Goal: Transaction & Acquisition: Purchase product/service

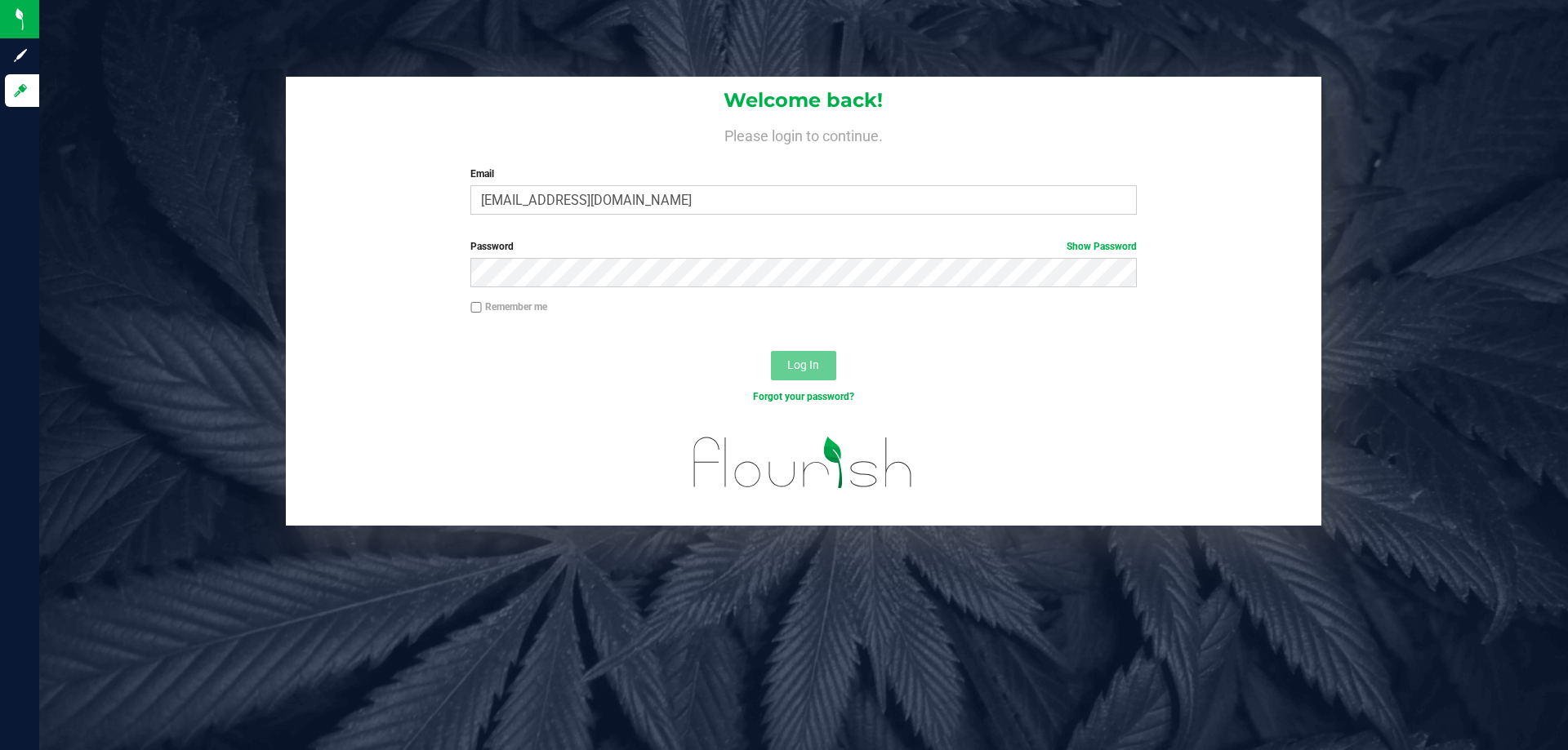
type input "[EMAIL_ADDRESS][DOMAIN_NAME]"
click at [771, 351] on button "Log In" at bounding box center [803, 365] width 66 height 30
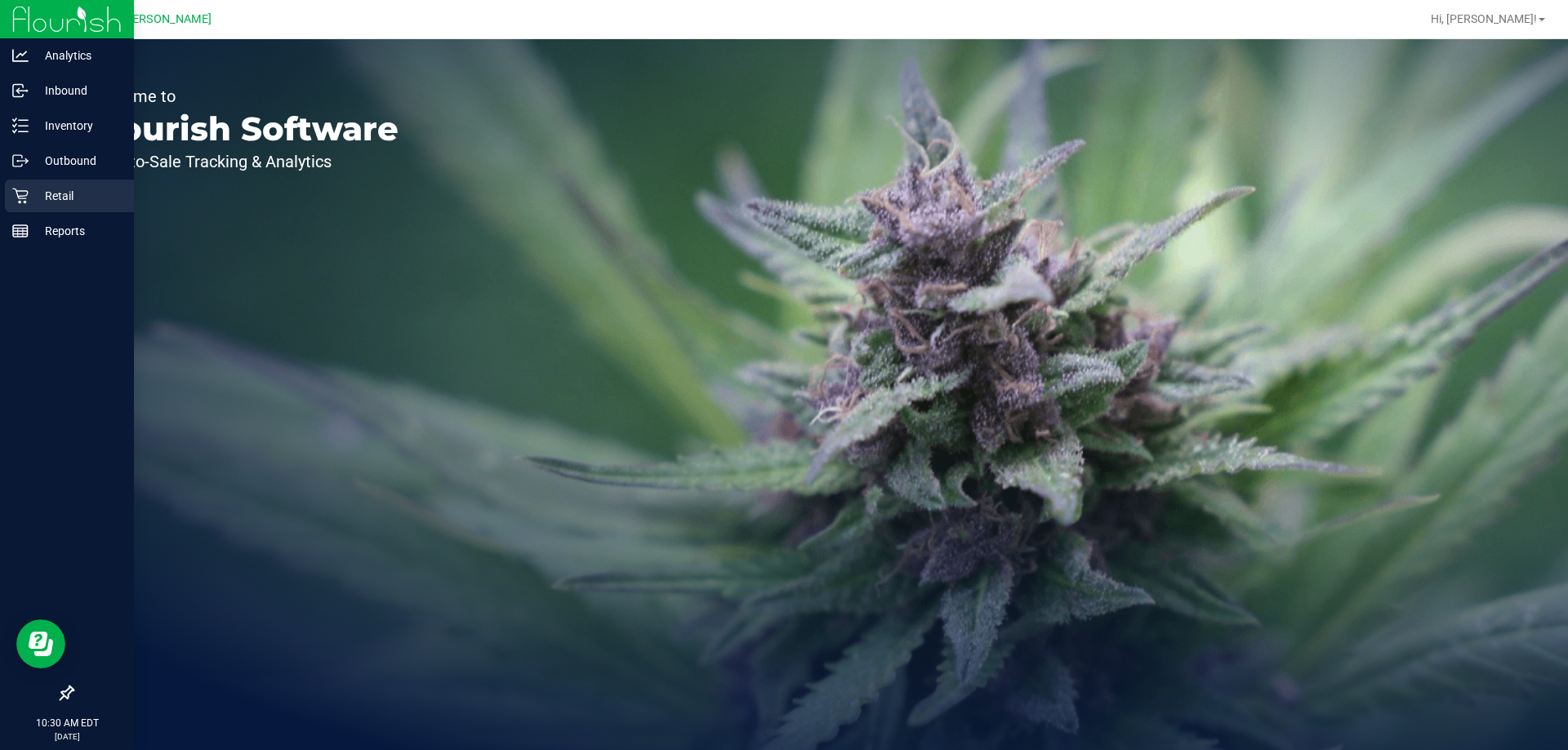
click at [35, 203] on p "Retail" at bounding box center [77, 196] width 98 height 20
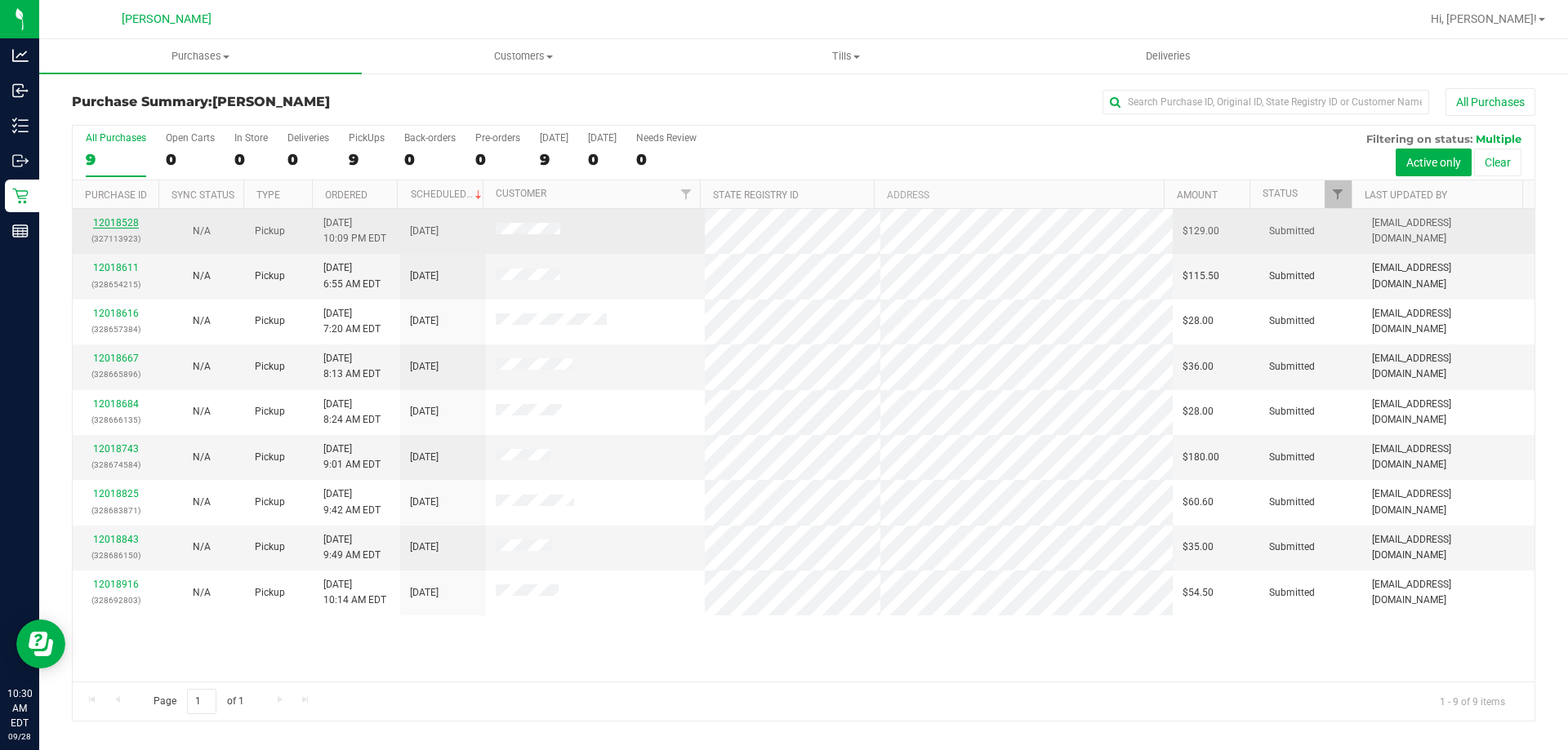
click at [116, 217] on link "12018528" at bounding box center [115, 222] width 46 height 12
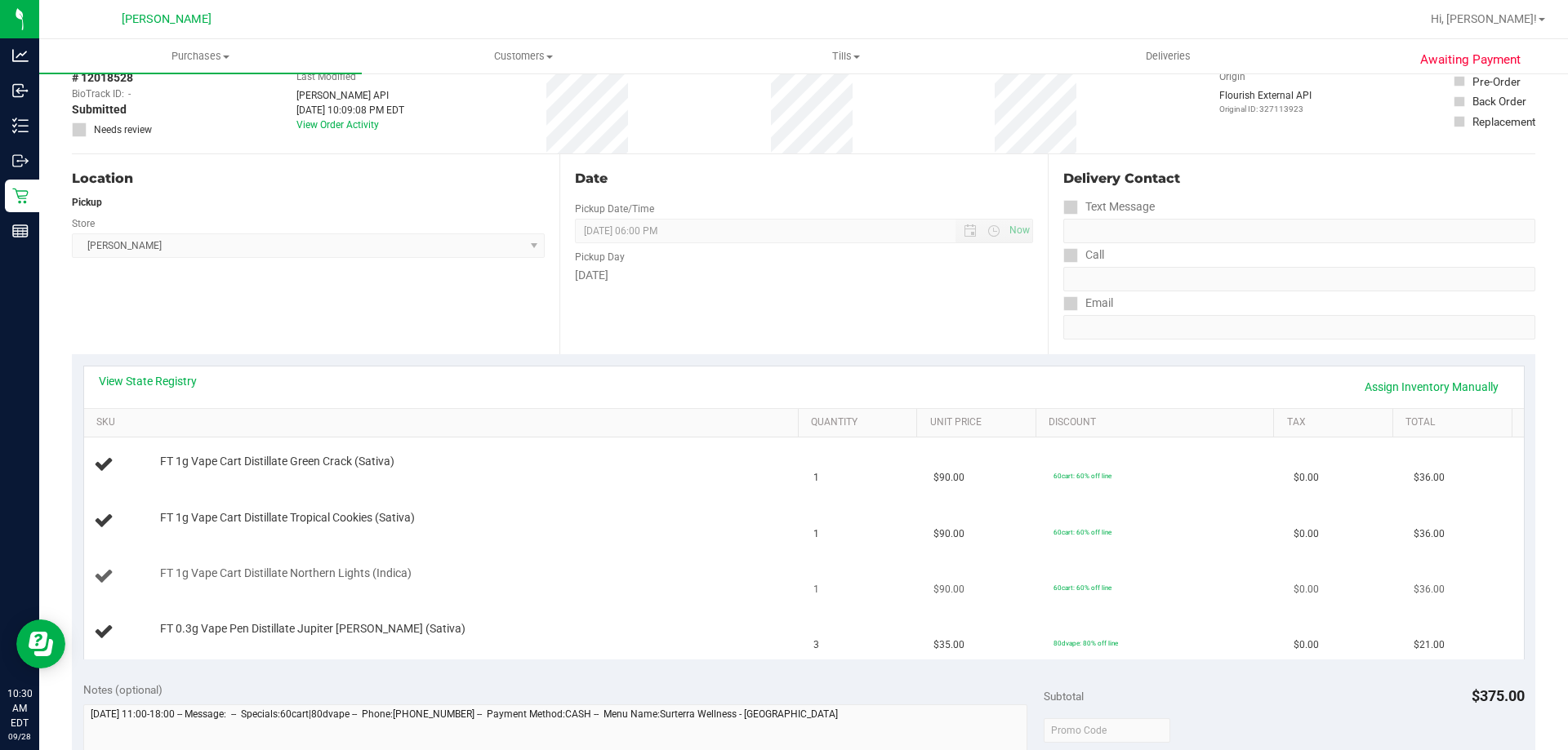
scroll to position [326, 0]
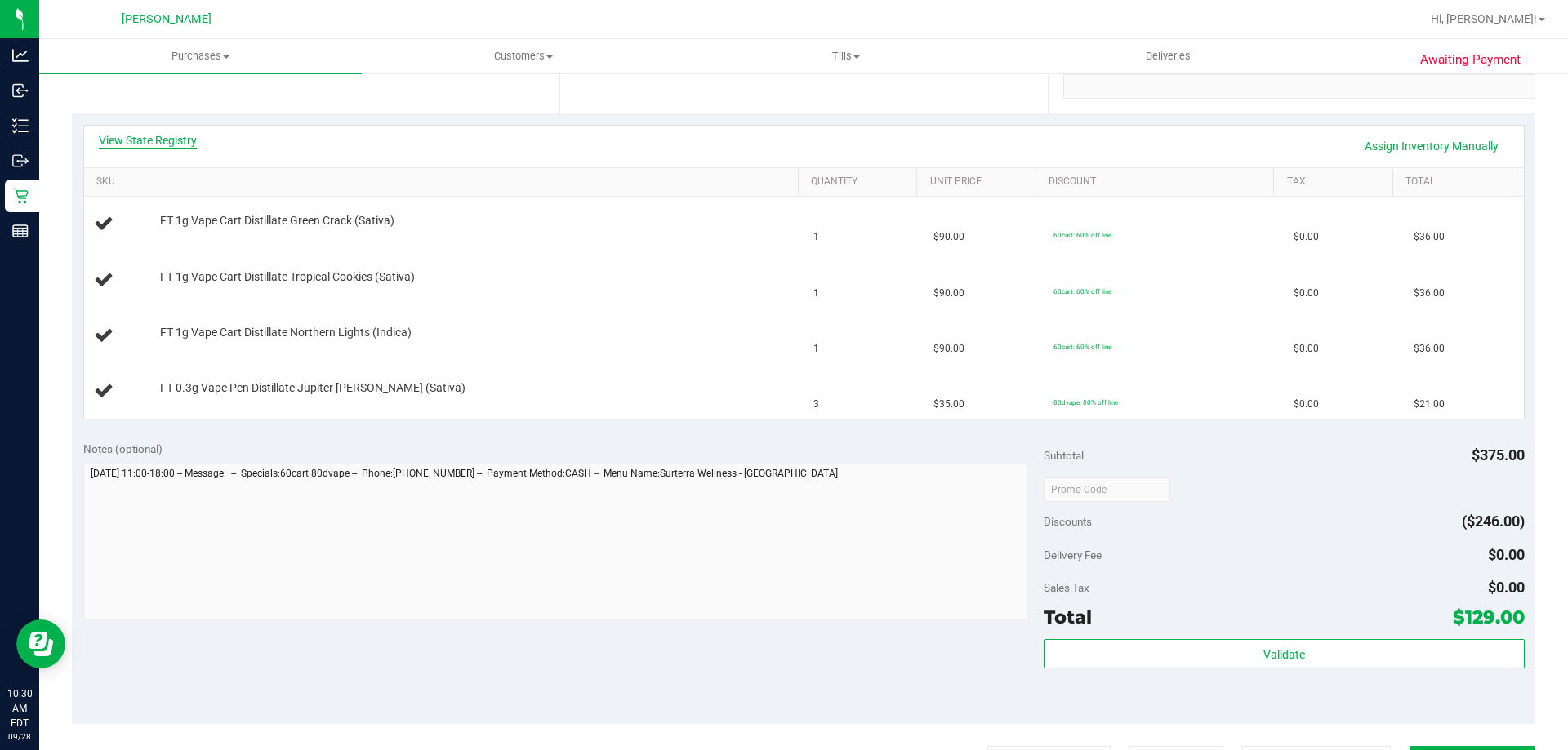
click at [175, 145] on link "View State Registry" at bounding box center [148, 140] width 98 height 16
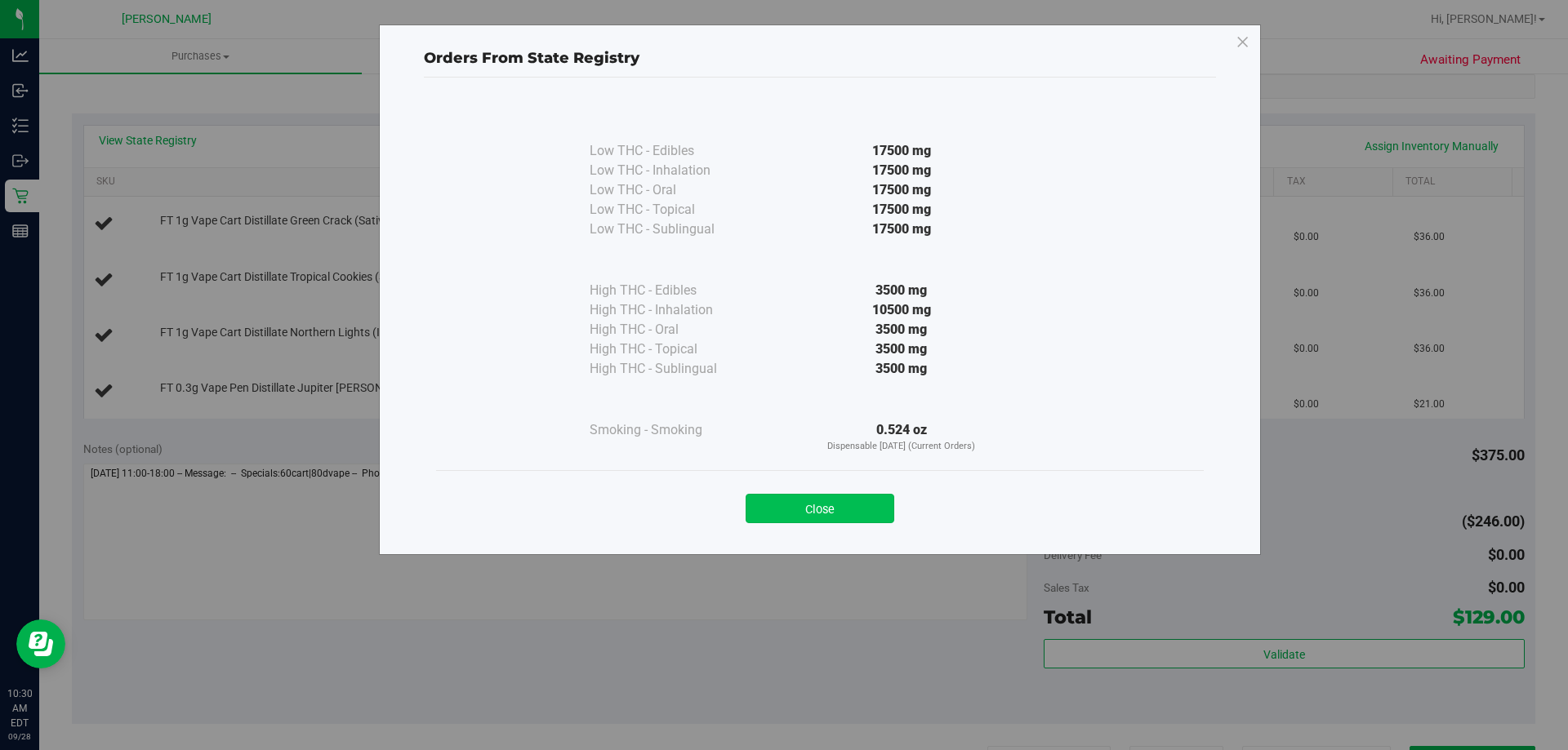
click at [834, 504] on button "Close" at bounding box center [820, 508] width 148 height 30
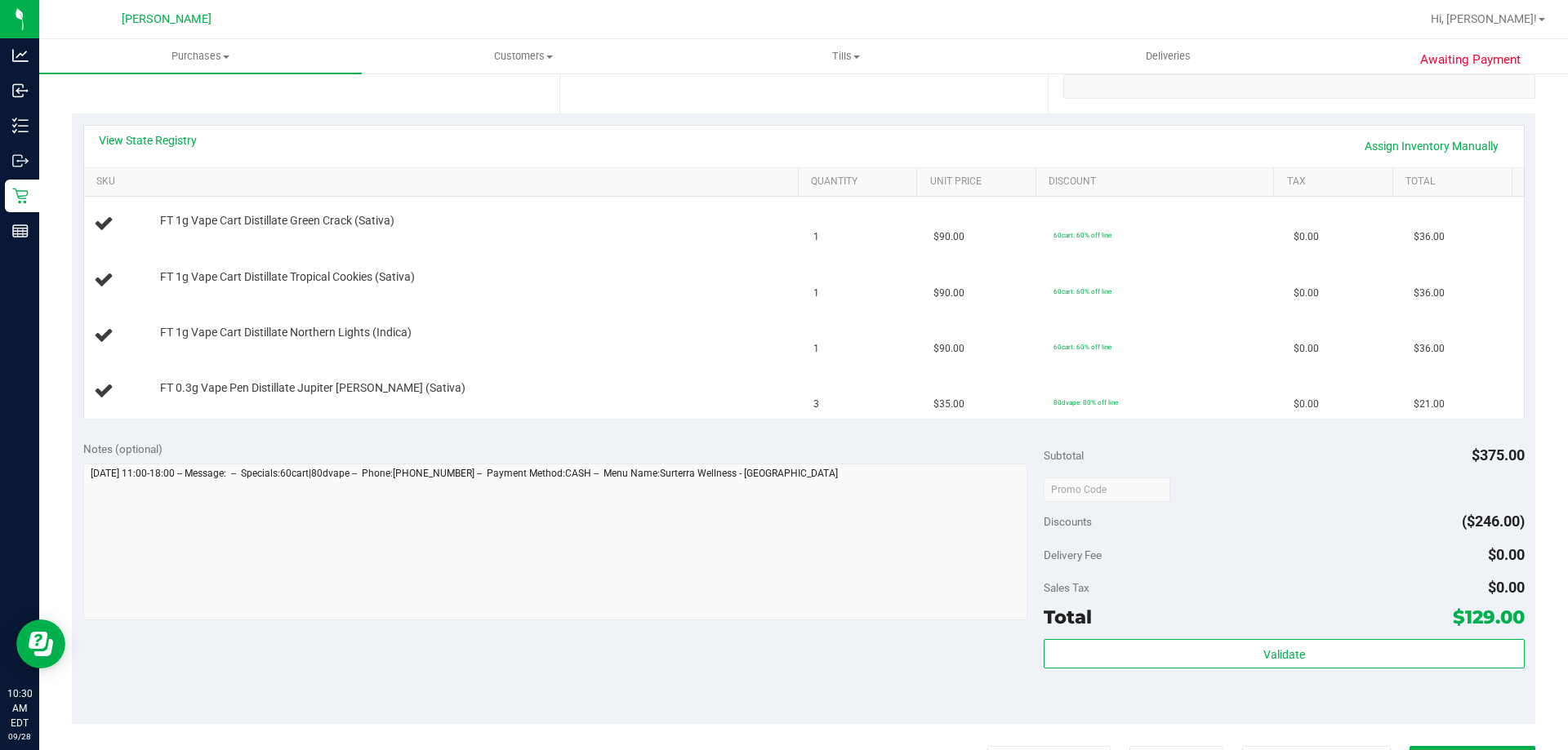
scroll to position [490, 0]
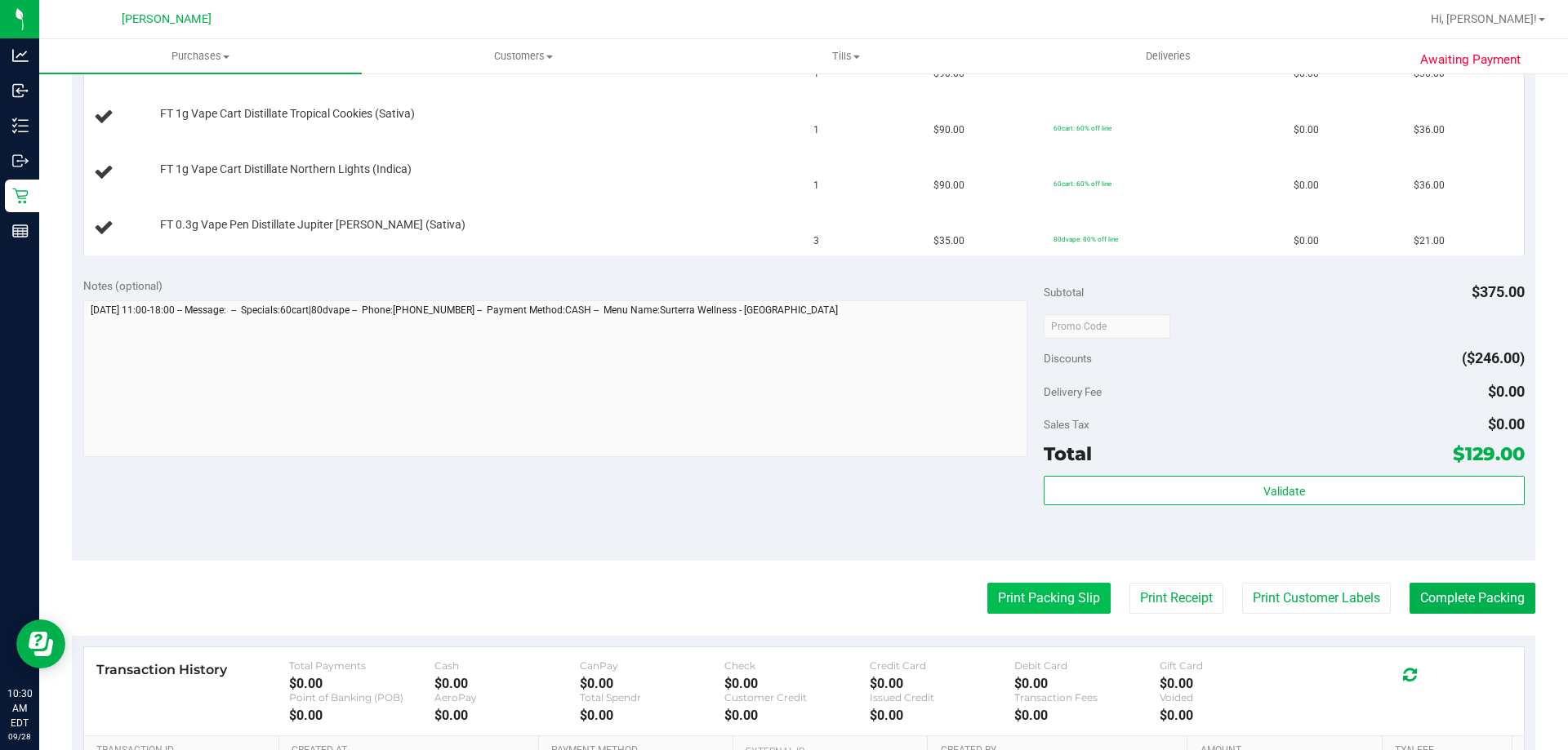
click at [1040, 591] on button "Print Packing Slip" at bounding box center [1048, 598] width 123 height 31
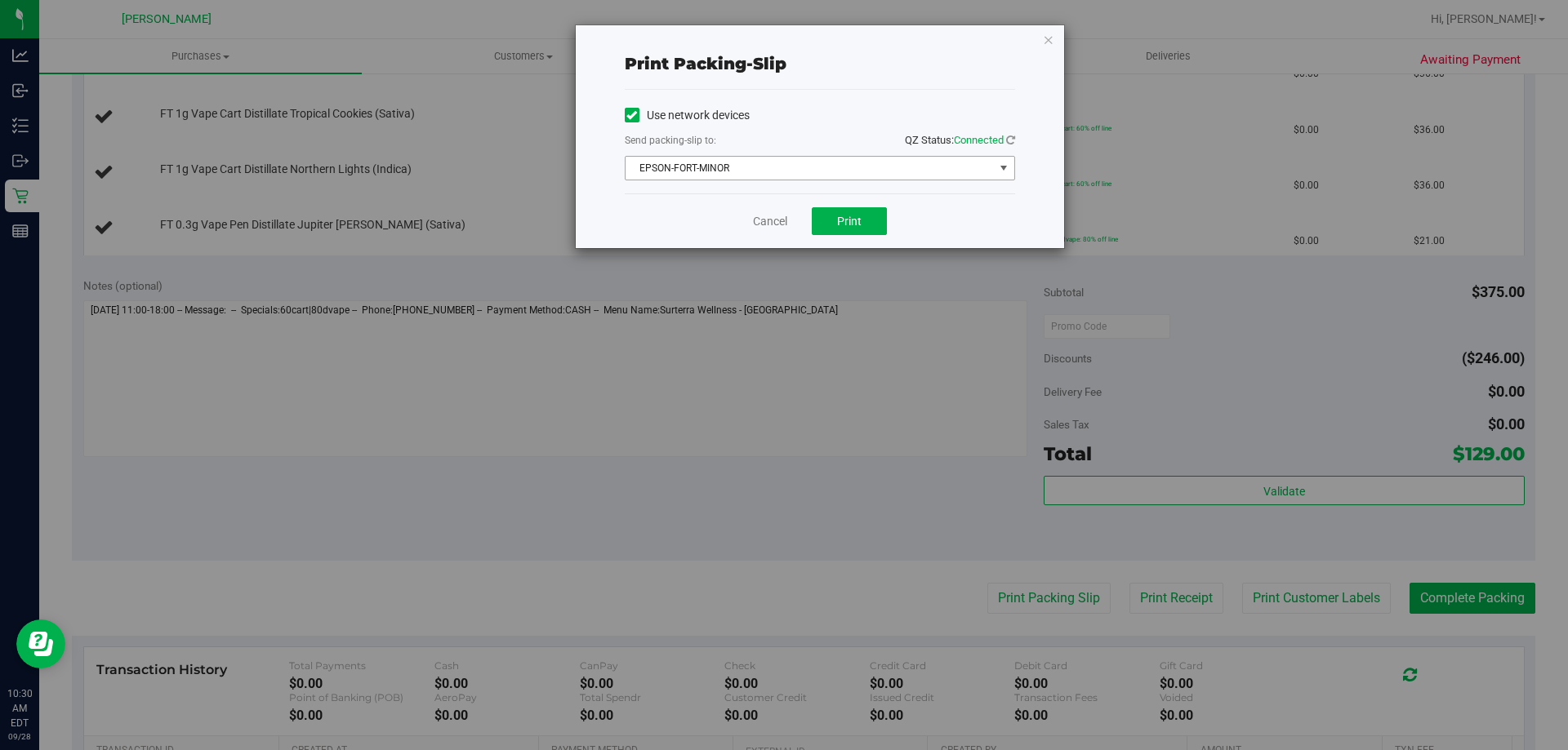
click at [762, 174] on span "EPSON-FORT-MINOR" at bounding box center [809, 167] width 368 height 22
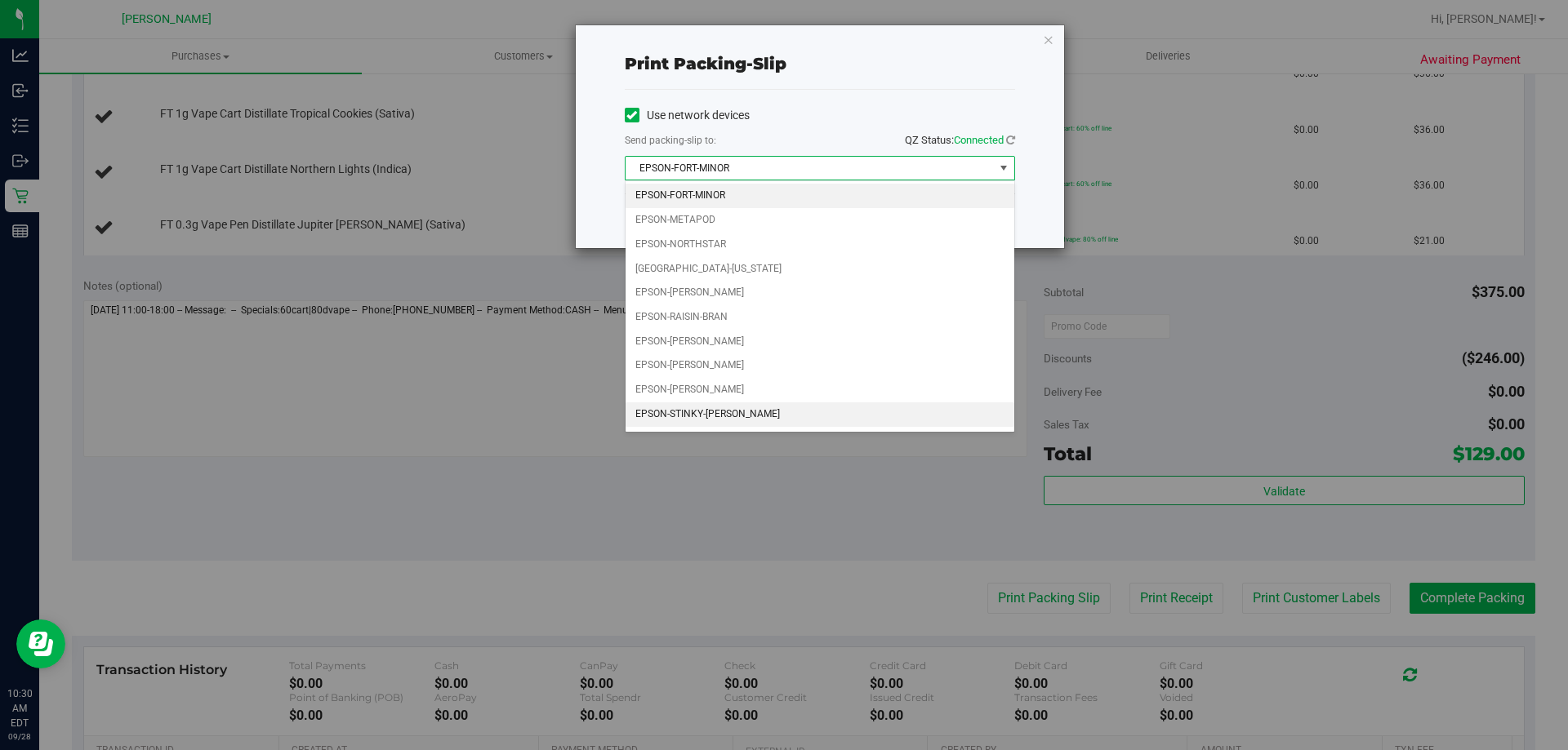
click at [729, 422] on li "EPSON-STINKY-[PERSON_NAME]" at bounding box center [820, 415] width 389 height 24
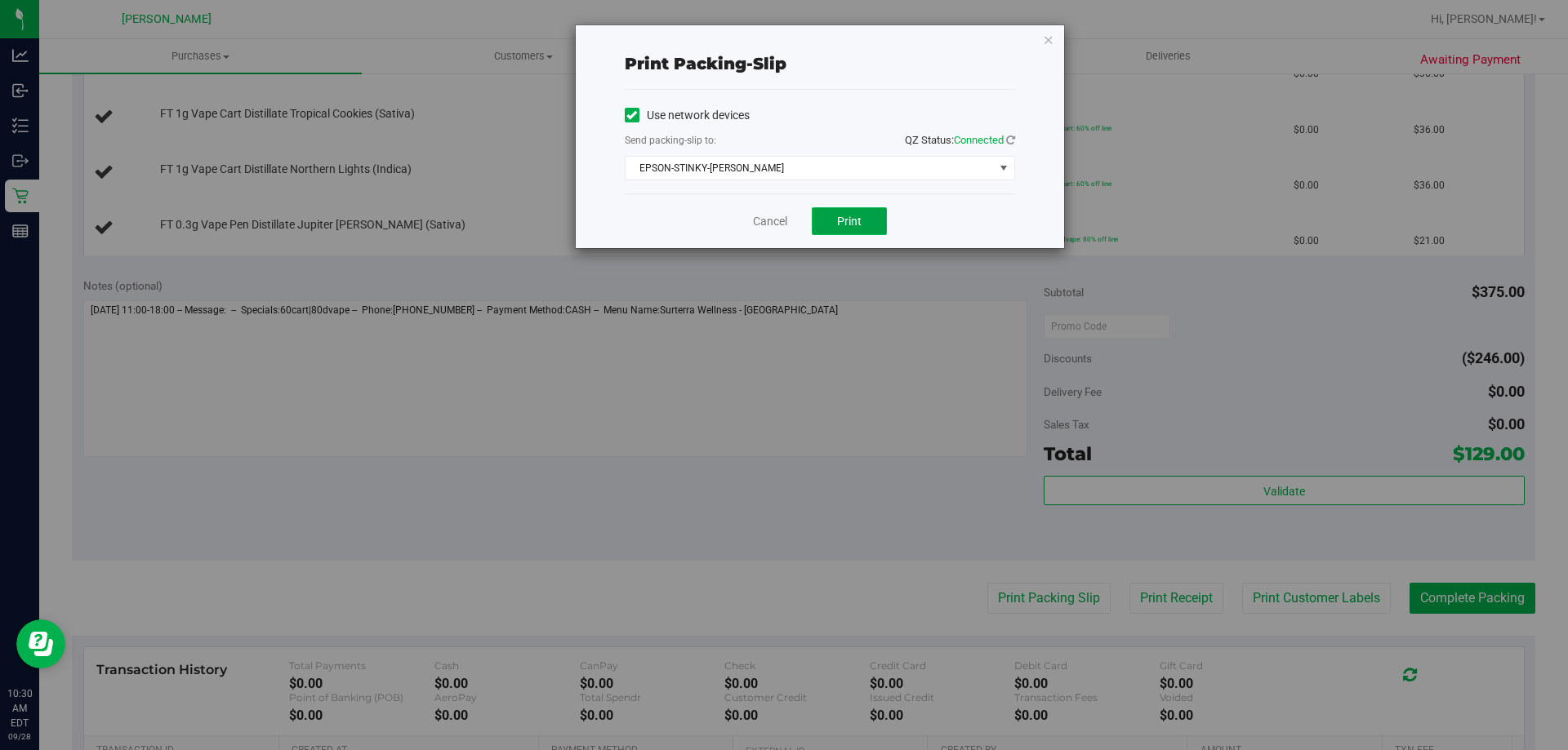
click at [841, 230] on button "Print" at bounding box center [849, 221] width 76 height 28
click at [774, 234] on div "Cancel Print" at bounding box center [820, 220] width 390 height 55
click at [775, 215] on link "Cancel" at bounding box center [770, 221] width 34 height 17
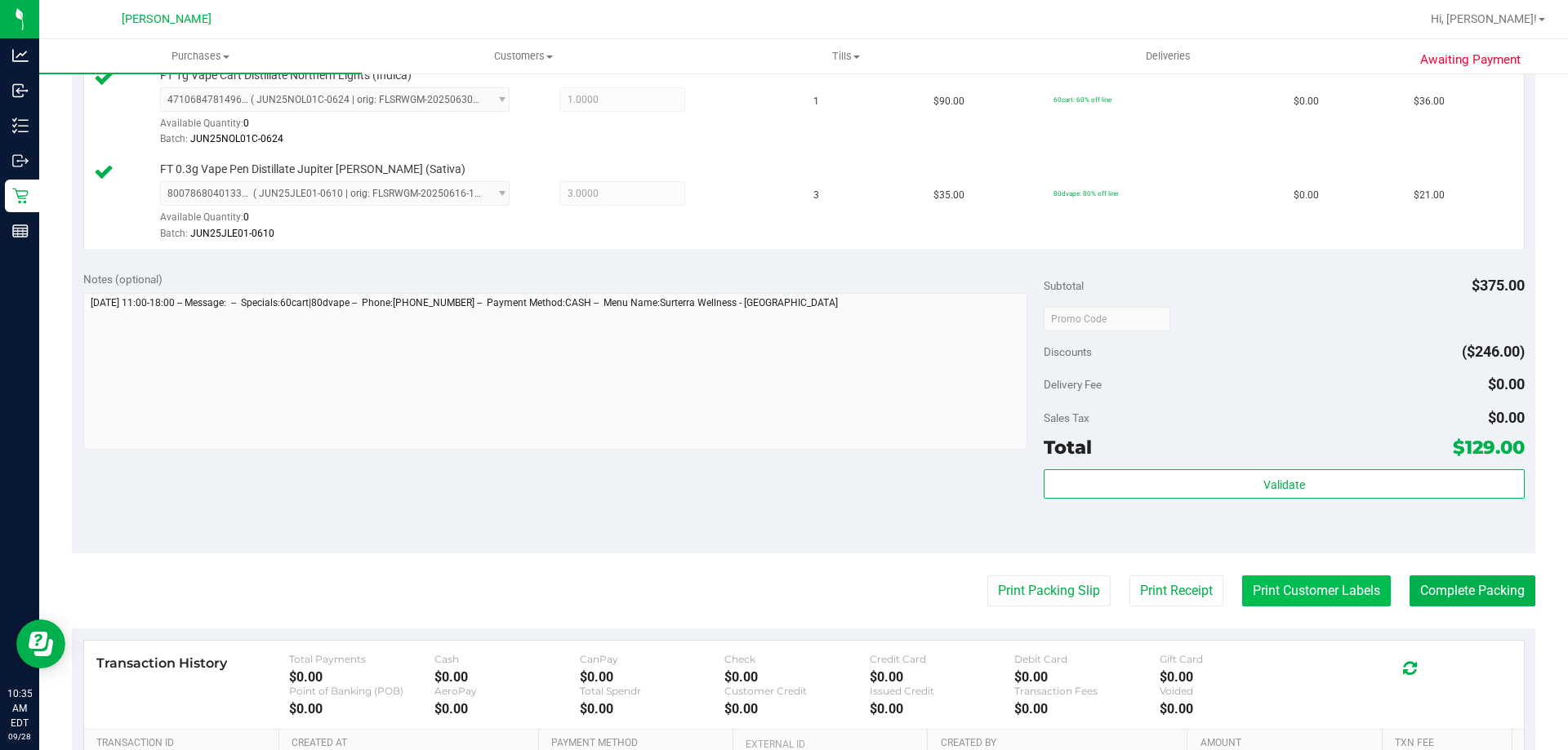
scroll to position [653, 0]
click at [1355, 585] on button "Print Customer Labels" at bounding box center [1316, 589] width 148 height 31
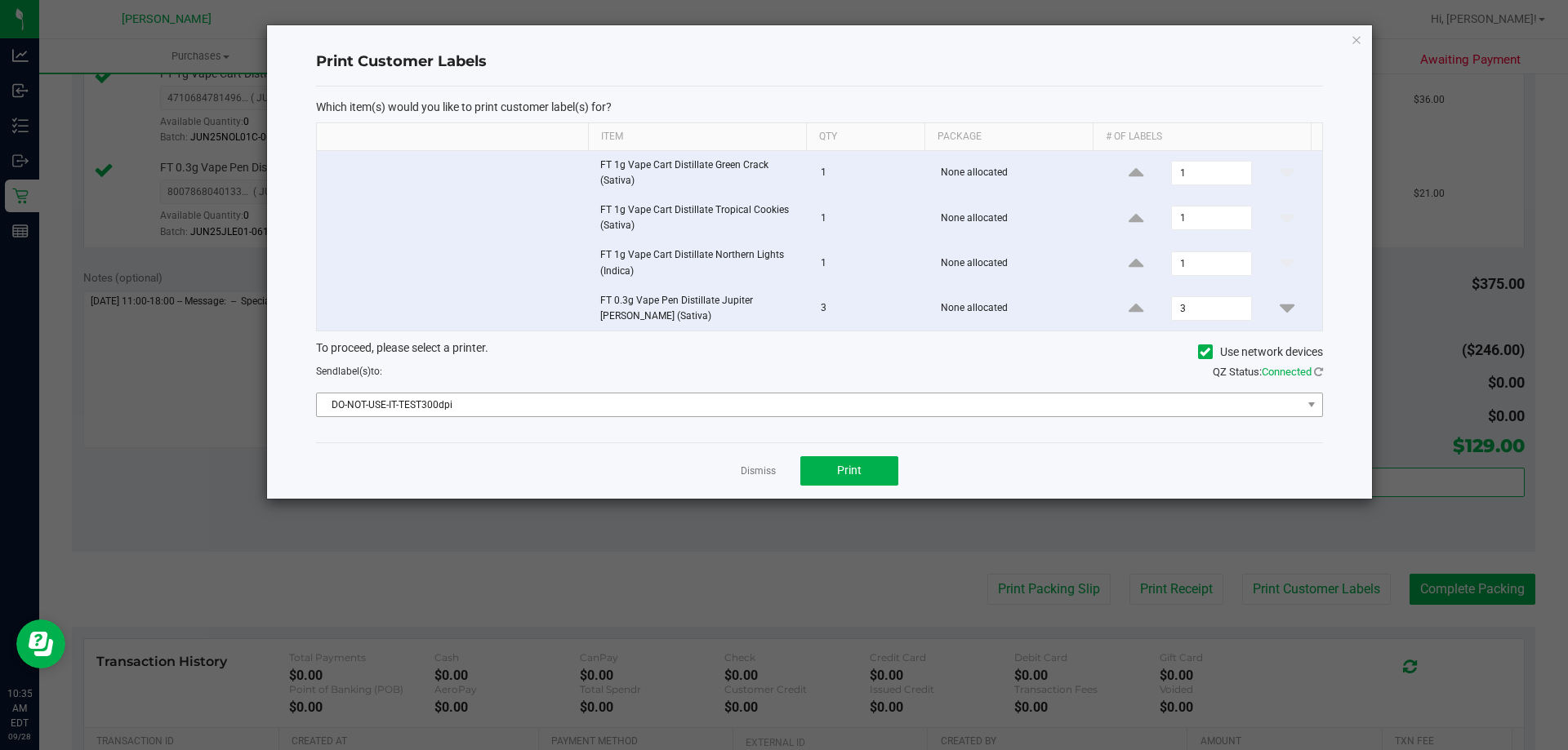
drag, startPoint x: 748, startPoint y: 390, endPoint x: 744, endPoint y: 398, distance: 8.9
click at [747, 392] on div "To proceed, please select a printer. Use network devices Send label(s) to: QZ S…" at bounding box center [819, 379] width 1007 height 77
click at [743, 405] on span "DO-NOT-USE-IT-TEST300dpi" at bounding box center [809, 405] width 985 height 22
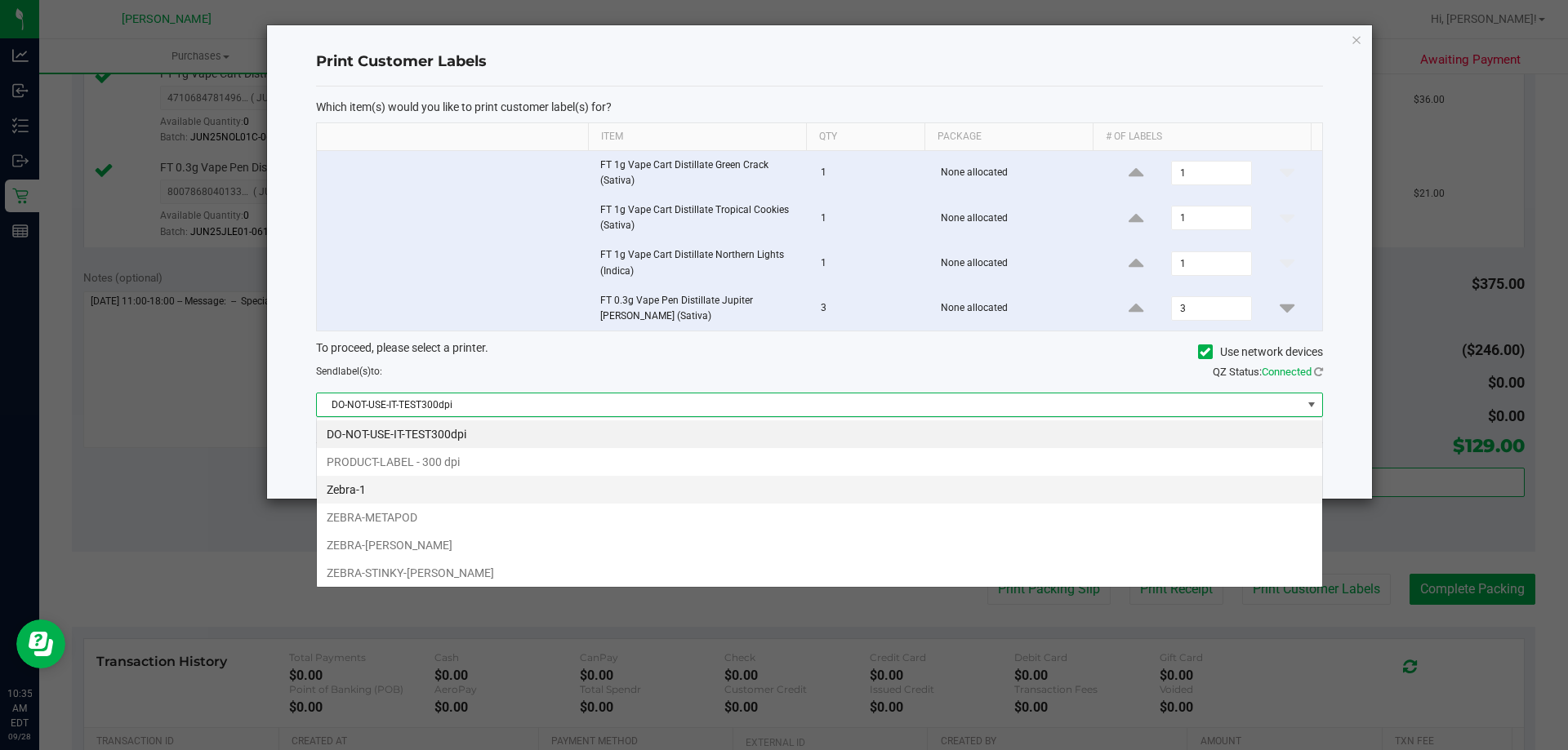
scroll to position [24, 1006]
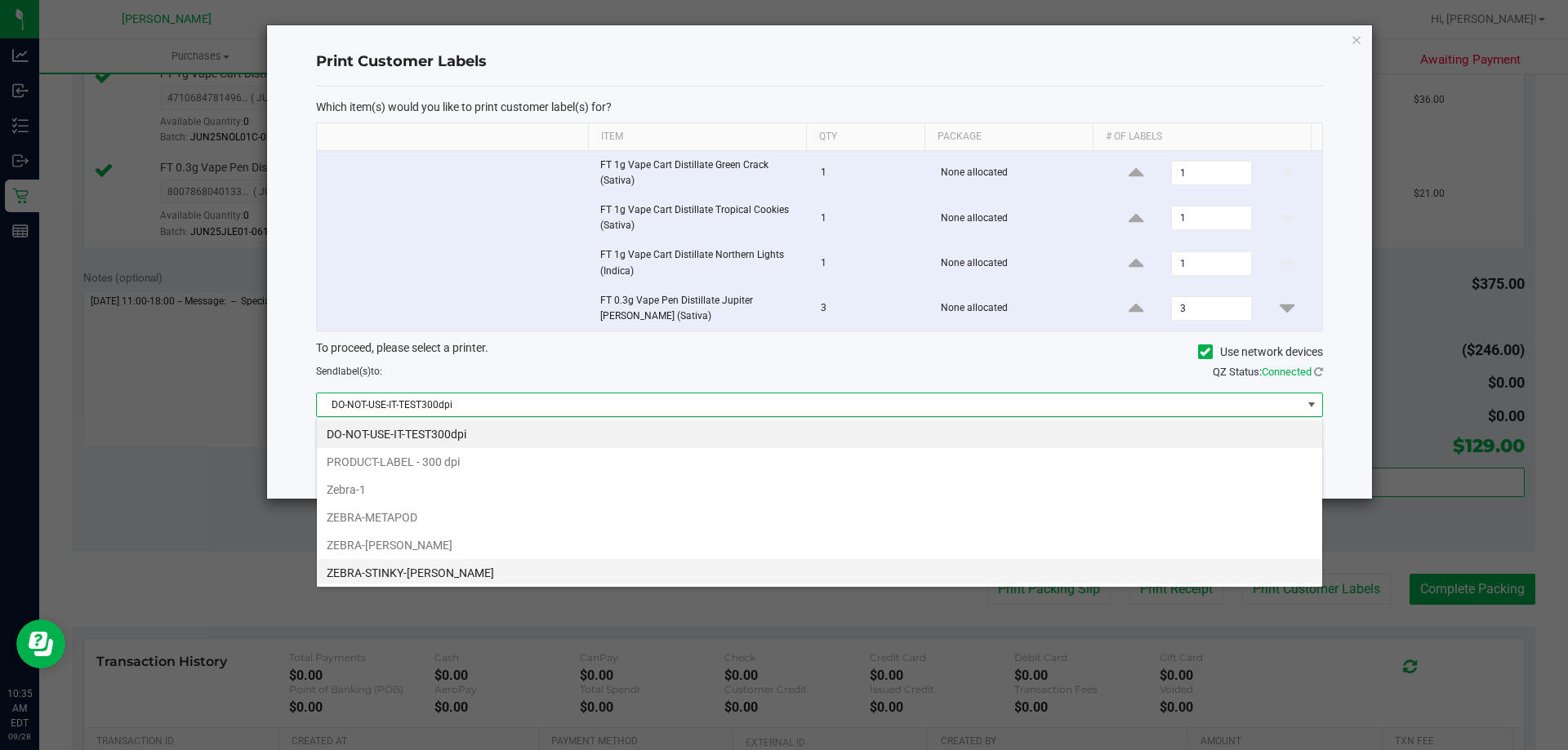
click at [439, 573] on li "ZEBRA-STINKY-[PERSON_NAME]" at bounding box center [819, 573] width 1005 height 28
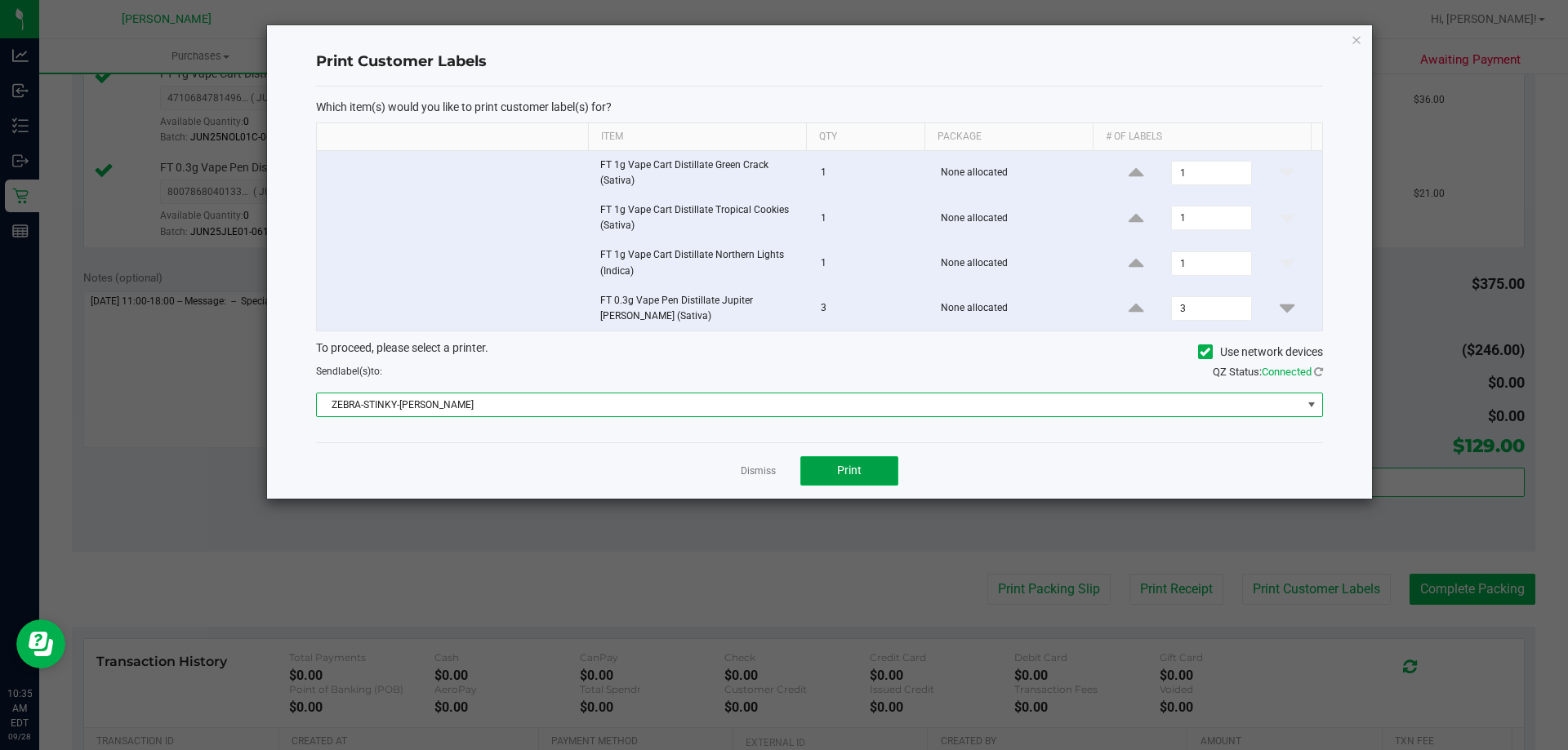
click at [848, 471] on span "Print" at bounding box center [848, 470] width 24 height 13
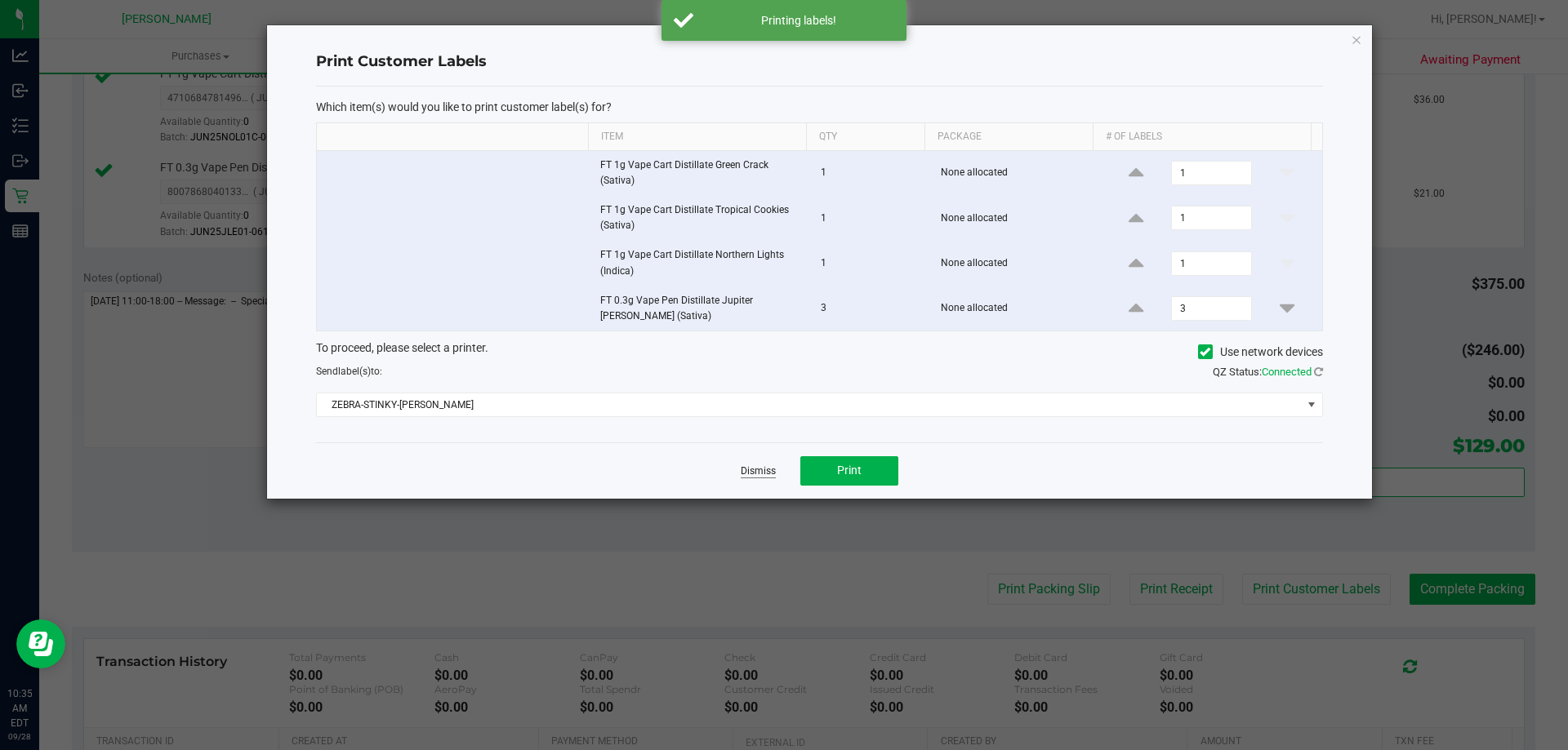
click at [748, 467] on link "Dismiss" at bounding box center [757, 471] width 35 height 13
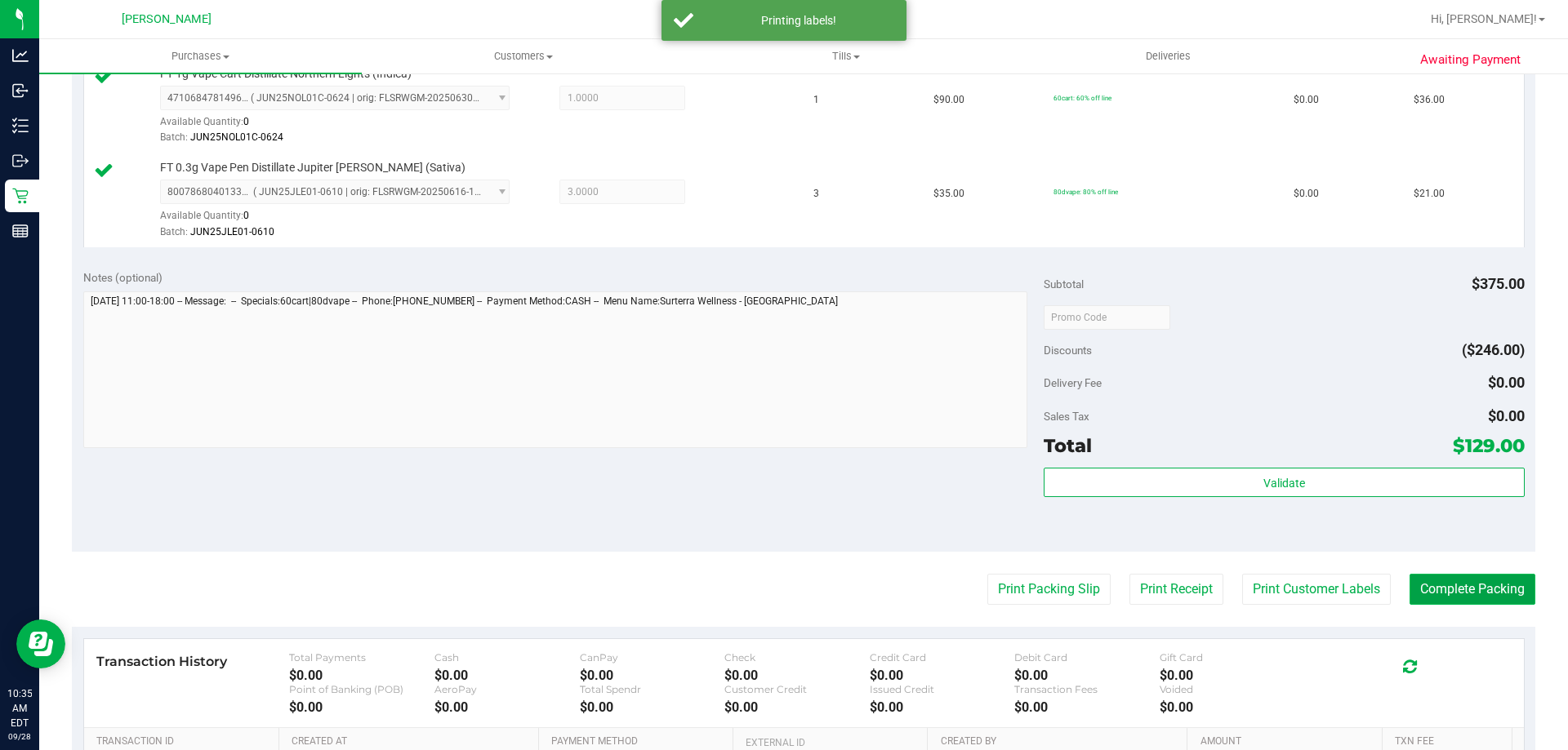
click at [1459, 598] on button "Complete Packing" at bounding box center [1473, 589] width 126 height 31
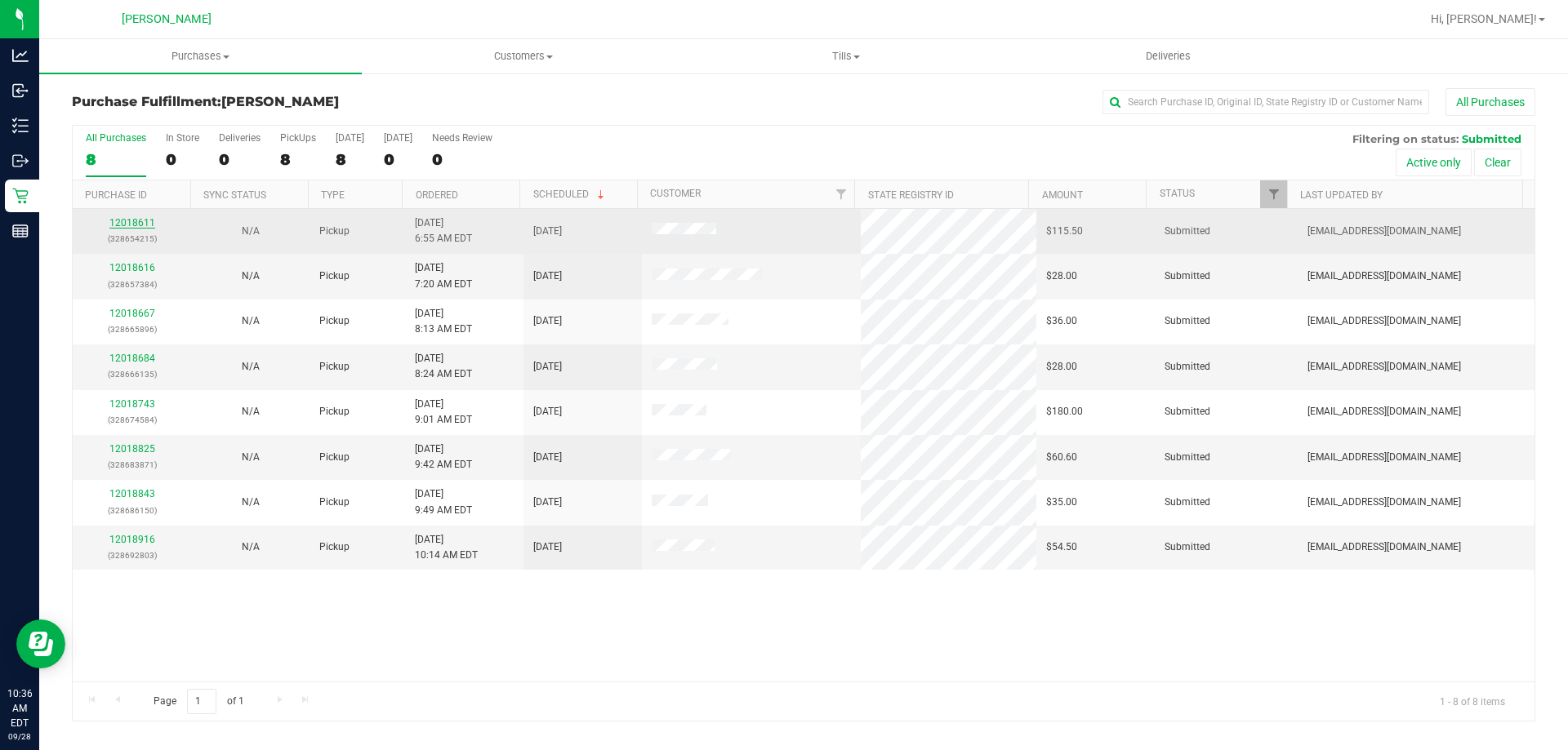
click at [137, 225] on link "12018611" at bounding box center [132, 222] width 46 height 12
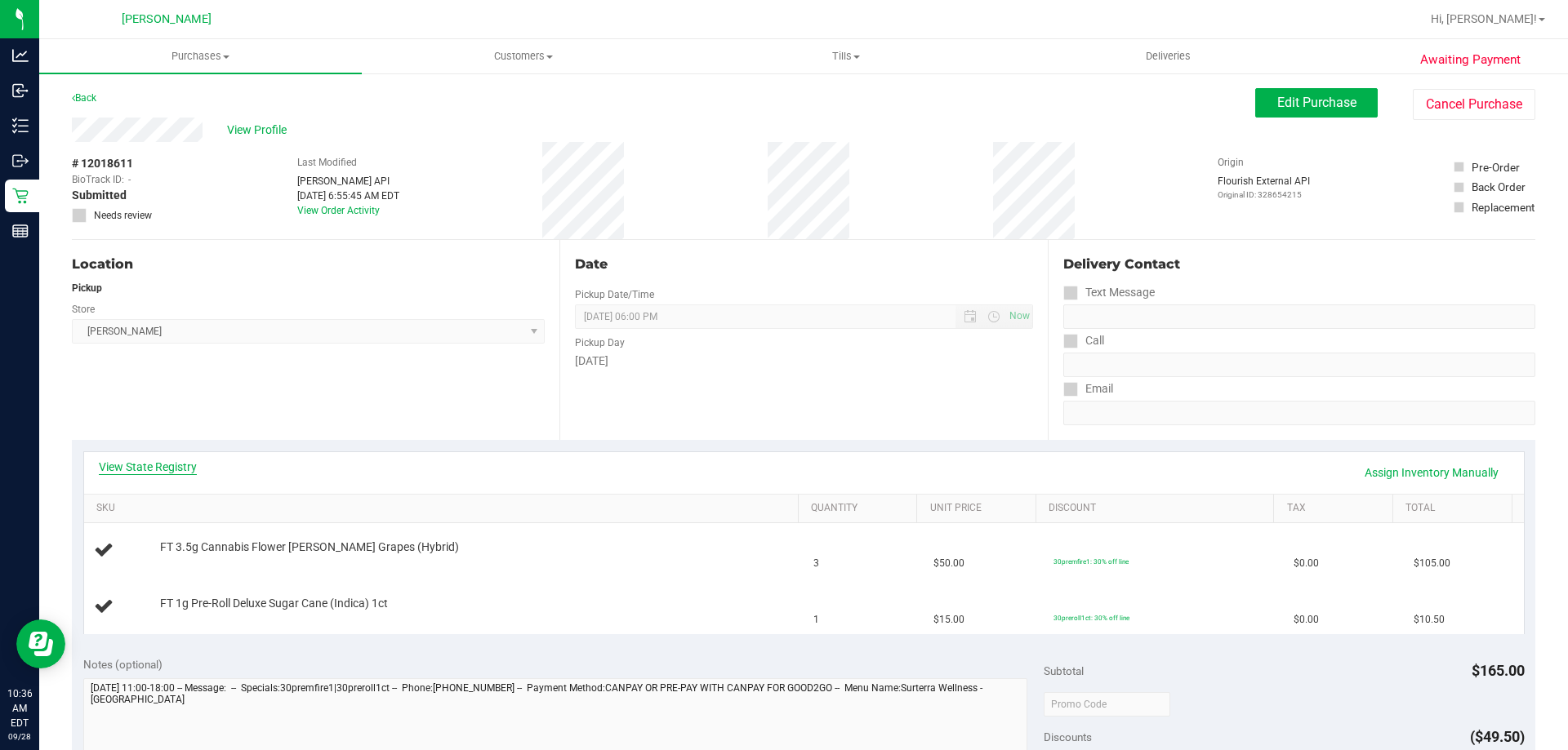
click at [190, 472] on link "View State Registry" at bounding box center [148, 467] width 98 height 16
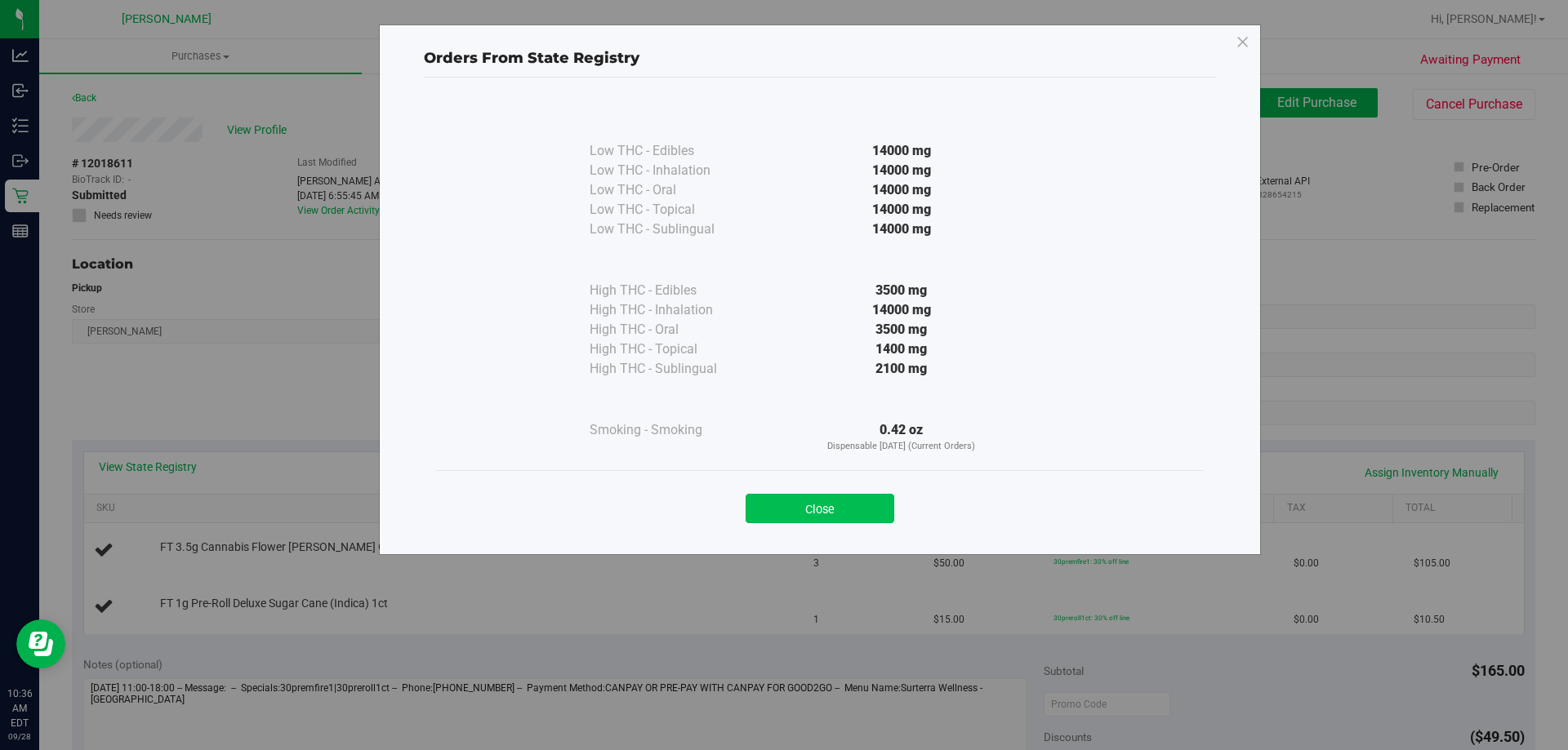
click at [816, 503] on button "Close" at bounding box center [820, 508] width 148 height 30
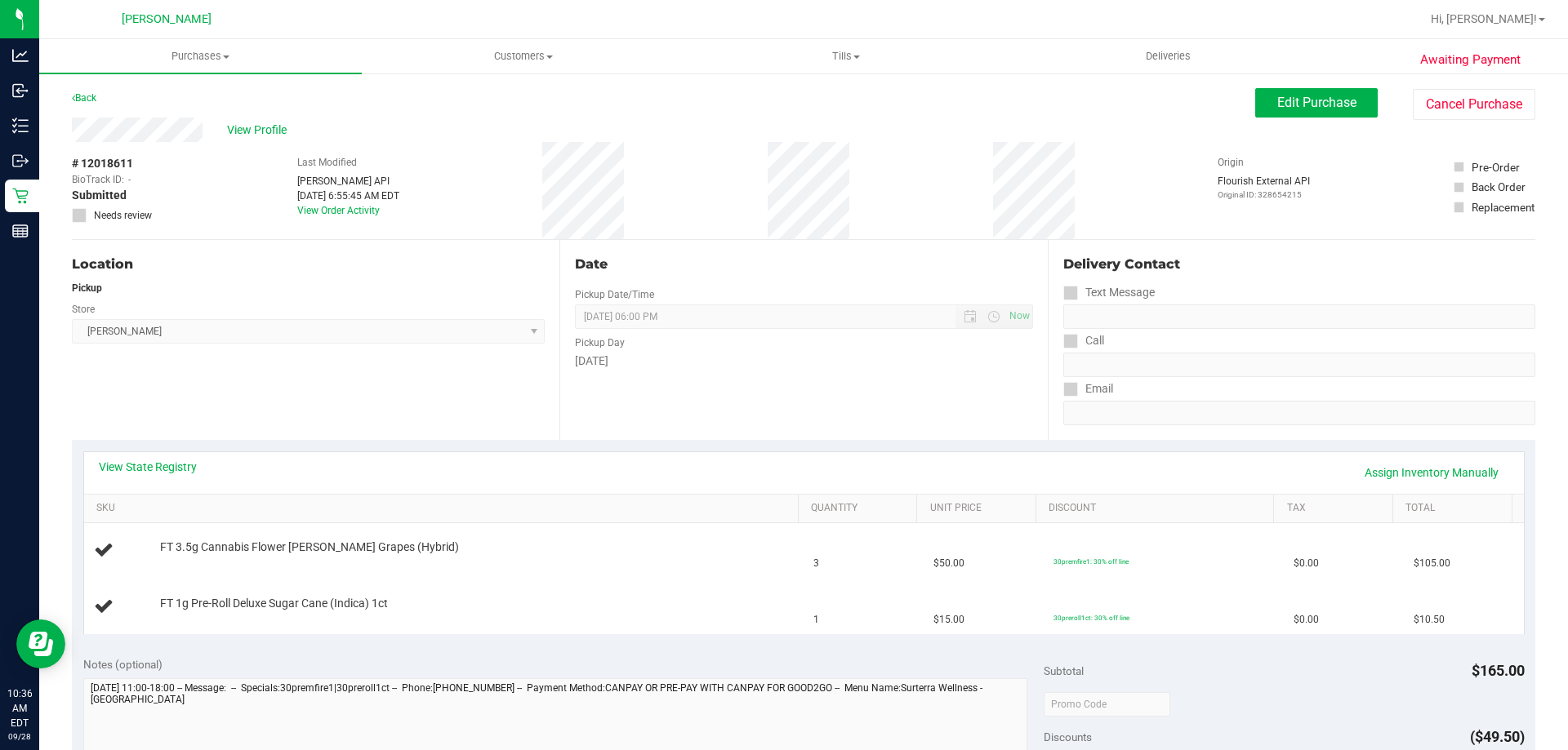
click at [635, 445] on div "View State Registry Assign Inventory Manually SKU Quantity Unit Price Discount …" at bounding box center [803, 542] width 1464 height 205
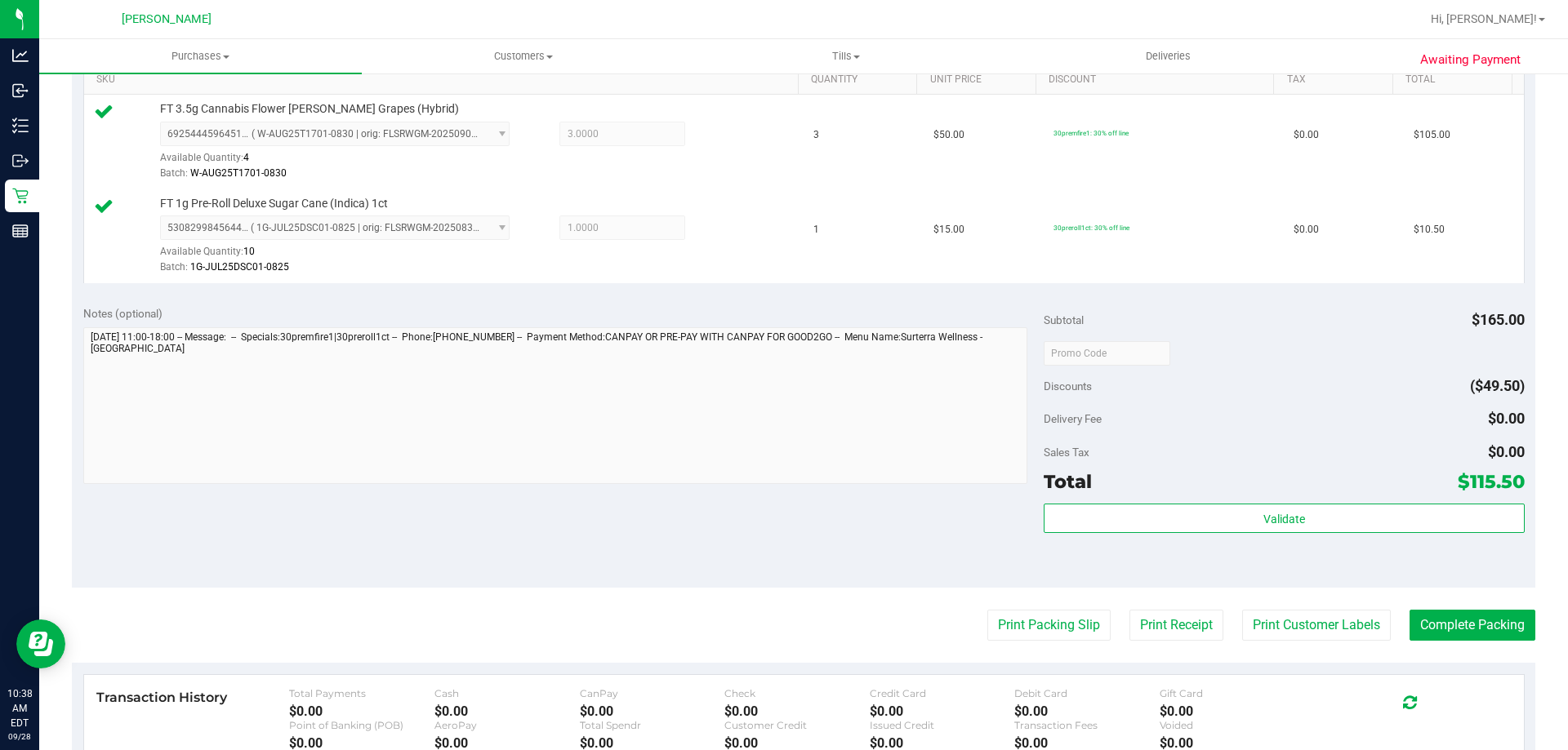
scroll to position [490, 0]
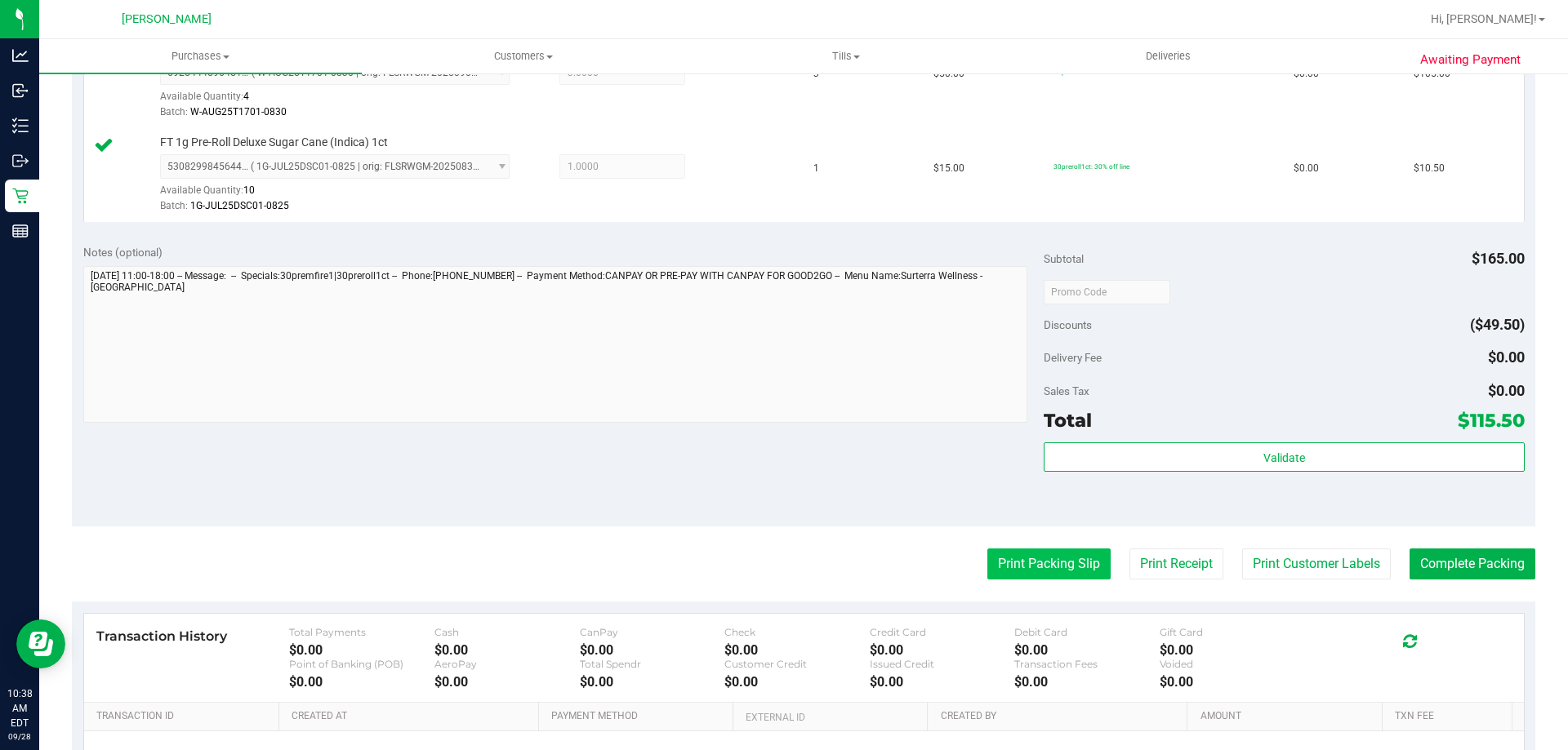
click at [1022, 558] on button "Print Packing Slip" at bounding box center [1048, 564] width 123 height 31
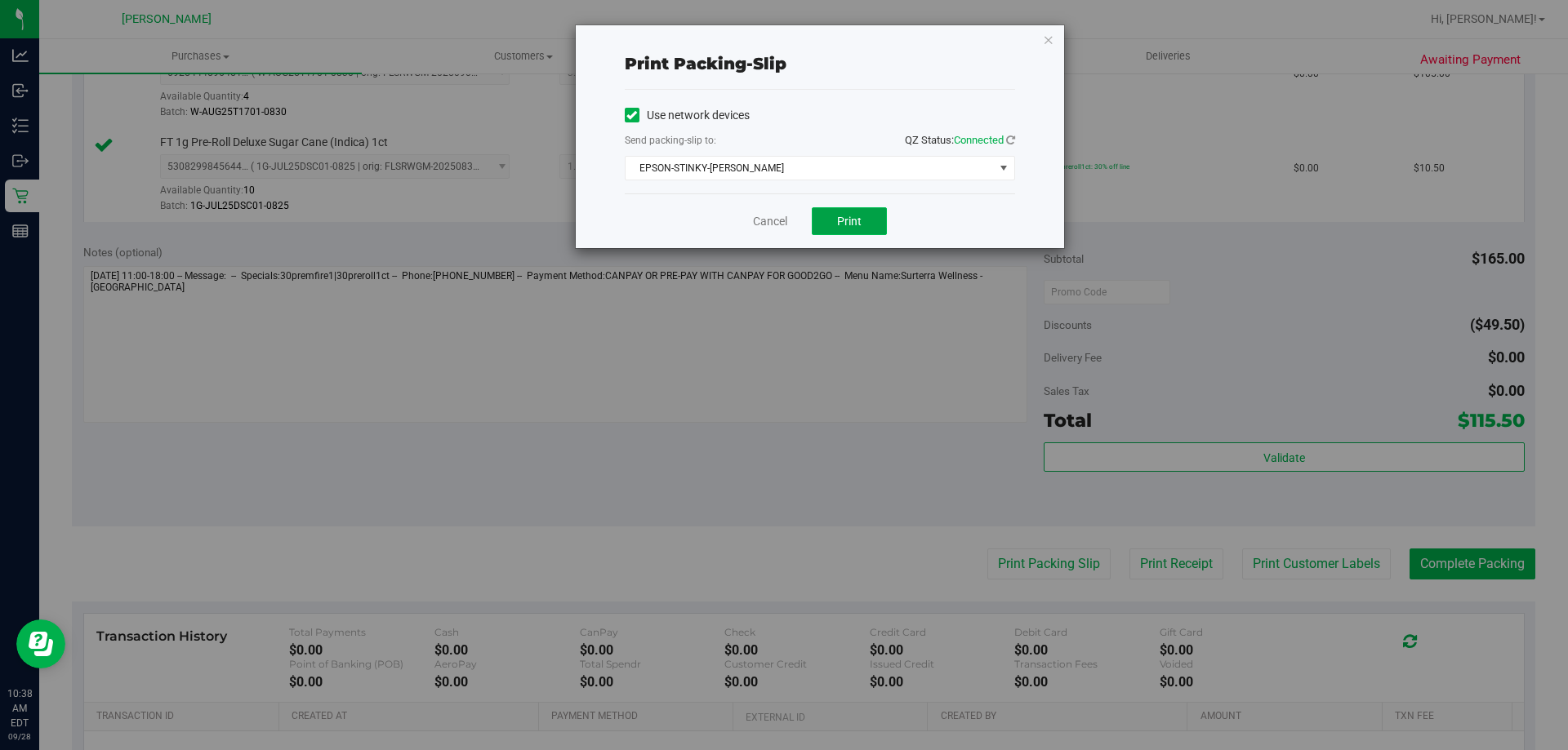
click at [847, 227] on span "Print" at bounding box center [848, 221] width 24 height 13
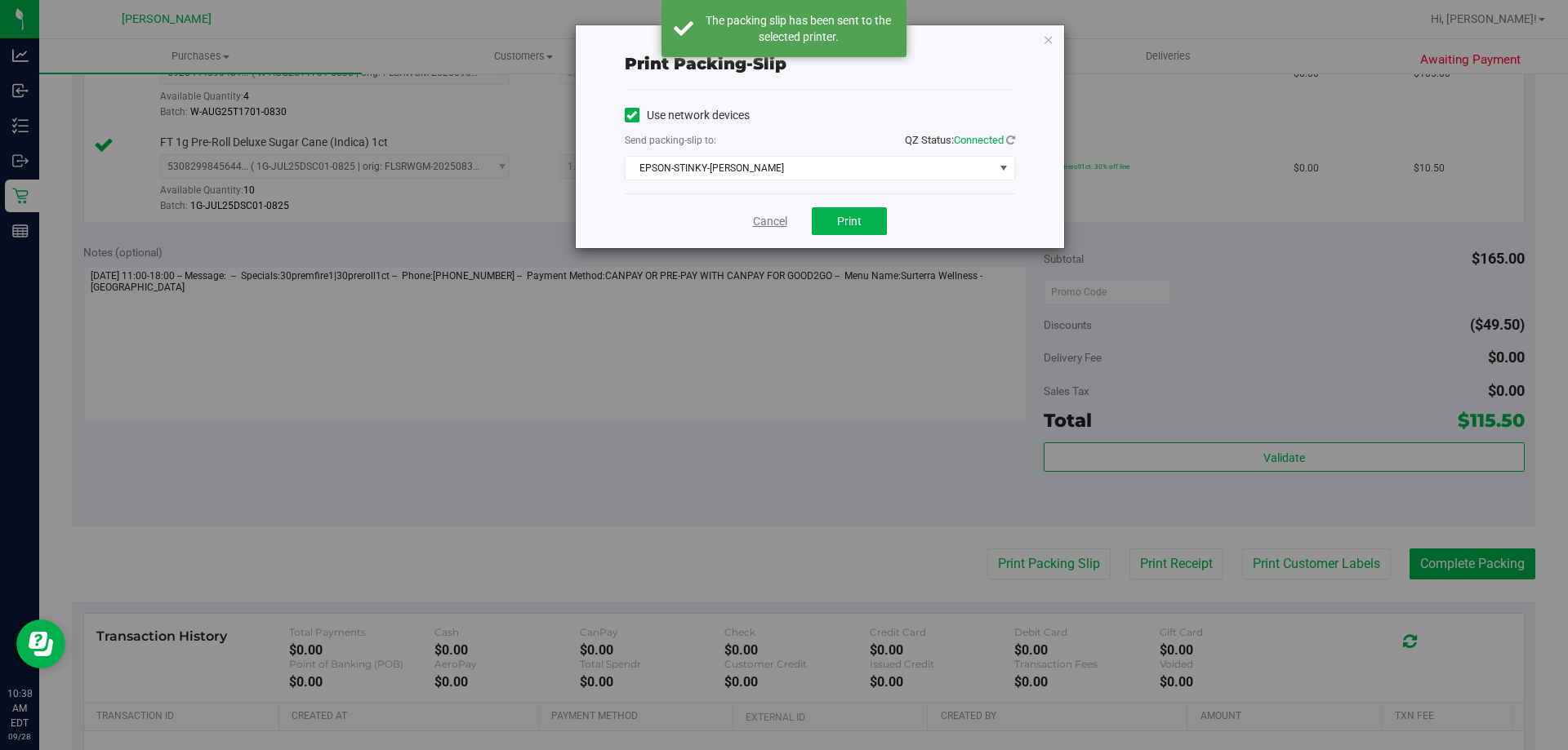
click at [762, 224] on link "Cancel" at bounding box center [770, 221] width 34 height 17
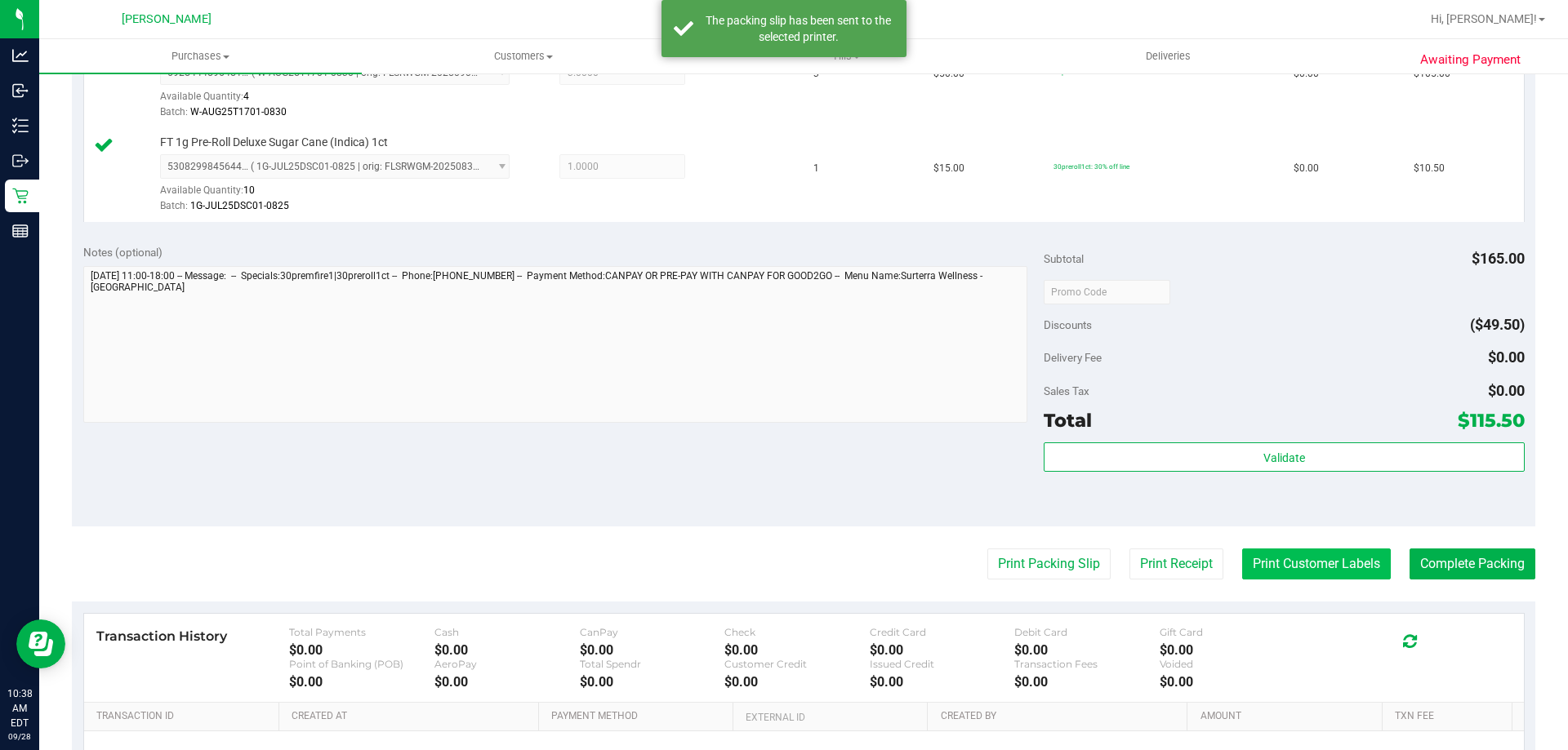
click at [1242, 558] on button "Print Customer Labels" at bounding box center [1316, 564] width 148 height 31
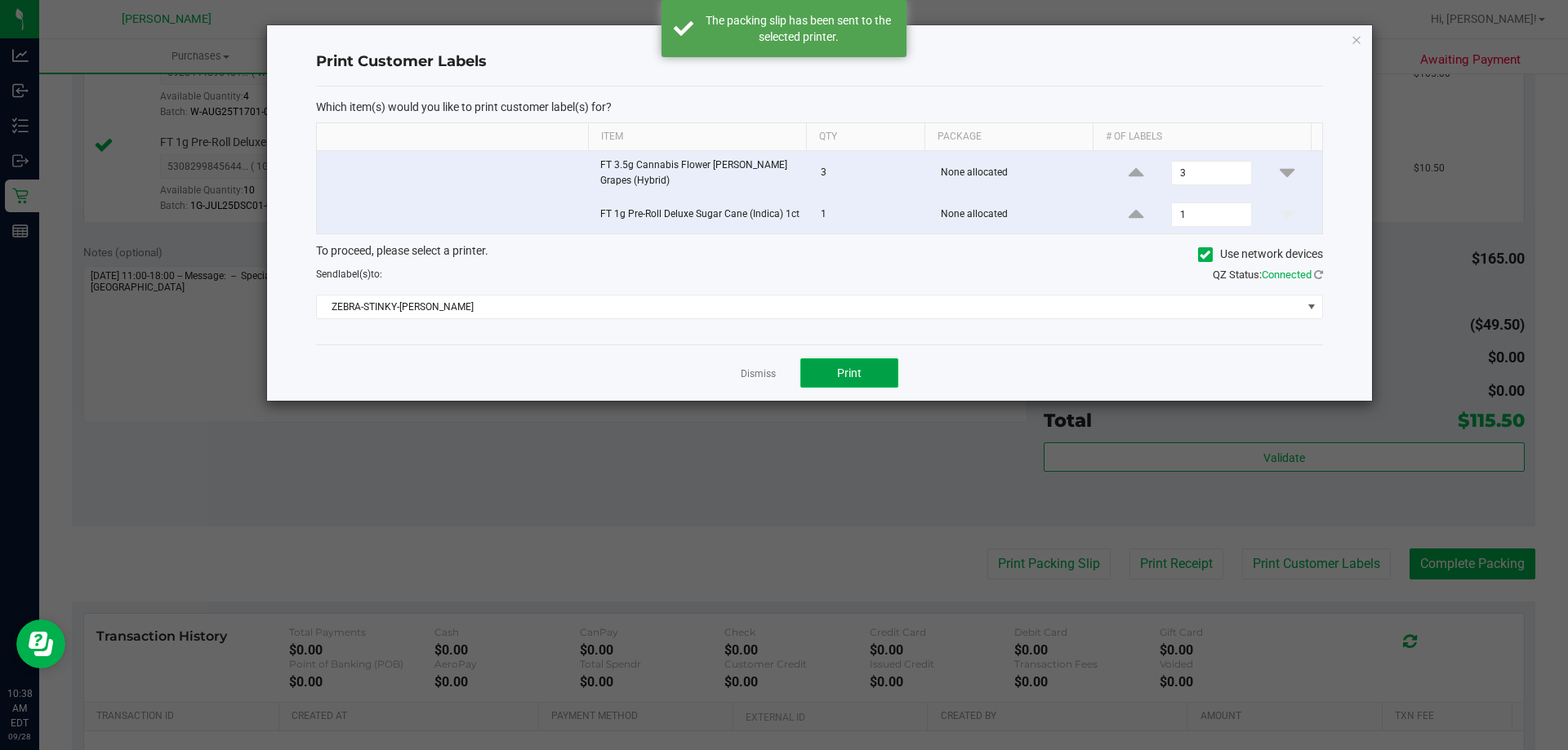
click at [842, 382] on button "Print" at bounding box center [849, 372] width 98 height 30
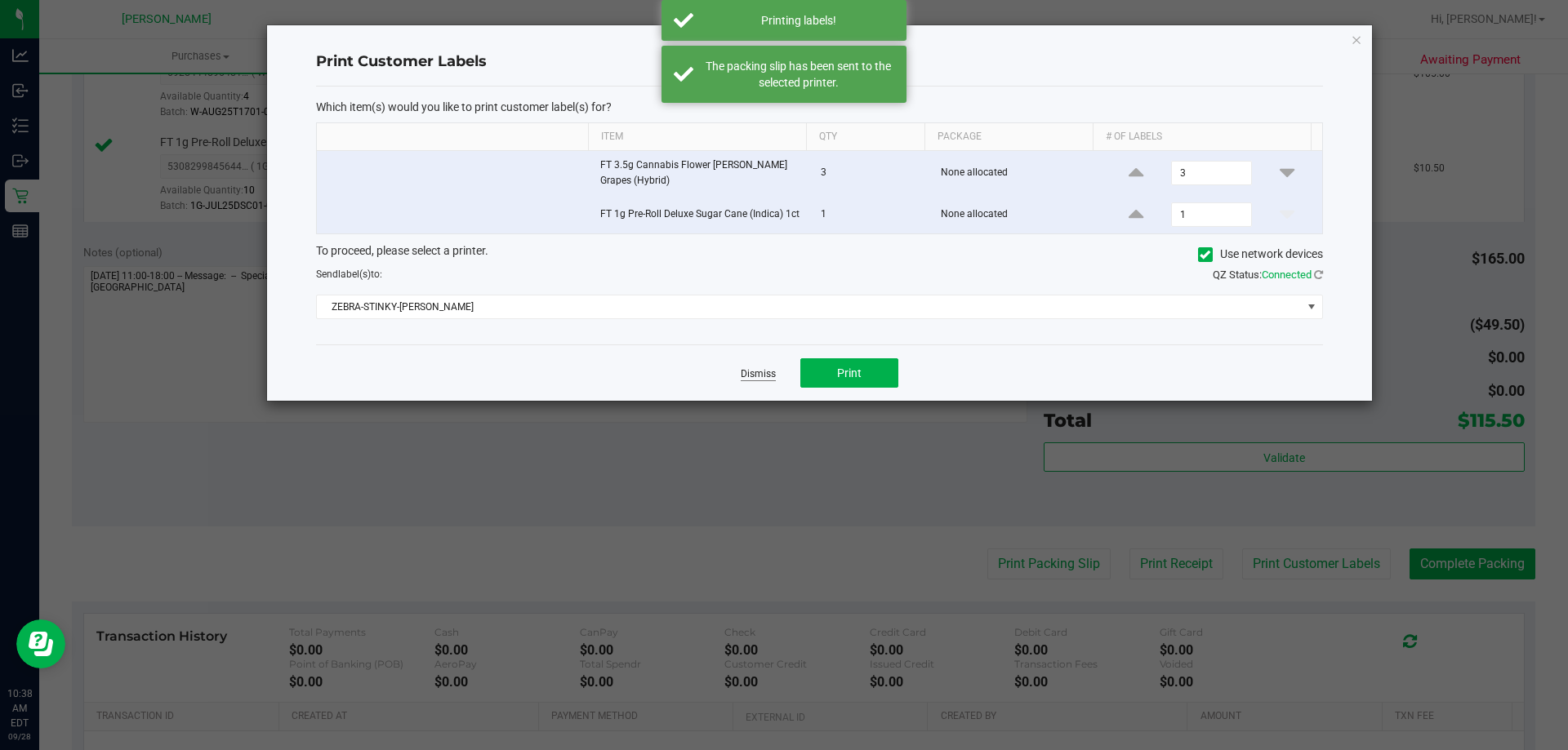
click at [764, 376] on link "Dismiss" at bounding box center [757, 373] width 35 height 13
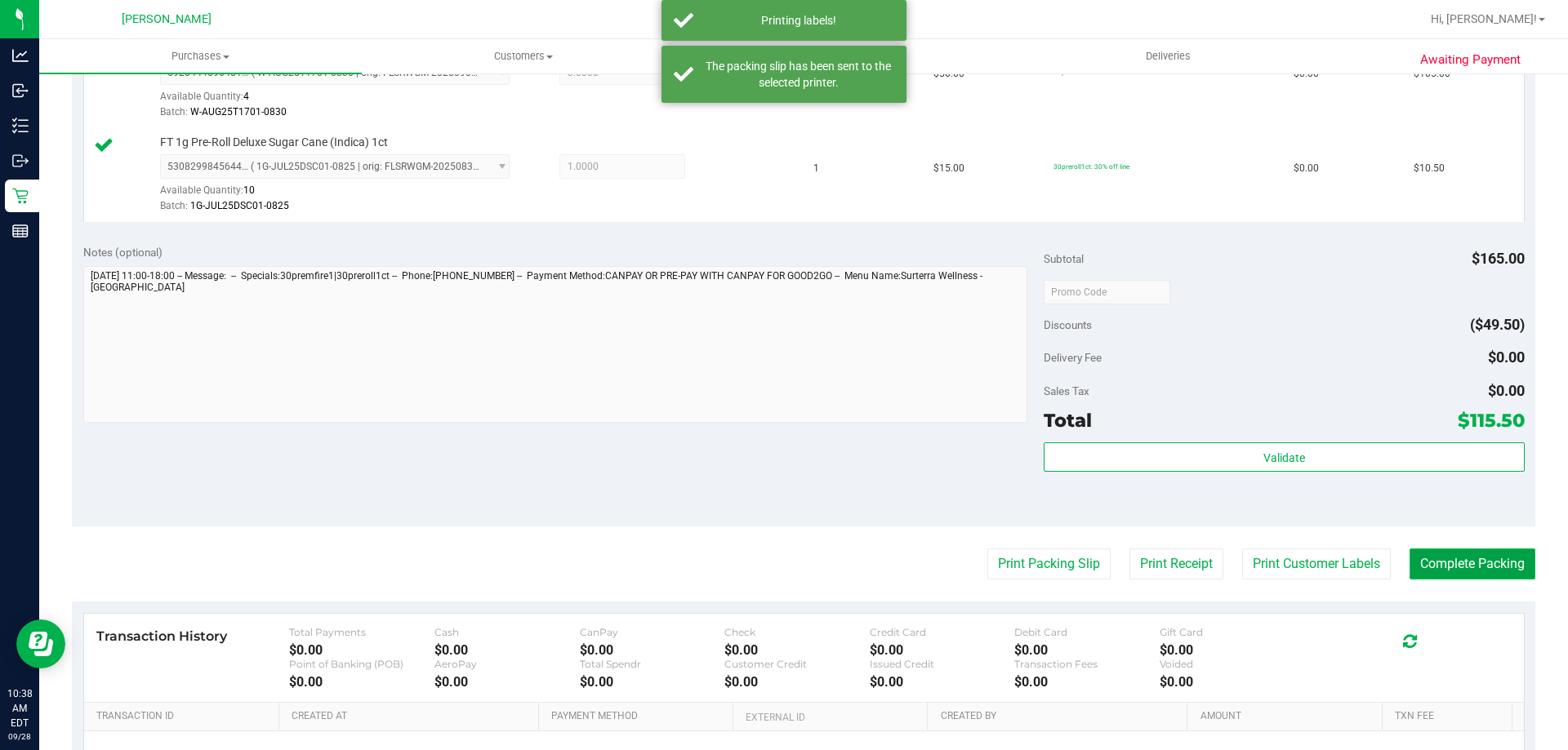
click at [1424, 562] on button "Complete Packing" at bounding box center [1473, 564] width 126 height 31
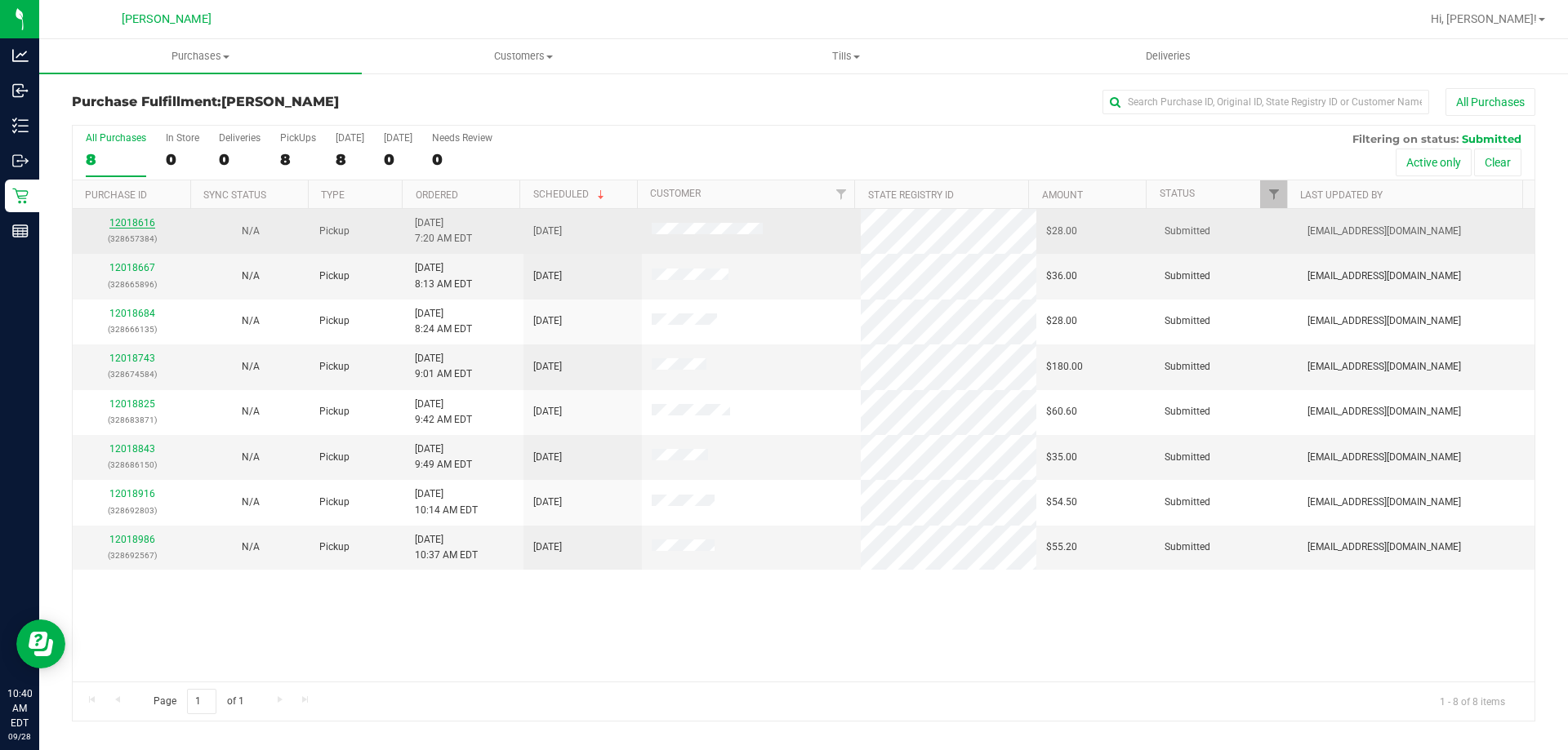
click at [143, 218] on link "12018616" at bounding box center [132, 222] width 46 height 12
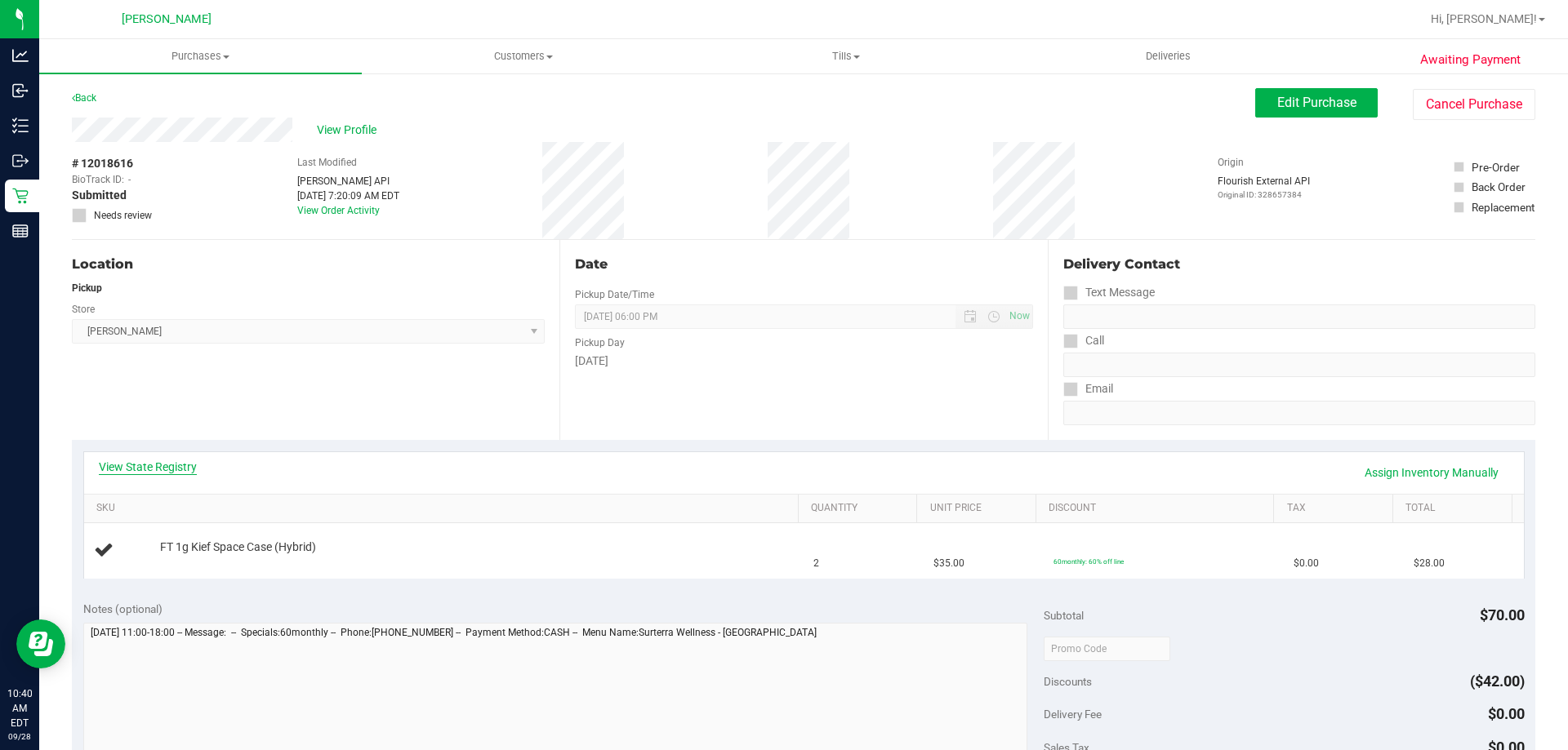
click at [177, 463] on link "View State Registry" at bounding box center [148, 467] width 98 height 16
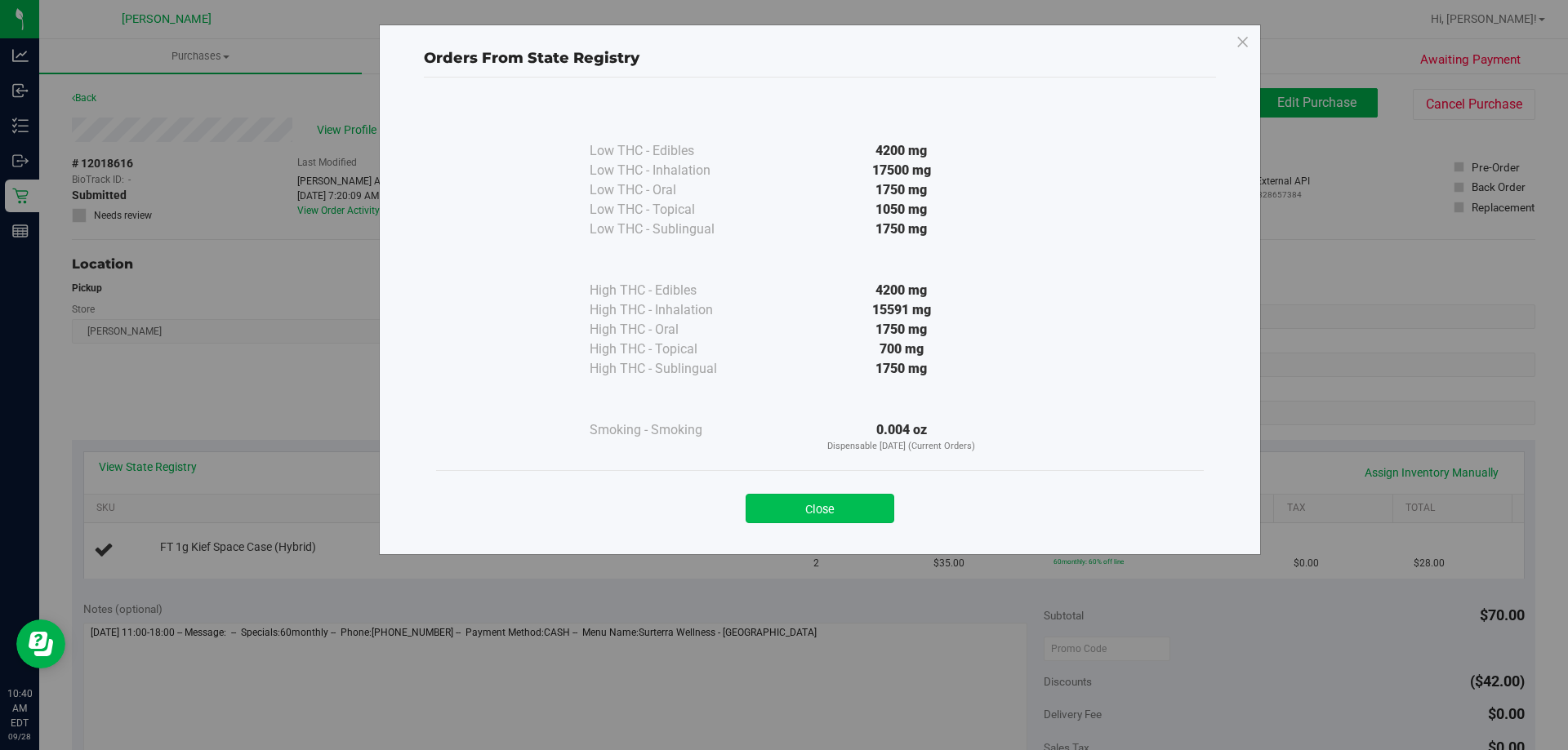
click at [829, 511] on button "Close" at bounding box center [820, 508] width 148 height 30
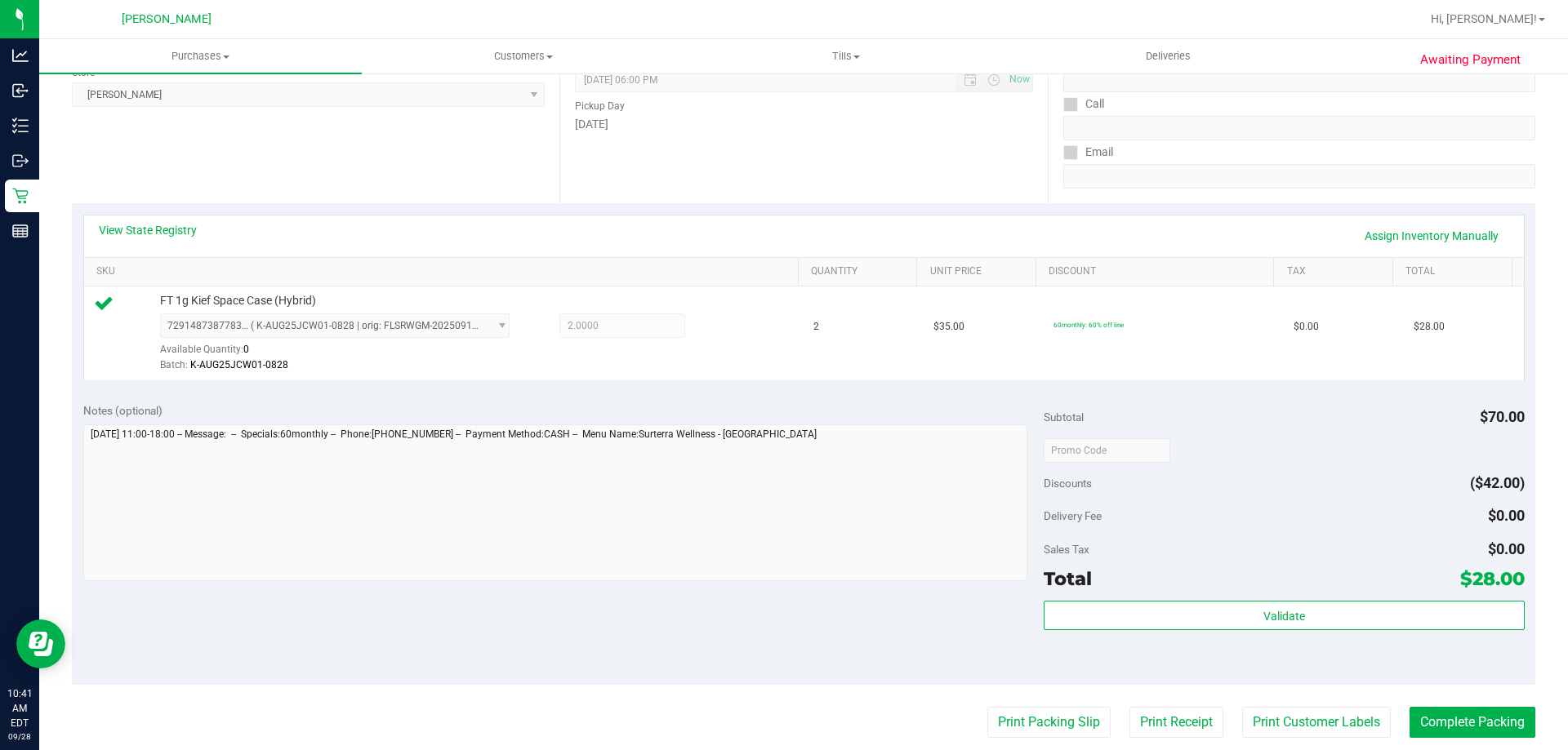
scroll to position [408, 0]
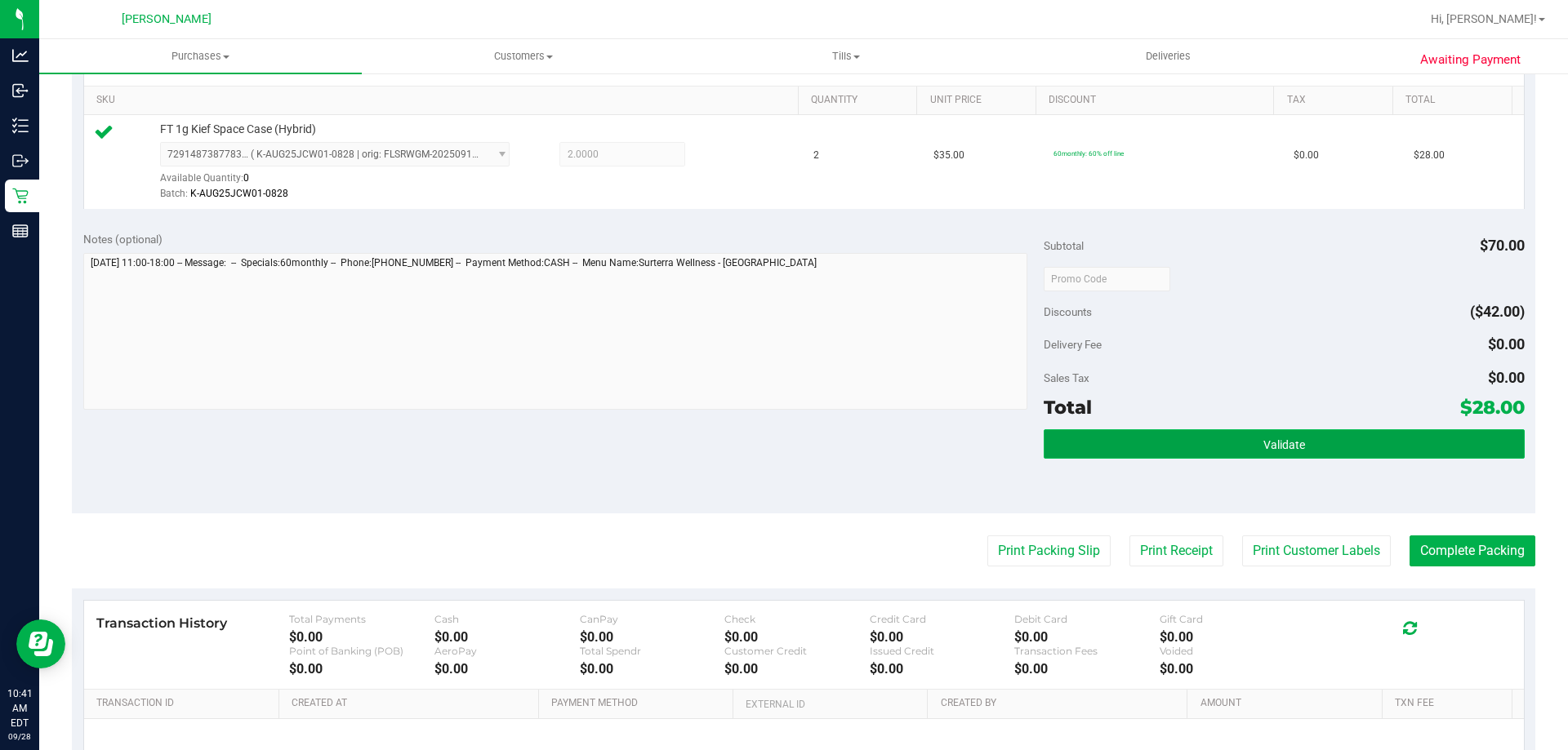
click at [1247, 455] on button "Validate" at bounding box center [1284, 443] width 480 height 30
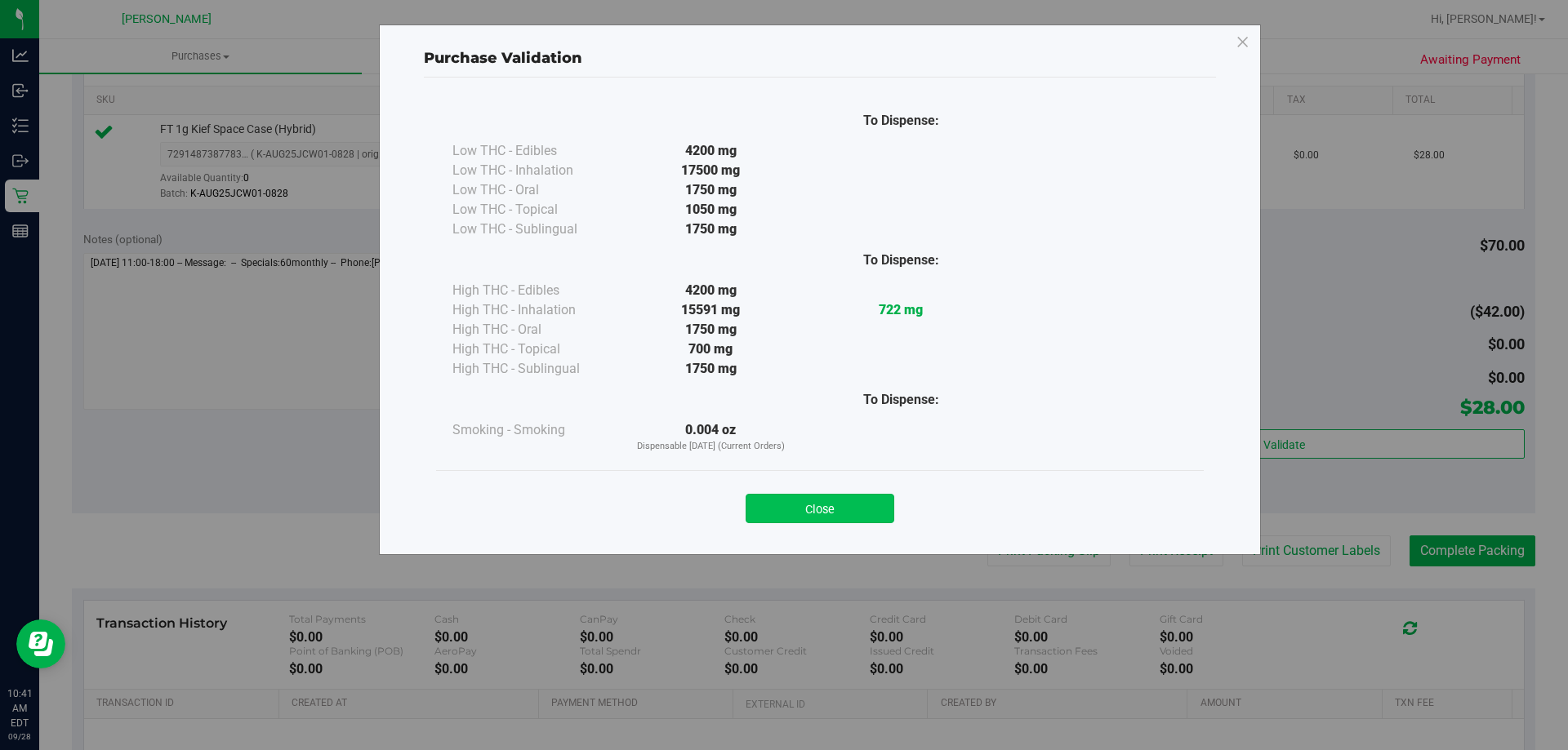
click at [872, 510] on button "Close" at bounding box center [820, 508] width 148 height 30
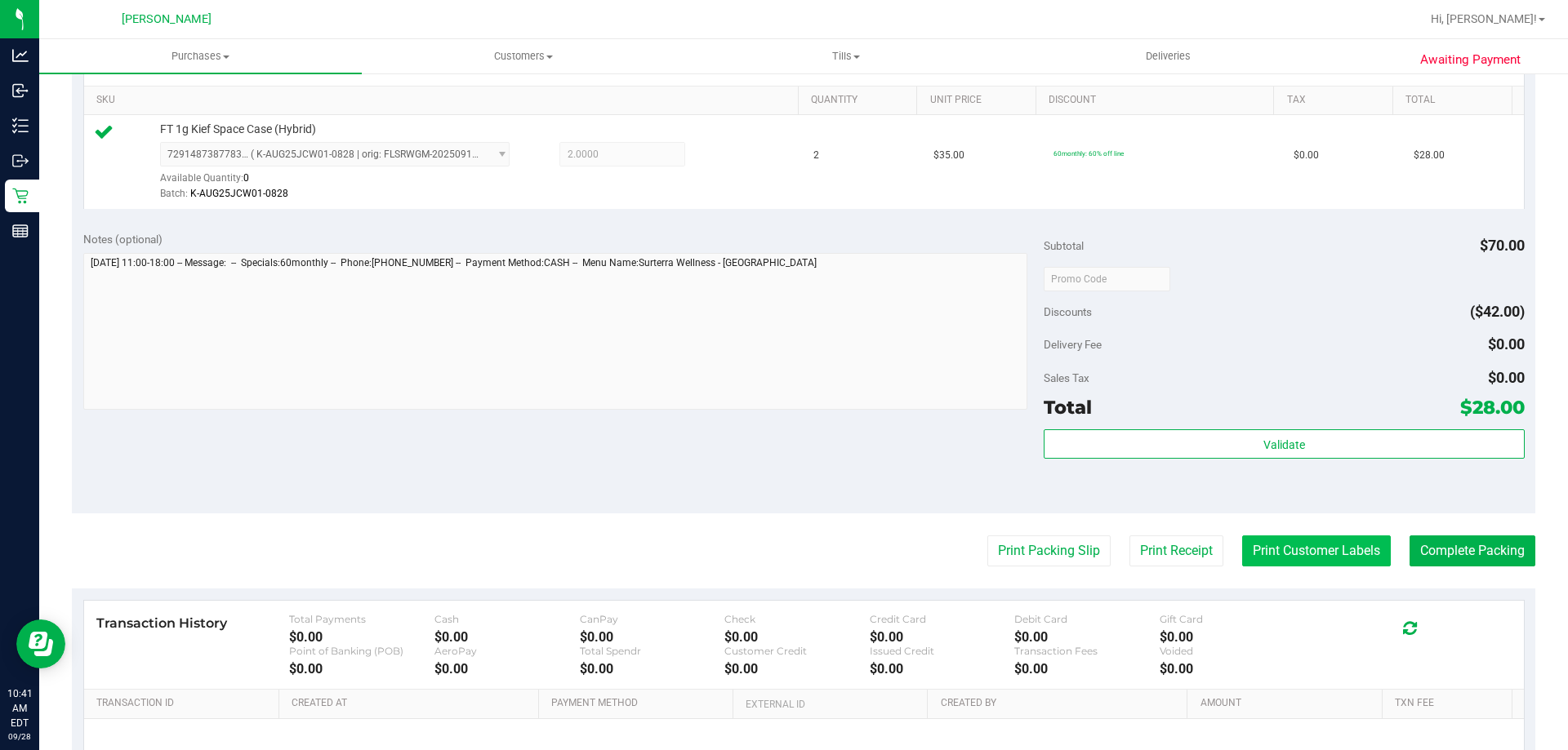
click at [1304, 548] on button "Print Customer Labels" at bounding box center [1316, 550] width 148 height 31
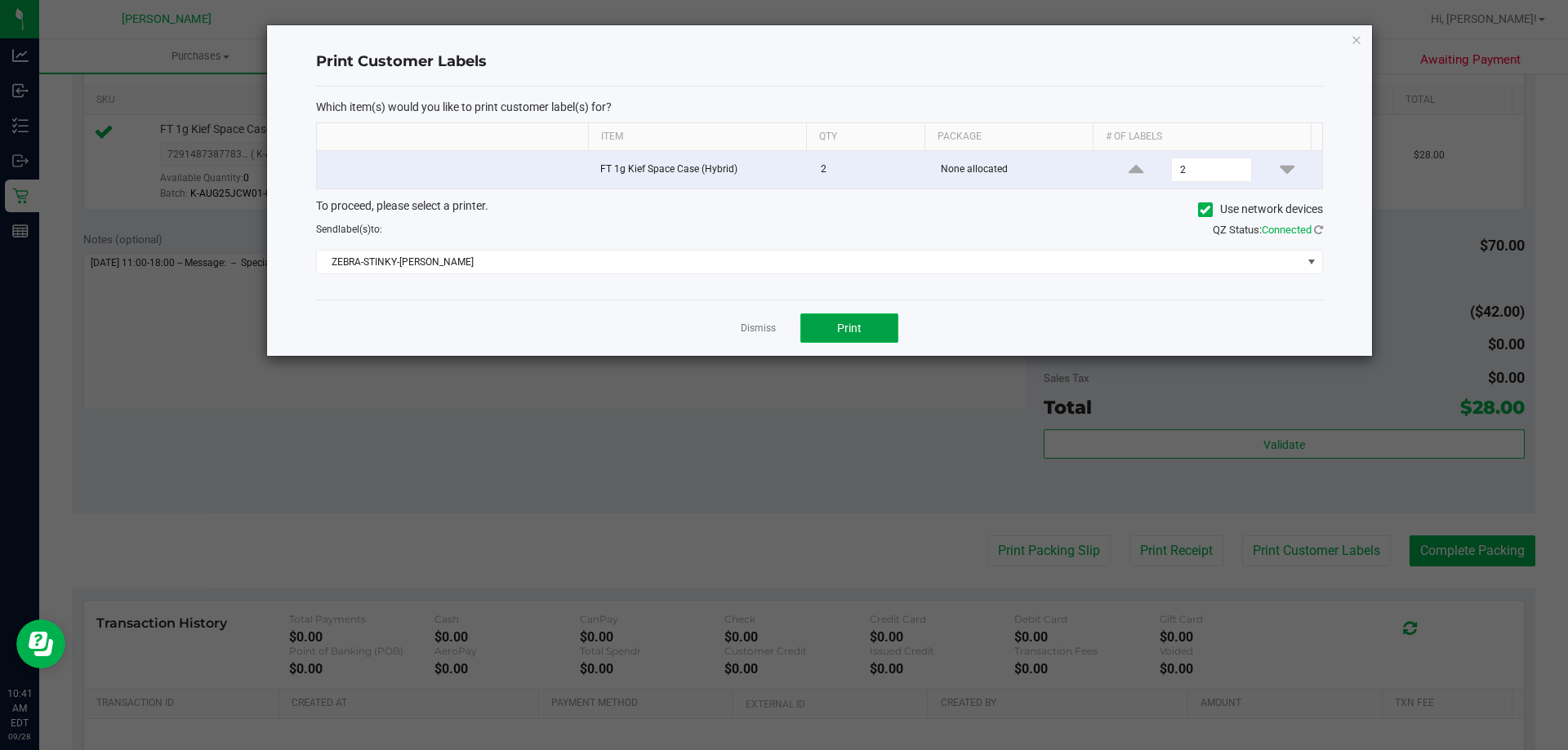
click at [822, 334] on button "Print" at bounding box center [849, 328] width 98 height 30
click at [751, 317] on div "Dismiss Print" at bounding box center [819, 327] width 1007 height 57
click at [751, 323] on link "Dismiss" at bounding box center [757, 328] width 35 height 13
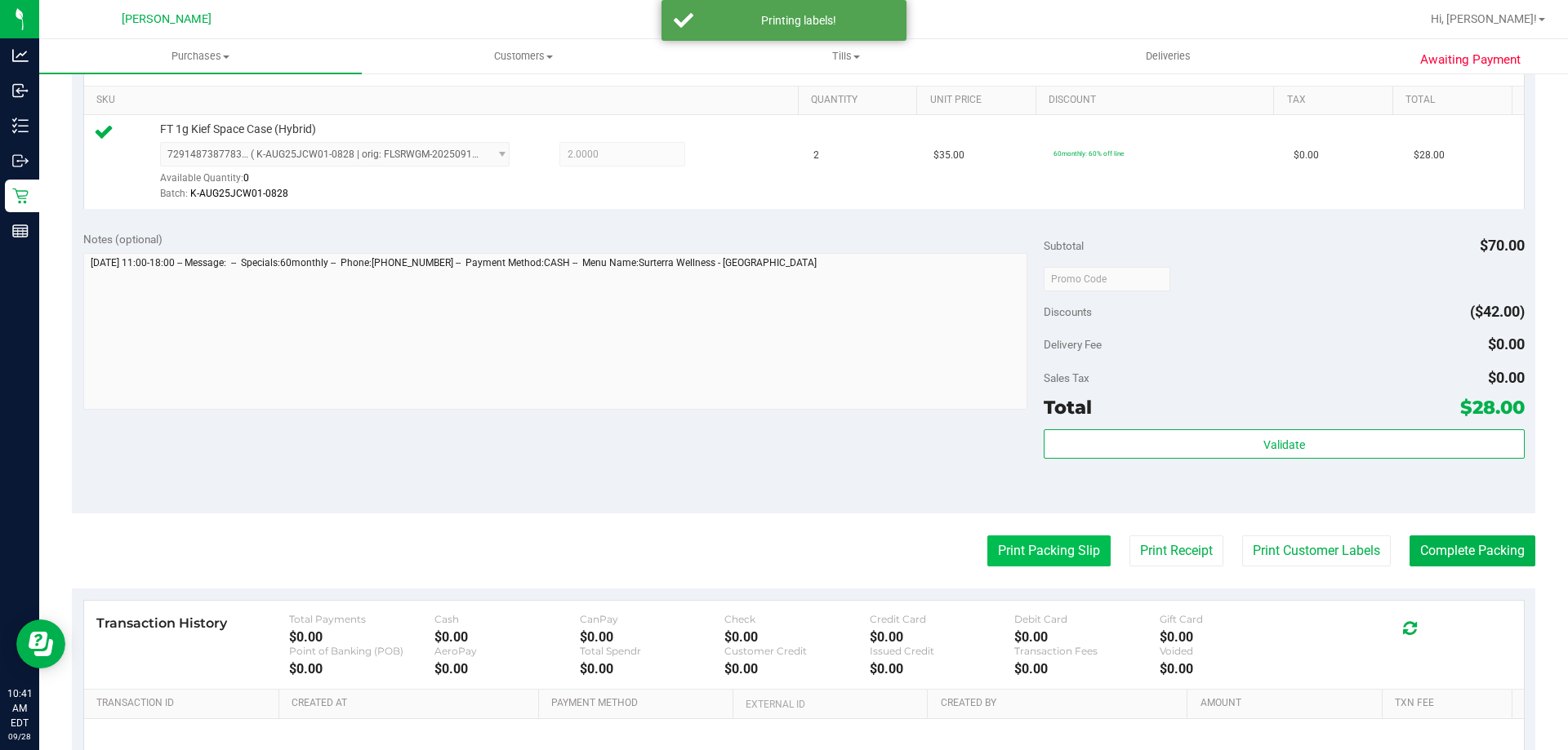
click at [1030, 554] on button "Print Packing Slip" at bounding box center [1048, 550] width 123 height 31
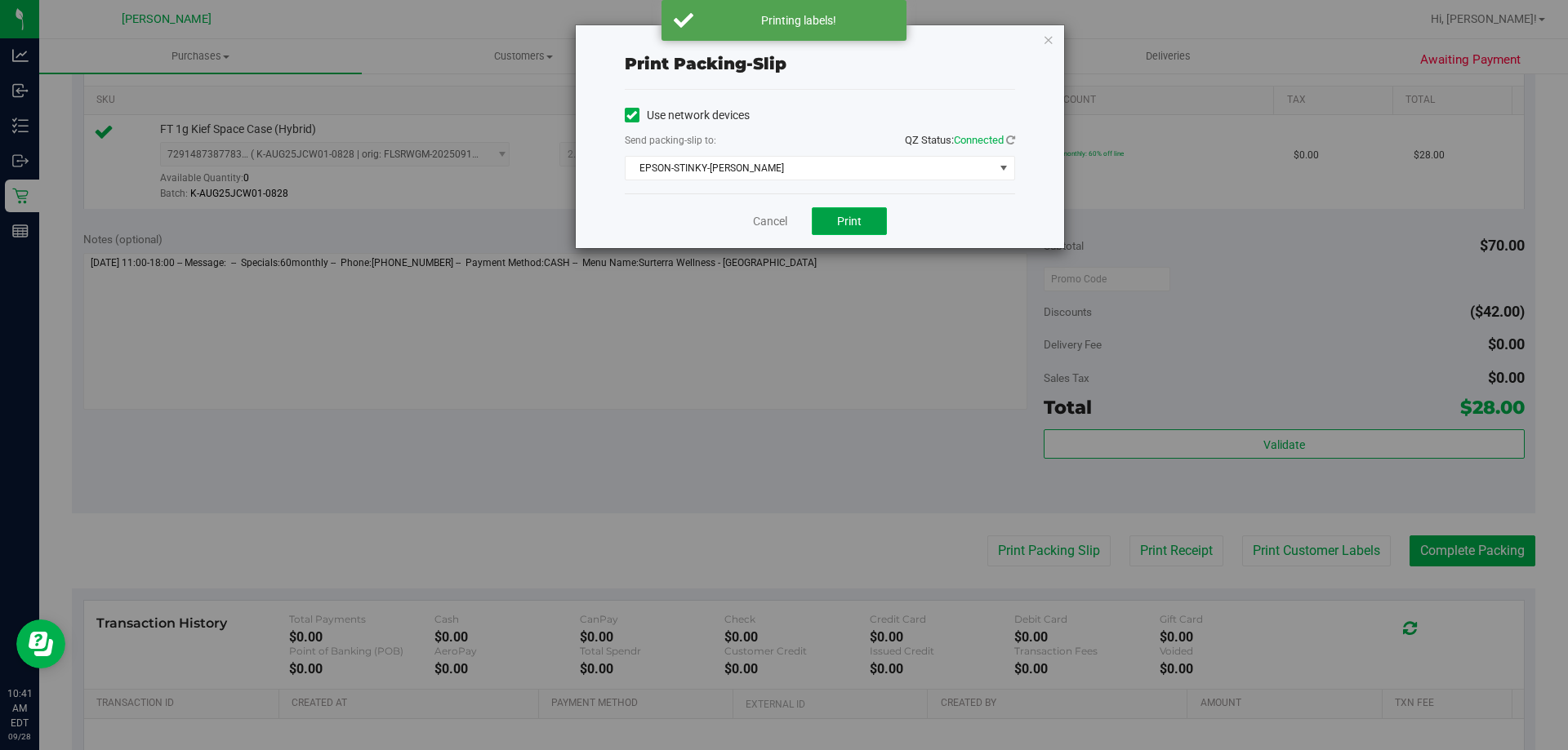
click at [863, 228] on button "Print" at bounding box center [849, 221] width 76 height 28
click at [761, 224] on link "Cancel" at bounding box center [770, 221] width 34 height 17
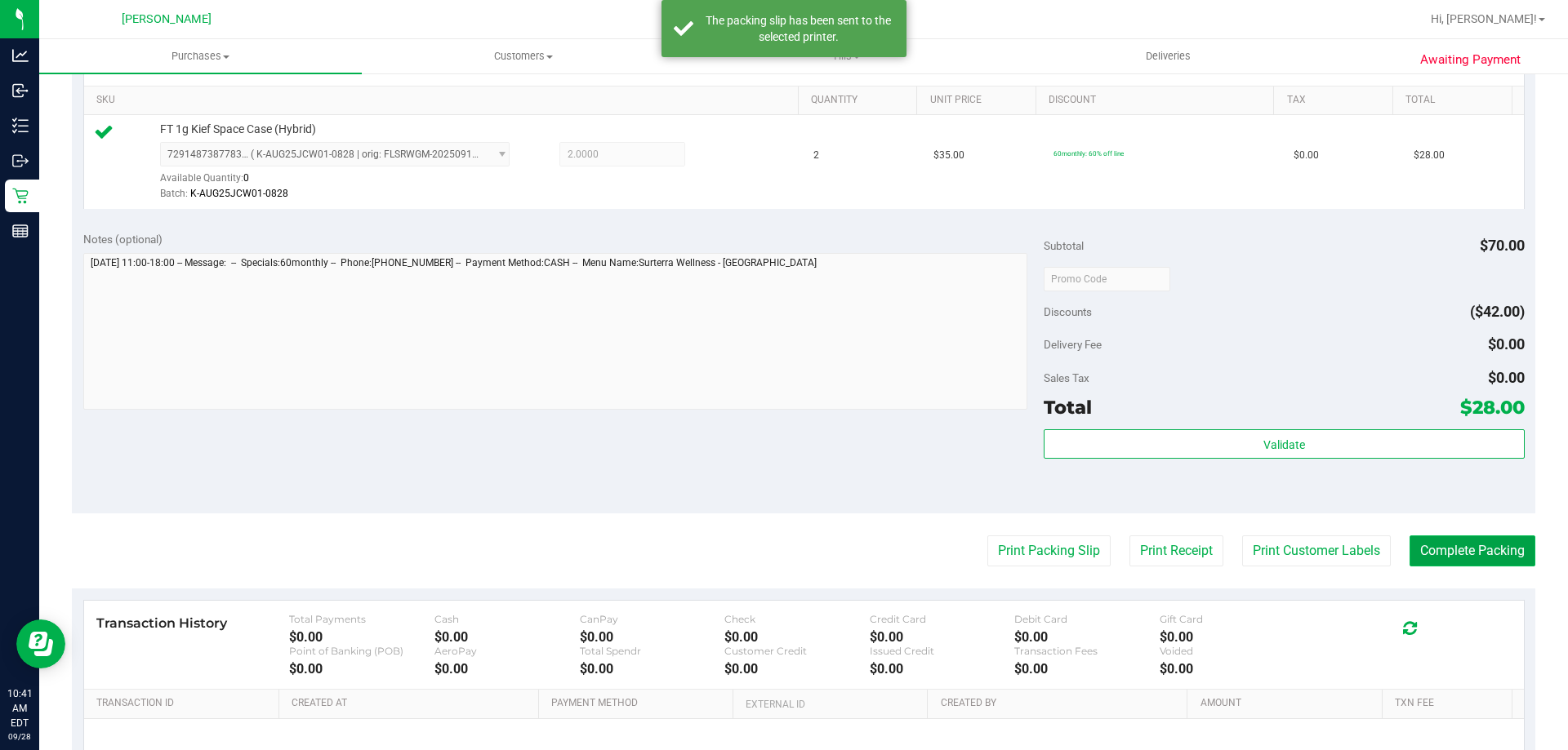
click at [1483, 554] on button "Complete Packing" at bounding box center [1473, 550] width 126 height 31
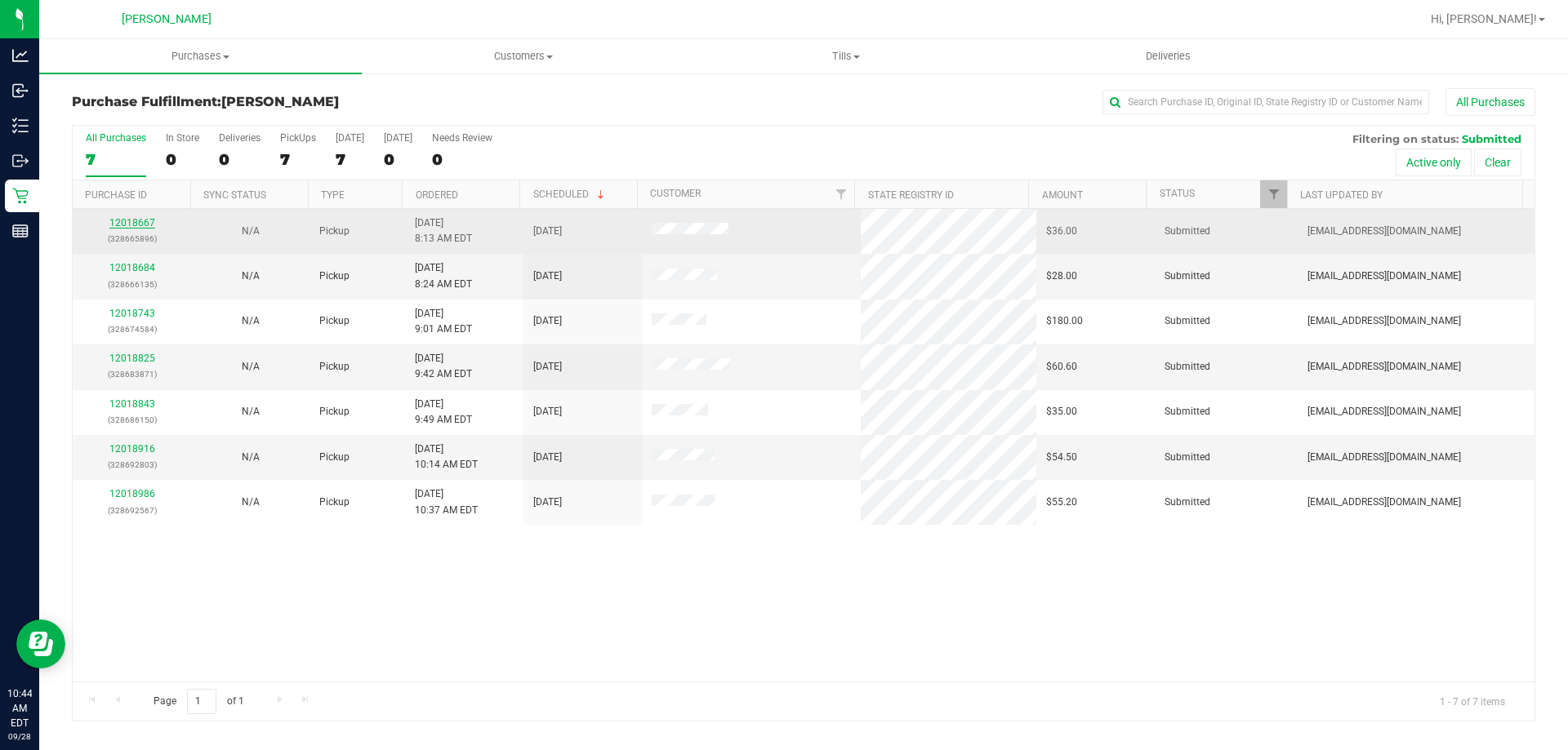
click at [130, 223] on link "12018667" at bounding box center [132, 222] width 46 height 12
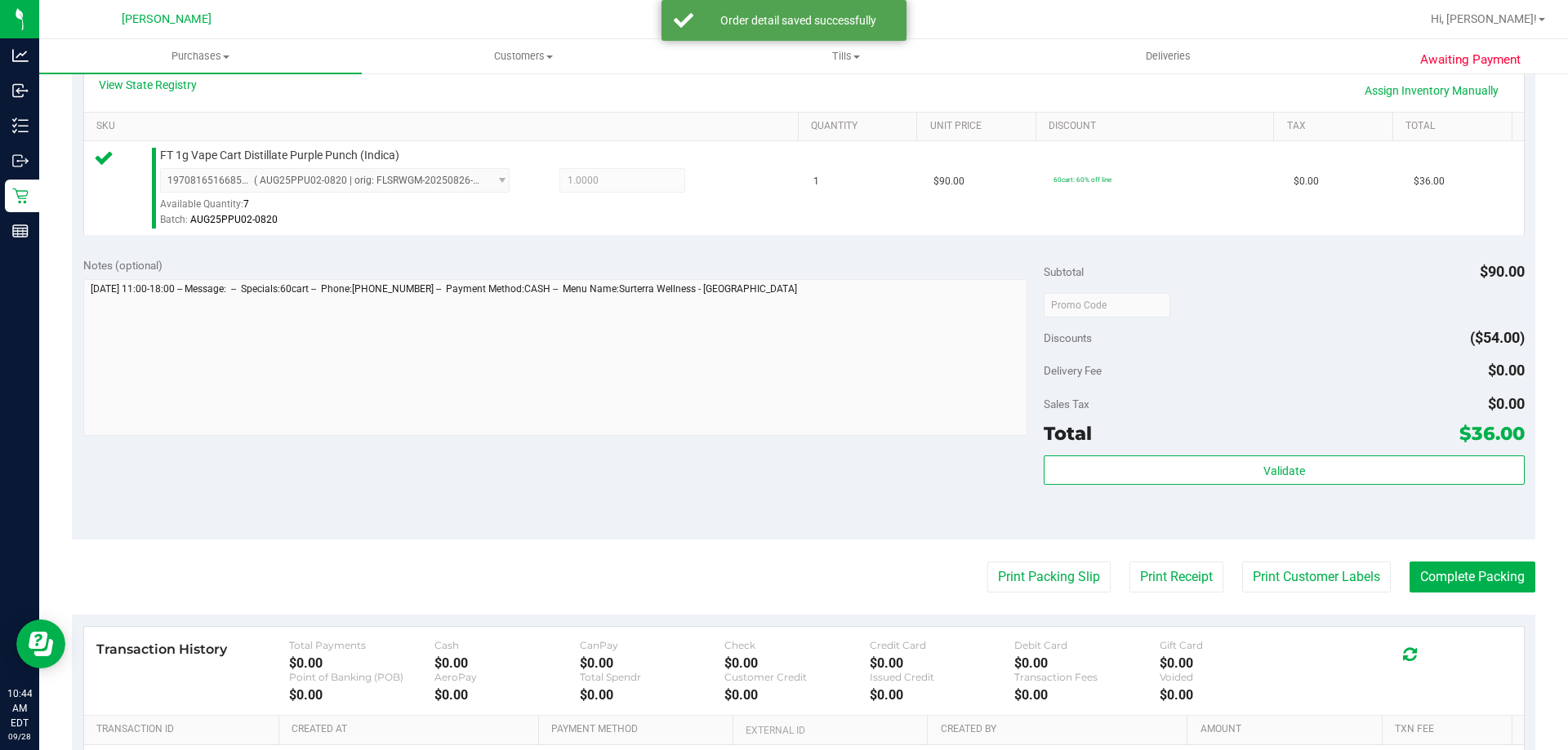
scroll to position [408, 0]
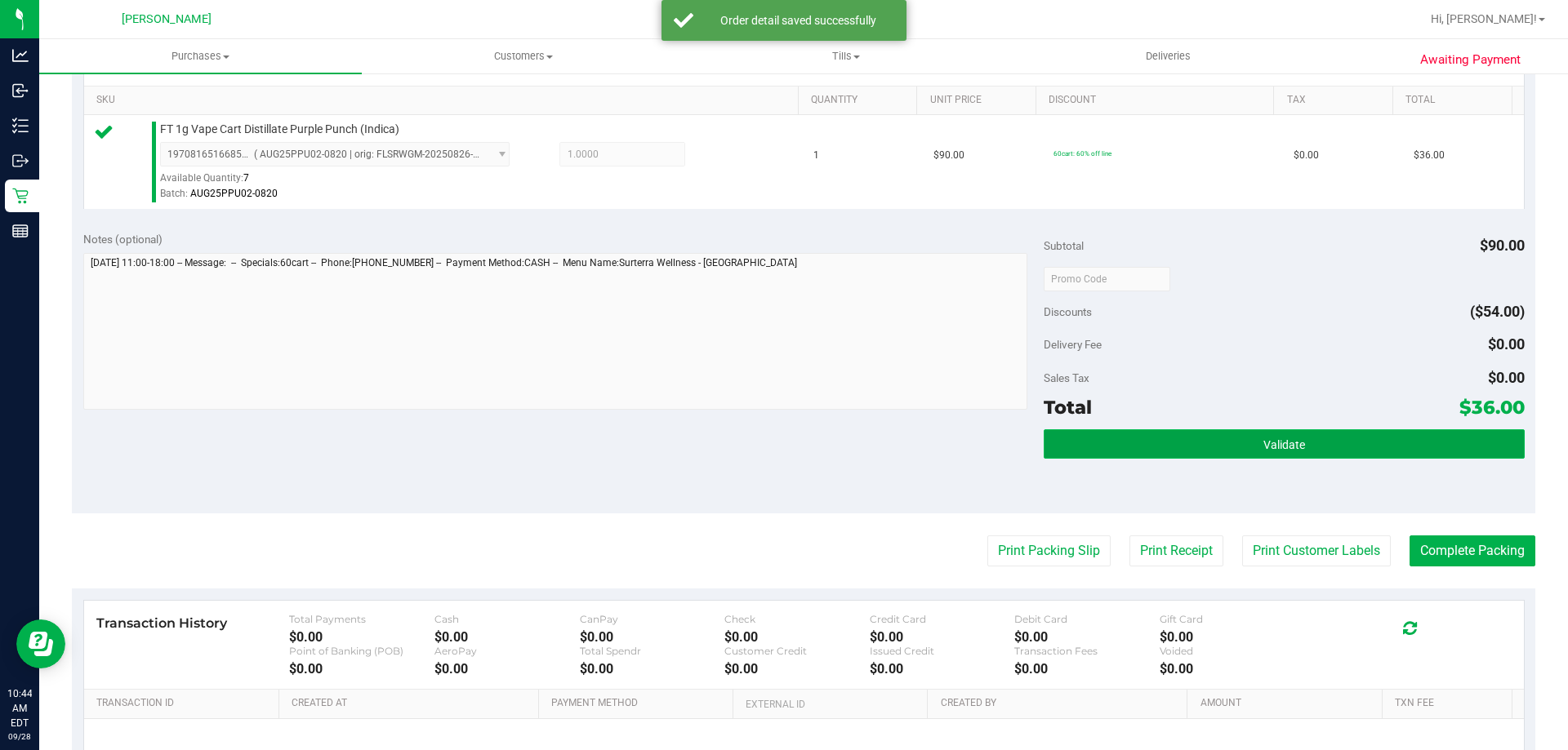
click at [1112, 442] on button "Validate" at bounding box center [1284, 443] width 480 height 30
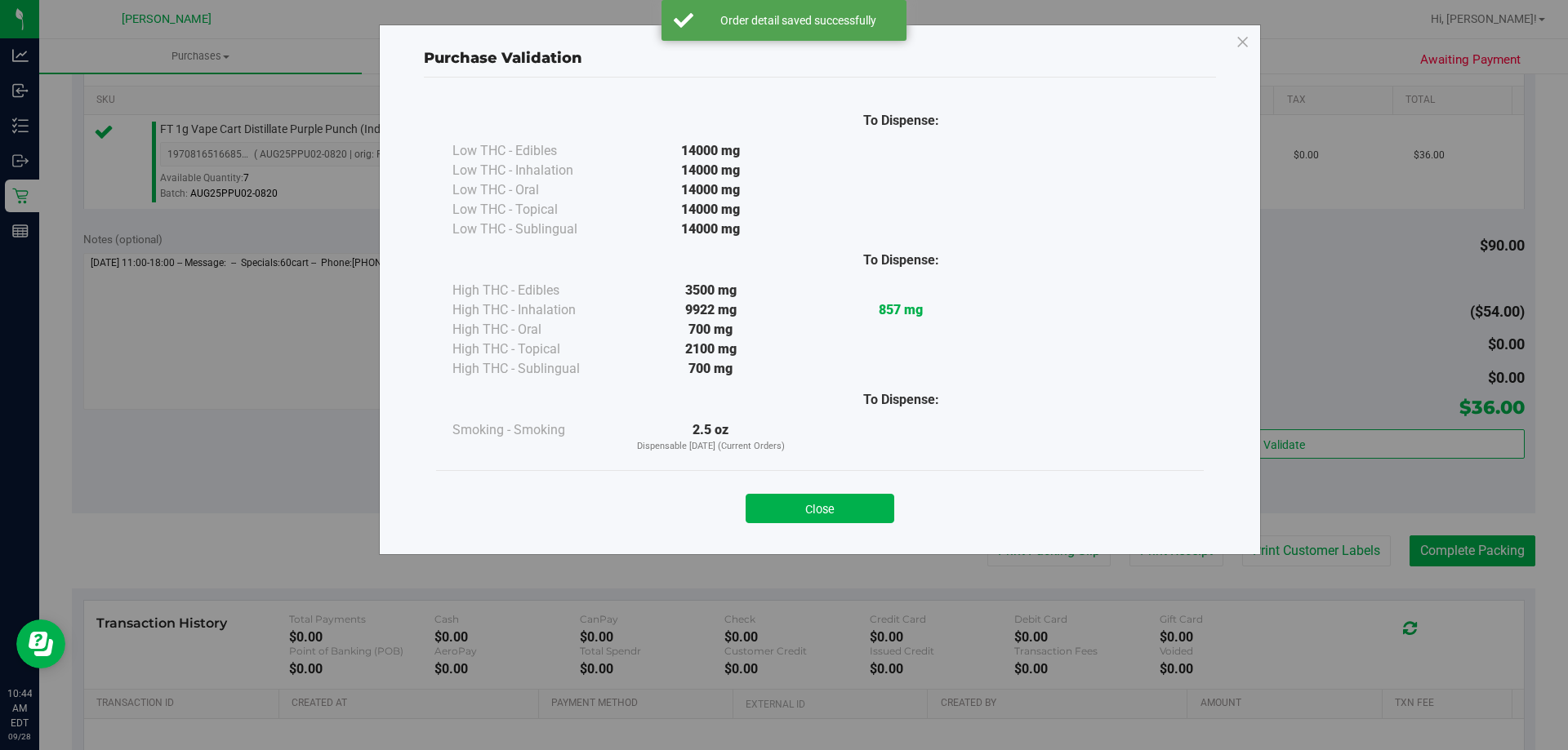
drag, startPoint x: 823, startPoint y: 501, endPoint x: 1120, endPoint y: 422, distance: 307.3
click at [829, 501] on button "Close" at bounding box center [820, 508] width 148 height 30
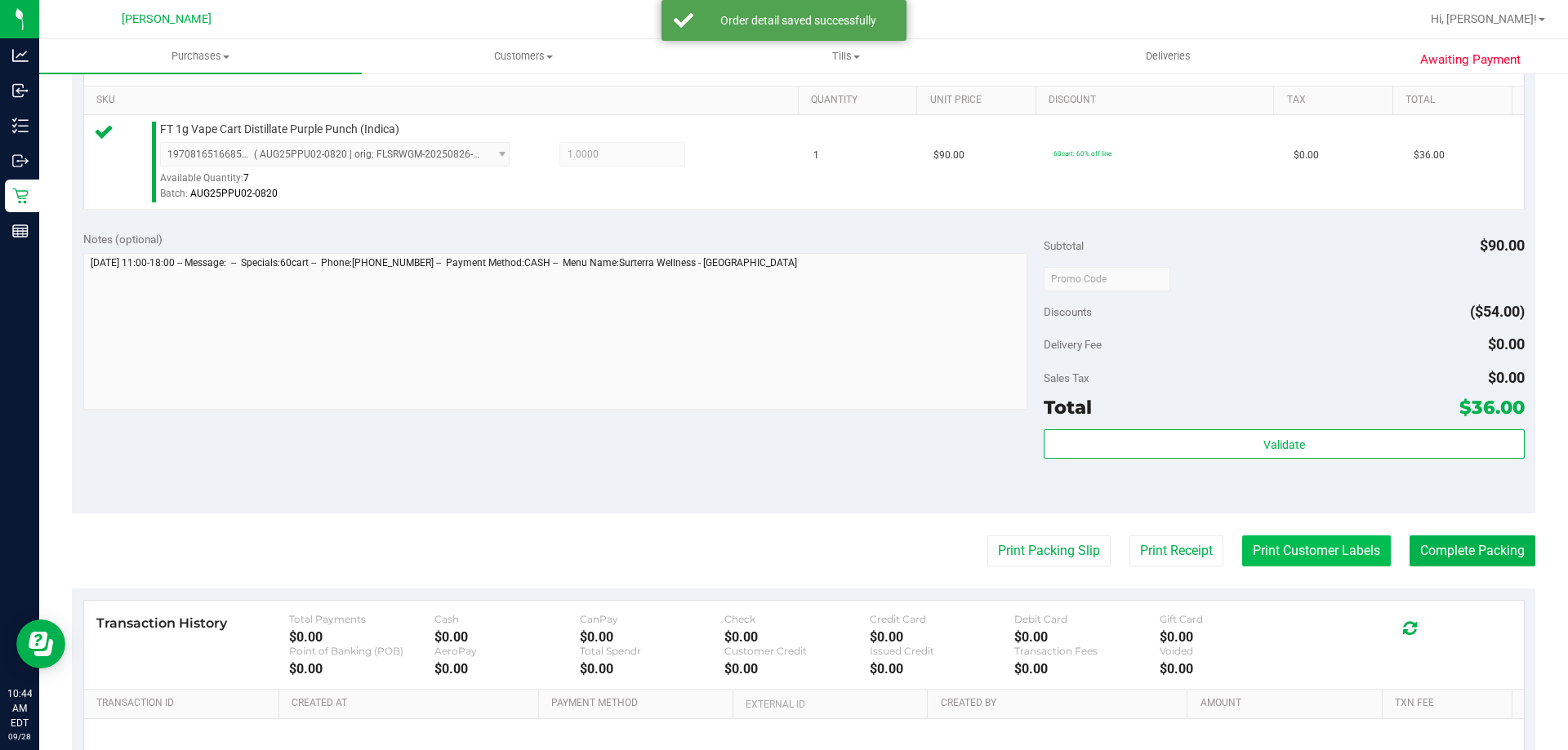
click at [1281, 538] on button "Print Customer Labels" at bounding box center [1316, 550] width 148 height 31
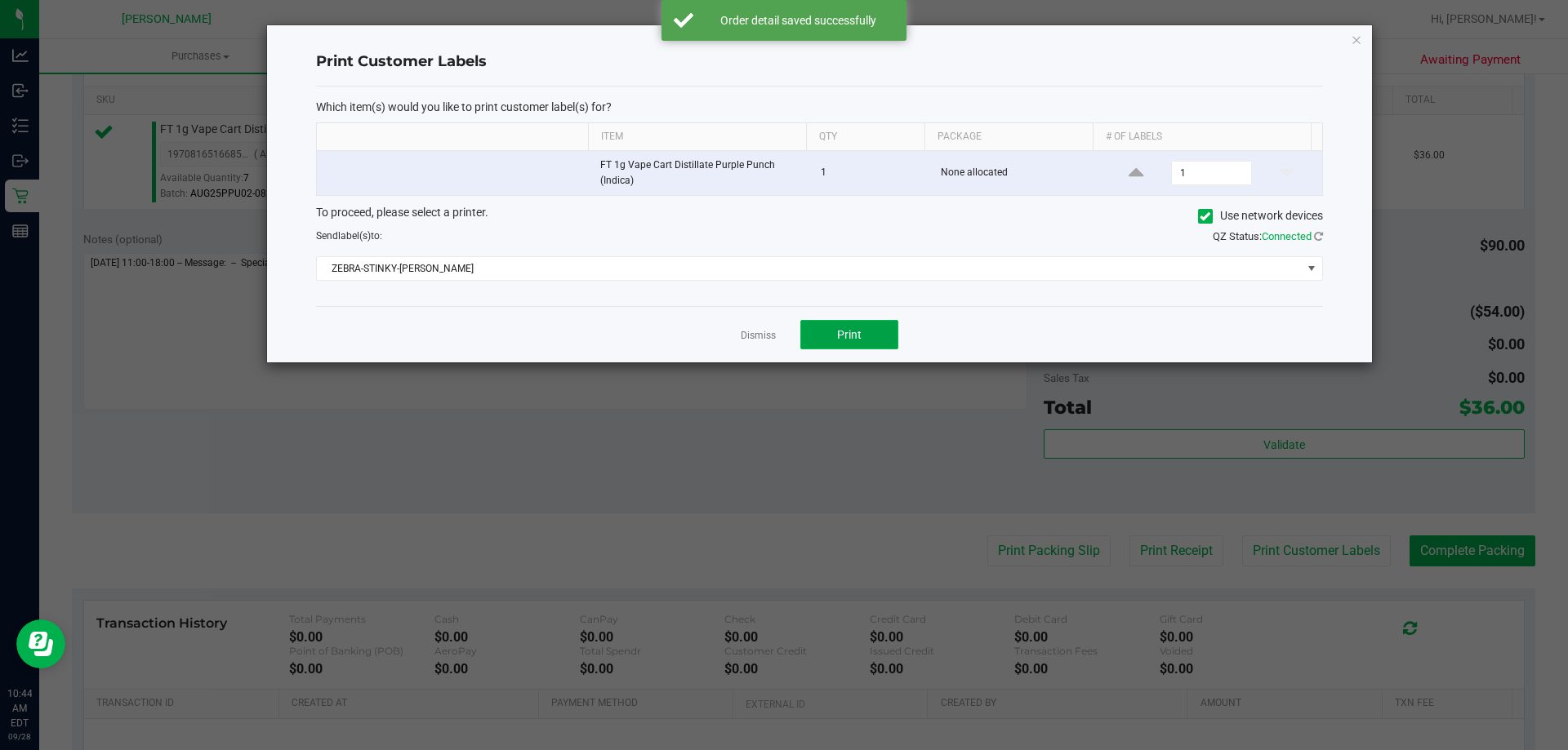
click at [847, 348] on button "Print" at bounding box center [849, 335] width 98 height 30
click at [772, 337] on link "Dismiss" at bounding box center [757, 335] width 35 height 13
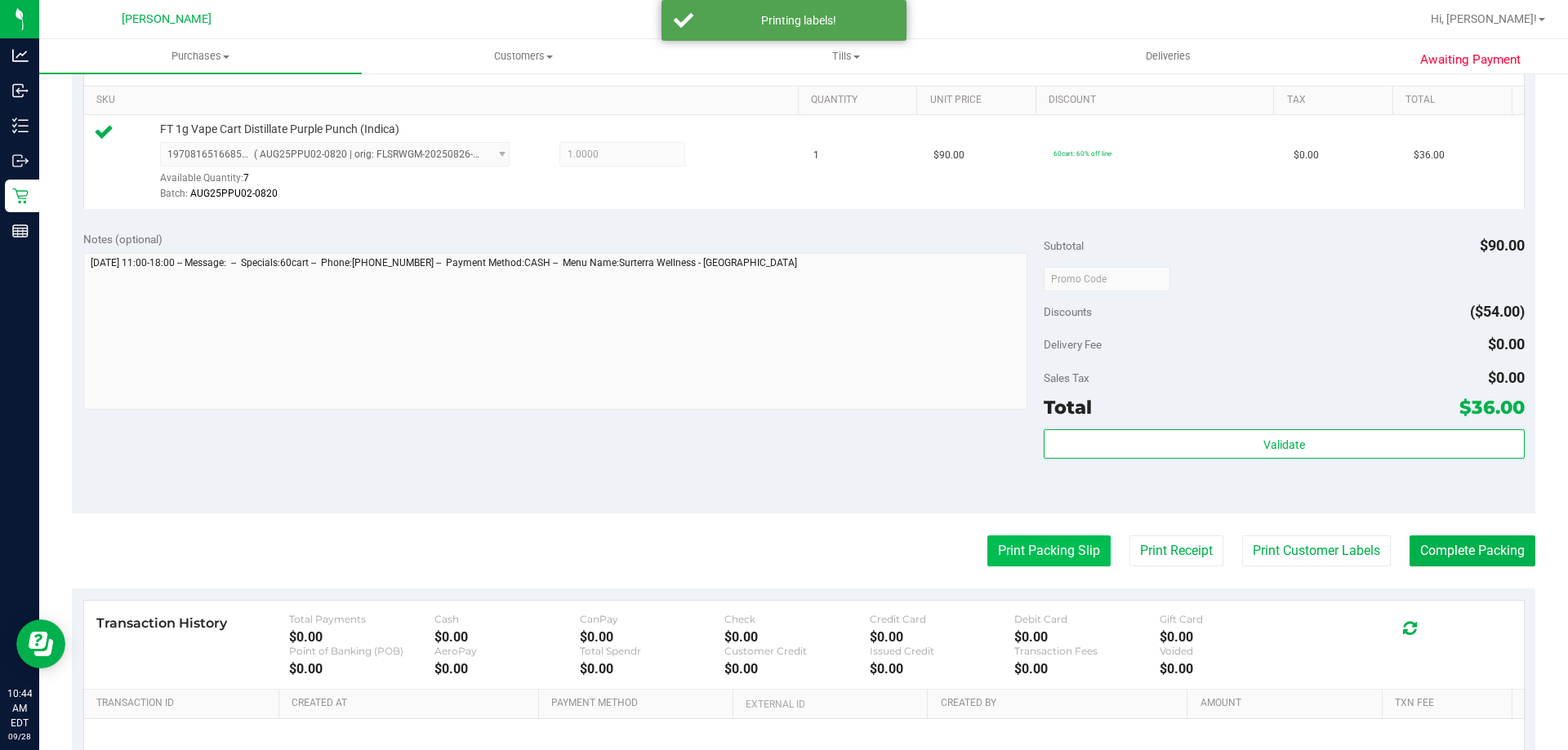
click at [1022, 558] on button "Print Packing Slip" at bounding box center [1048, 550] width 123 height 31
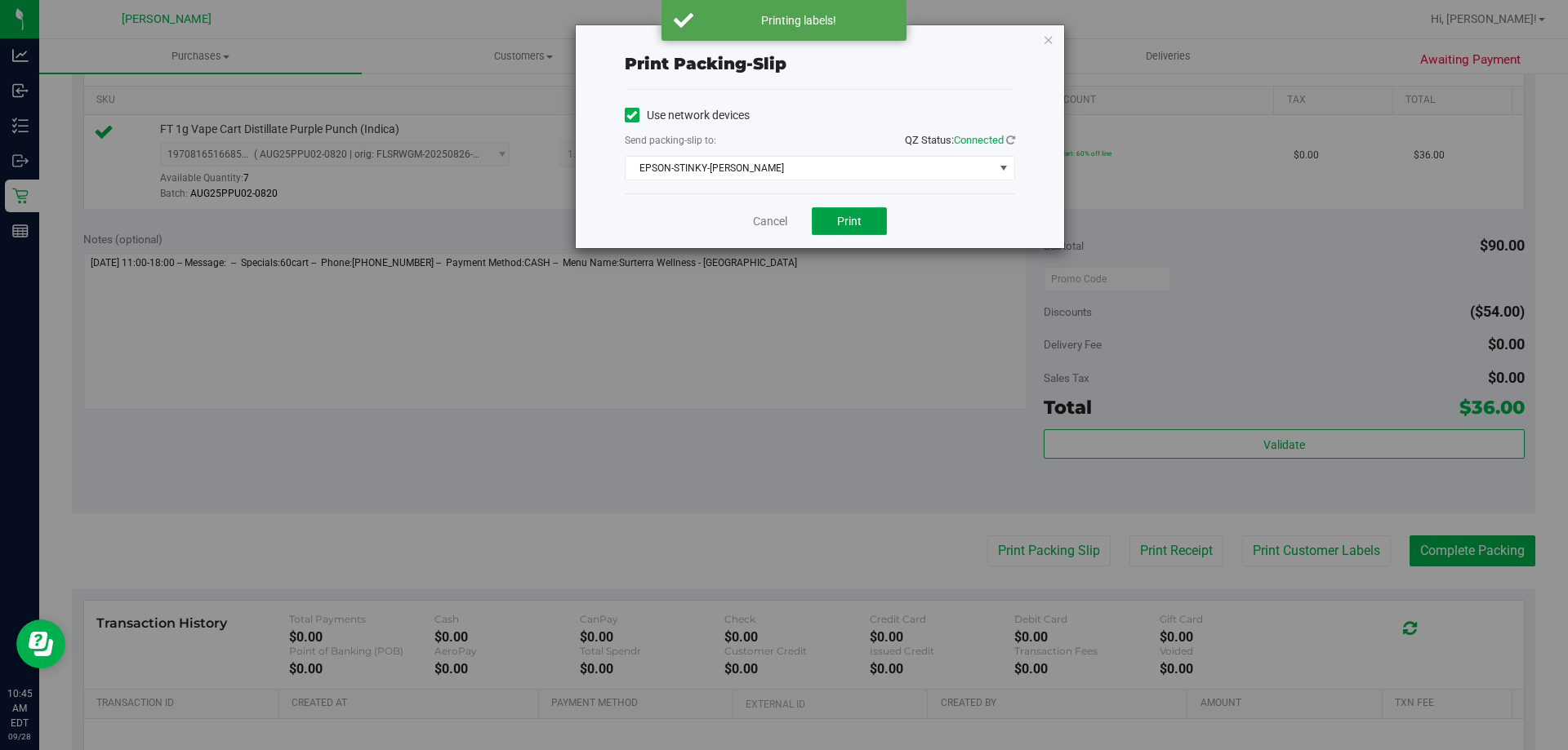
click at [874, 231] on button "Print" at bounding box center [849, 221] width 76 height 28
click at [767, 218] on link "Cancel" at bounding box center [770, 221] width 34 height 17
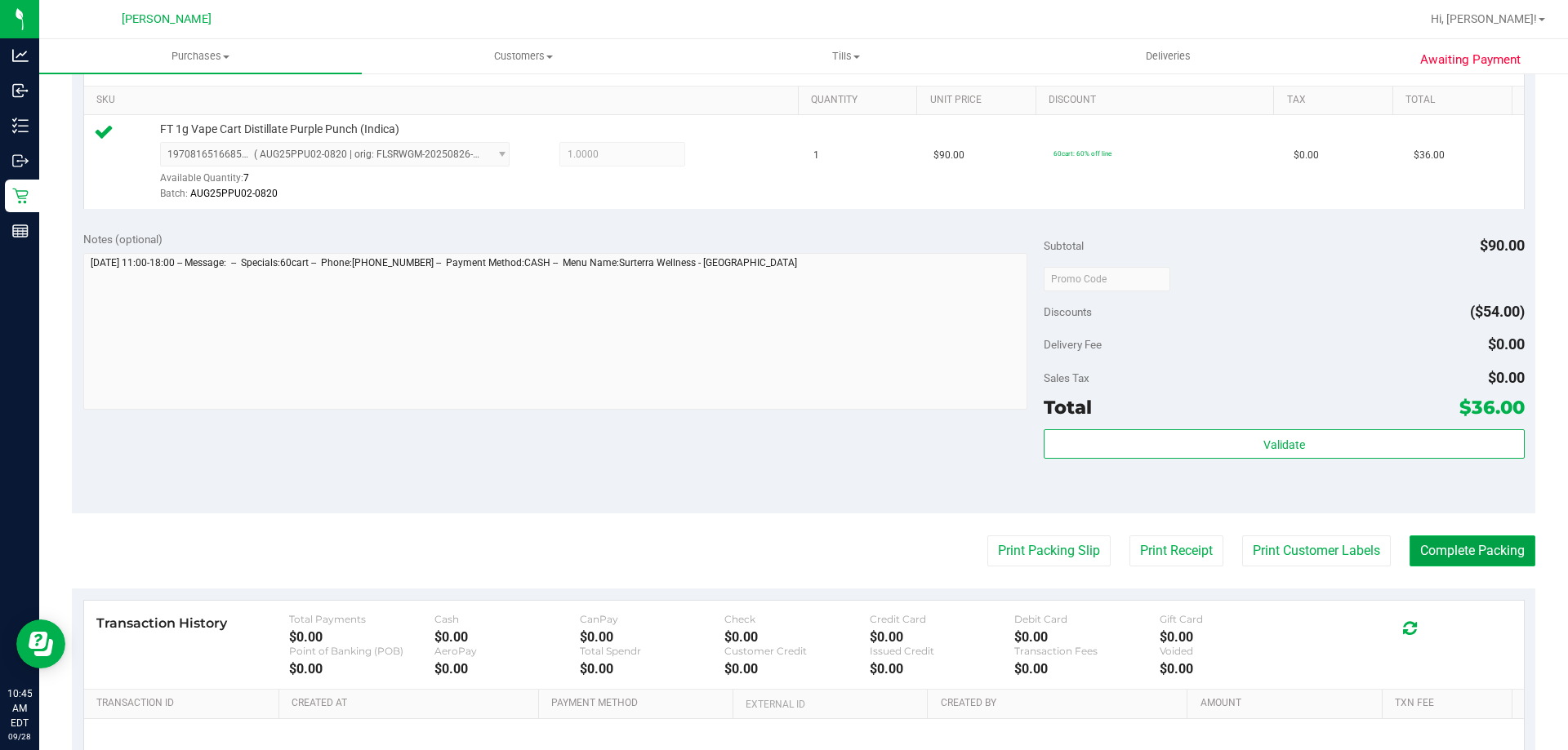
click at [1456, 551] on button "Complete Packing" at bounding box center [1473, 550] width 126 height 31
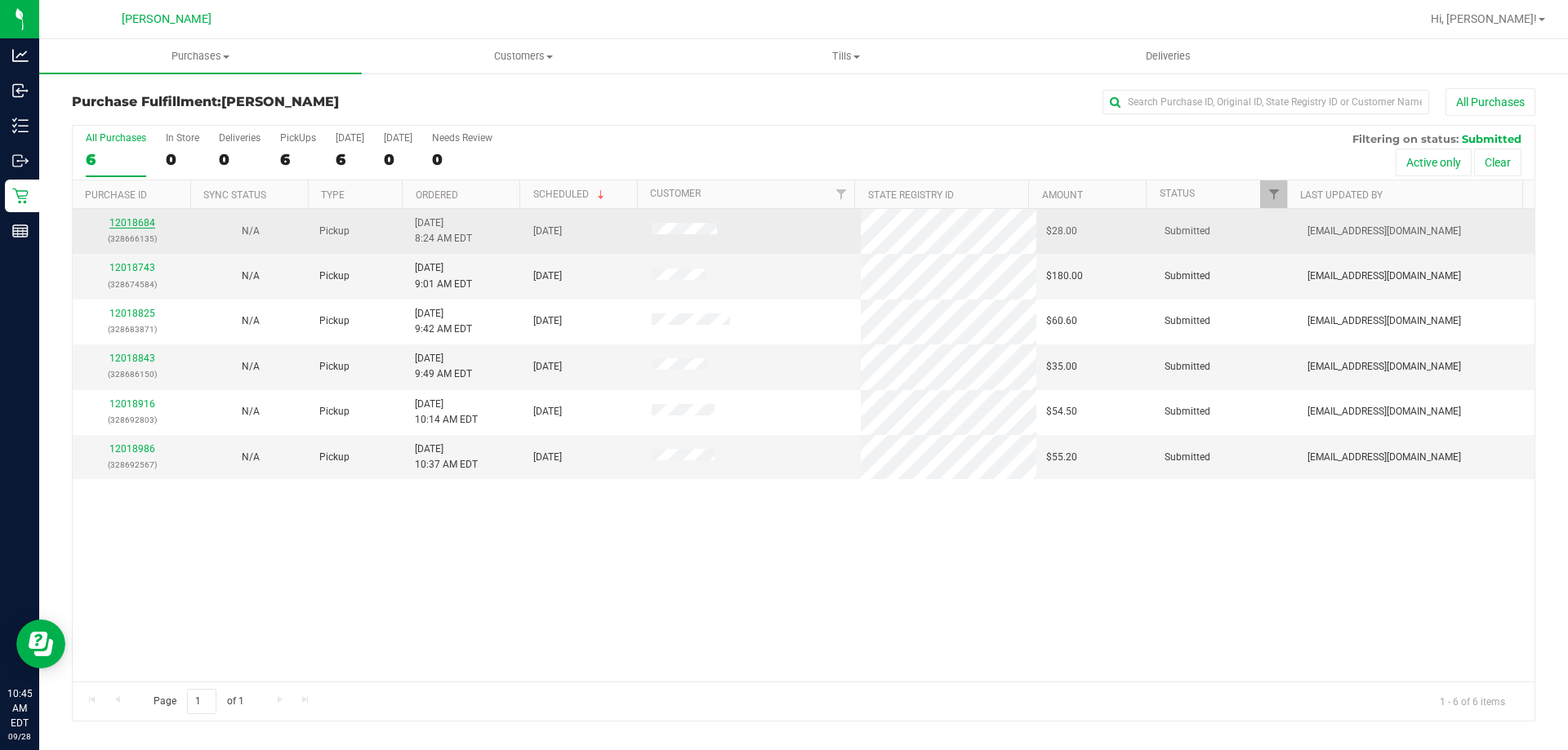
click at [129, 223] on link "12018684" at bounding box center [132, 222] width 46 height 12
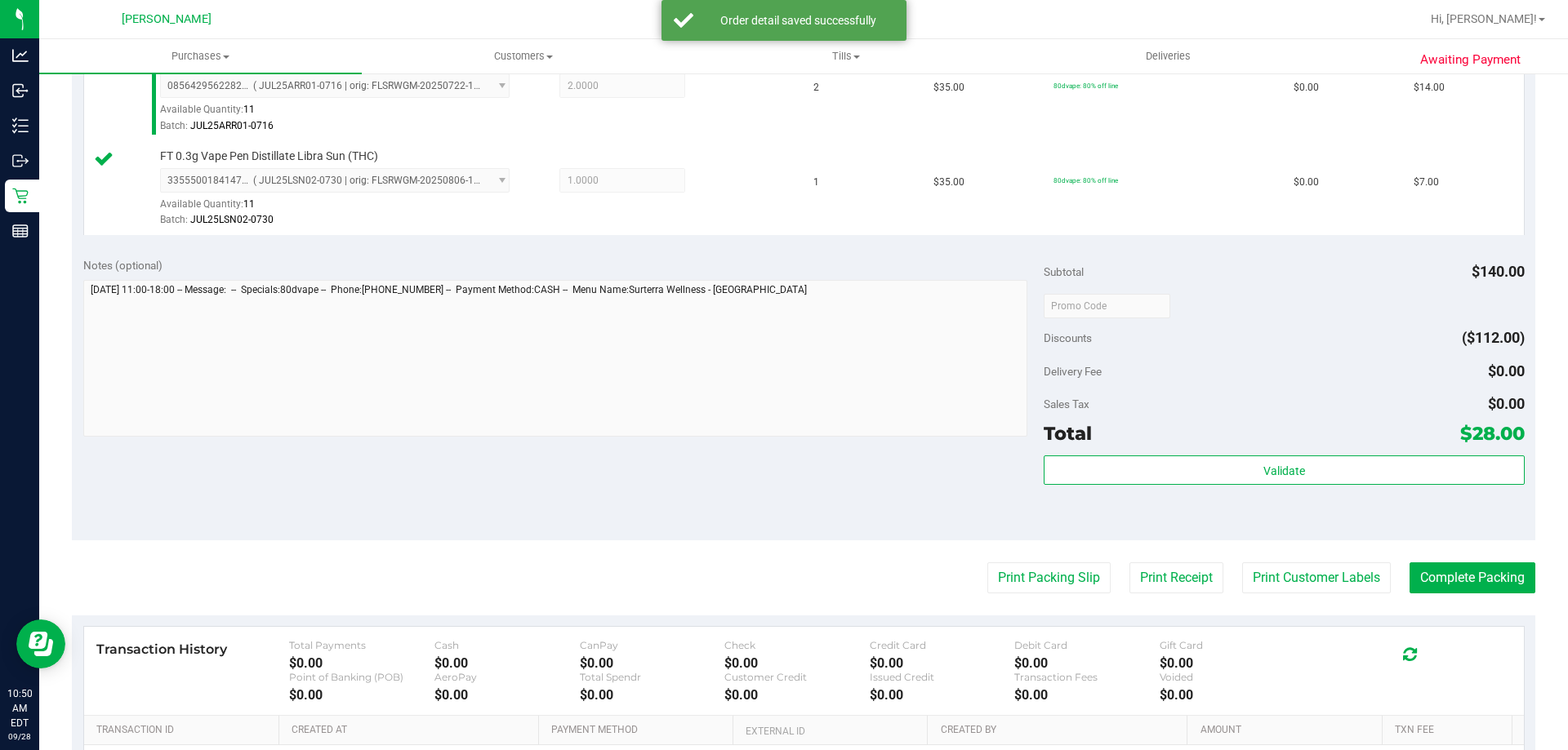
scroll to position [790, 0]
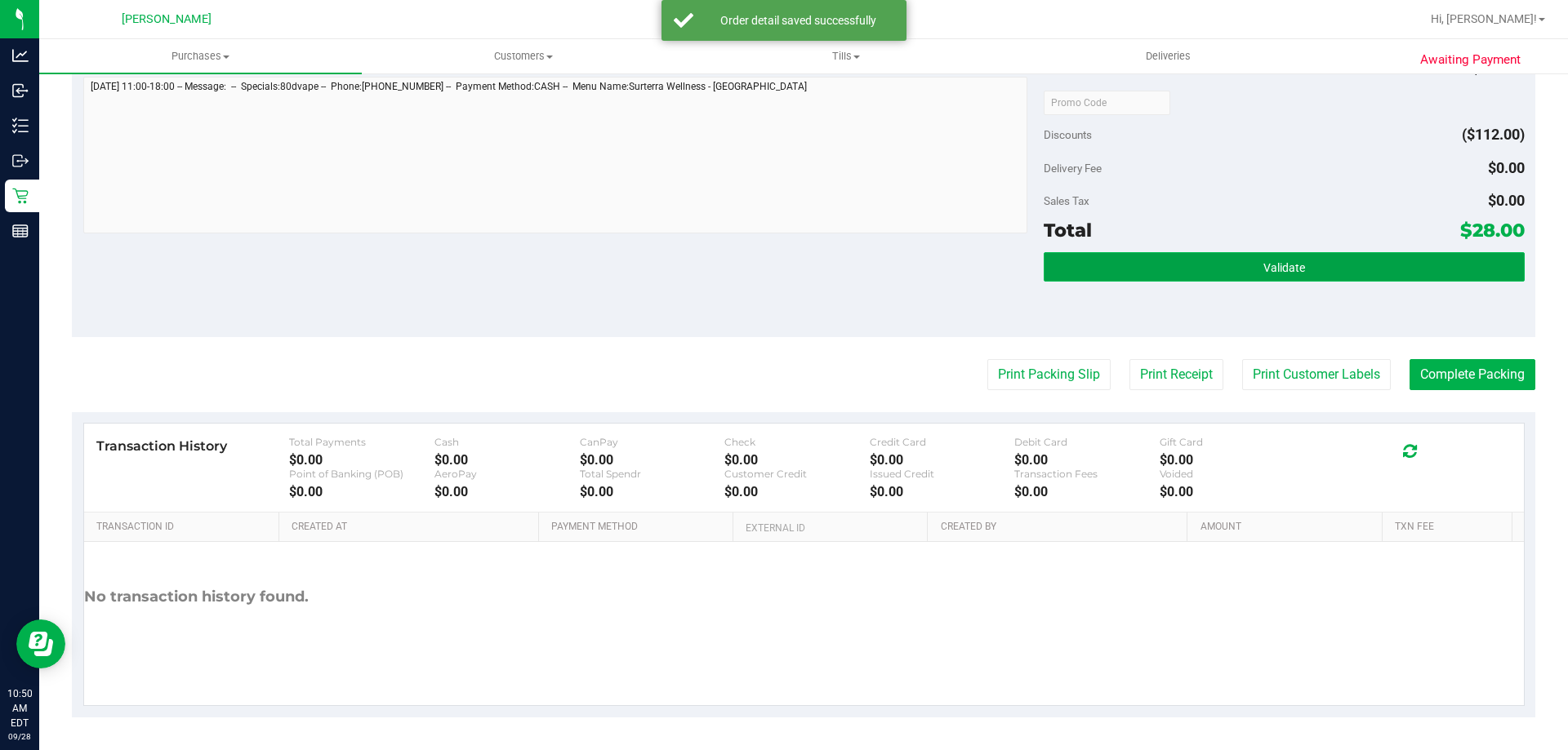
click at [1199, 276] on button "Validate" at bounding box center [1284, 266] width 480 height 30
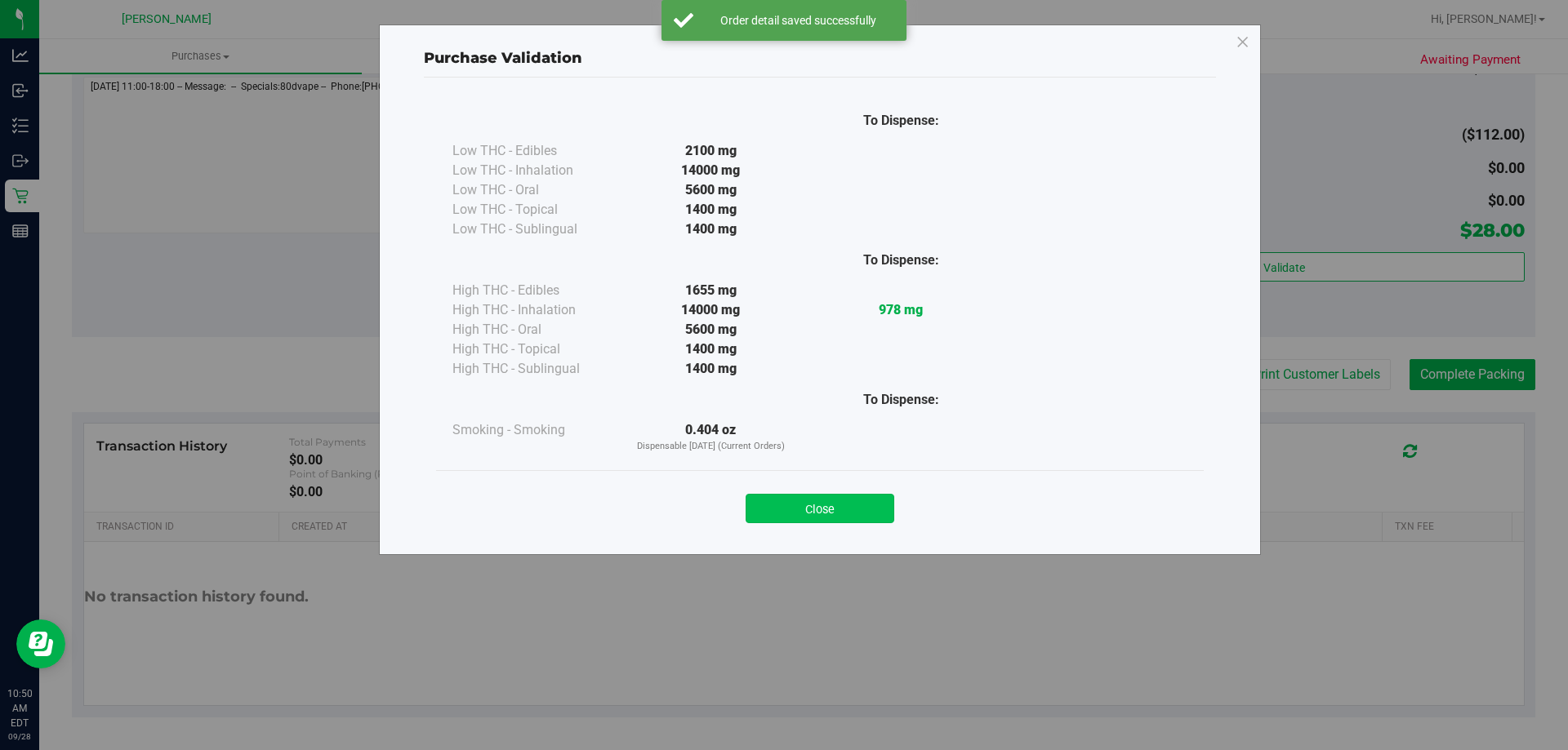
click at [847, 503] on button "Close" at bounding box center [820, 508] width 148 height 30
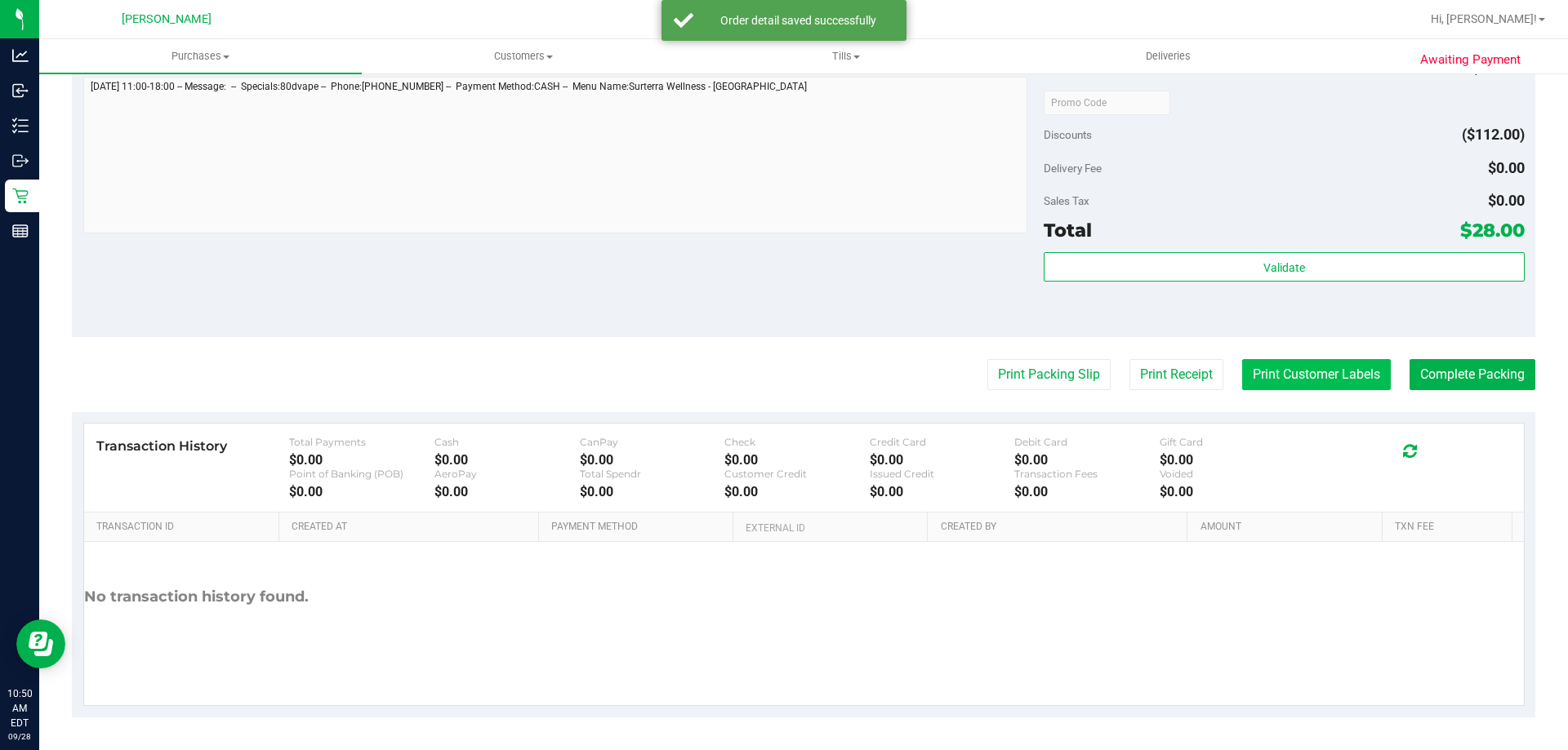
click at [1289, 368] on button "Print Customer Labels" at bounding box center [1316, 374] width 148 height 31
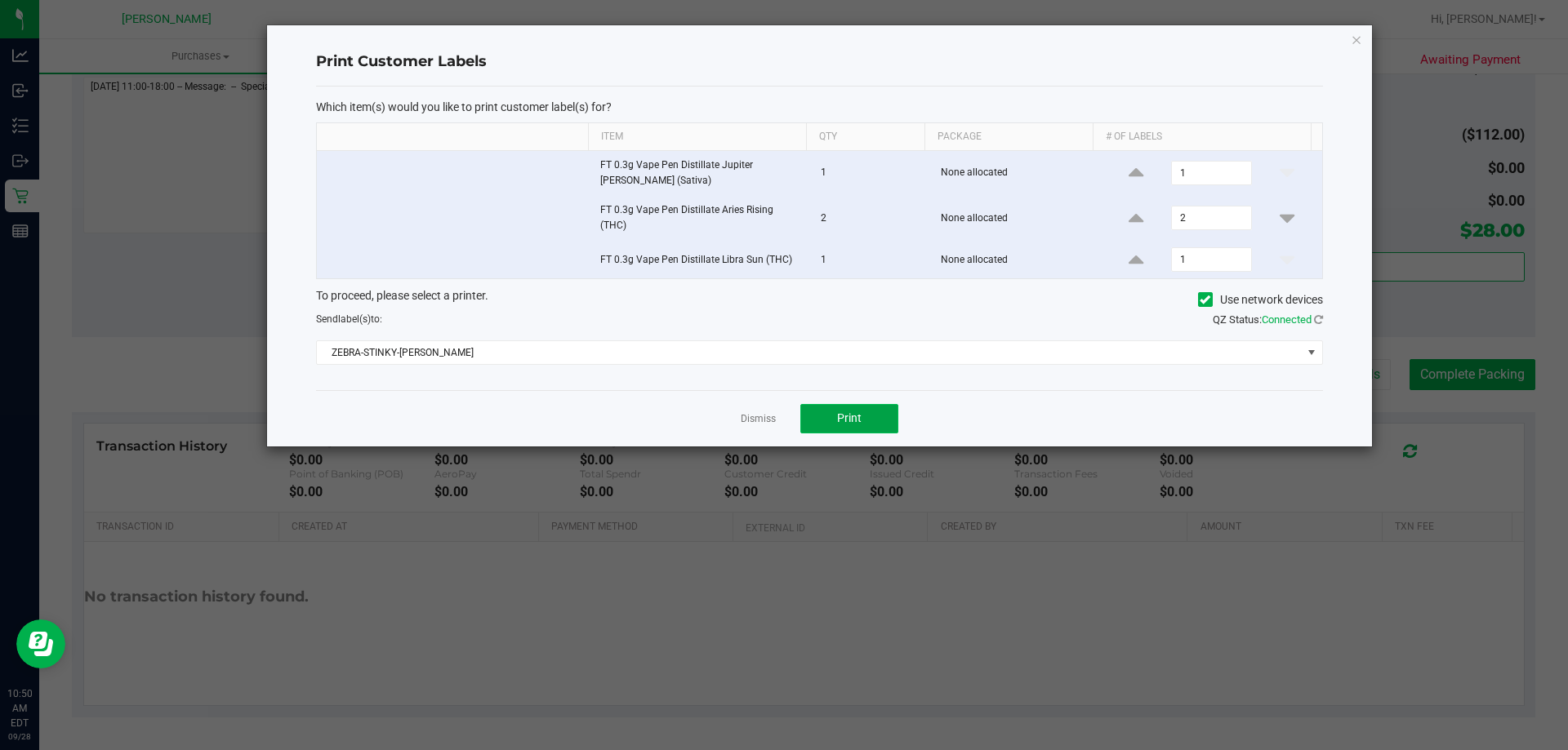
click at [844, 421] on span "Print" at bounding box center [848, 417] width 24 height 13
click at [763, 422] on link "Dismiss" at bounding box center [757, 418] width 35 height 13
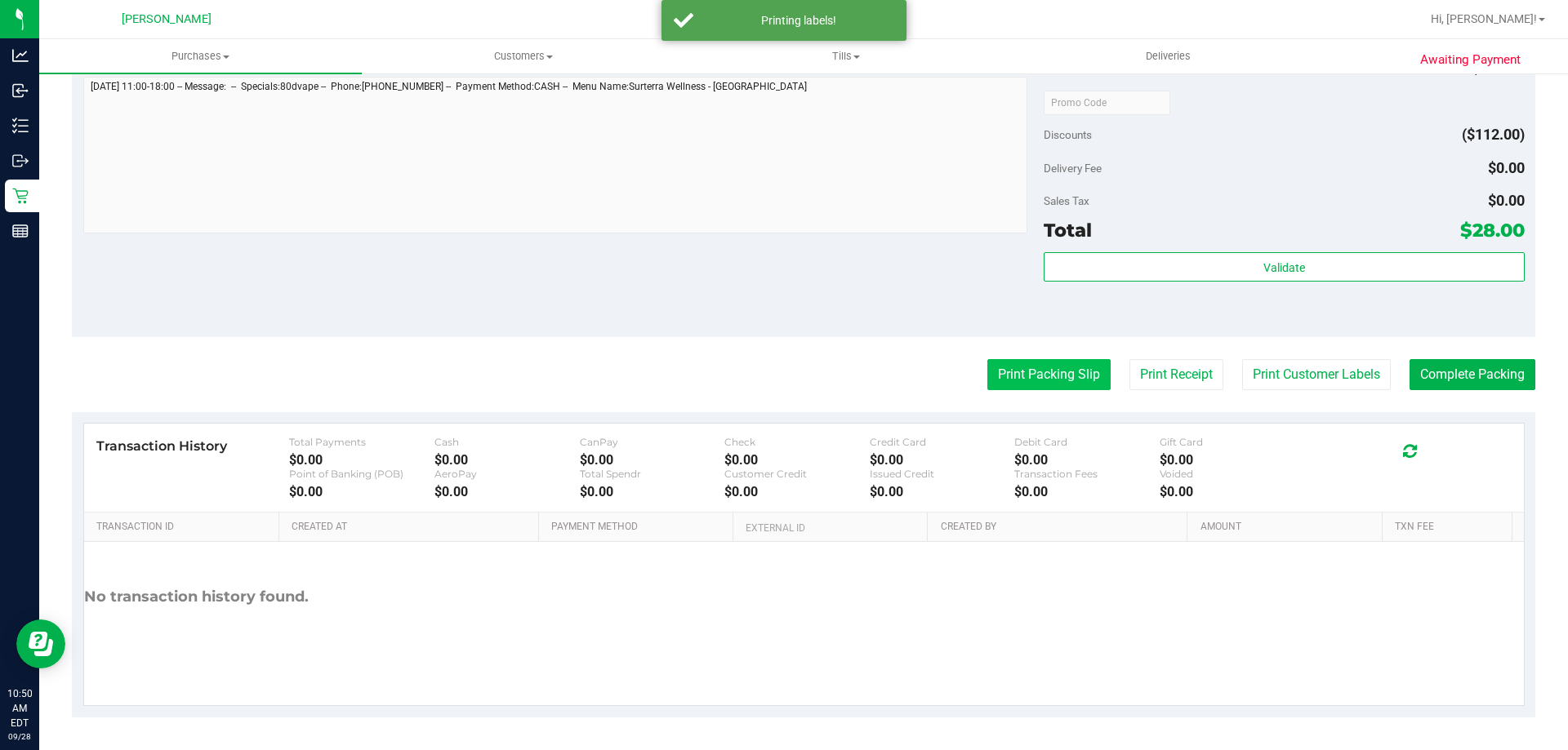
click at [1055, 387] on button "Print Packing Slip" at bounding box center [1048, 374] width 123 height 31
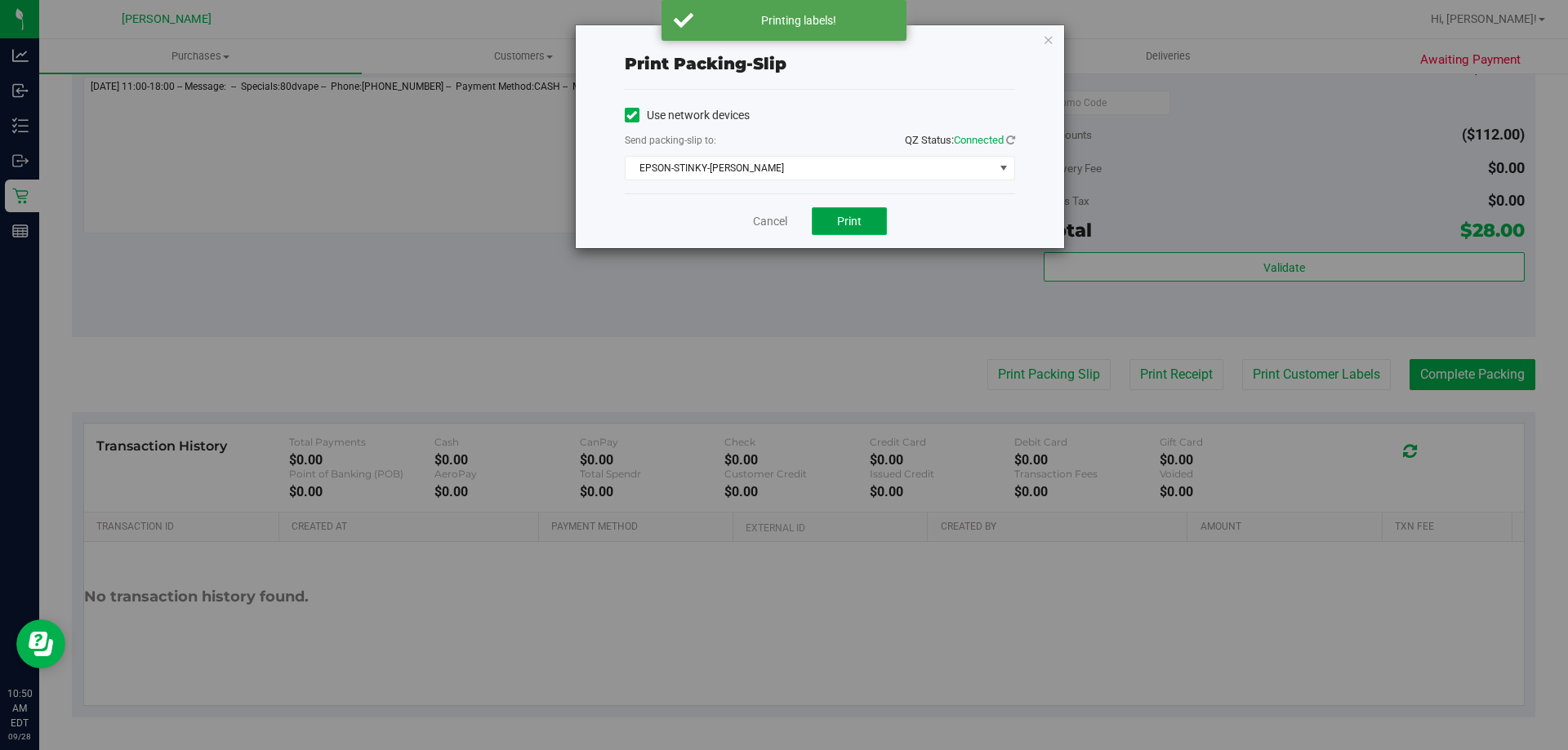
click at [815, 219] on button "Print" at bounding box center [849, 221] width 76 height 28
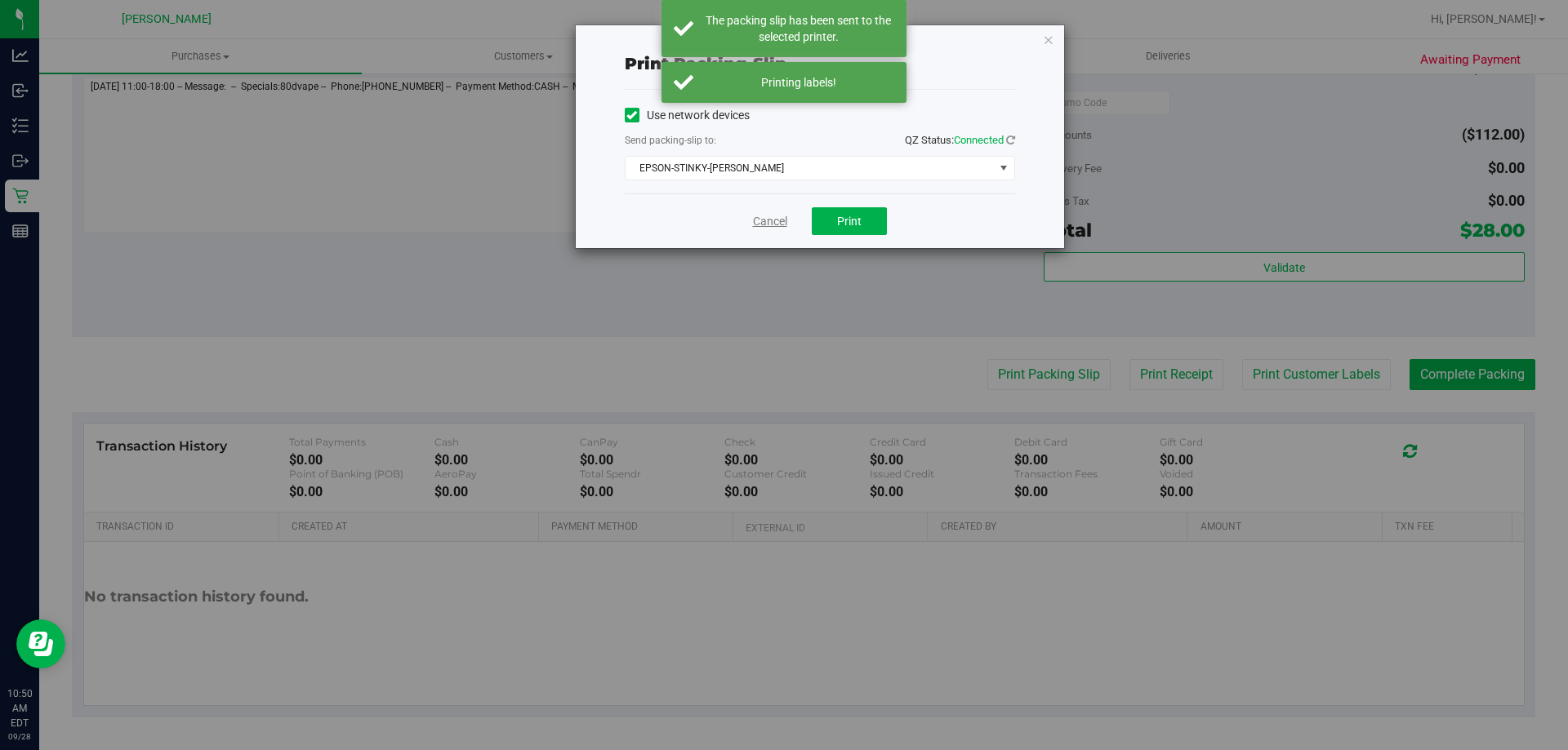
click at [772, 227] on link "Cancel" at bounding box center [770, 221] width 34 height 17
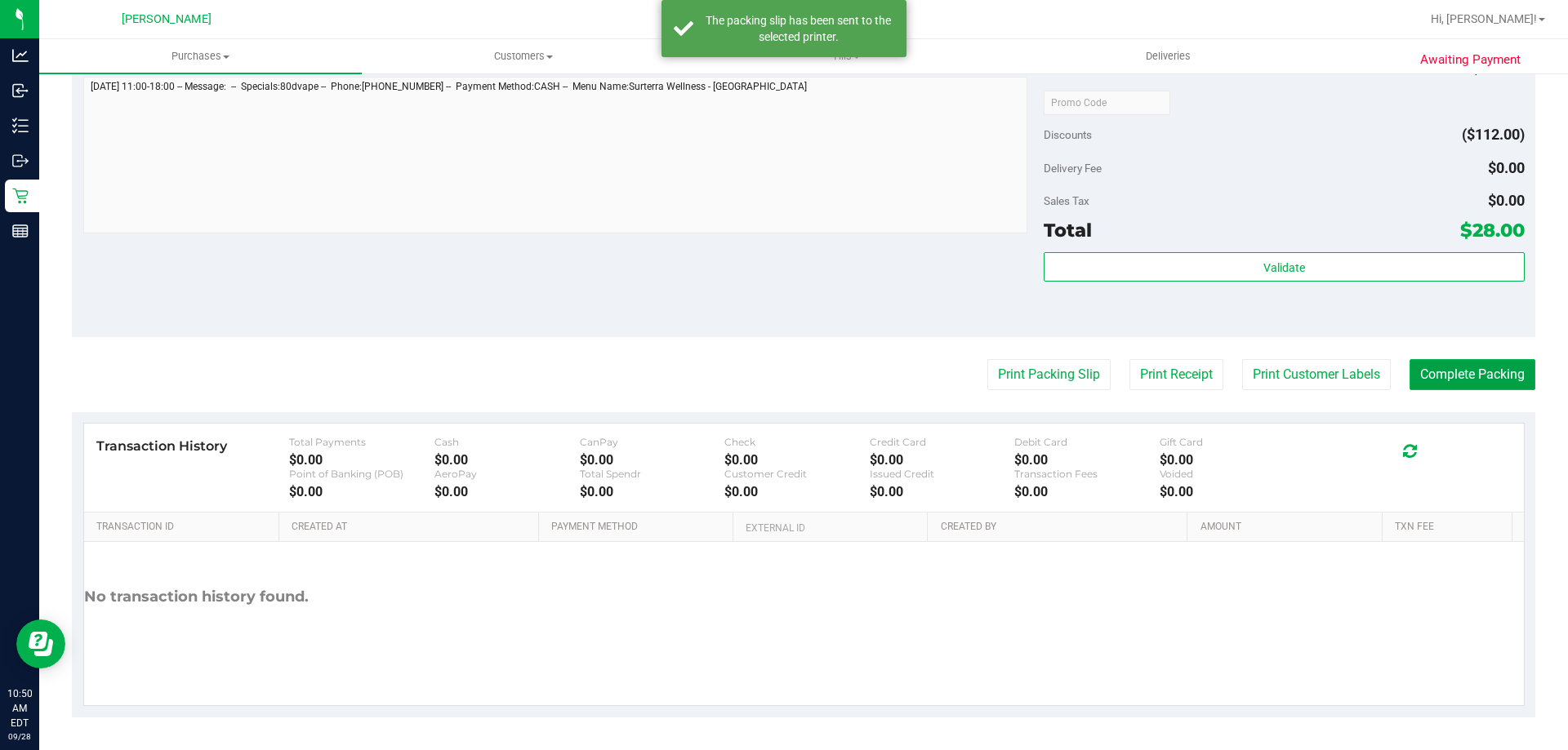
click at [1420, 379] on button "Complete Packing" at bounding box center [1473, 374] width 126 height 31
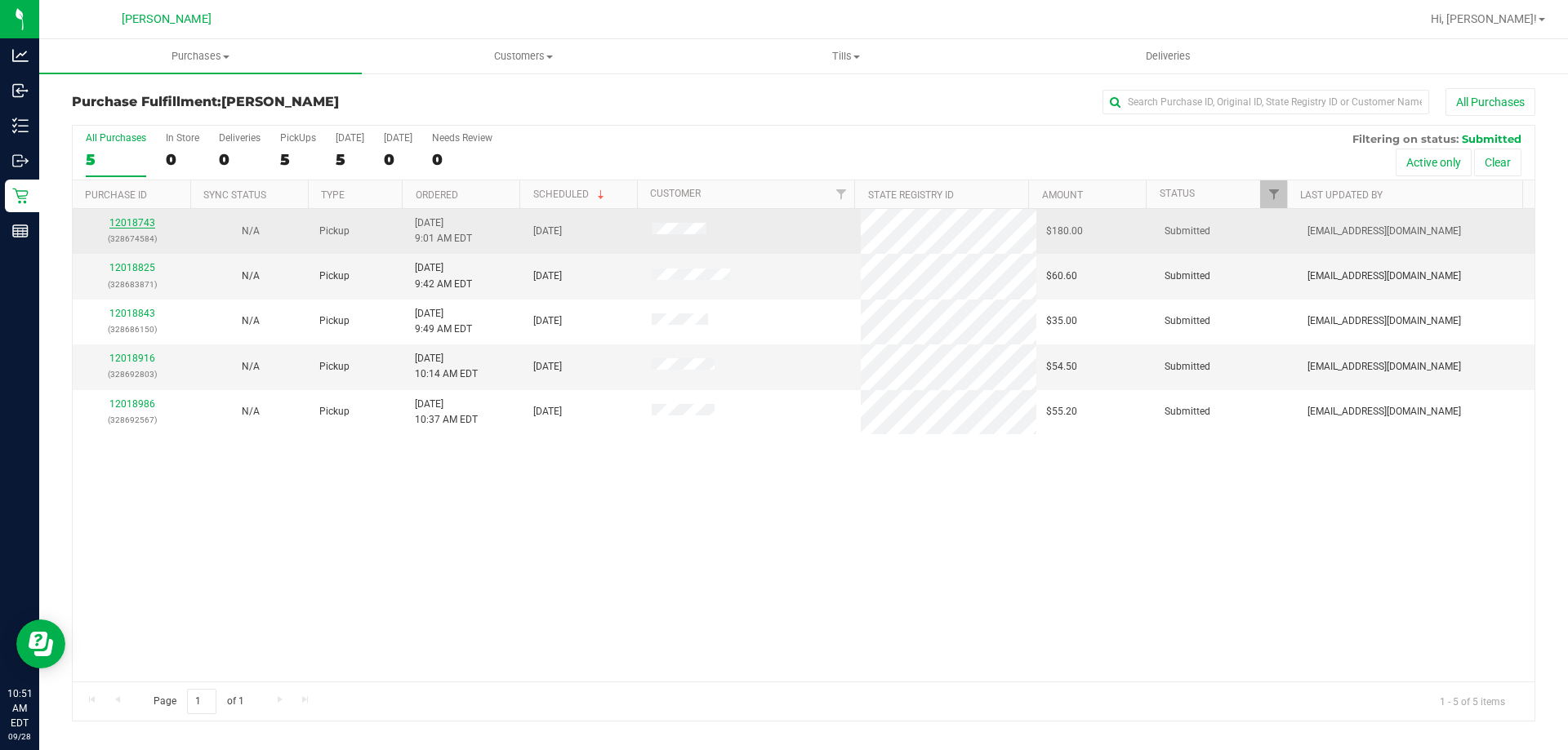
click at [137, 219] on link "12018743" at bounding box center [132, 222] width 46 height 12
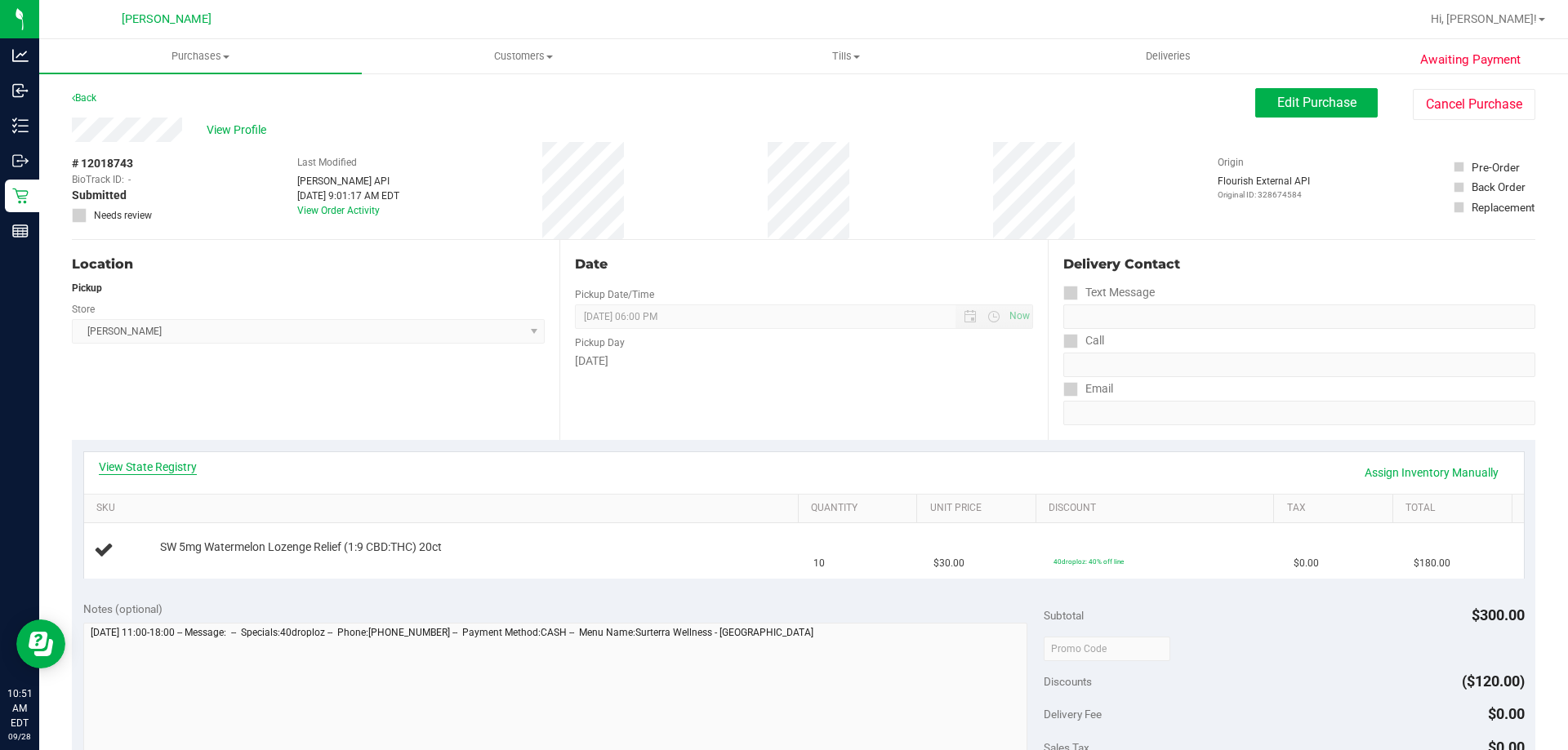
click at [175, 469] on link "View State Registry" at bounding box center [148, 467] width 98 height 16
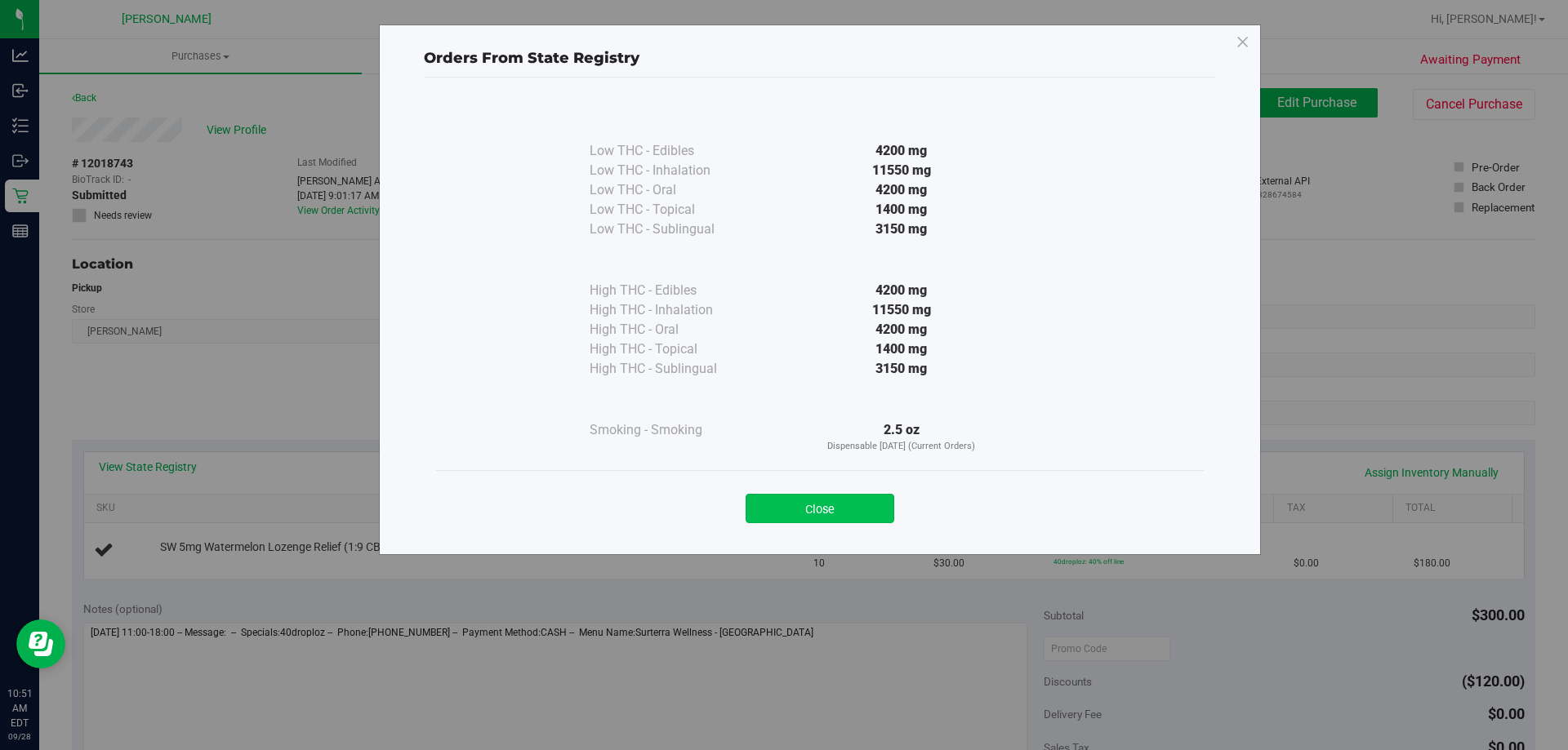
click at [810, 515] on button "Close" at bounding box center [820, 508] width 148 height 30
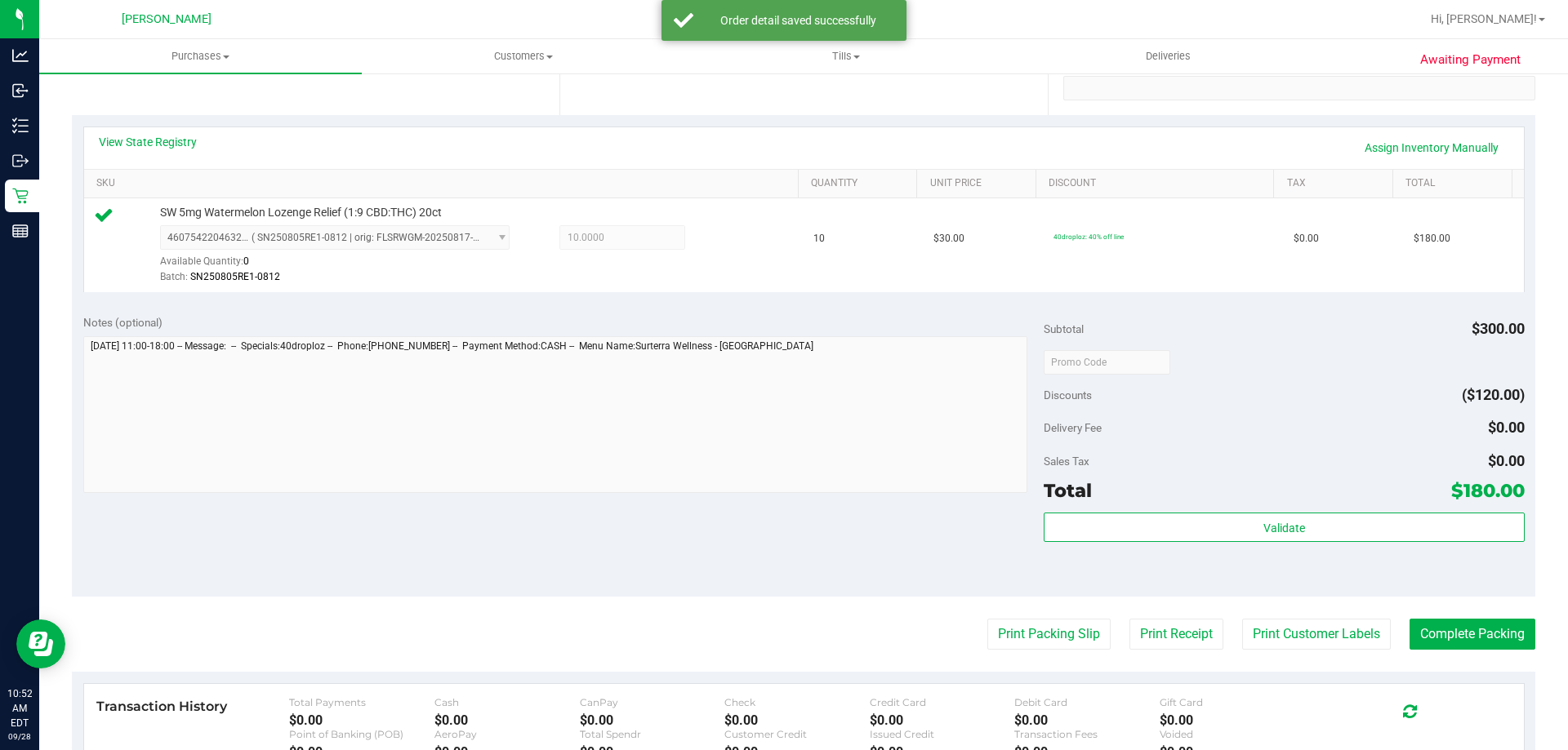
scroll to position [571, 0]
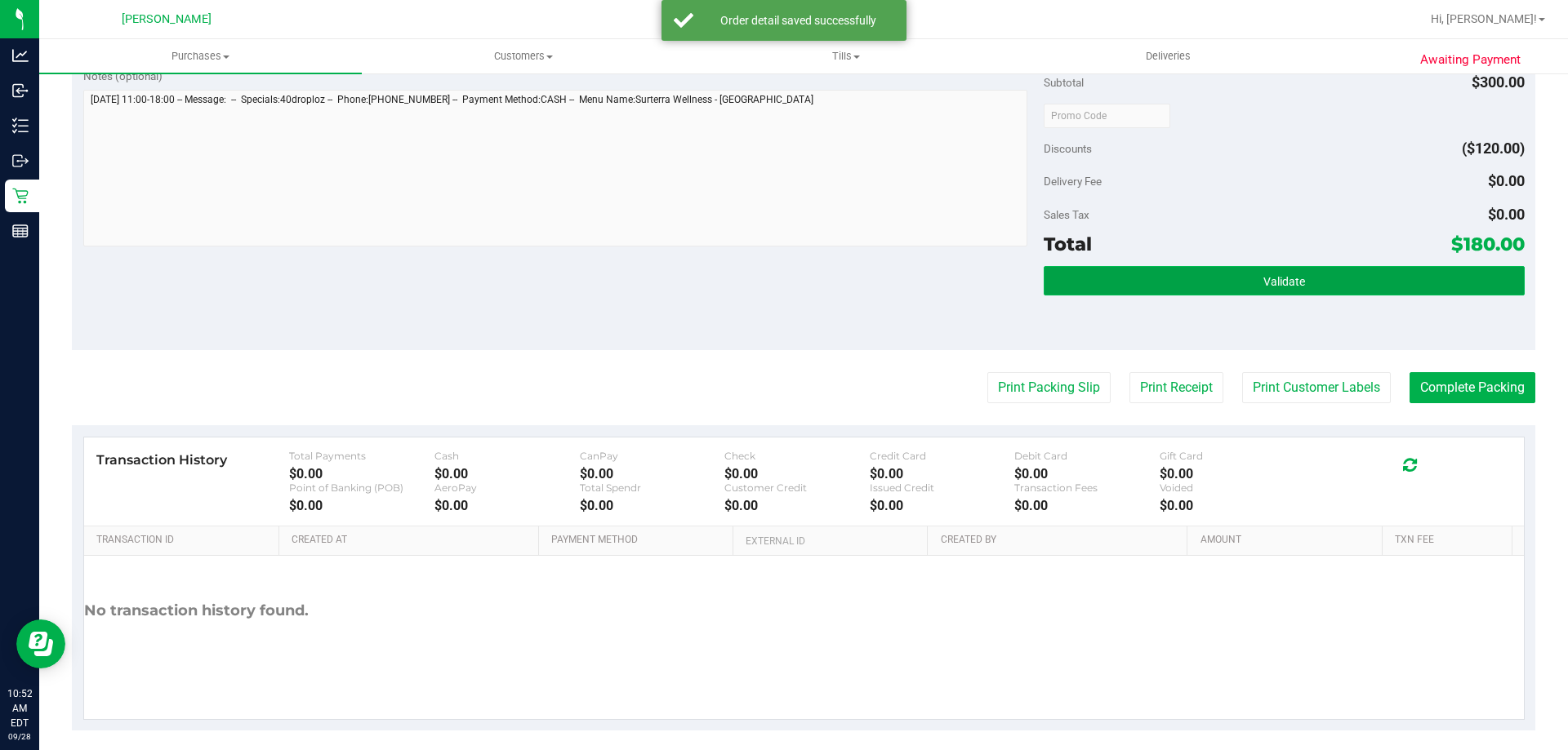
click at [1112, 292] on button "Validate" at bounding box center [1284, 281] width 480 height 30
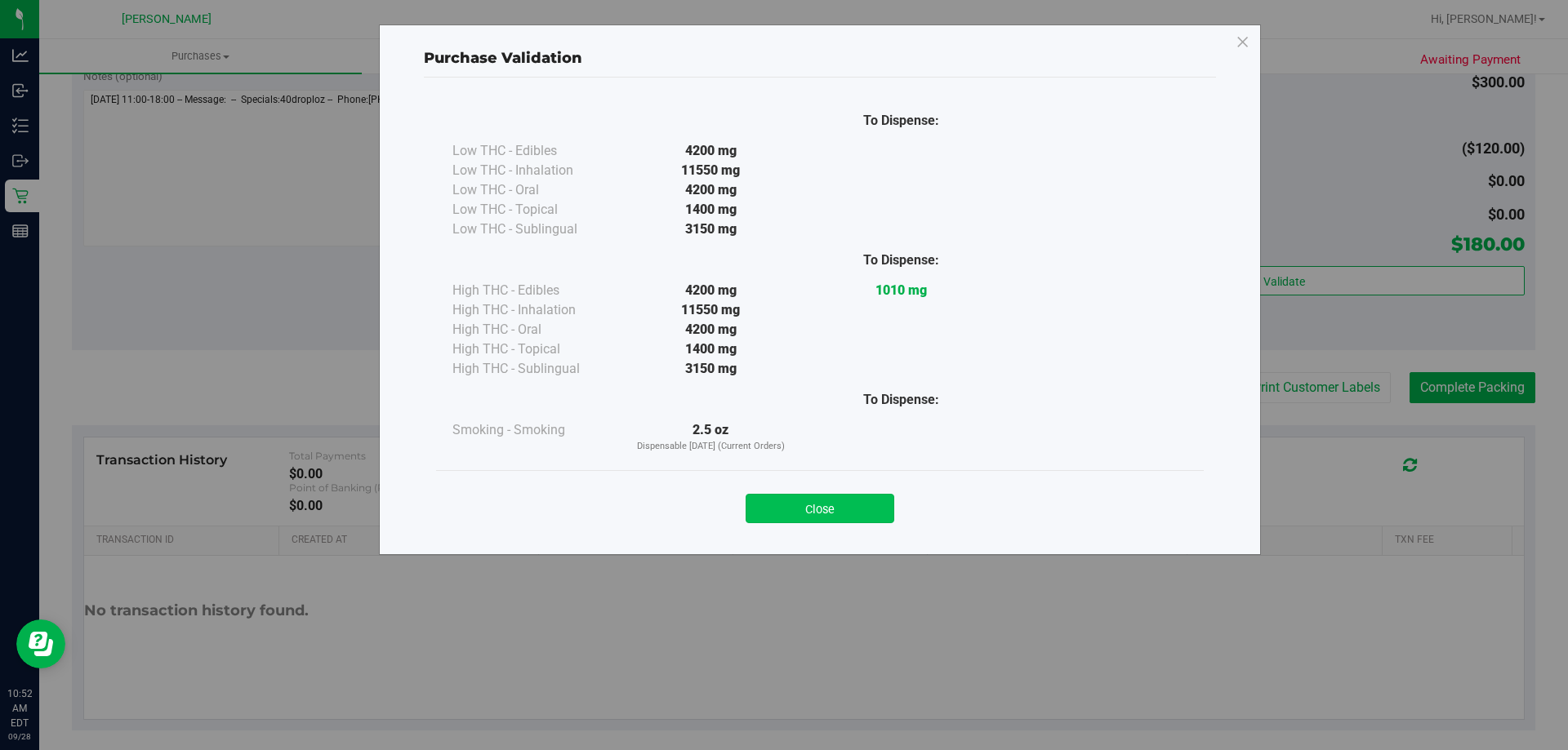
click at [846, 509] on button "Close" at bounding box center [820, 508] width 148 height 30
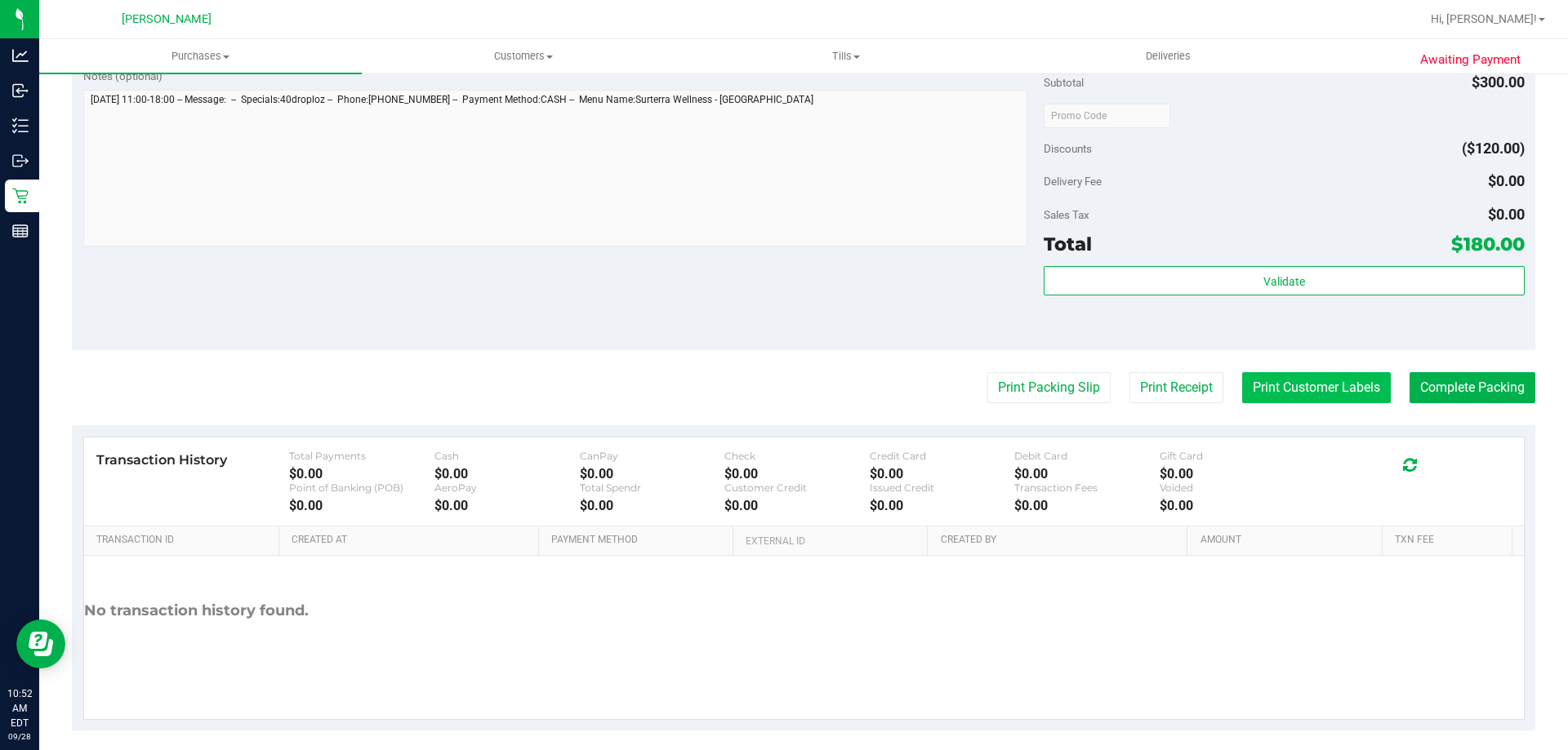
click at [1261, 392] on button "Print Customer Labels" at bounding box center [1316, 388] width 148 height 31
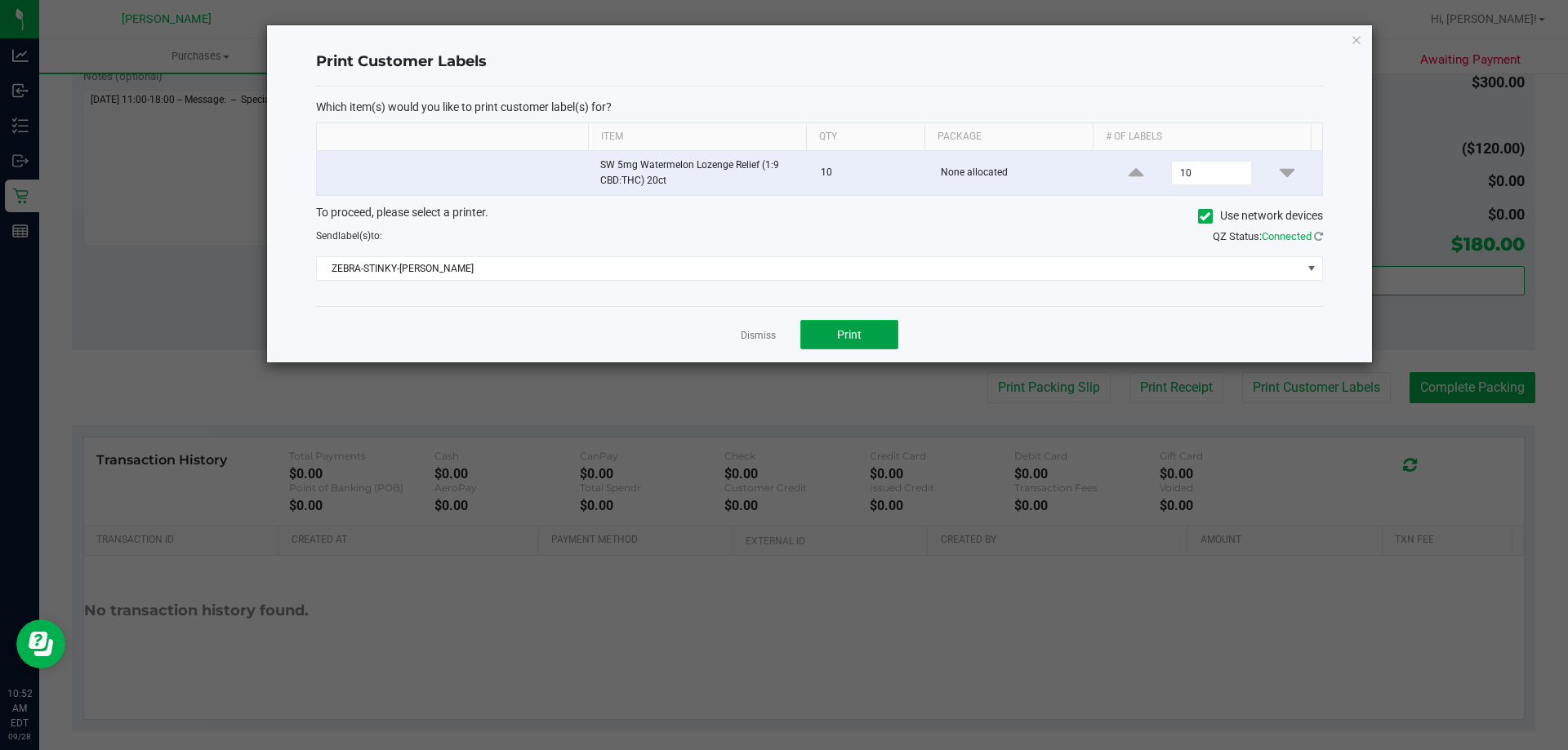
click at [820, 333] on button "Print" at bounding box center [849, 335] width 98 height 30
click at [761, 333] on link "Dismiss" at bounding box center [757, 335] width 35 height 13
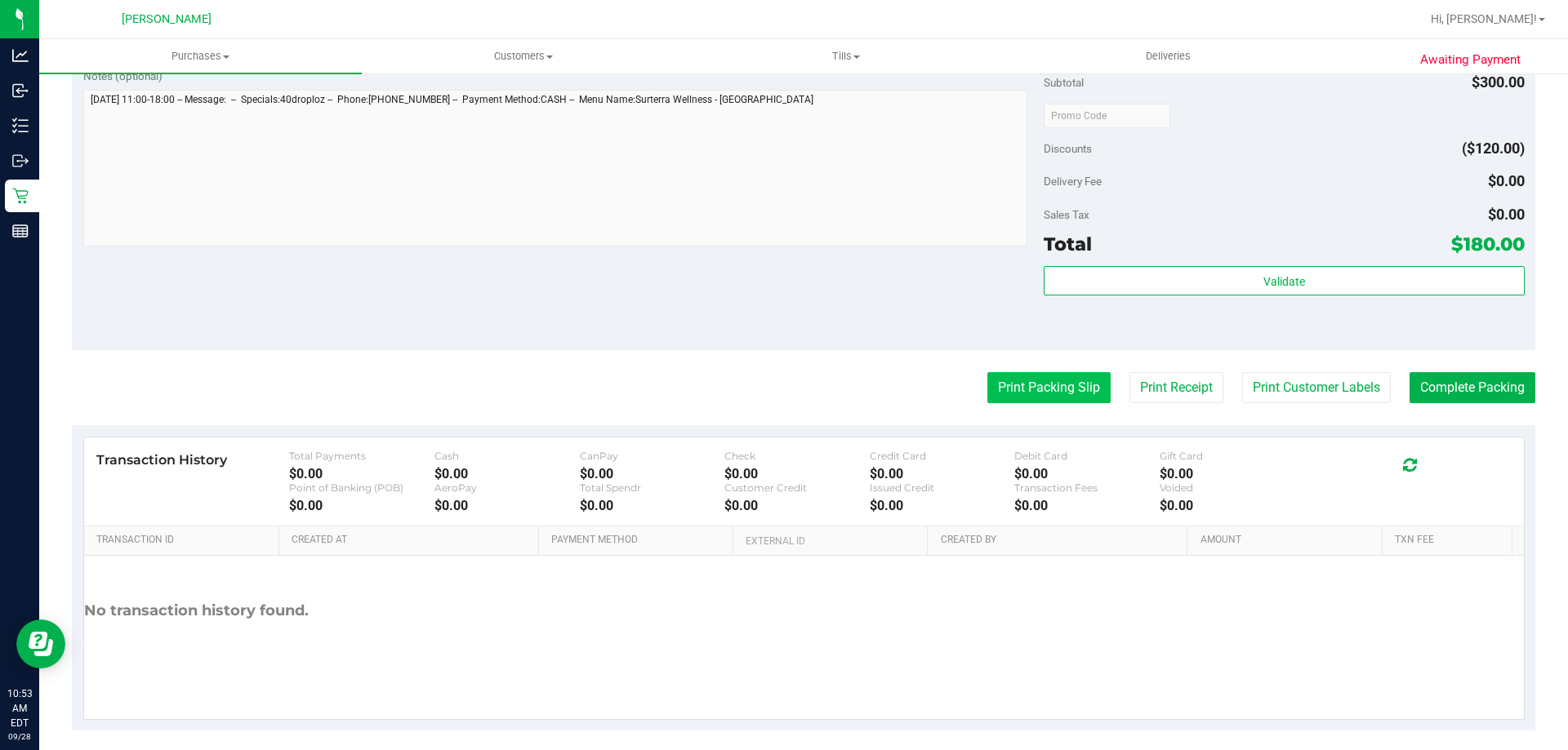
click at [996, 388] on button "Print Packing Slip" at bounding box center [1048, 388] width 123 height 31
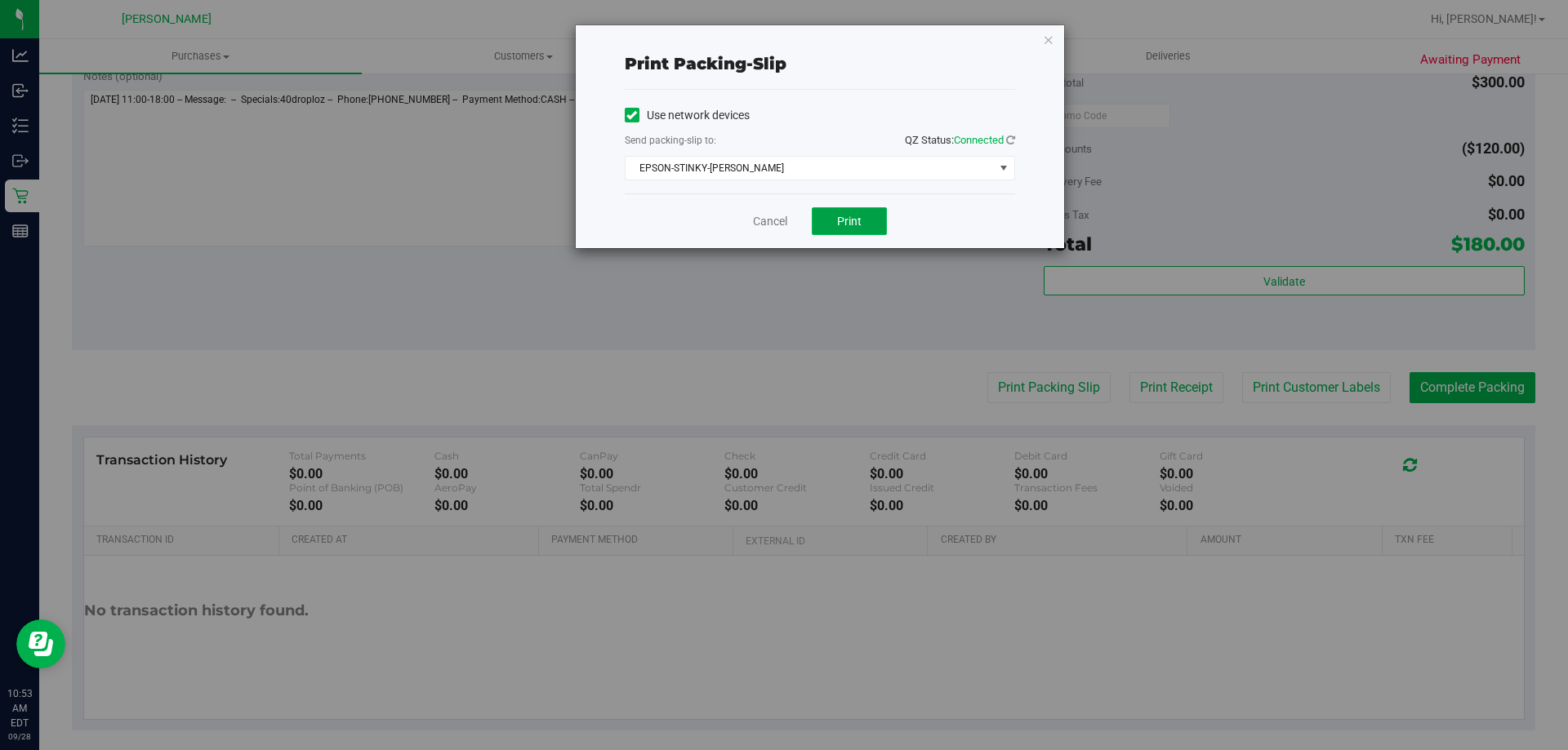
click at [847, 223] on span "Print" at bounding box center [848, 221] width 24 height 13
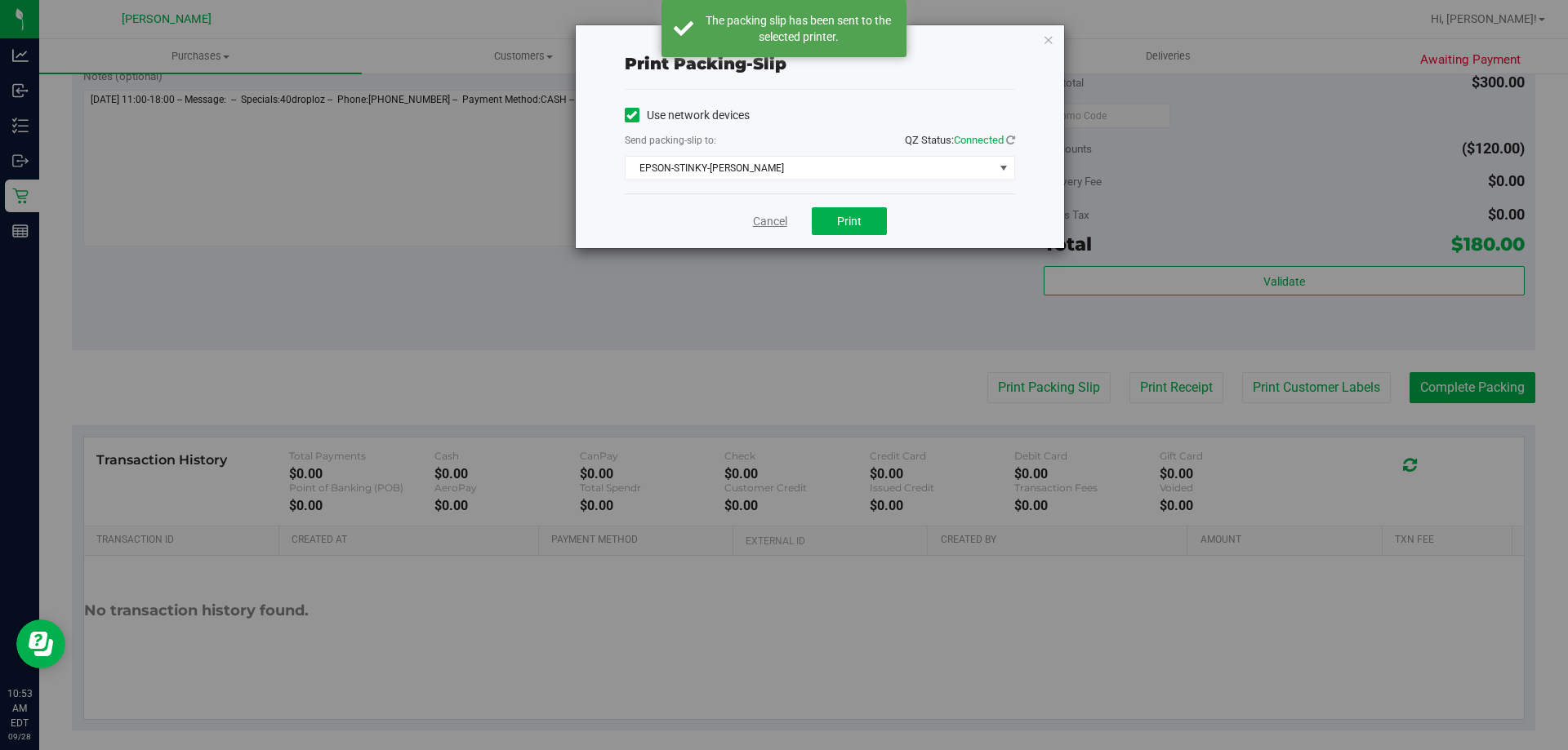
click at [775, 219] on link "Cancel" at bounding box center [770, 221] width 34 height 17
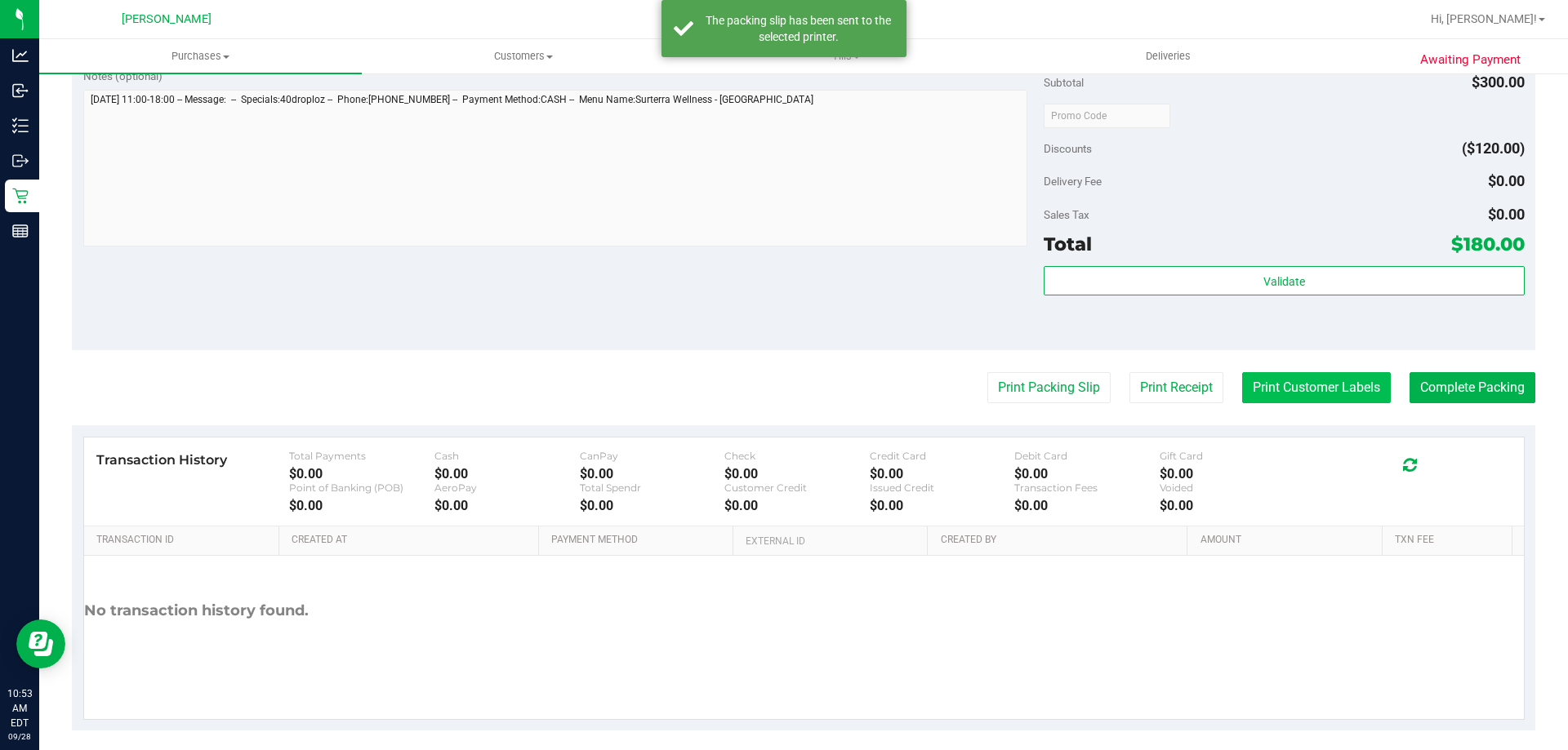
click at [1357, 397] on button "Print Customer Labels" at bounding box center [1316, 388] width 148 height 31
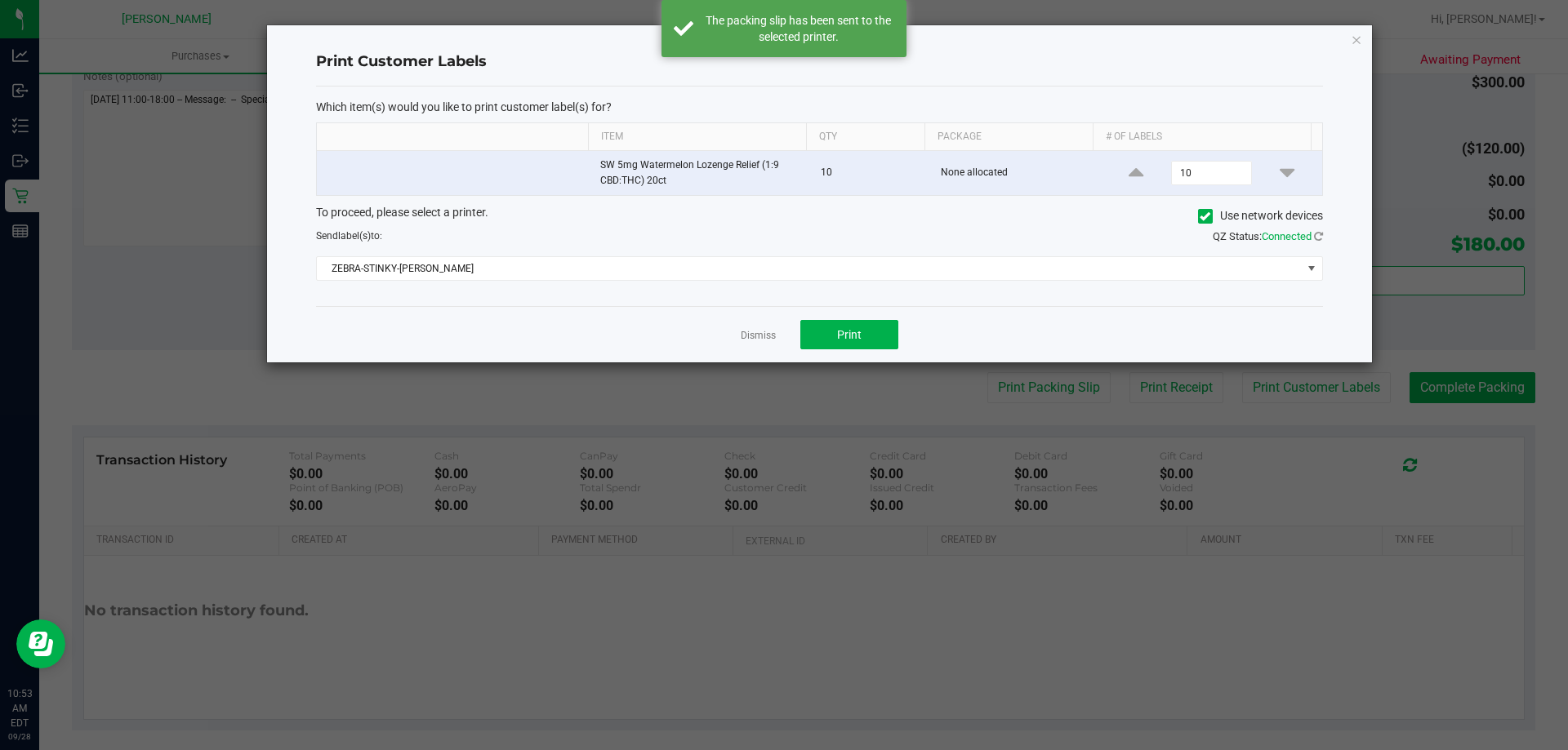
click at [842, 319] on div "Dismiss Print" at bounding box center [819, 334] width 1007 height 57
click at [843, 321] on div "Dismiss Print" at bounding box center [819, 334] width 1007 height 57
click at [845, 316] on div "Dismiss Print" at bounding box center [819, 334] width 1007 height 57
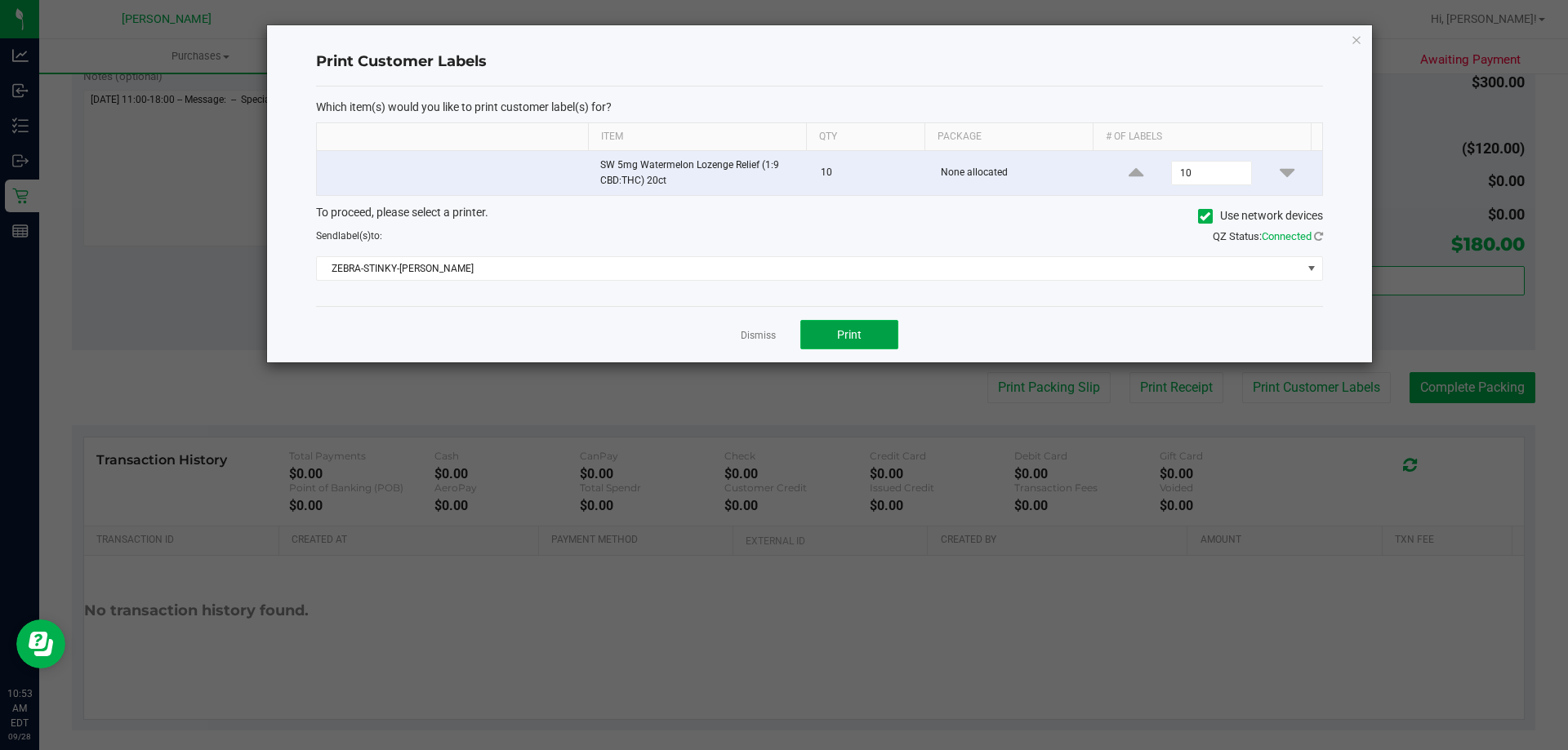
click at [837, 334] on span "Print" at bounding box center [848, 335] width 24 height 13
click at [757, 334] on link "Dismiss" at bounding box center [757, 335] width 35 height 13
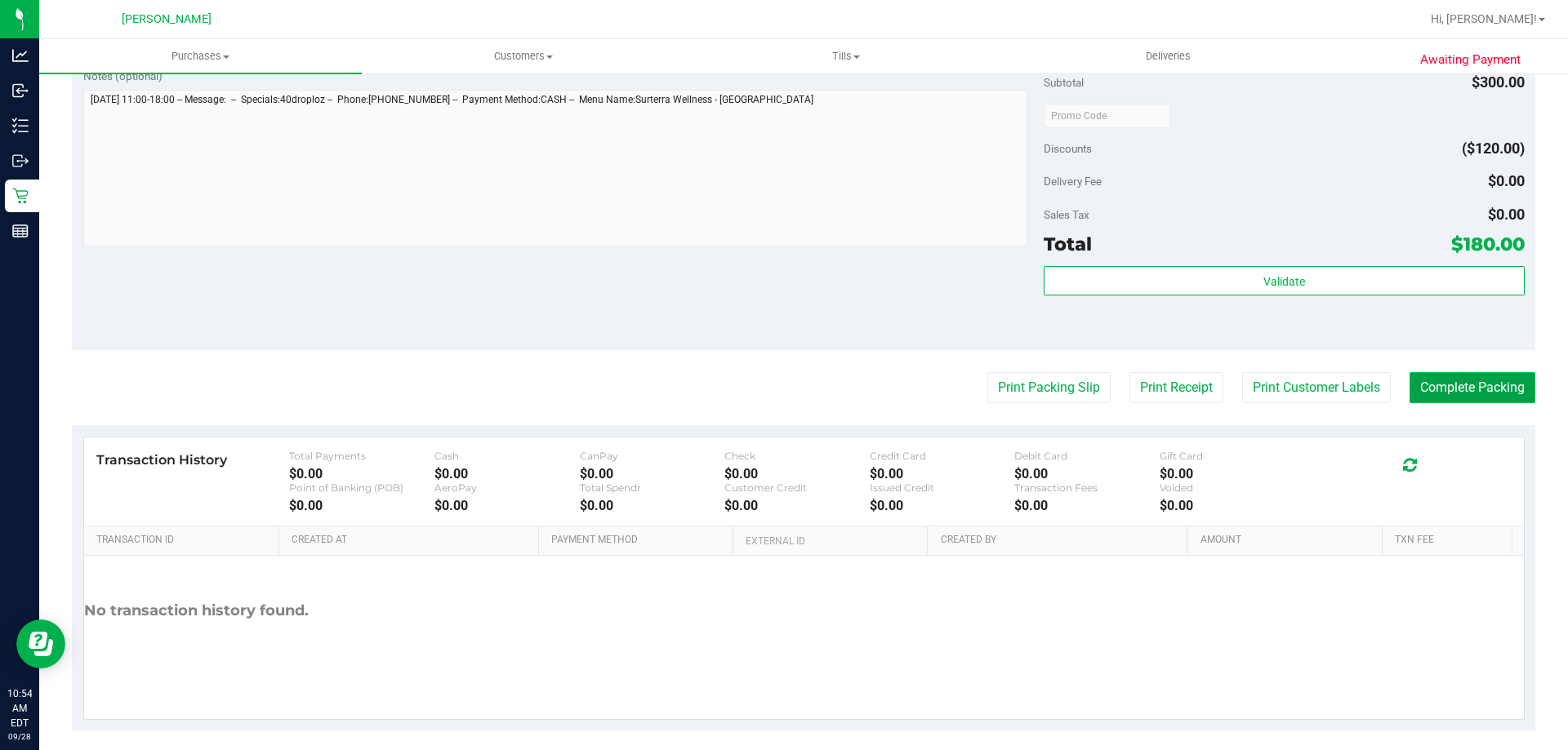
click at [1447, 382] on button "Complete Packing" at bounding box center [1473, 388] width 126 height 31
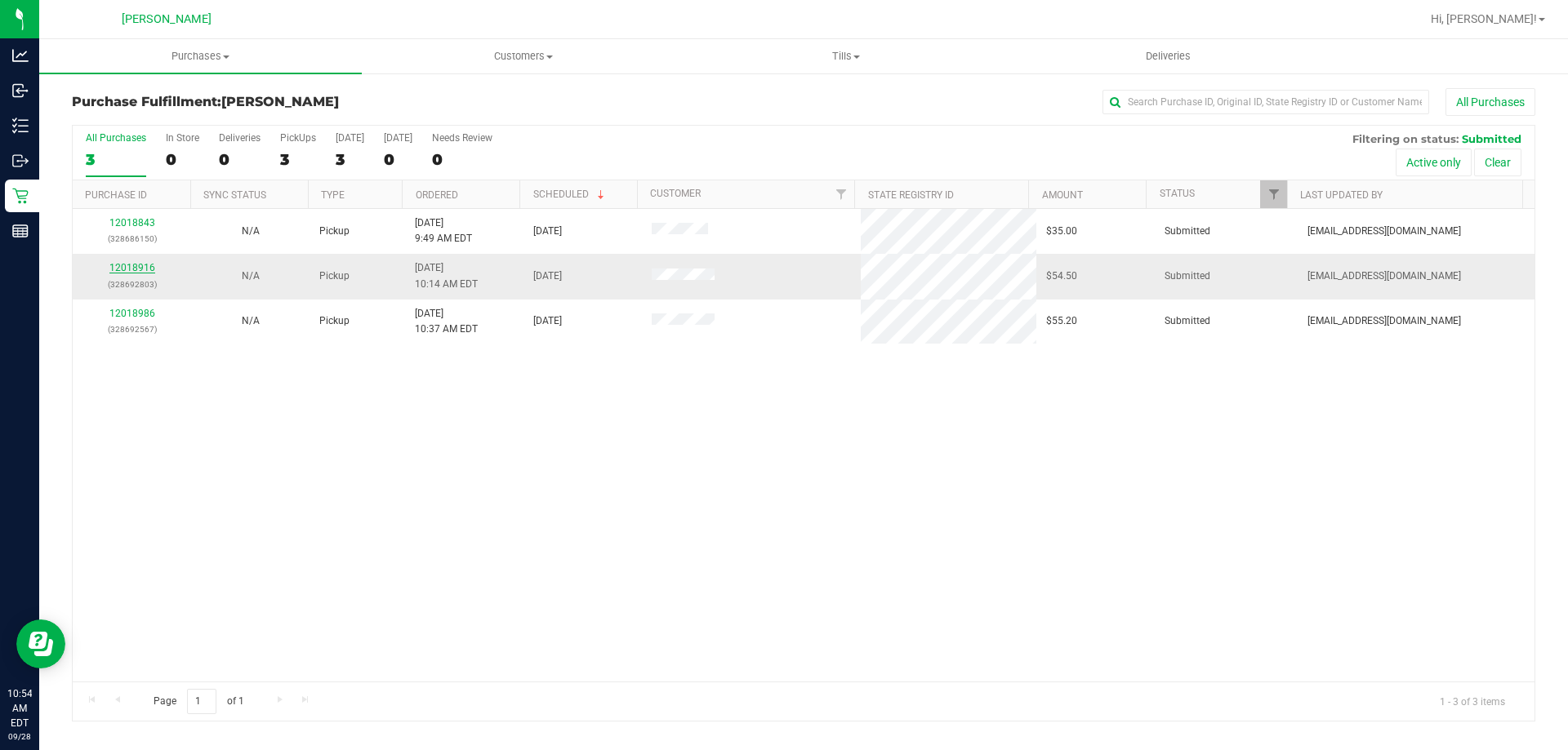
click at [123, 268] on link "12018916" at bounding box center [132, 267] width 46 height 12
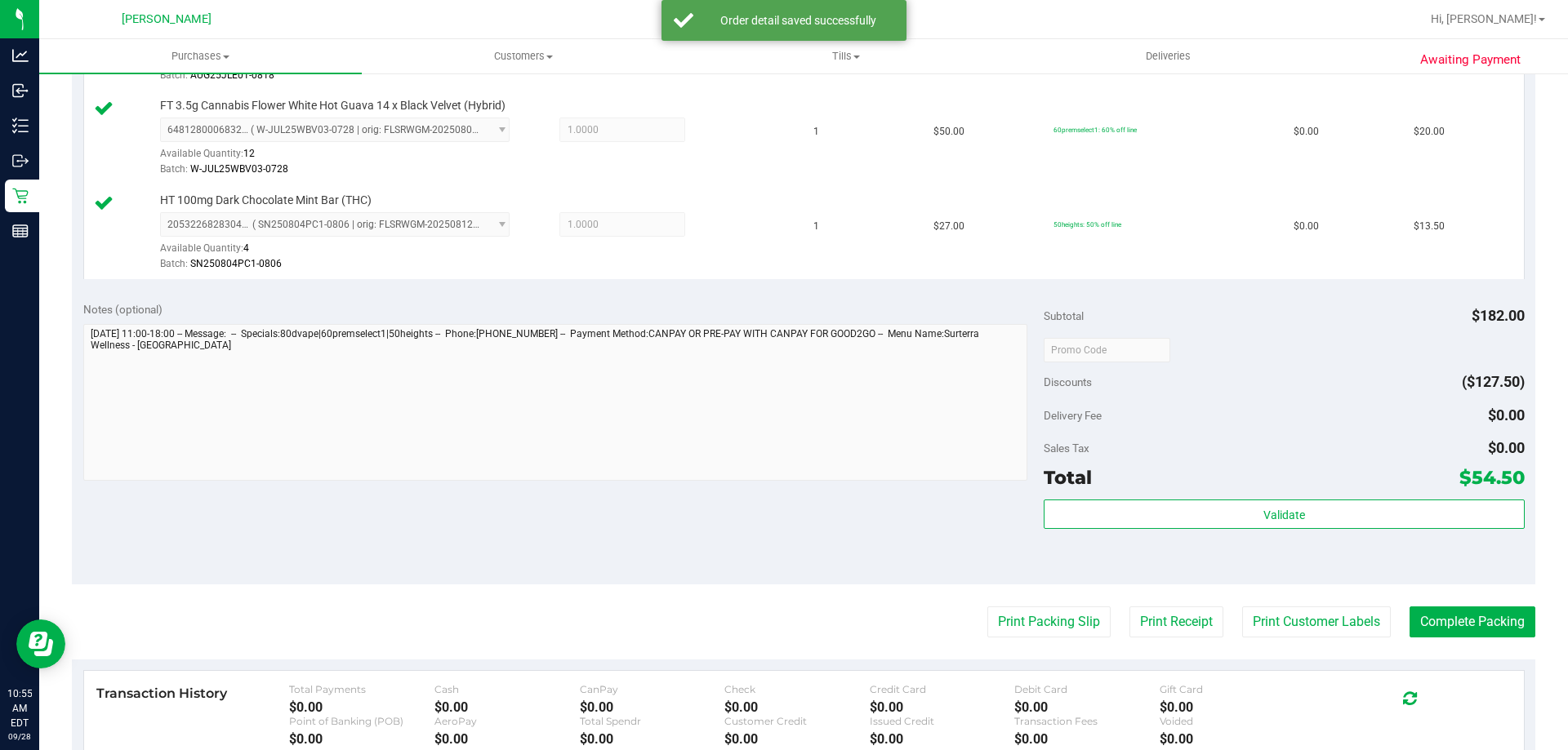
scroll to position [571, 0]
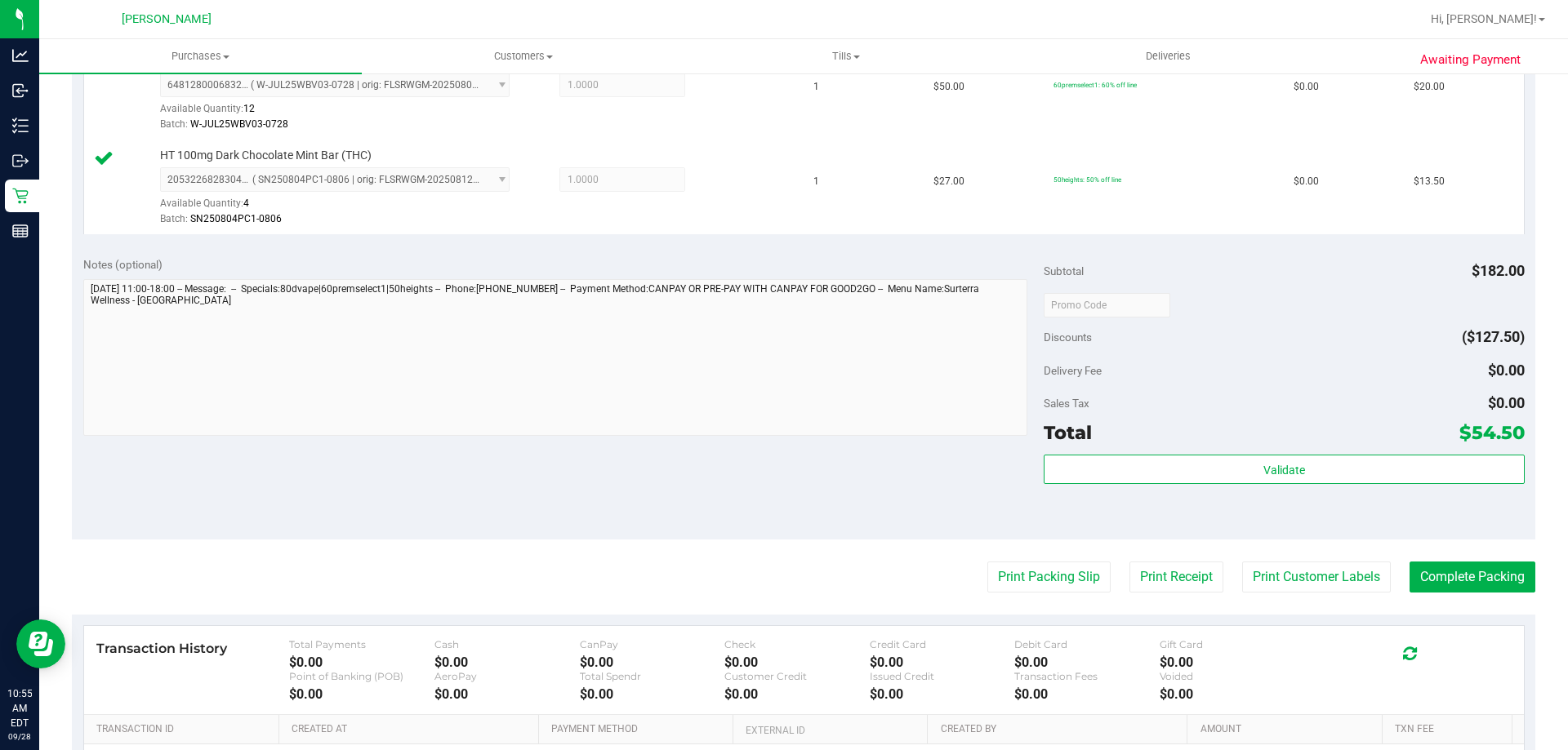
click at [1099, 486] on div "Validate" at bounding box center [1284, 492] width 480 height 74
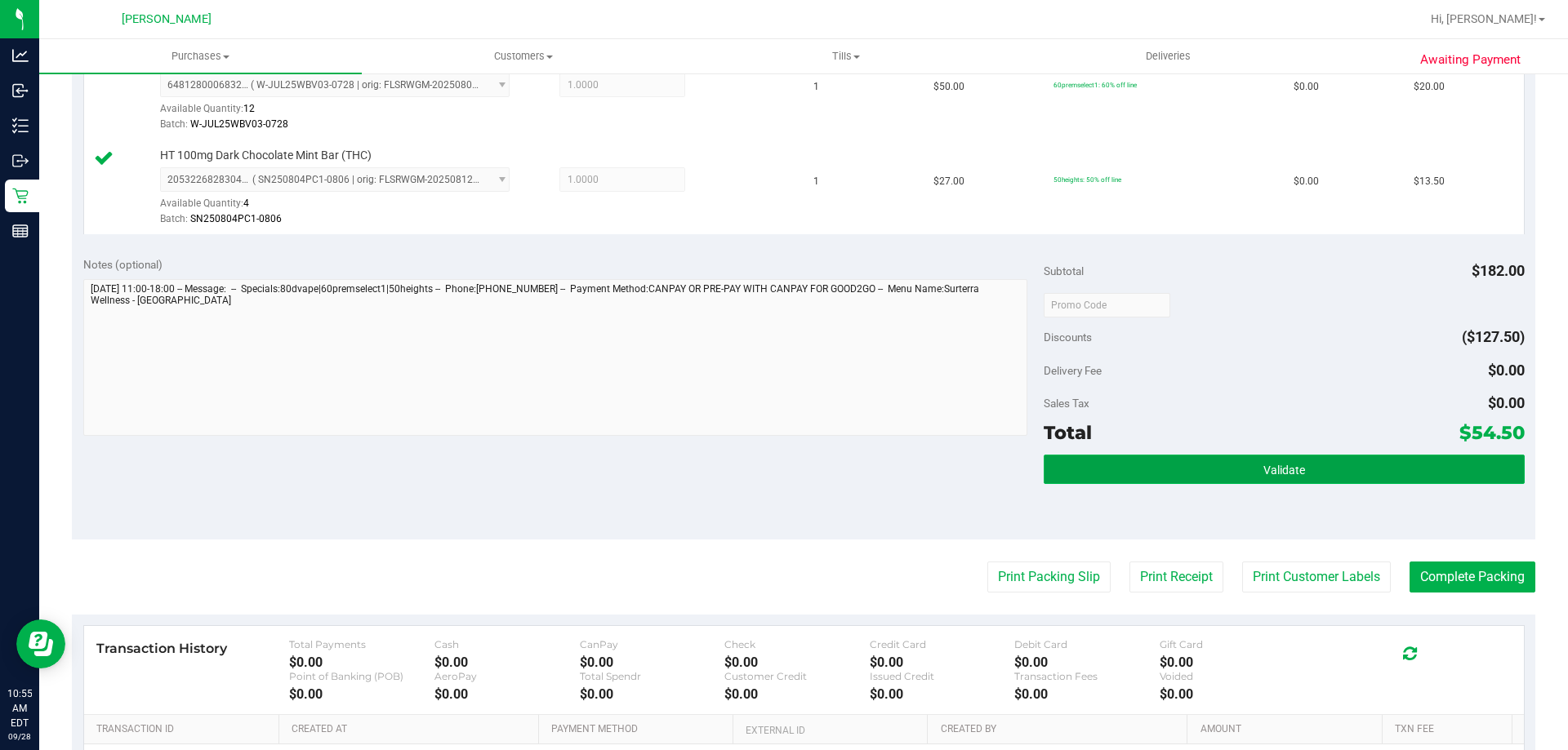
click at [1101, 477] on button "Validate" at bounding box center [1284, 469] width 480 height 30
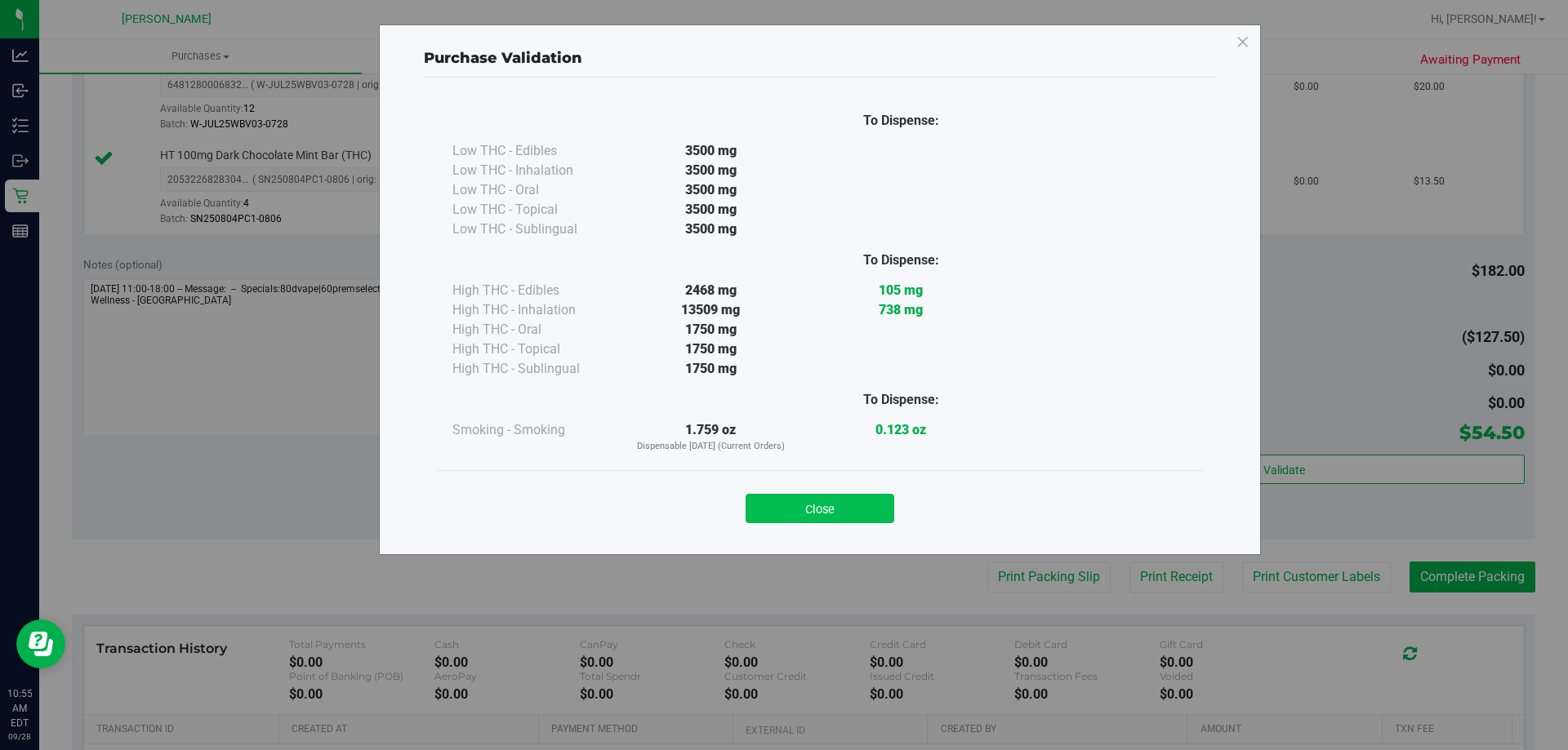
click at [809, 512] on button "Close" at bounding box center [820, 508] width 148 height 30
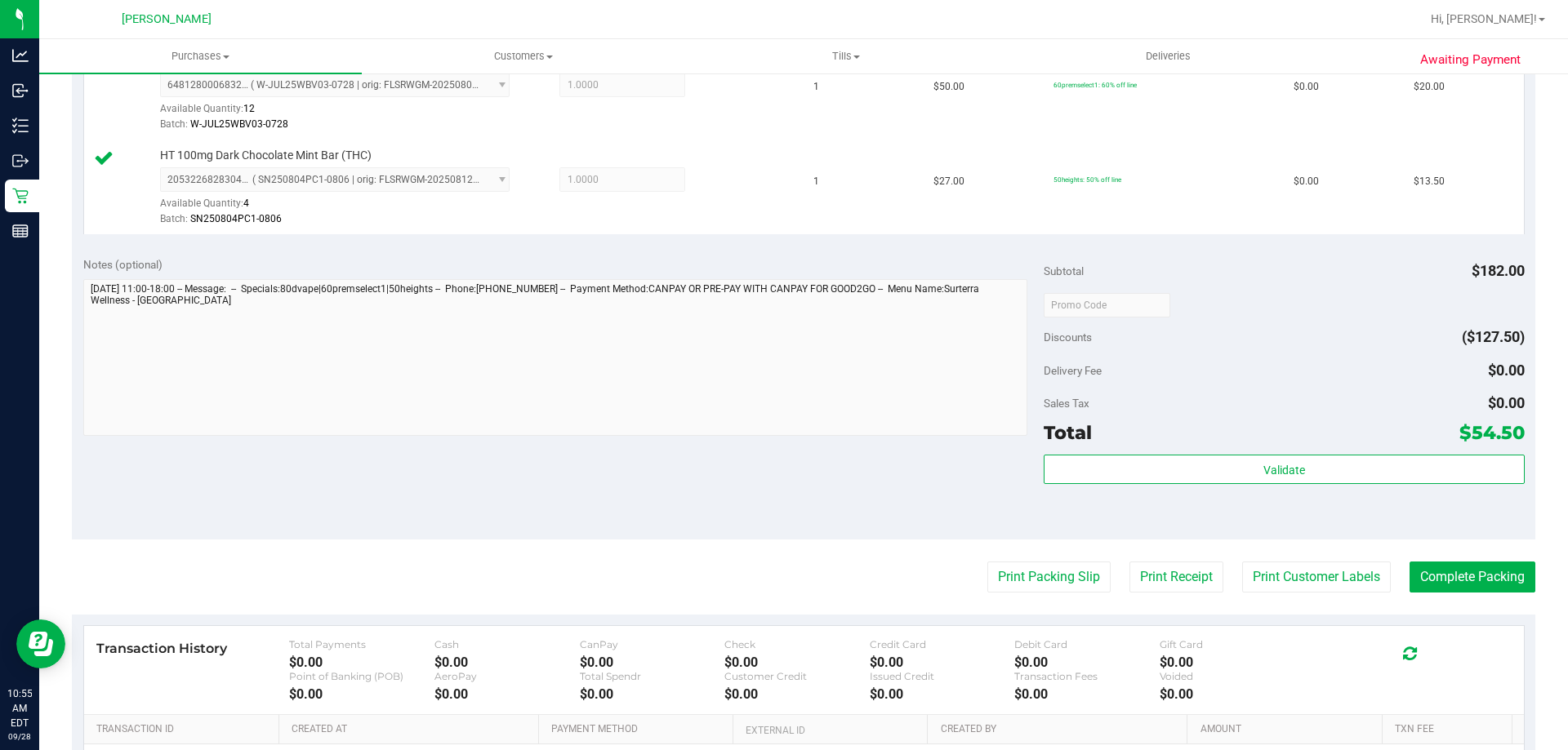
click at [1333, 593] on purchase-details "Back Edit Purchase Cancel Purchase View Profile # 12018916 BioTrack ID: - Submi…" at bounding box center [803, 219] width 1464 height 1403
click at [1366, 581] on button "Print Customer Labels" at bounding box center [1316, 577] width 148 height 31
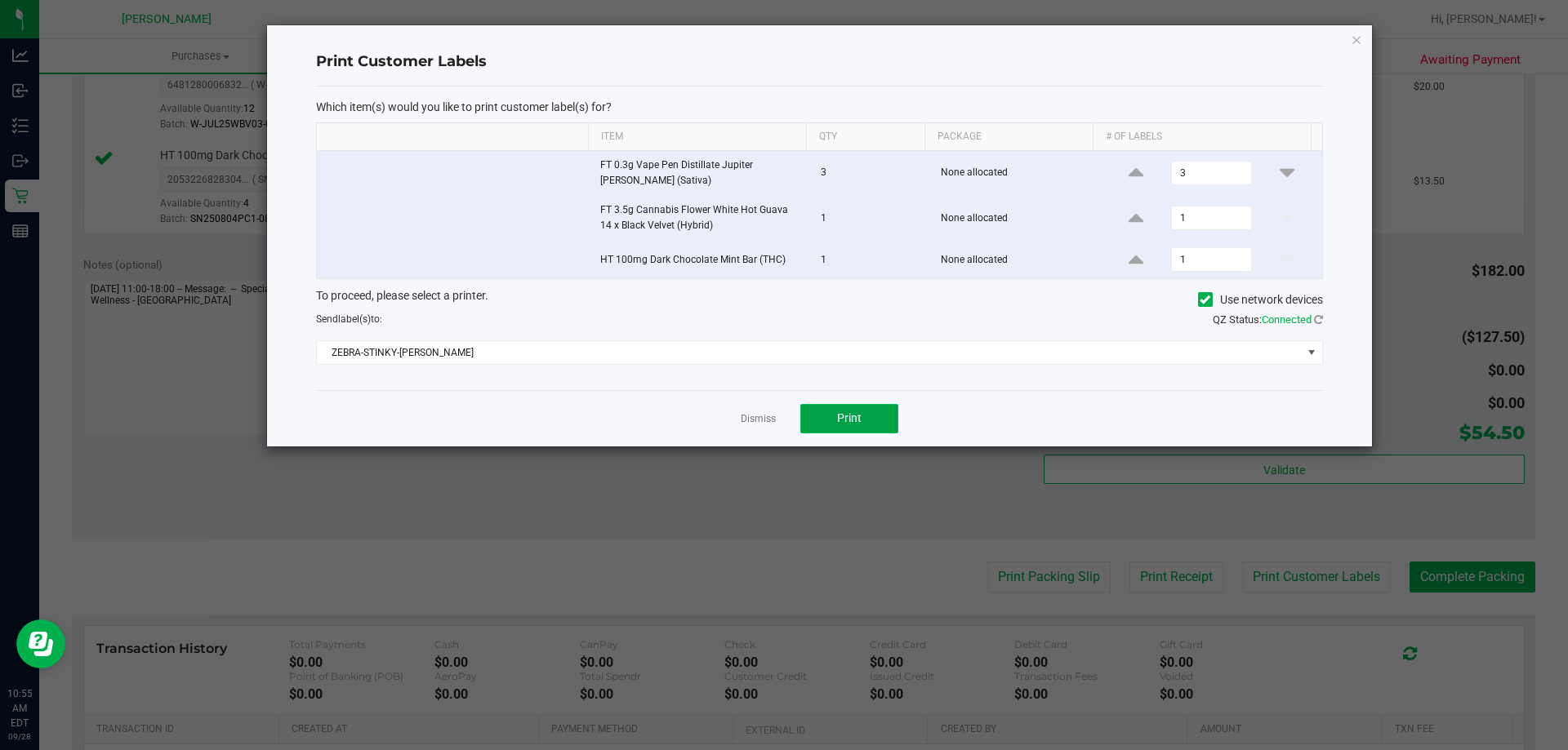
click at [878, 422] on button "Print" at bounding box center [849, 418] width 98 height 30
click at [769, 422] on link "Dismiss" at bounding box center [757, 418] width 35 height 13
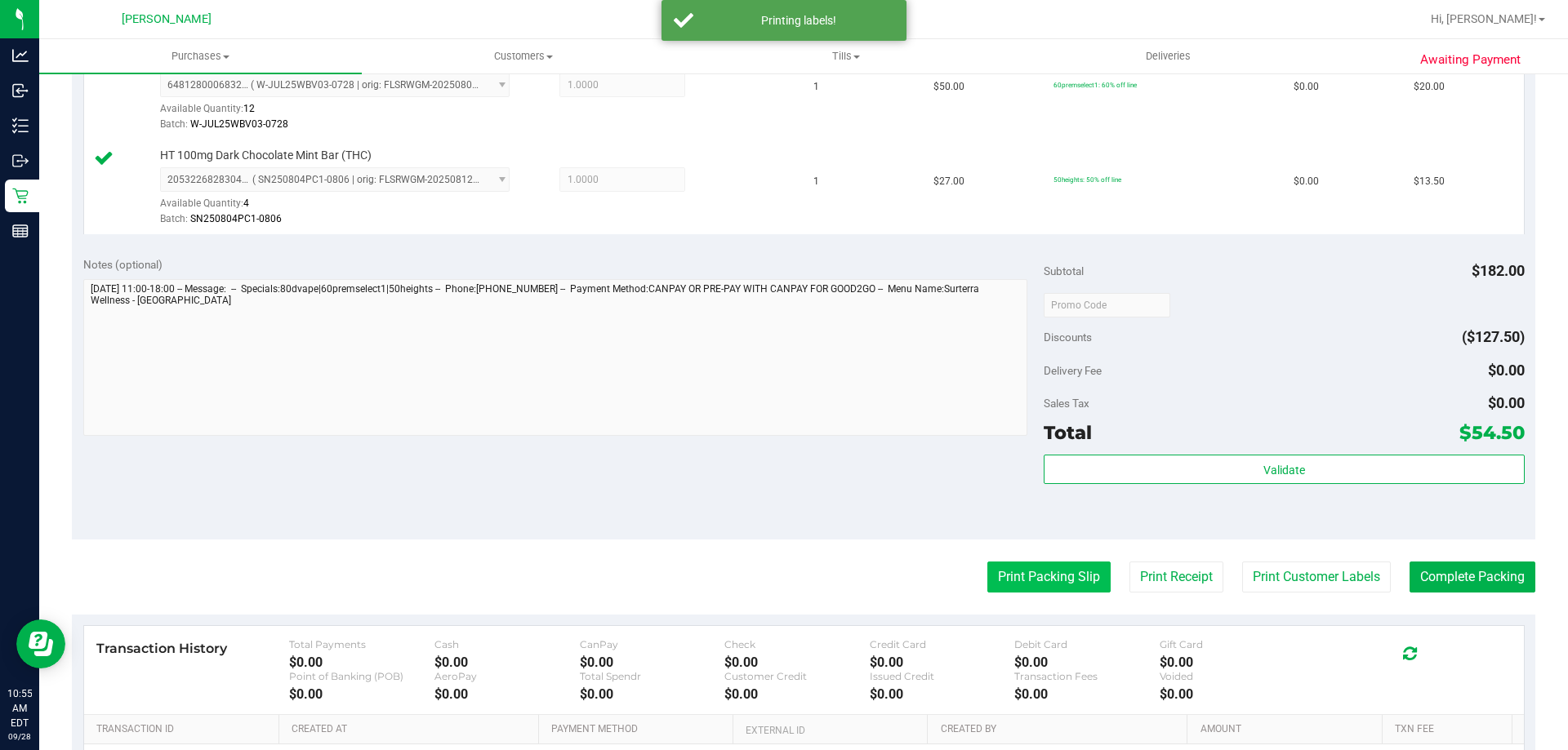
click at [1030, 586] on button "Print Packing Slip" at bounding box center [1048, 577] width 123 height 31
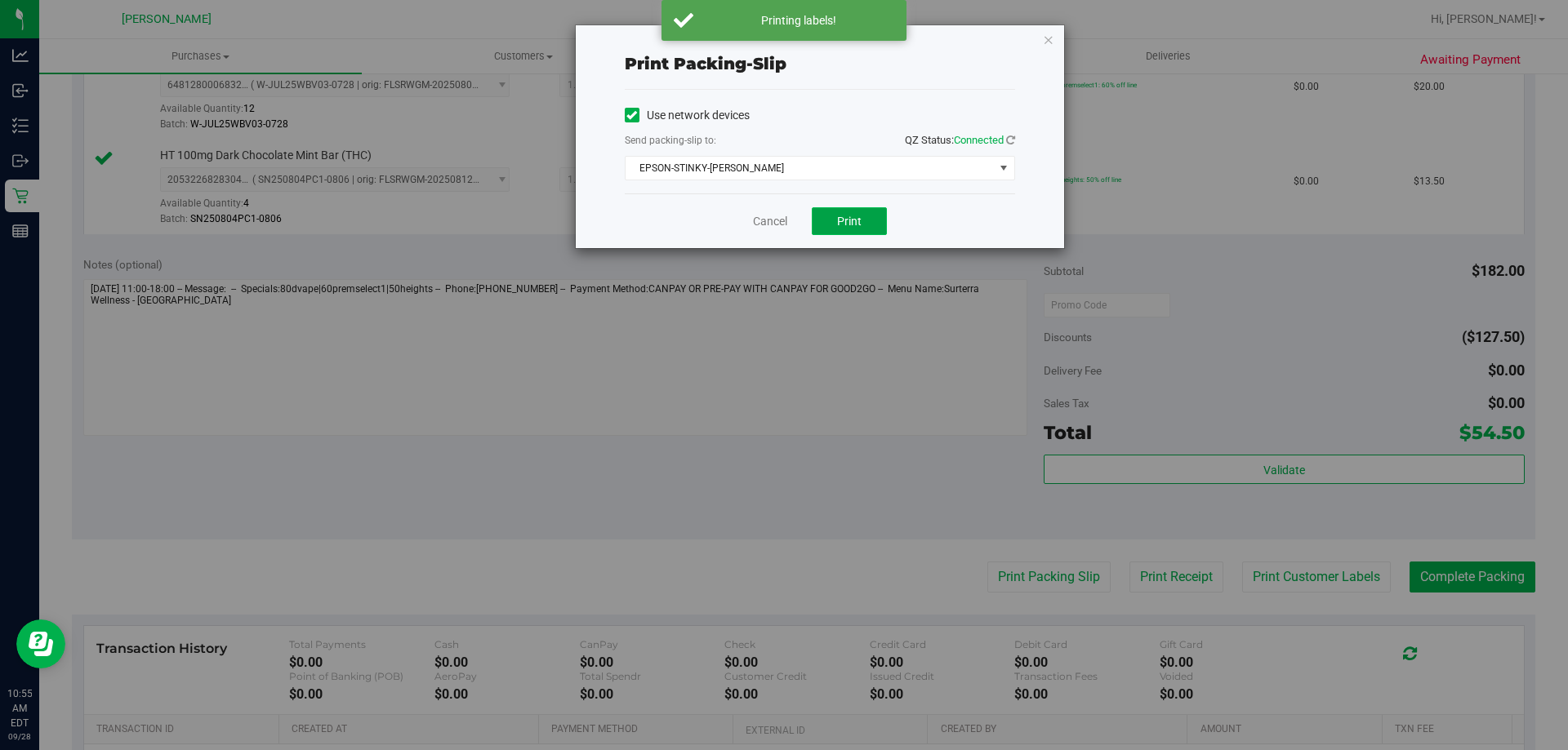
click at [872, 226] on button "Print" at bounding box center [849, 221] width 76 height 28
click at [767, 216] on link "Cancel" at bounding box center [770, 221] width 34 height 17
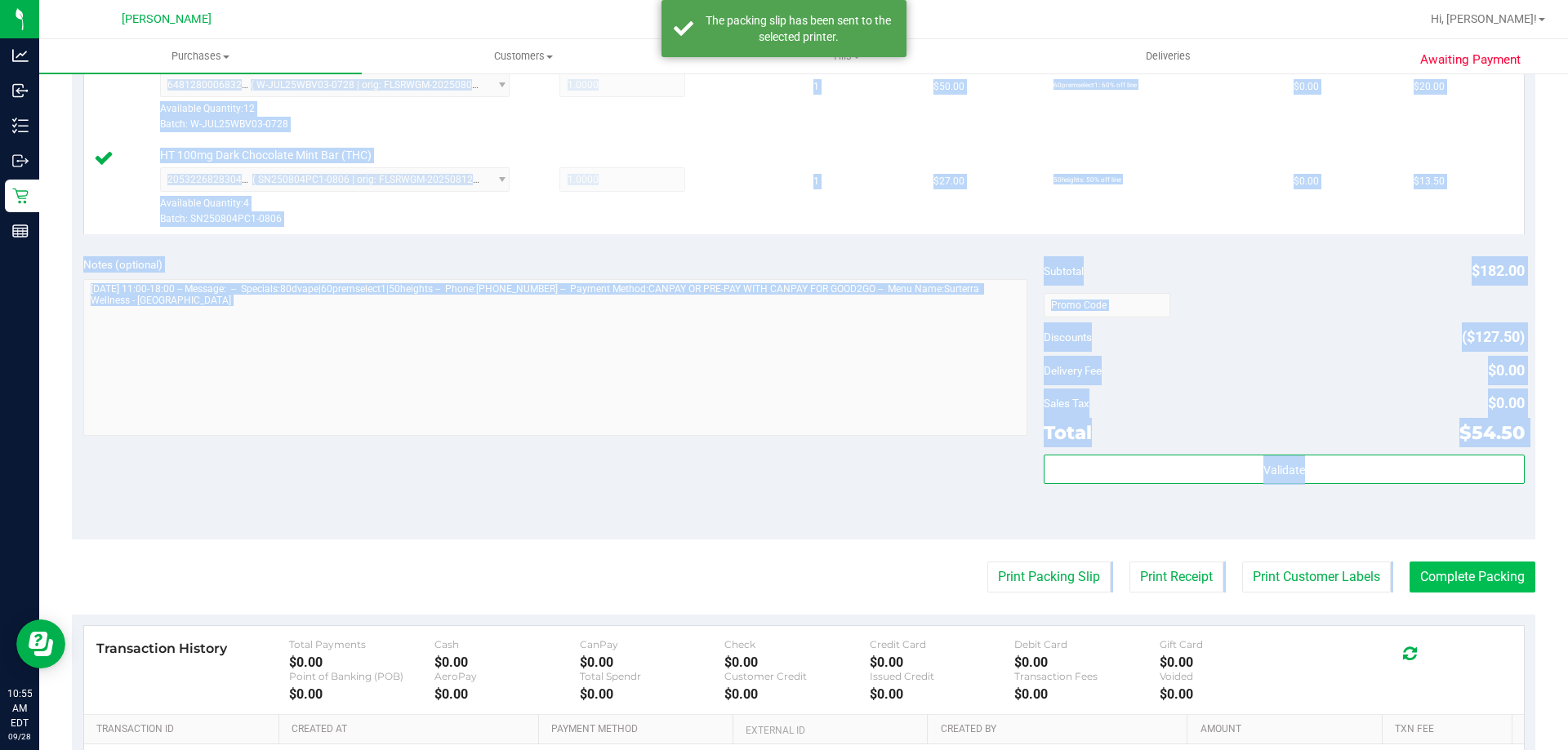
drag, startPoint x: 1434, startPoint y: 552, endPoint x: 1434, endPoint y: 562, distance: 10.0
click at [1434, 562] on purchase-details "Back Edit Purchase Cancel Purchase View Profile # 12018916 BioTrack ID: - Submi…" at bounding box center [803, 219] width 1464 height 1403
click at [1434, 570] on button "Complete Packing" at bounding box center [1473, 577] width 126 height 31
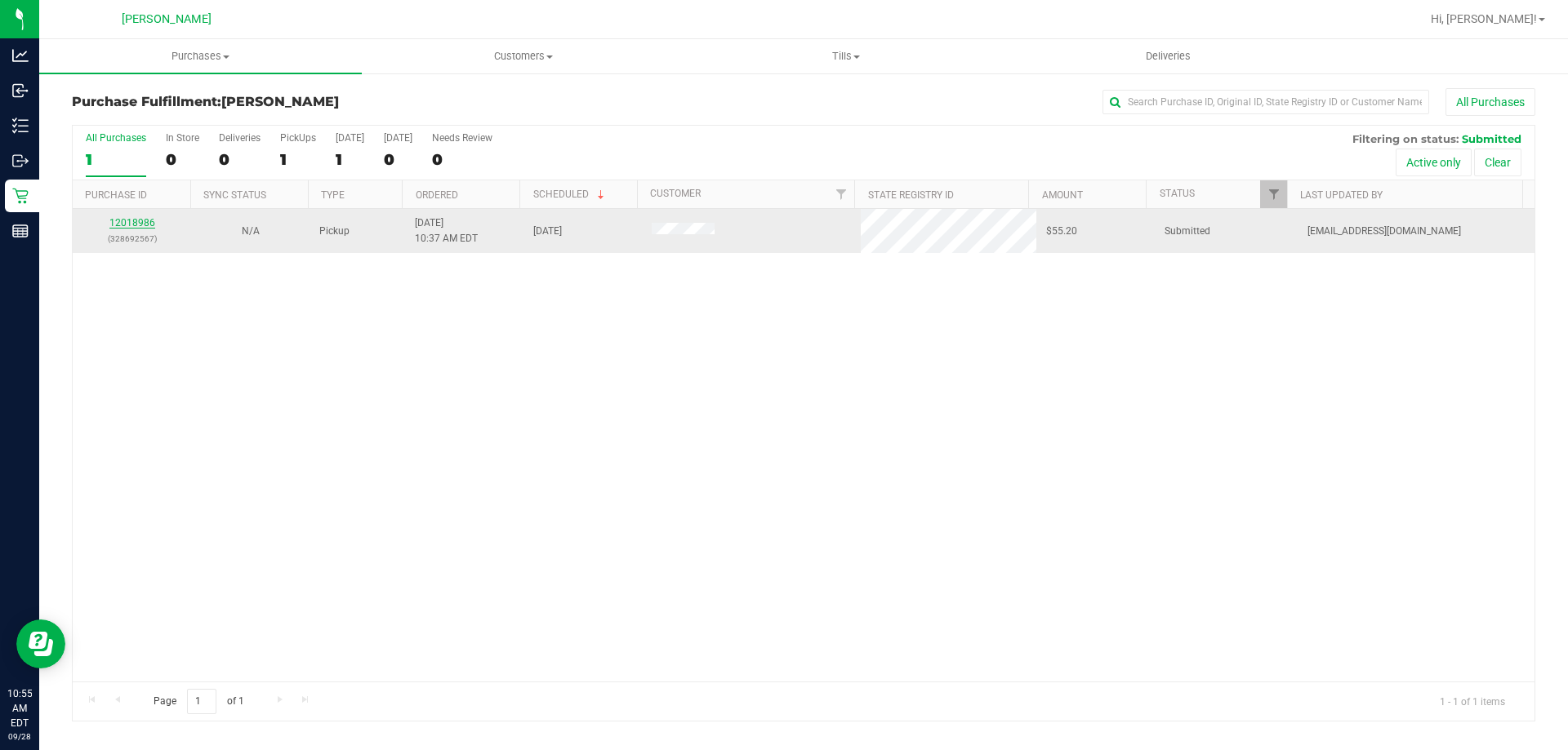
click at [132, 218] on link "12018986" at bounding box center [132, 222] width 46 height 12
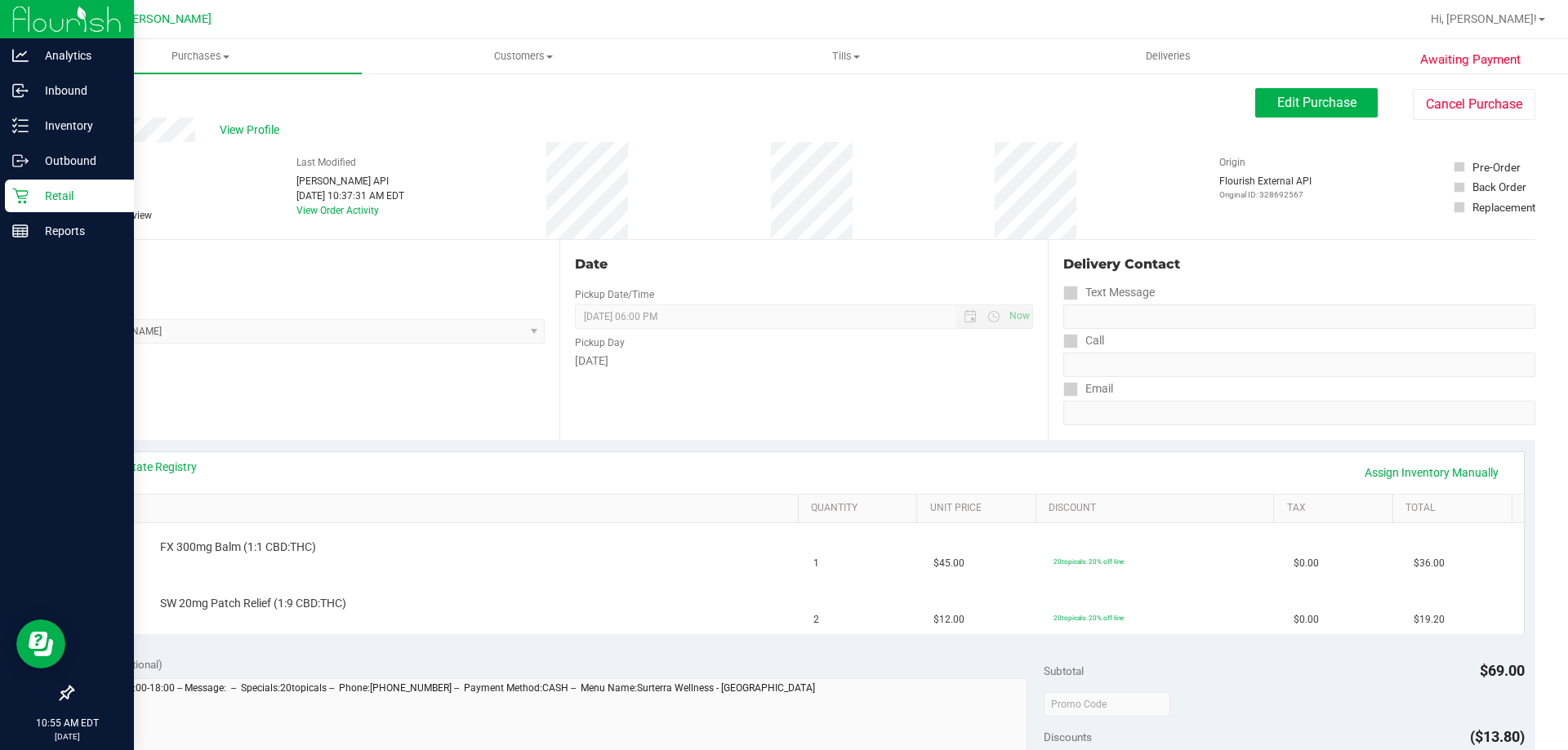
click at [67, 200] on p "Retail" at bounding box center [77, 196] width 98 height 20
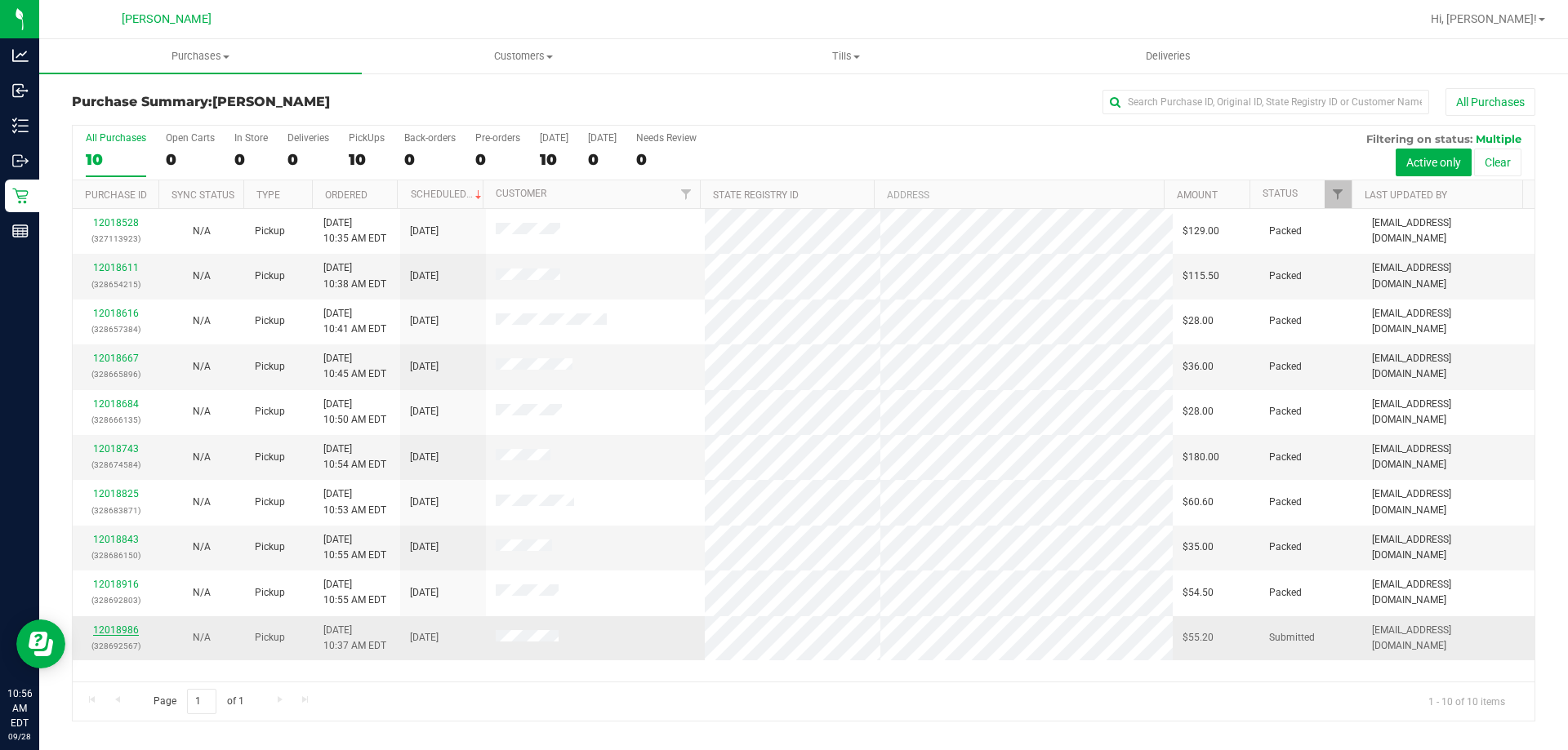
click at [128, 626] on link "12018986" at bounding box center [115, 629] width 46 height 12
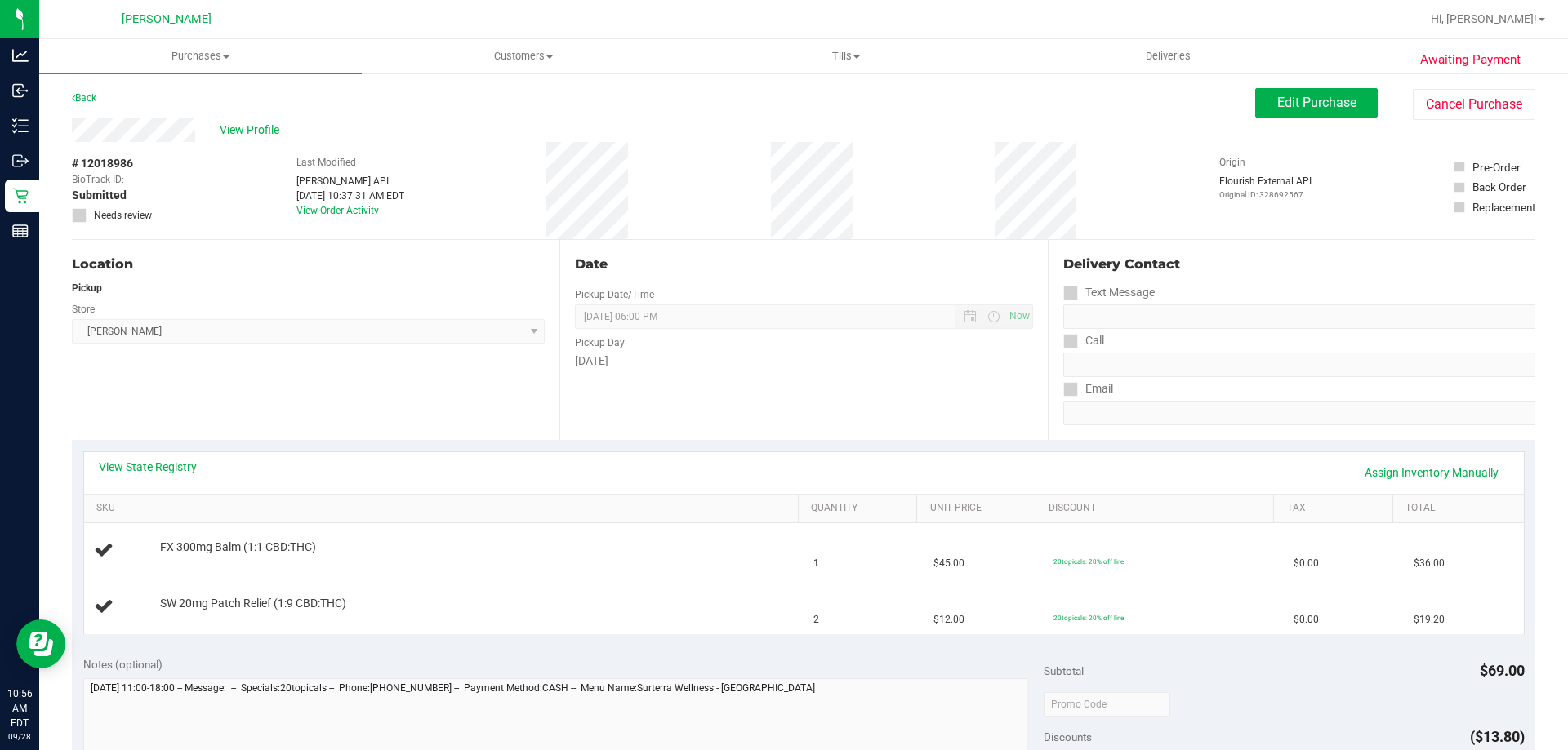
click at [314, 405] on div "Location Pickup Store [PERSON_NAME] Select Store [PERSON_NAME][GEOGRAPHIC_DATA]…" at bounding box center [316, 340] width 488 height 200
click at [177, 467] on link "View State Registry" at bounding box center [148, 467] width 98 height 16
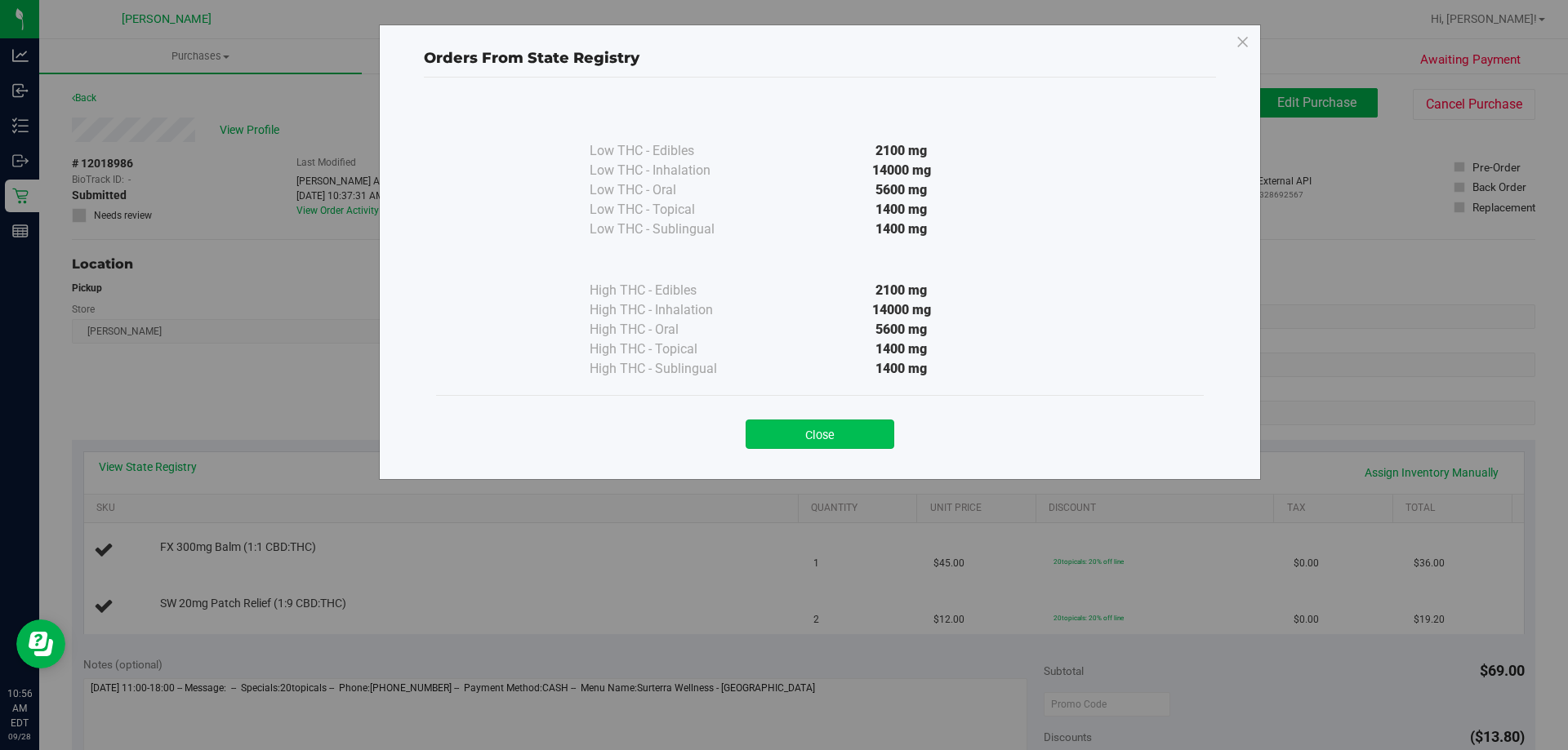
click at [815, 438] on button "Close" at bounding box center [820, 434] width 148 height 30
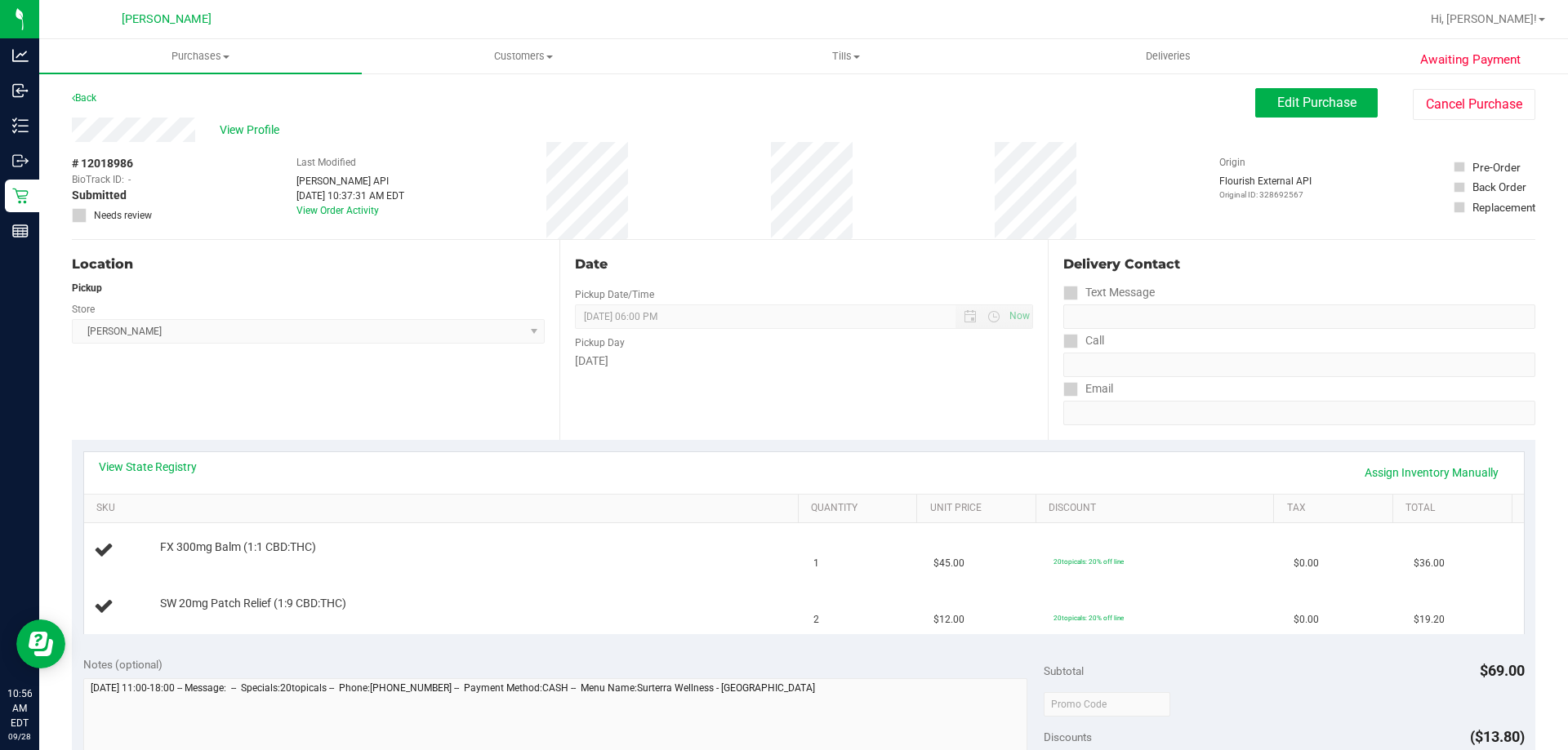
click at [512, 403] on div "Location Pickup Store [PERSON_NAME] Select Store [PERSON_NAME][GEOGRAPHIC_DATA]…" at bounding box center [316, 340] width 488 height 200
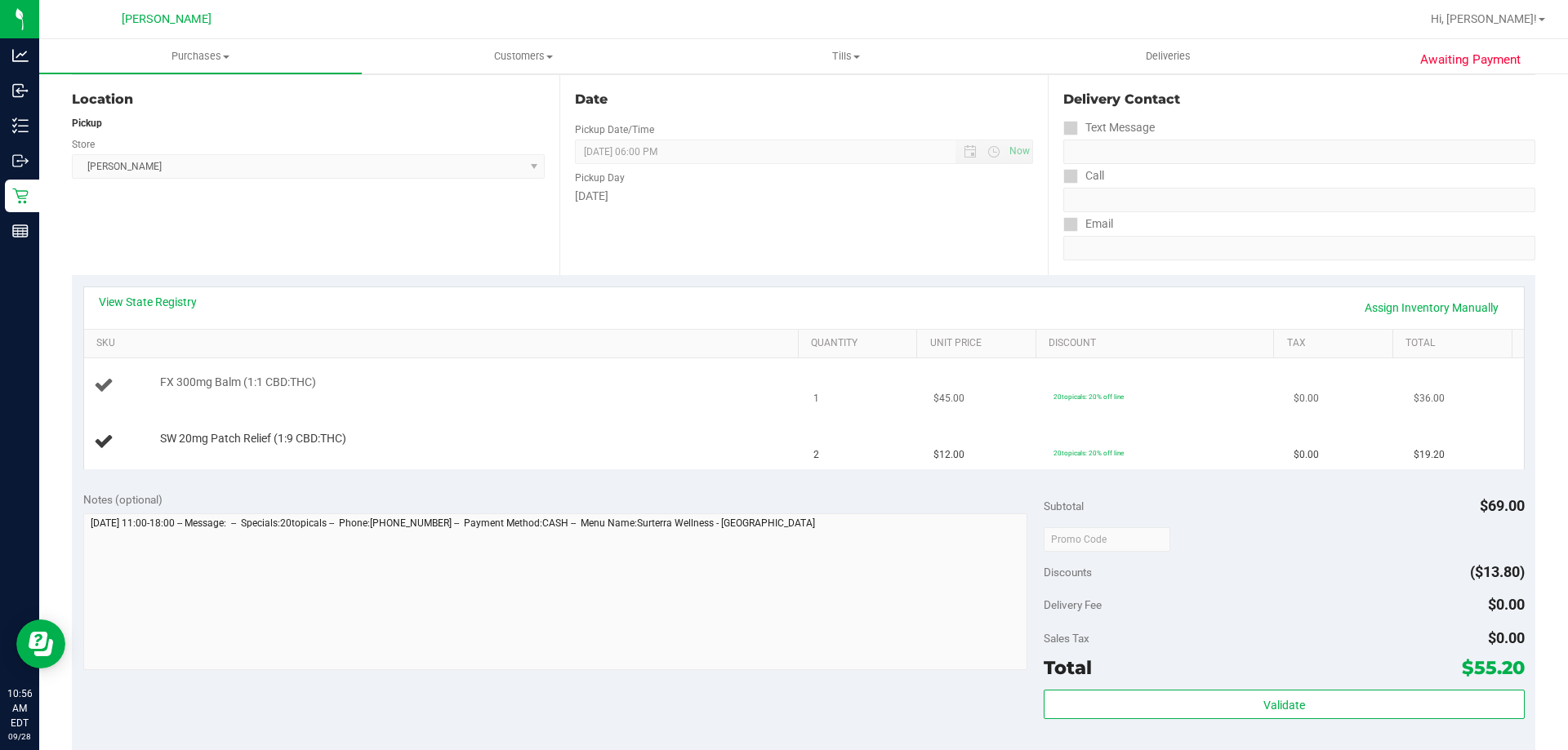
scroll to position [164, 0]
click at [531, 305] on div "View State Registry Assign Inventory Manually" at bounding box center [804, 309] width 1411 height 28
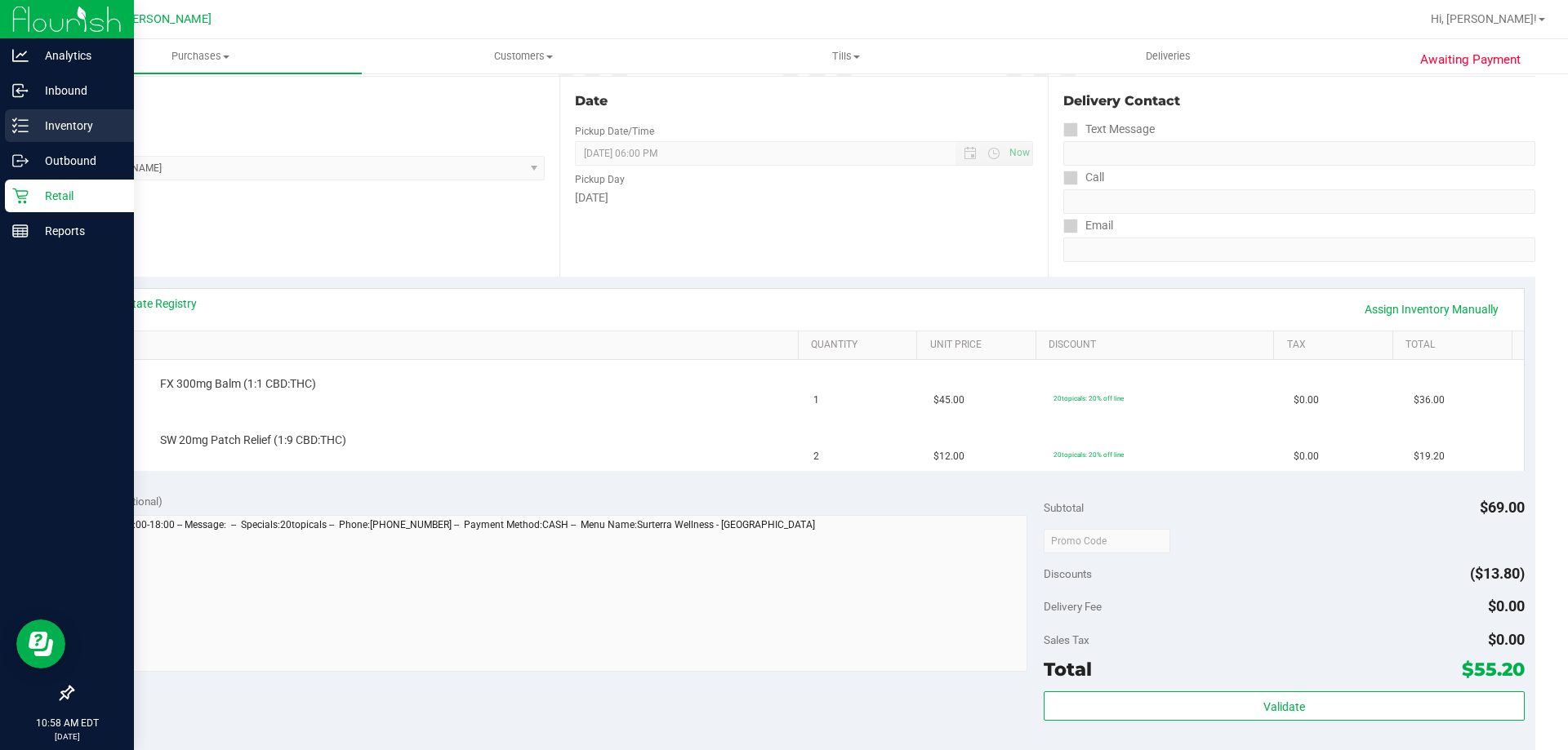
click at [47, 120] on p "Inventory" at bounding box center [77, 126] width 98 height 20
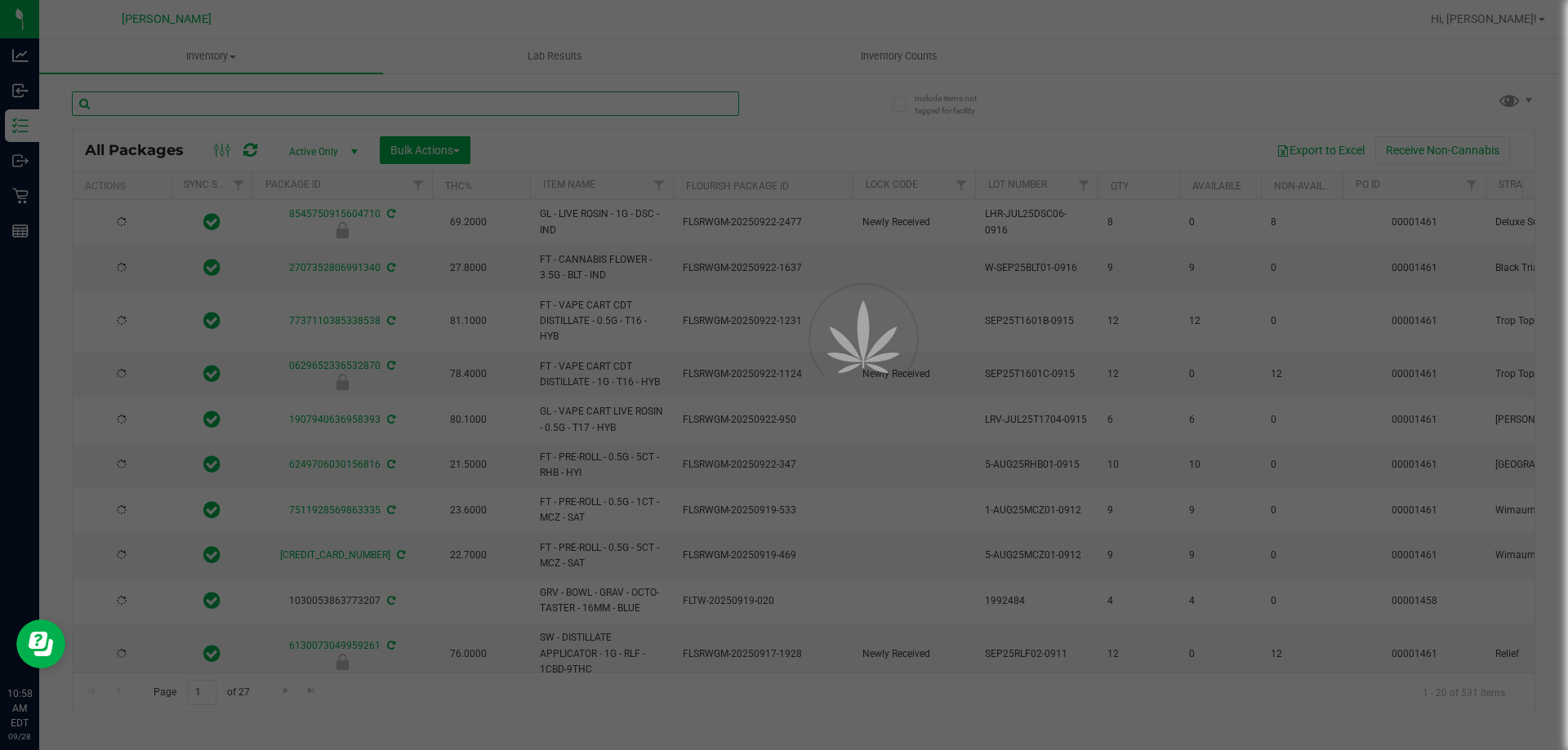
click at [410, 98] on input "text" at bounding box center [406, 103] width 668 height 24
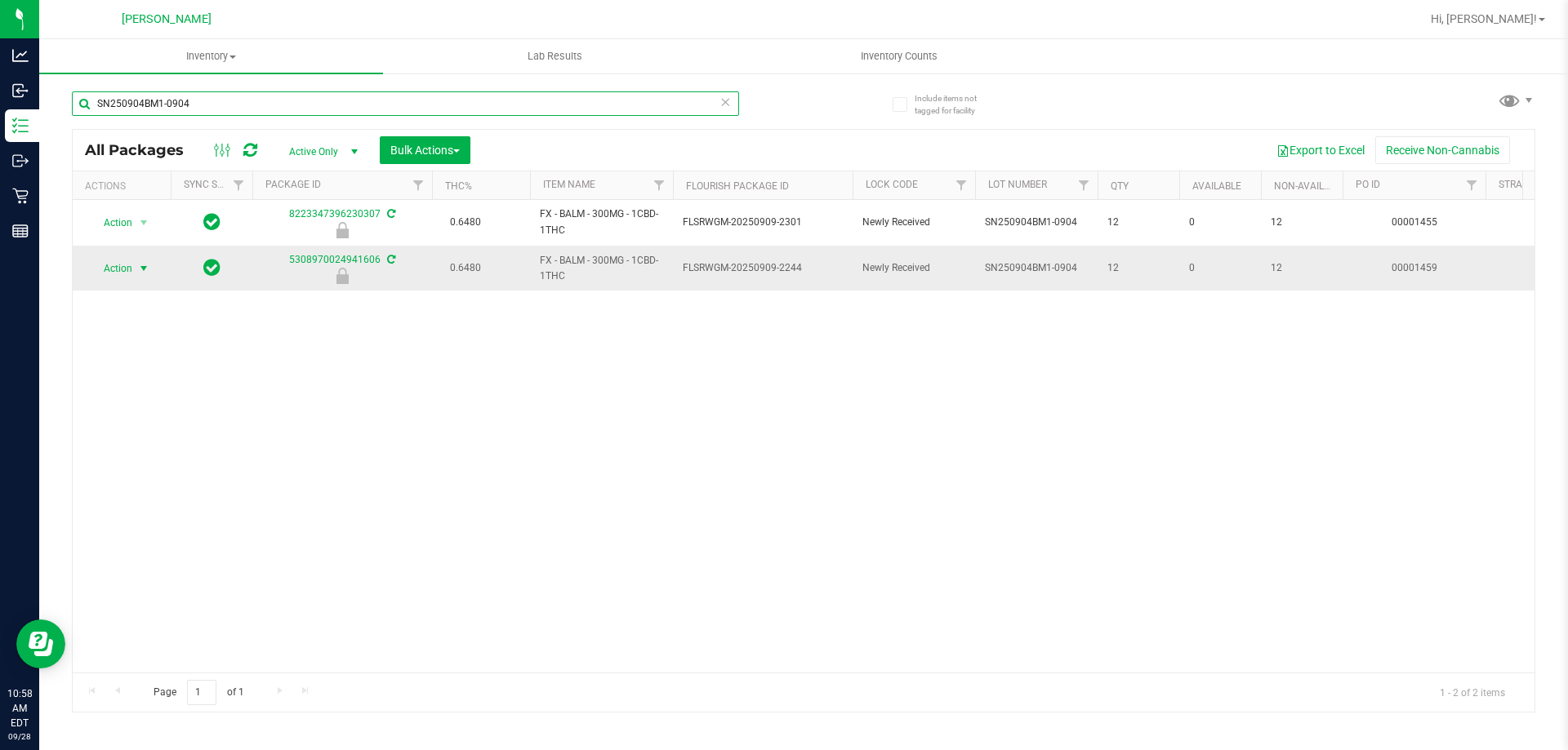
type input "SN250904BM1-0904"
click at [132, 270] on span "Action" at bounding box center [111, 268] width 44 height 22
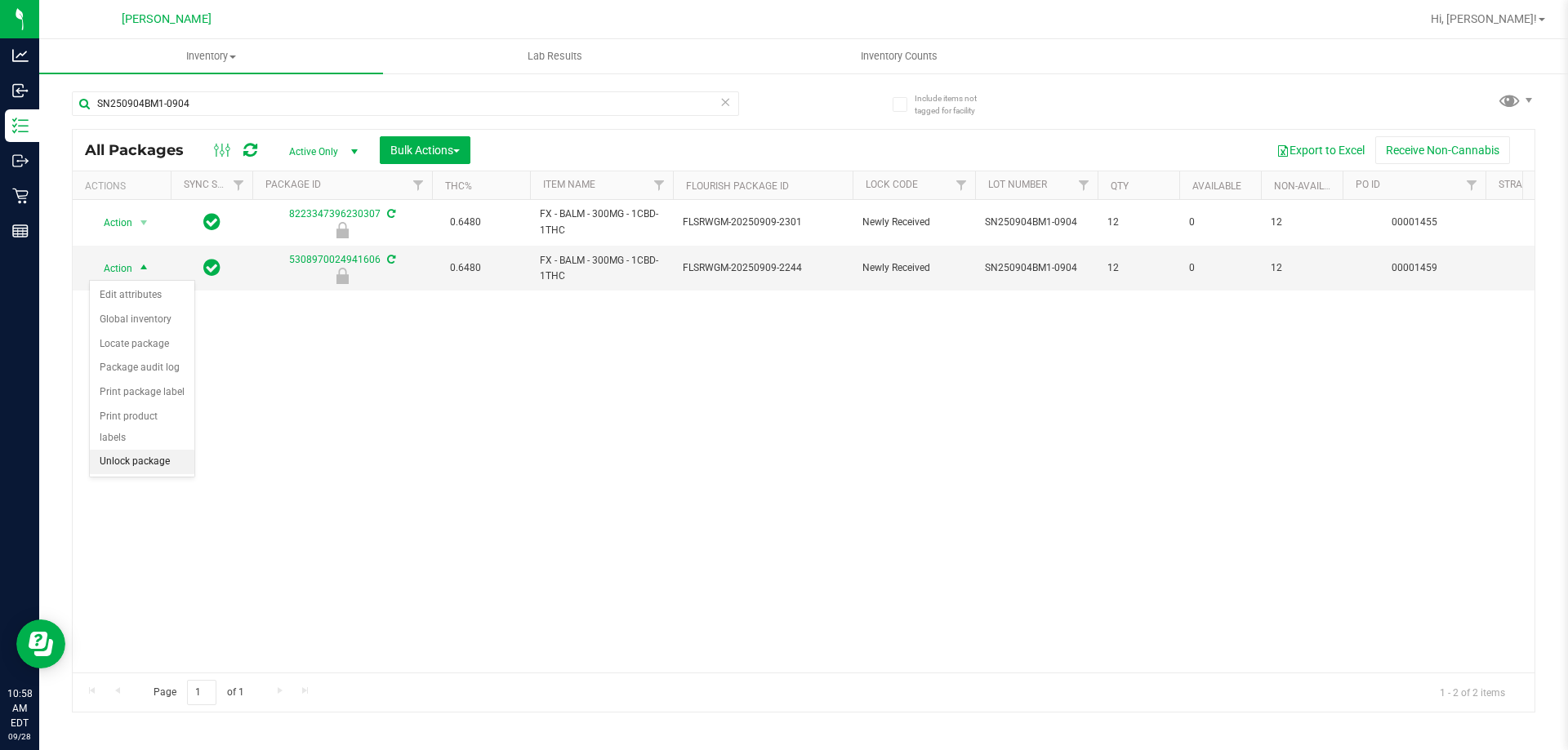
click at [137, 450] on li "Unlock package" at bounding box center [142, 461] width 104 height 24
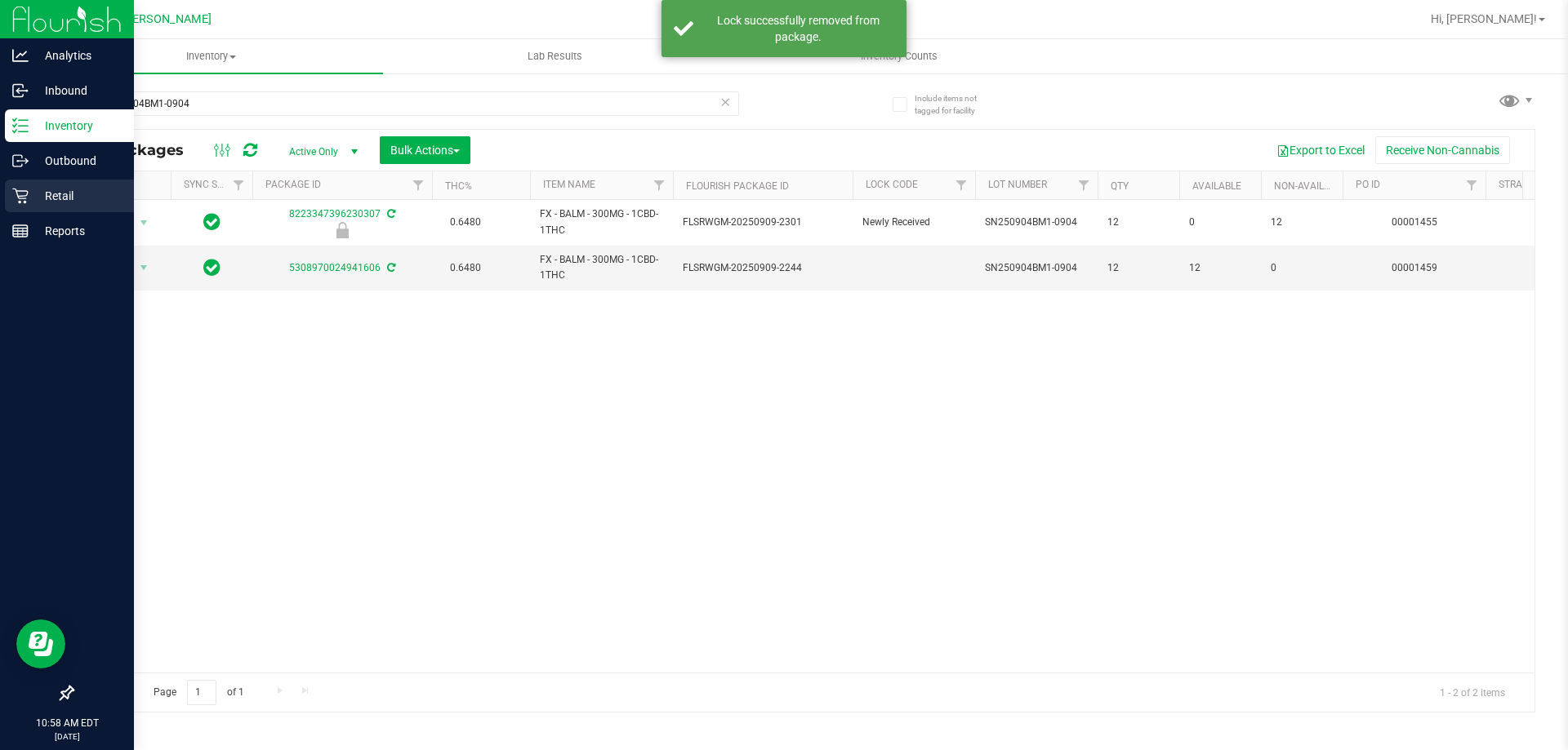
click at [65, 192] on p "Retail" at bounding box center [77, 196] width 98 height 20
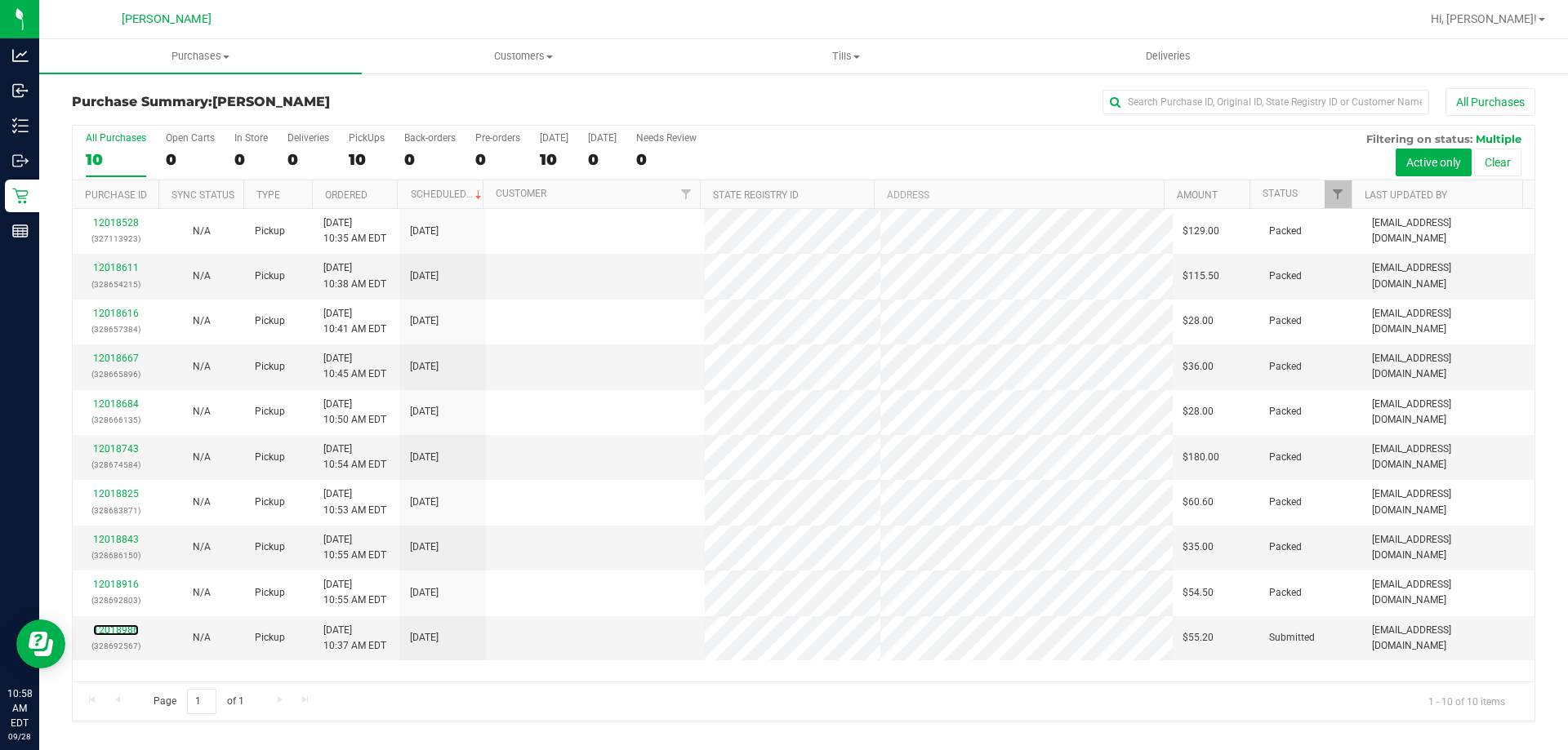
click at [129, 629] on link "12018986" at bounding box center [115, 629] width 46 height 12
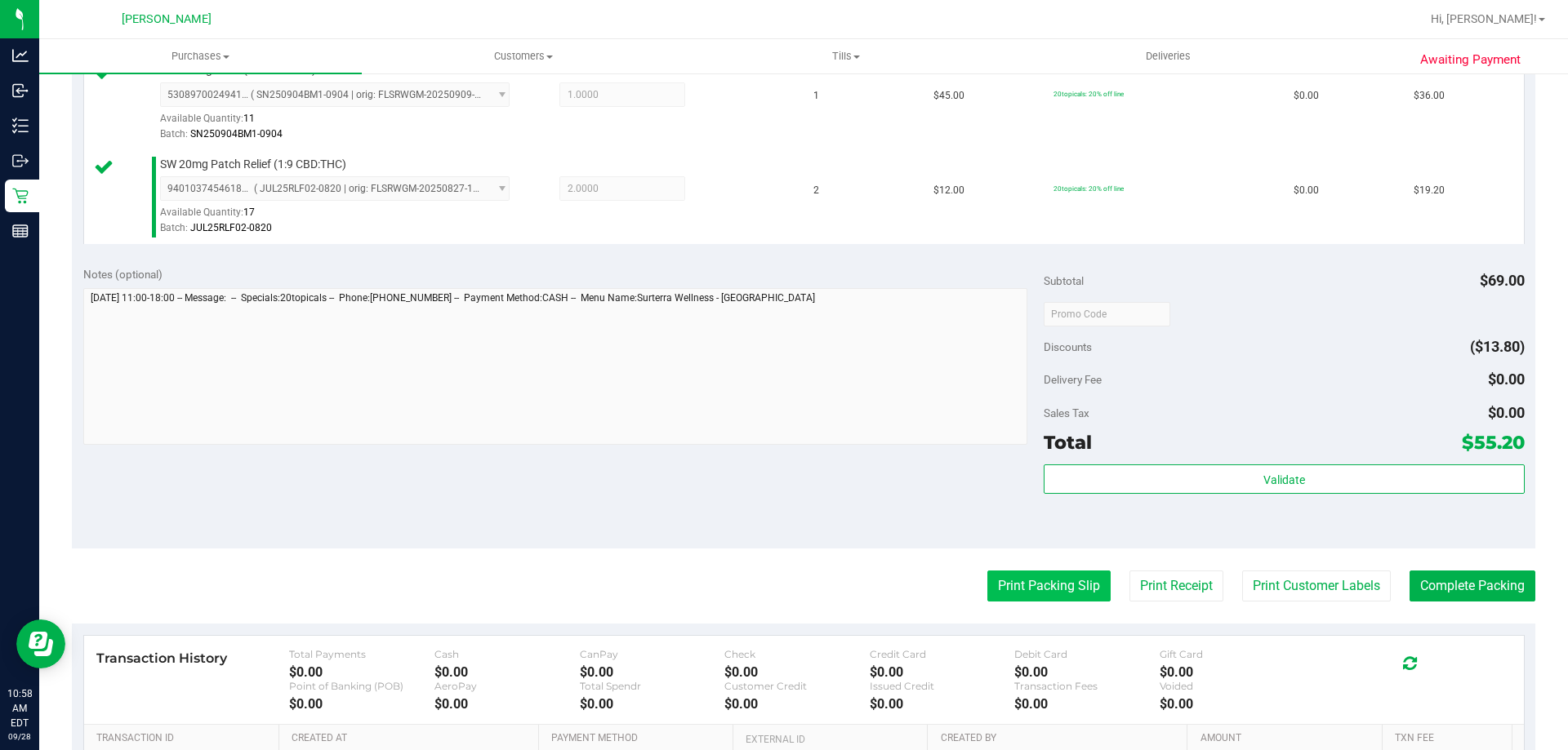
scroll to position [490, 0]
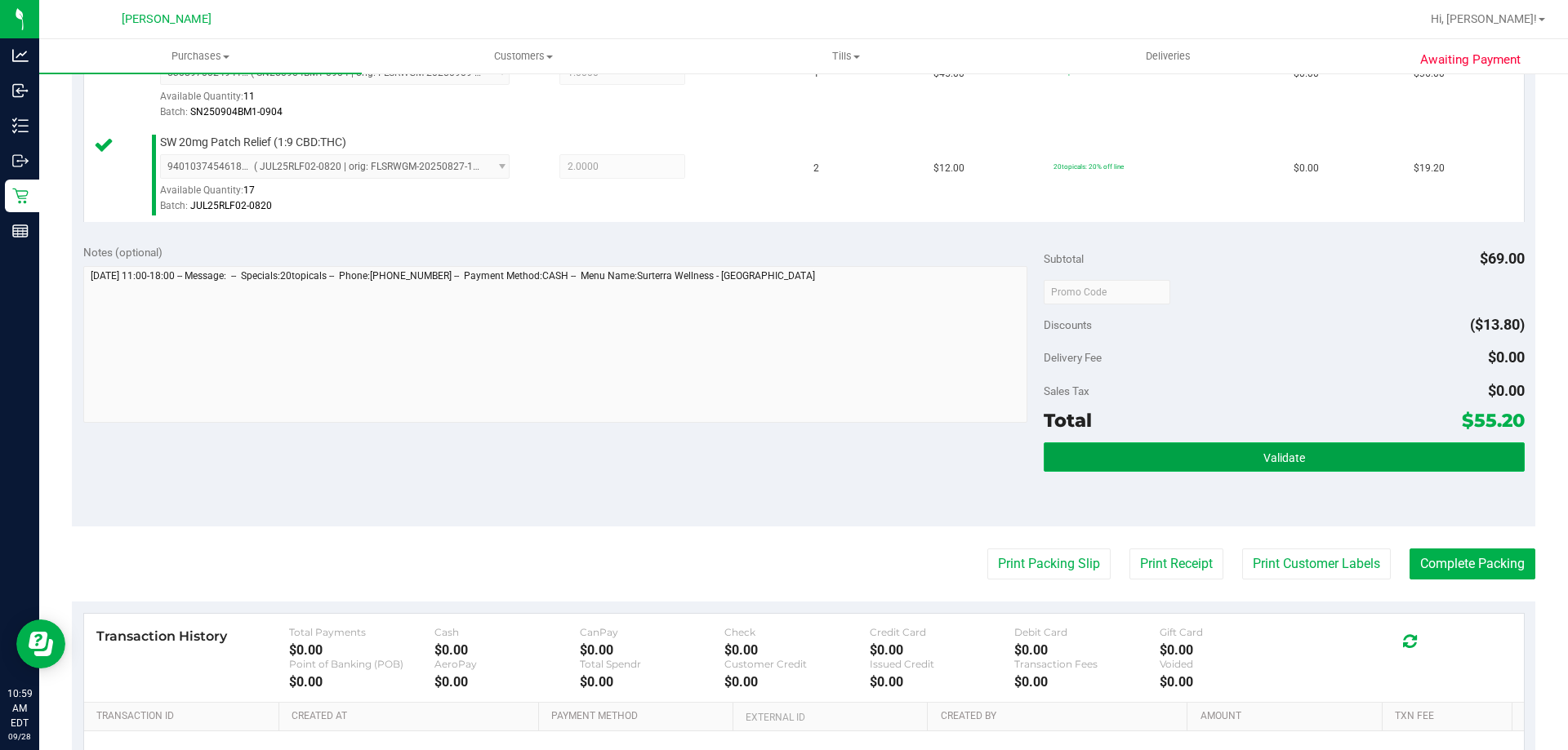
click at [1237, 459] on button "Validate" at bounding box center [1284, 457] width 480 height 30
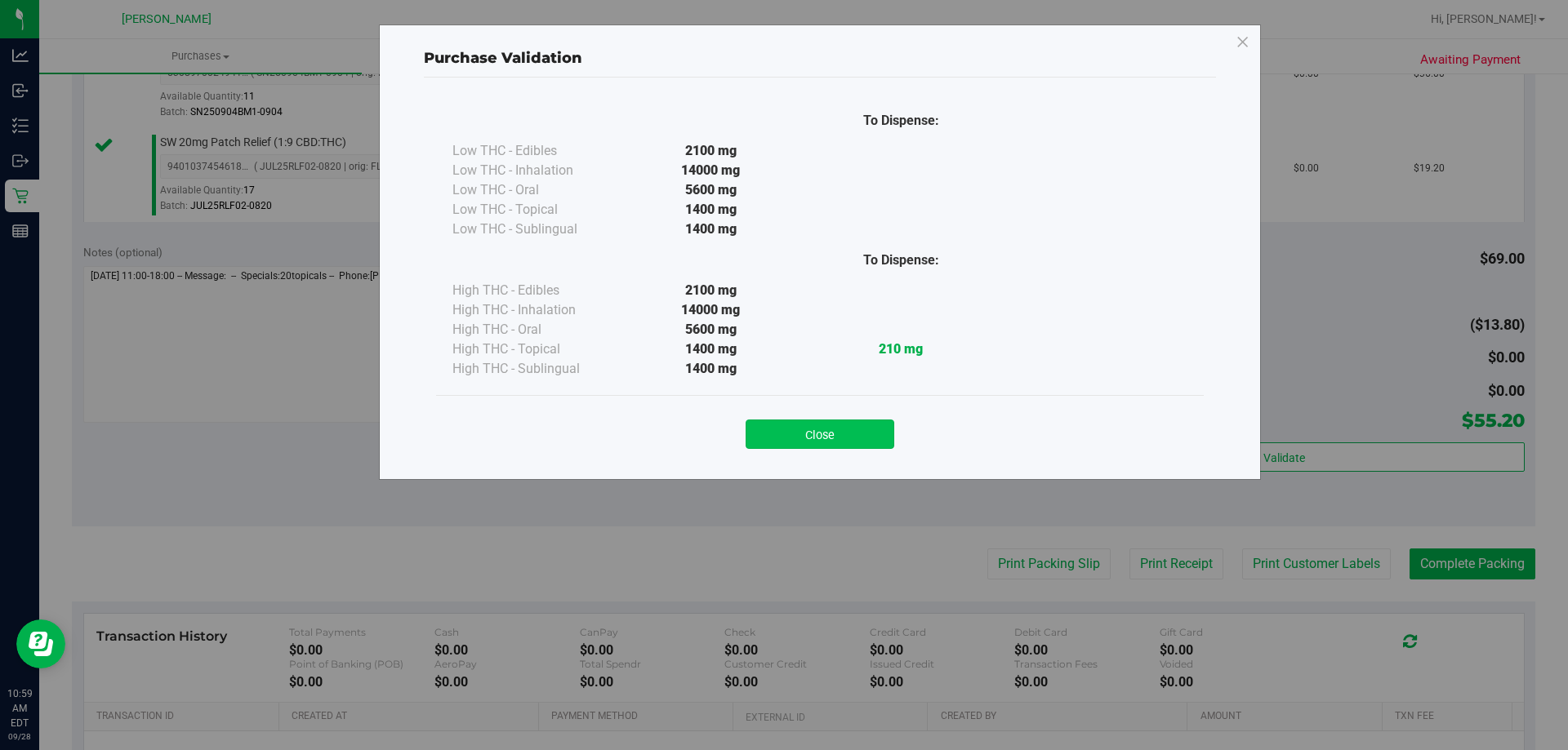
click at [841, 420] on button "Close" at bounding box center [820, 434] width 148 height 30
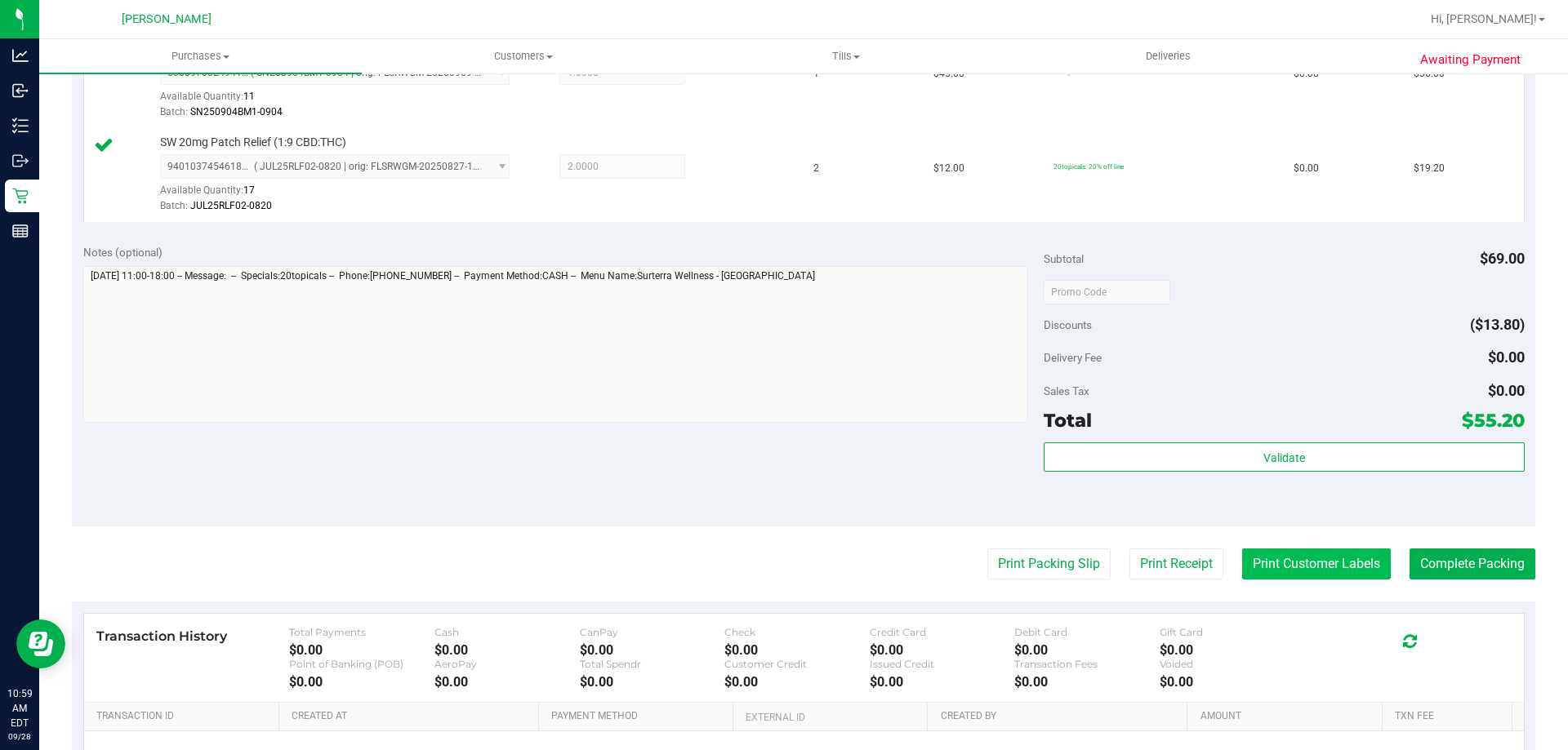
click at [1242, 561] on button "Print Customer Labels" at bounding box center [1316, 564] width 148 height 31
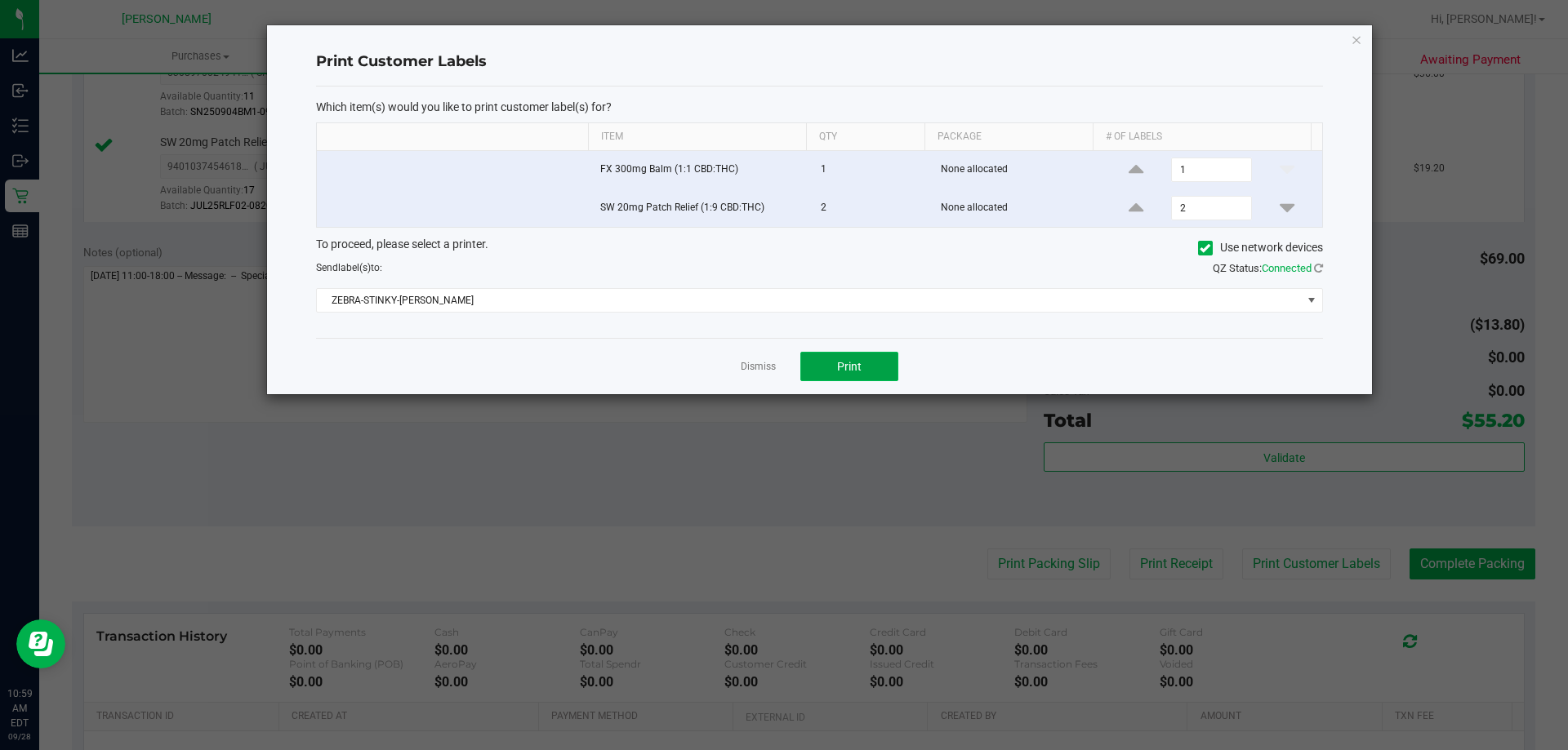
click at [840, 370] on span "Print" at bounding box center [848, 366] width 24 height 13
click at [757, 363] on link "Dismiss" at bounding box center [757, 366] width 35 height 13
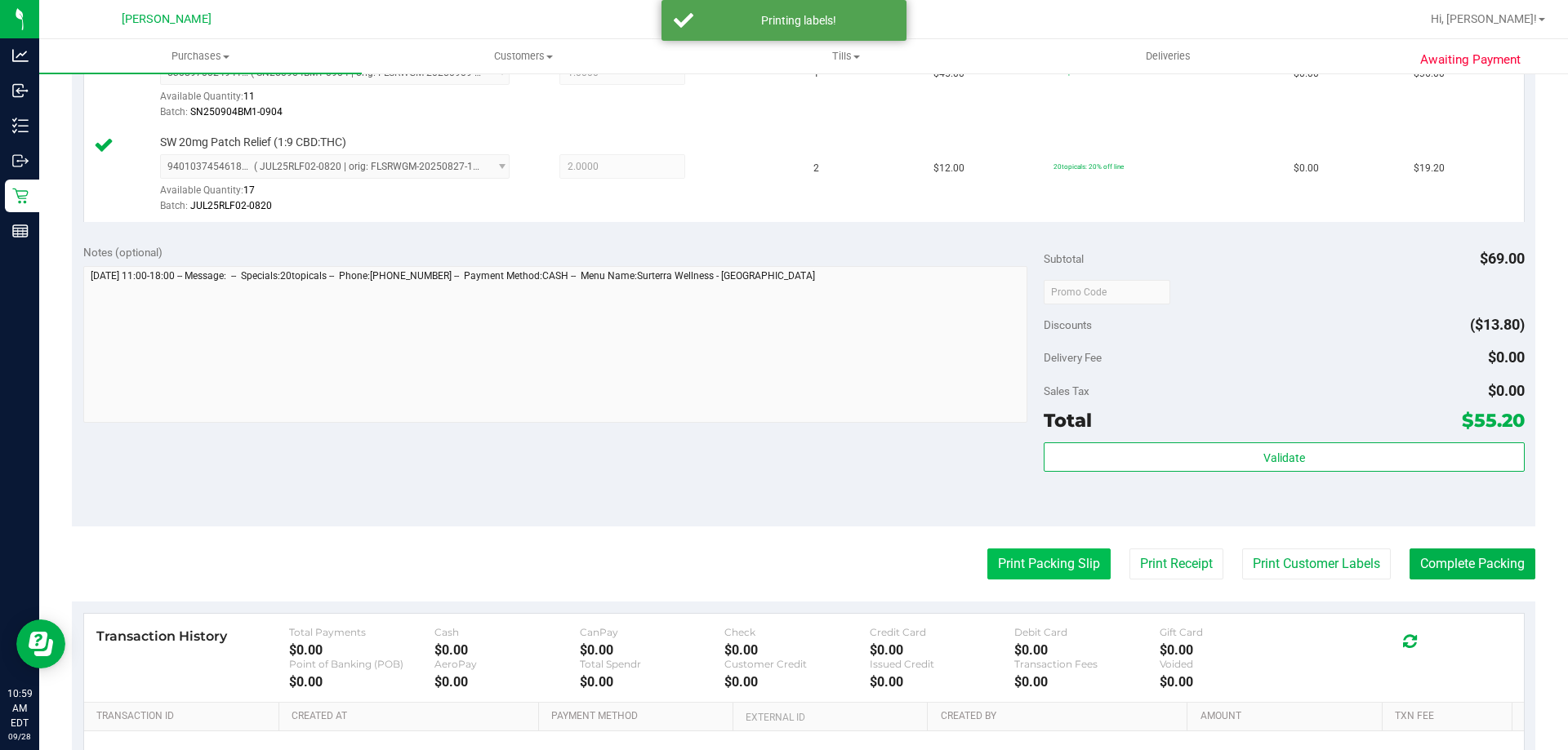
click at [1024, 570] on button "Print Packing Slip" at bounding box center [1048, 564] width 123 height 31
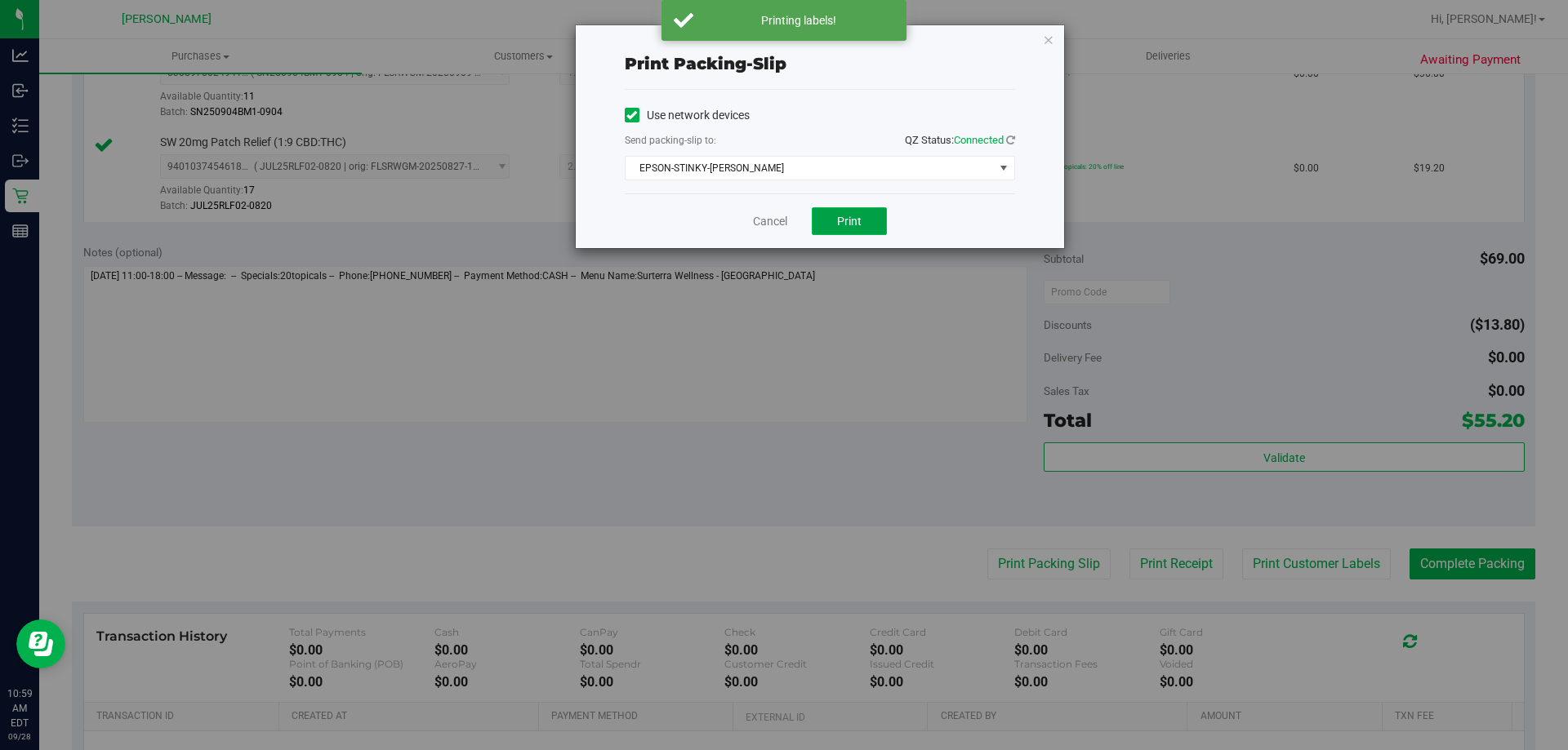
click at [840, 231] on button "Print" at bounding box center [849, 221] width 76 height 28
click at [783, 224] on link "Cancel" at bounding box center [770, 221] width 34 height 17
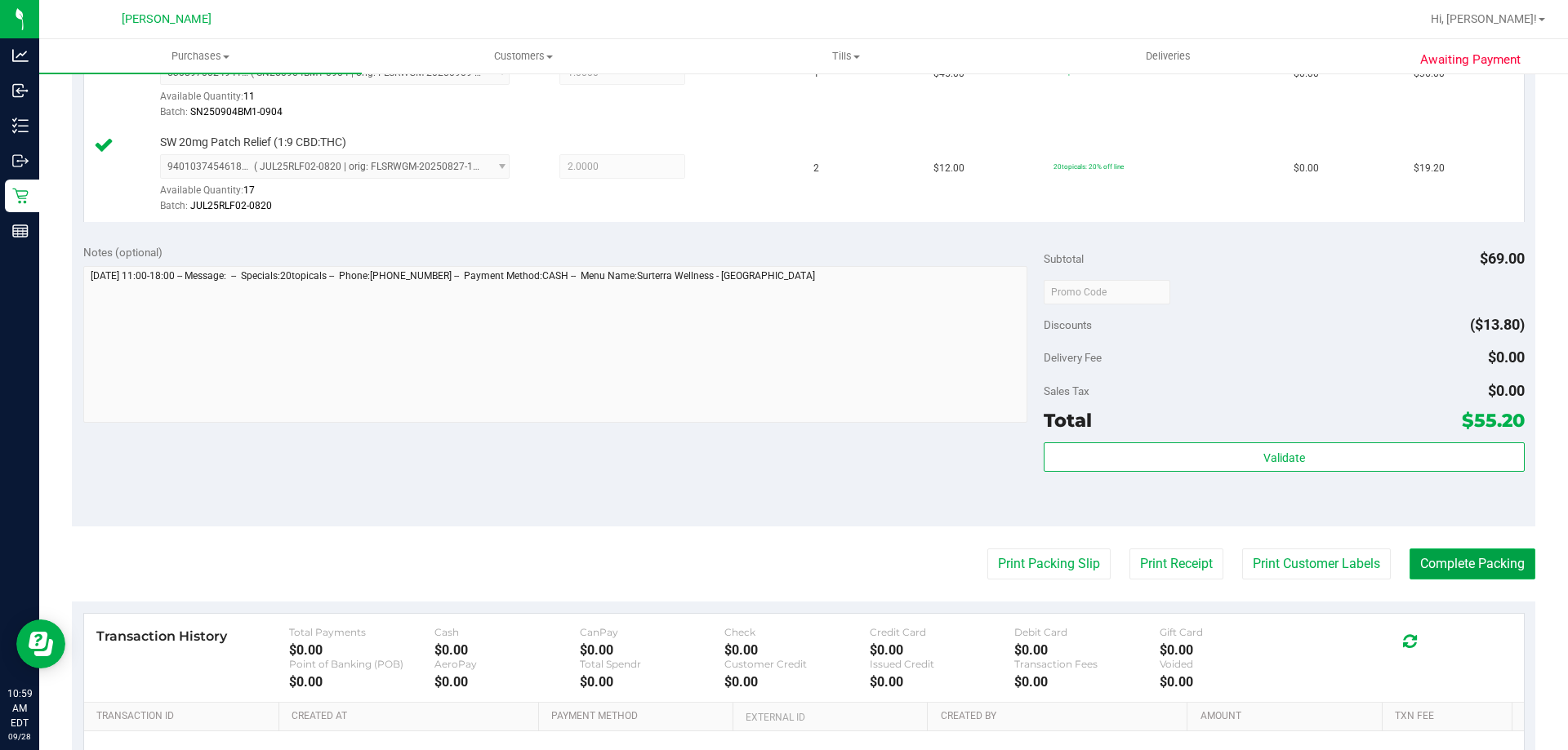
click at [1456, 577] on button "Complete Packing" at bounding box center [1473, 564] width 126 height 31
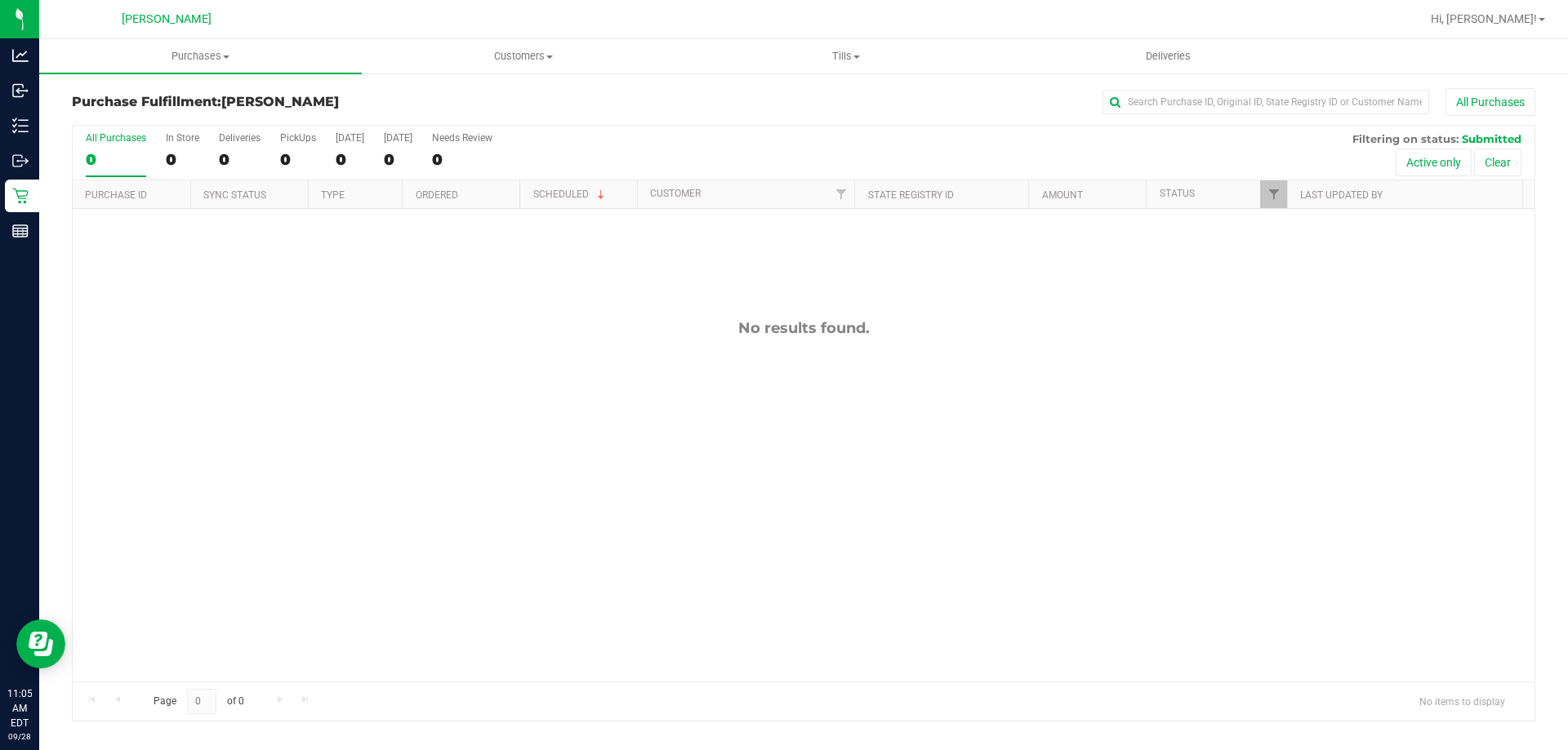
click at [181, 337] on div "No results found." at bounding box center [803, 328] width 1462 height 18
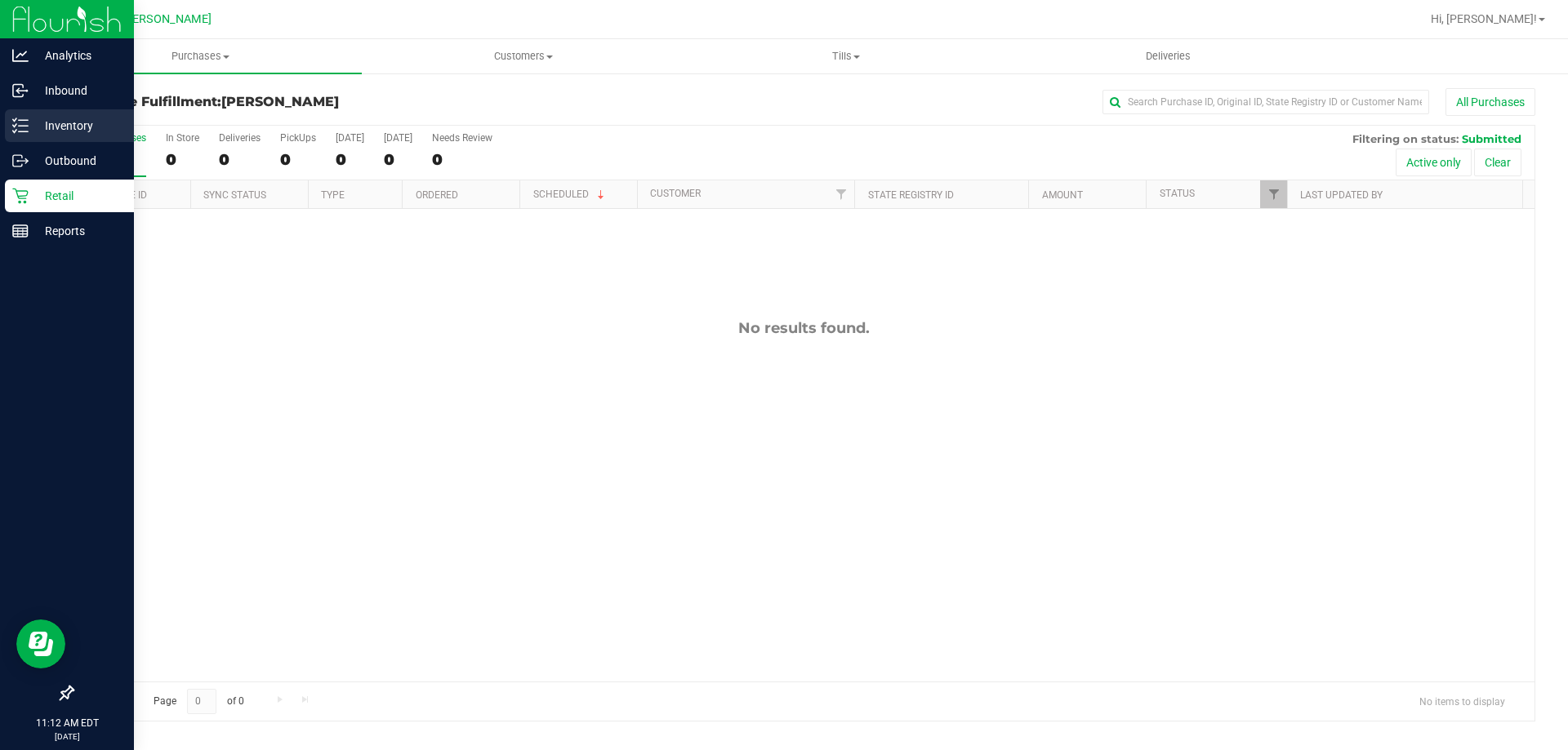
click at [17, 120] on icon at bounding box center [21, 126] width 16 height 16
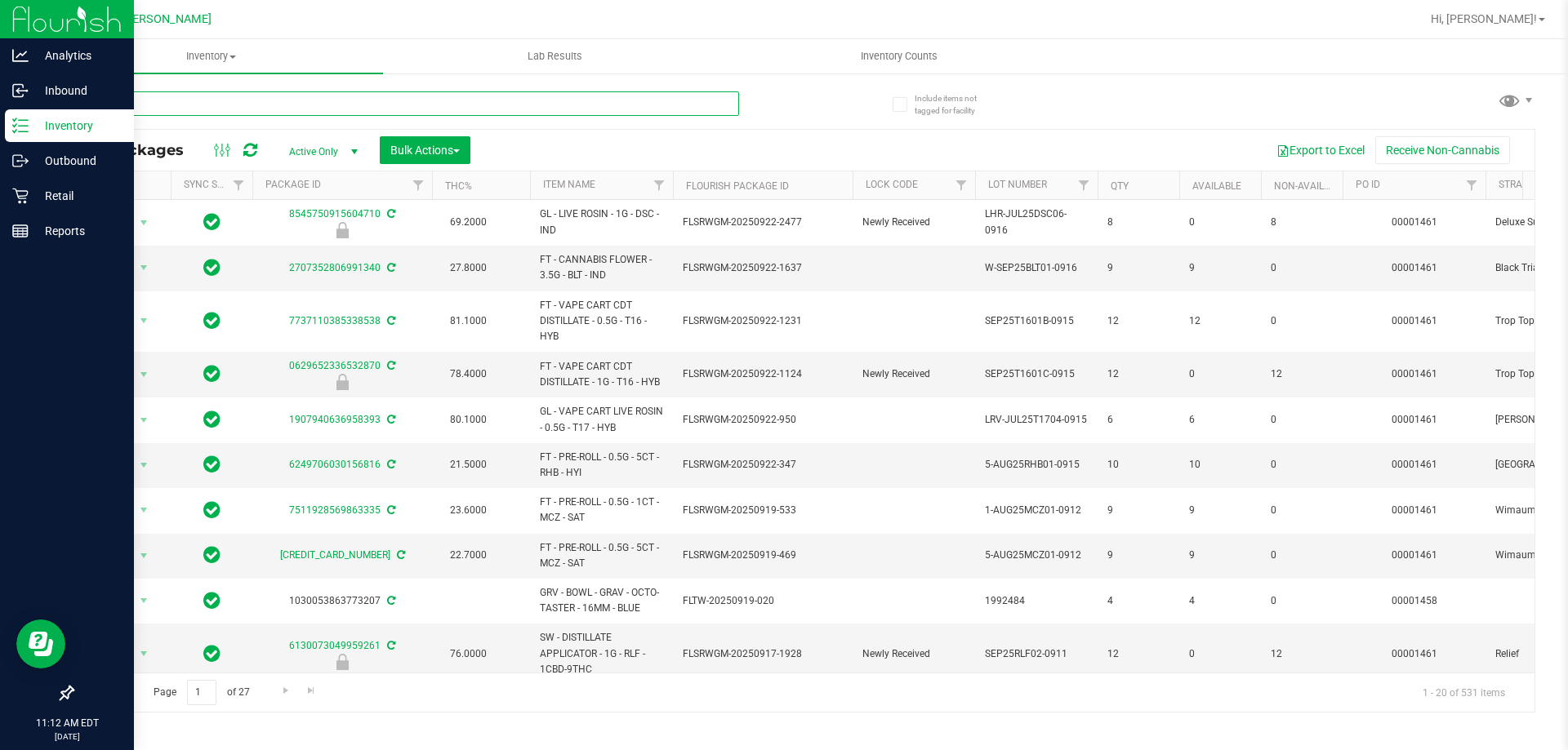
click at [244, 103] on input "text" at bounding box center [406, 103] width 668 height 24
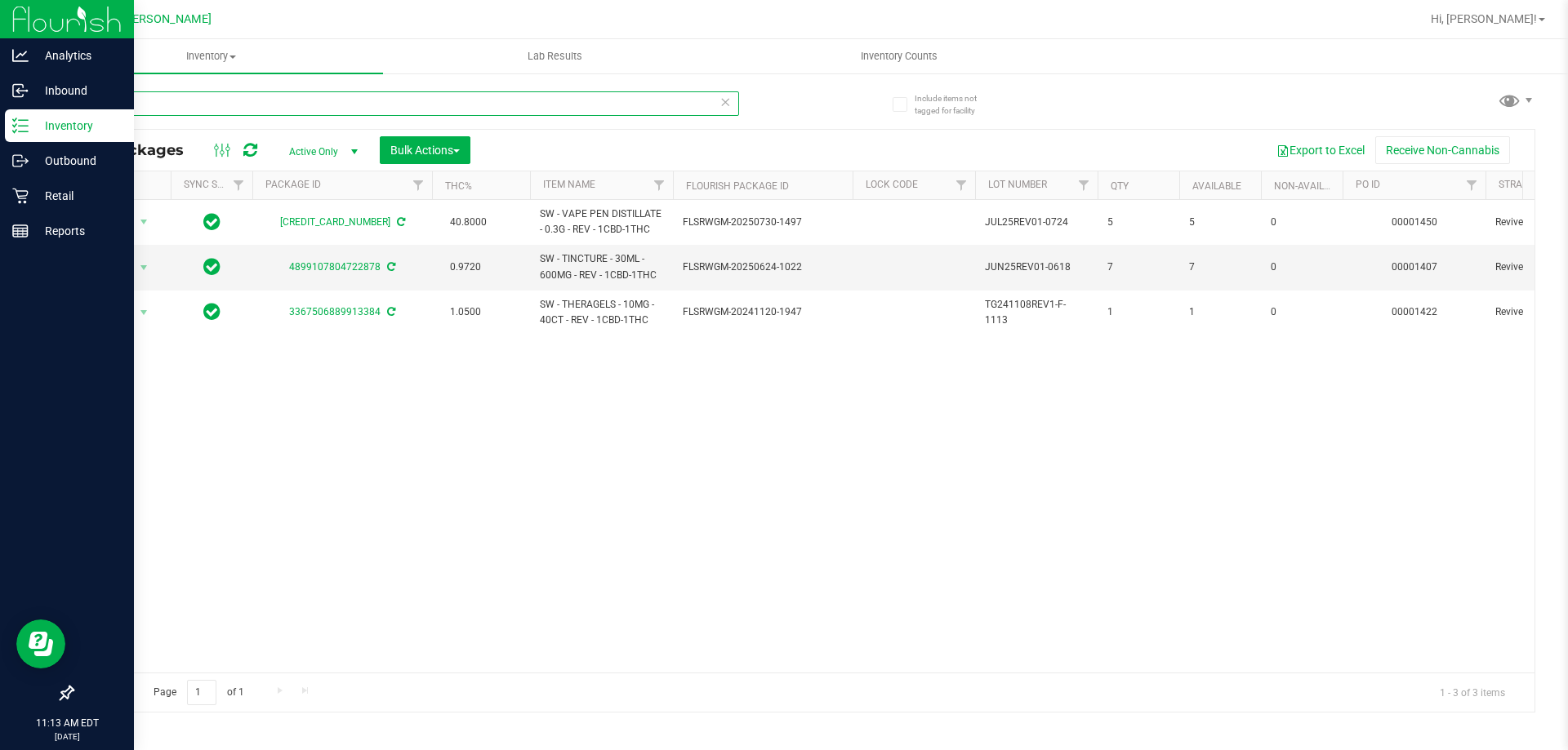
type input "revive"
click at [646, 352] on div "Action Action Adjust qty Create package Edit attributes Global inventory Locate…" at bounding box center [803, 436] width 1462 height 473
click at [52, 201] on p "Retail" at bounding box center [77, 196] width 98 height 20
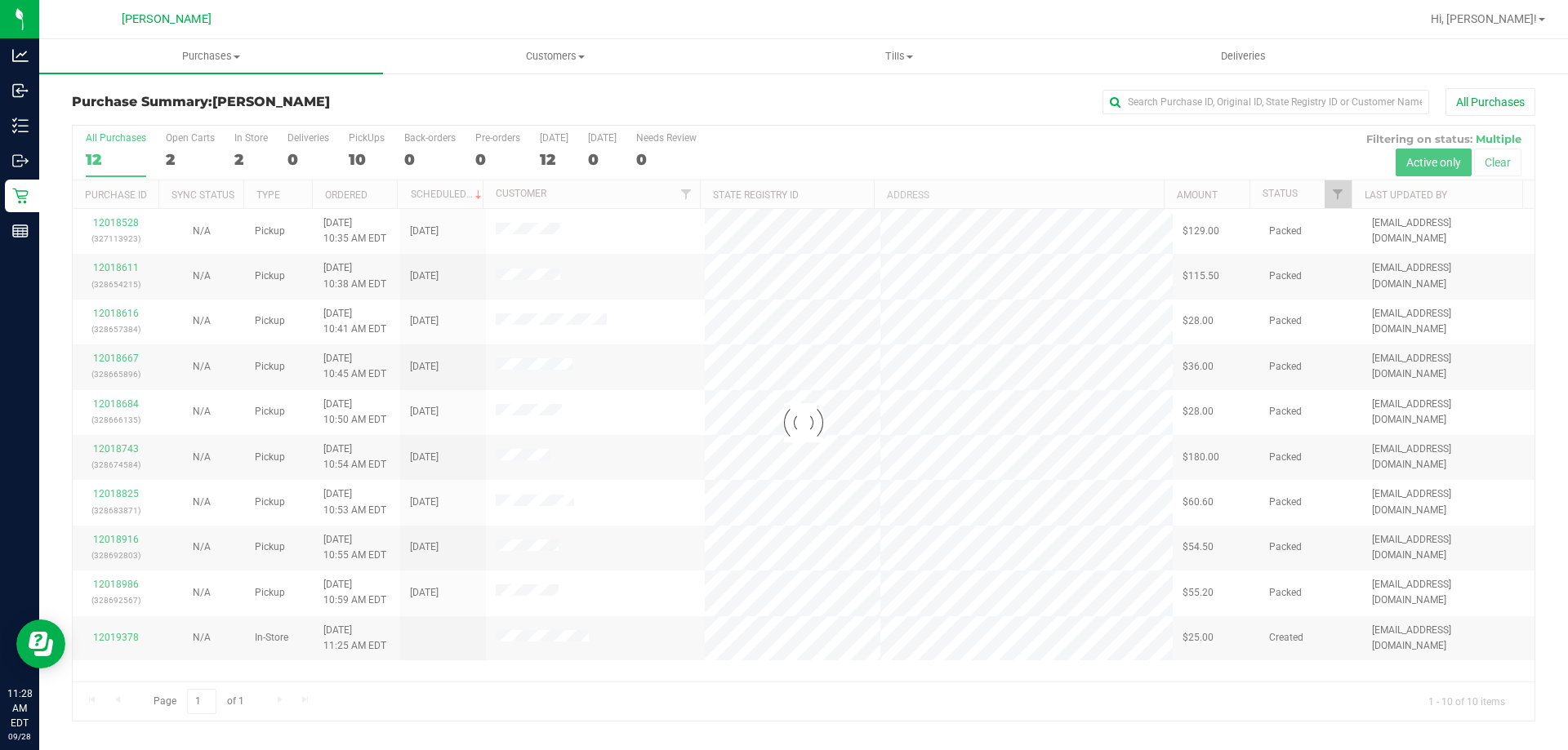
click at [110, 222] on div at bounding box center [803, 424] width 1462 height 595
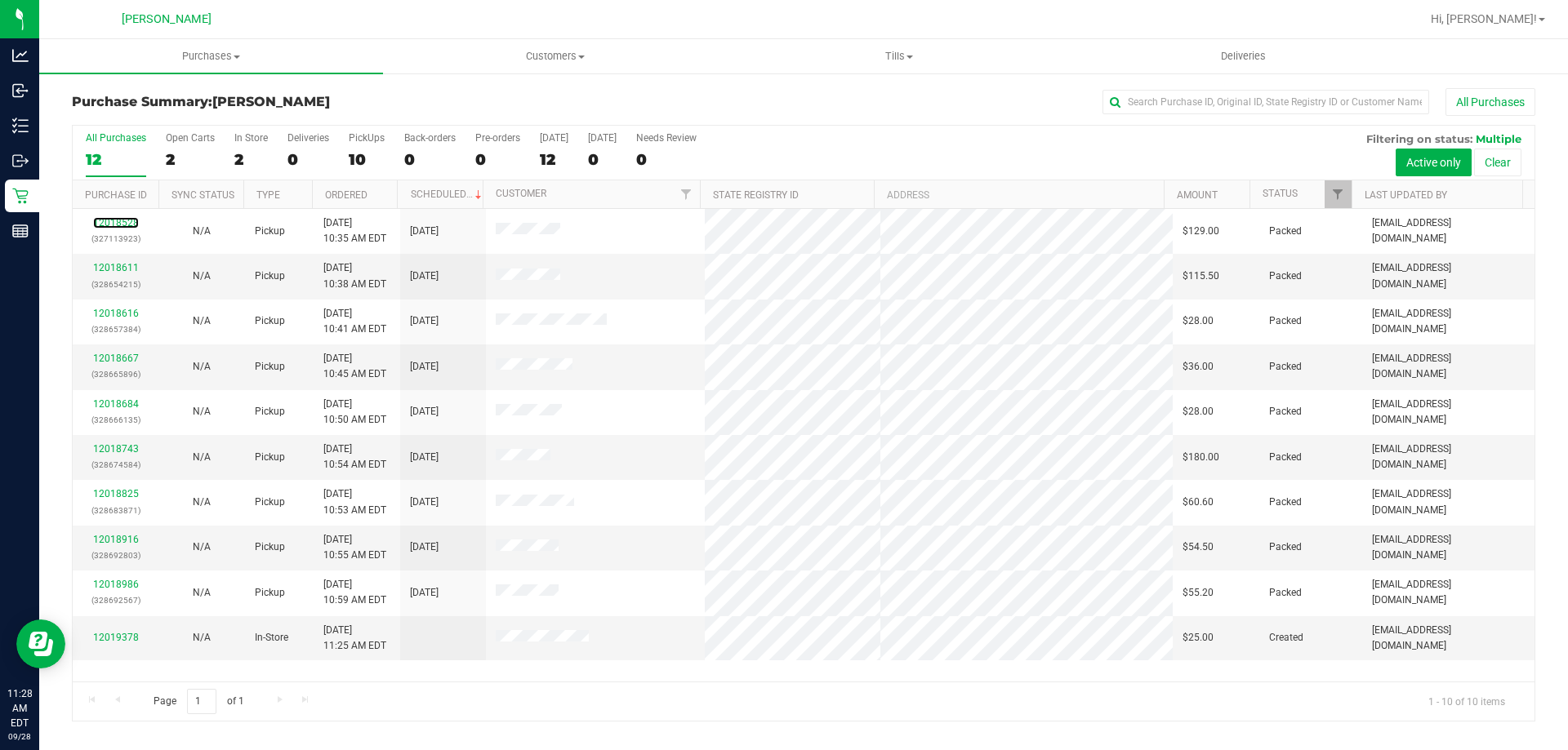
click at [110, 222] on link "12018528" at bounding box center [115, 222] width 46 height 12
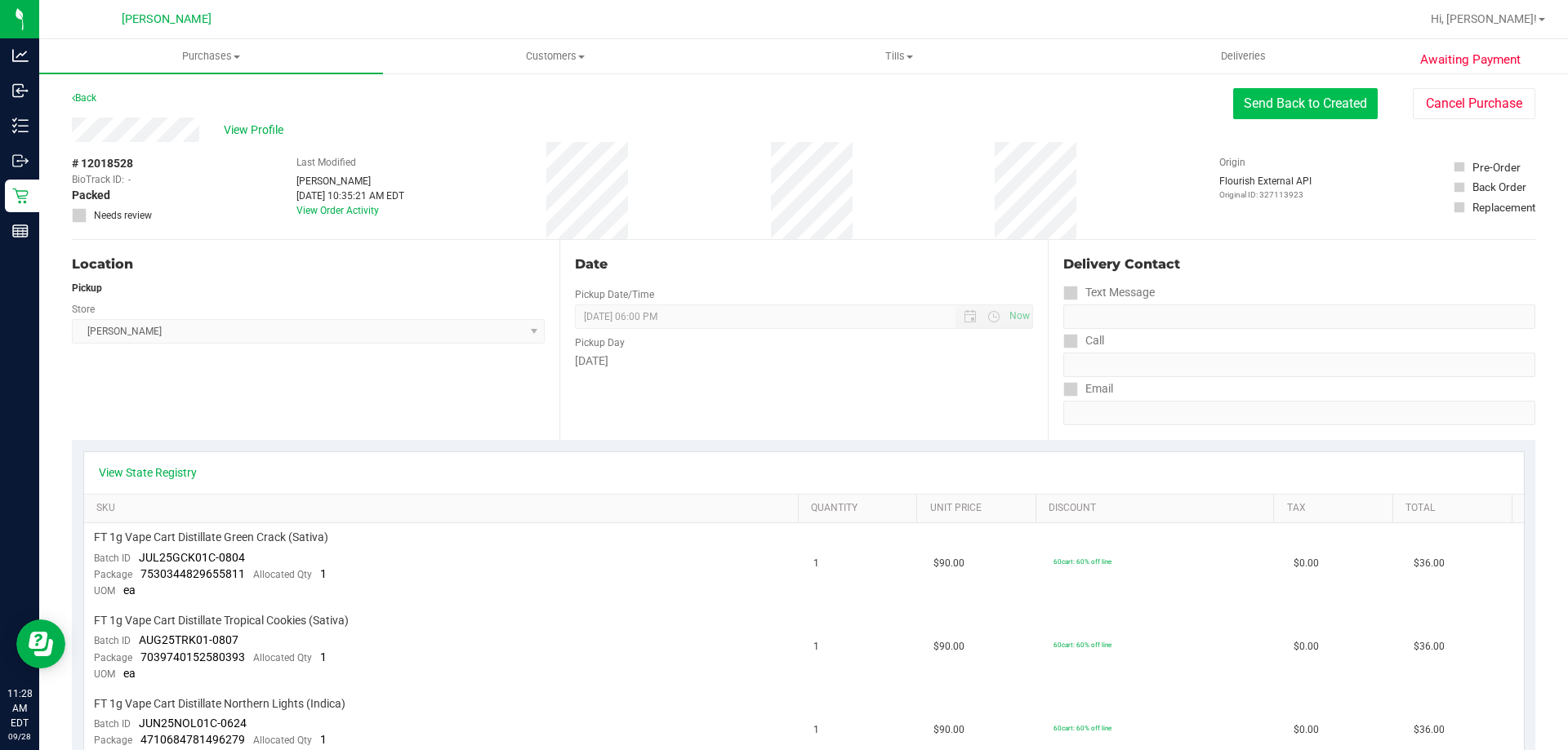
click at [1310, 96] on button "Send Back to Created" at bounding box center [1305, 103] width 145 height 31
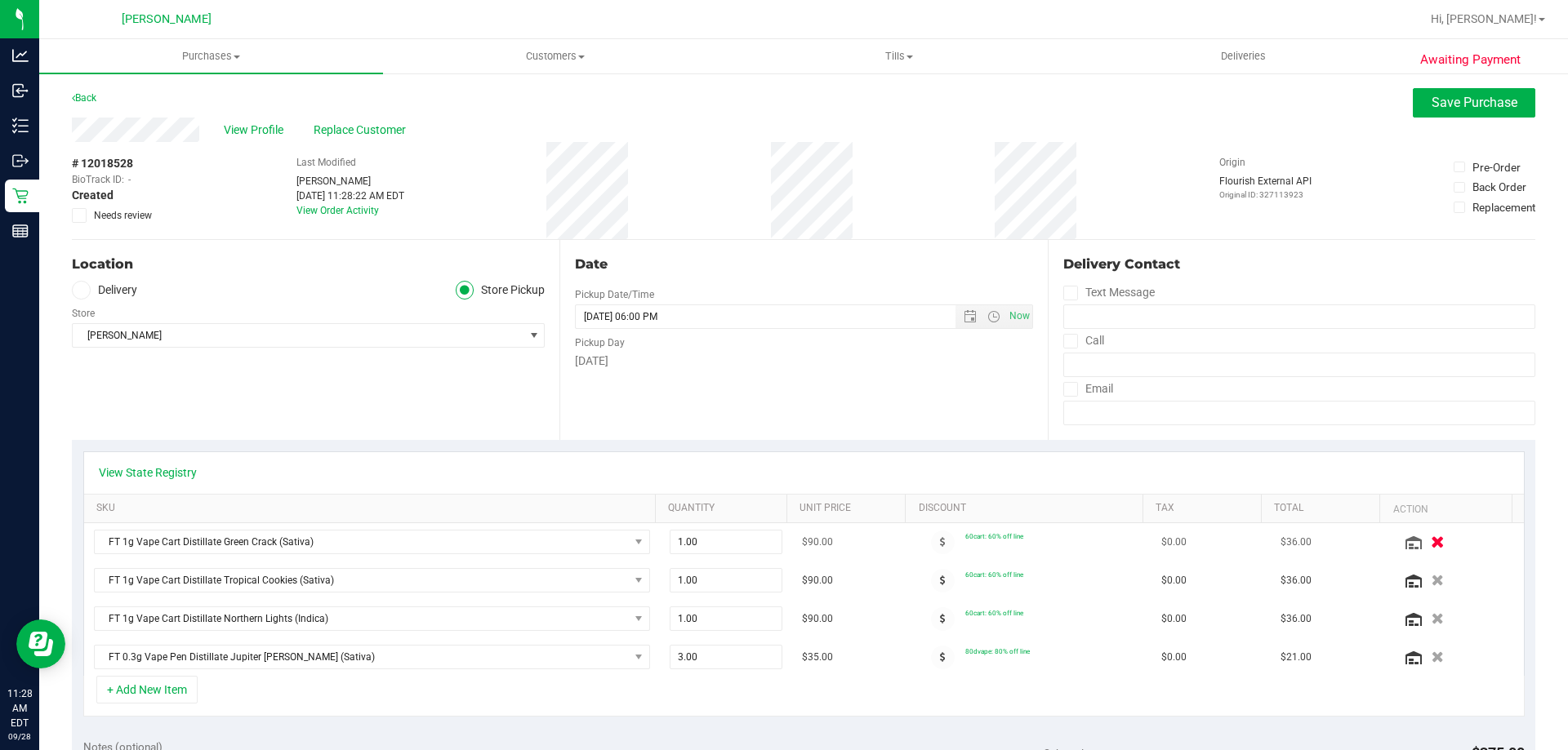
click at [1426, 539] on button "button" at bounding box center [1437, 541] width 28 height 17
click at [1430, 575] on icon "button" at bounding box center [1437, 581] width 13 height 13
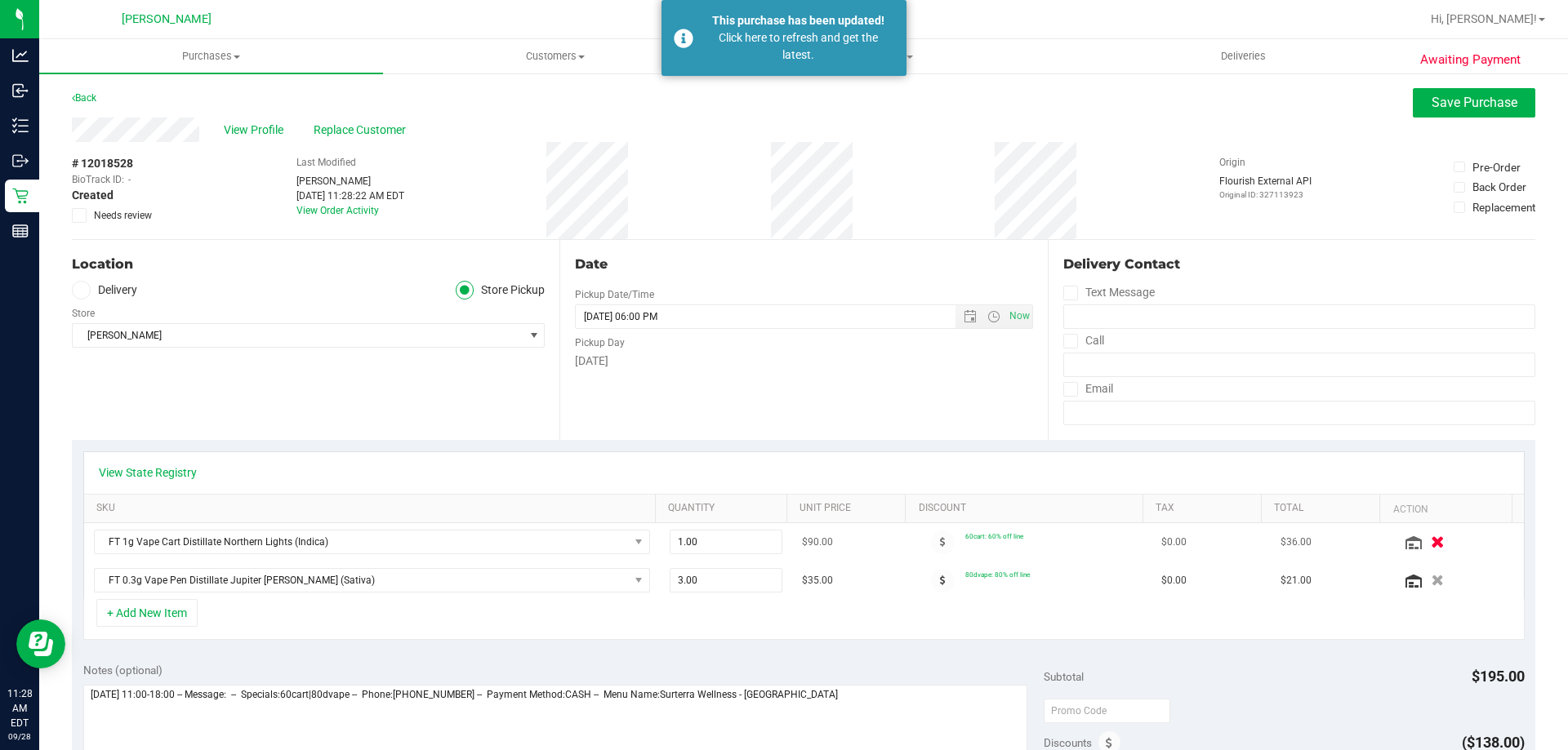
click at [1430, 543] on icon "button" at bounding box center [1437, 542] width 13 height 13
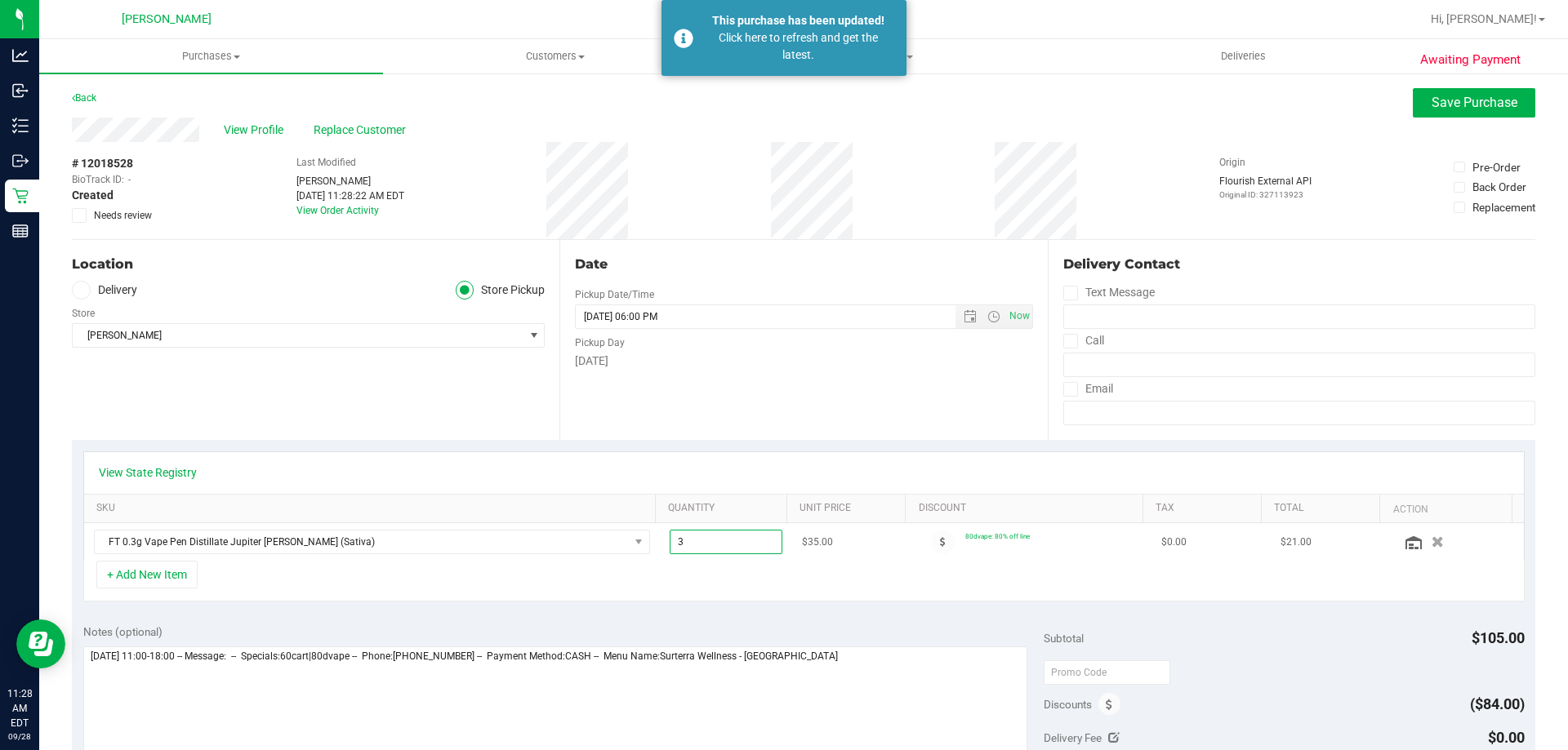
click at [700, 539] on span "3.00 3" at bounding box center [726, 541] width 113 height 24
type input "6"
type input "6.00"
click at [757, 329] on div "Pickup Day" at bounding box center [803, 341] width 457 height 23
click at [1449, 111] on button "Save Purchase" at bounding box center [1474, 103] width 122 height 30
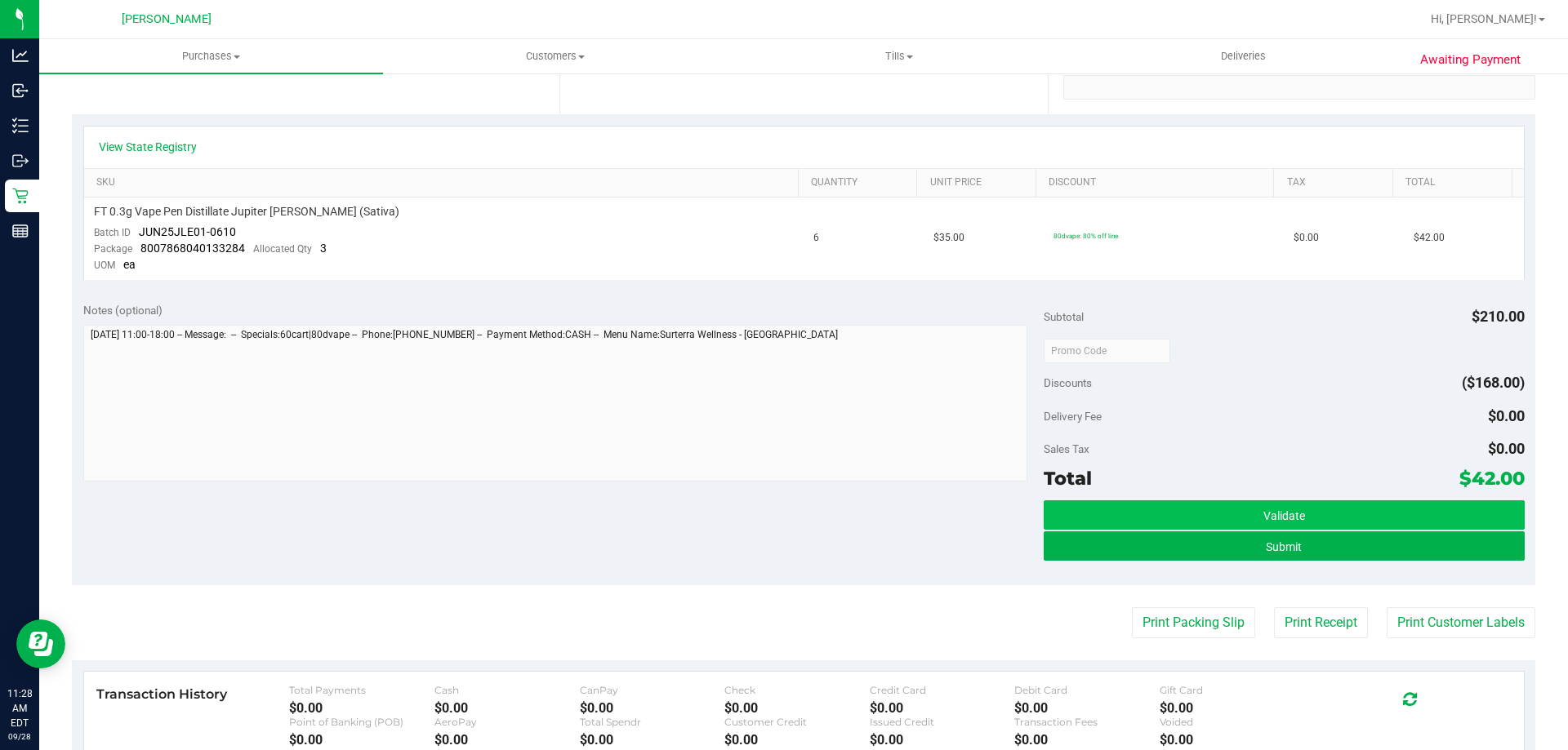
scroll to position [326, 0]
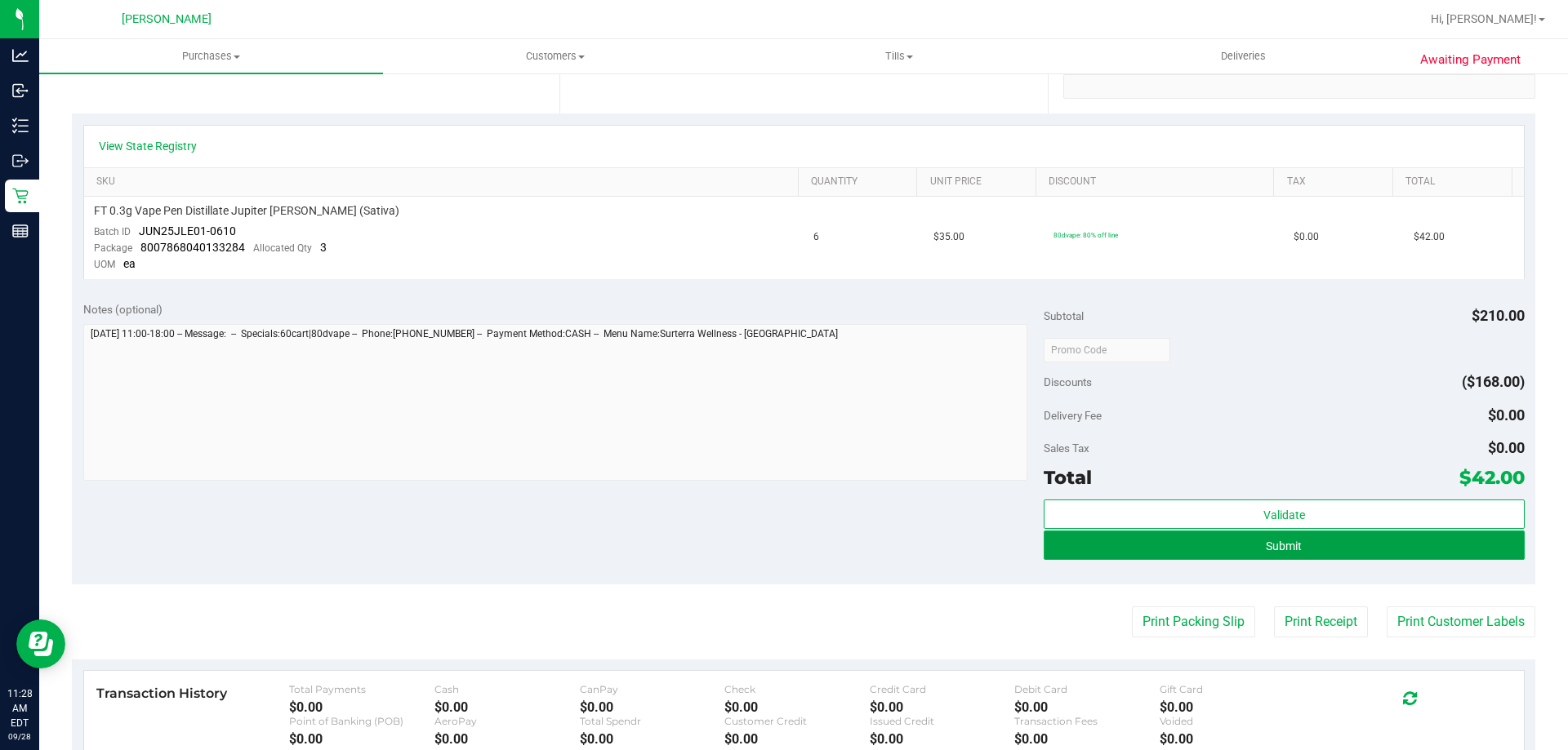
click at [1206, 551] on button "Submit" at bounding box center [1284, 545] width 480 height 30
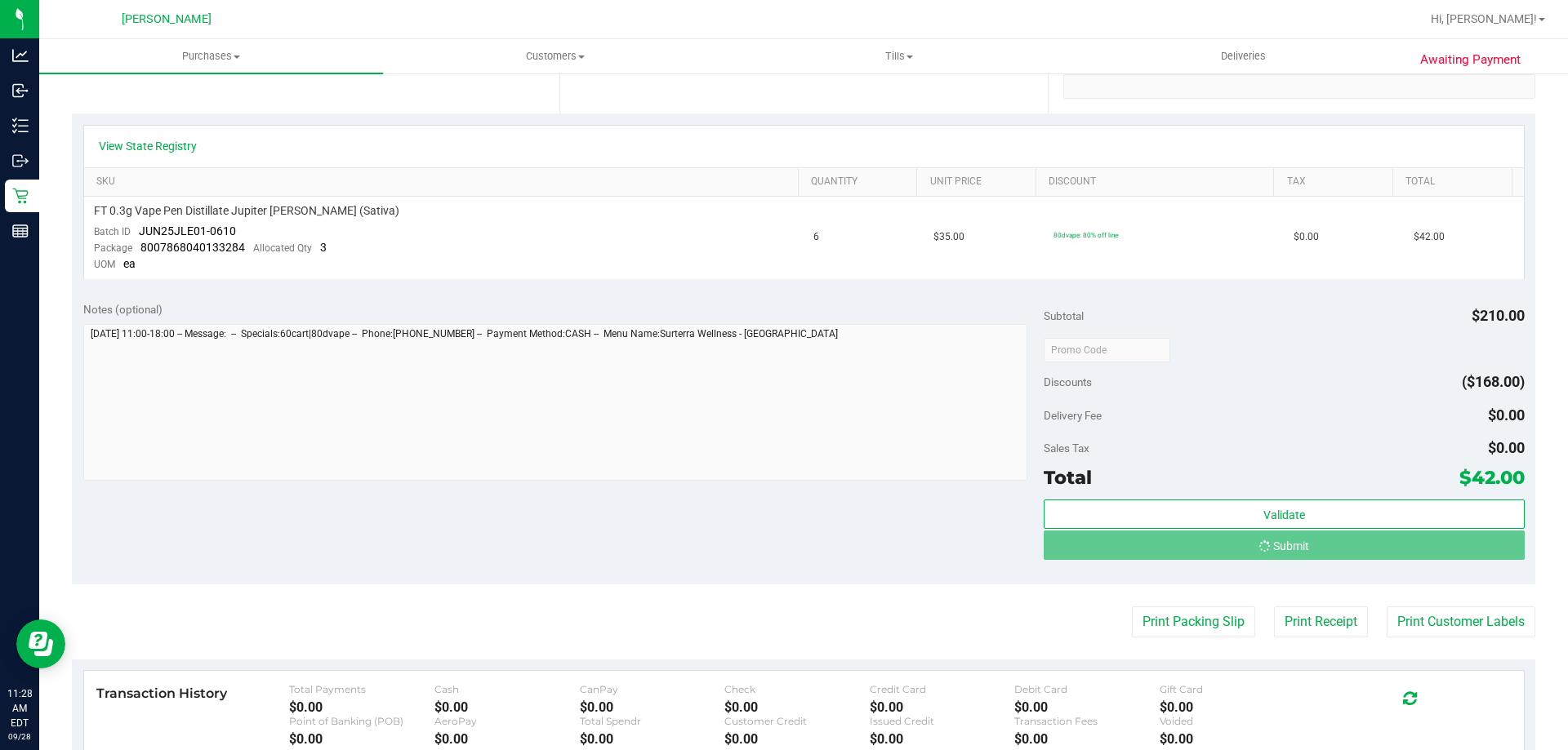
scroll to position [82, 0]
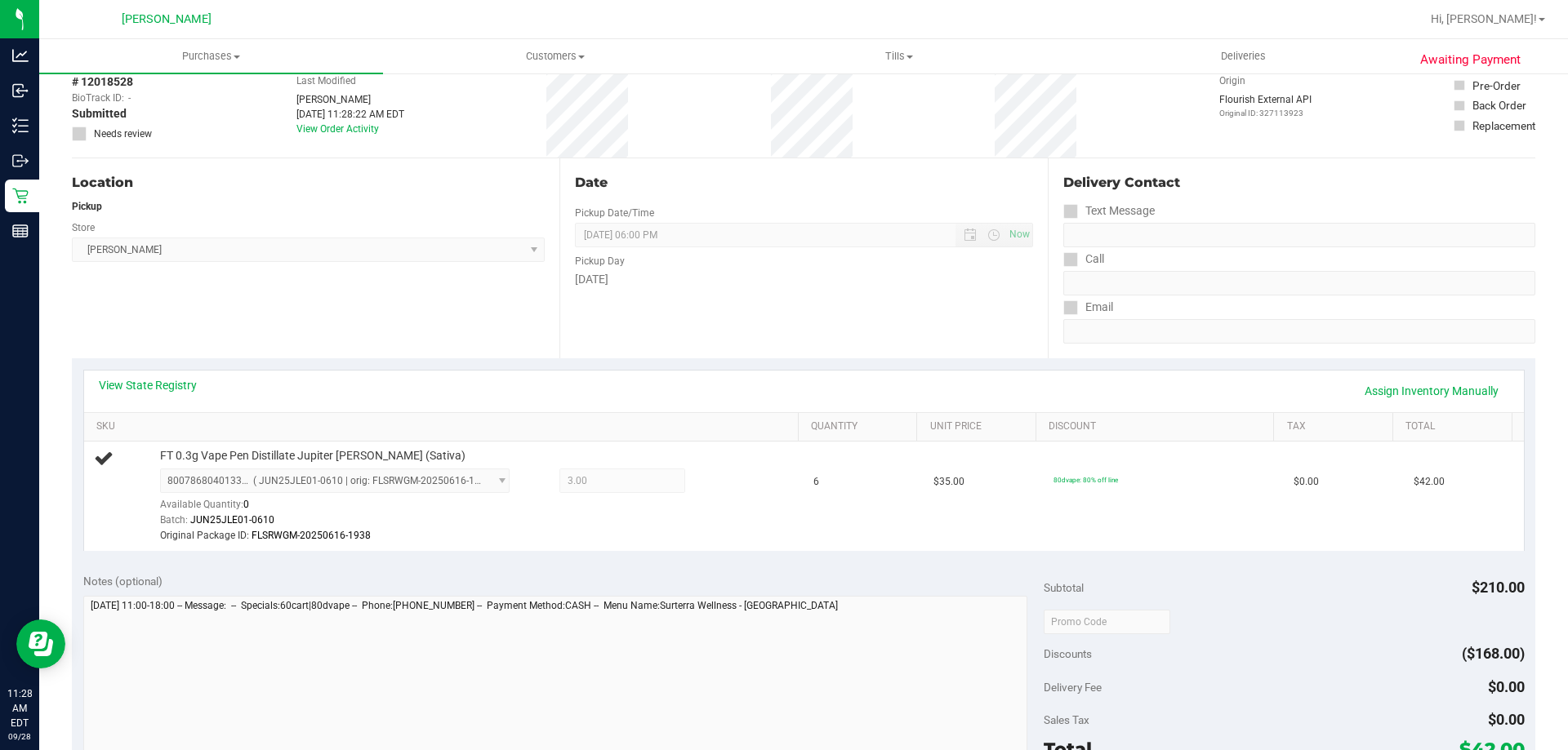
click at [430, 282] on div "Location Pickup Store [PERSON_NAME] Select Store [PERSON_NAME][GEOGRAPHIC_DATA]…" at bounding box center [316, 258] width 488 height 200
click at [469, 410] on div "View State Registry Assign Inventory Manually" at bounding box center [803, 391] width 1439 height 41
click at [713, 385] on div "View State Registry Assign Inventory Manually" at bounding box center [804, 390] width 1411 height 28
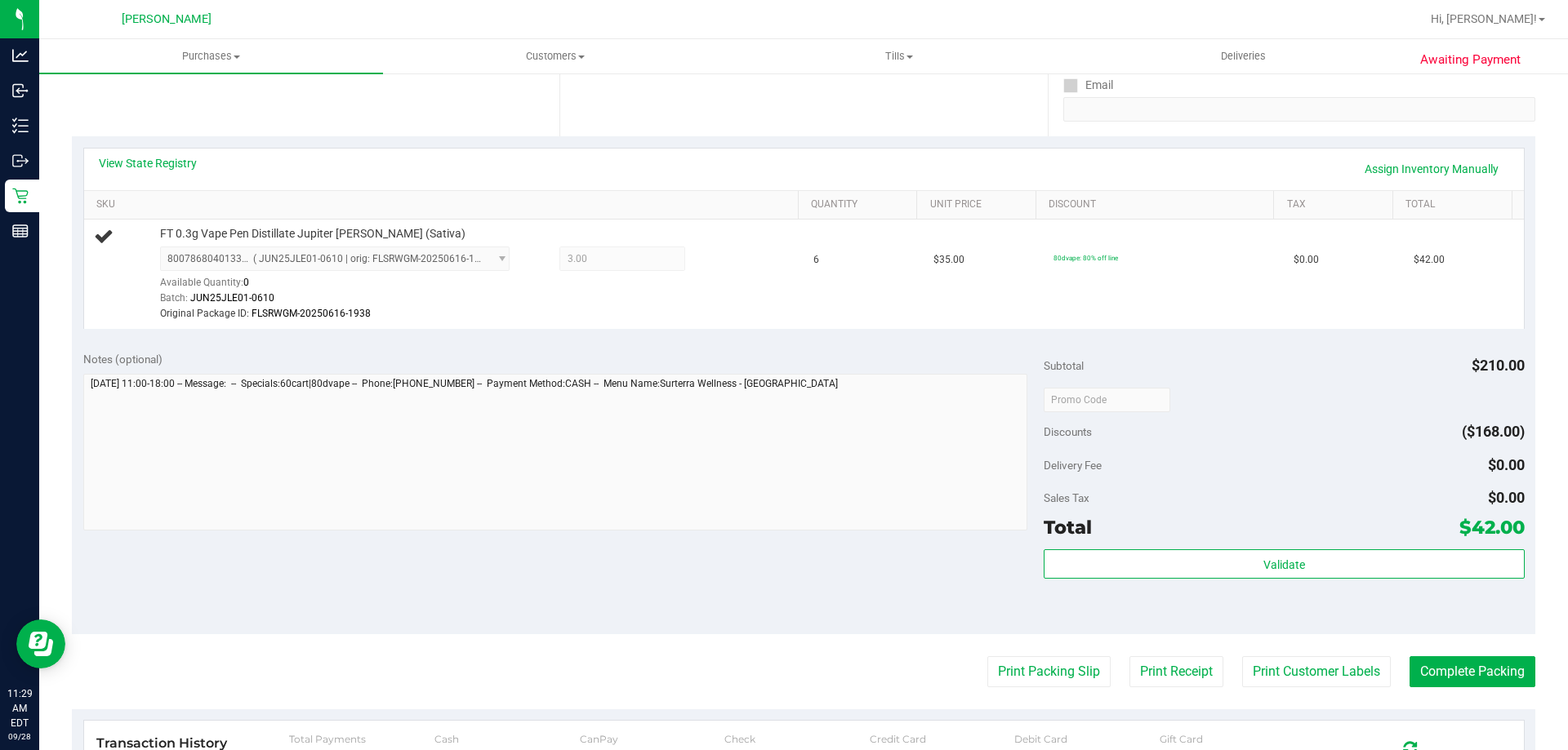
scroll to position [326, 0]
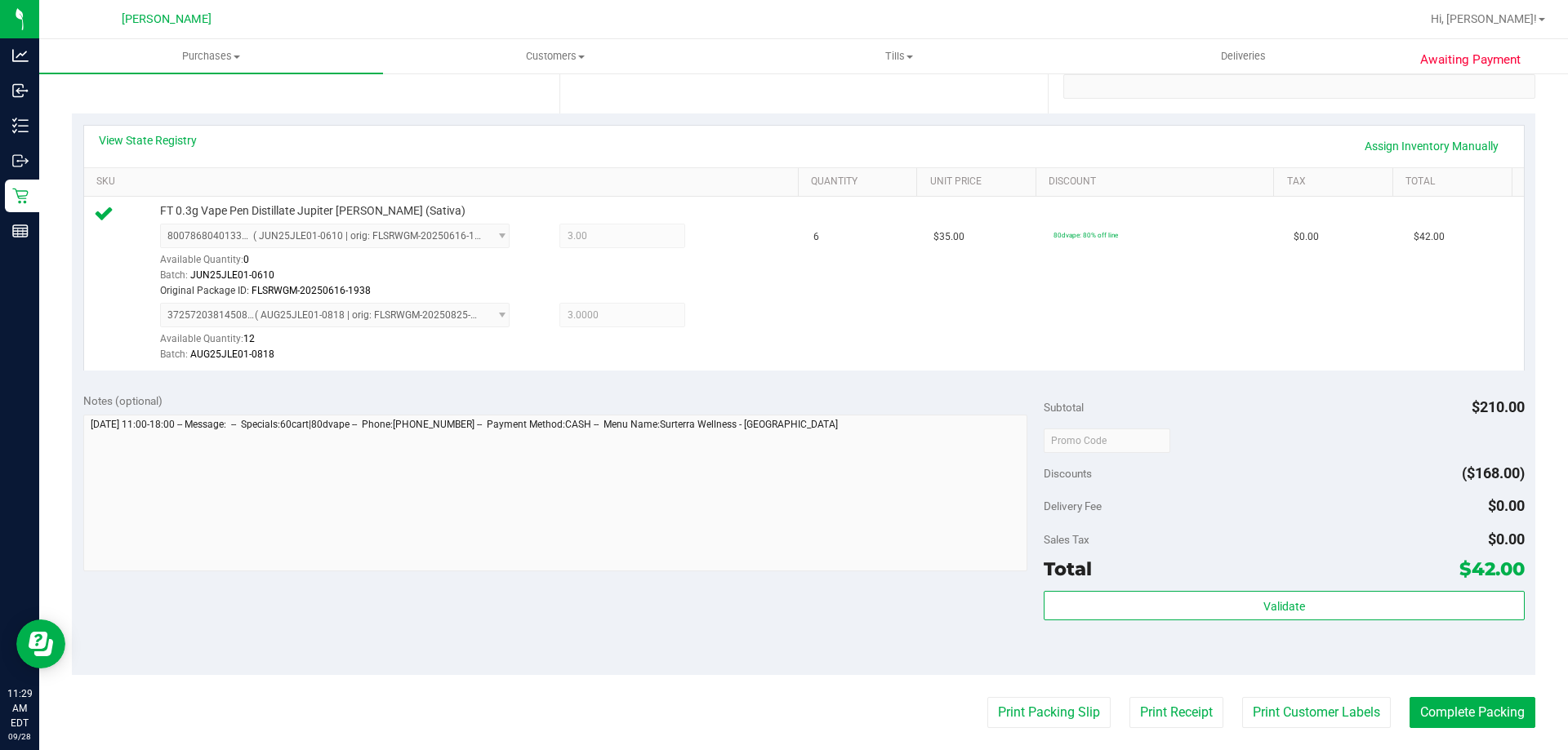
click at [1287, 581] on div "Total $42.00" at bounding box center [1284, 568] width 480 height 30
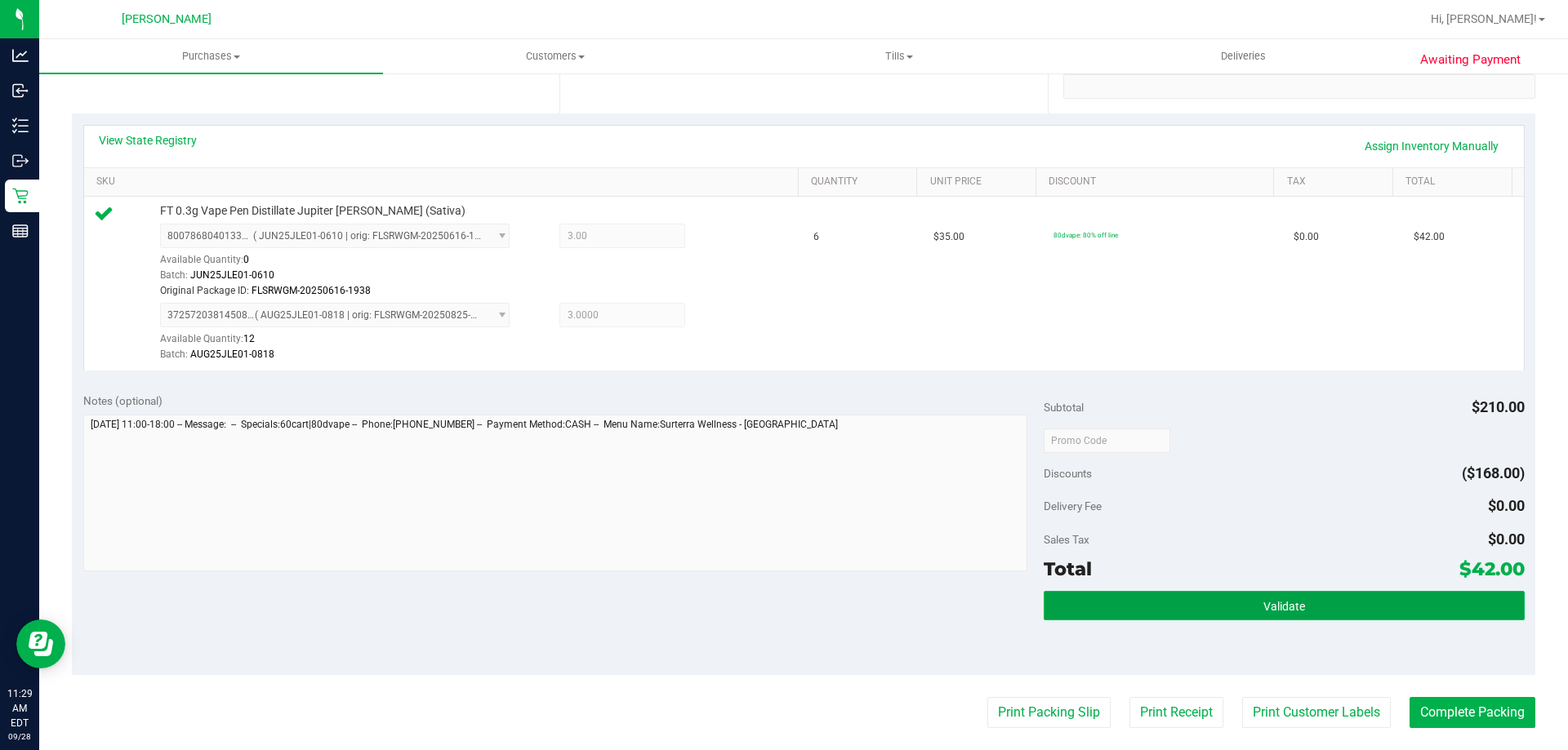
click at [1290, 602] on span "Validate" at bounding box center [1284, 606] width 41 height 13
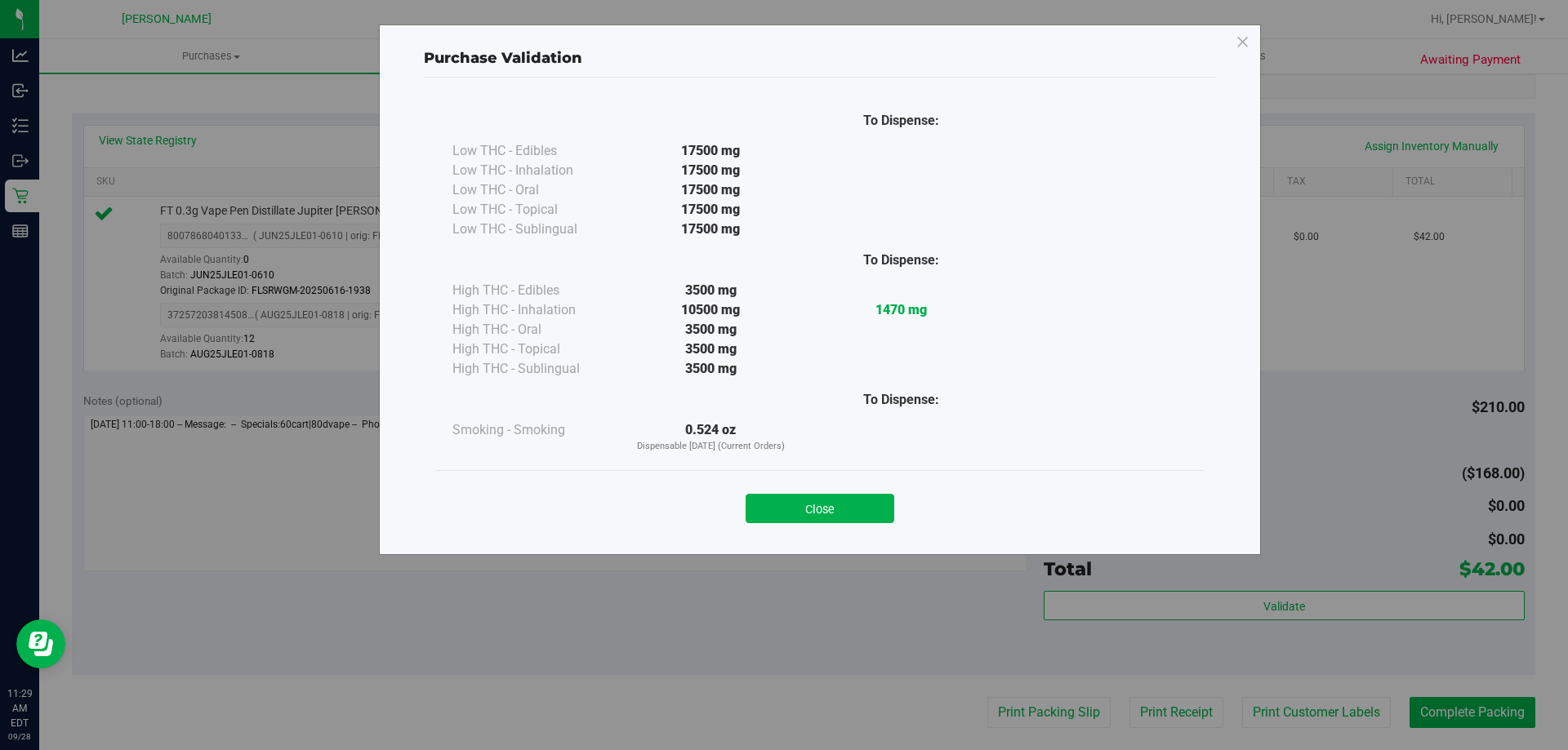
click at [829, 524] on div "Close" at bounding box center [820, 504] width 767 height 67
click at [837, 509] on button "Close" at bounding box center [820, 508] width 148 height 30
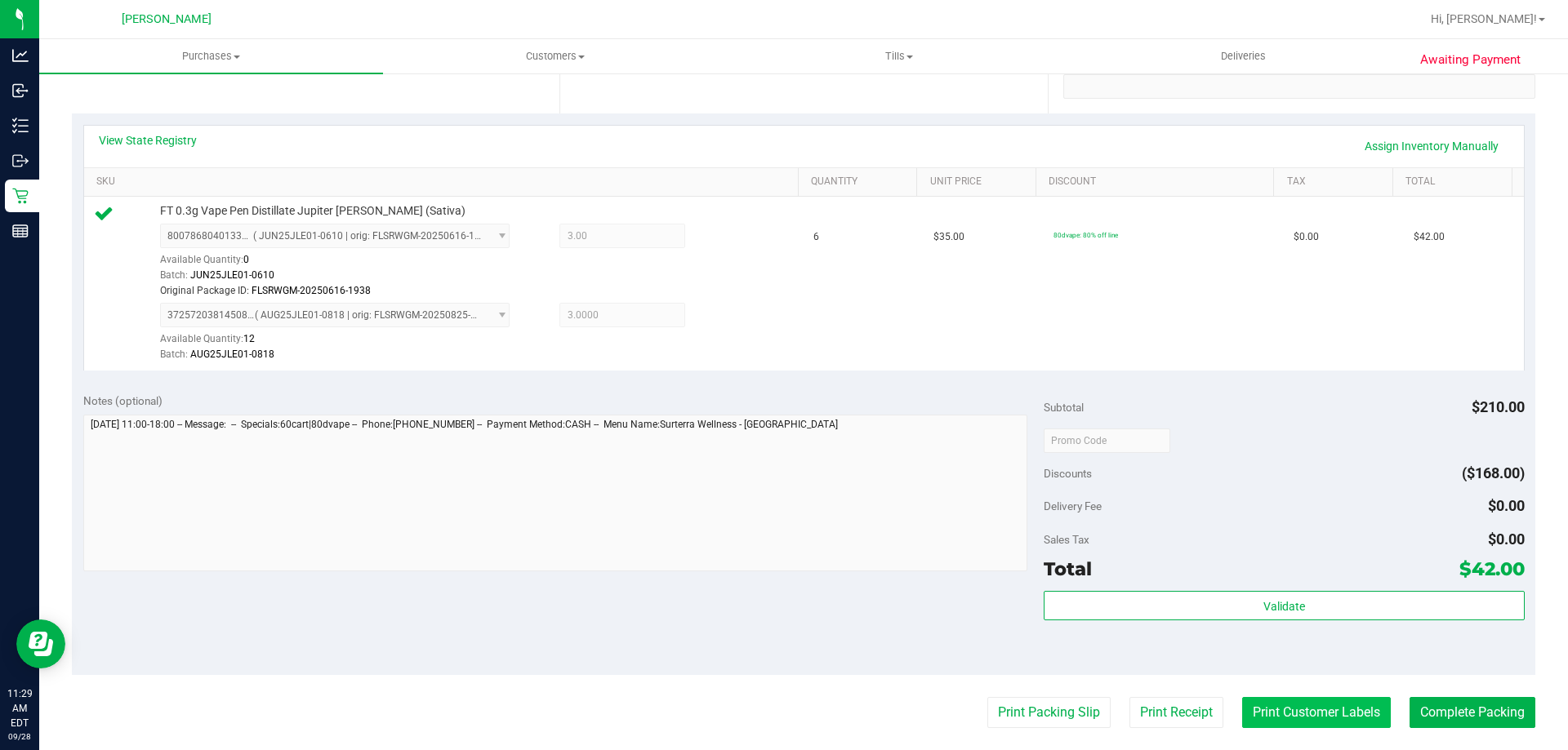
click at [1315, 710] on button "Print Customer Labels" at bounding box center [1316, 712] width 148 height 31
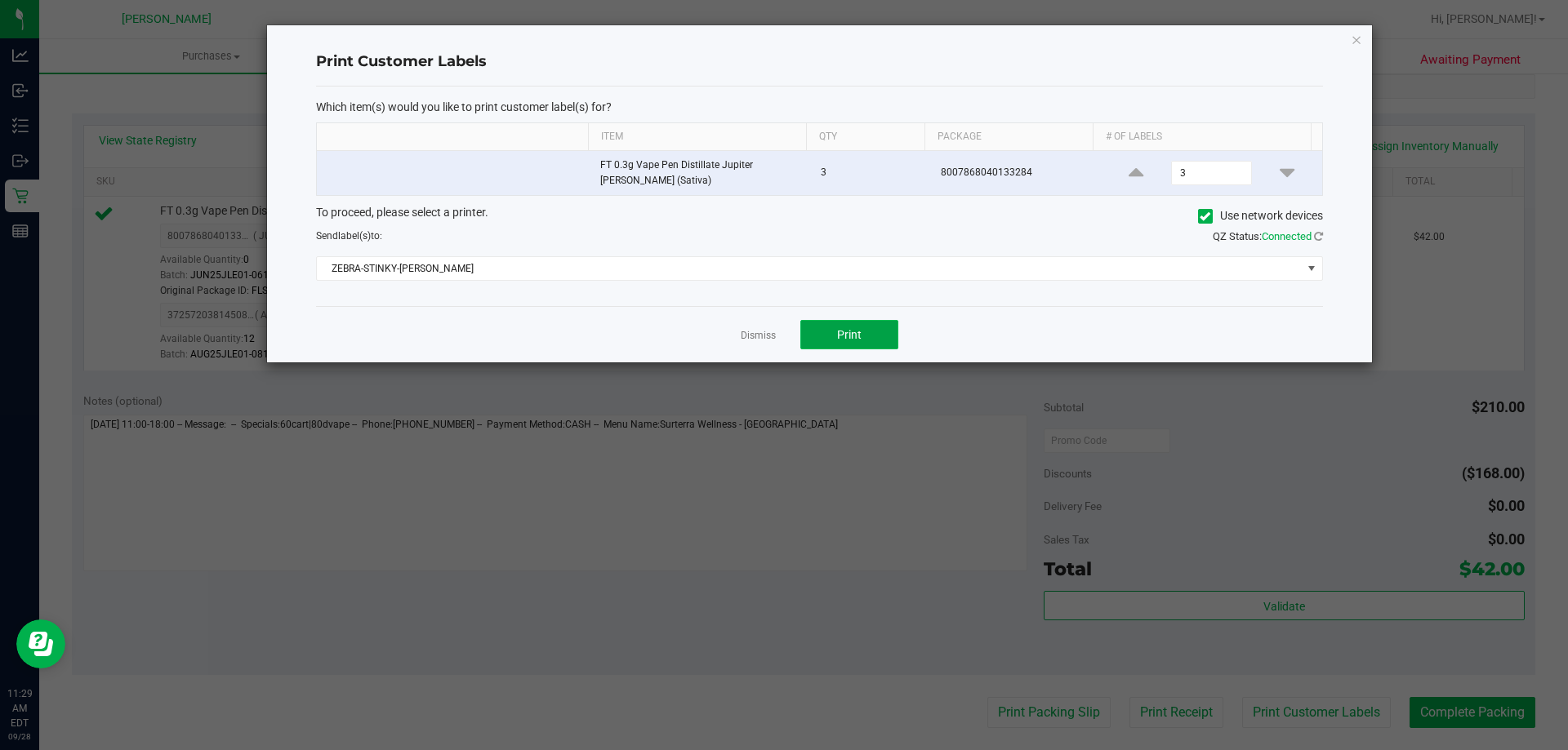
click at [858, 345] on button "Print" at bounding box center [849, 335] width 98 height 30
click at [757, 335] on link "Dismiss" at bounding box center [757, 335] width 35 height 13
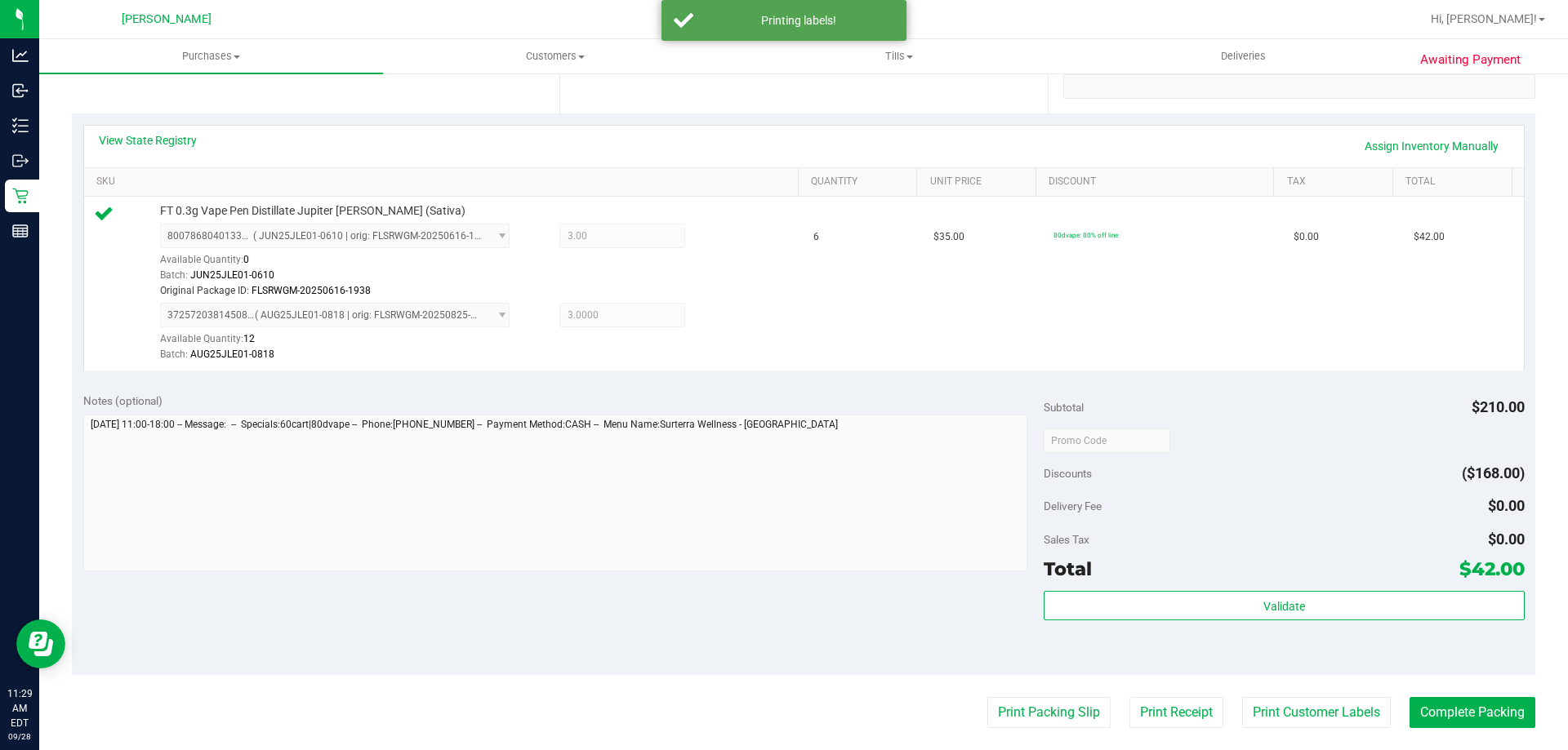
click at [1042, 733] on purchase-details "Back Edit Purchase Cancel Purchase View Profile # 12018528 BioTrack ID: - Submi…" at bounding box center [803, 408] width 1464 height 1294
click at [1045, 698] on button "Print Packing Slip" at bounding box center [1048, 712] width 123 height 31
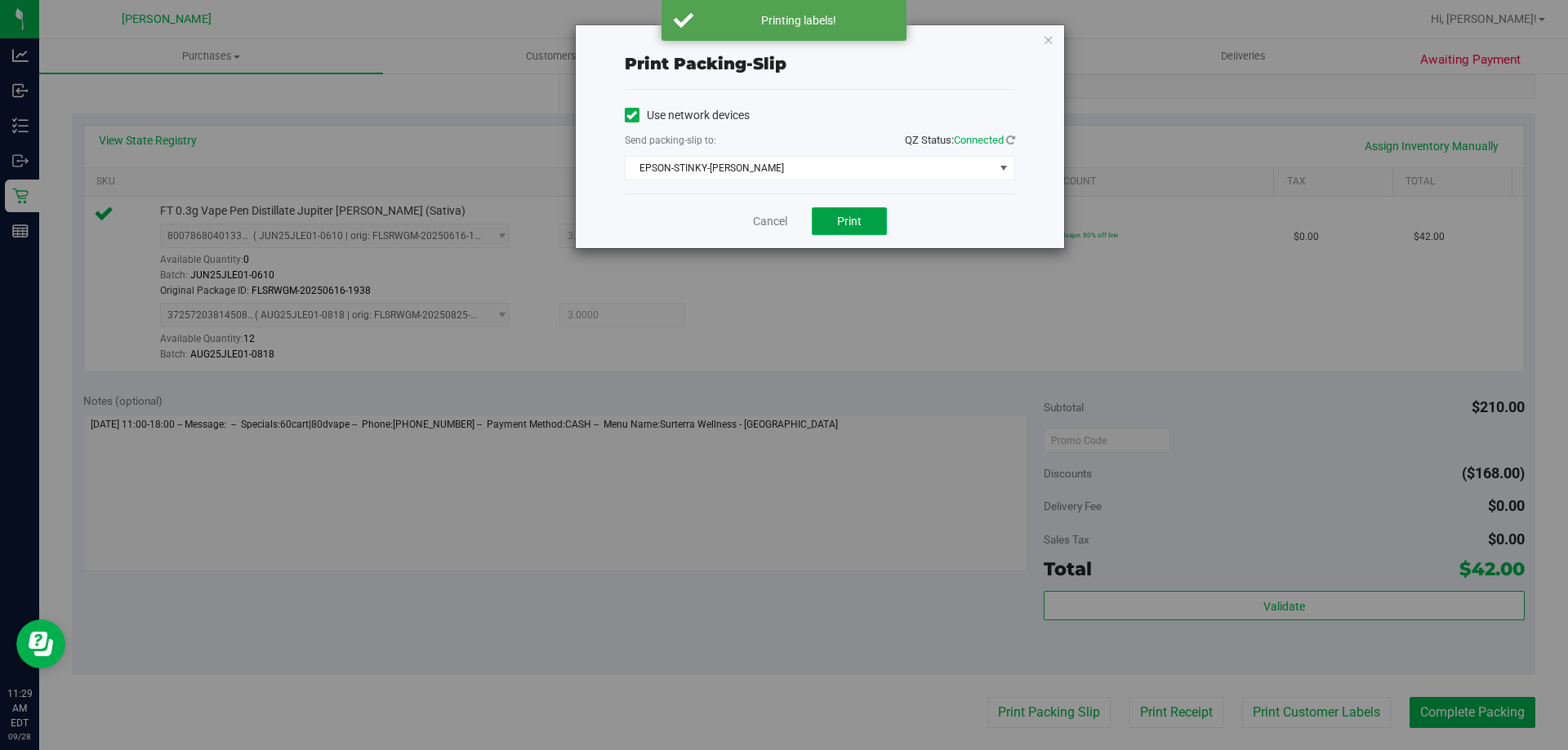
click at [852, 228] on button "Print" at bounding box center [849, 221] width 76 height 28
click at [775, 206] on div "Cancel Print" at bounding box center [820, 220] width 390 height 55
click at [775, 213] on link "Cancel" at bounding box center [770, 221] width 34 height 17
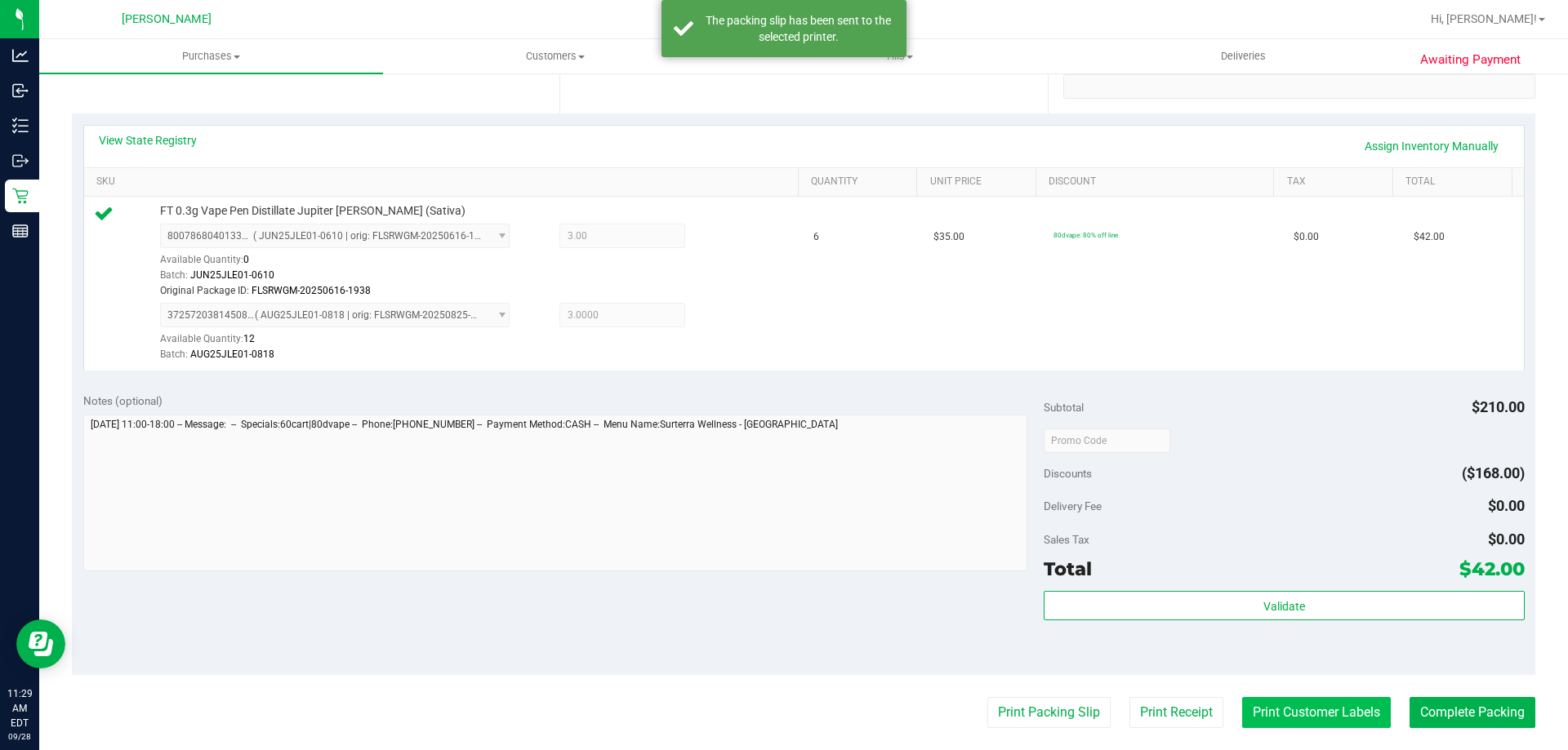
click at [1334, 710] on button "Print Customer Labels" at bounding box center [1316, 712] width 148 height 31
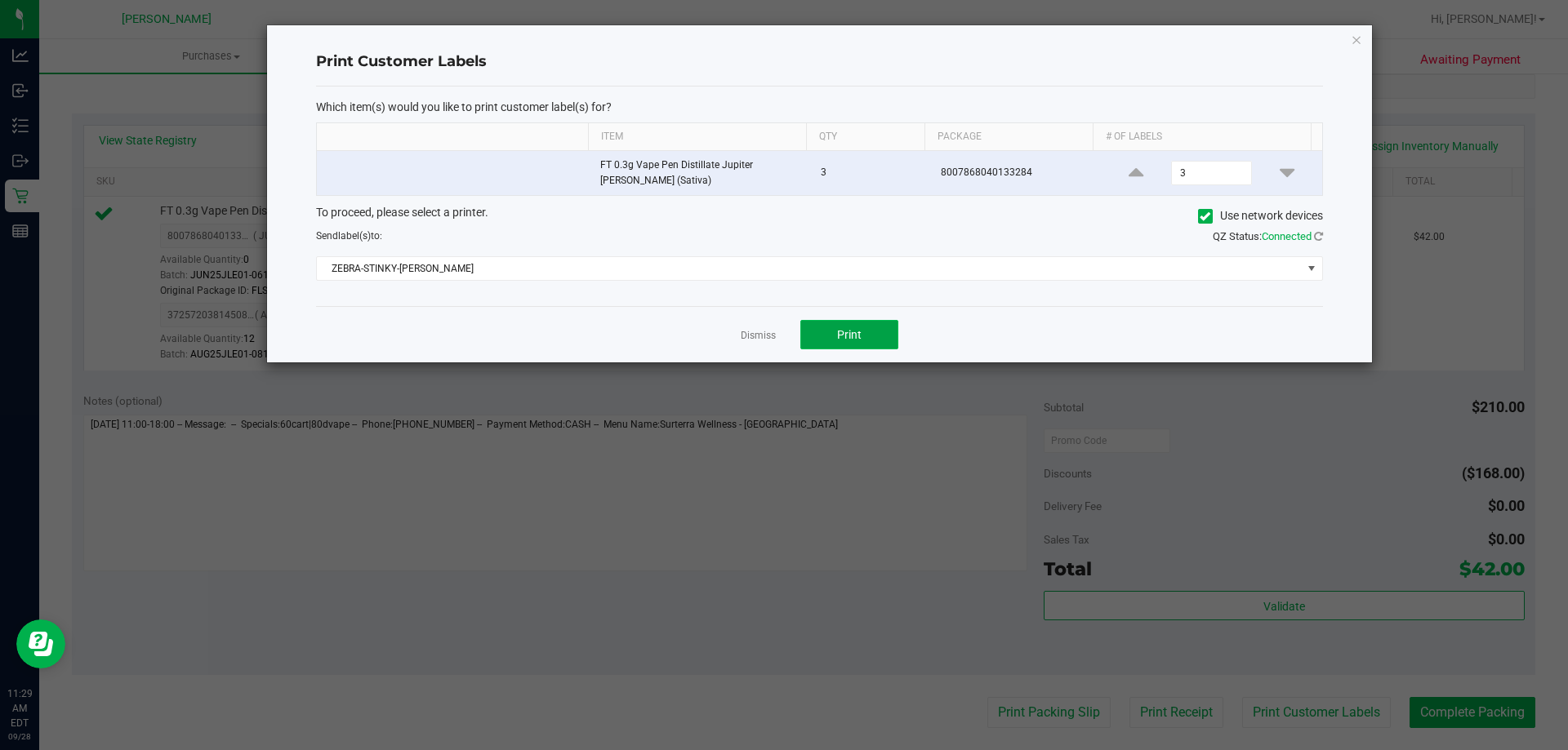
click at [870, 333] on button "Print" at bounding box center [849, 335] width 98 height 30
click at [772, 329] on link "Dismiss" at bounding box center [757, 335] width 35 height 13
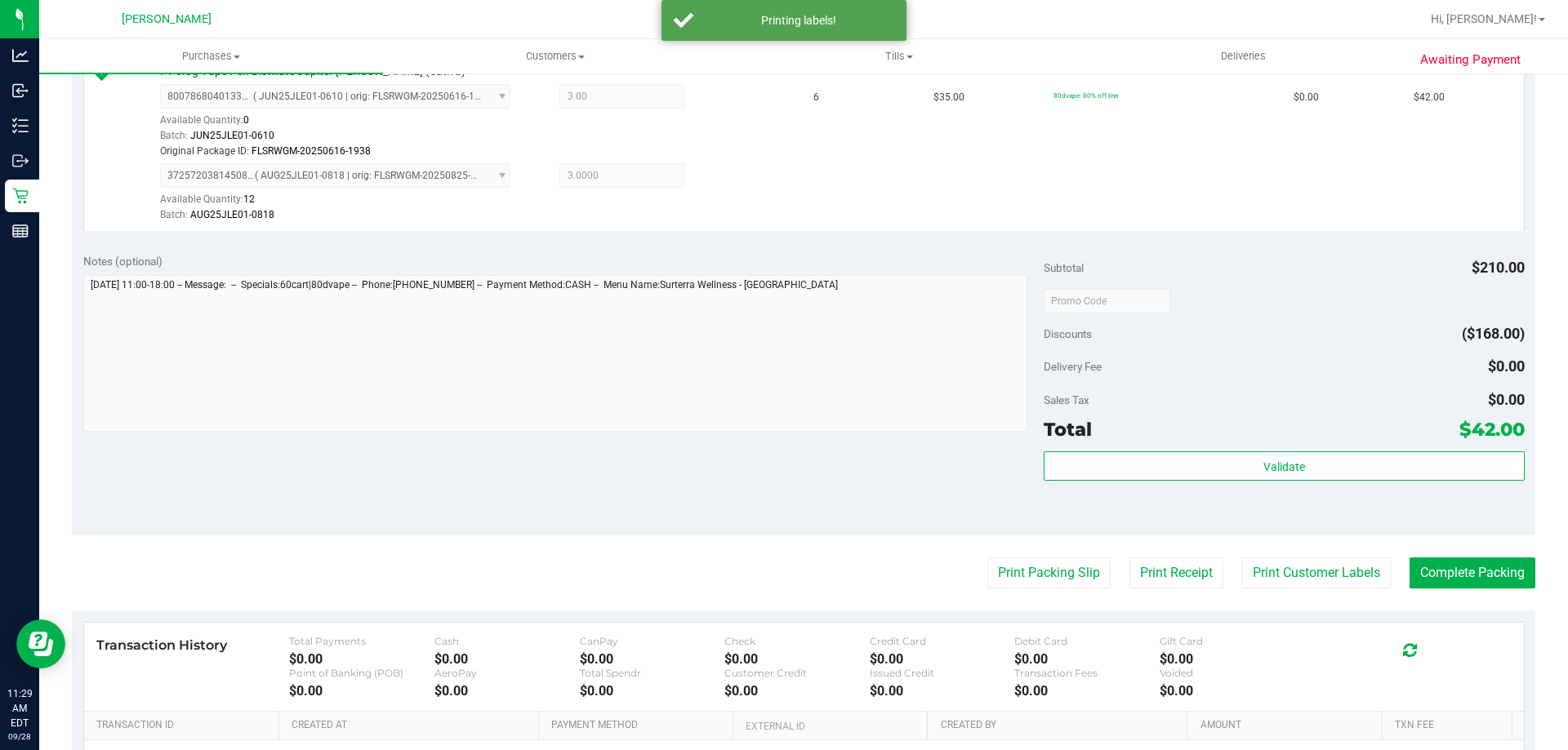
scroll to position [653, 0]
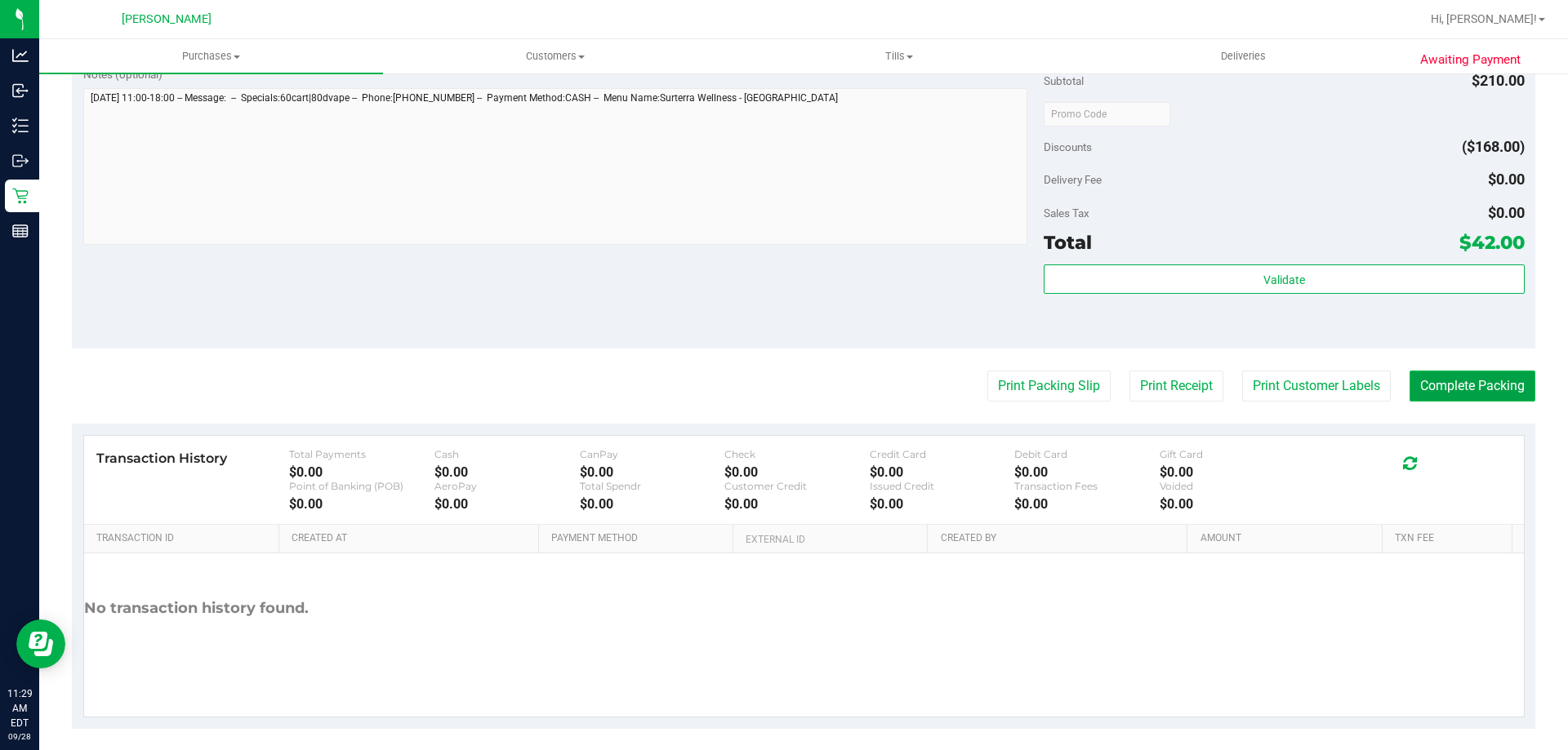
click at [1426, 382] on button "Complete Packing" at bounding box center [1473, 386] width 126 height 31
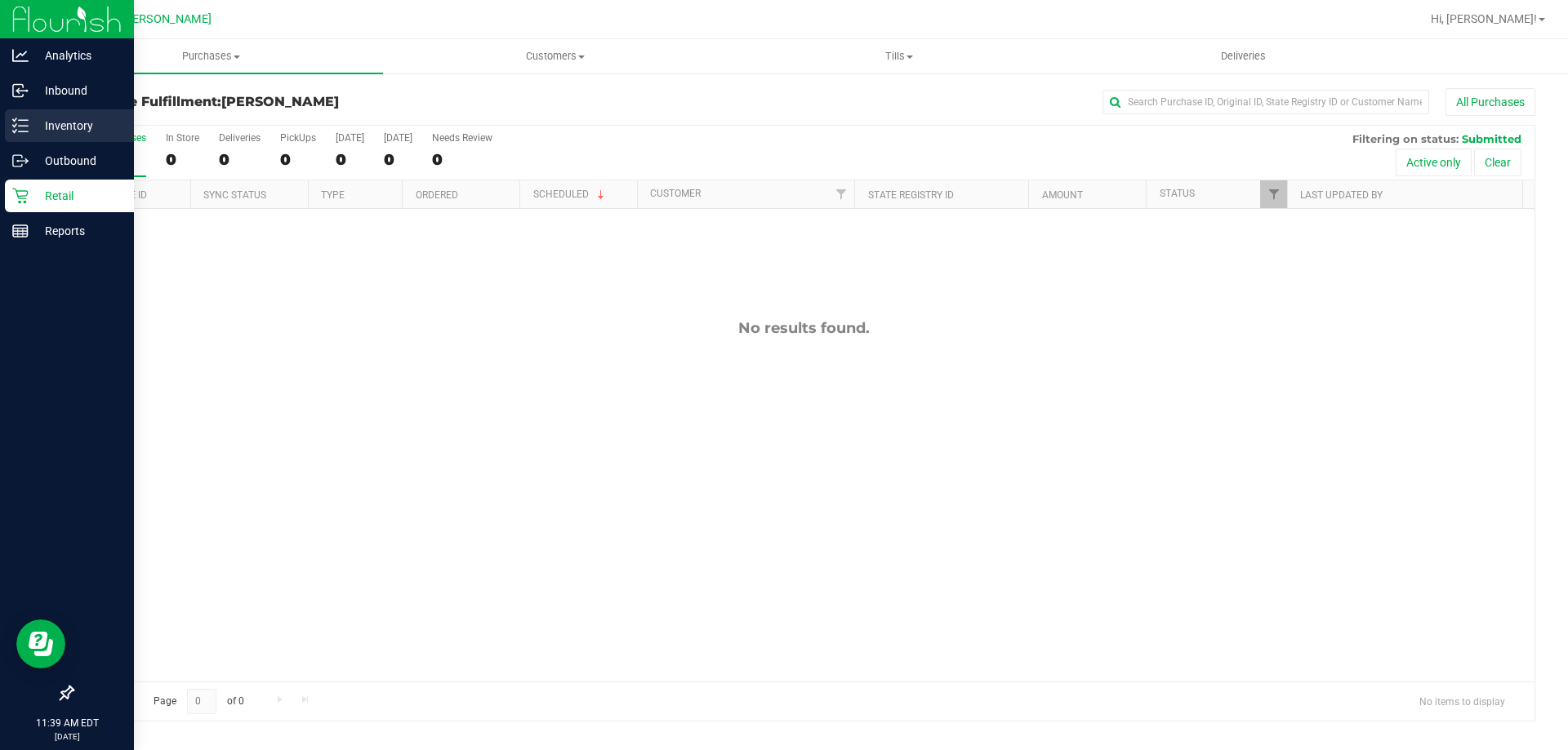
click at [49, 123] on p "Inventory" at bounding box center [77, 126] width 98 height 20
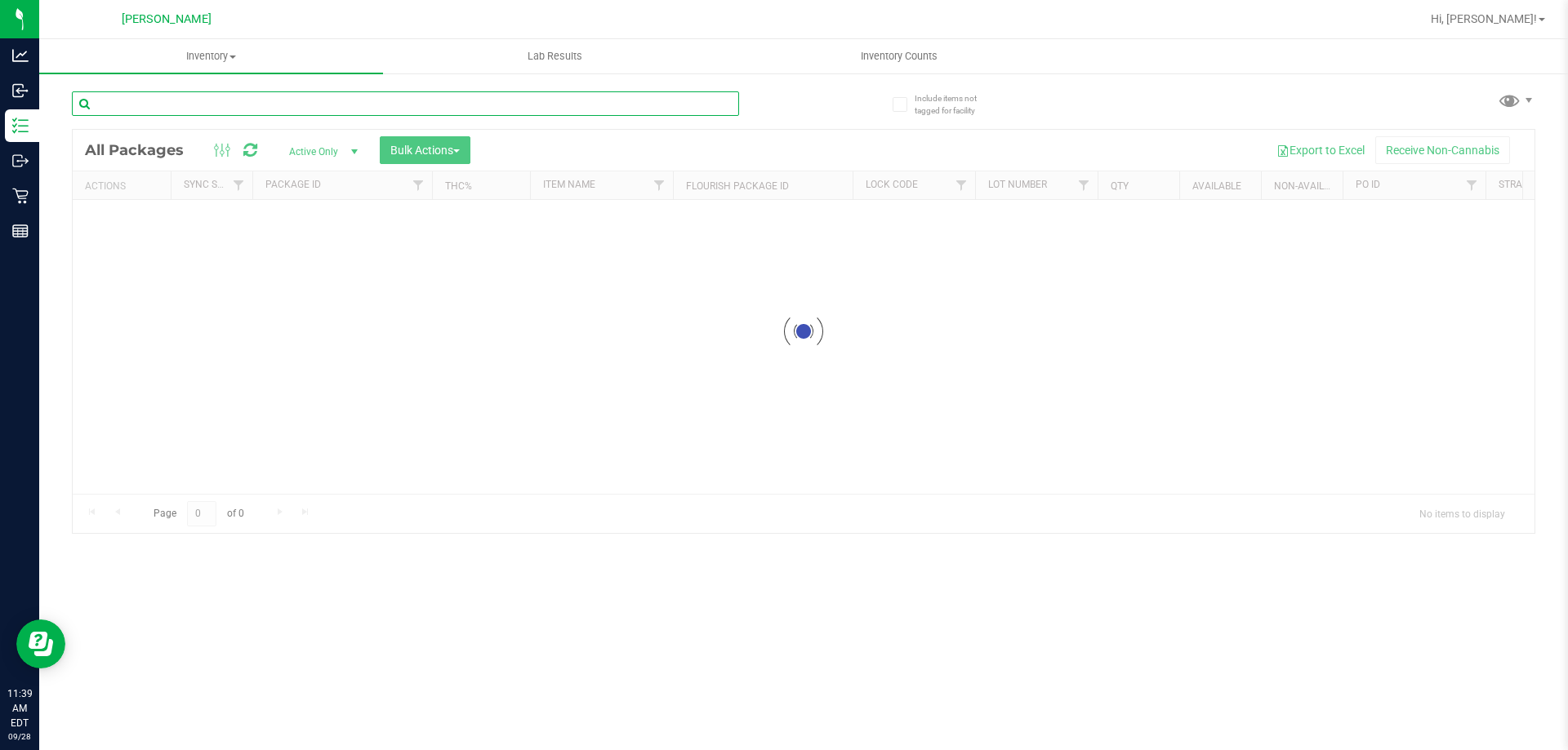
click at [259, 103] on input "text" at bounding box center [406, 103] width 668 height 24
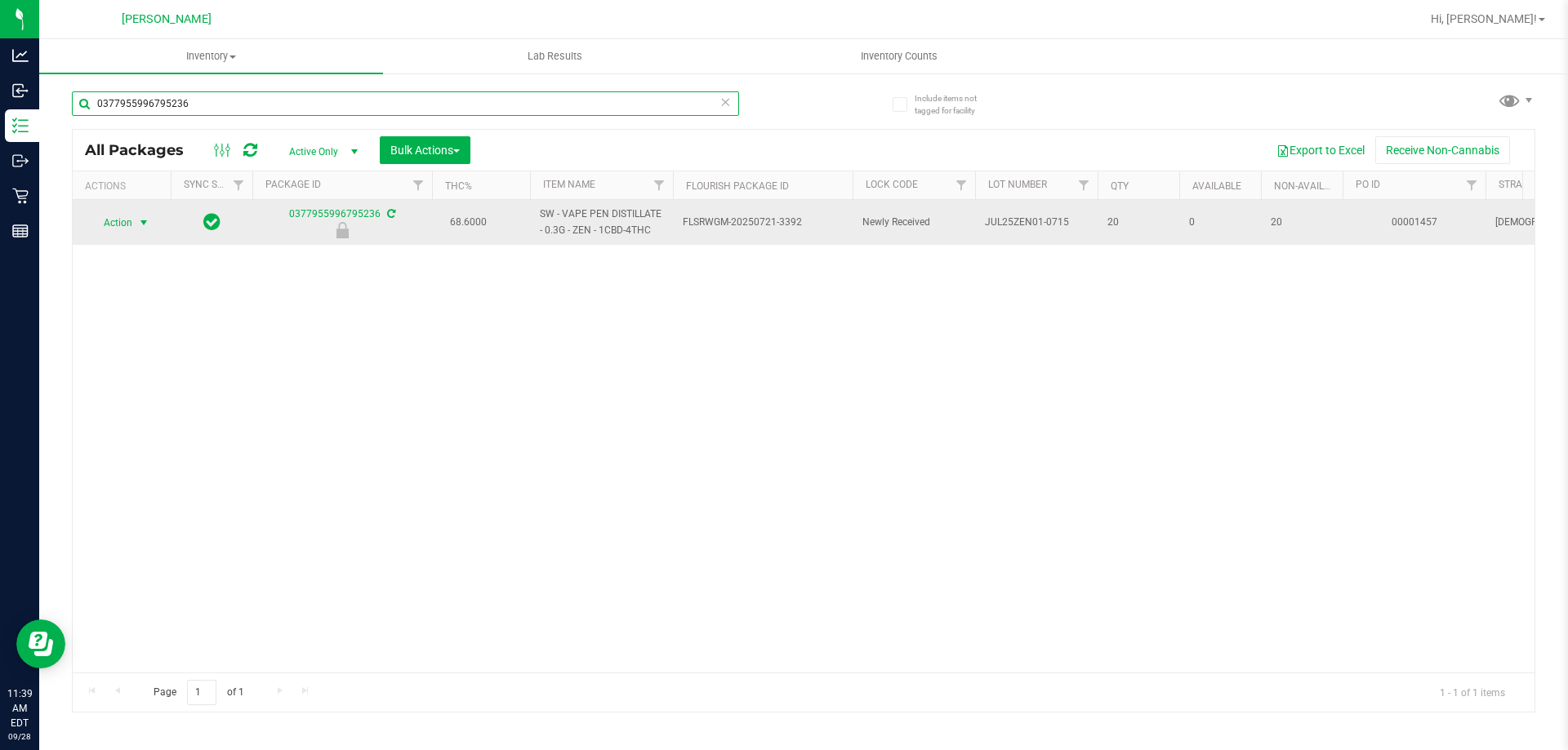
type input "0377955996795236"
click at [124, 228] on span "Action" at bounding box center [111, 222] width 44 height 22
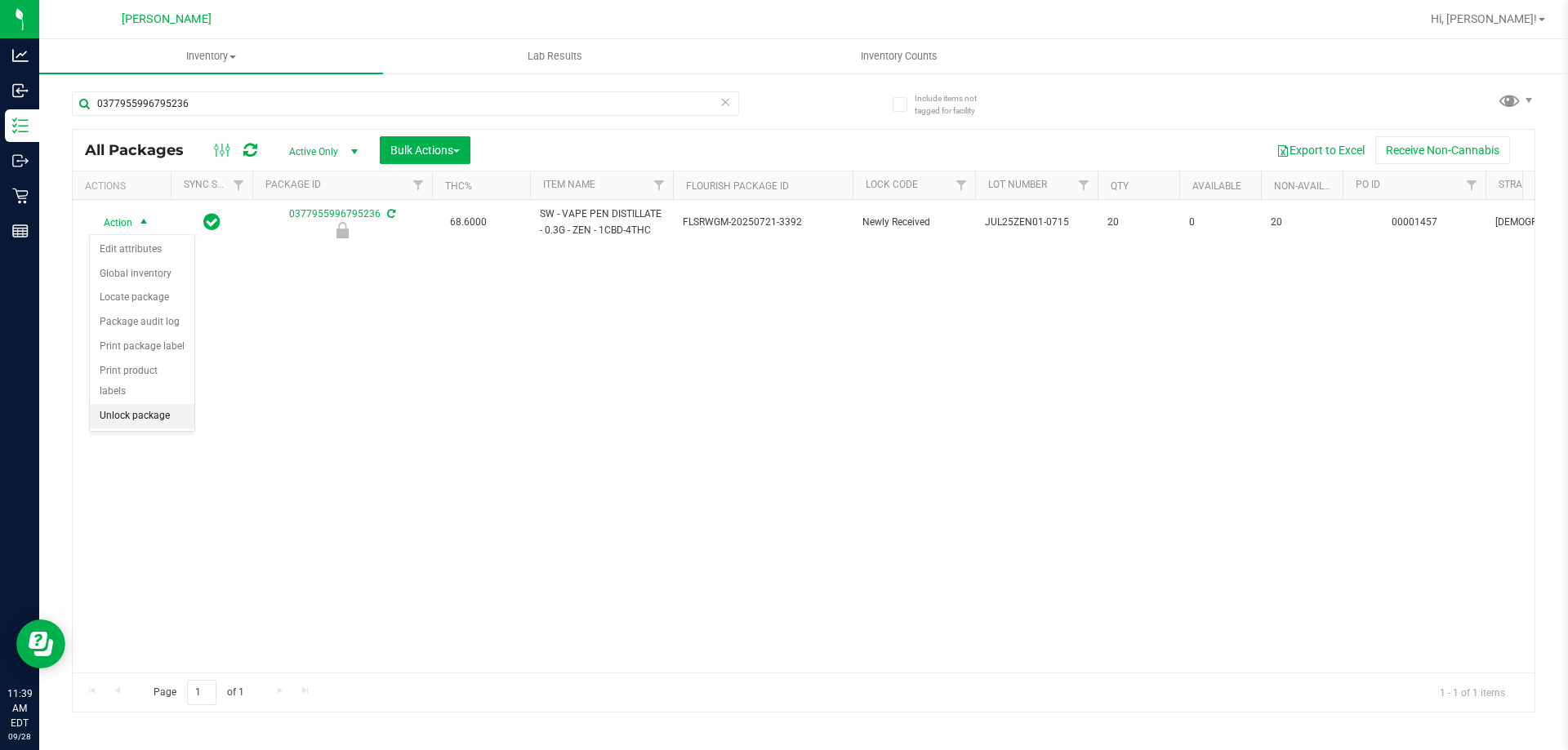
click at [143, 404] on li "Unlock package" at bounding box center [142, 415] width 104 height 24
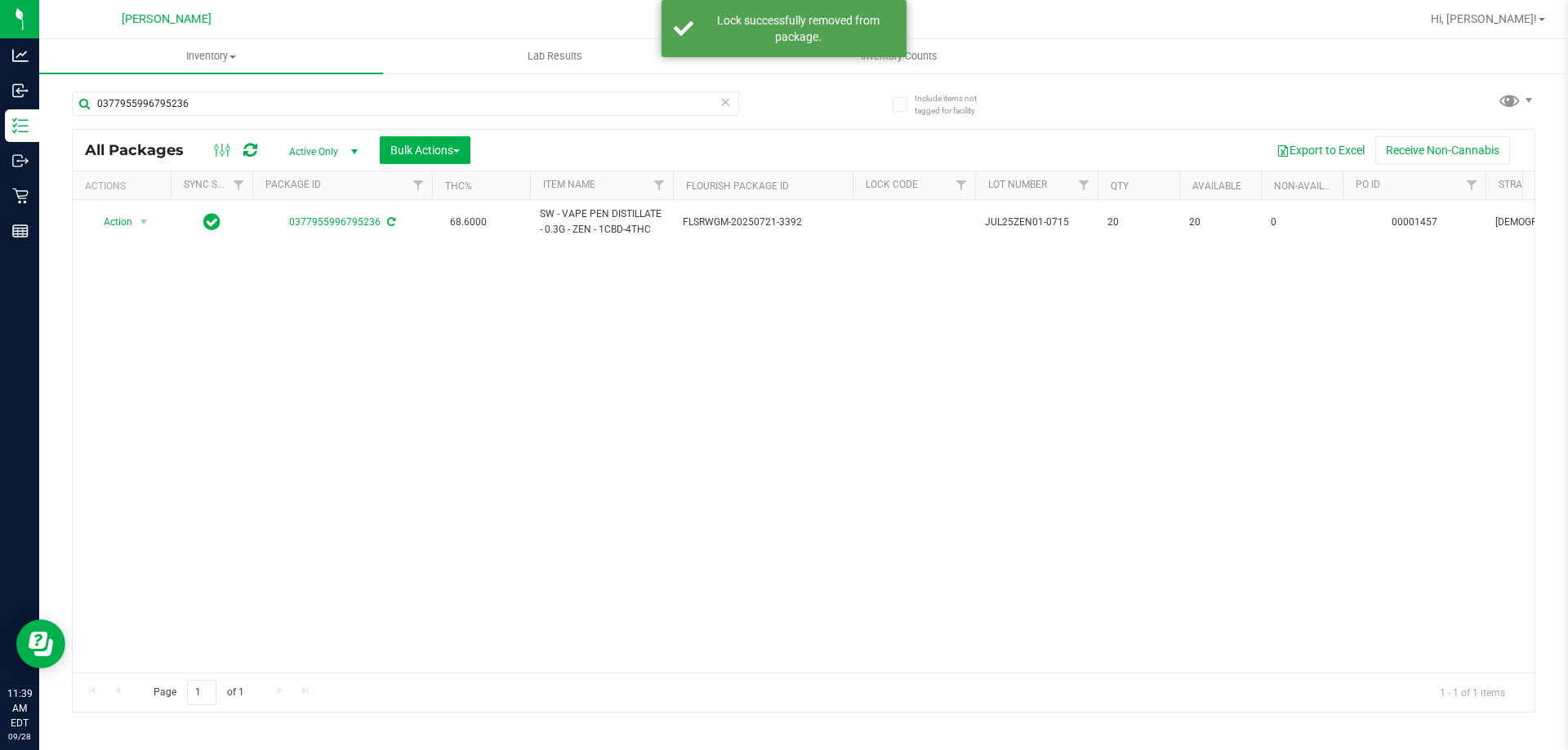
click at [673, 339] on div "Action Action Adjust qty Create package Edit attributes Global inventory Locate…" at bounding box center [803, 436] width 1462 height 473
click at [745, 22] on div "Lock successfully removed from package." at bounding box center [798, 29] width 192 height 32
click at [848, 346] on div "Action Action Adjust qty Create package Edit attributes Global inventory Locate…" at bounding box center [803, 436] width 1462 height 473
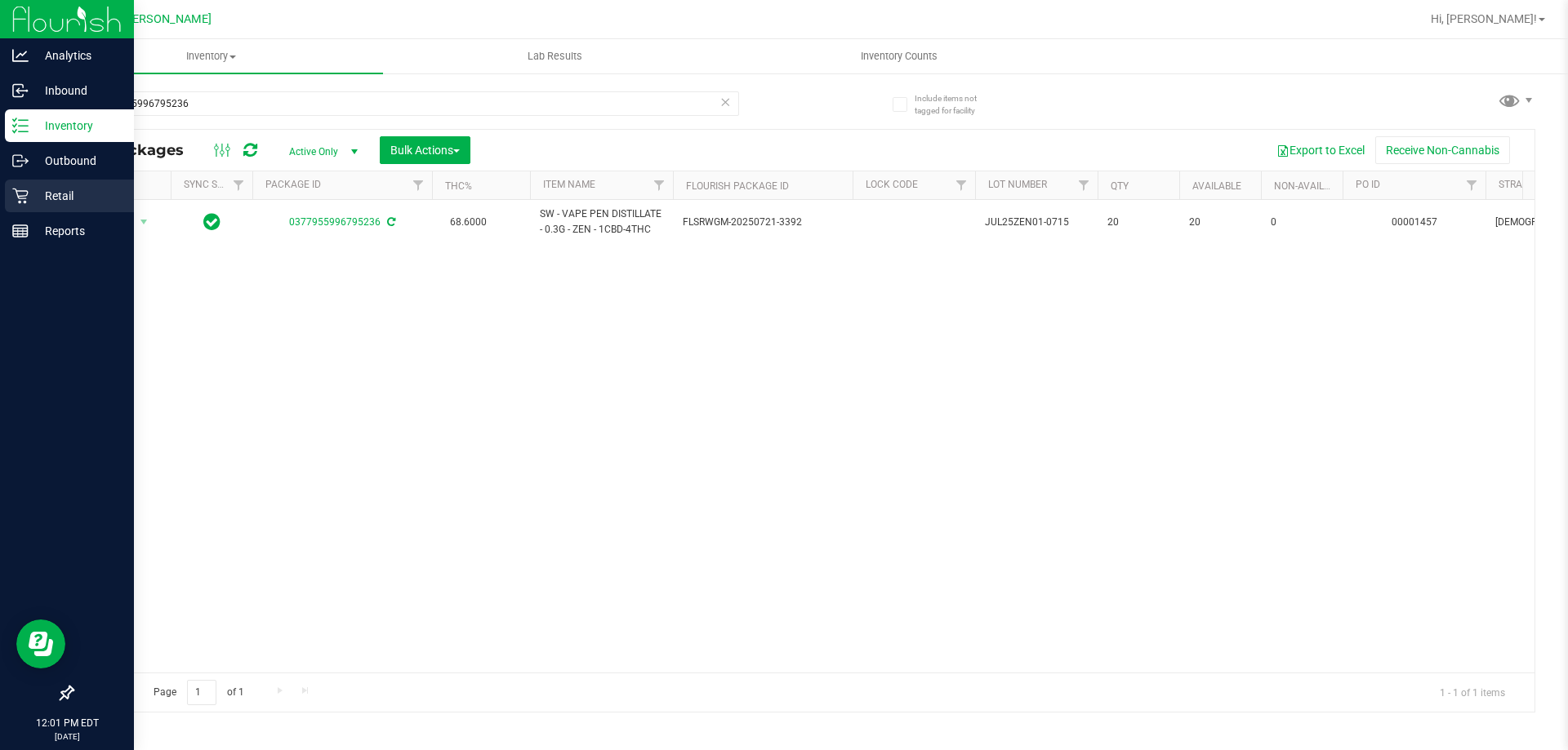
click at [40, 204] on p "Retail" at bounding box center [77, 196] width 98 height 20
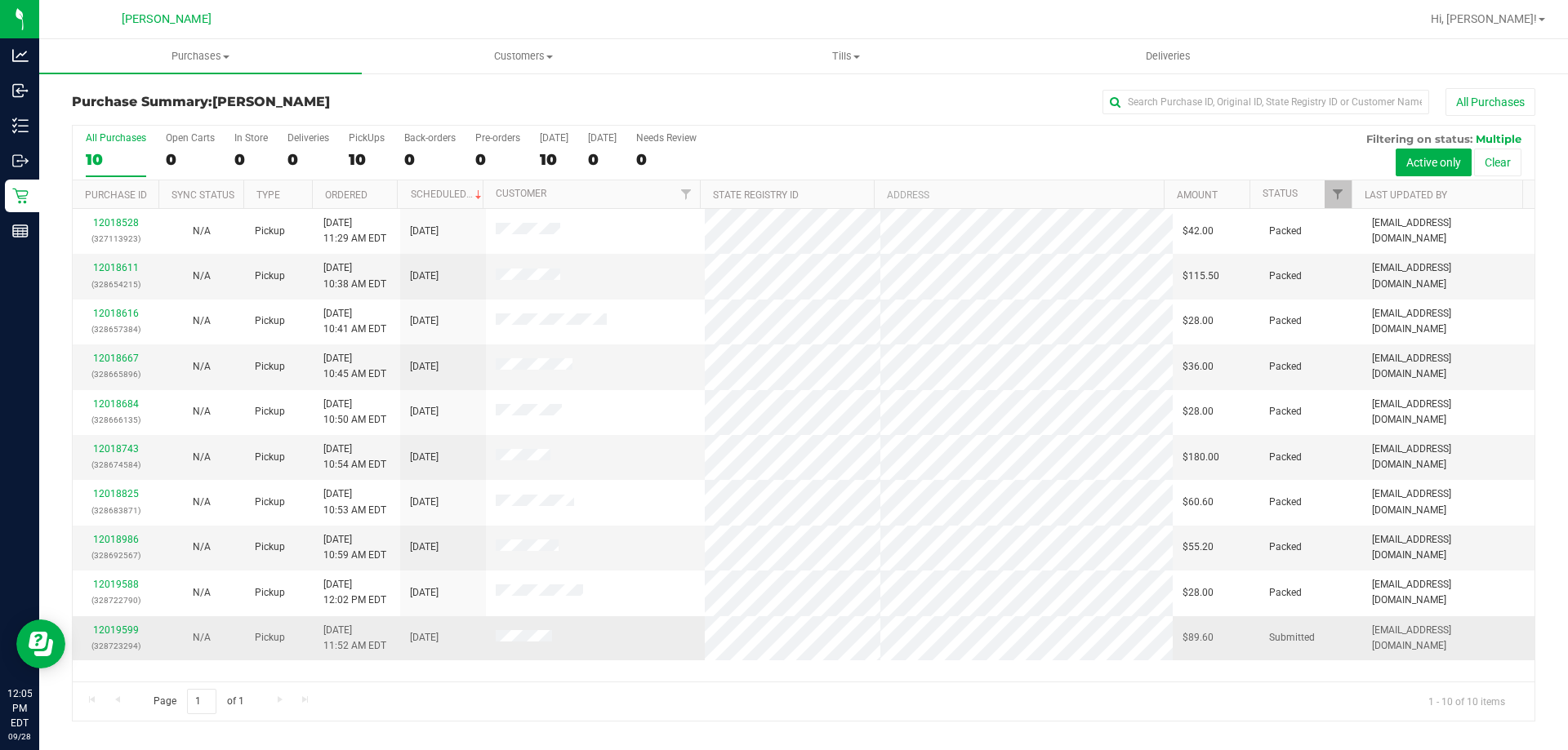
click at [170, 626] on td "N/A" at bounding box center [201, 638] width 85 height 44
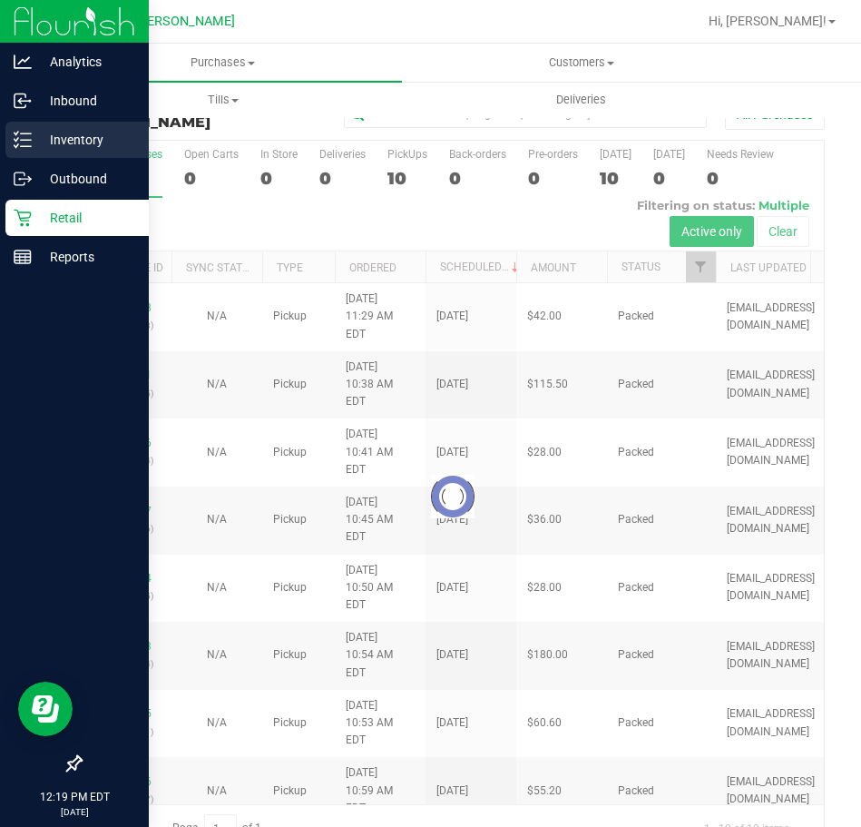
click at [46, 122] on div "Inventory" at bounding box center [76, 140] width 143 height 36
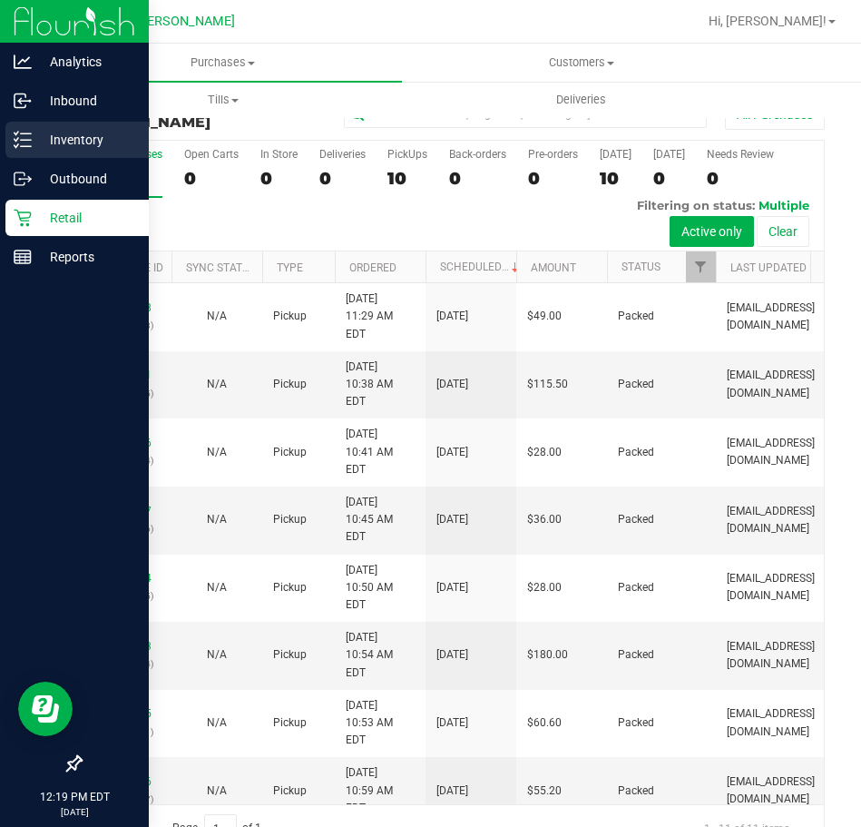
click at [68, 137] on p "Inventory" at bounding box center [86, 140] width 109 height 22
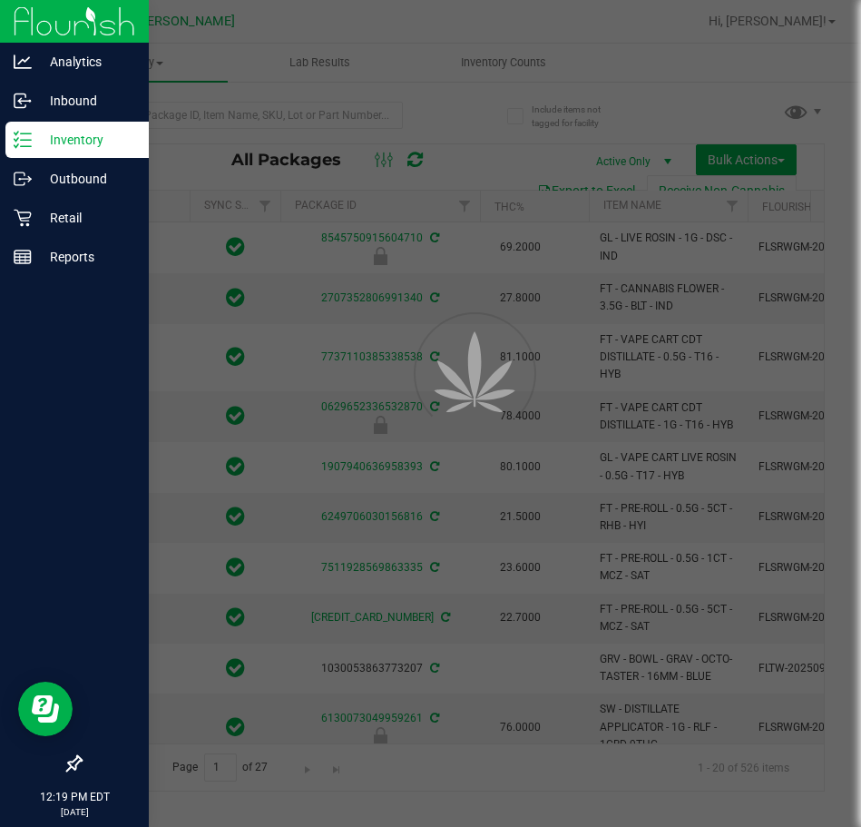
click at [230, 118] on div at bounding box center [430, 413] width 861 height 827
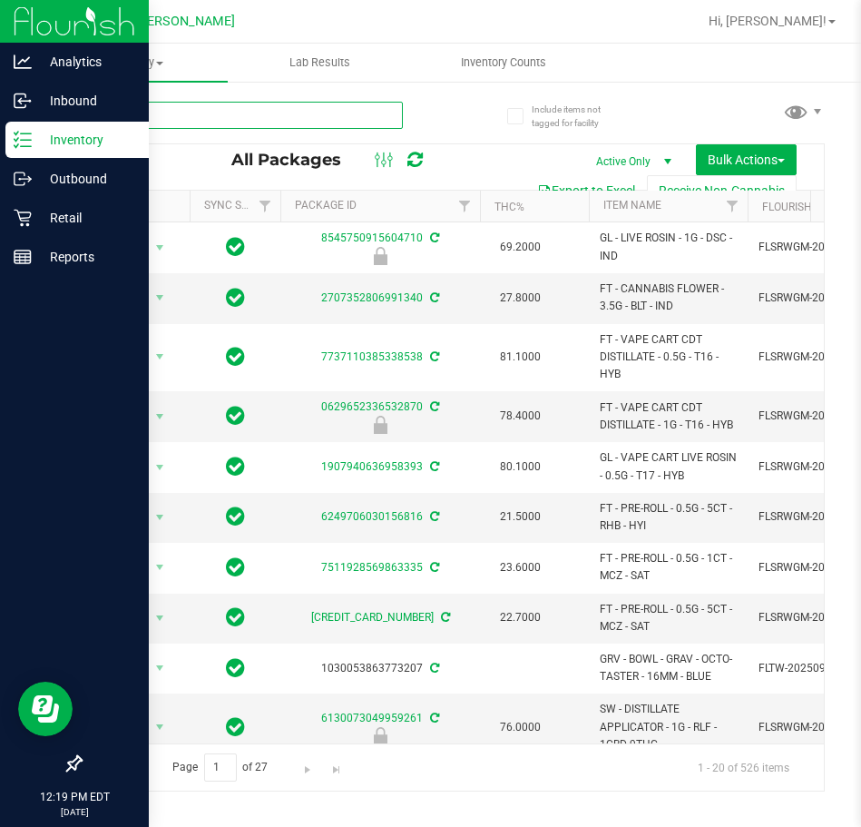
click at [230, 118] on input "text" at bounding box center [241, 115] width 323 height 27
type input "dsc"
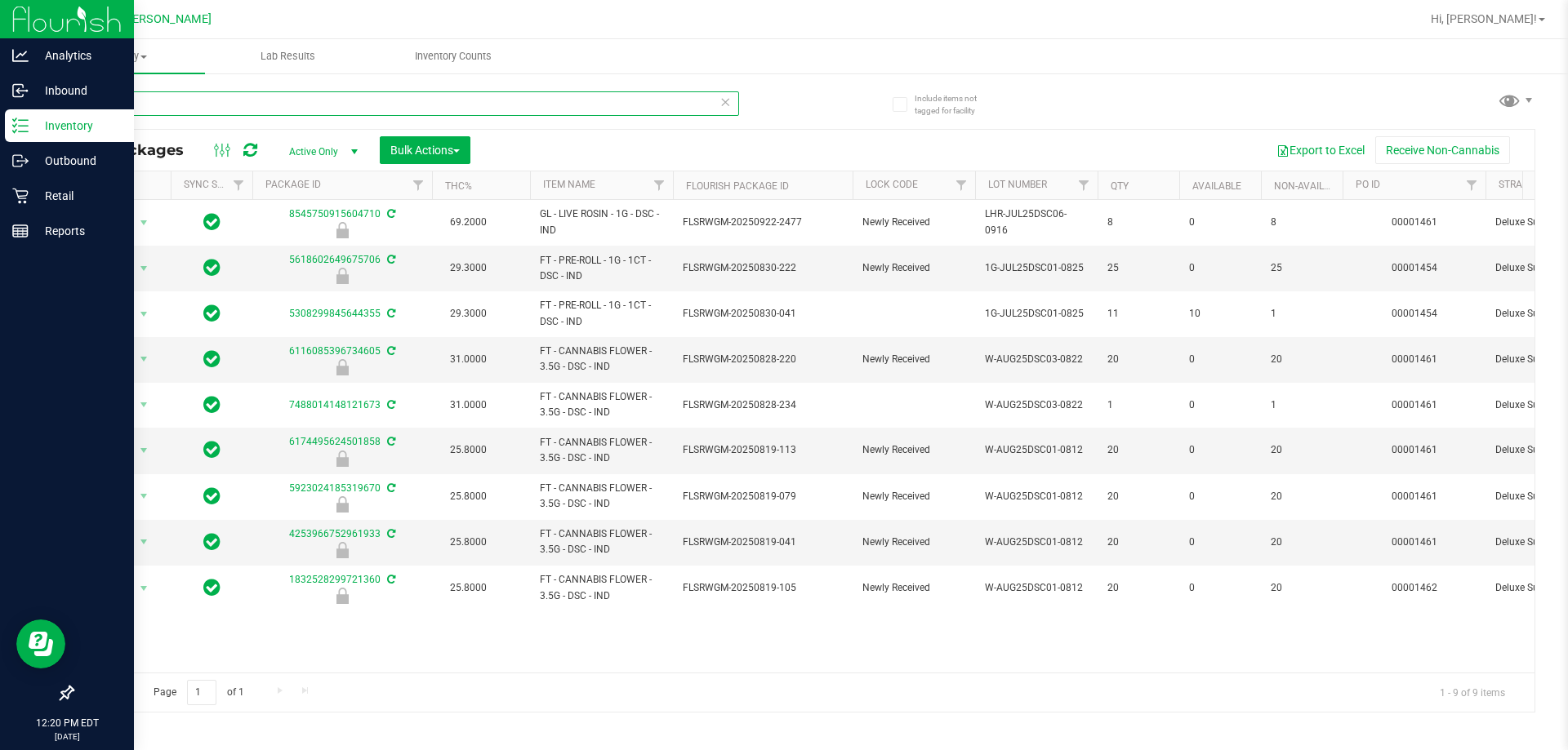
click at [226, 104] on input "dsc" at bounding box center [406, 103] width 668 height 24
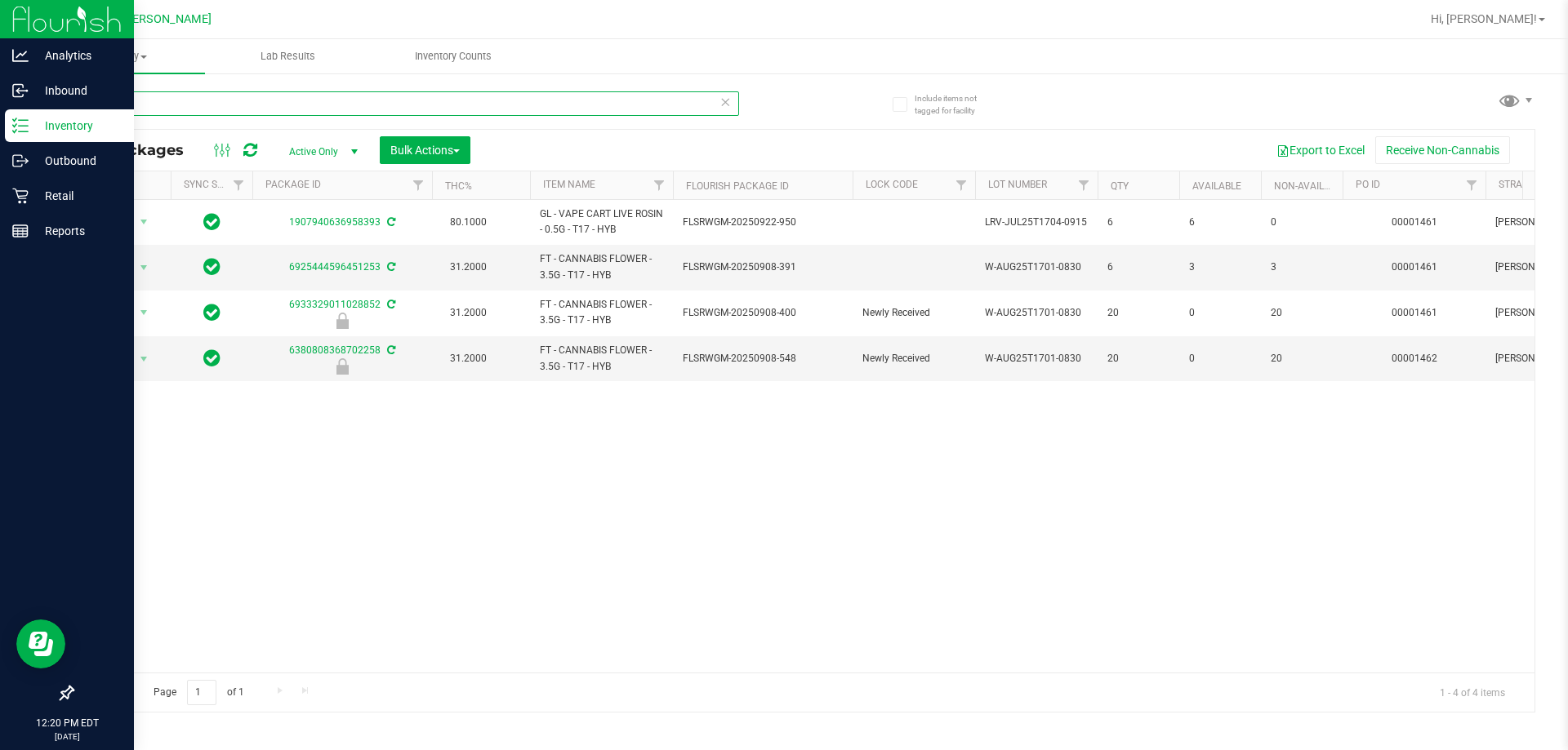
type input "gasp"
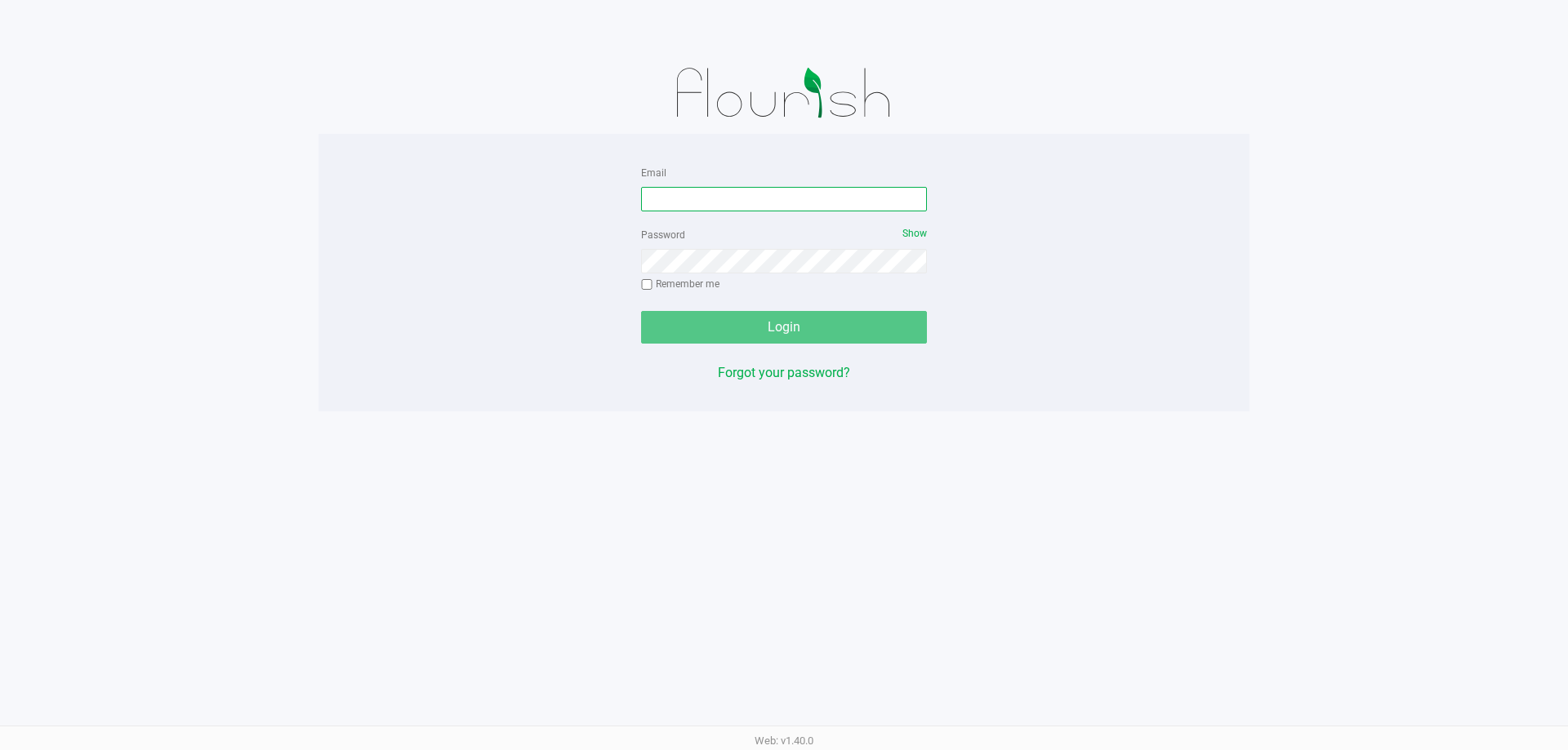
click at [768, 195] on input "Email" at bounding box center [784, 199] width 286 height 24
type input "[EMAIL_ADDRESS][DOMAIN_NAME]"
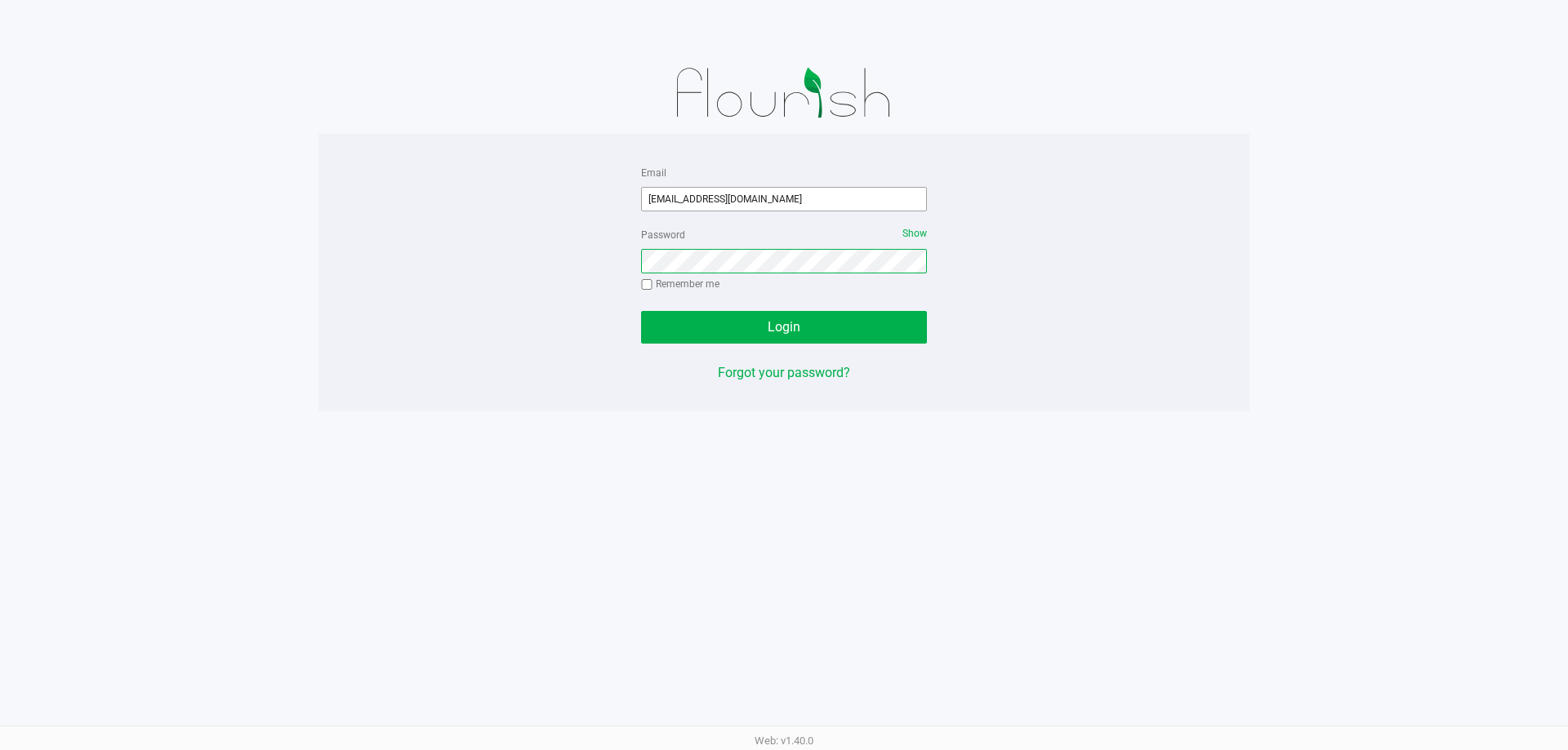
click at [641, 311] on button "Login" at bounding box center [784, 327] width 286 height 32
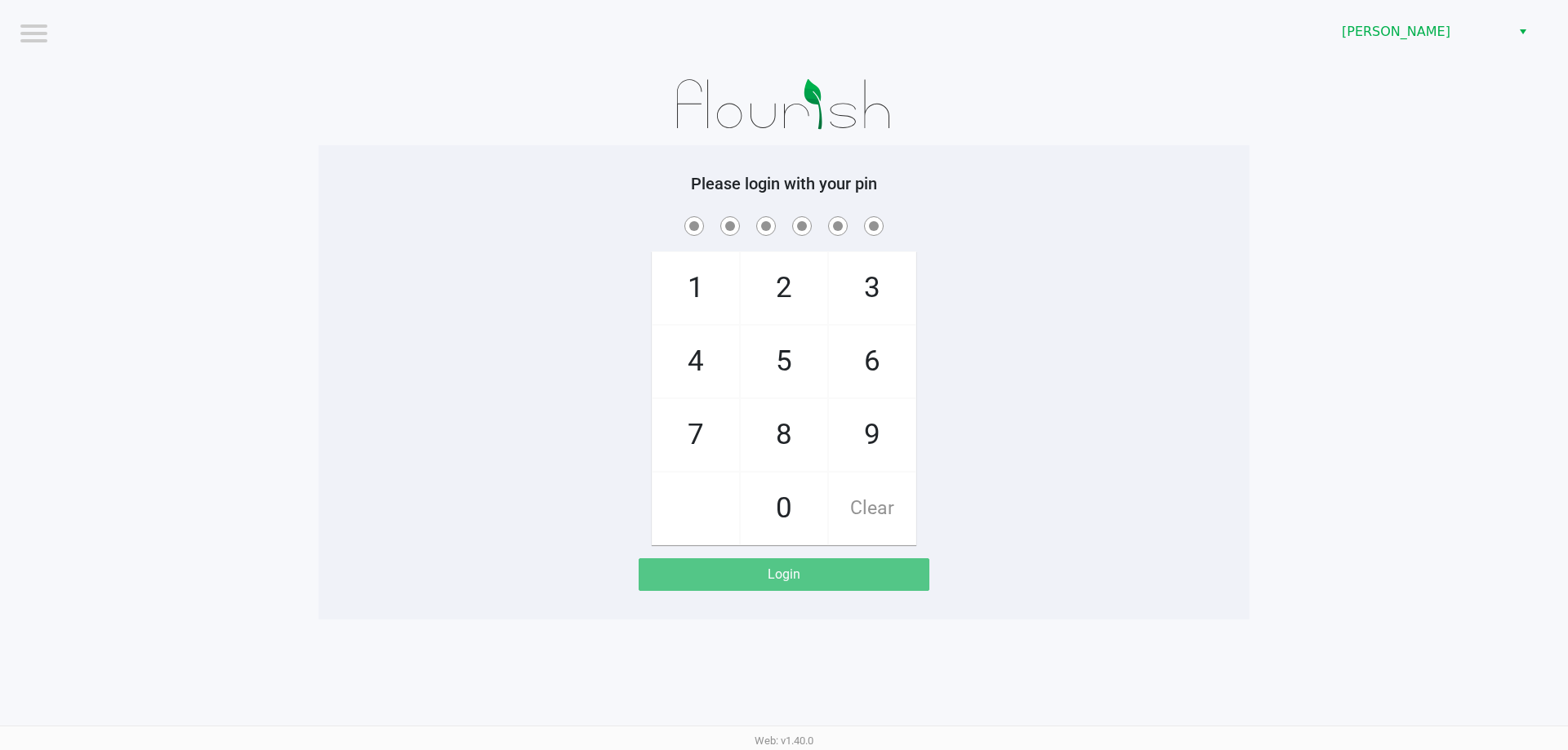
drag, startPoint x: 1152, startPoint y: 188, endPoint x: 1116, endPoint y: 190, distance: 36.1
click at [1133, 188] on h5 "Please login with your pin" at bounding box center [784, 183] width 907 height 20
checkbox input "true"
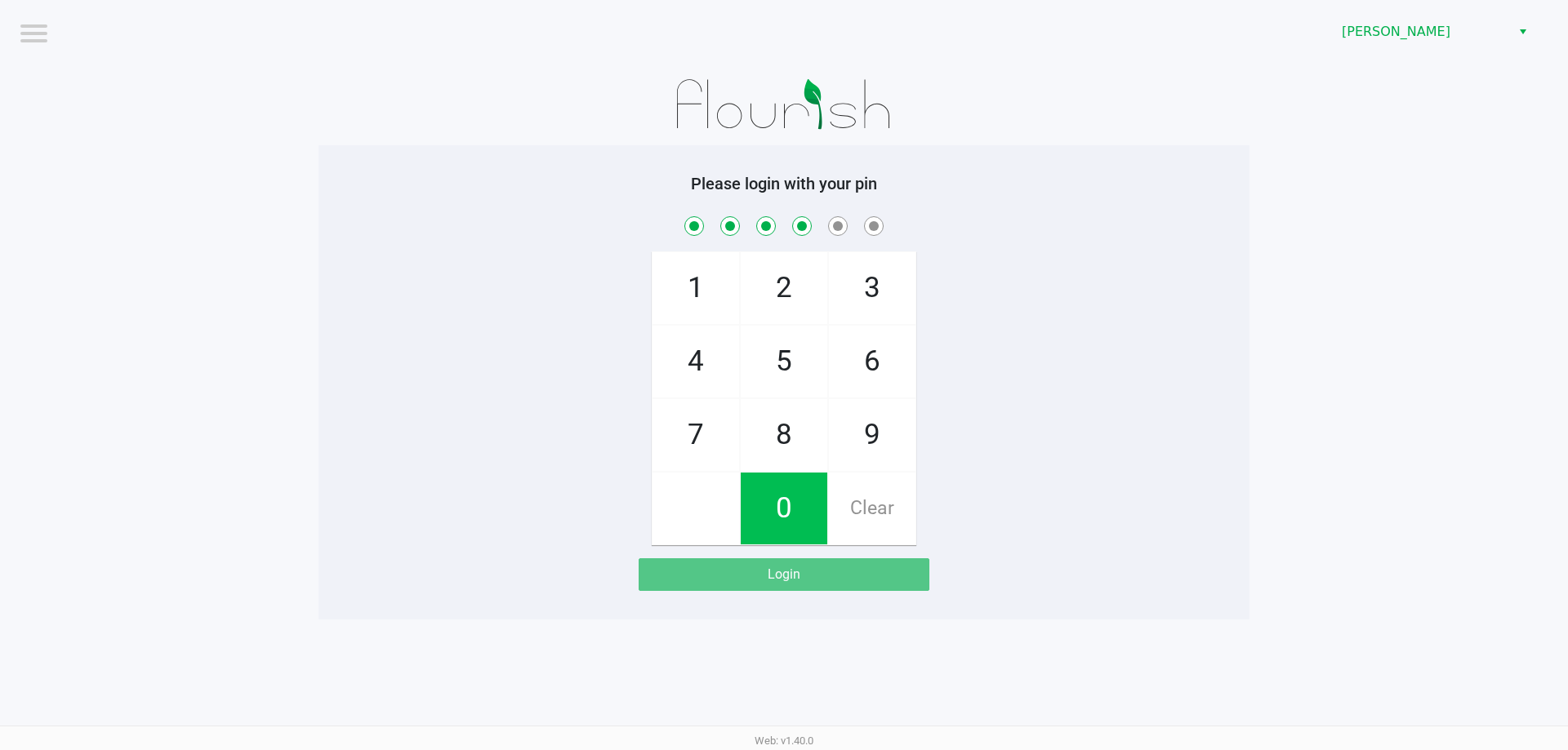
checkbox input "true"
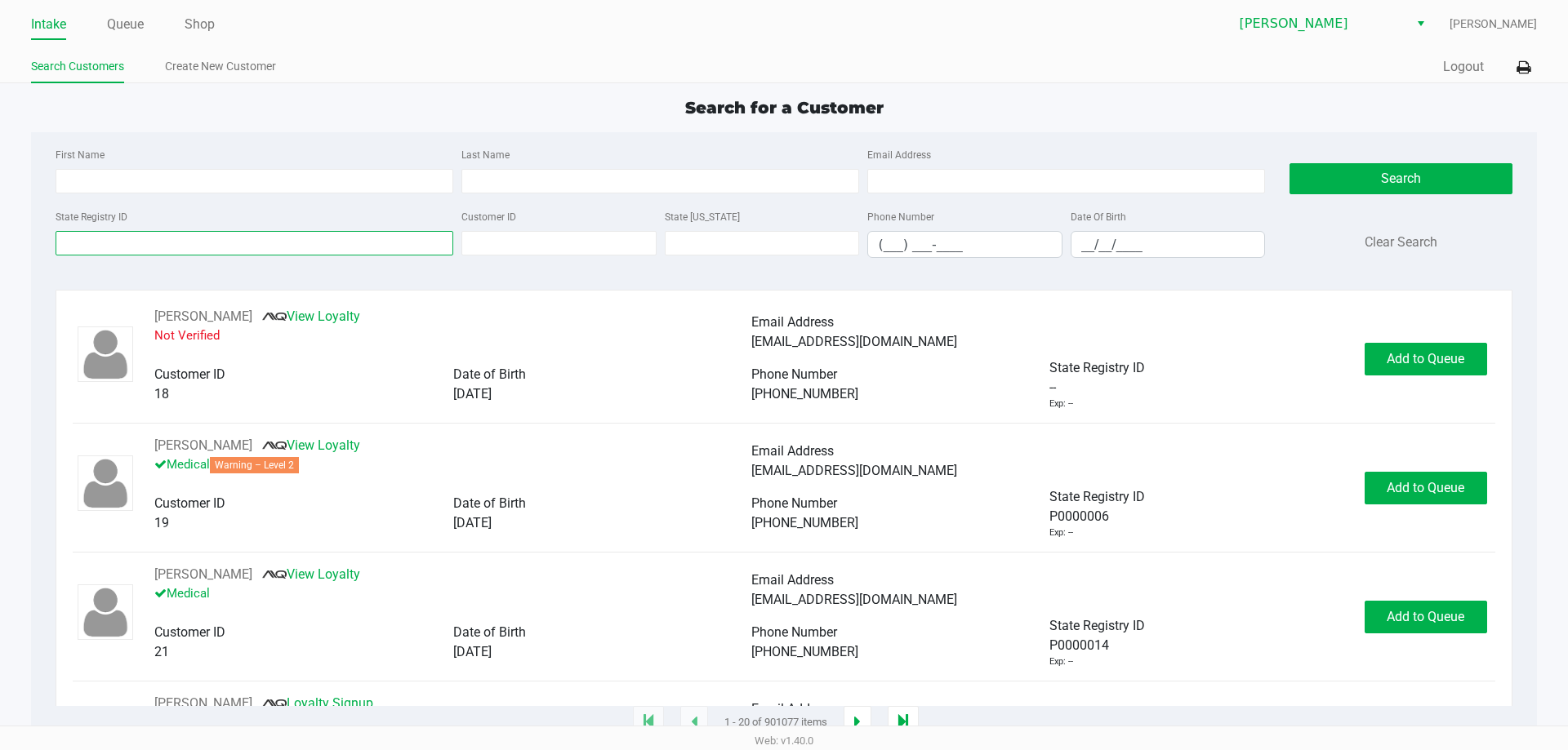
click at [182, 237] on input "State Registry ID" at bounding box center [255, 243] width 398 height 24
click at [293, 123] on div "Search for a Customer First Name Last Name Email Address State Registry ID Cust…" at bounding box center [783, 409] width 1505 height 628
type input "SUSAN"
type input "GRING"
type input "01/25/1957"
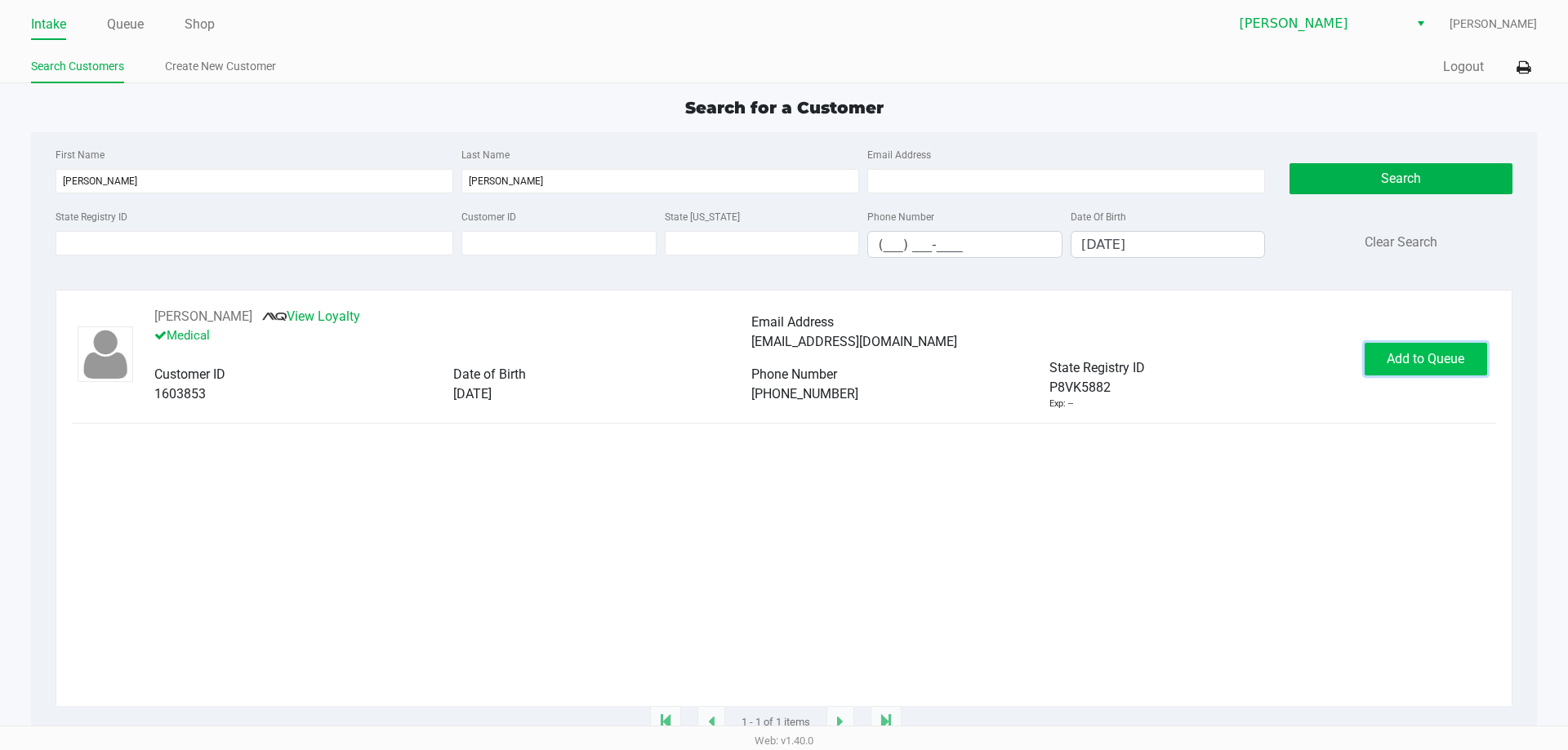
click at [1436, 367] on span "Add to Queue" at bounding box center [1425, 358] width 77 height 15
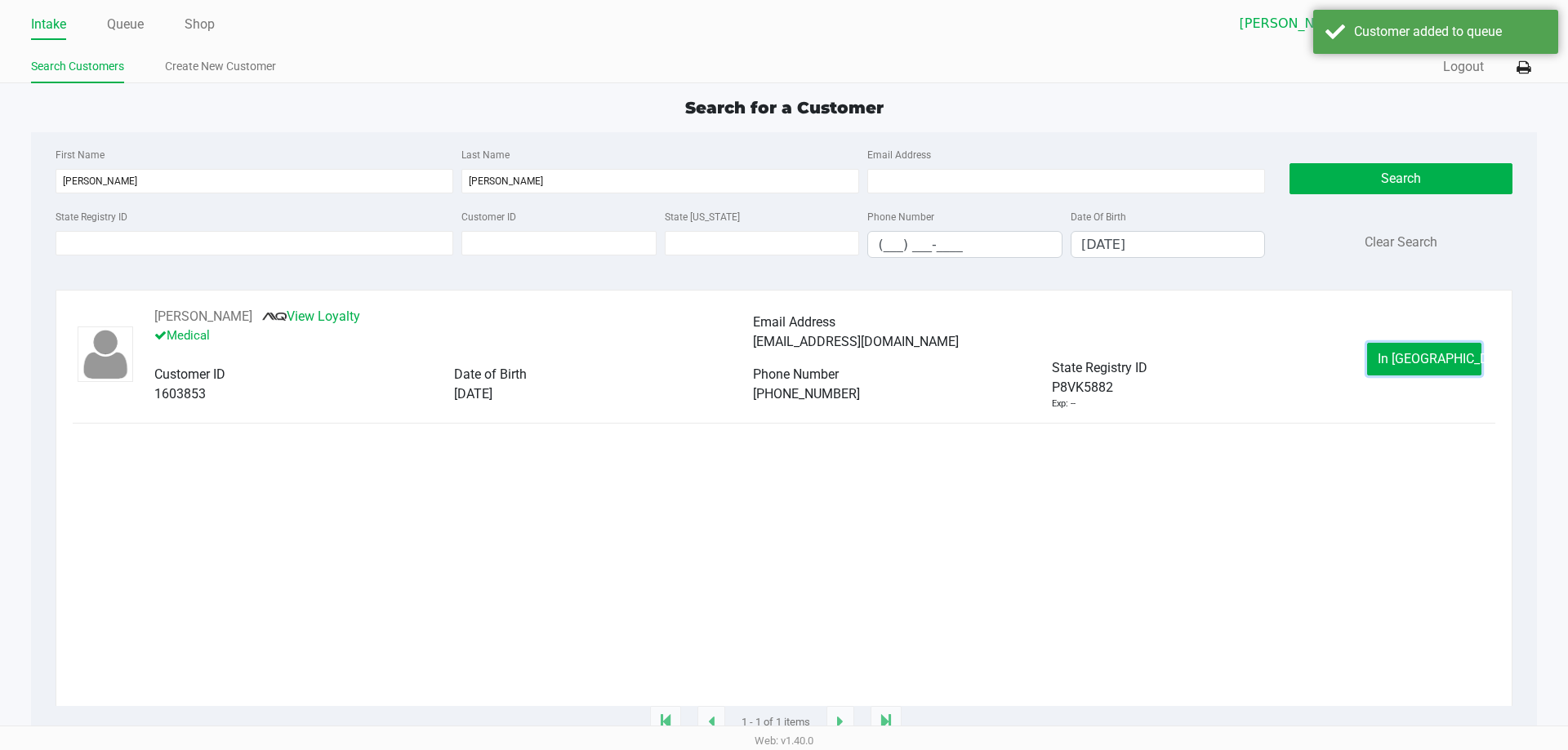
click at [1436, 367] on span "In Queue" at bounding box center [1446, 358] width 137 height 15
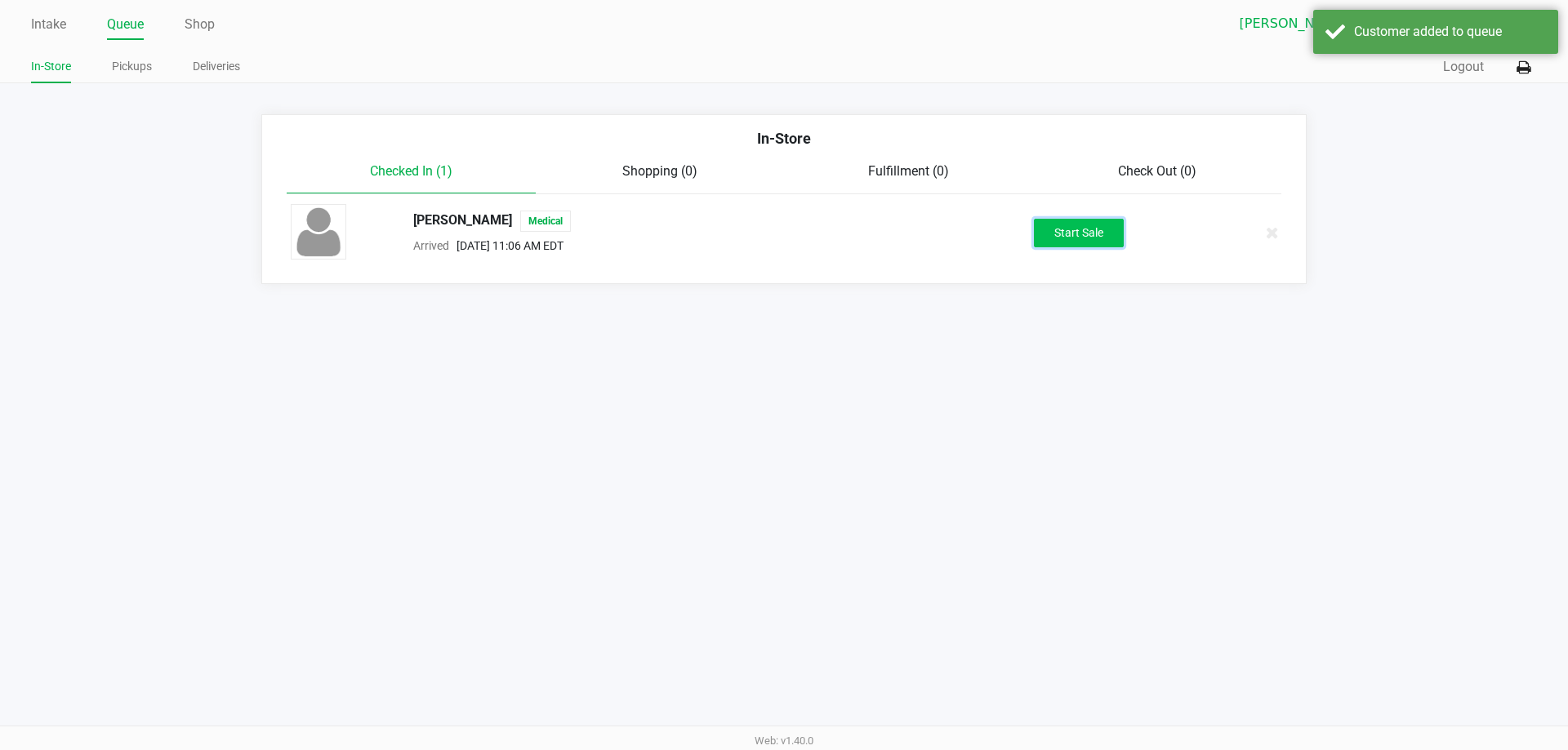
click at [1099, 226] on button "Start Sale" at bounding box center [1079, 233] width 90 height 29
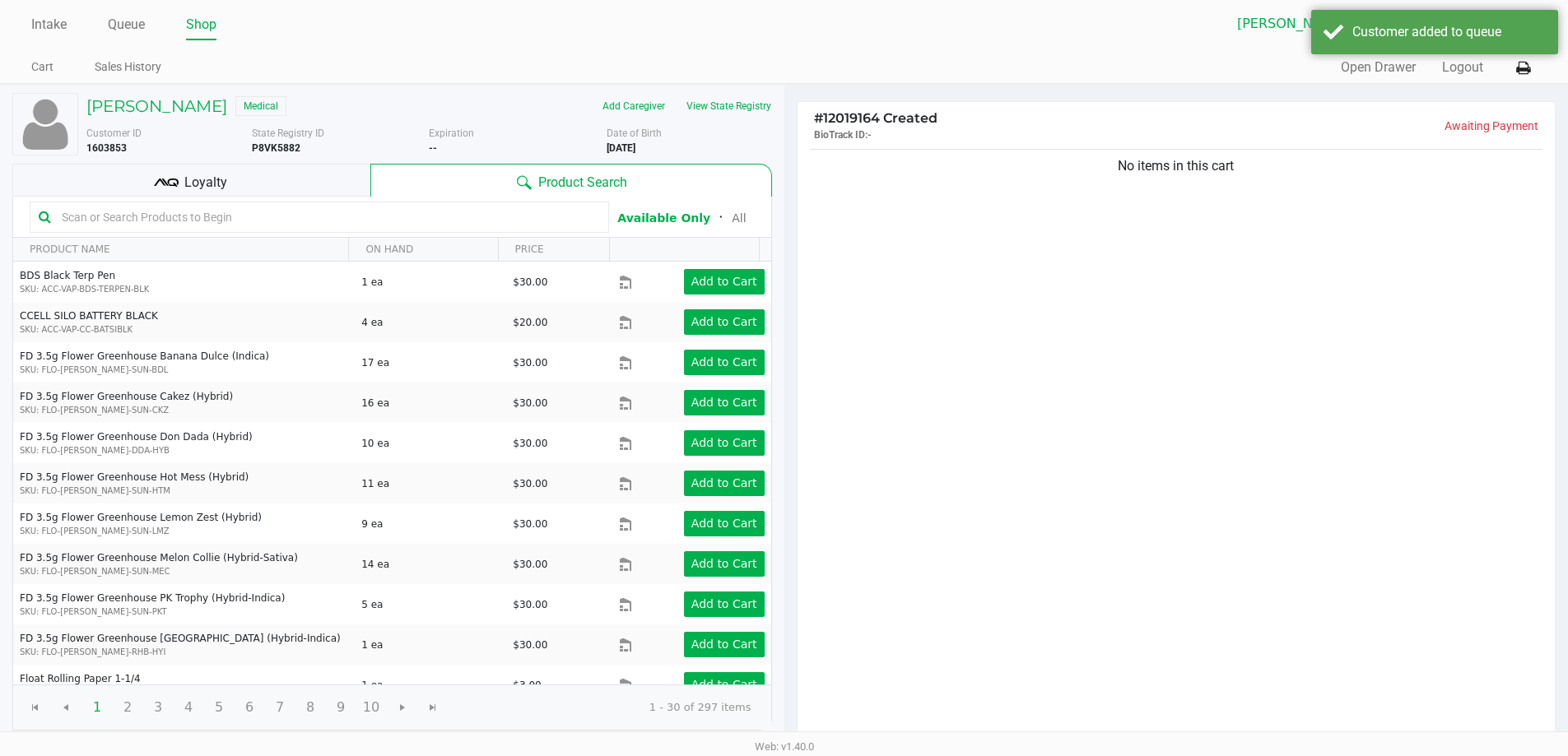
click at [965, 373] on div "No items in this cart" at bounding box center [1177, 444] width 758 height 597
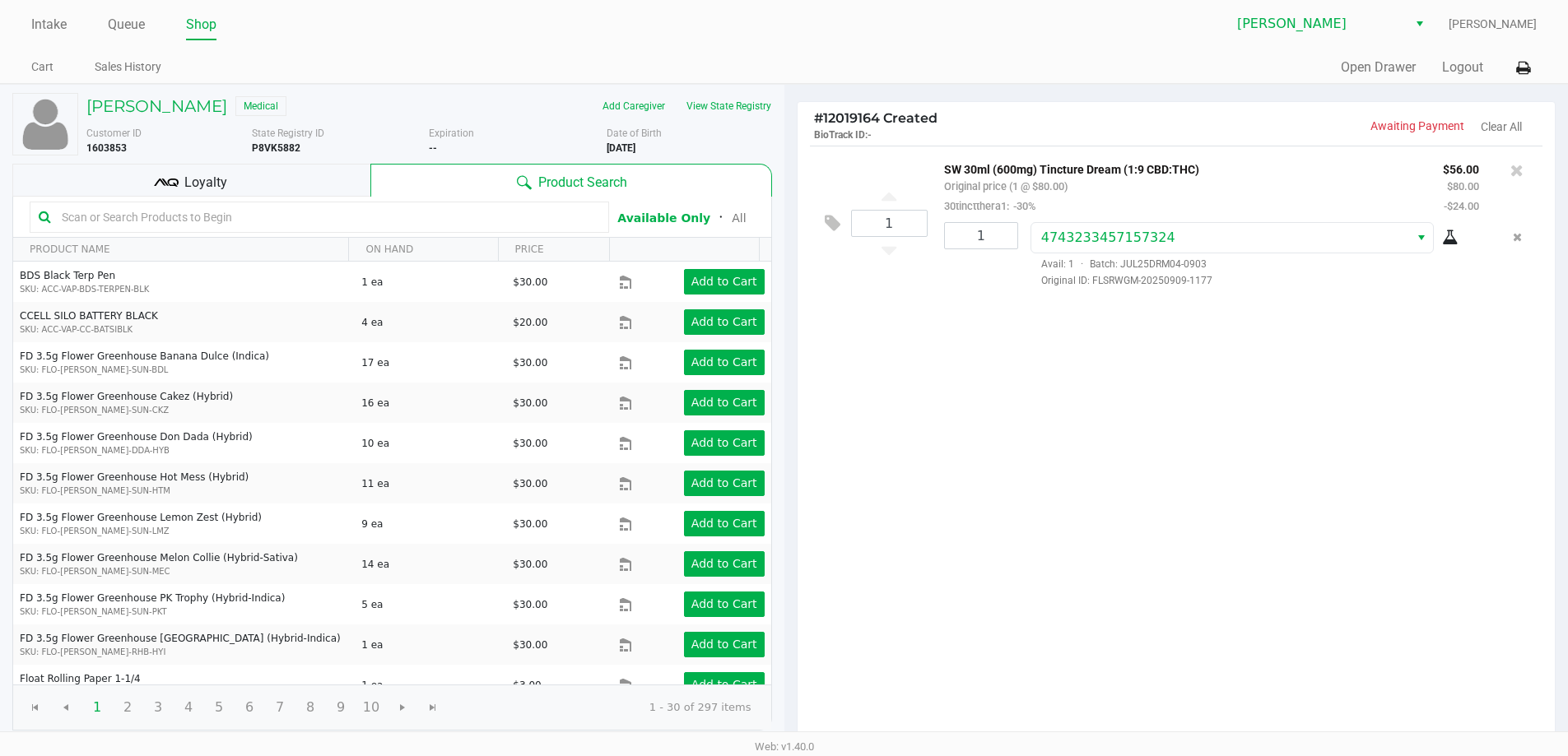
click at [1007, 417] on div "1 SW 30ml (600mg) Tincture Dream (1:9 CBD:THC) Original price (1 @ $80.00) 30ti…" at bounding box center [1177, 444] width 758 height 597
drag, startPoint x: 985, startPoint y: 509, endPoint x: 967, endPoint y: 550, distance: 44.8
click at [968, 550] on div "1 SW 30ml (600mg) Tincture Dream (1:9 CBD:THC) Original price (1 @ $80.00) 30ti…" at bounding box center [1177, 444] width 758 height 597
click at [257, 169] on div "Loyalty" at bounding box center [191, 180] width 358 height 33
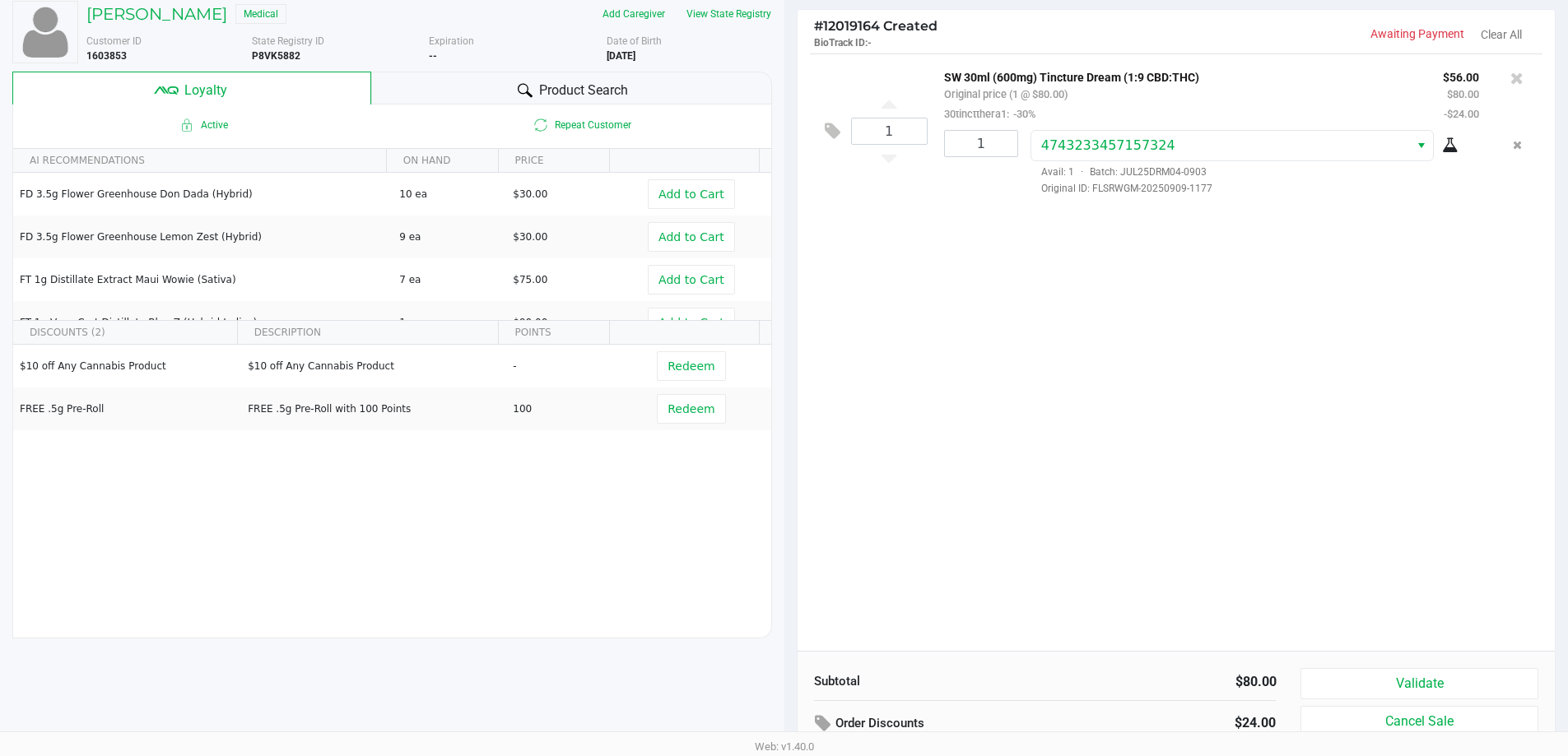
scroll to position [189, 0]
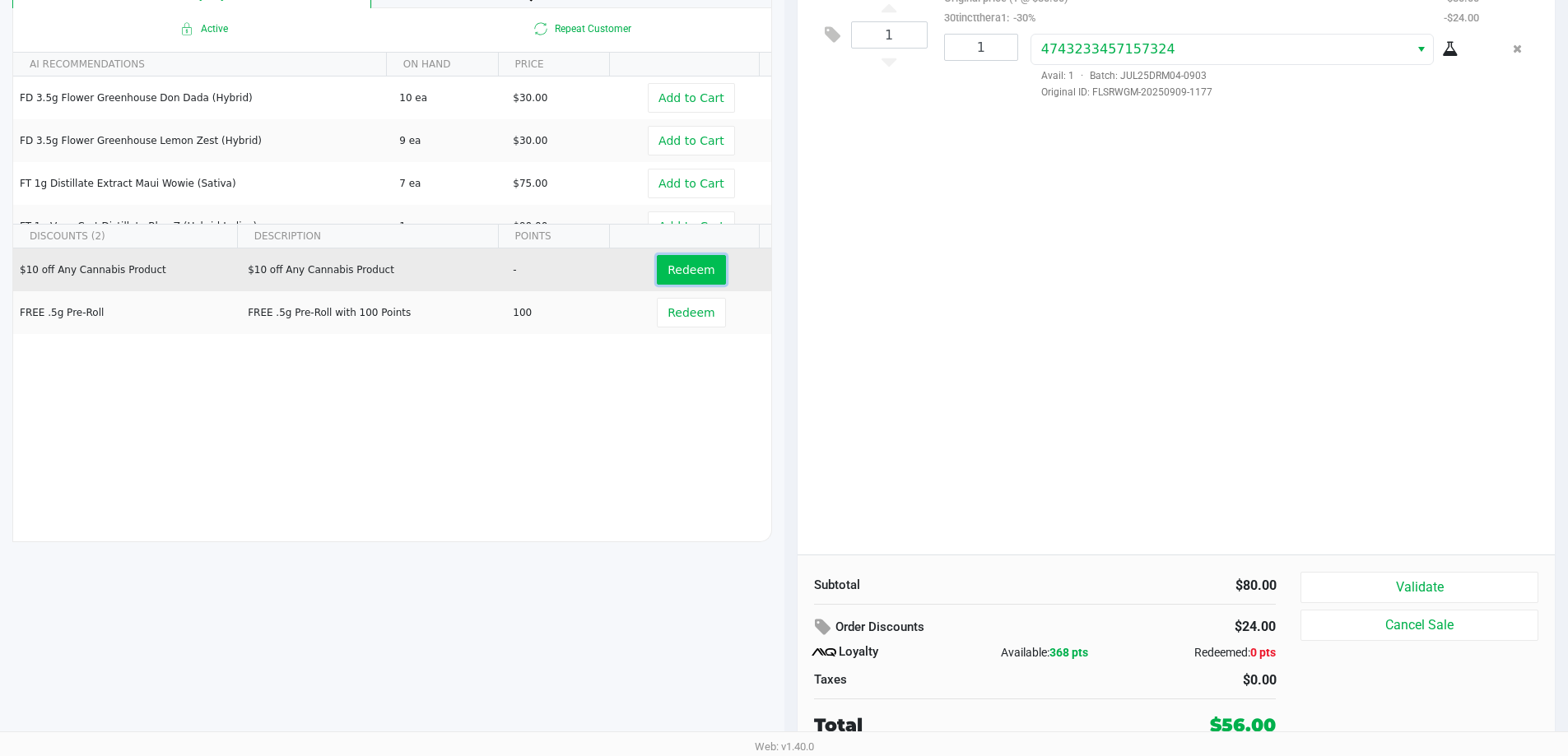
click at [686, 268] on span "Redeem" at bounding box center [691, 269] width 47 height 14
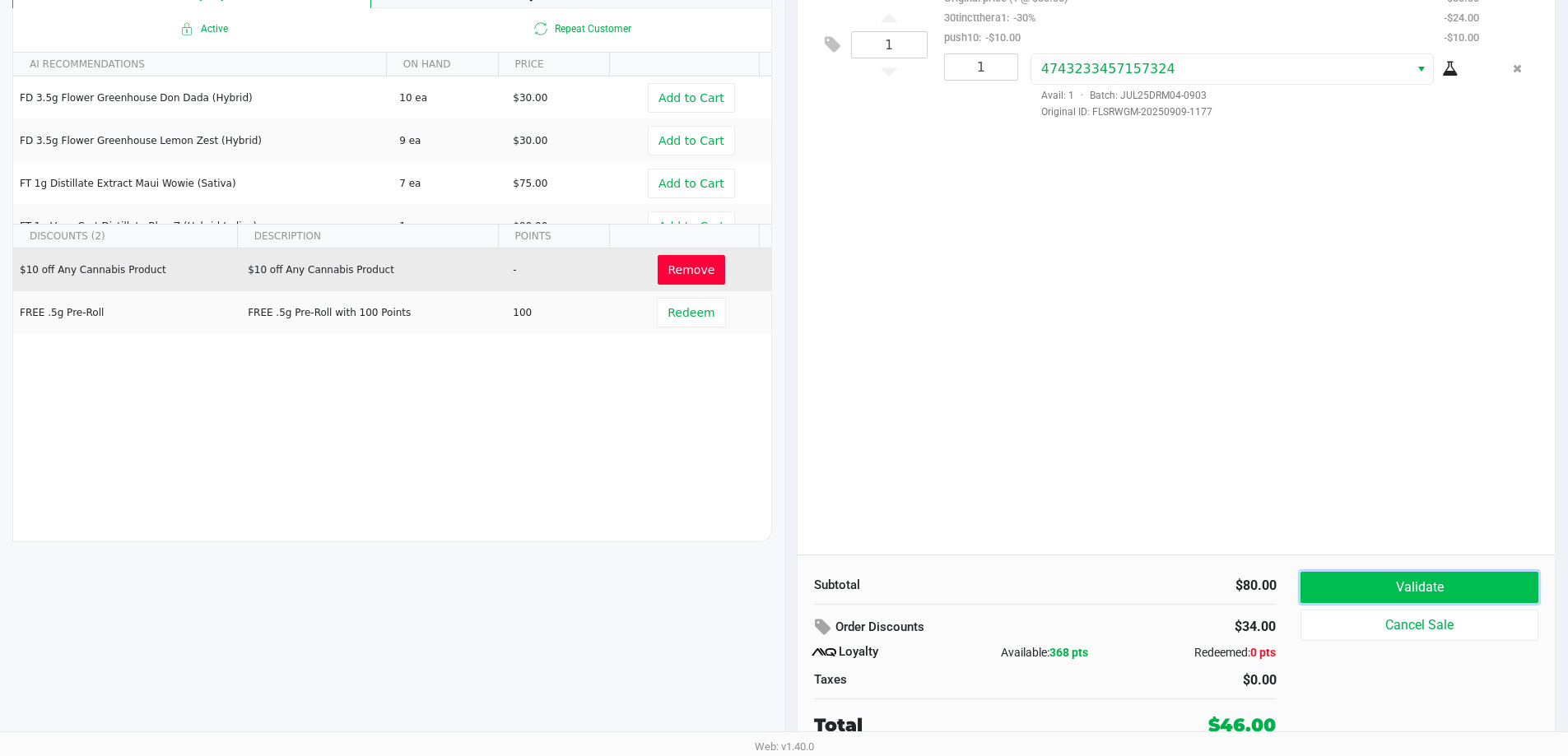
click at [1386, 583] on button "Validate" at bounding box center [1418, 587] width 237 height 31
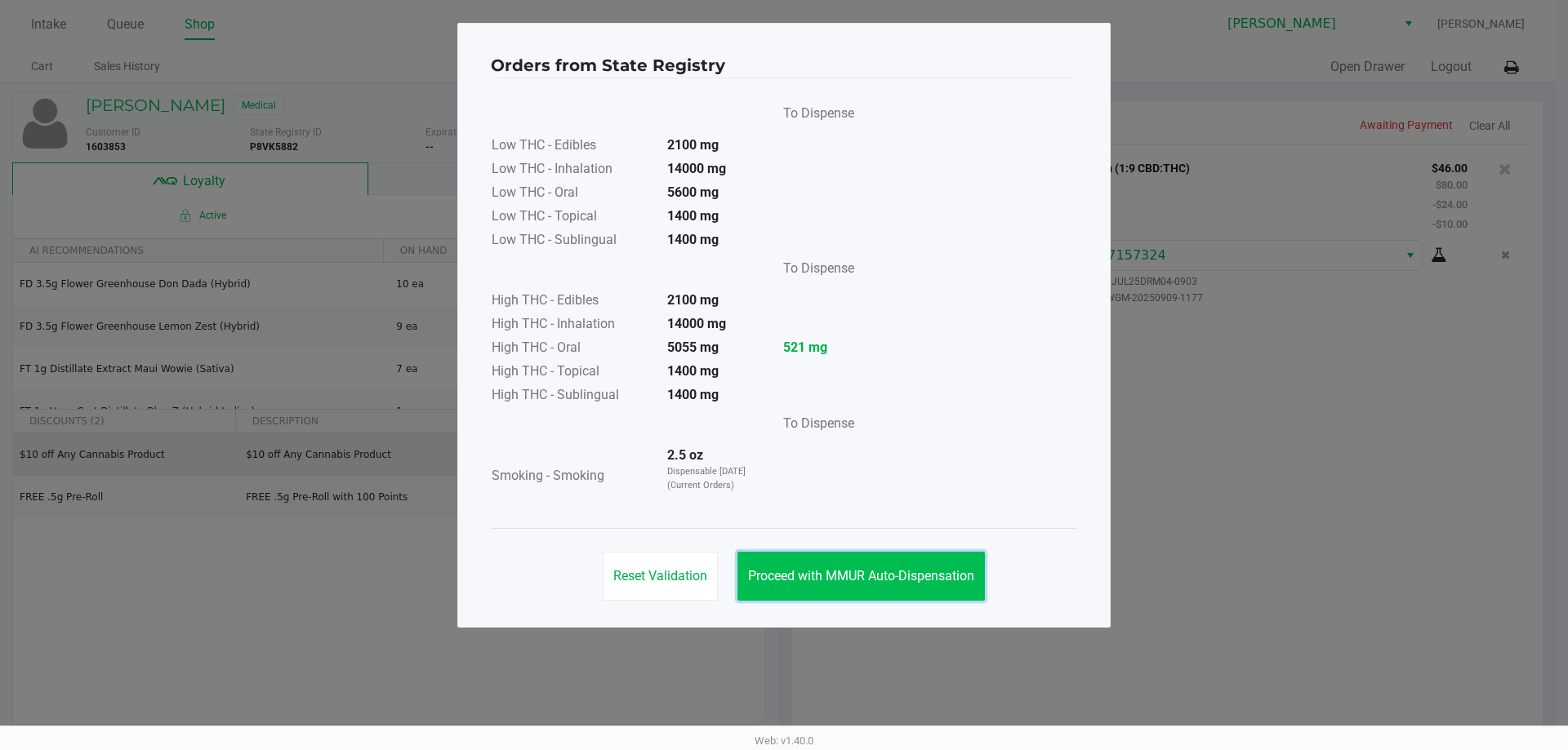
click at [827, 581] on span "Proceed with MMUR Auto-Dispensation" at bounding box center [860, 576] width 226 height 15
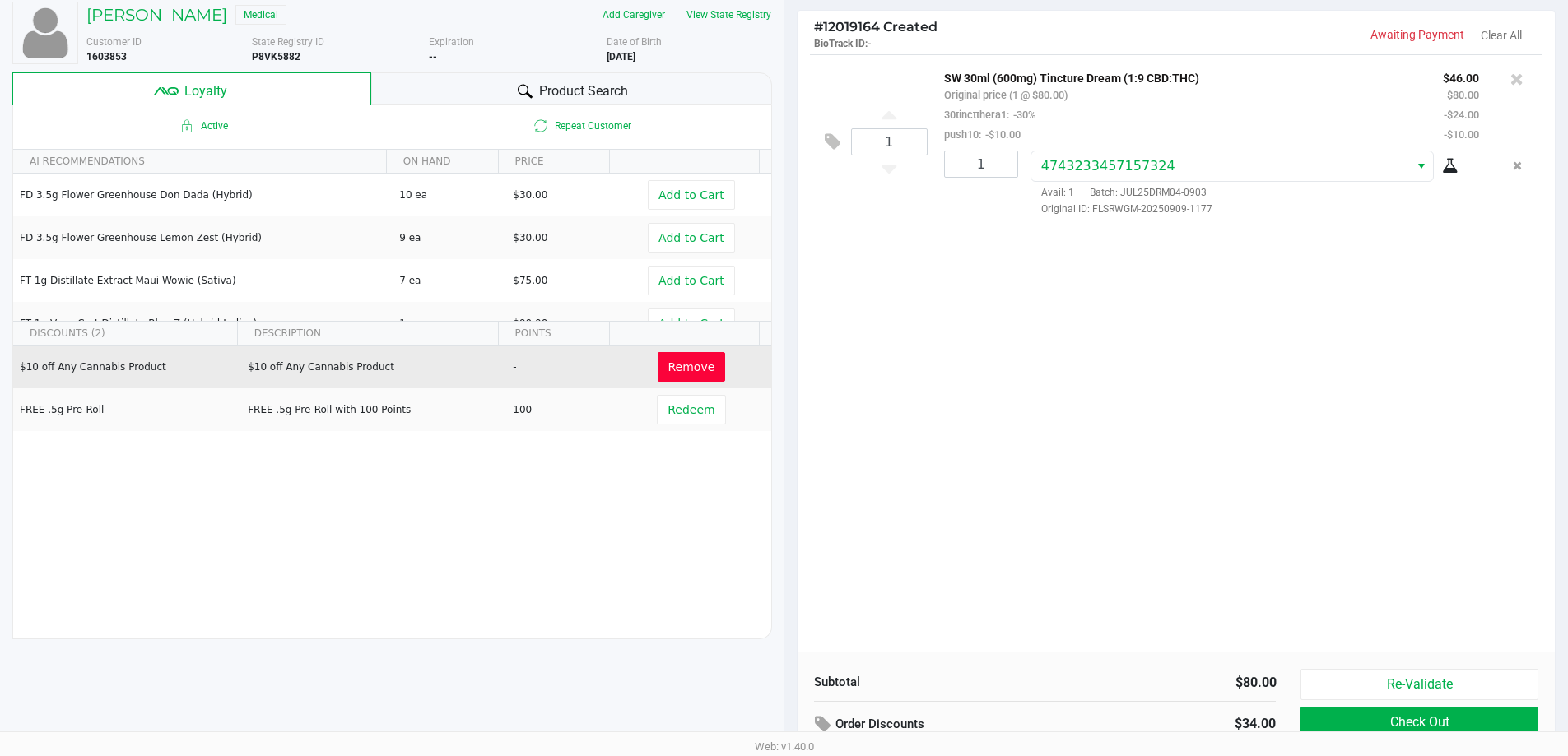
scroll to position [189, 0]
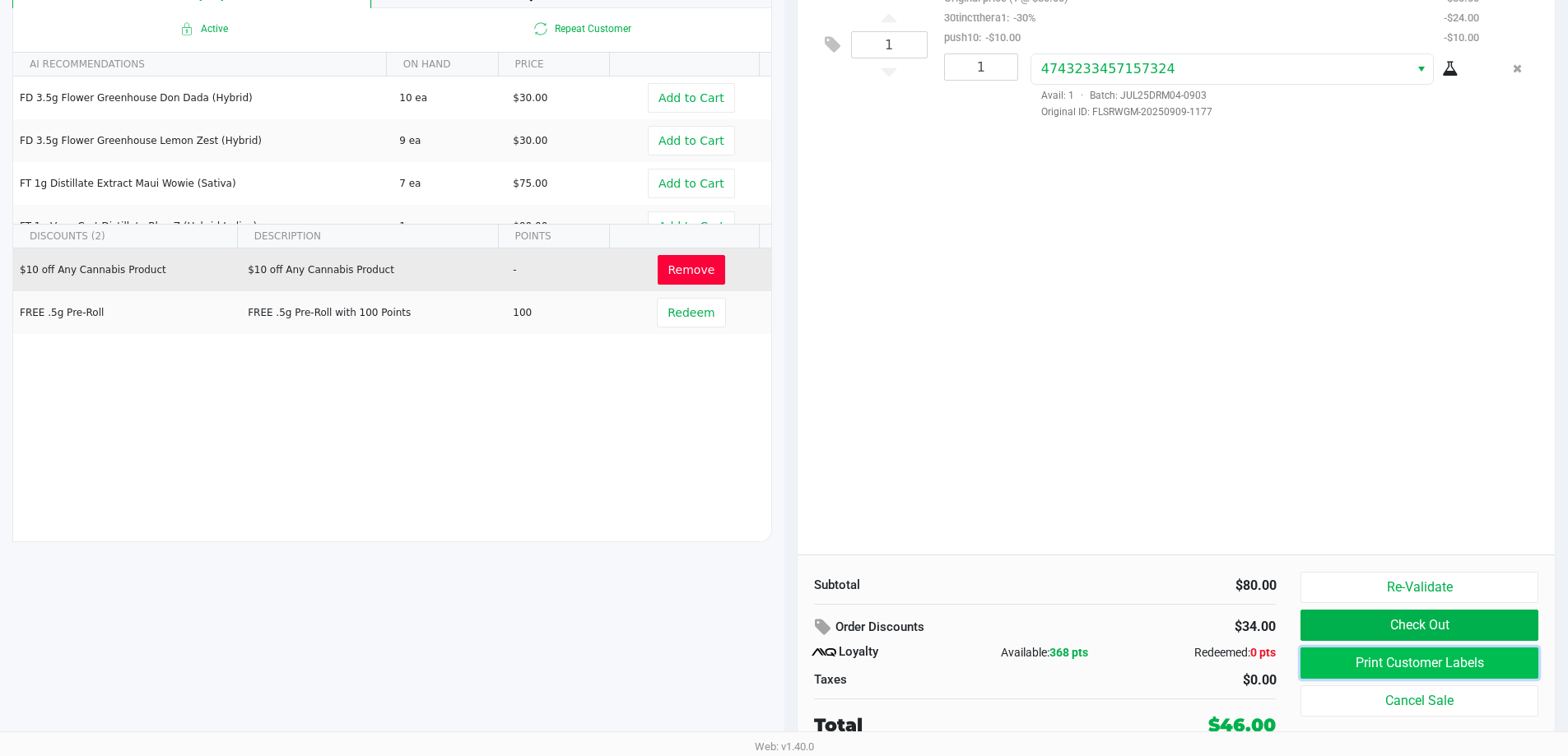
click at [1319, 655] on button "Print Customer Labels" at bounding box center [1418, 663] width 237 height 31
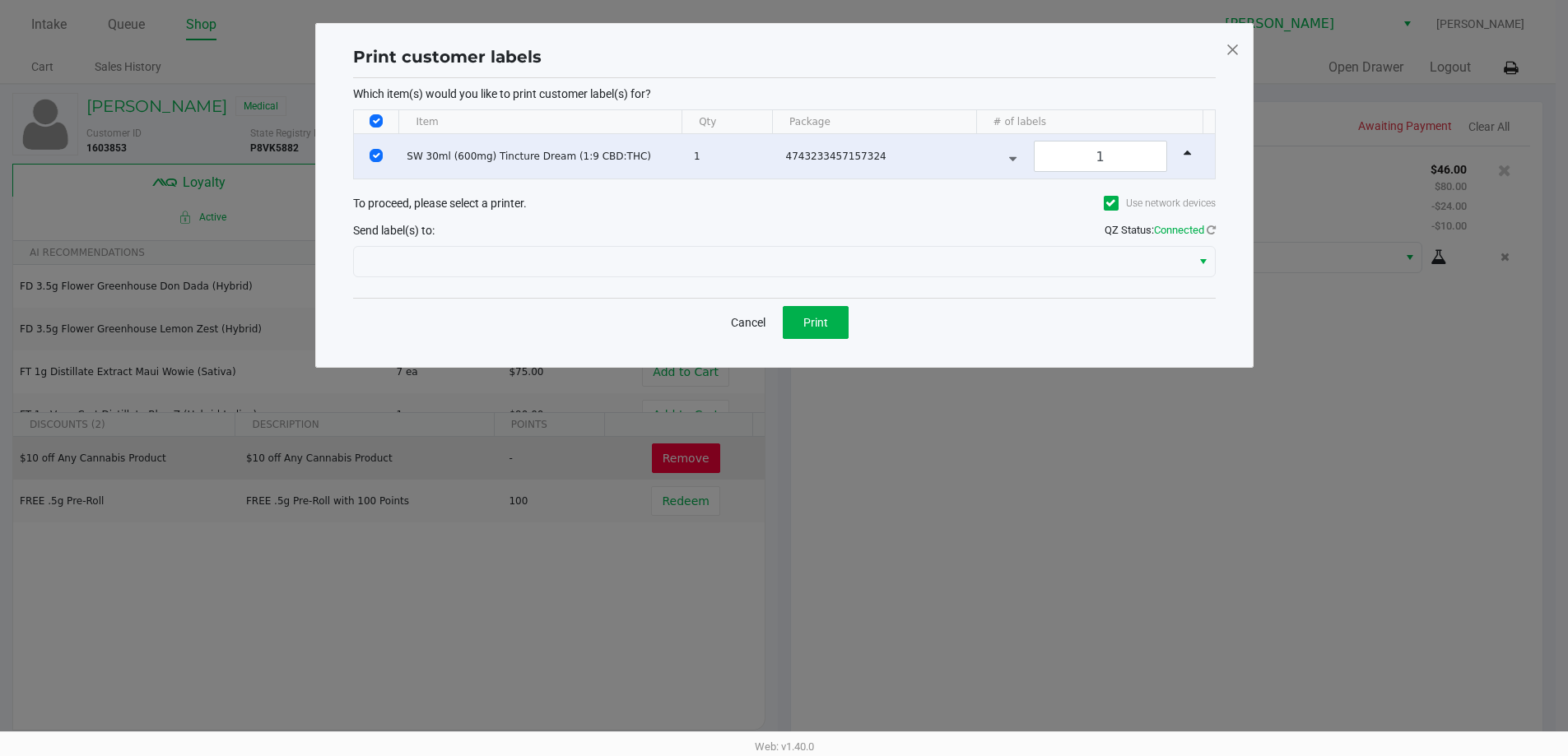
scroll to position [0, 0]
click at [822, 316] on span "Print" at bounding box center [821, 323] width 24 height 14
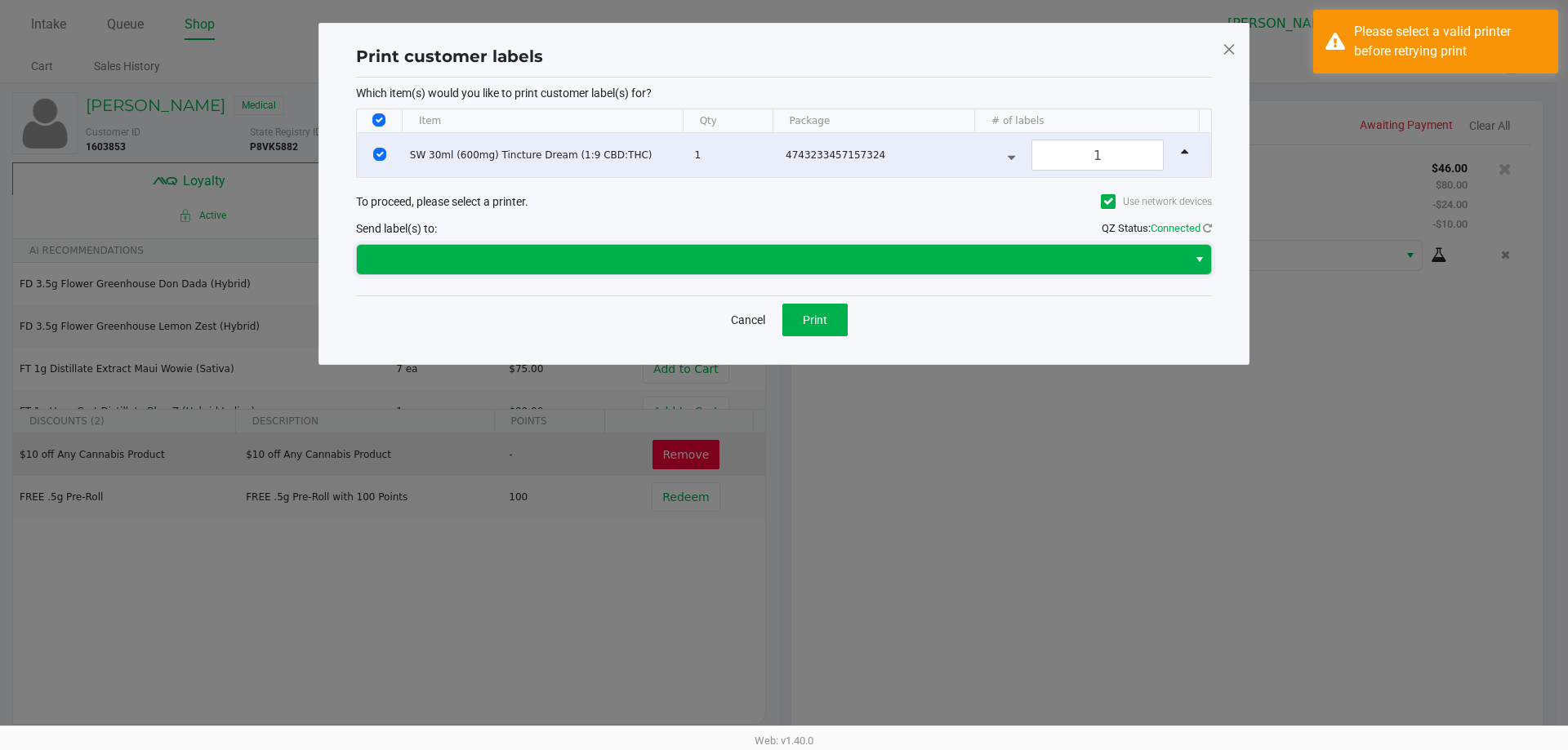
click at [494, 272] on span at bounding box center [772, 259] width 830 height 30
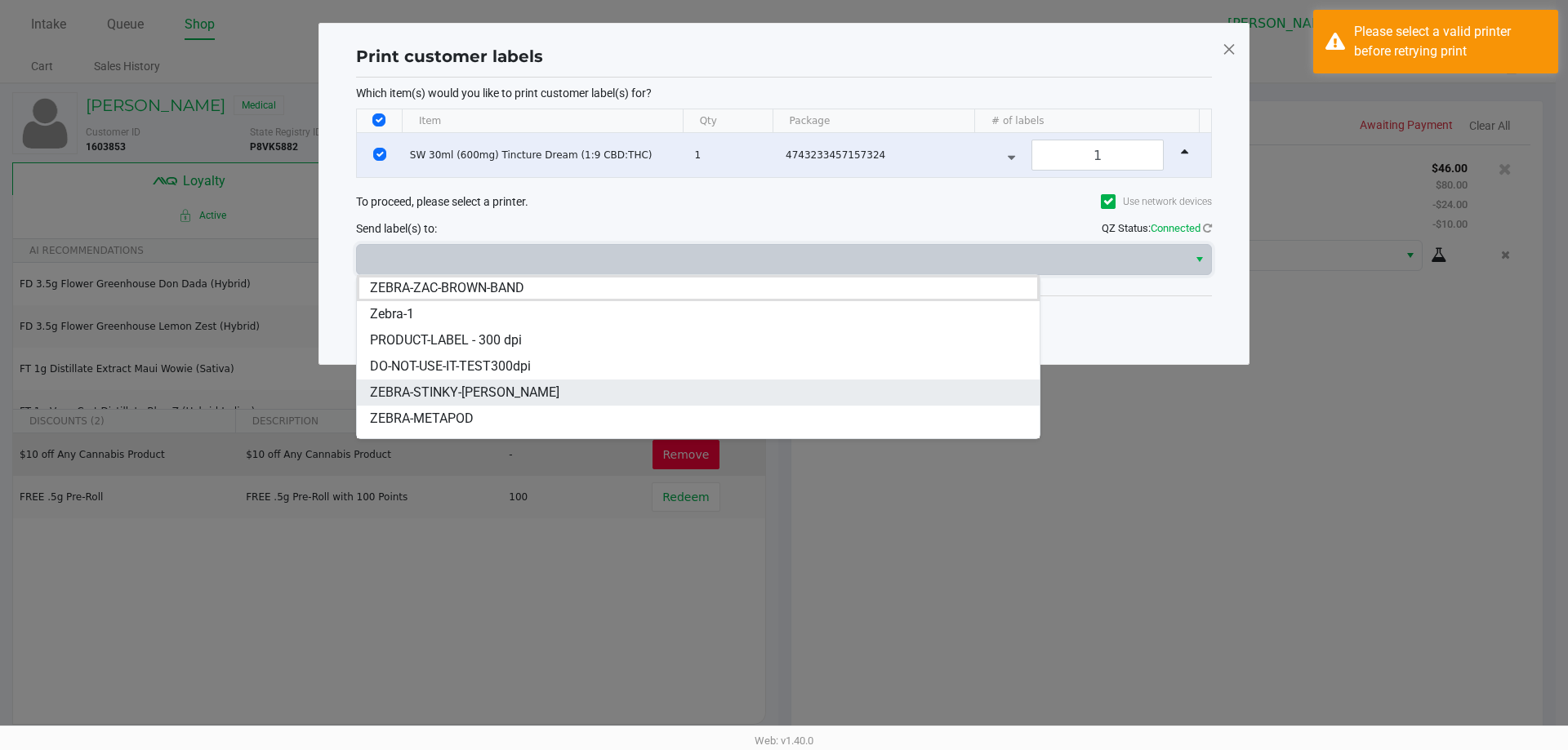
click at [495, 393] on li "ZEBRA-STINKY-[PERSON_NAME]" at bounding box center [698, 392] width 683 height 26
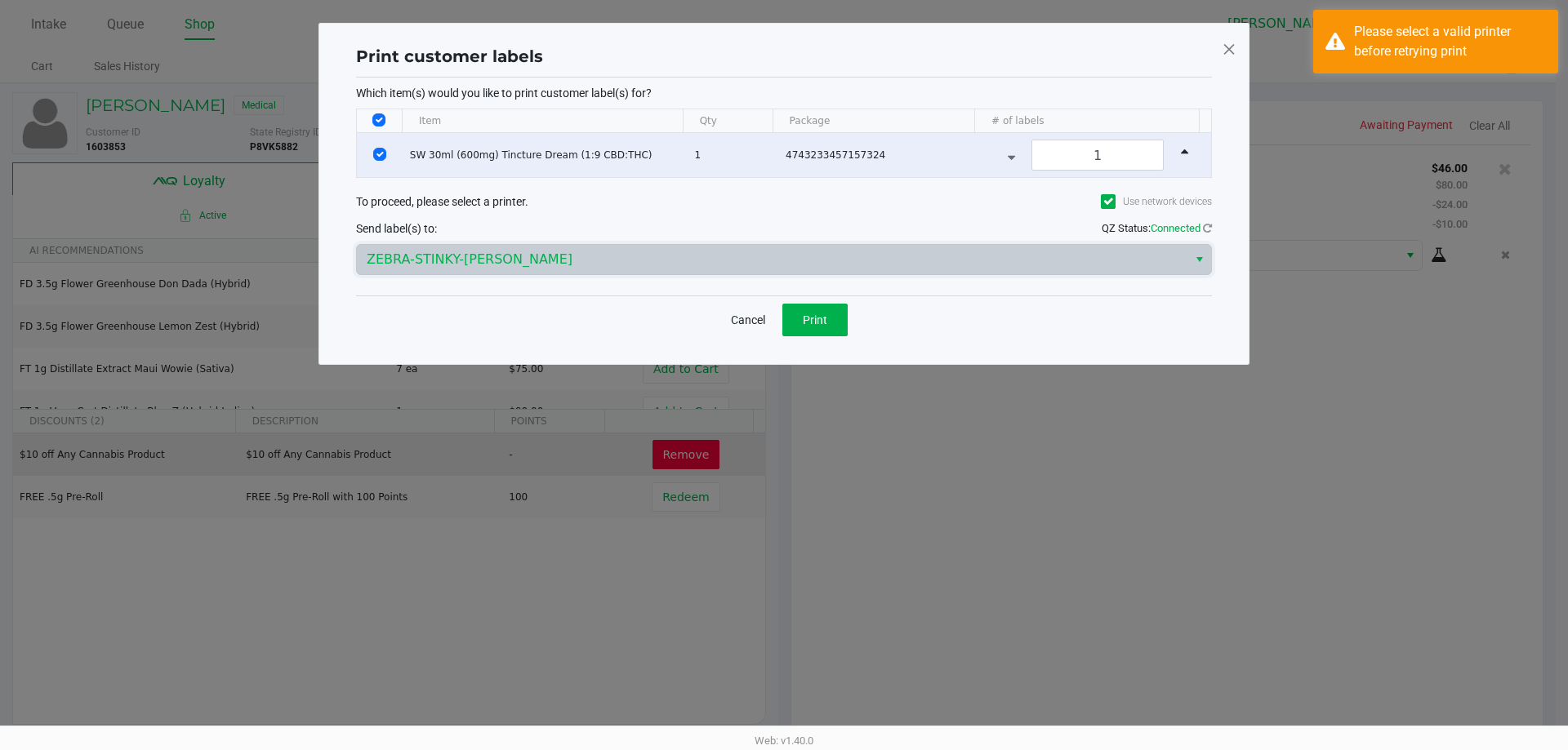
click at [808, 340] on div "Cancel Print" at bounding box center [784, 320] width 856 height 49
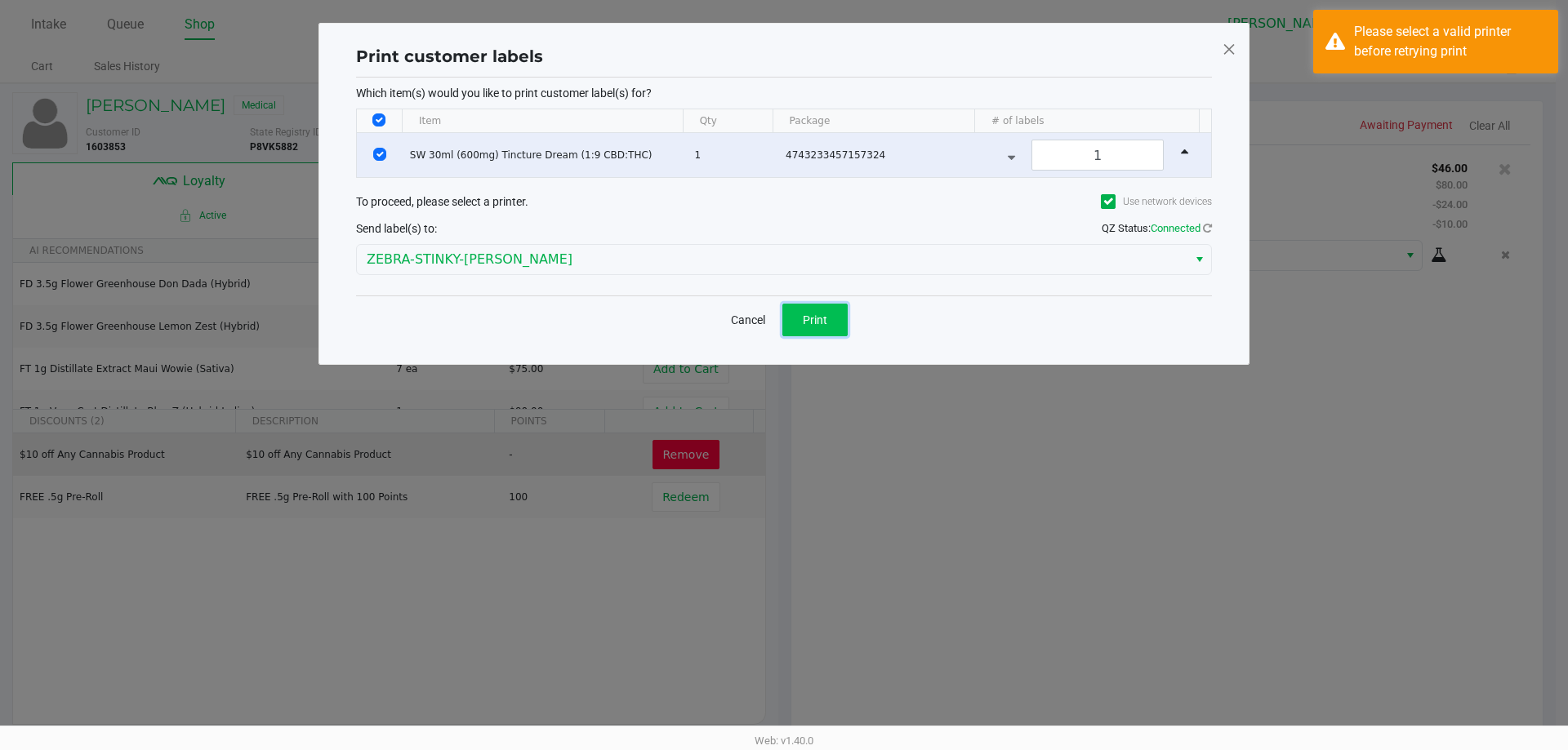
click at [810, 333] on button "Print" at bounding box center [815, 320] width 66 height 32
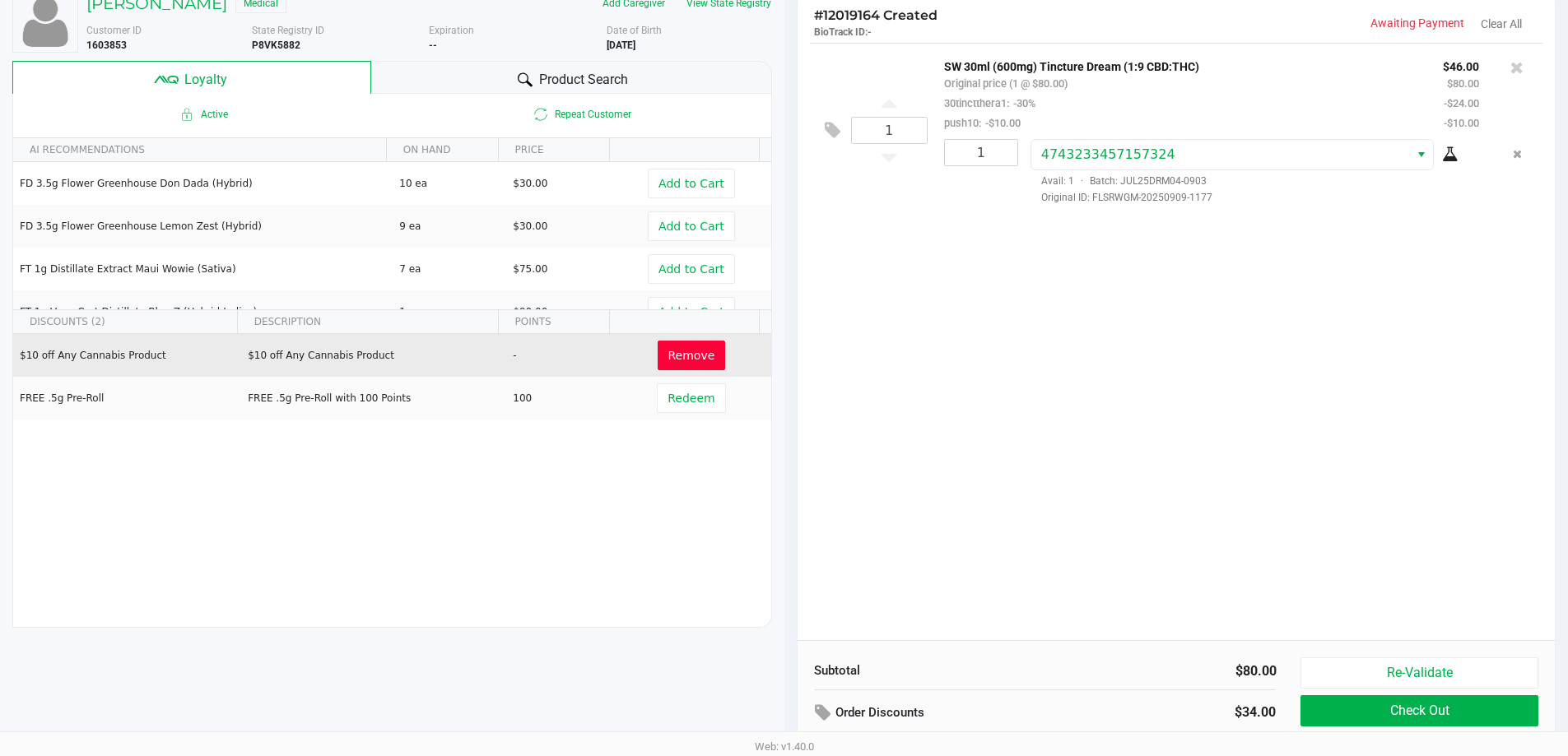
scroll to position [189, 0]
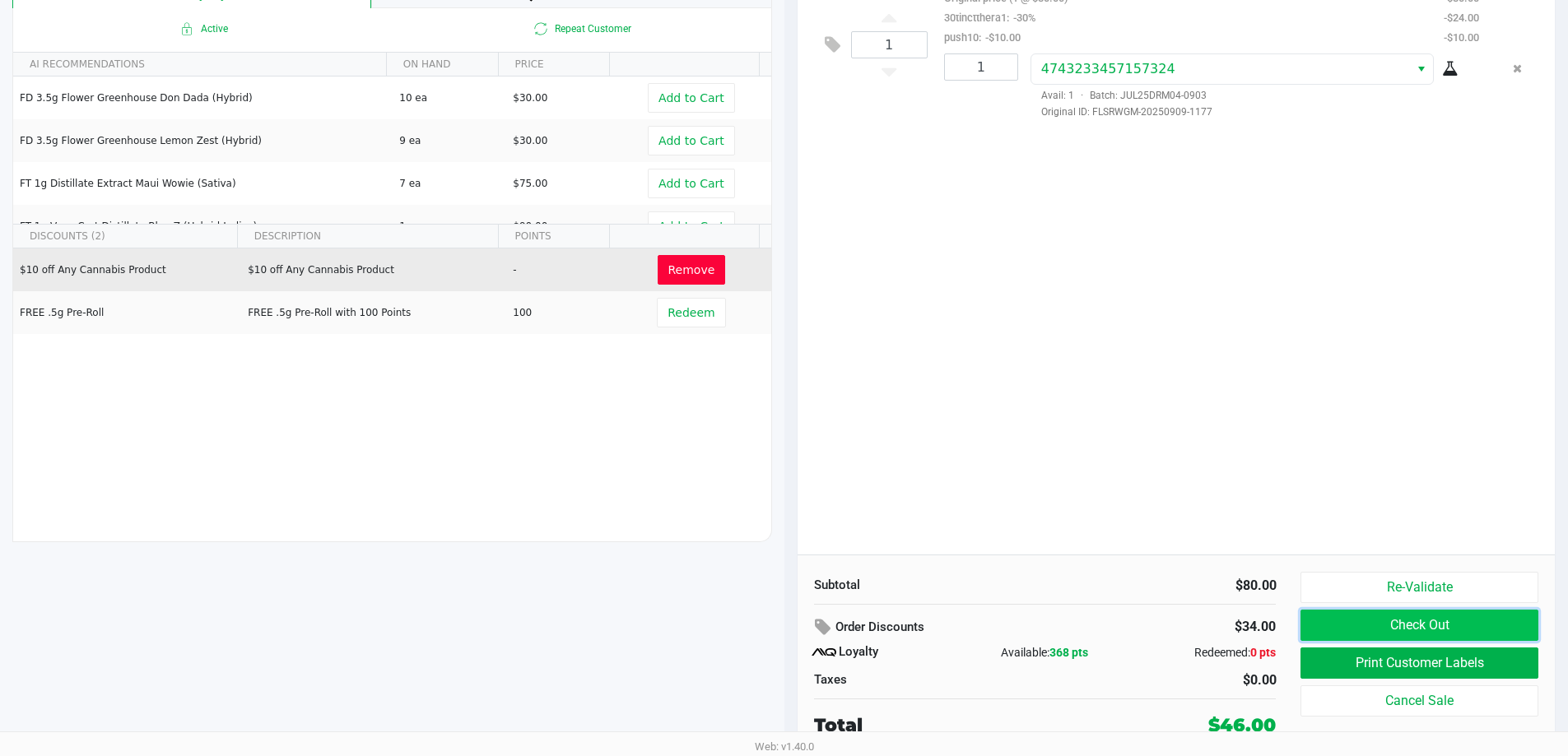
click at [1354, 621] on button "Check Out" at bounding box center [1418, 625] width 237 height 31
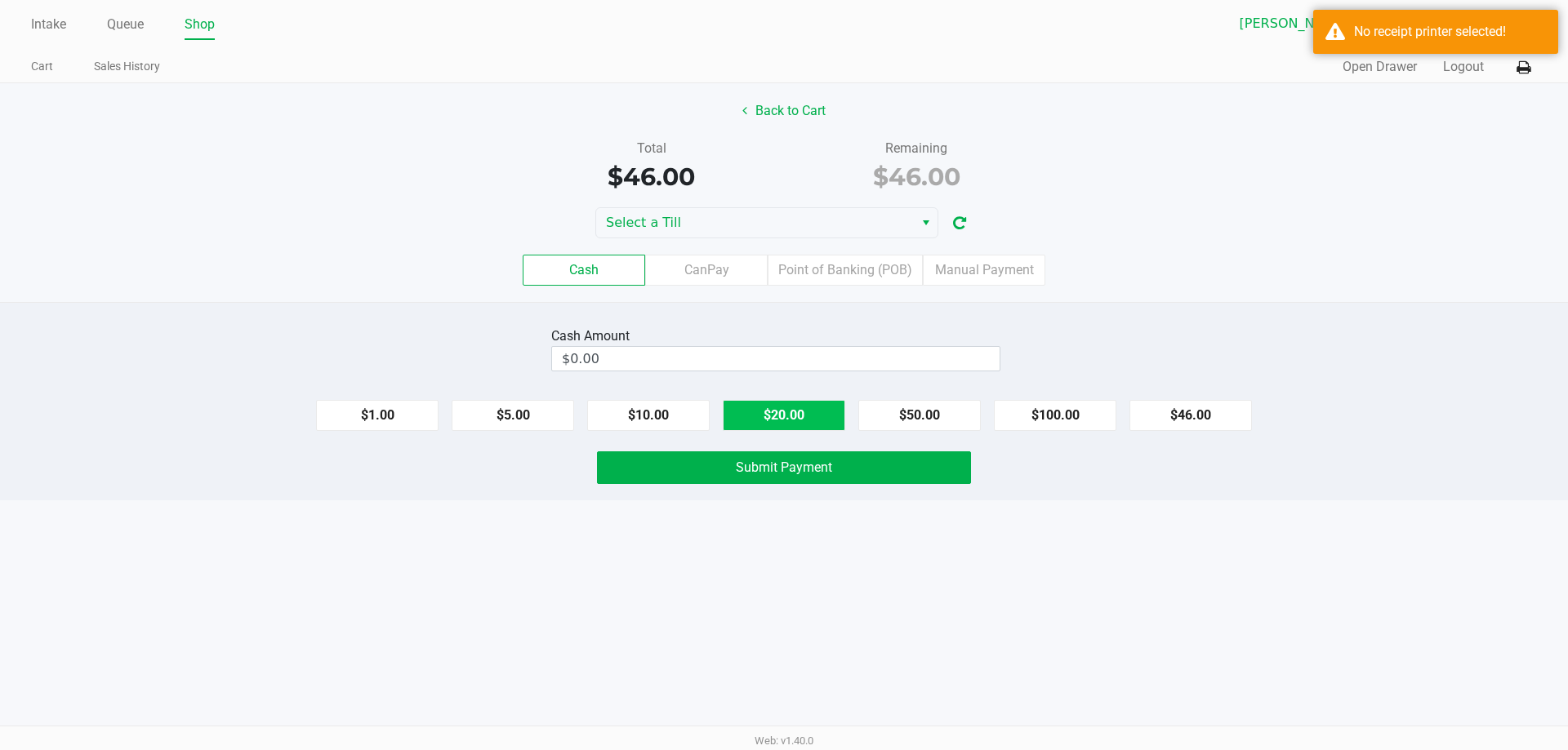
click at [793, 415] on button "$20.00" at bounding box center [784, 415] width 122 height 31
type input "$60.00"
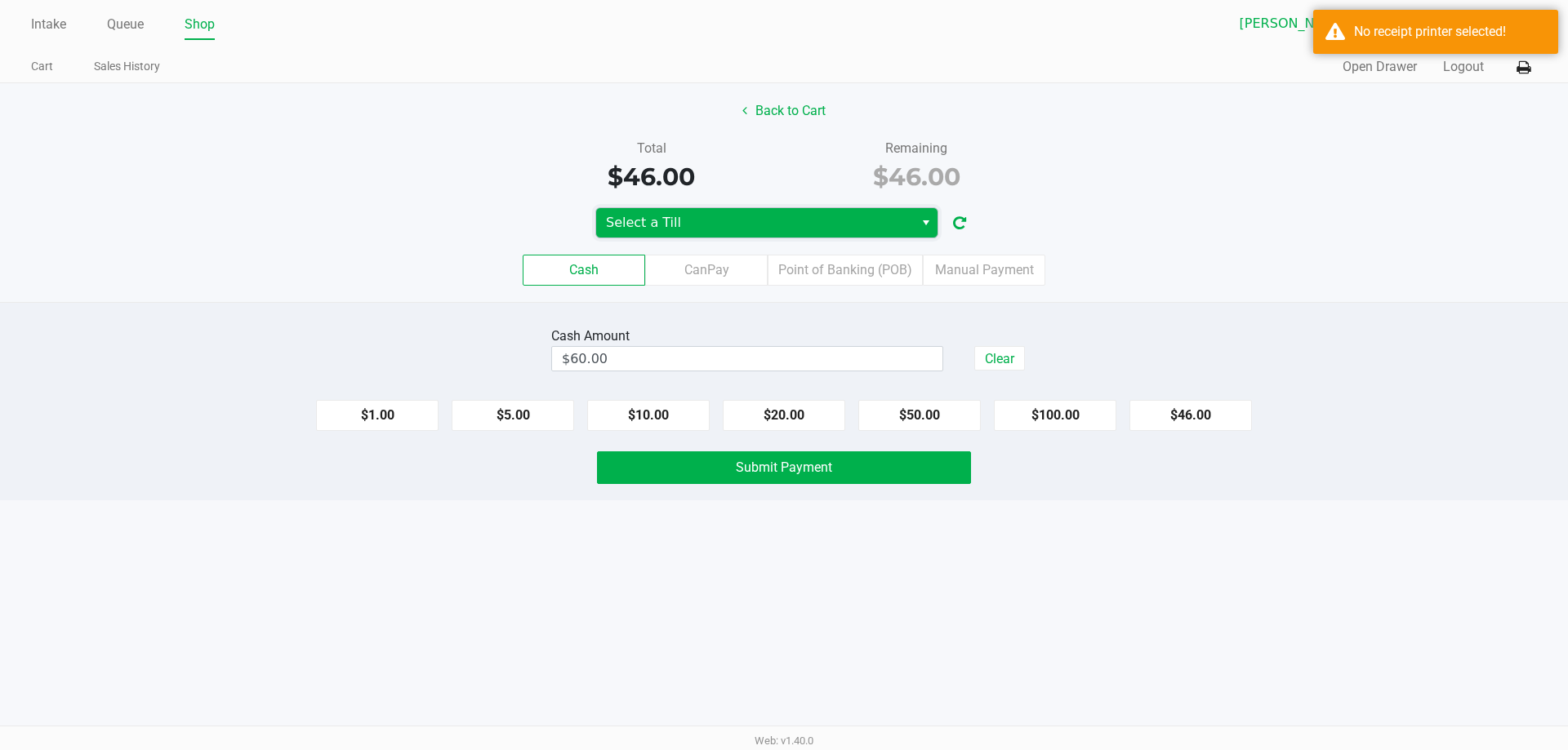
click at [811, 222] on span "Select a Till" at bounding box center [755, 223] width 298 height 20
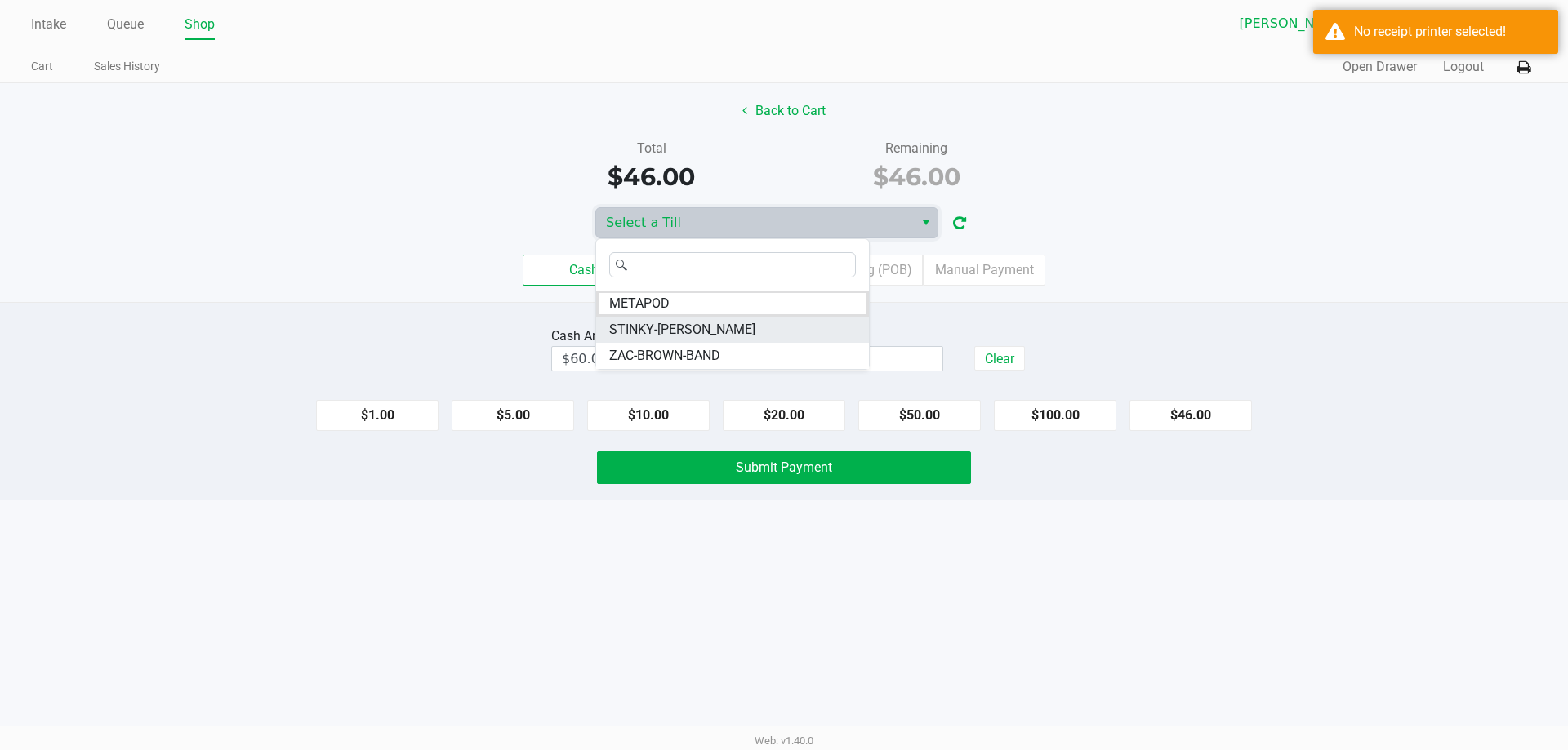
click at [659, 332] on span "STINKY-PETE" at bounding box center [682, 330] width 146 height 20
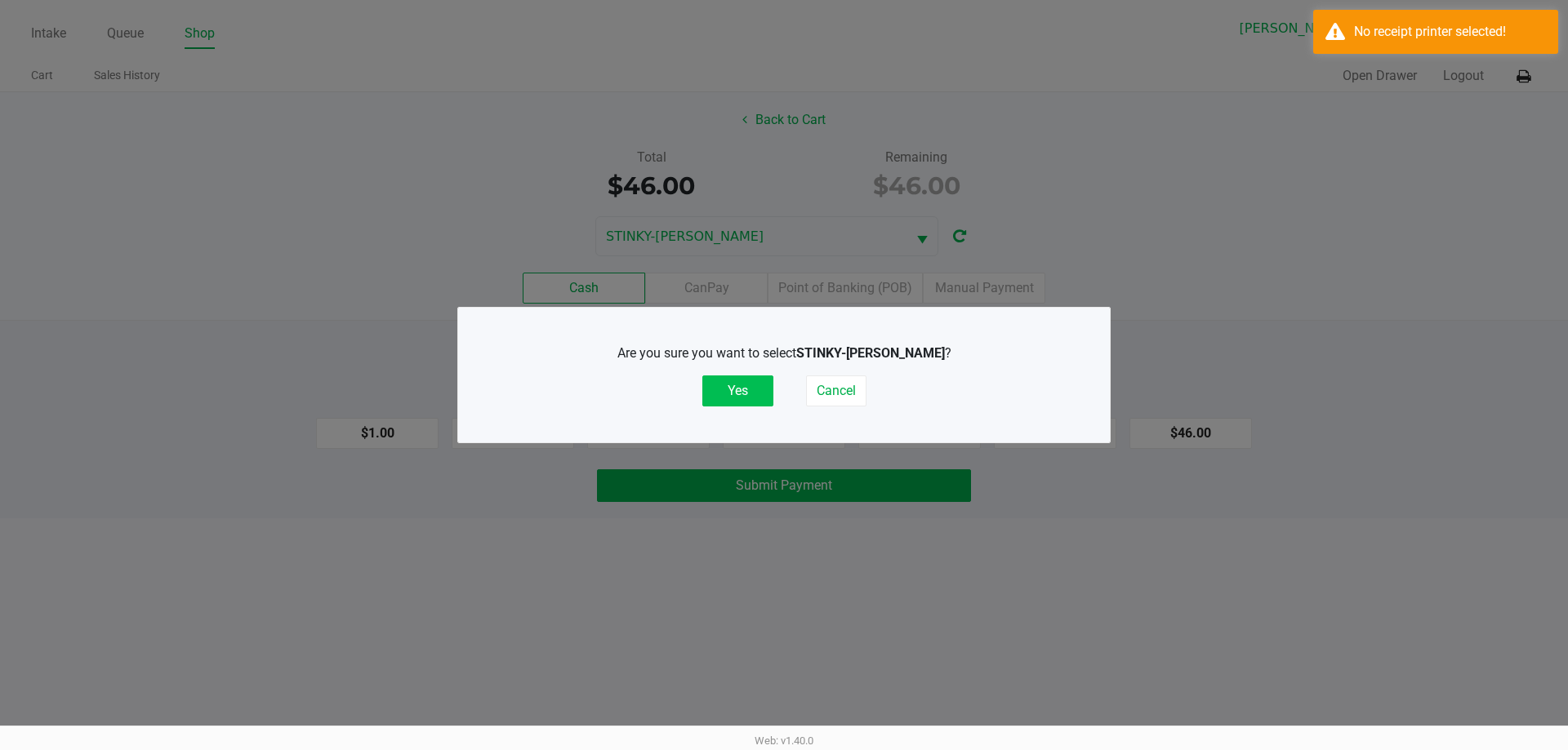
click at [741, 395] on button "Yes" at bounding box center [738, 391] width 71 height 31
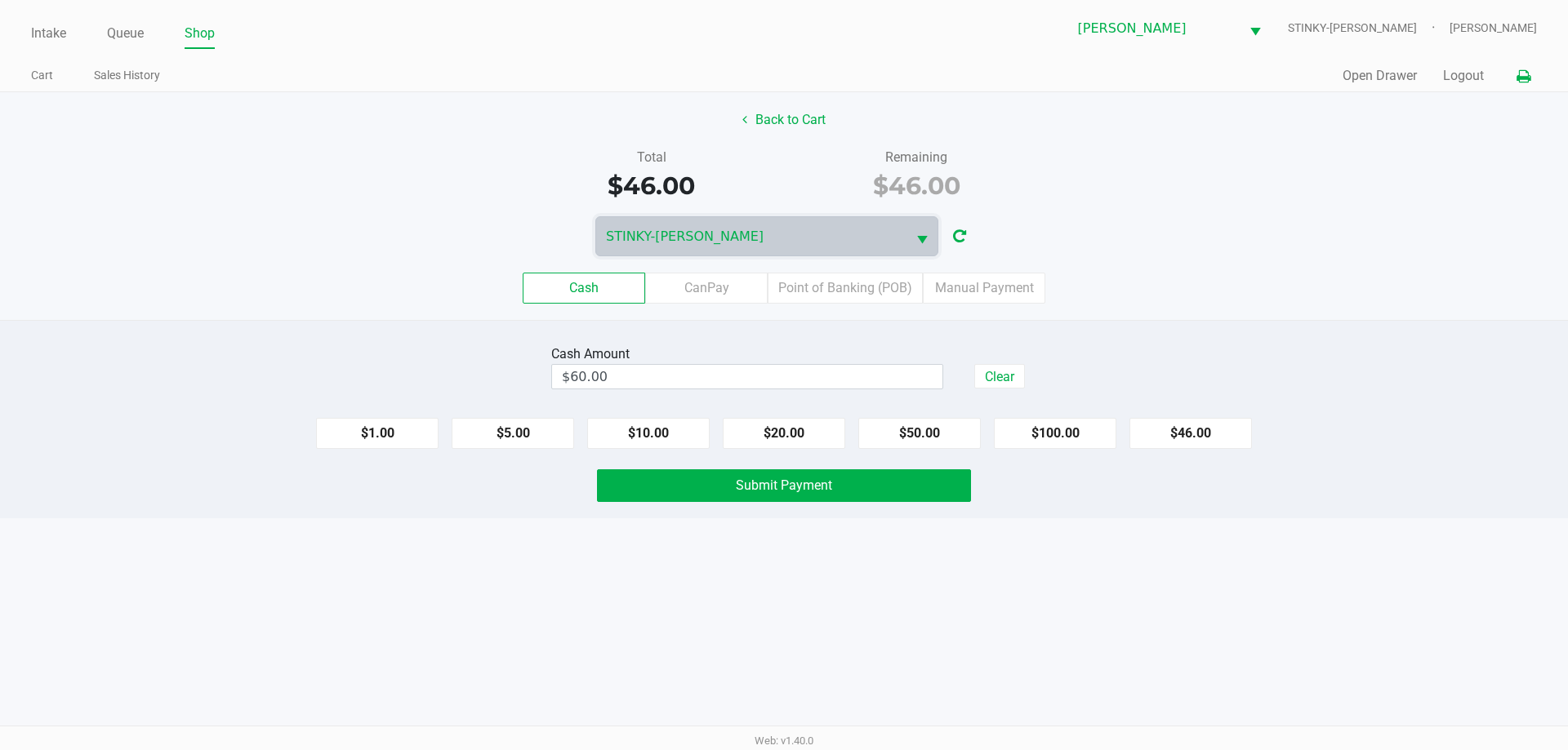
click at [1526, 85] on button at bounding box center [1523, 76] width 27 height 31
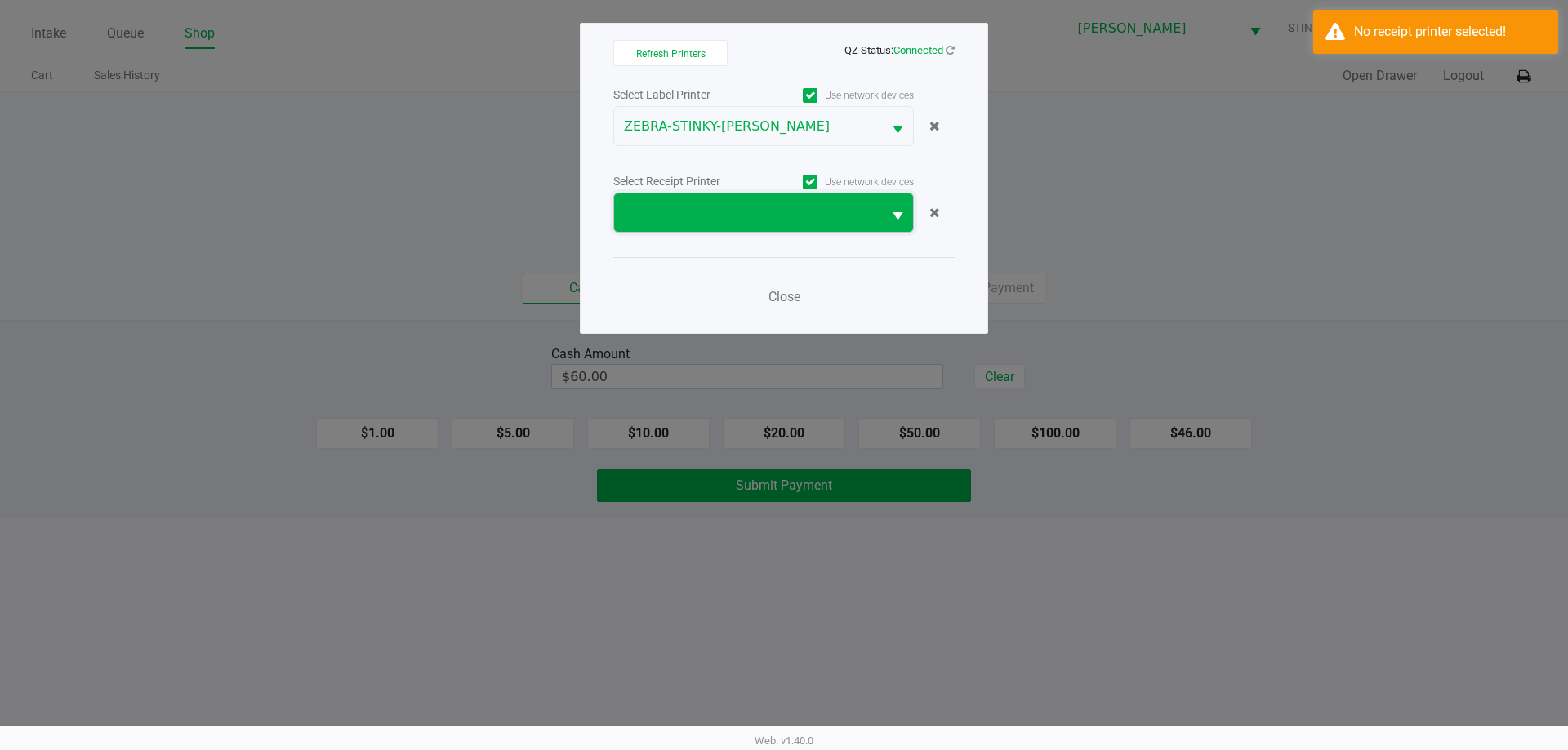
click at [703, 199] on span at bounding box center [748, 212] width 268 height 39
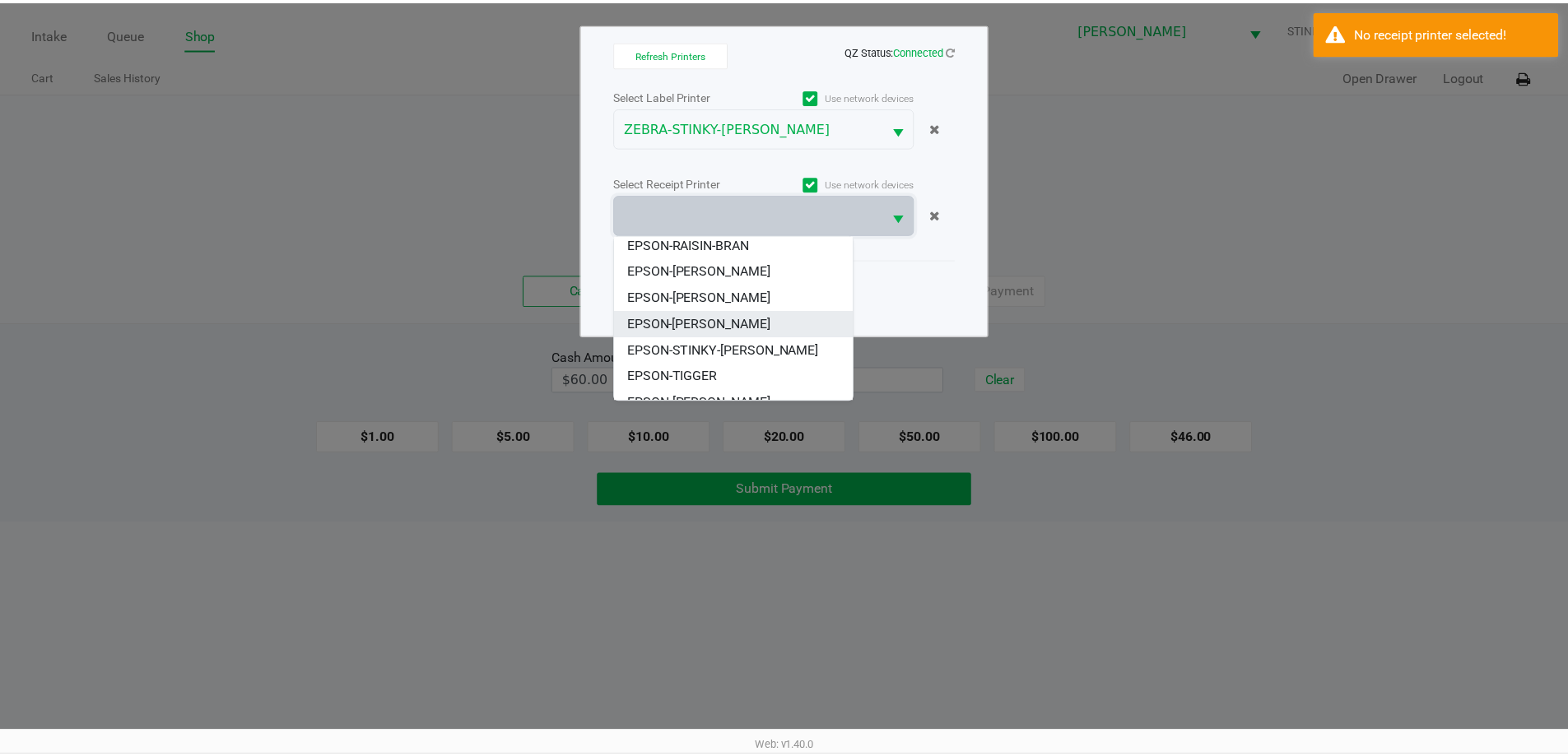
scroll to position [178, 0]
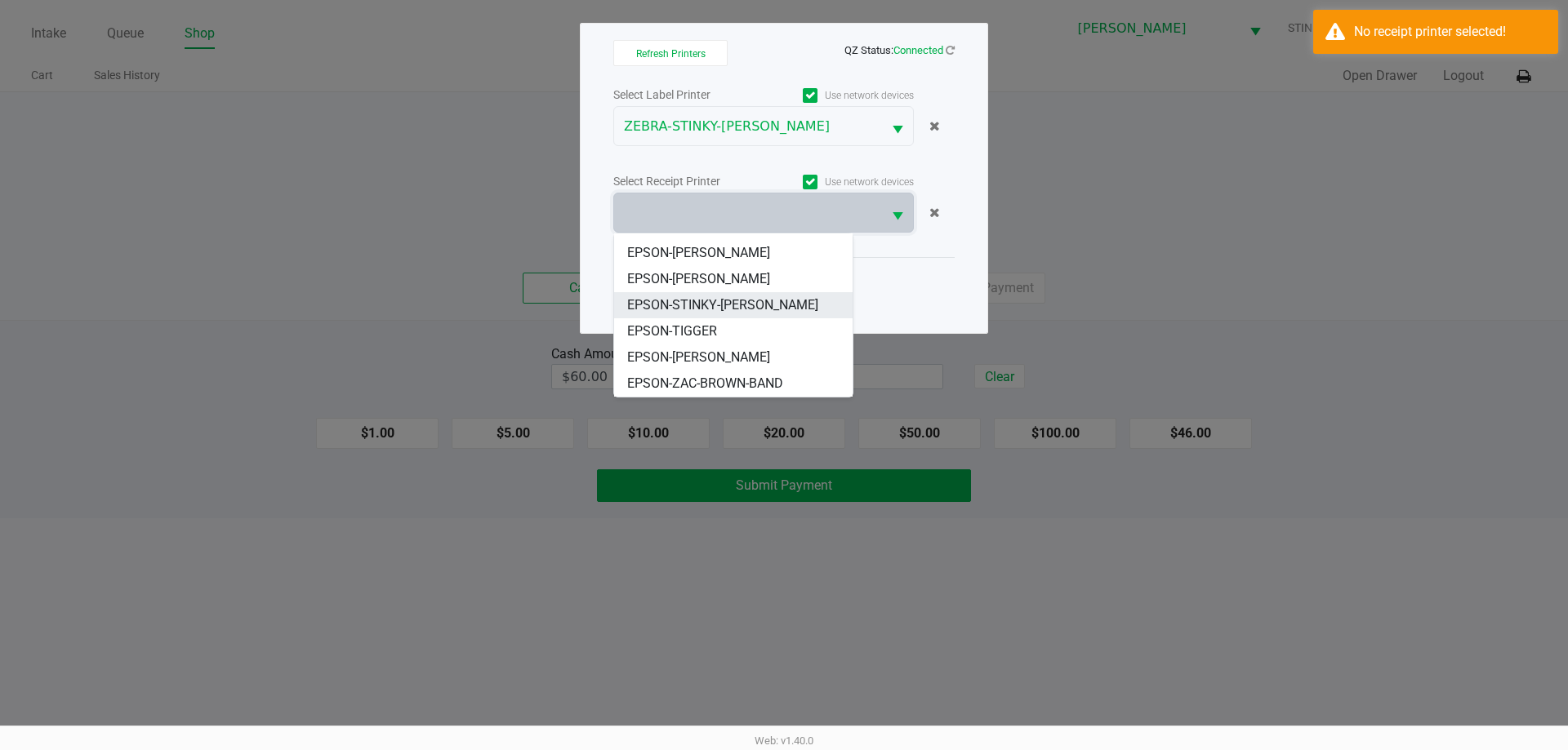
click at [719, 309] on span "EPSON-STINKY-[PERSON_NAME]" at bounding box center [722, 306] width 191 height 20
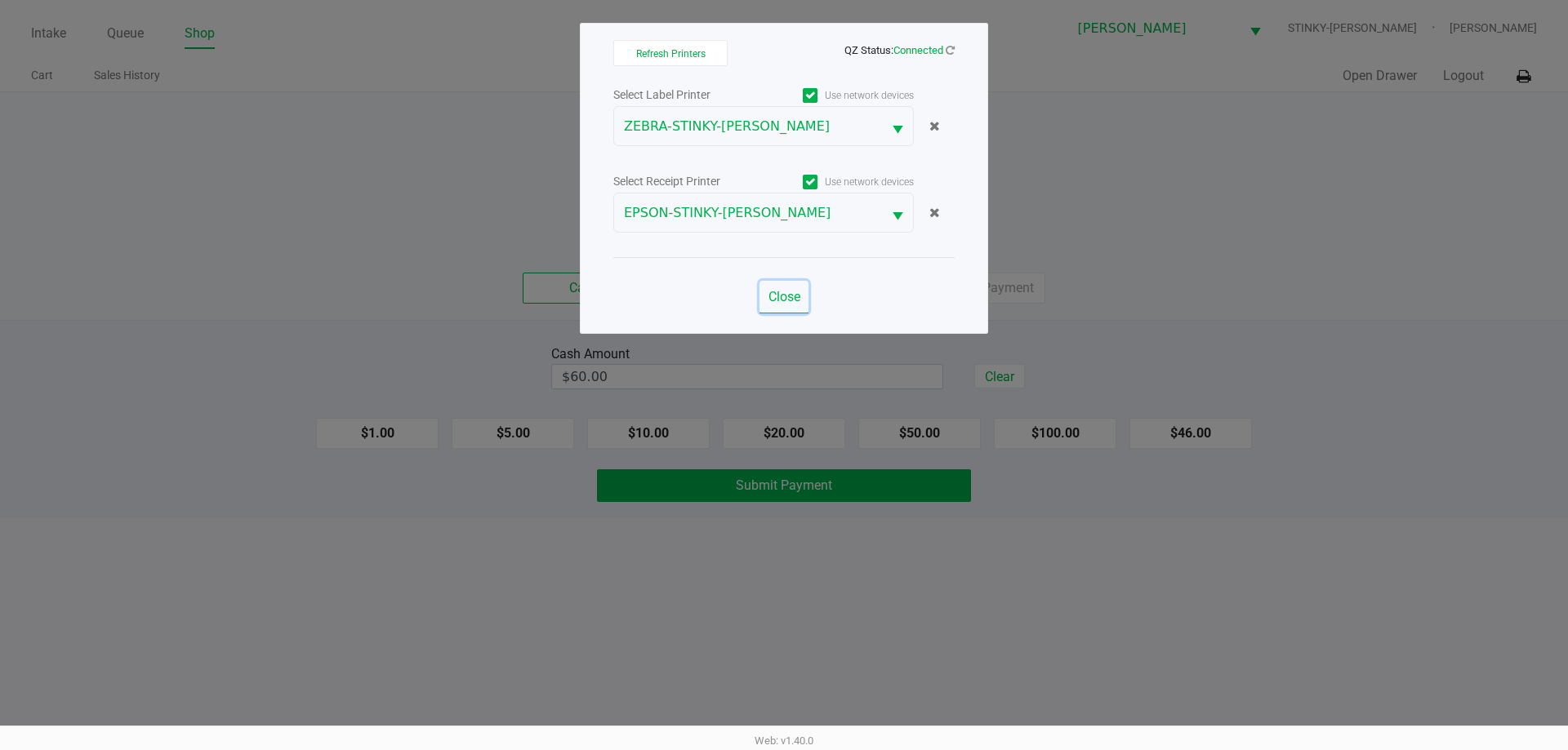
click at [772, 299] on span "Close" at bounding box center [784, 296] width 31 height 15
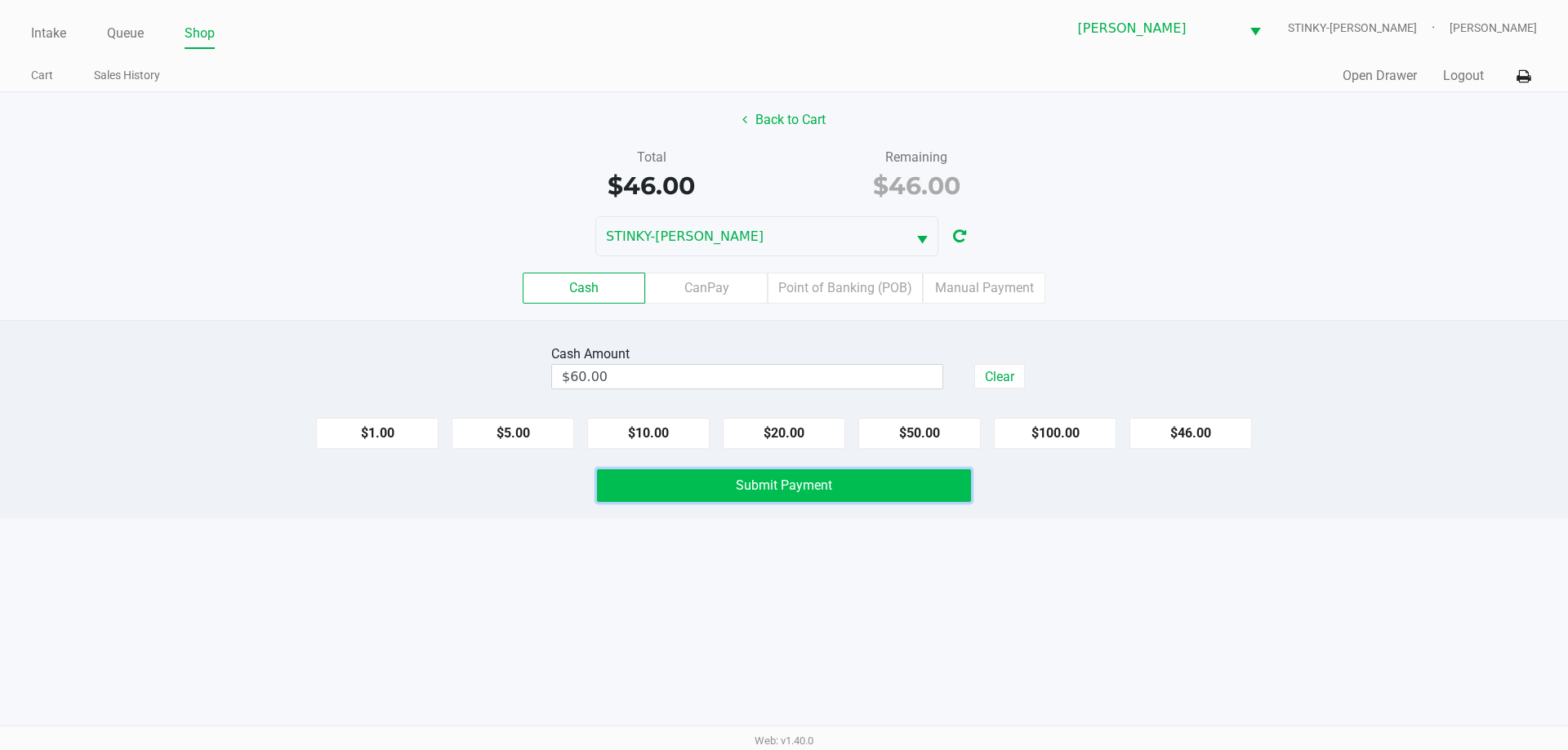
click at [810, 491] on span "Submit Payment" at bounding box center [784, 485] width 96 height 15
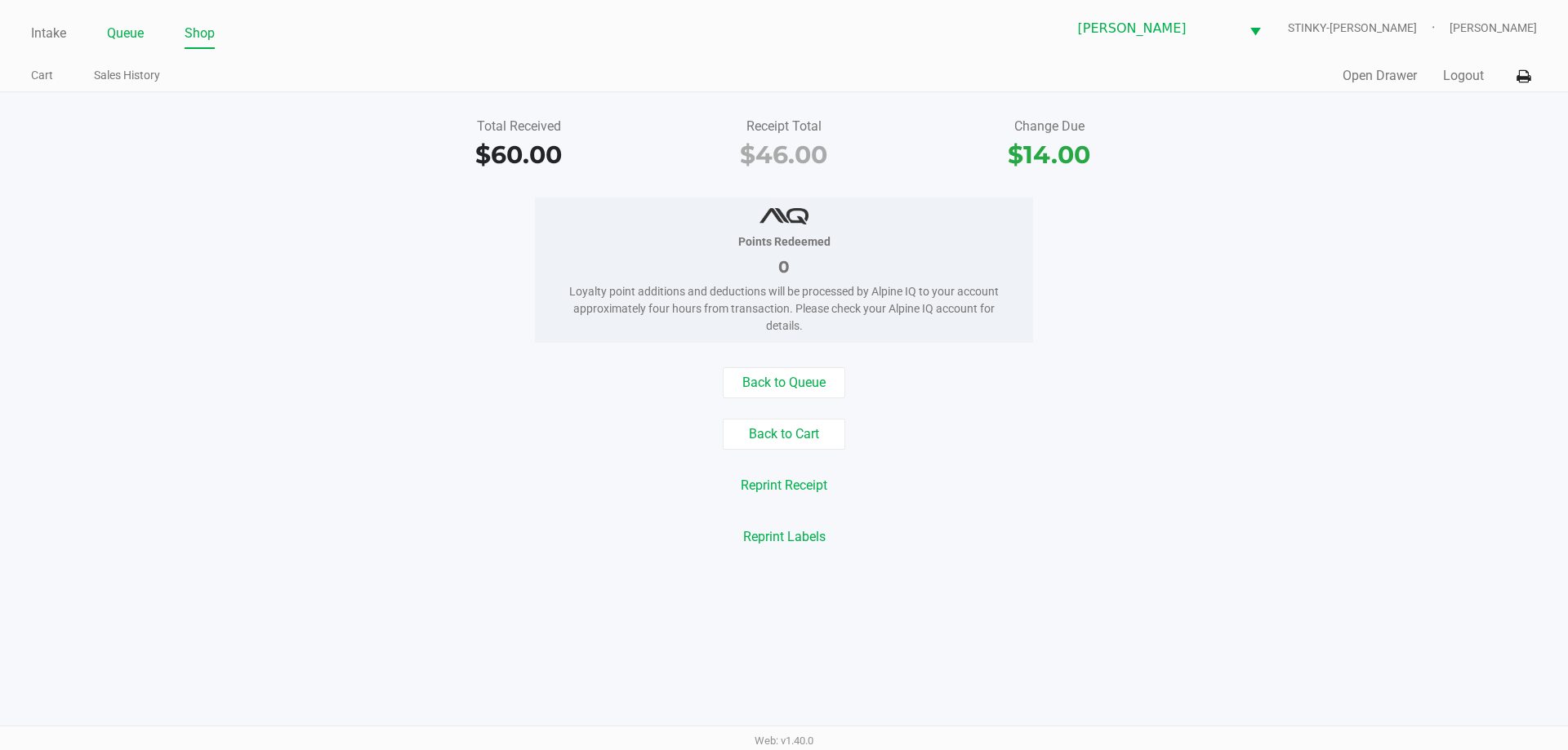
click at [128, 29] on link "Queue" at bounding box center [125, 33] width 37 height 22
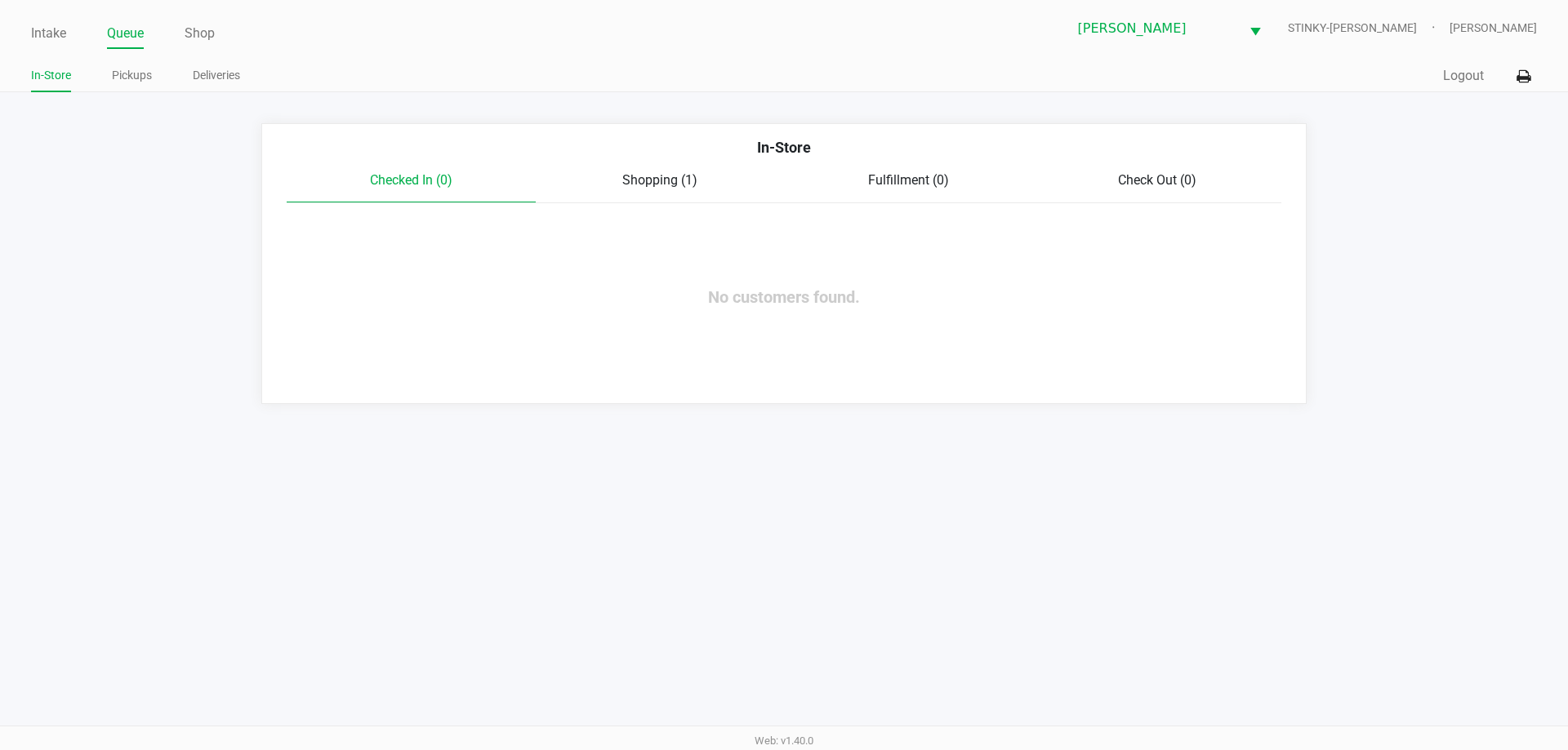
click at [225, 129] on app-queue-list "In-Store Checked In (0) Shopping (1) Fulfillment (0) Check Out (0) No customers…" at bounding box center [784, 263] width 1568 height 281
click at [55, 35] on link "Intake" at bounding box center [48, 33] width 35 height 22
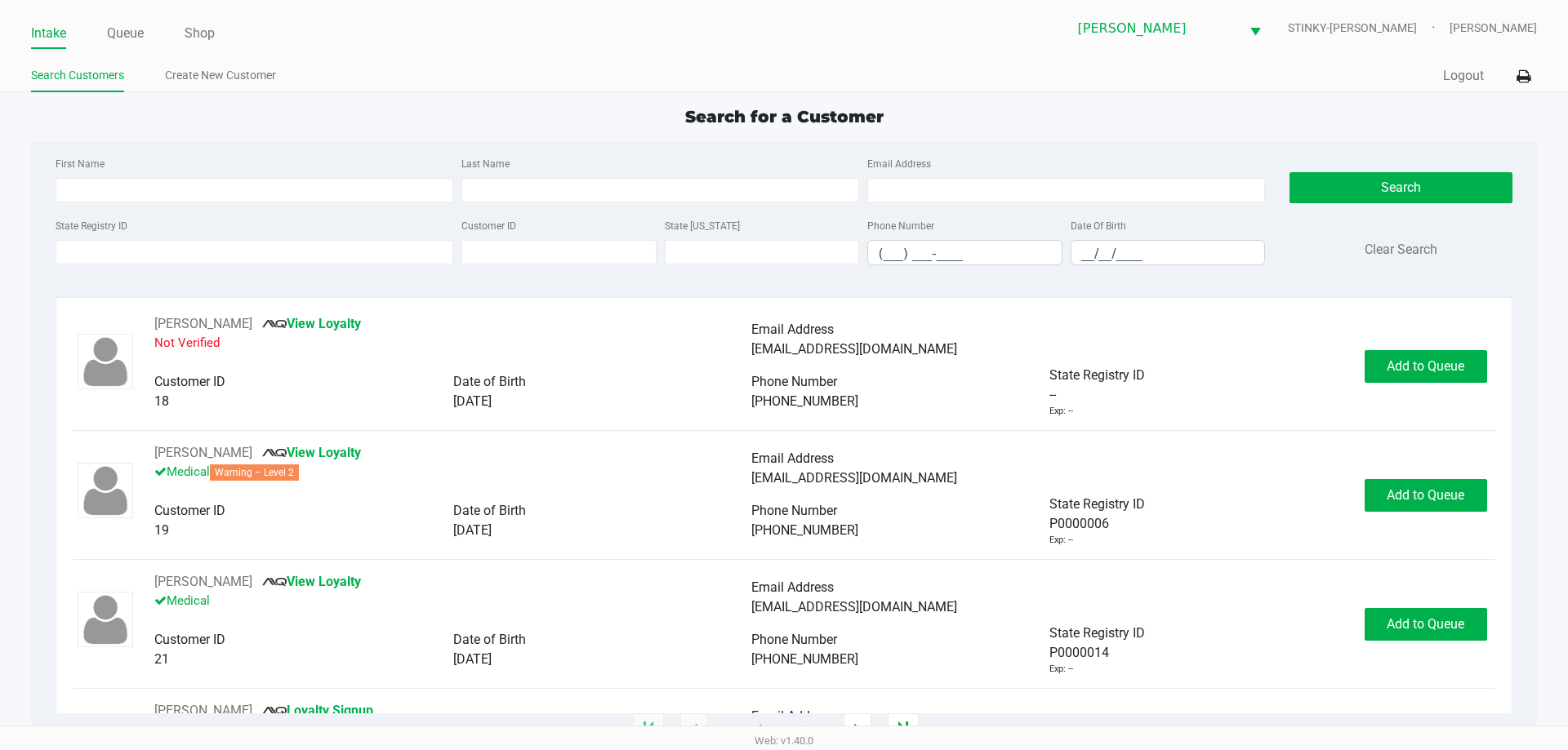
click at [433, 84] on ul "Search Customers Create New Customer" at bounding box center [407, 77] width 753 height 28
click at [202, 252] on input "State Registry ID" at bounding box center [255, 252] width 398 height 24
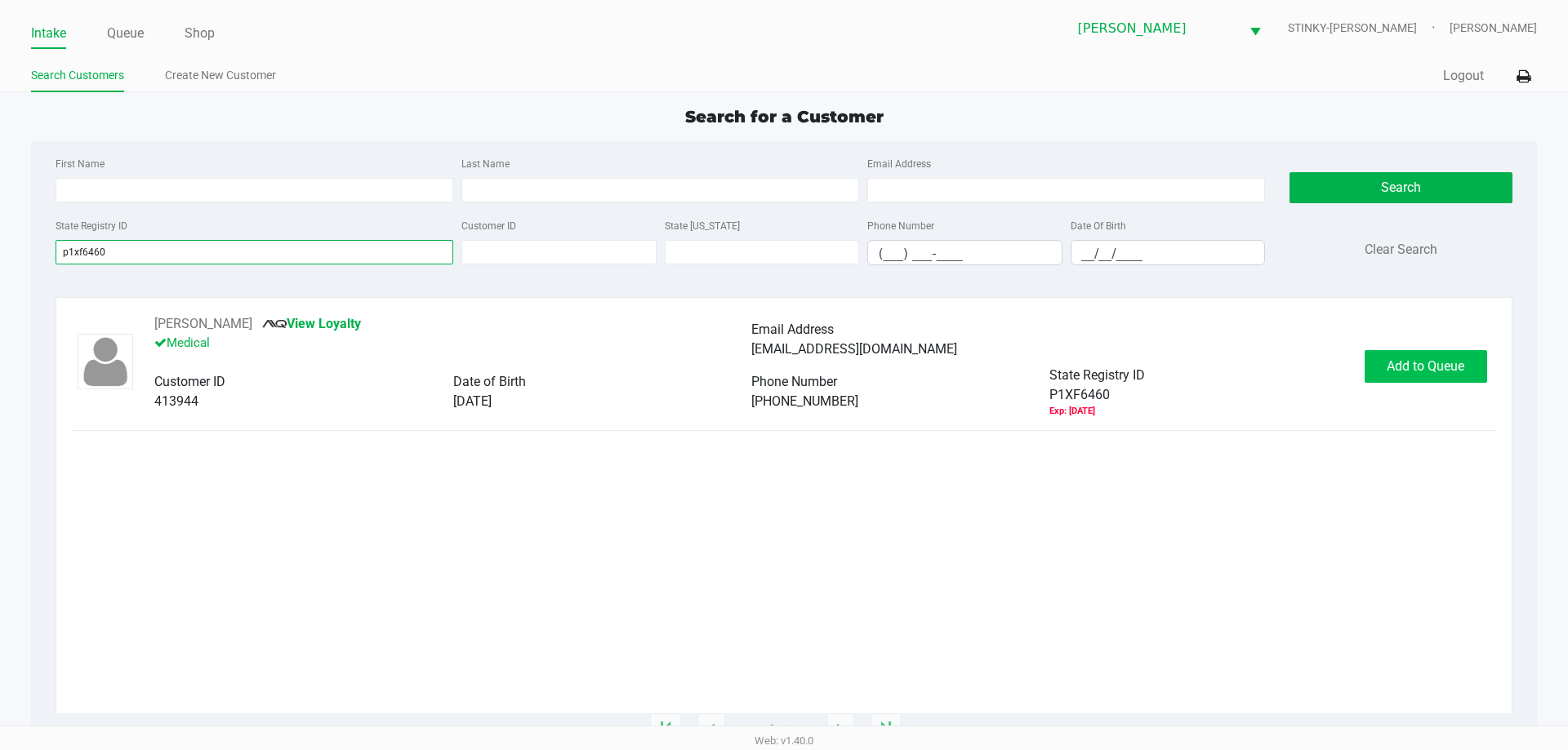
type input "p1xf6460"
click at [1429, 369] on span "Add to Queue" at bounding box center [1425, 365] width 77 height 15
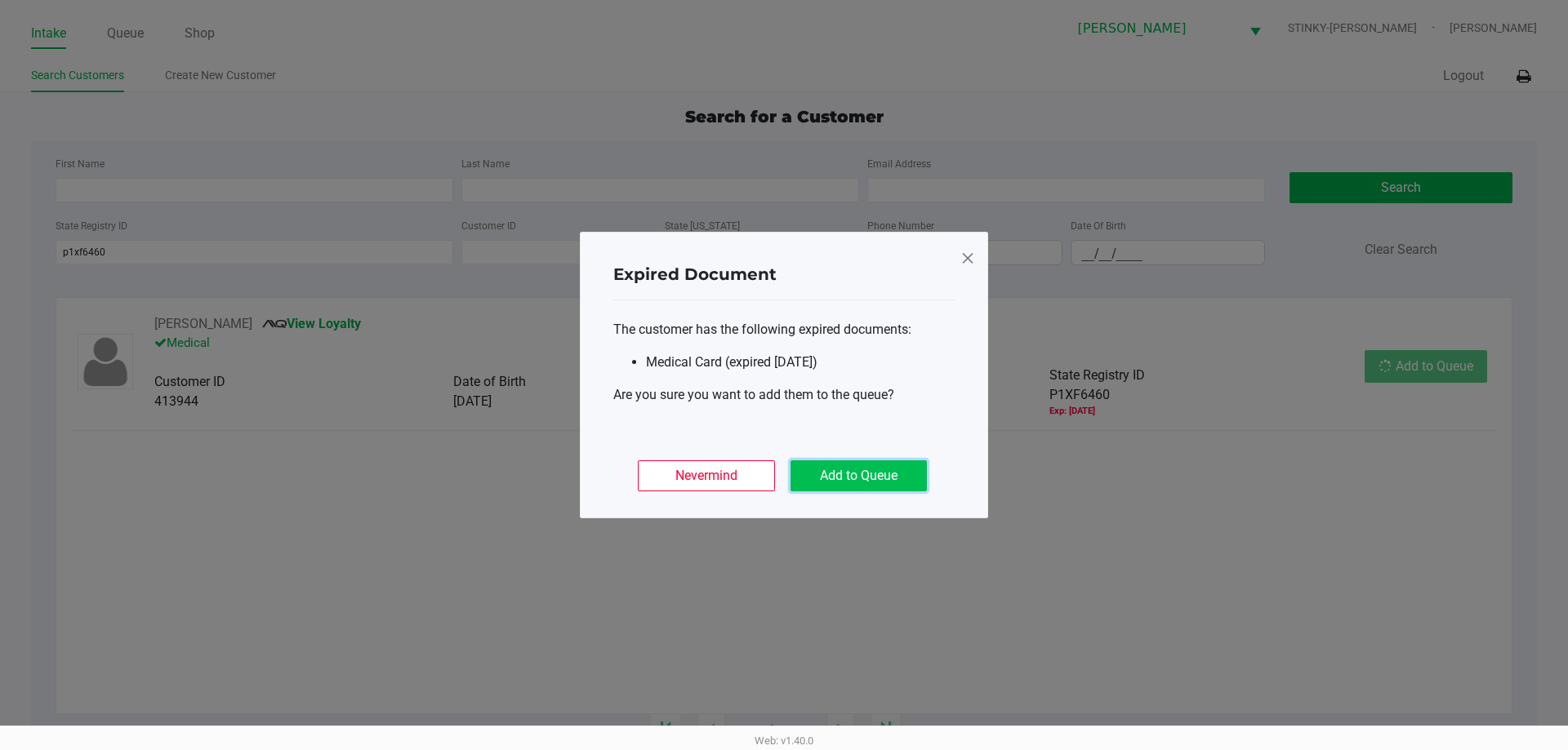
click at [866, 479] on button "Add to Queue" at bounding box center [859, 476] width 137 height 31
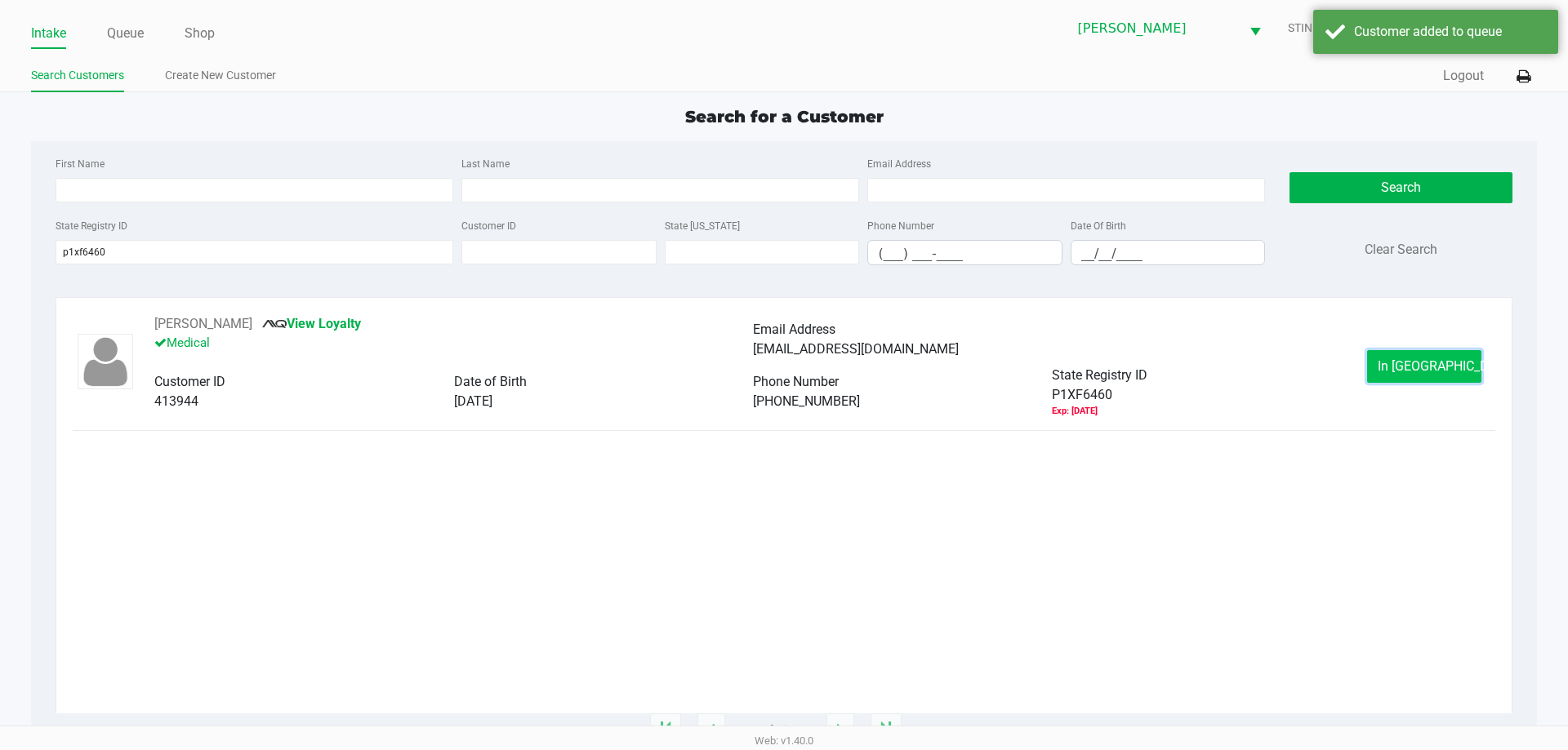
click at [1395, 368] on button "In Queue" at bounding box center [1424, 366] width 114 height 32
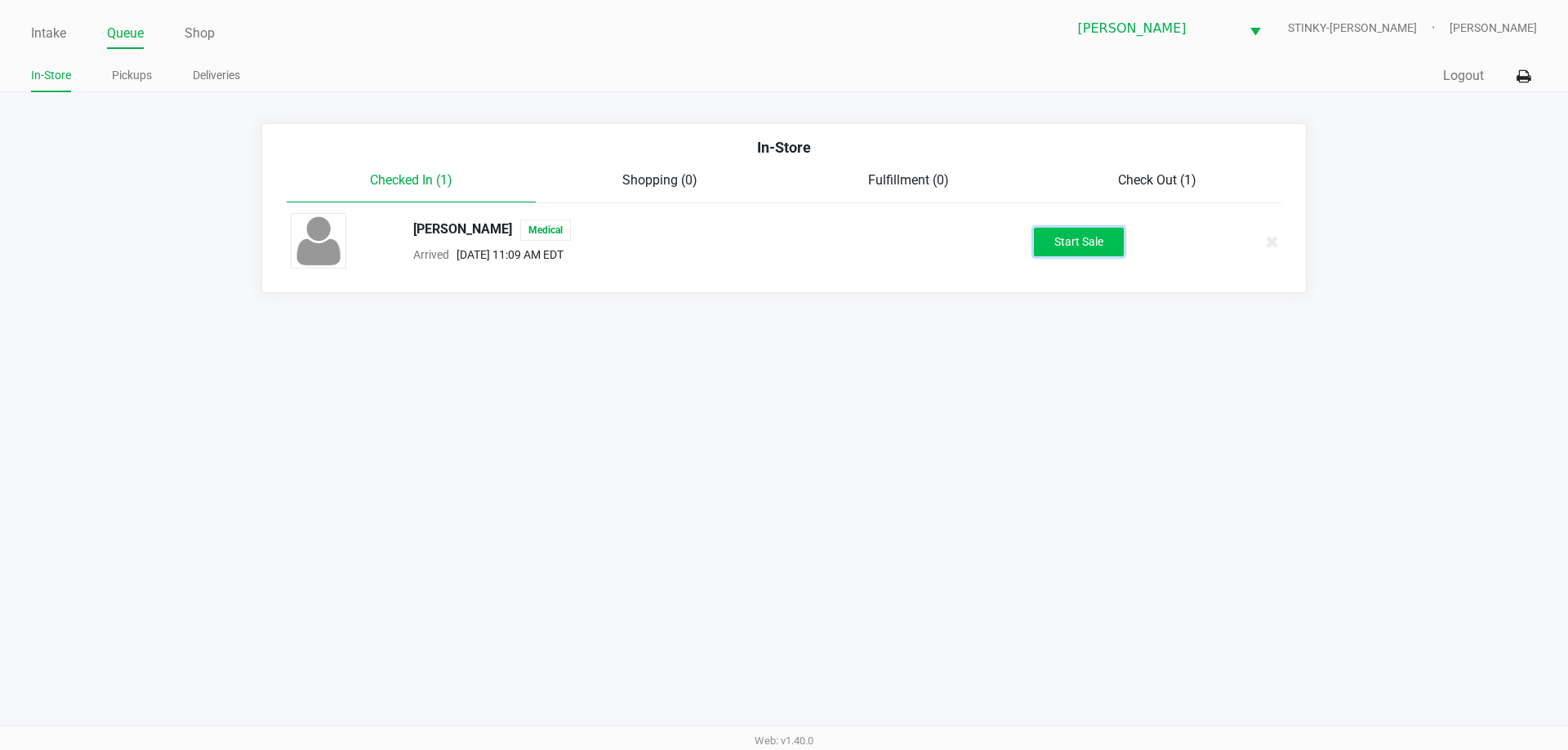
click at [1079, 246] on button "Start Sale" at bounding box center [1079, 242] width 90 height 29
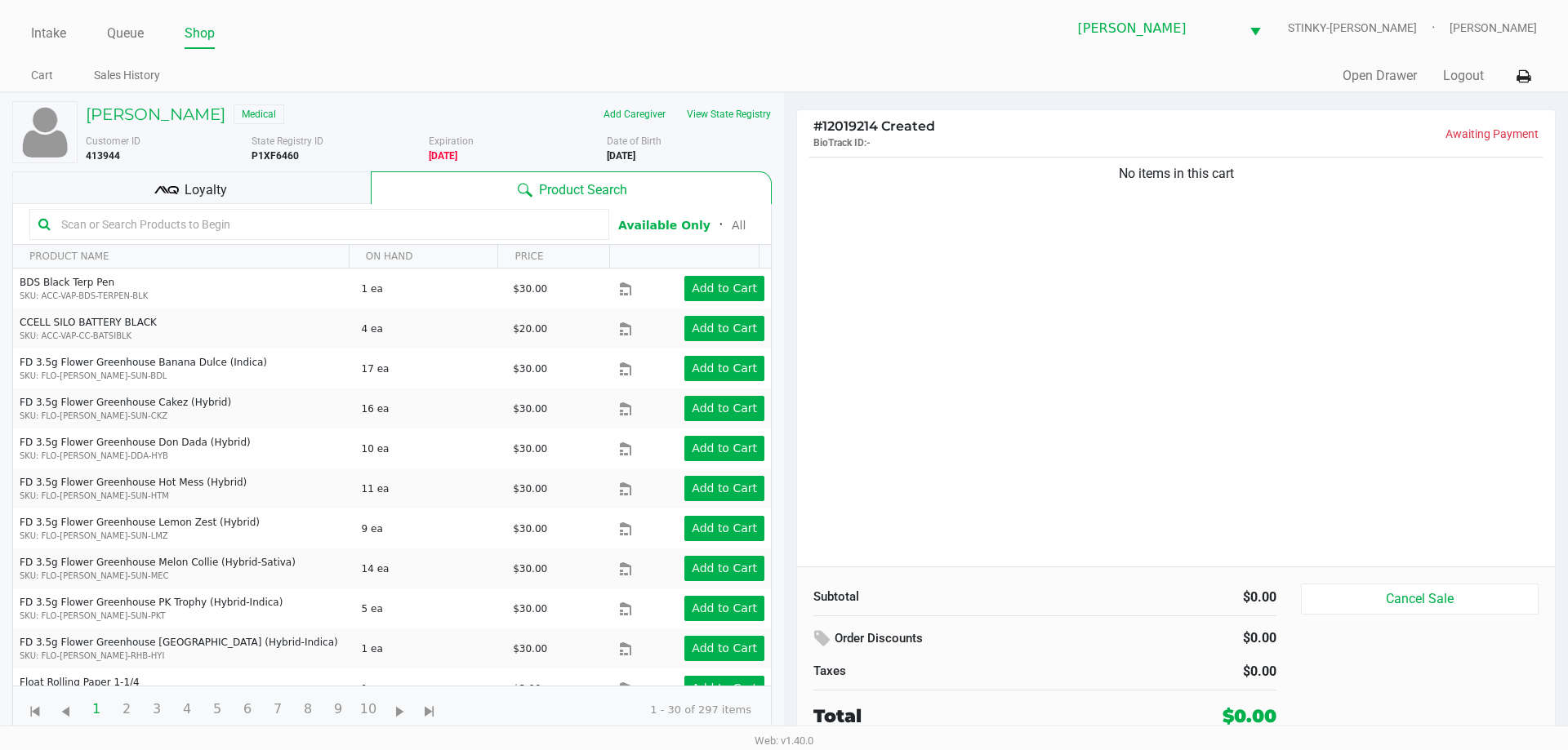
click at [219, 189] on span "Loyalty" at bounding box center [205, 191] width 42 height 20
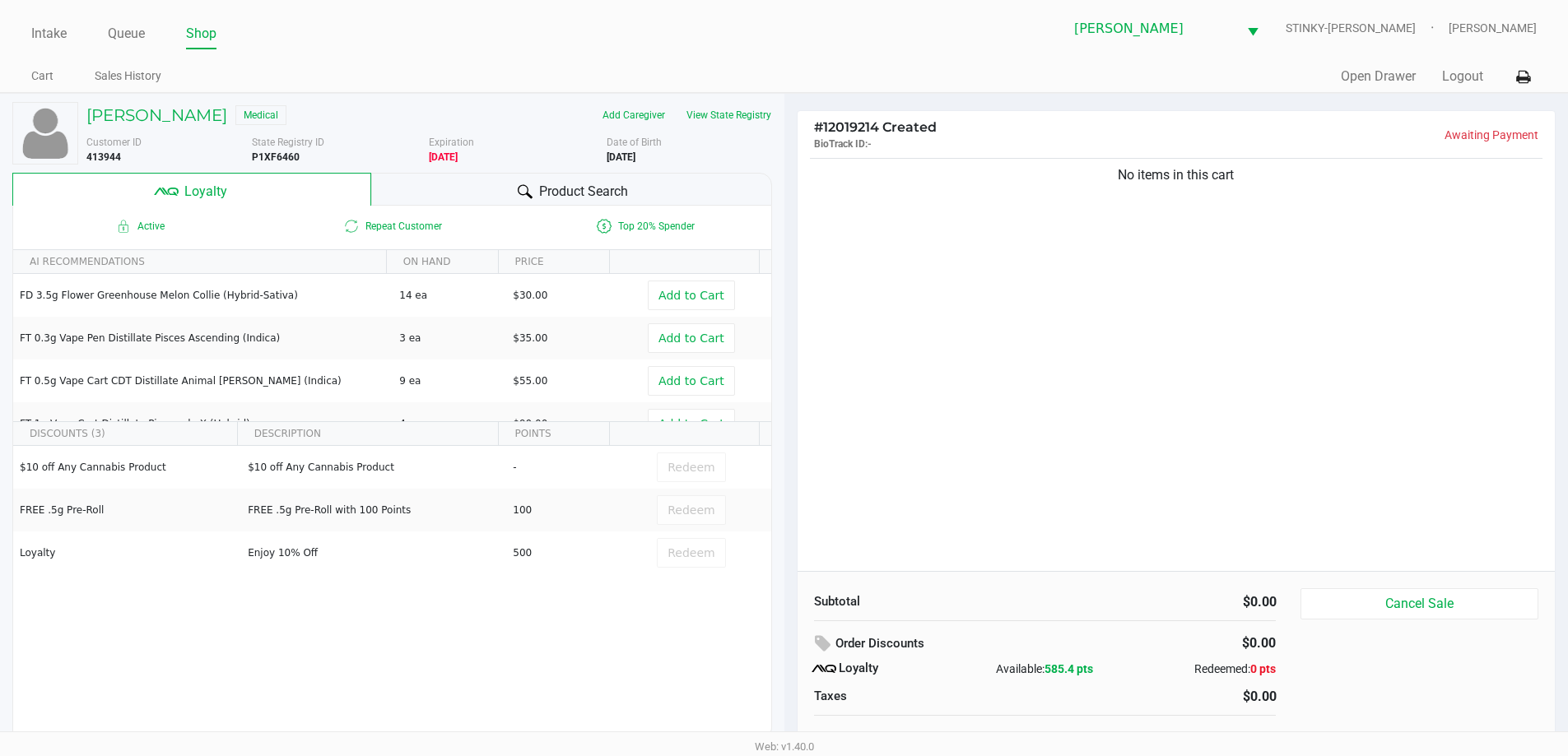
click at [112, 646] on div "$10 off Any Cannabis Product $10 off Any Cannabis Product - Redeem FREE .5g Pre…" at bounding box center [393, 569] width 758 height 247
click at [577, 192] on span "Product Search" at bounding box center [584, 192] width 89 height 20
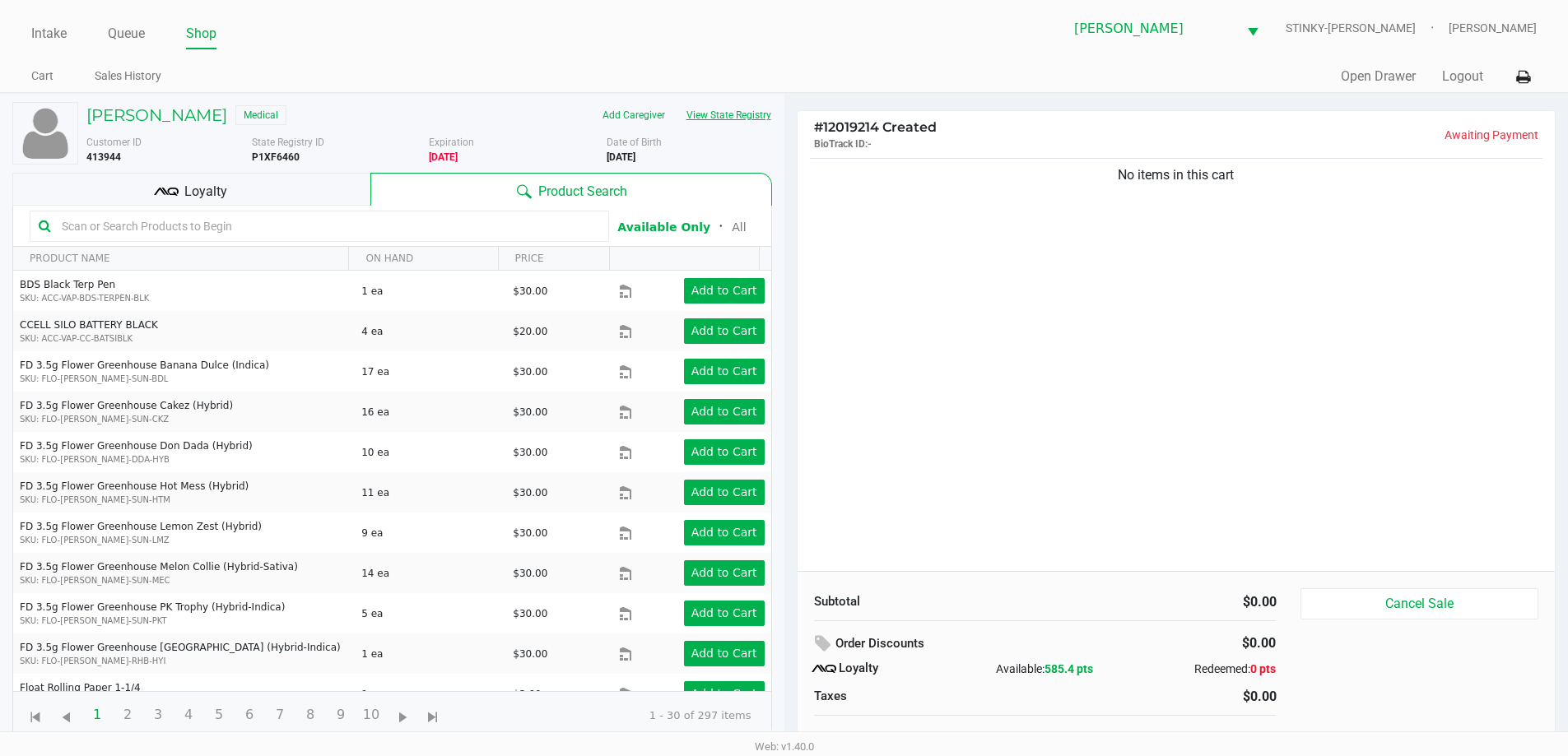
click at [716, 110] on button "View State Registry" at bounding box center [724, 115] width 96 height 26
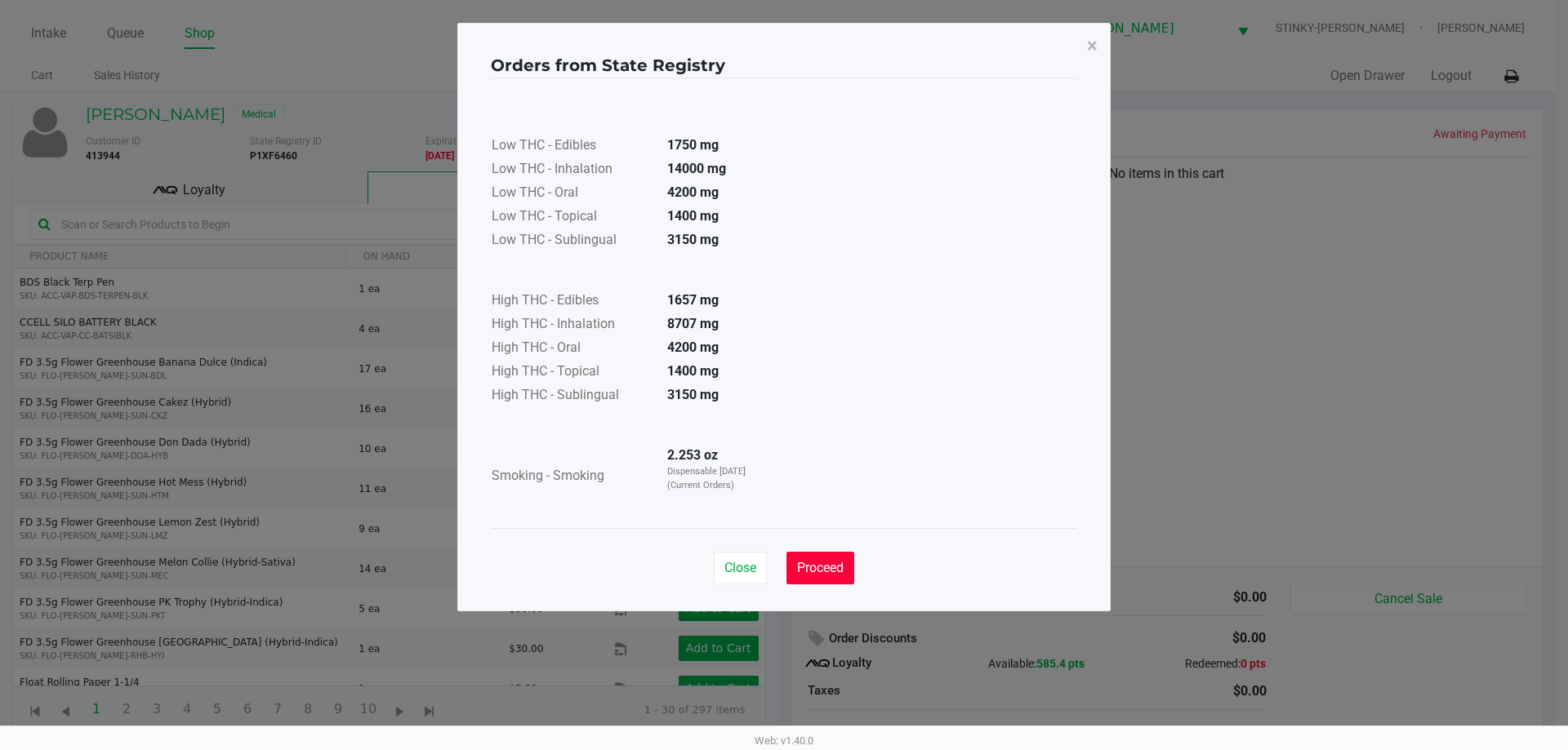
click at [808, 558] on button "Proceed" at bounding box center [820, 568] width 67 height 32
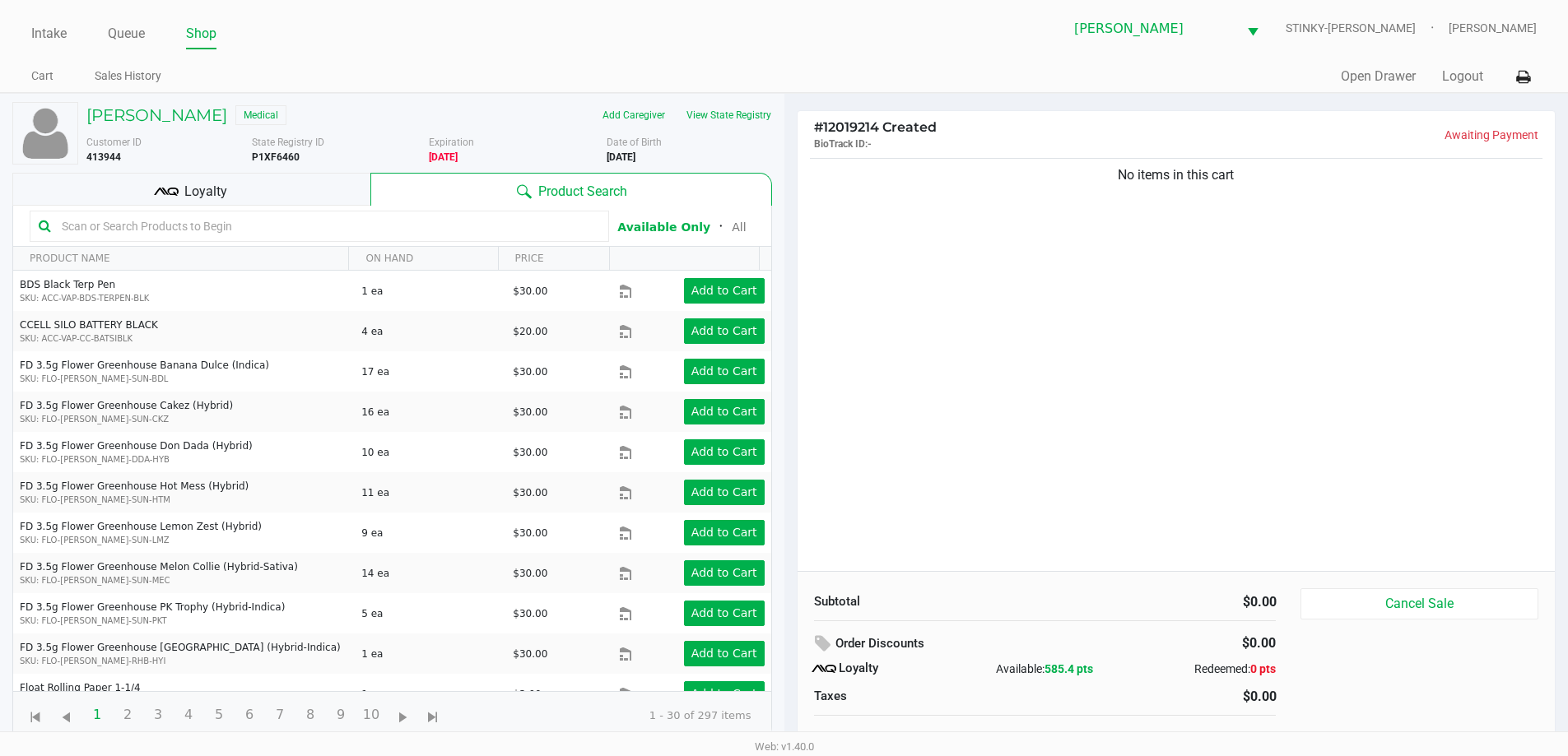
click at [311, 235] on input "text" at bounding box center [327, 226] width 545 height 24
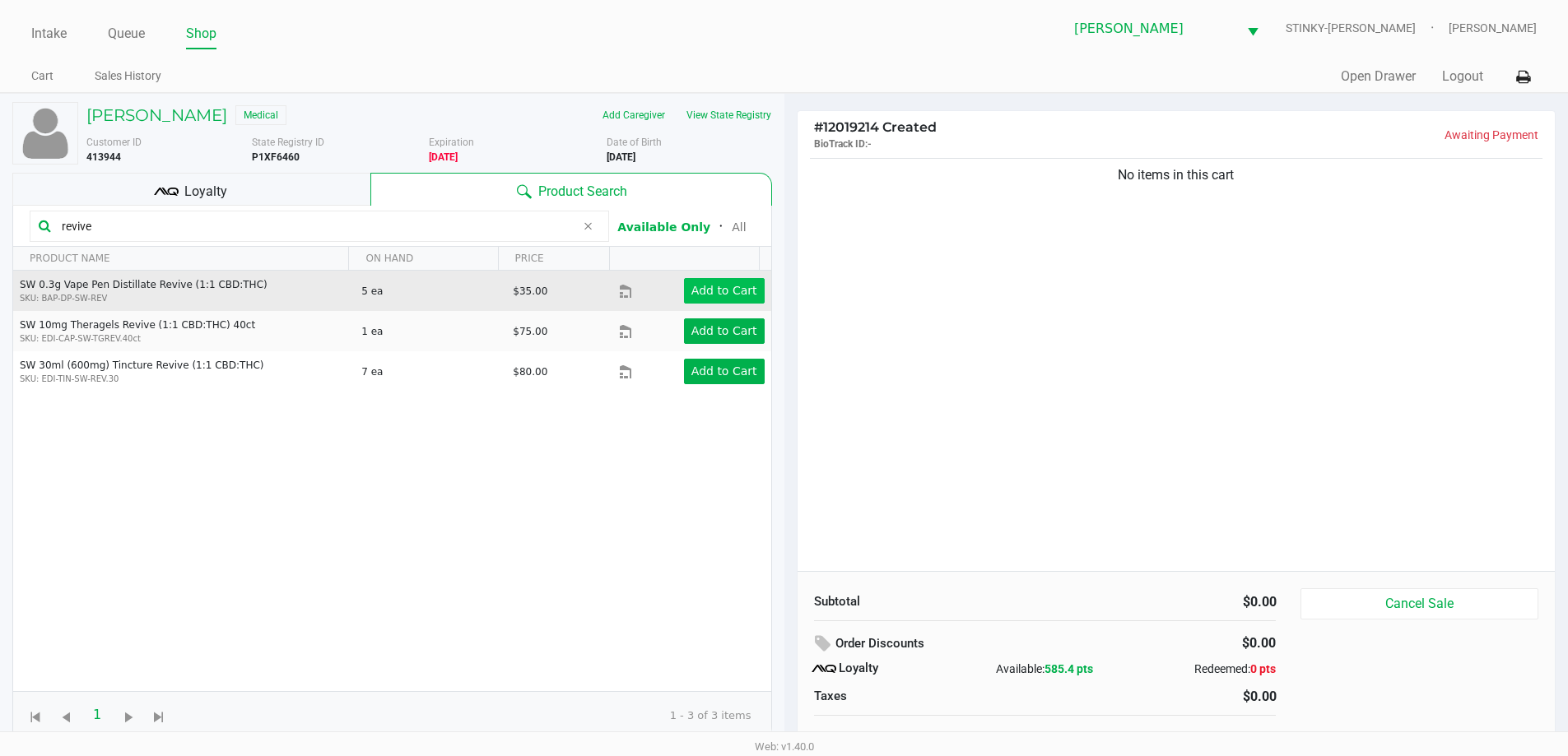
type input "revive"
click at [695, 287] on app-button-loader "Add to Cart" at bounding box center [724, 290] width 66 height 14
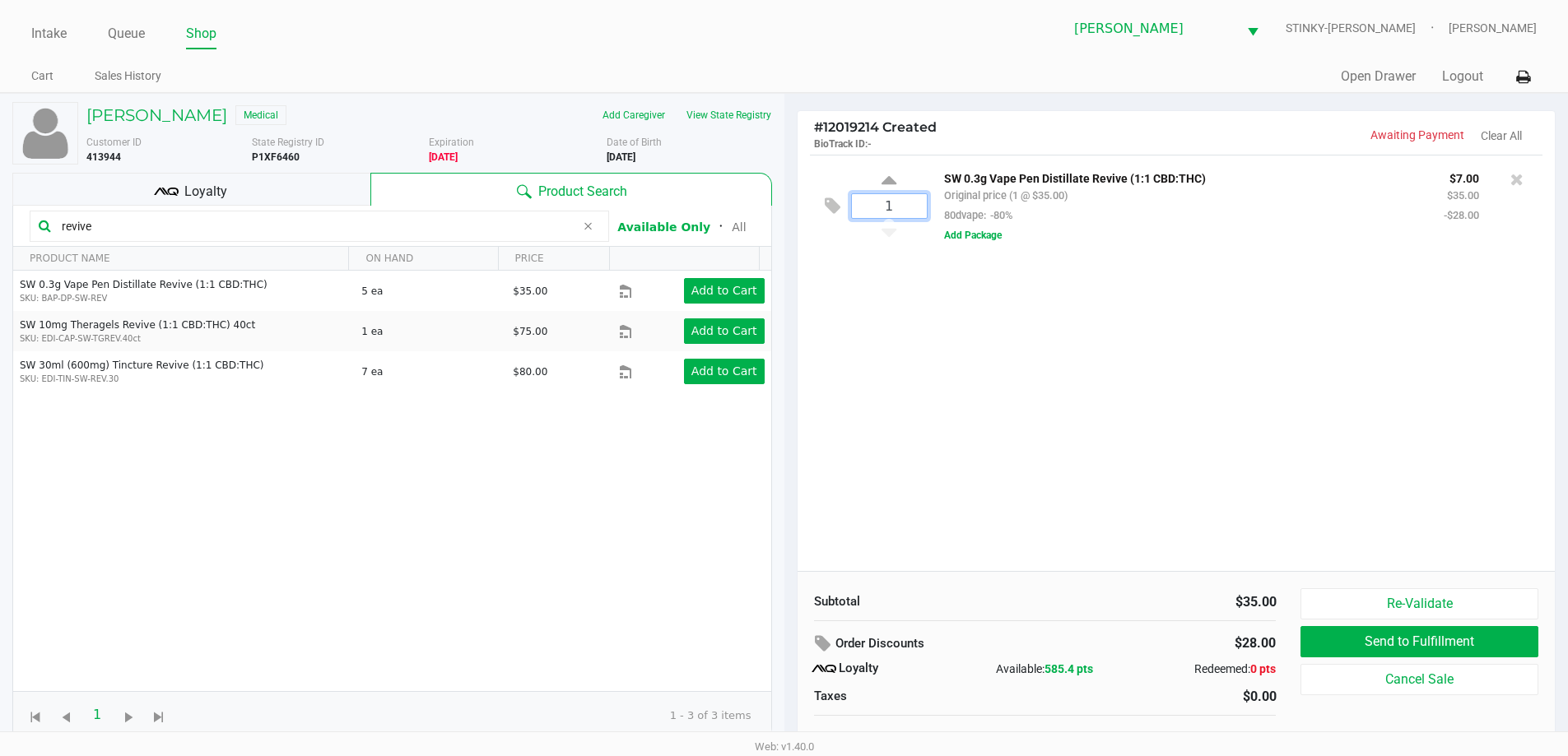
click at [901, 209] on input "1" at bounding box center [890, 206] width 75 height 24
type input "5"
click at [969, 398] on div "Donald Maestri Medical Add Caregiver View State Registry Customer ID 413944 Sta…" at bounding box center [784, 433] width 1568 height 680
click at [149, 228] on input "revive" at bounding box center [316, 226] width 521 height 24
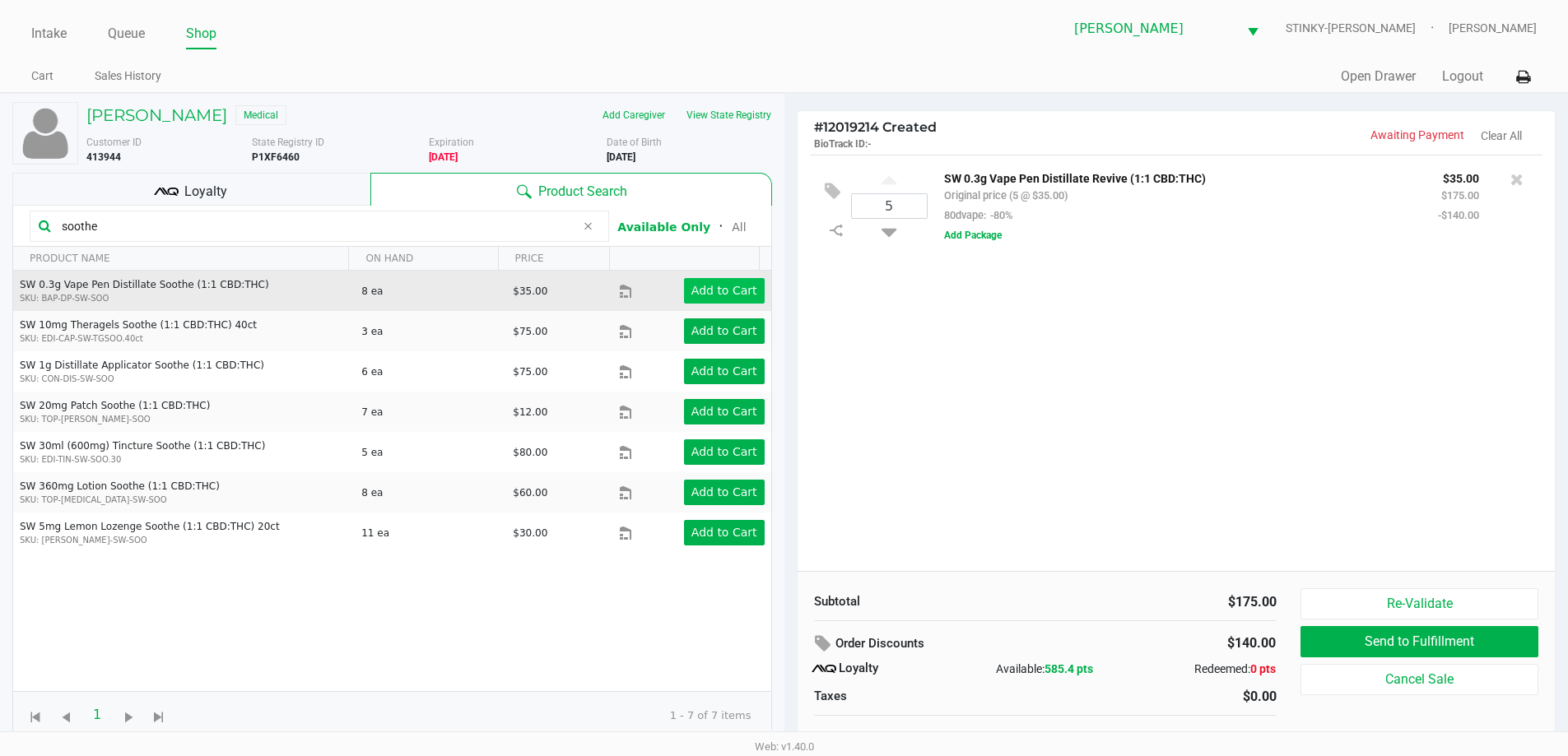
type input "soothe"
click at [744, 284] on app-button-loader "Add to Cart" at bounding box center [724, 290] width 66 height 14
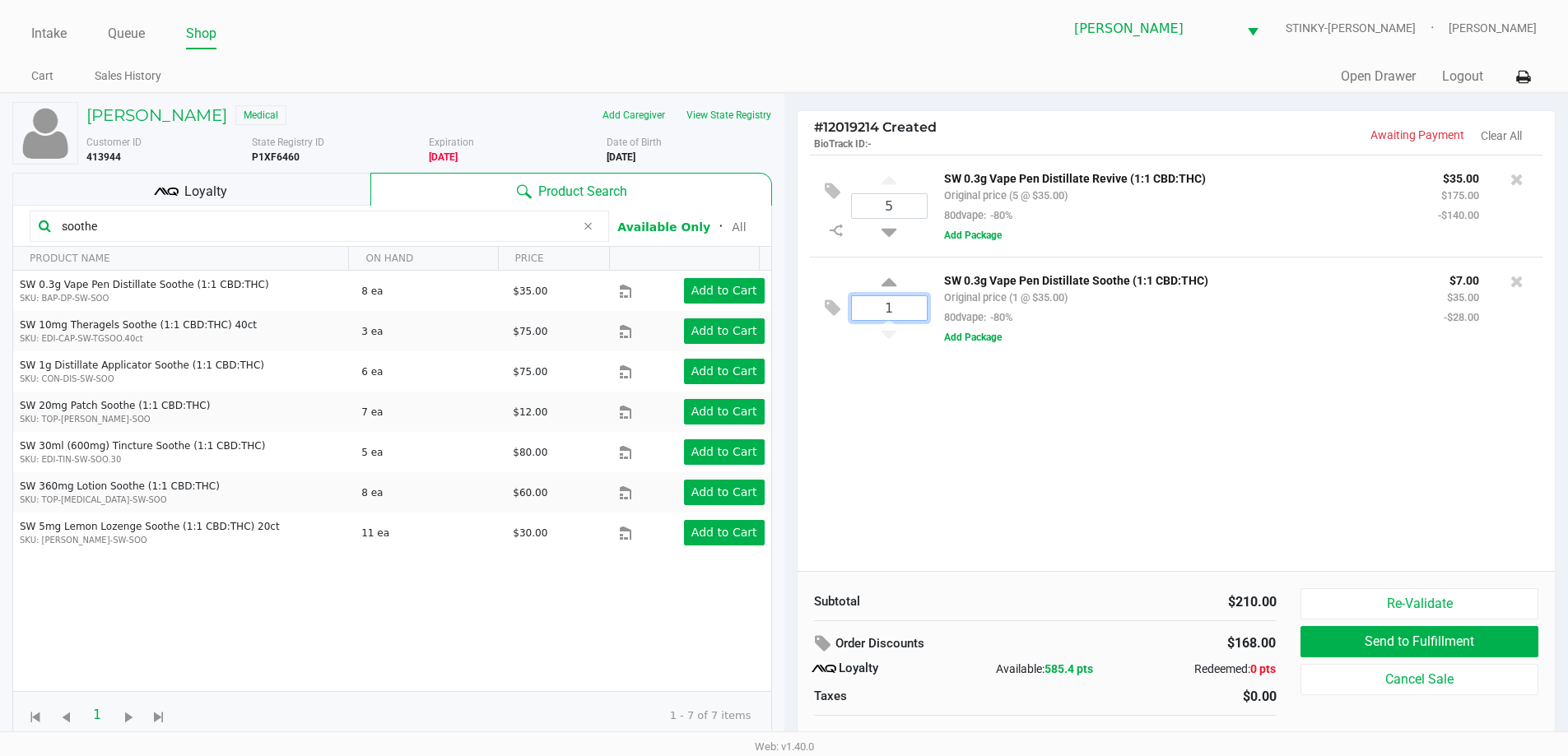
click at [904, 315] on input "1" at bounding box center [890, 308] width 75 height 24
type input "8"
click at [958, 431] on div "Loading Donald Maestri Medical Add Caregiver View State Registry Customer ID 41…" at bounding box center [784, 433] width 1568 height 680
click at [969, 472] on div "5 SW 0.3g Vape Pen Distillate Revive (1:1 CBD:THC) Original price (5 @ $35.00) …" at bounding box center [1177, 363] width 758 height 416
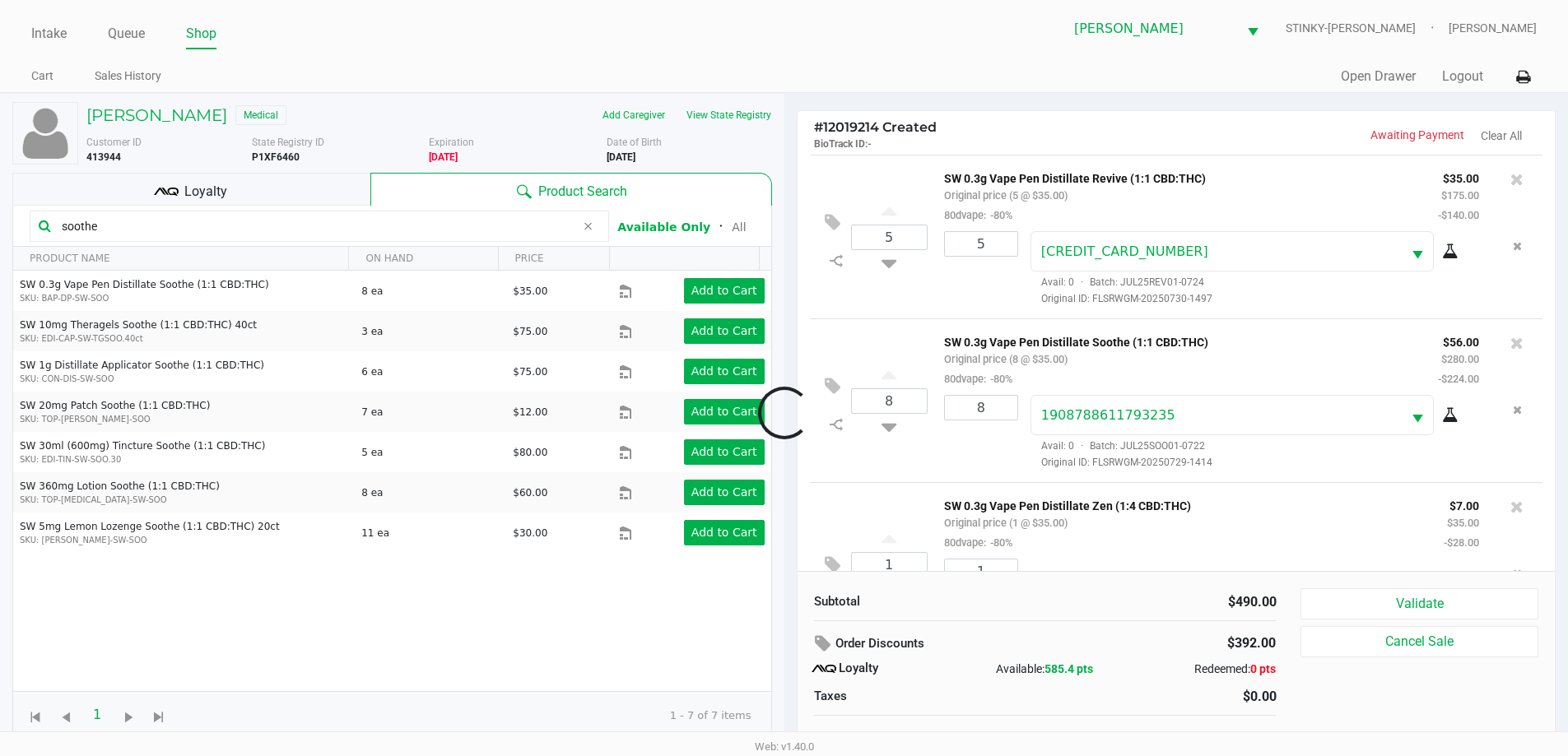
scroll to position [77, 0]
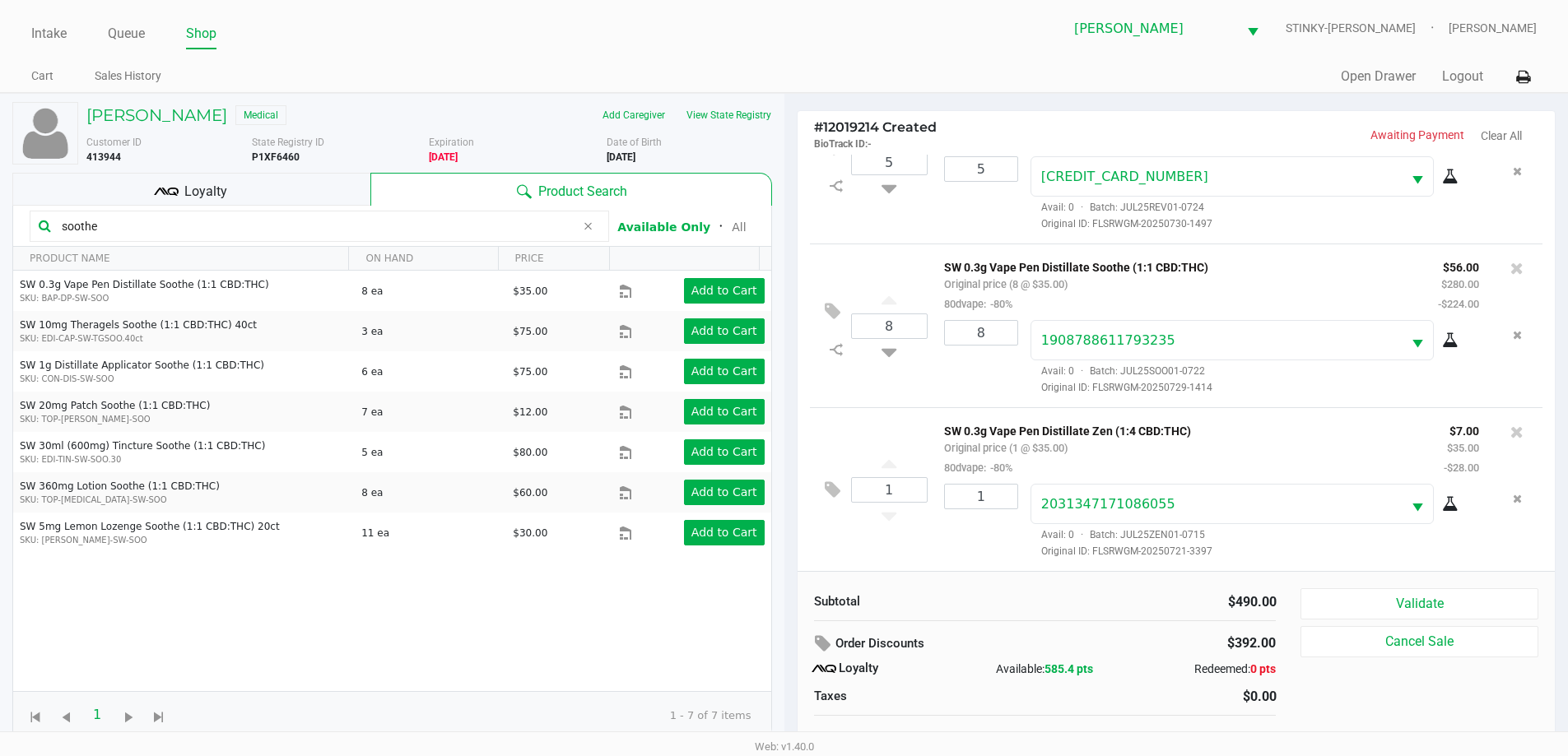
click at [267, 188] on div "Loyalty" at bounding box center [191, 189] width 358 height 33
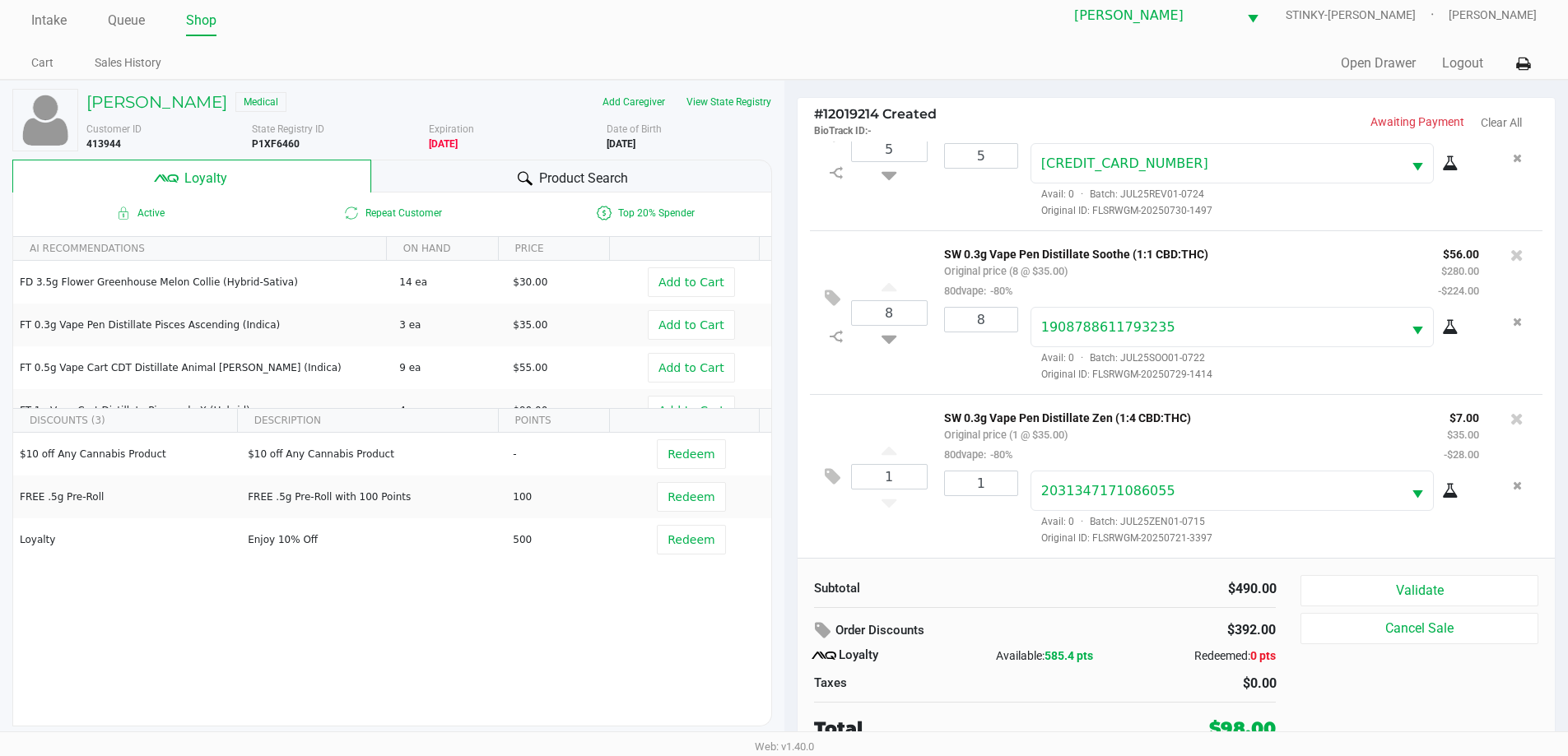
scroll to position [16, 0]
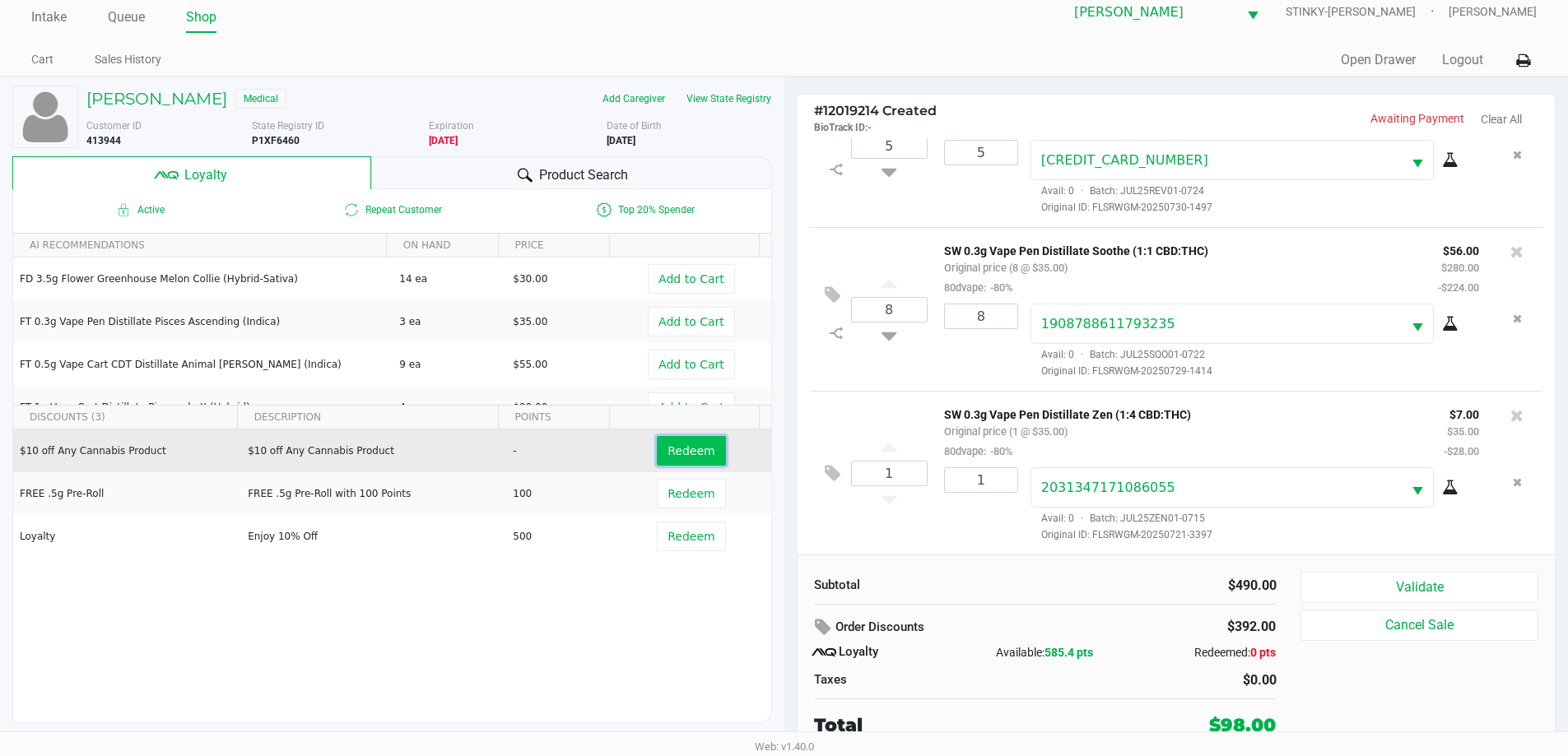
click at [693, 448] on span "Redeem" at bounding box center [691, 451] width 47 height 14
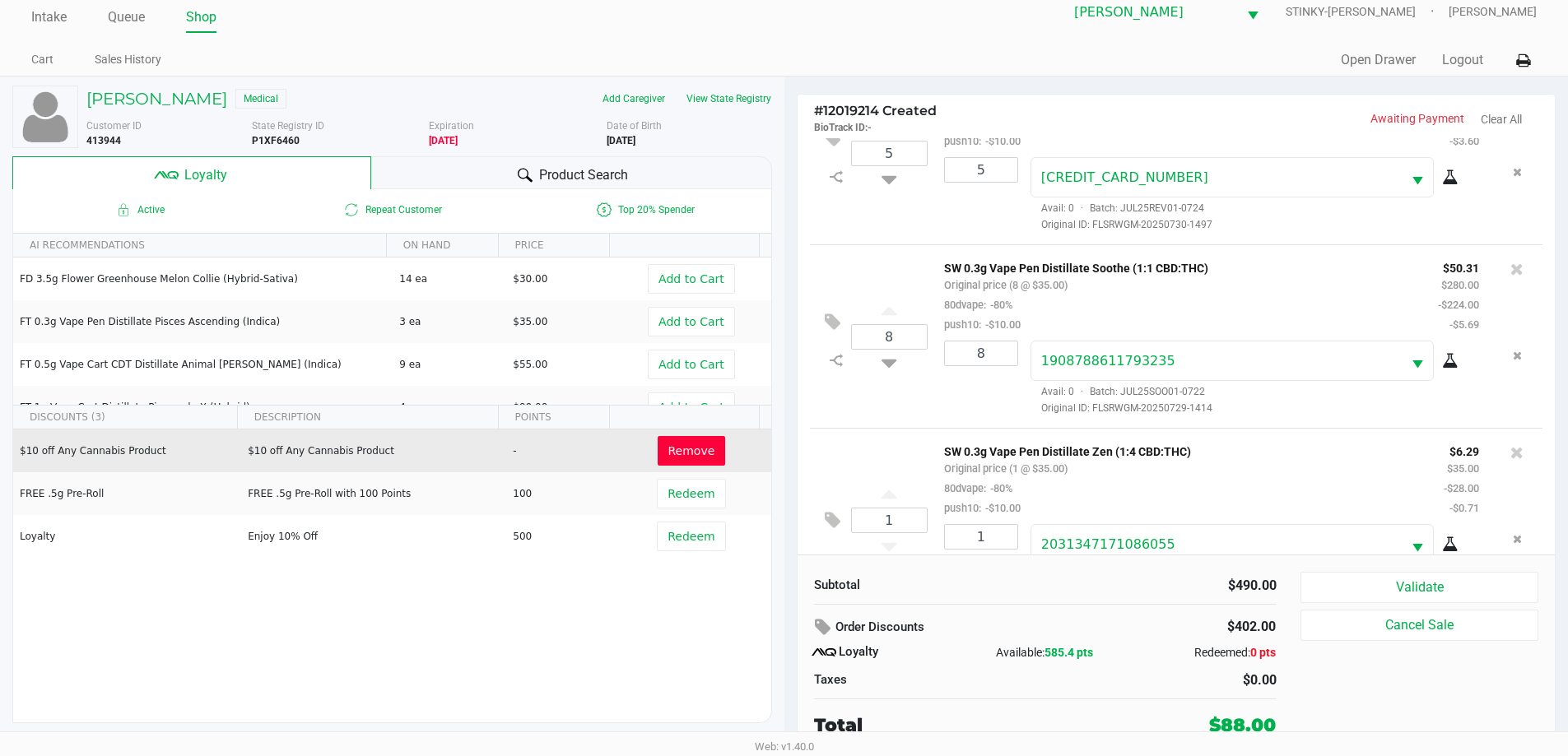
scroll to position [137, 0]
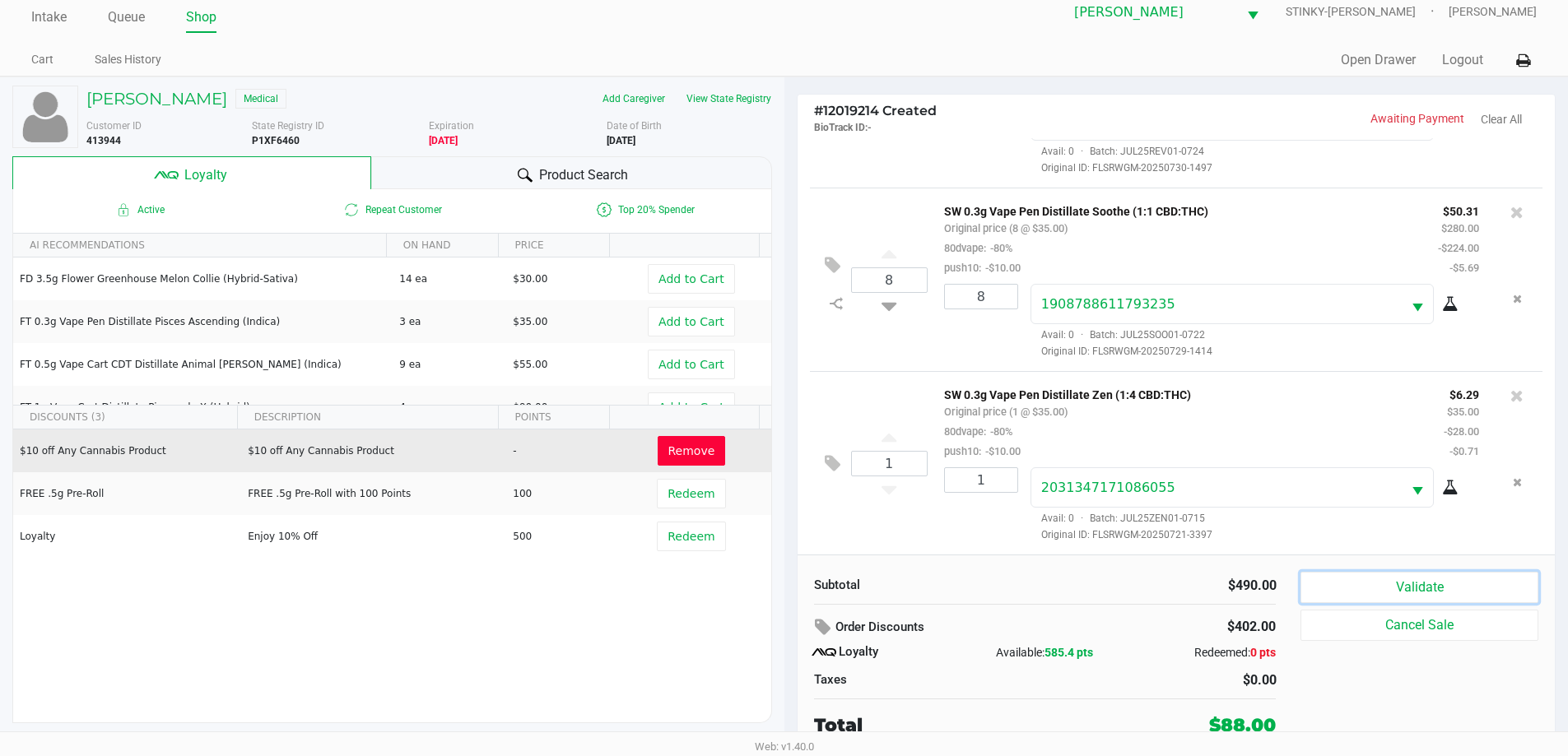
click at [1396, 591] on button "Validate" at bounding box center [1418, 587] width 237 height 31
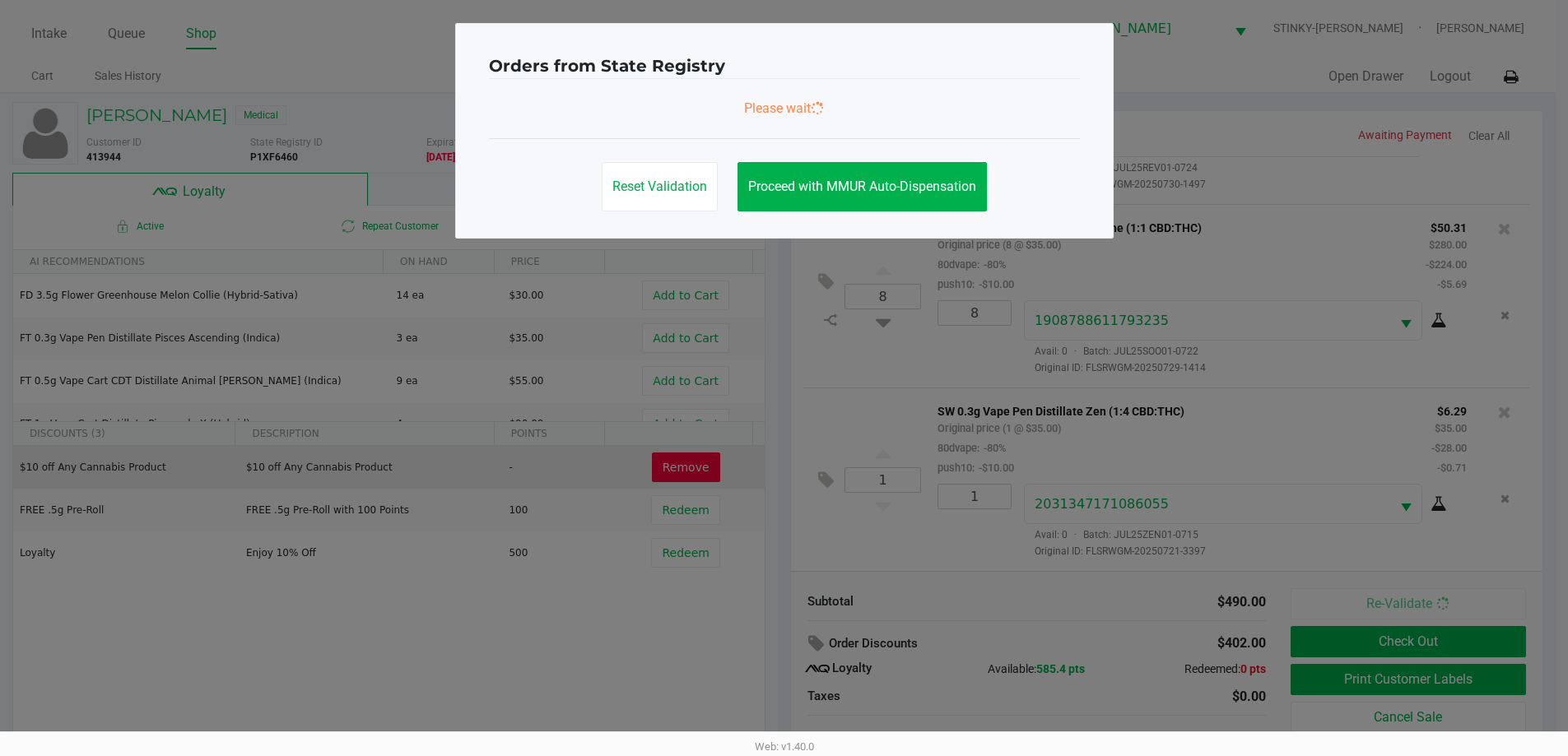
scroll to position [0, 0]
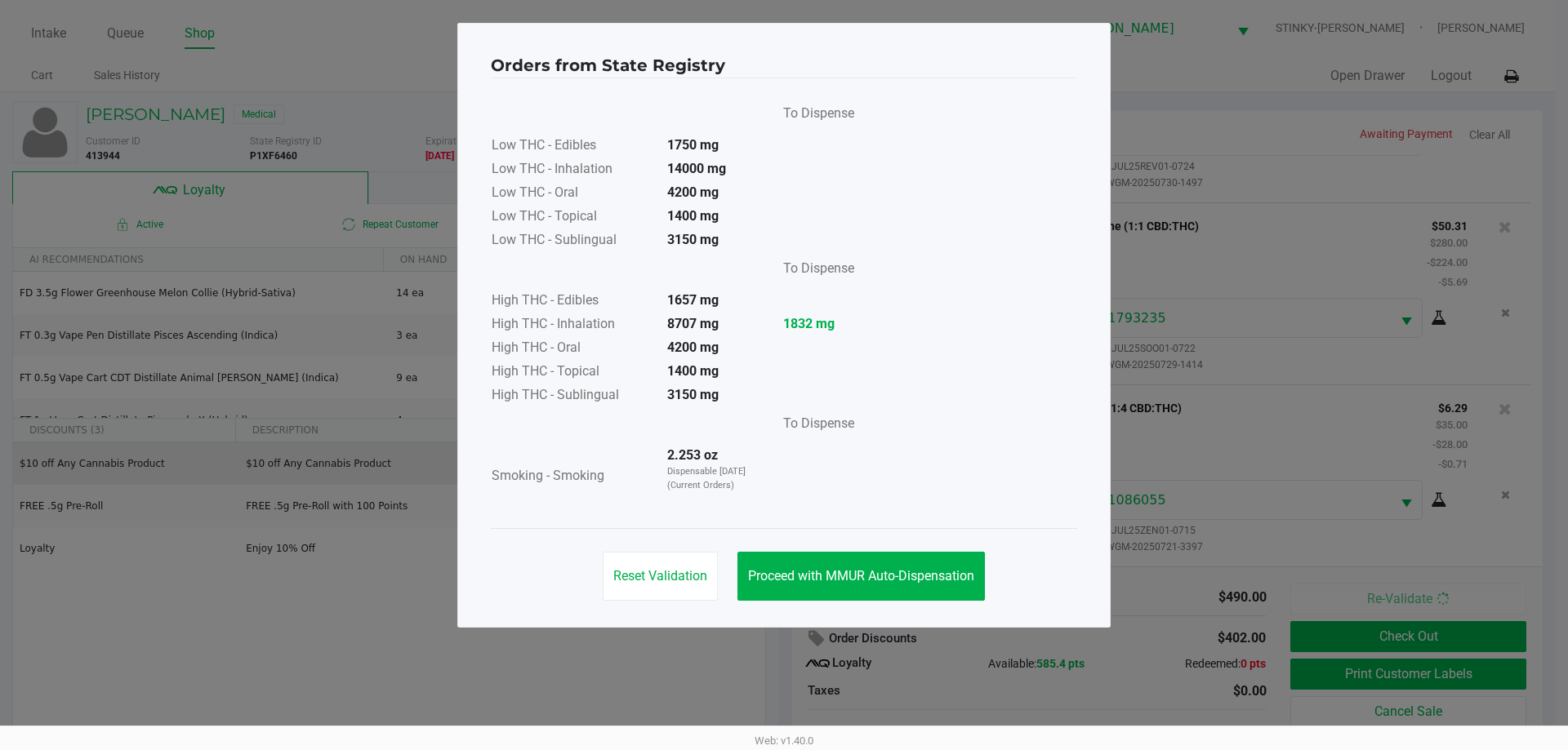
click at [824, 551] on div "Reset Validation Proceed with MMUR Auto-Dispensation" at bounding box center [784, 569] width 587 height 83
click at [881, 585] on button "Proceed with MMUR Auto-Dispensation" at bounding box center [861, 576] width 247 height 49
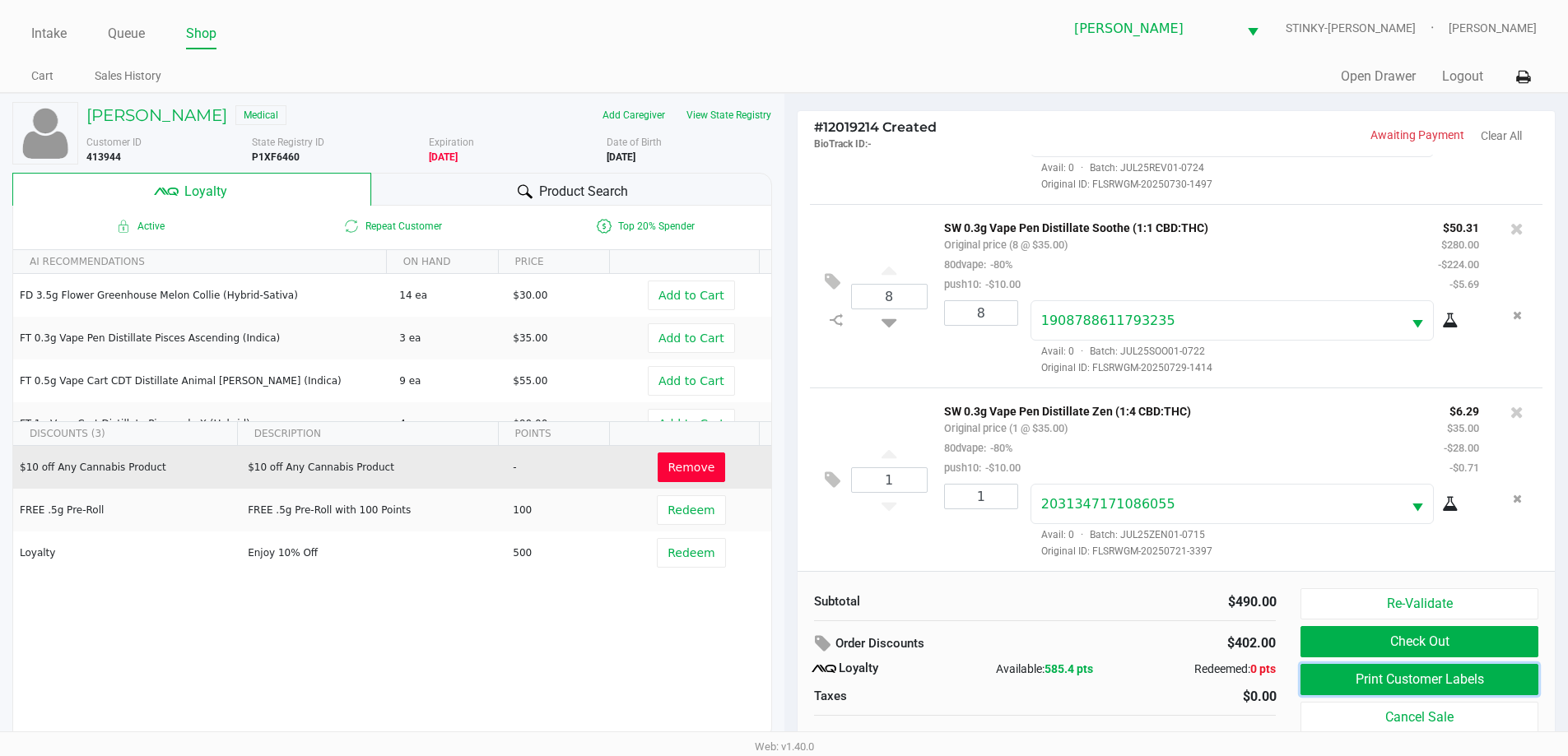
click at [1446, 687] on button "Print Customer Labels" at bounding box center [1418, 680] width 237 height 31
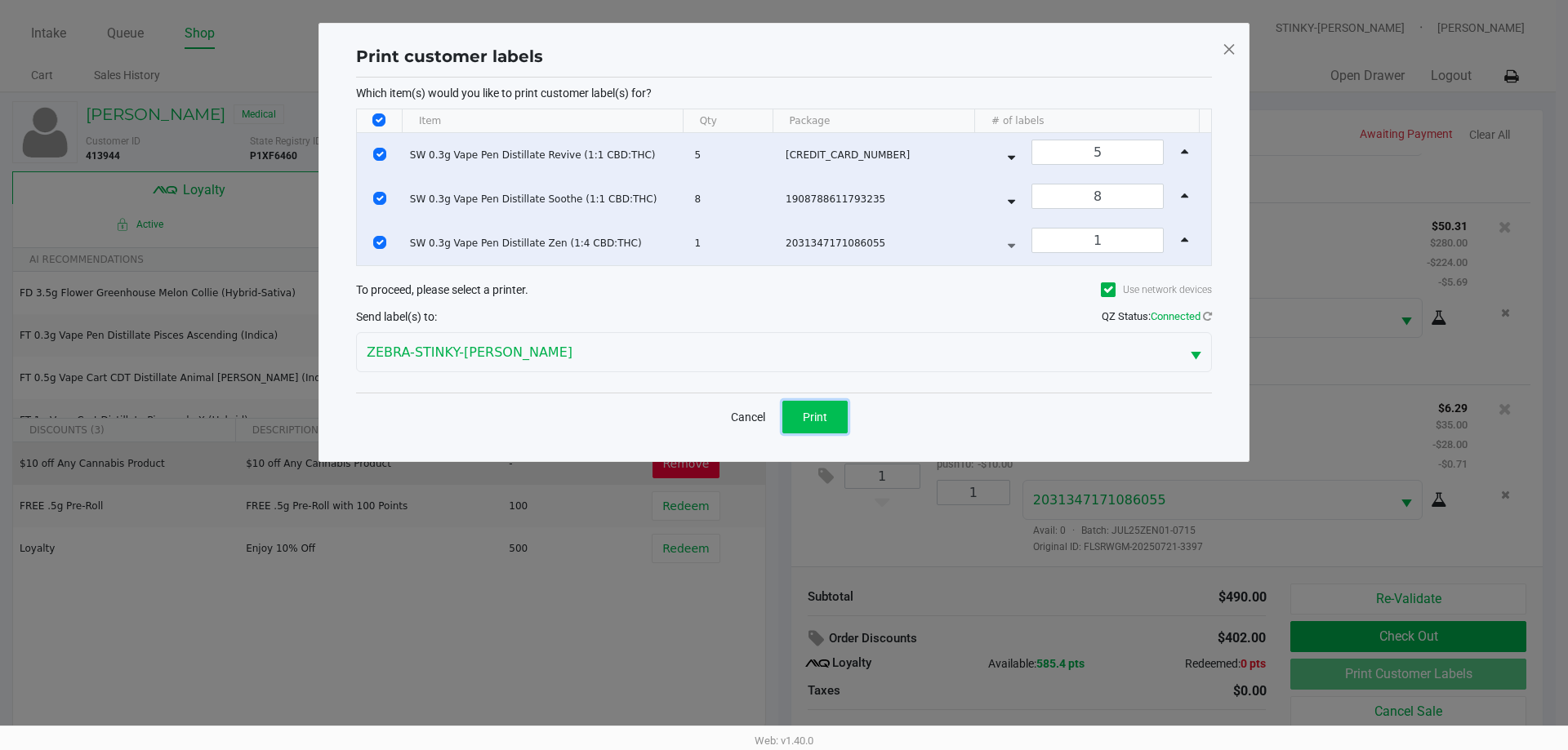
click at [823, 402] on button "Print" at bounding box center [815, 417] width 66 height 32
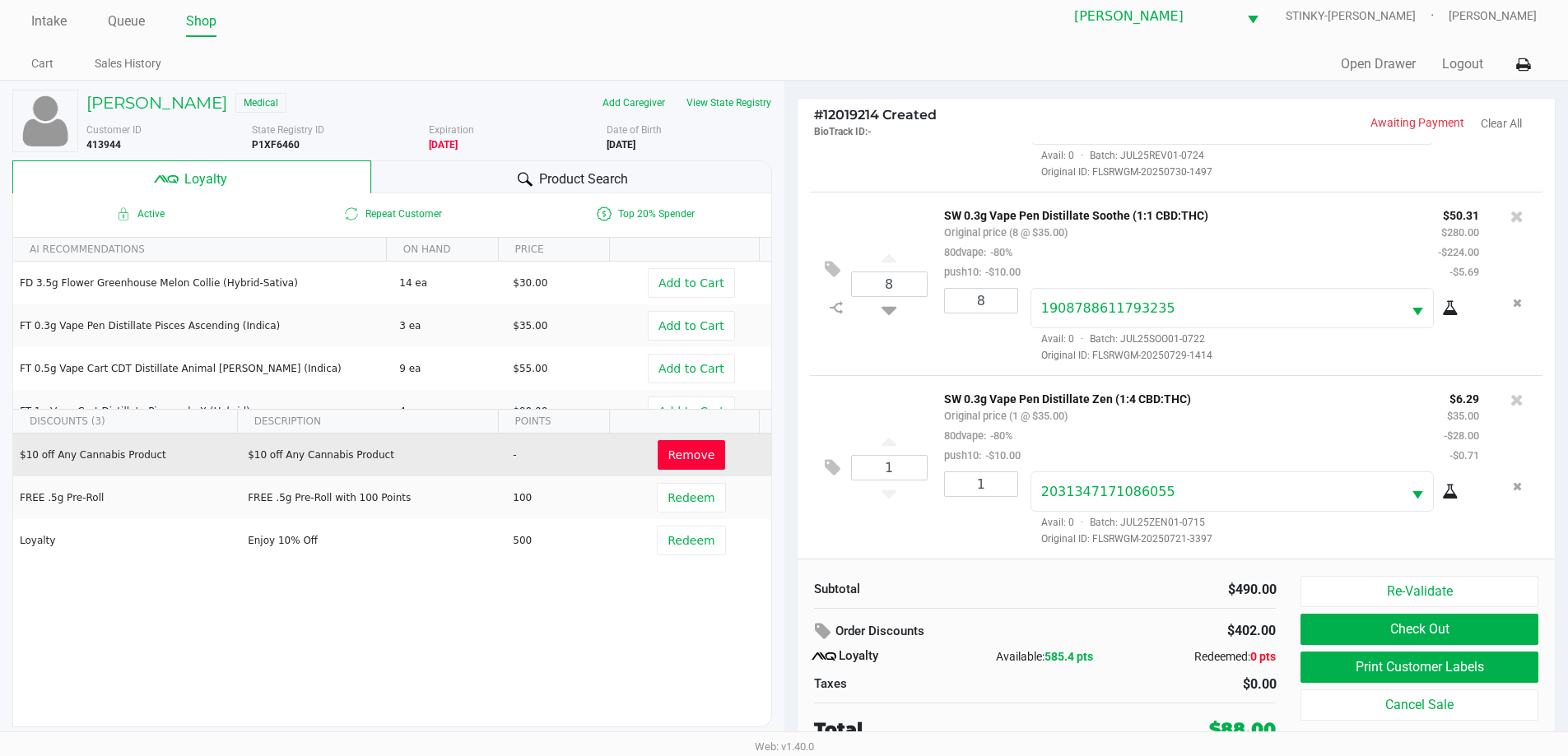
scroll to position [16, 0]
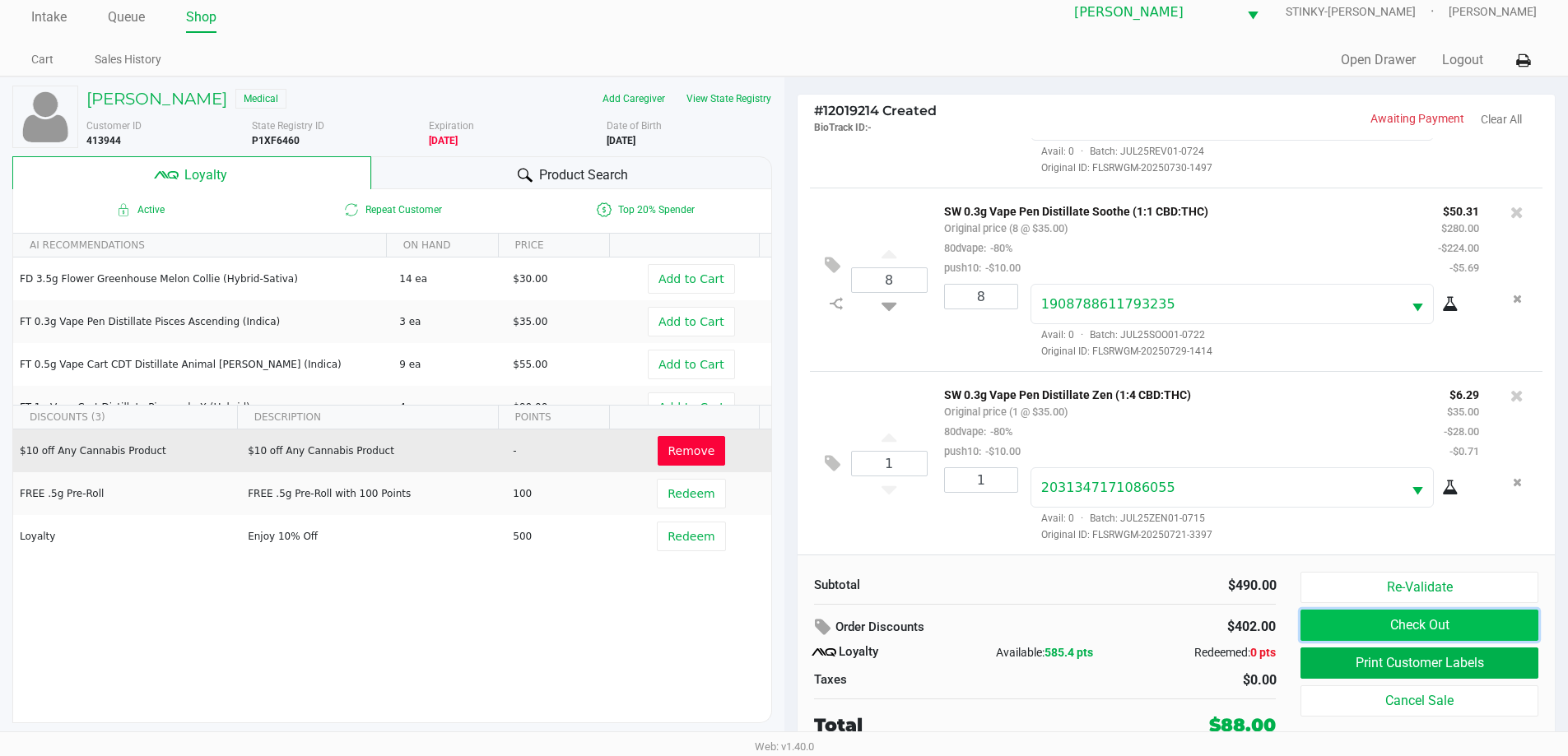
click at [1331, 624] on button "Check Out" at bounding box center [1418, 625] width 237 height 31
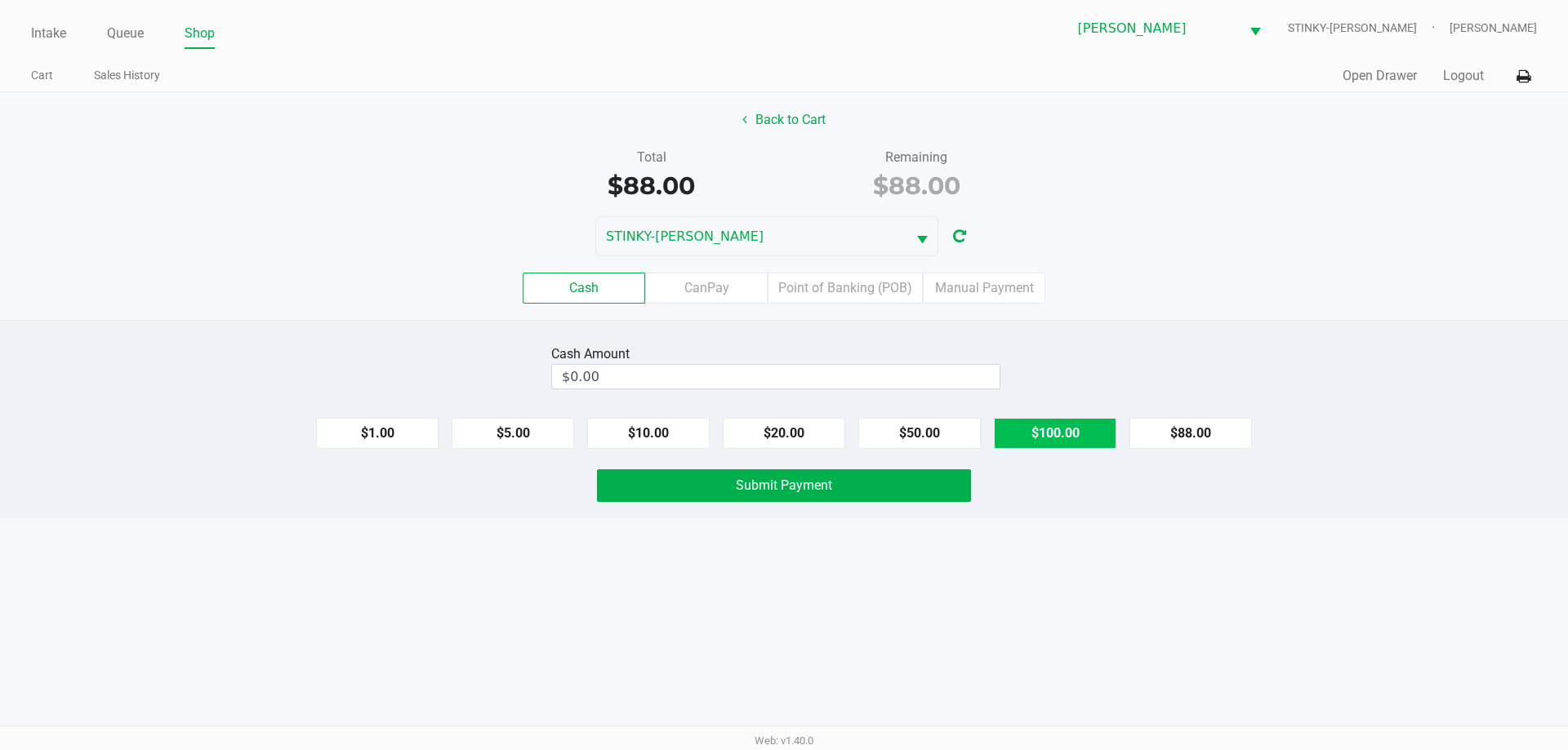
click at [1063, 429] on button "$100.00" at bounding box center [1055, 433] width 122 height 31
type input "$100.00"
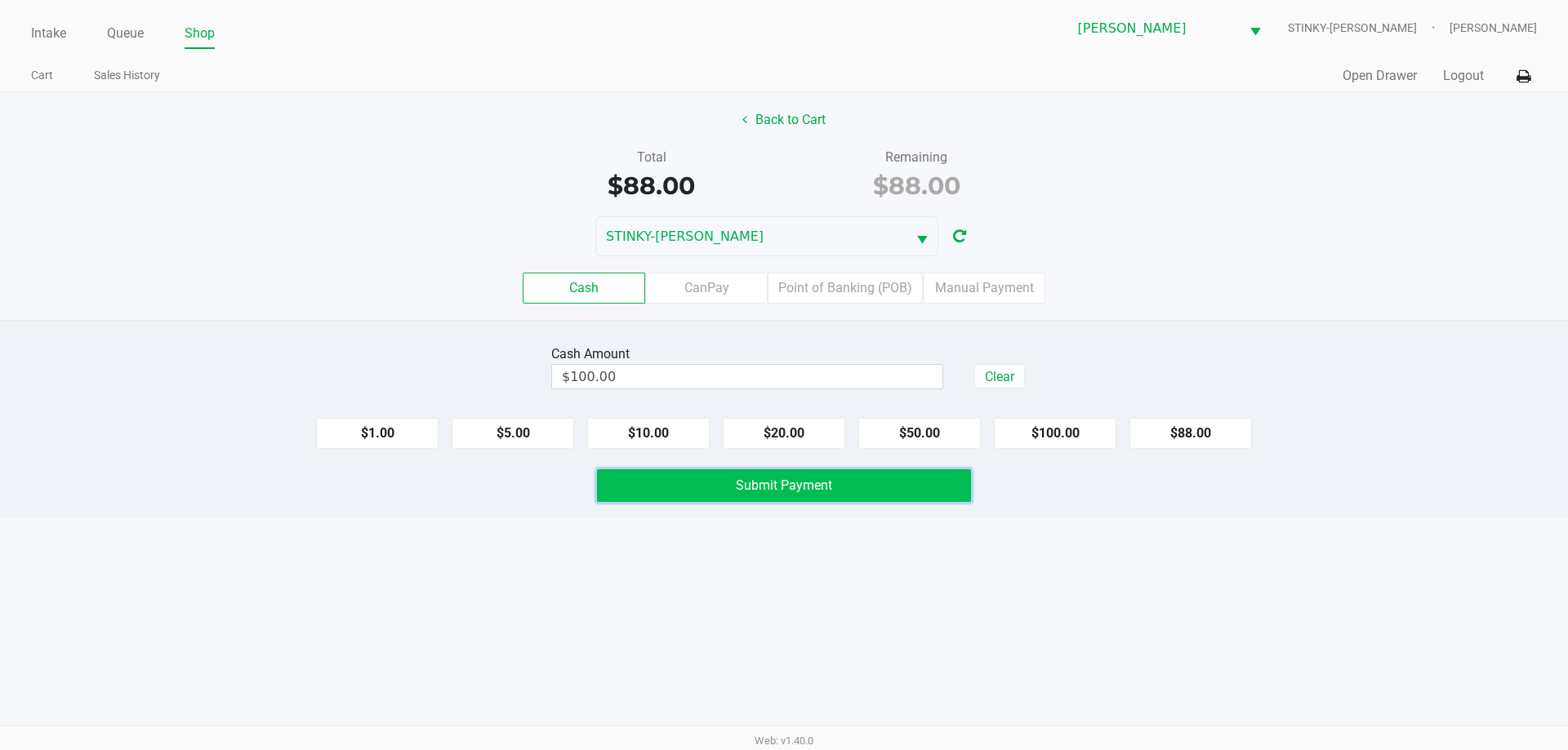
click at [733, 478] on button "Submit Payment" at bounding box center [784, 486] width 374 height 32
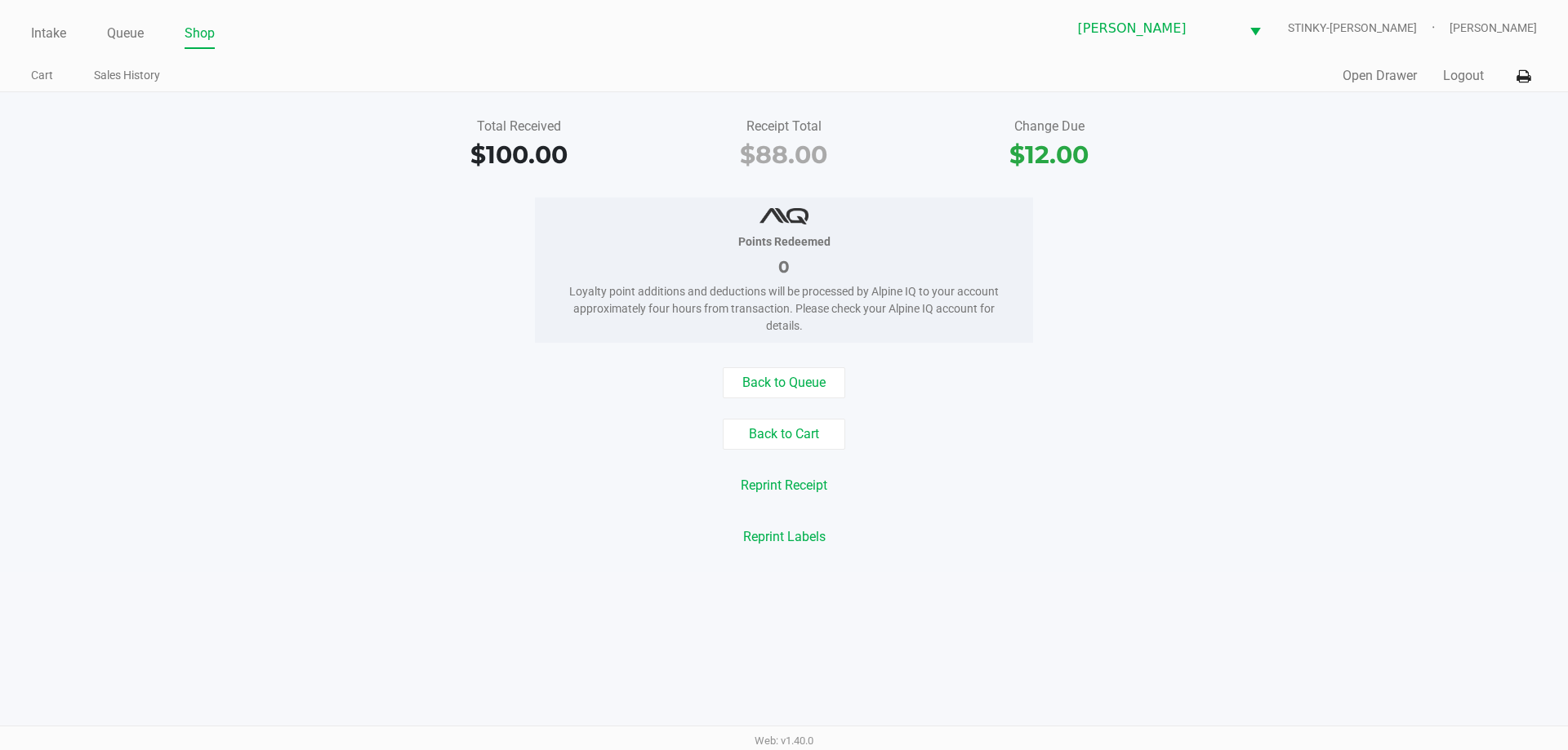
drag, startPoint x: 264, startPoint y: 329, endPoint x: 264, endPoint y: 307, distance: 22.0
click at [264, 321] on div "Points Redeemed 0 Loyalty point additions and deductions will be processed by A…" at bounding box center [784, 271] width 1592 height 146
click at [128, 38] on link "Queue" at bounding box center [125, 33] width 37 height 22
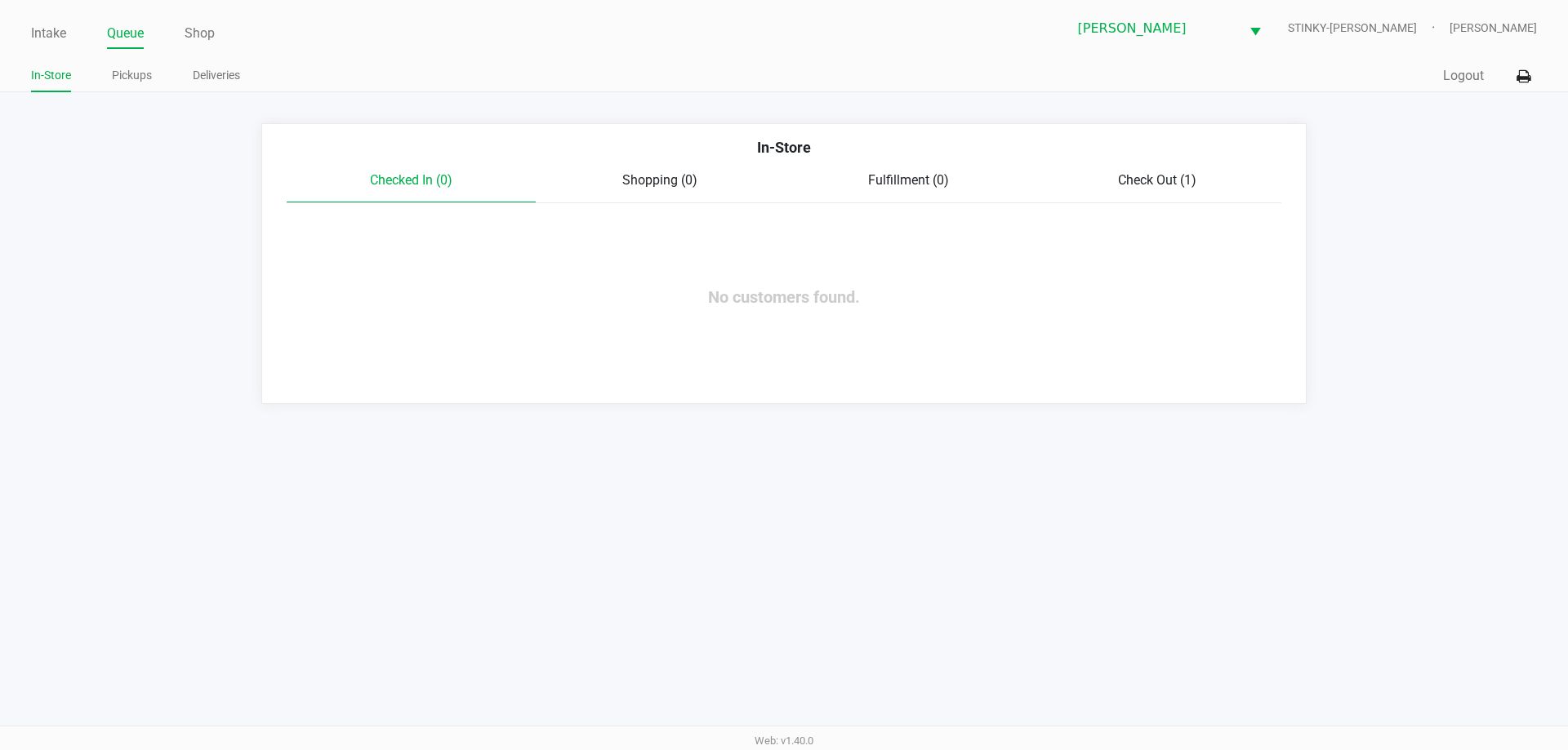
drag, startPoint x: 345, startPoint y: 55, endPoint x: 0, endPoint y: 69, distance: 345.3
click at [328, 58] on div "Intake Queue Shop Summerfield WC STINKY-PETE James Bader In-Store Pickups Deliv…" at bounding box center [784, 46] width 1568 height 93
click at [35, 40] on link "Intake" at bounding box center [48, 33] width 35 height 22
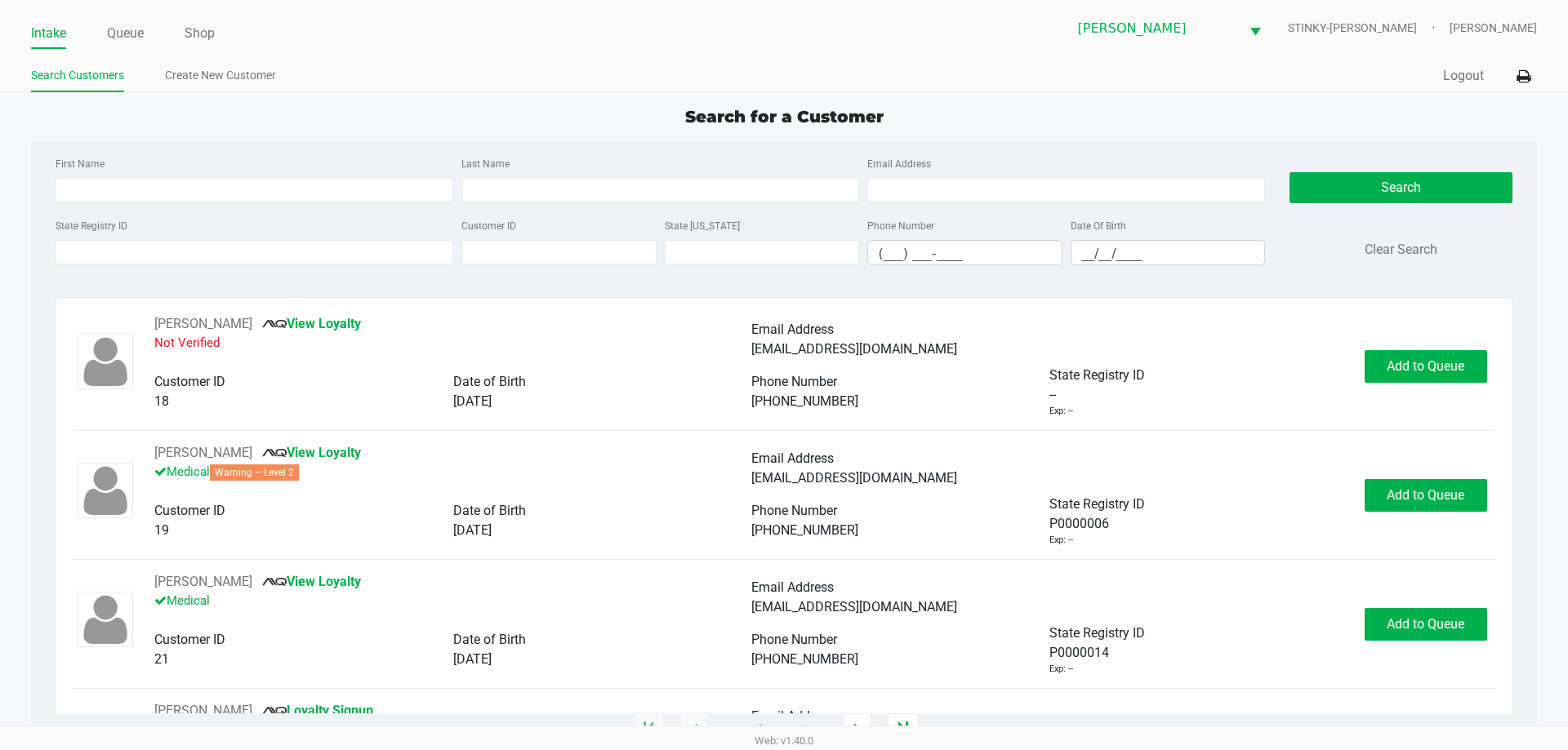
click at [514, 85] on ul "Search Customers Create New Customer" at bounding box center [407, 77] width 753 height 28
click at [211, 148] on div "First Name Last Name Email Address State Registry ID Customer ID State ID Phone…" at bounding box center [784, 216] width 1481 height 149
click at [132, 34] on link "Queue" at bounding box center [125, 33] width 37 height 22
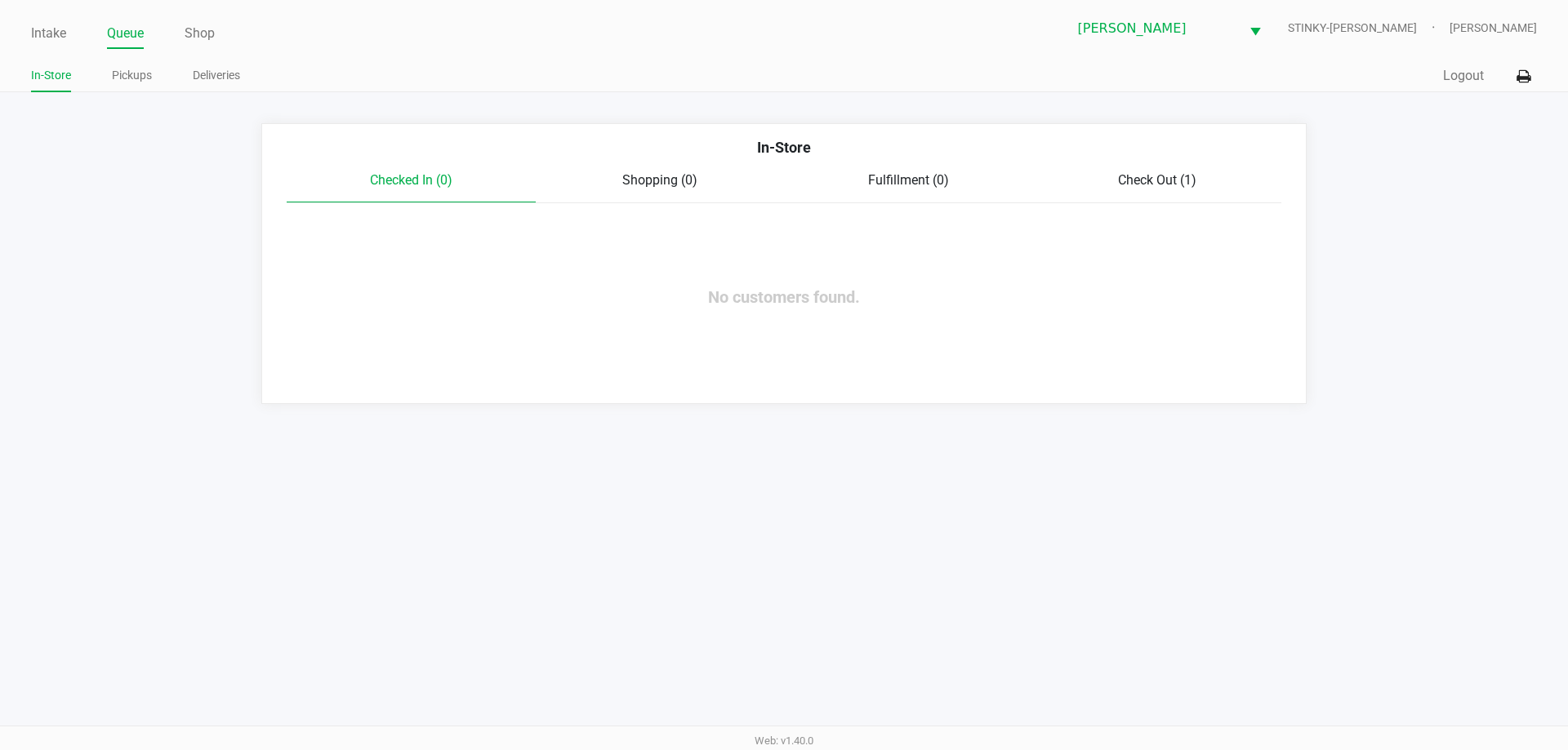
click at [447, 80] on ul "In-Store Pickups Deliveries" at bounding box center [407, 77] width 753 height 28
click at [137, 82] on link "Pickups" at bounding box center [131, 76] width 40 height 21
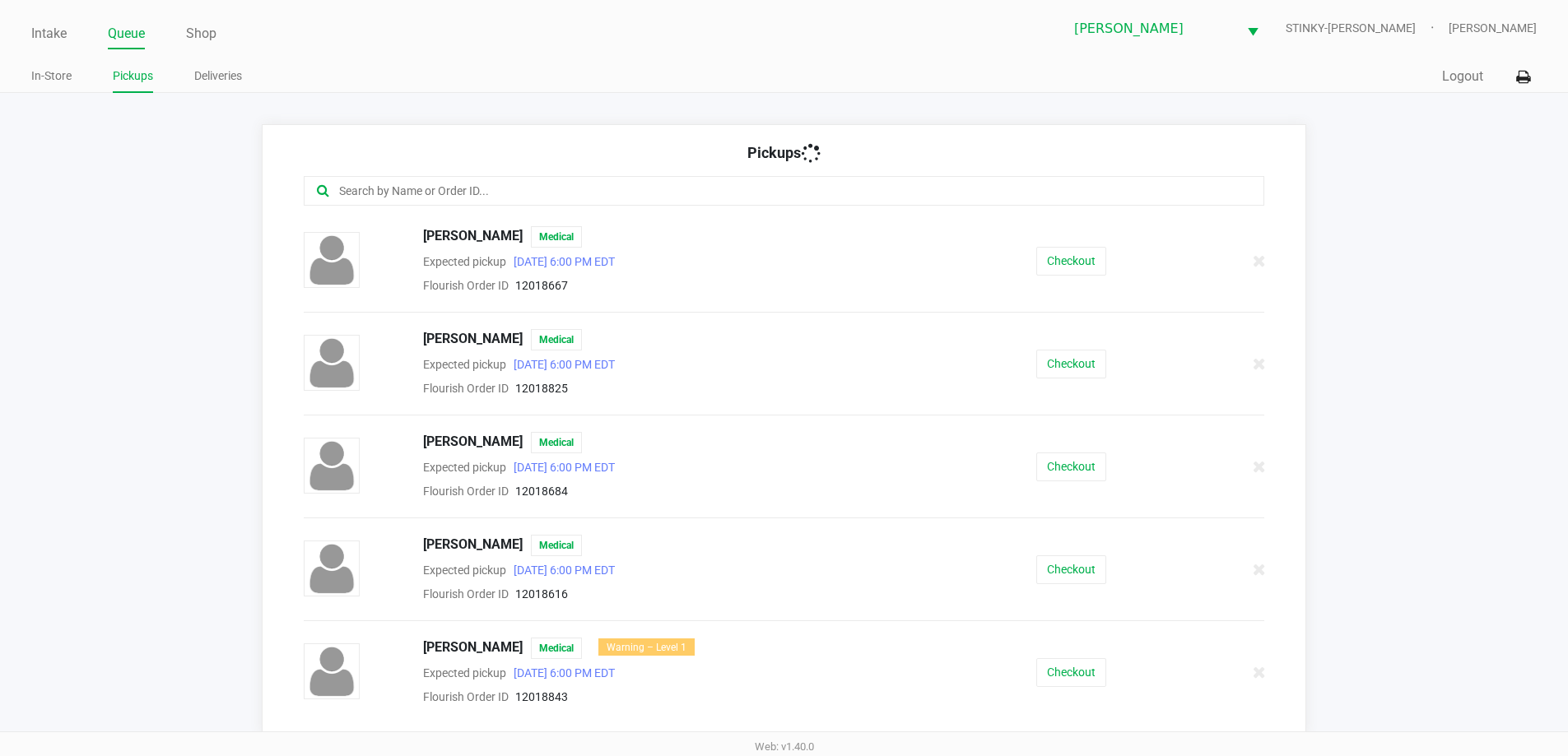
drag, startPoint x: 307, startPoint y: 97, endPoint x: 618, endPoint y: 140, distance: 314.0
click at [634, 140] on div "Pickups ANTHONY KLESZ Medical Expected pickup Sep 28, 2025 6:00 PM EDT Flourish…" at bounding box center [784, 430] width 1046 height 611
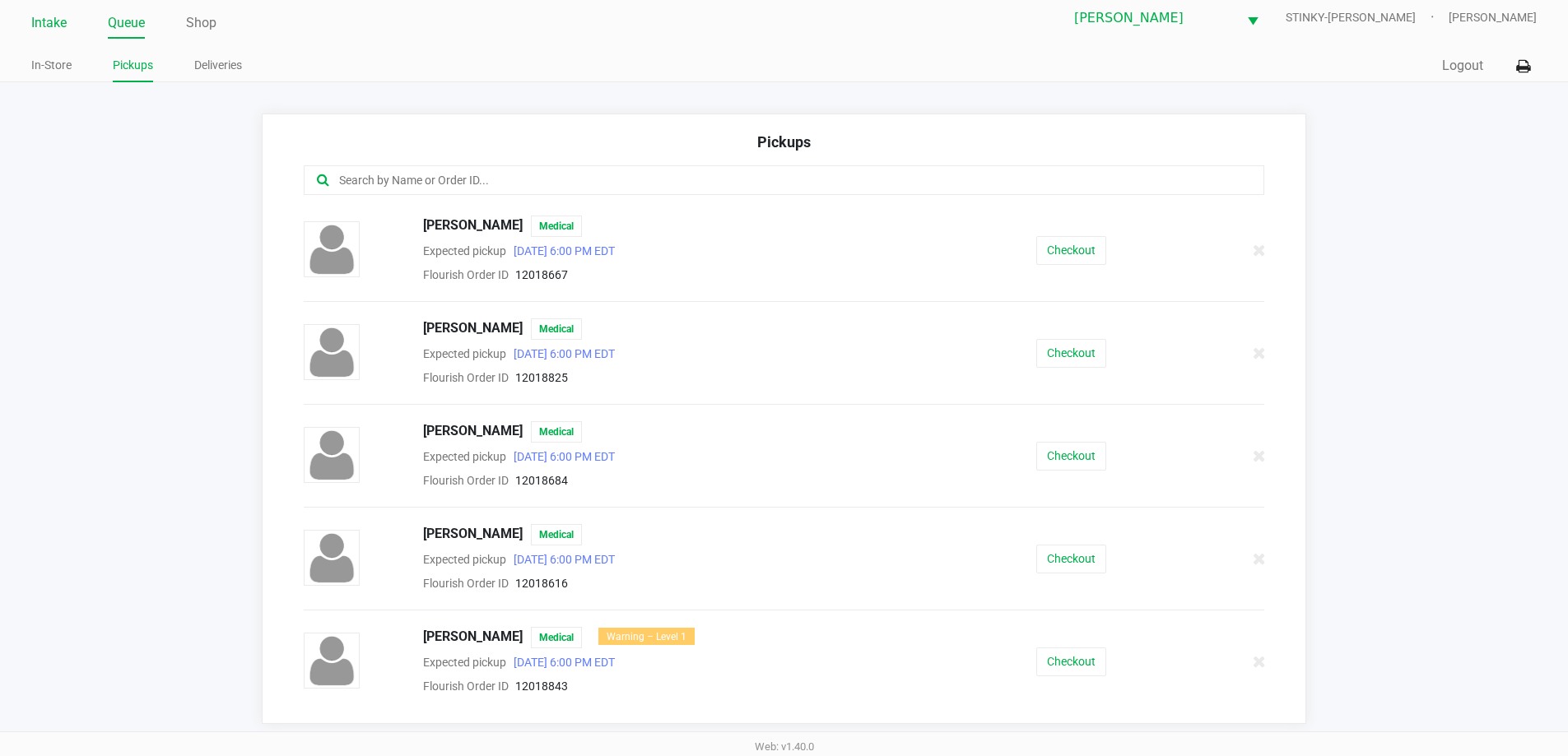
click at [57, 25] on link "Intake" at bounding box center [48, 23] width 35 height 23
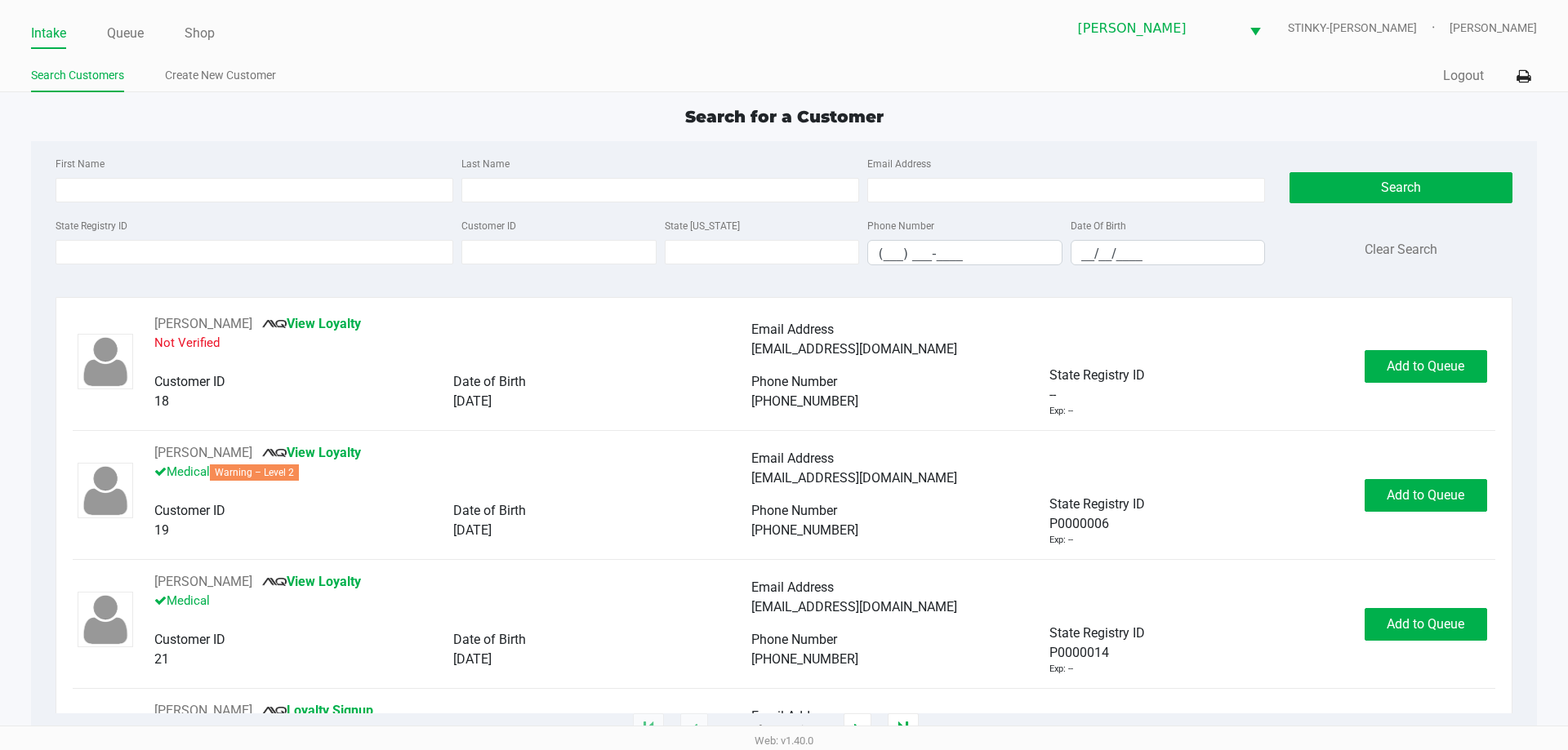
click at [273, 129] on div "Search for a Customer First Name Last Name Email Address State Registry ID Cust…" at bounding box center [783, 417] width 1505 height 626
click at [272, 120] on div "Search for a Customer" at bounding box center [784, 116] width 1529 height 24
type input "TERRY"
type input "OAKES"
type input "11/02/1958"
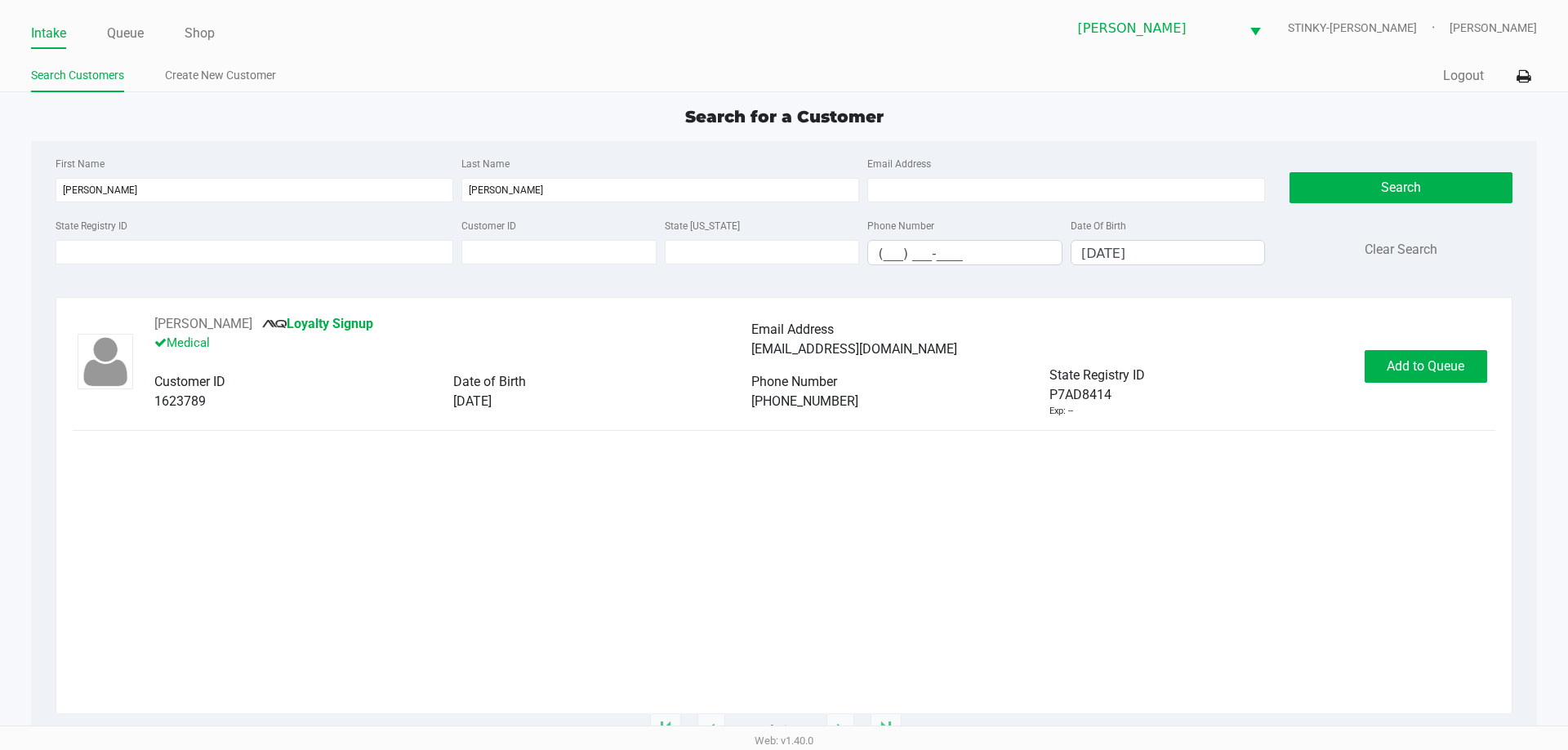
click at [1423, 389] on div "TERRY OAKES Loyalty Signup Medical Email Address tloprophoto@gmail.com Customer…" at bounding box center [784, 365] width 1421 height 103
click at [1421, 378] on button "Add to Queue" at bounding box center [1426, 366] width 122 height 32
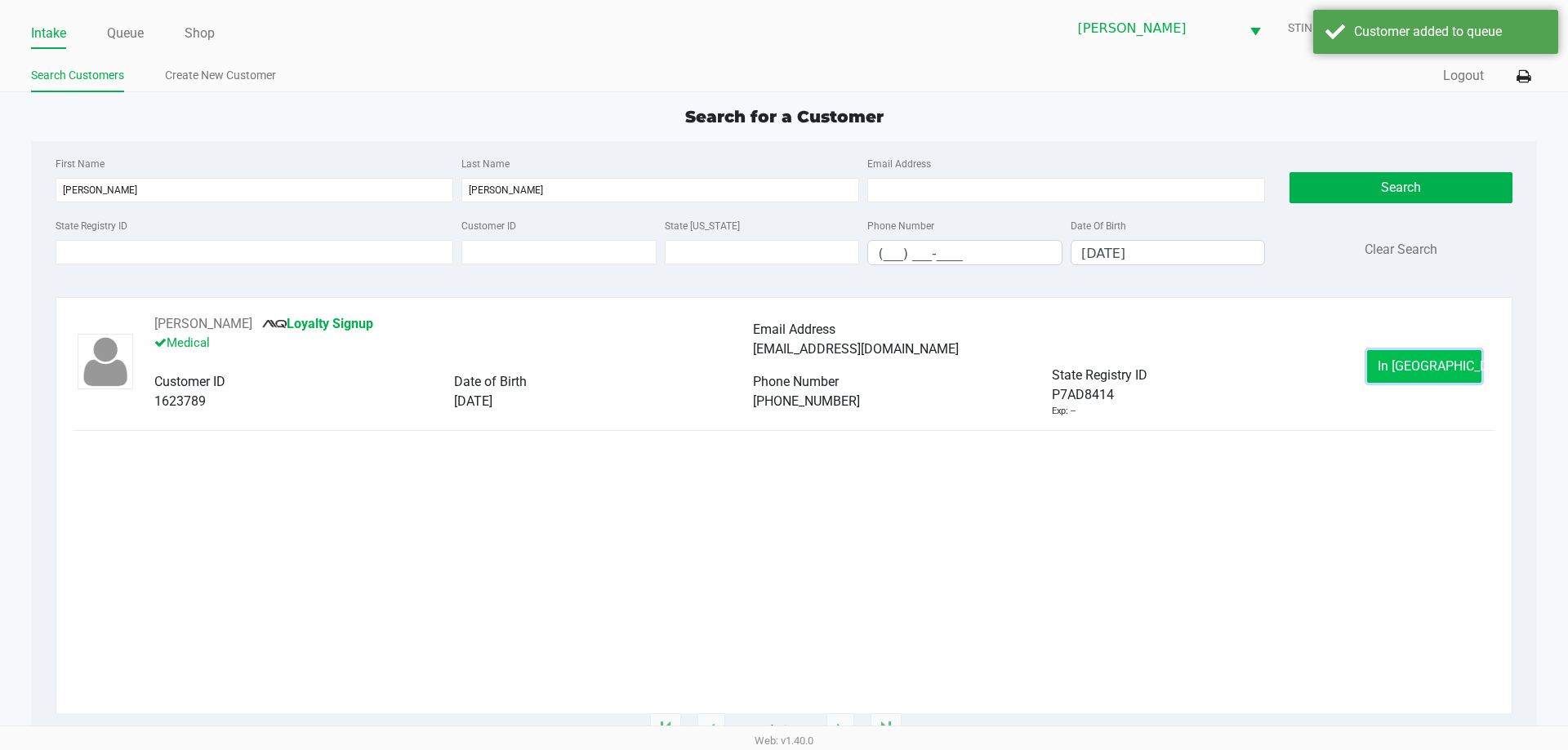
click at [1435, 371] on span "In Queue" at bounding box center [1446, 365] width 137 height 15
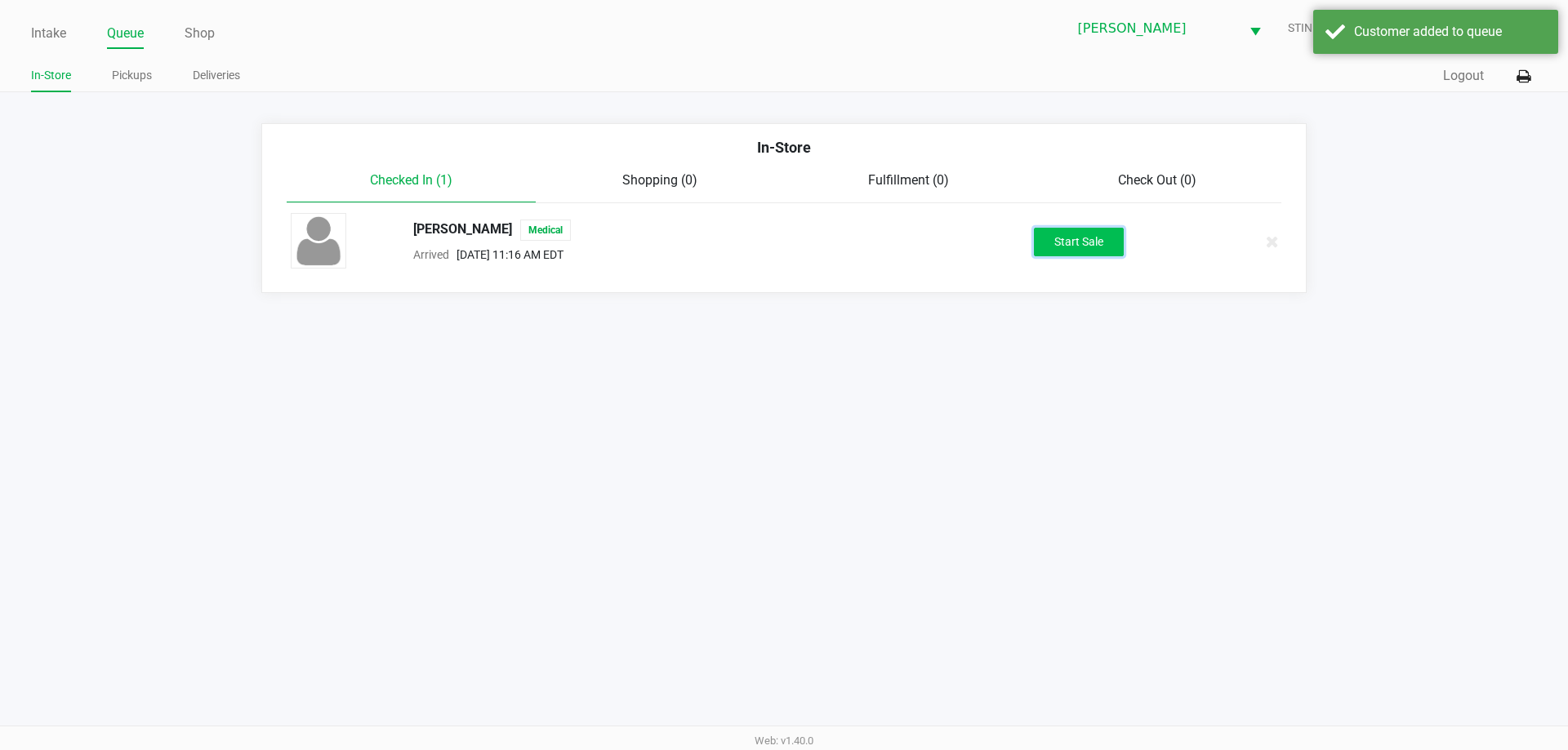
click at [1066, 244] on button "Start Sale" at bounding box center [1079, 242] width 90 height 29
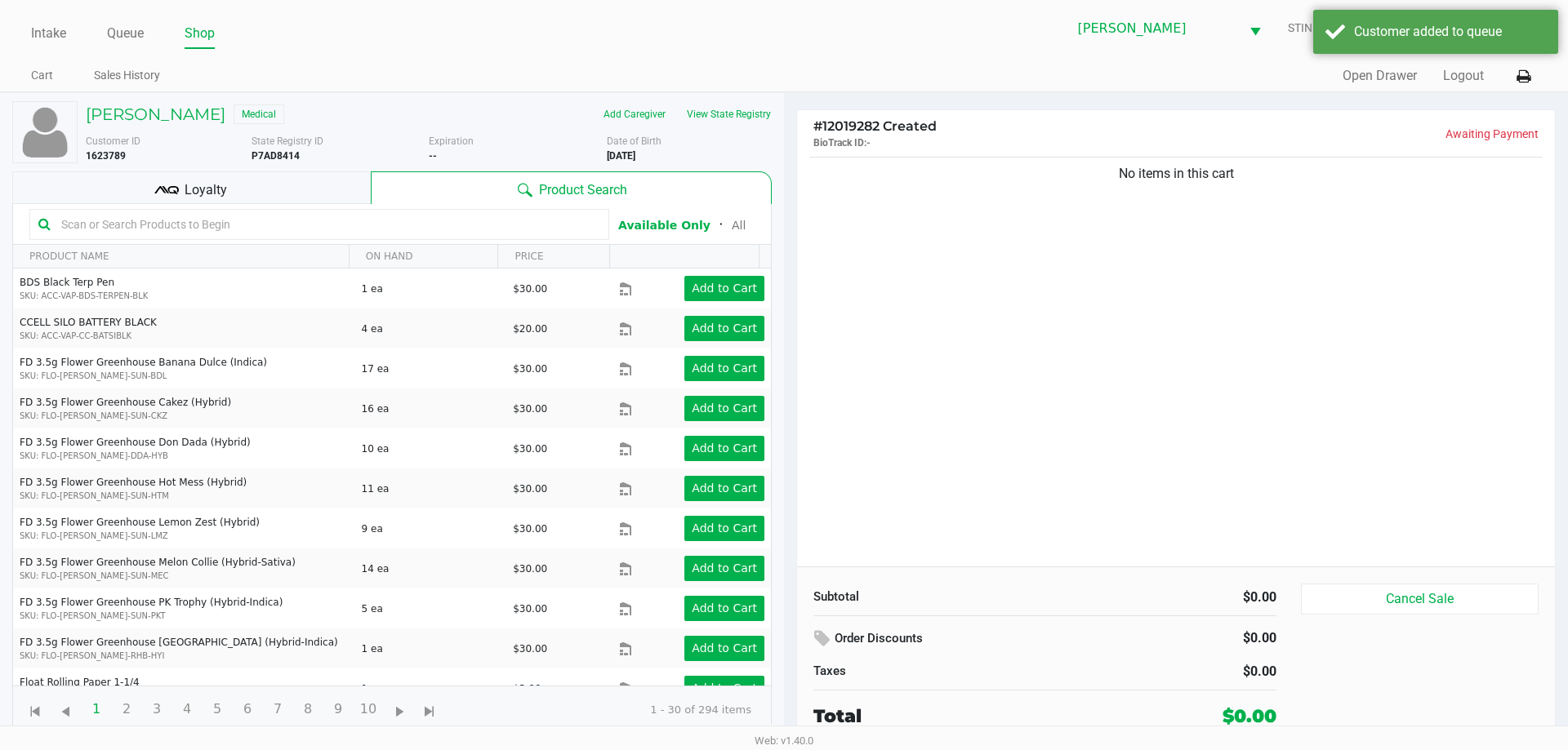
click at [284, 183] on div "Loyalty" at bounding box center [192, 188] width 358 height 32
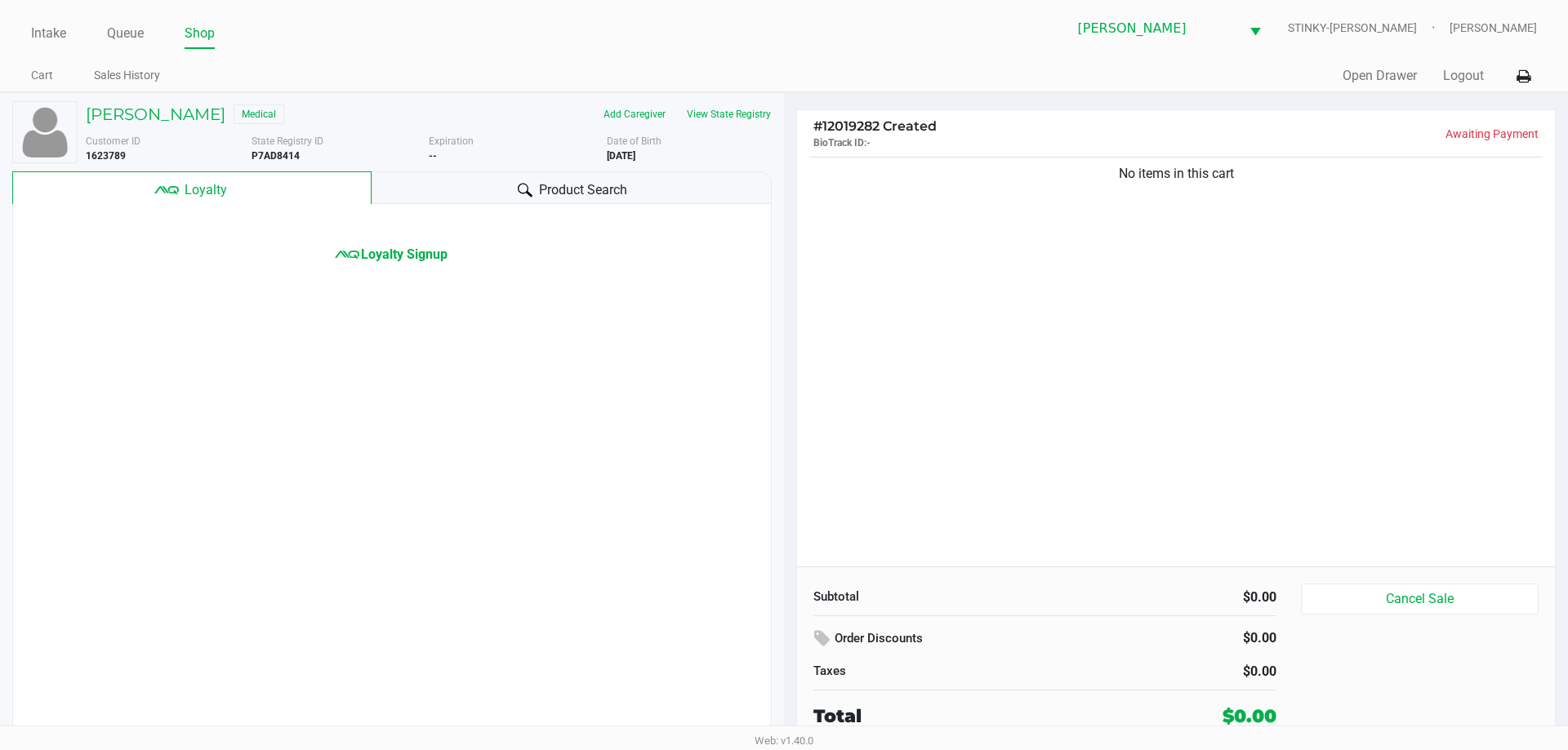
click at [488, 191] on div "Product Search" at bounding box center [572, 188] width 401 height 32
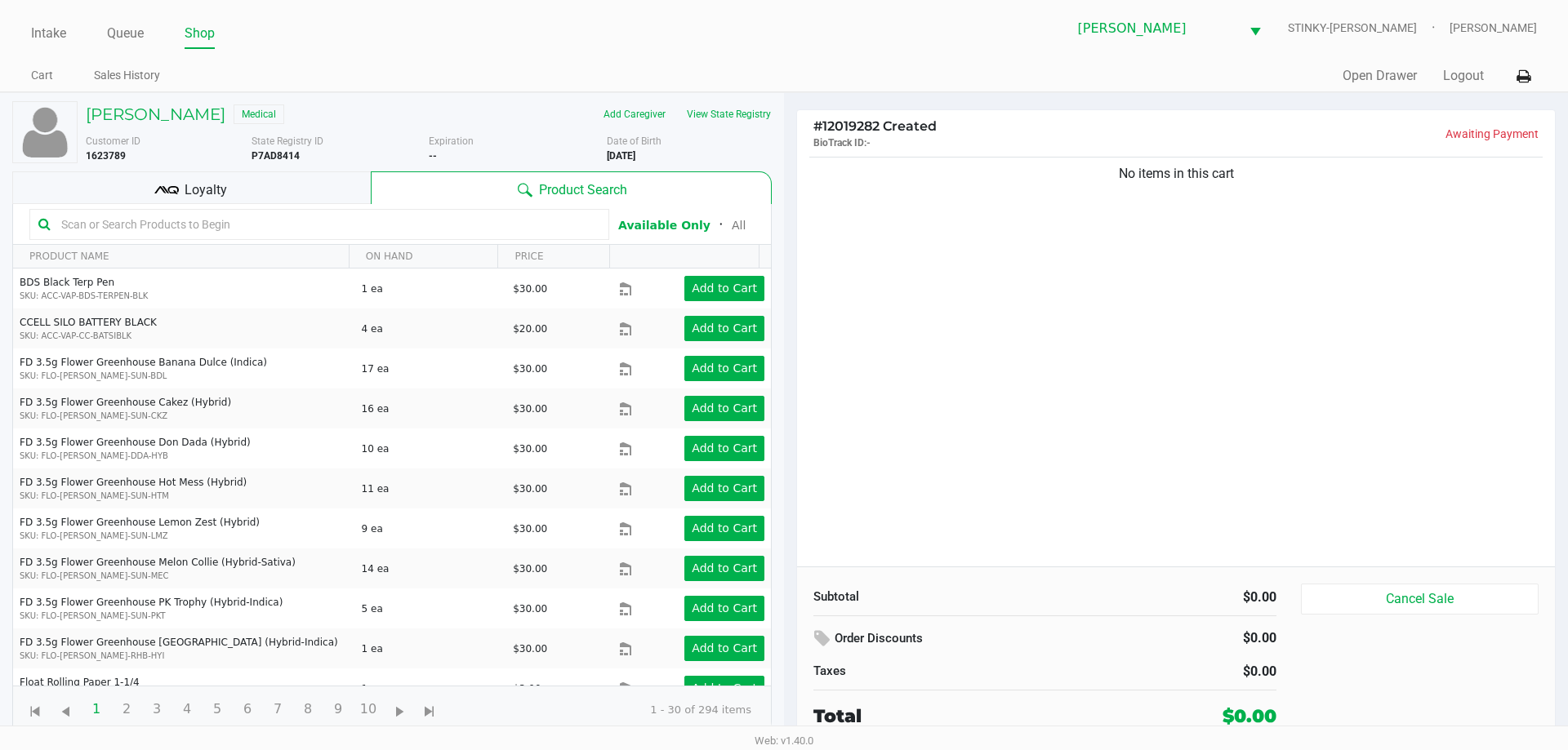
click at [192, 176] on div "Loyalty" at bounding box center [192, 188] width 358 height 32
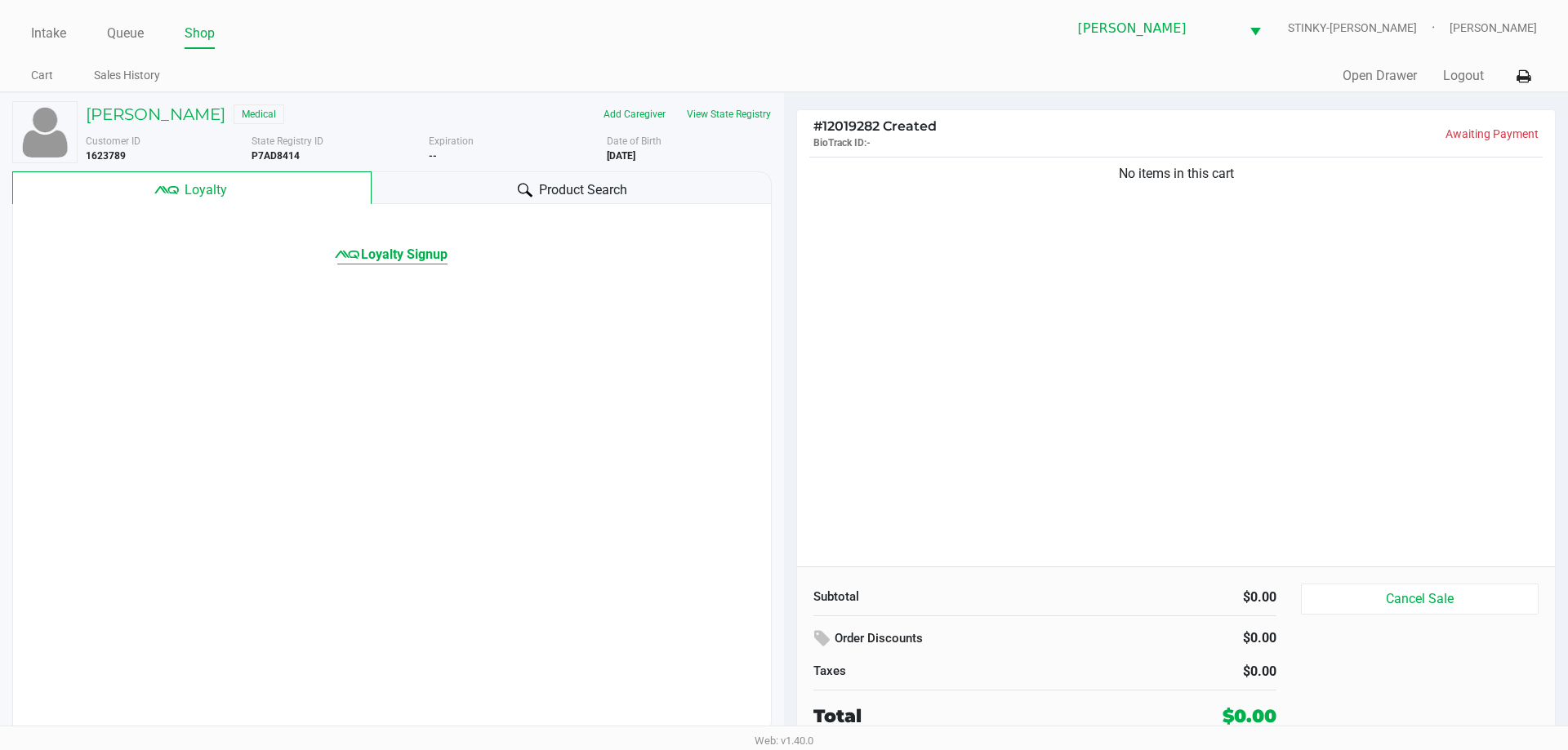
click at [368, 245] on span "Loyalty Signup" at bounding box center [404, 254] width 86 height 20
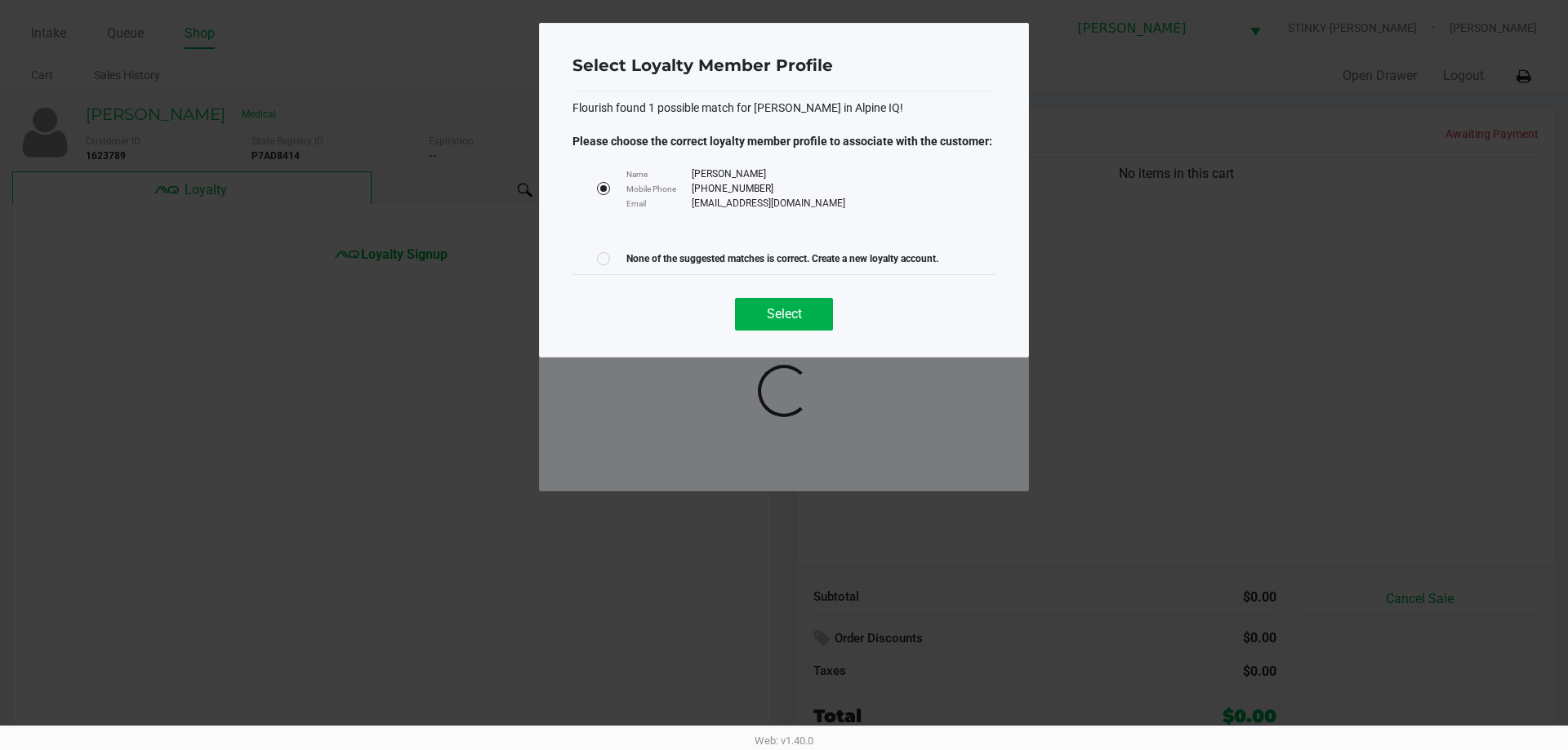
click at [751, 333] on div "Select" at bounding box center [784, 308] width 423 height 67
click at [754, 317] on button "Select" at bounding box center [784, 314] width 98 height 32
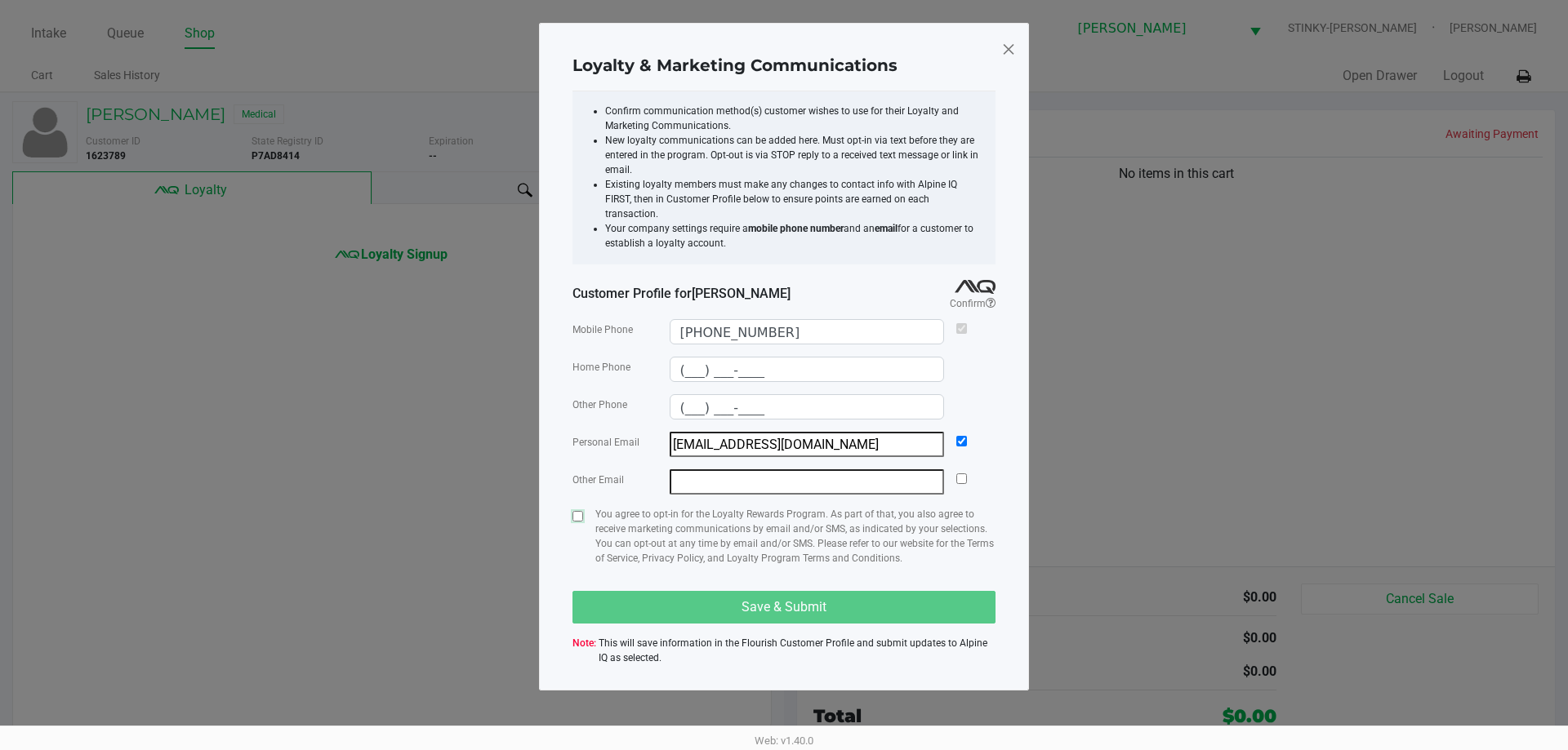
click at [582, 511] on input "checkbox" at bounding box center [578, 516] width 11 height 11
checkbox input "true"
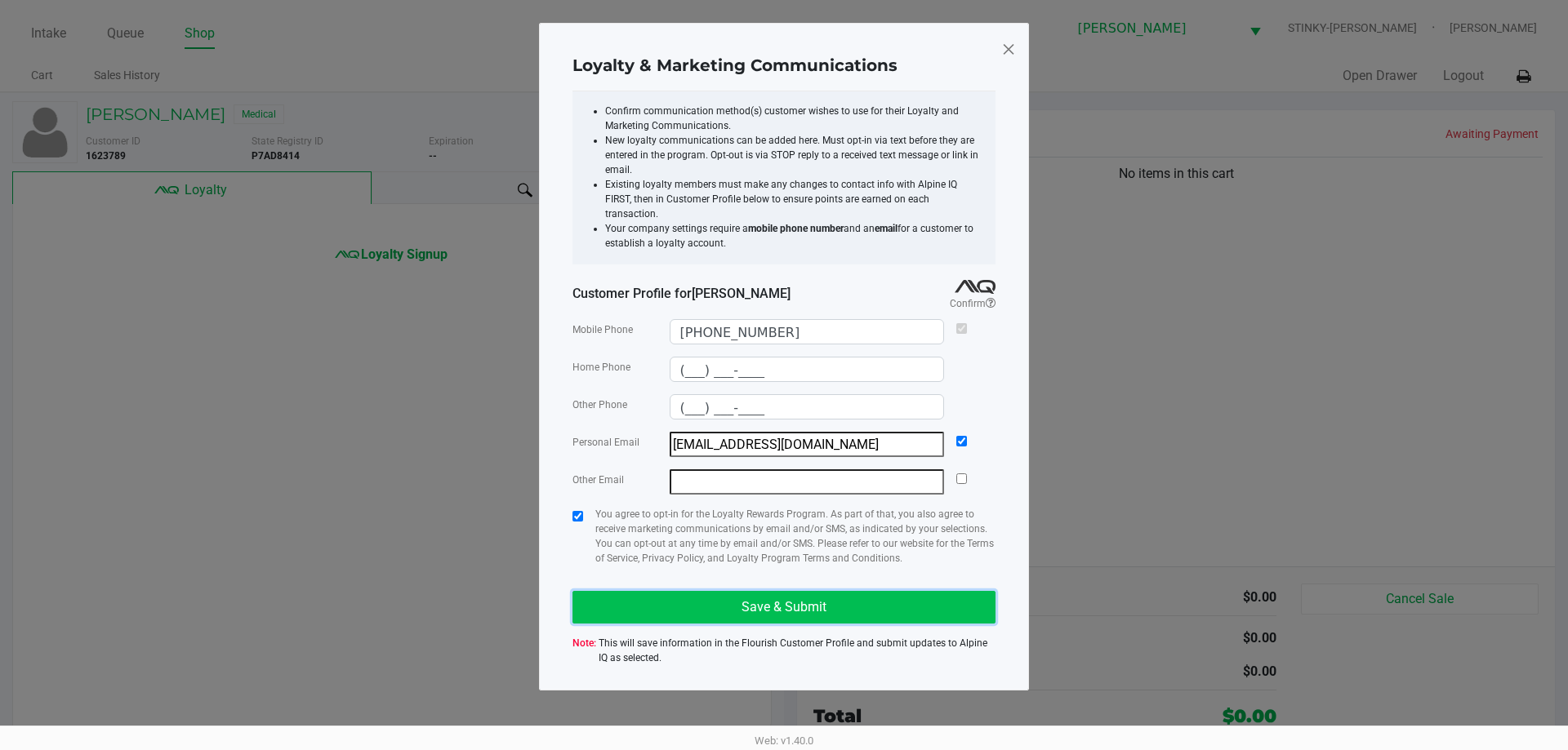
click at [713, 591] on button "Save & Submit" at bounding box center [784, 607] width 423 height 32
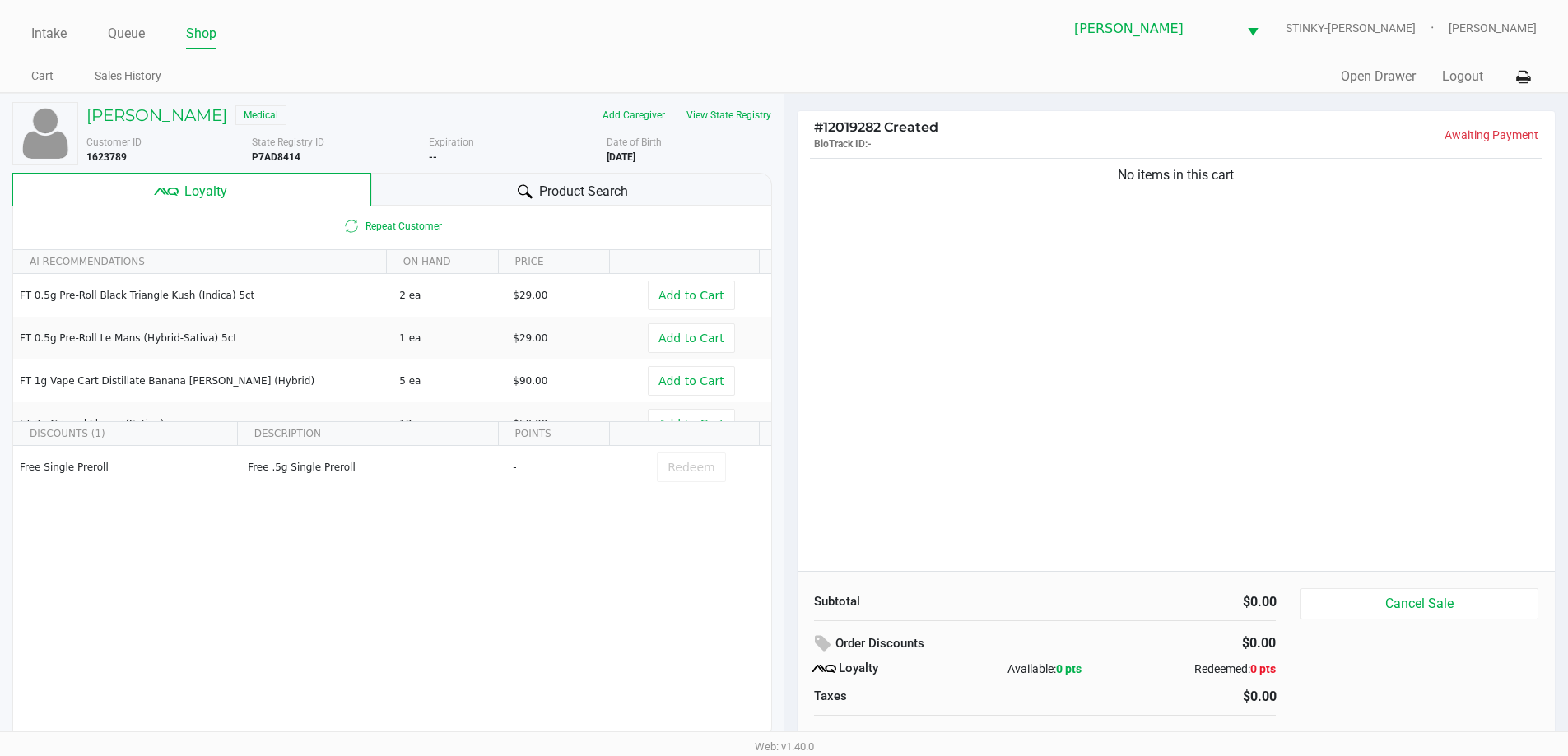
click at [351, 557] on div "Free Single Preroll Free .5g Single Preroll - Redeem" at bounding box center [393, 569] width 758 height 247
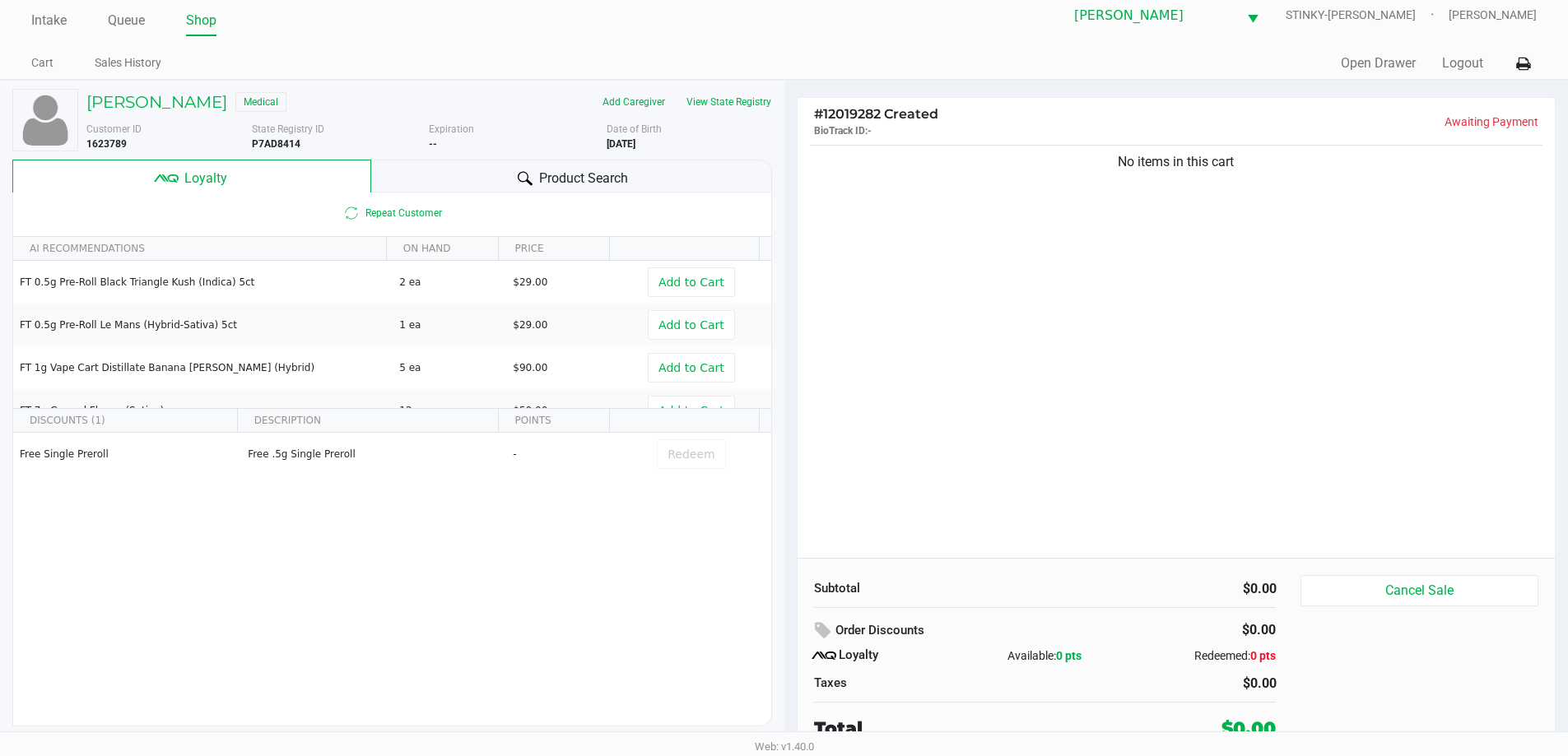
scroll to position [16, 0]
click at [493, 171] on div "Product Search" at bounding box center [571, 172] width 401 height 33
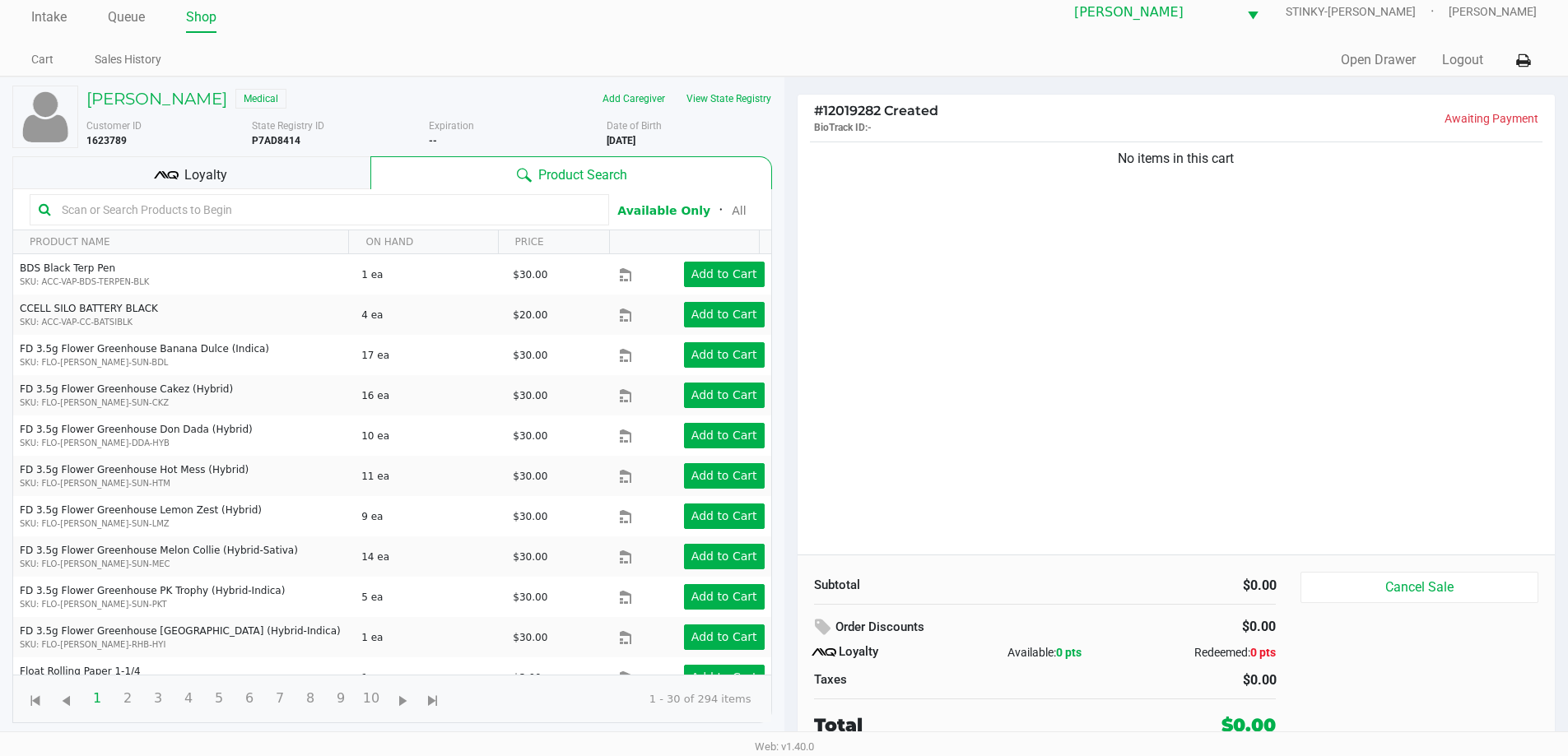
click at [209, 178] on span "Loyalty" at bounding box center [205, 175] width 43 height 20
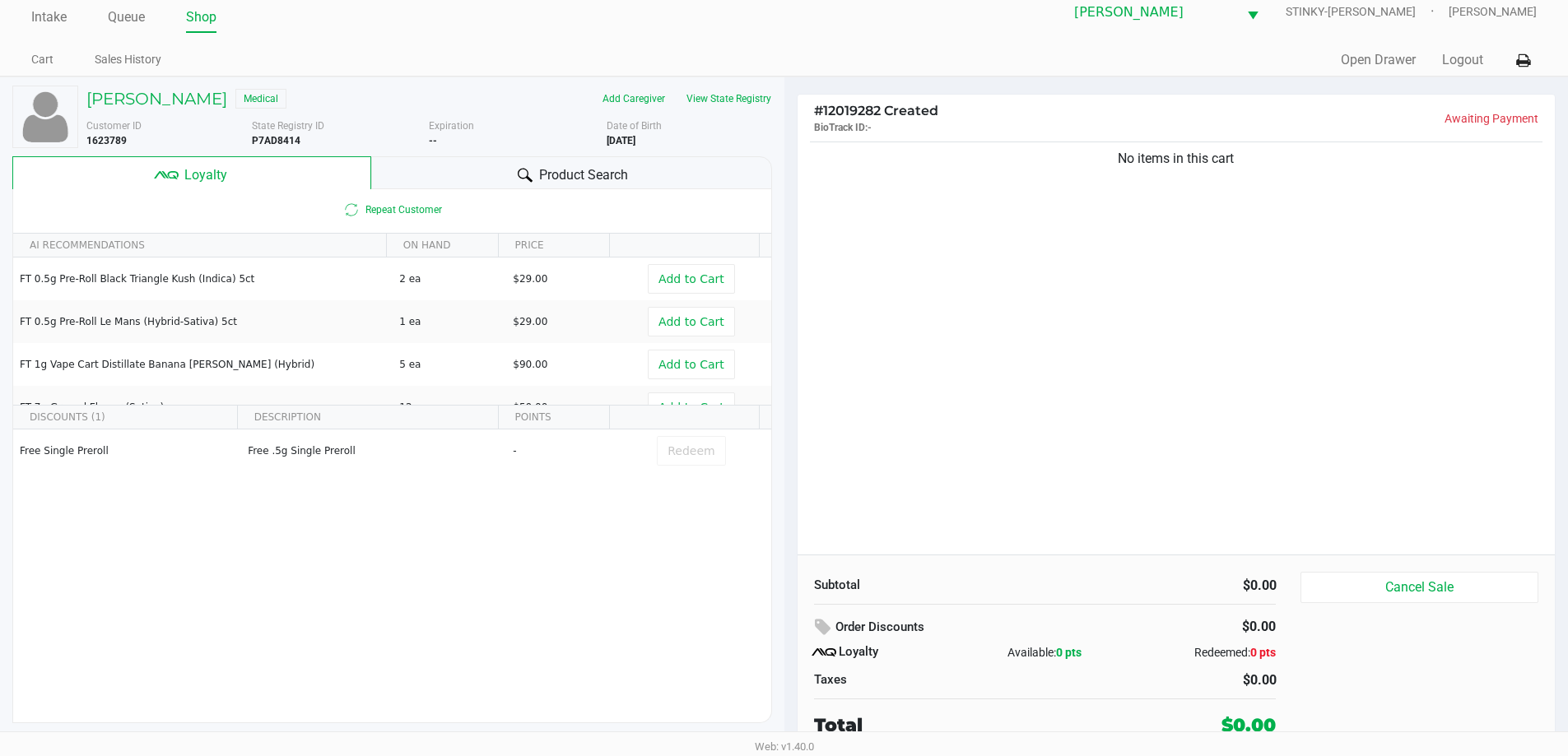
click at [463, 182] on div "Product Search" at bounding box center [571, 172] width 401 height 33
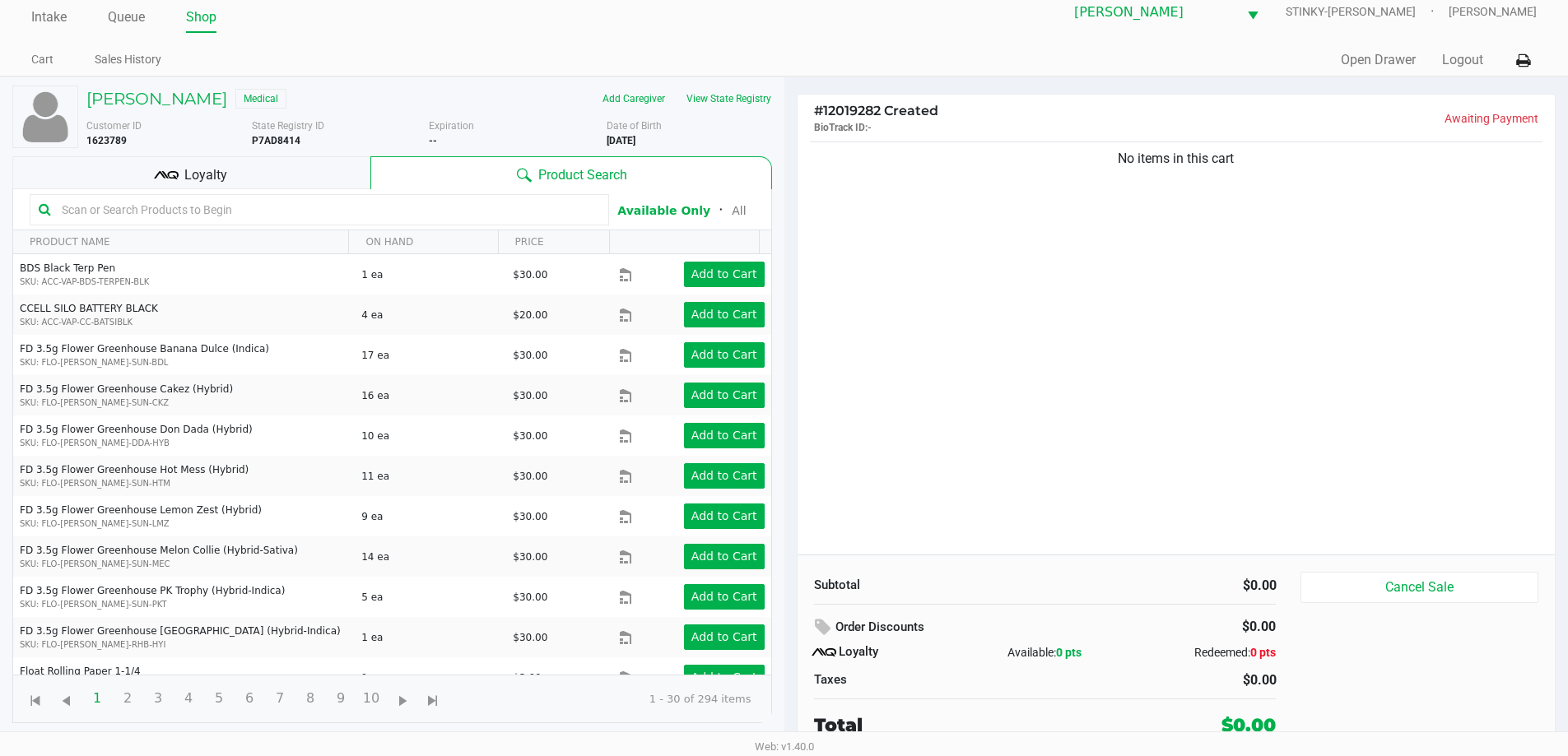
click at [246, 155] on div "TERRY OAKES Medical Add Caregiver View State Registry Customer ID 1623789 State…" at bounding box center [393, 404] width 760 height 654
click at [219, 175] on span "Loyalty" at bounding box center [205, 175] width 43 height 20
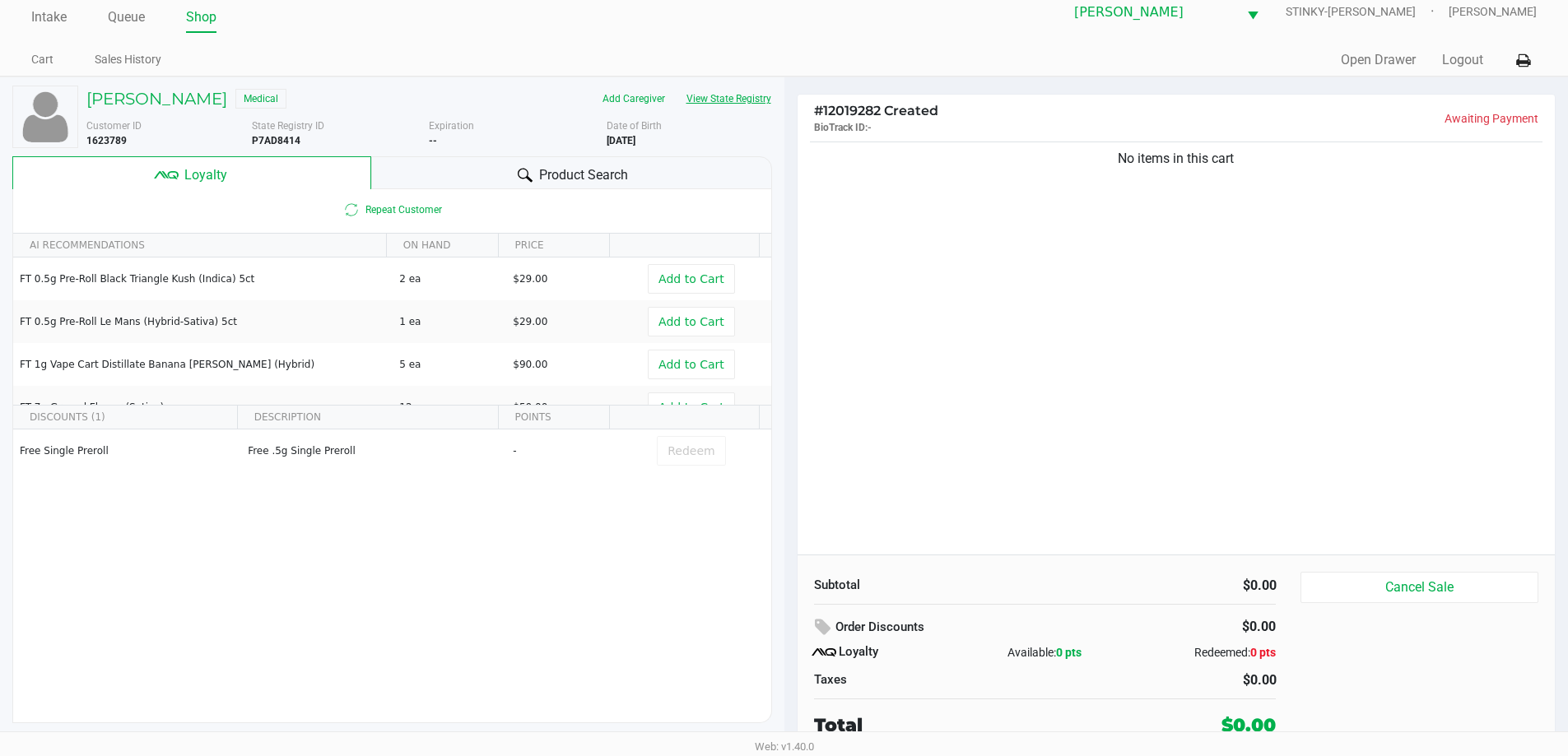
click at [710, 97] on button "View State Registry" at bounding box center [724, 98] width 96 height 26
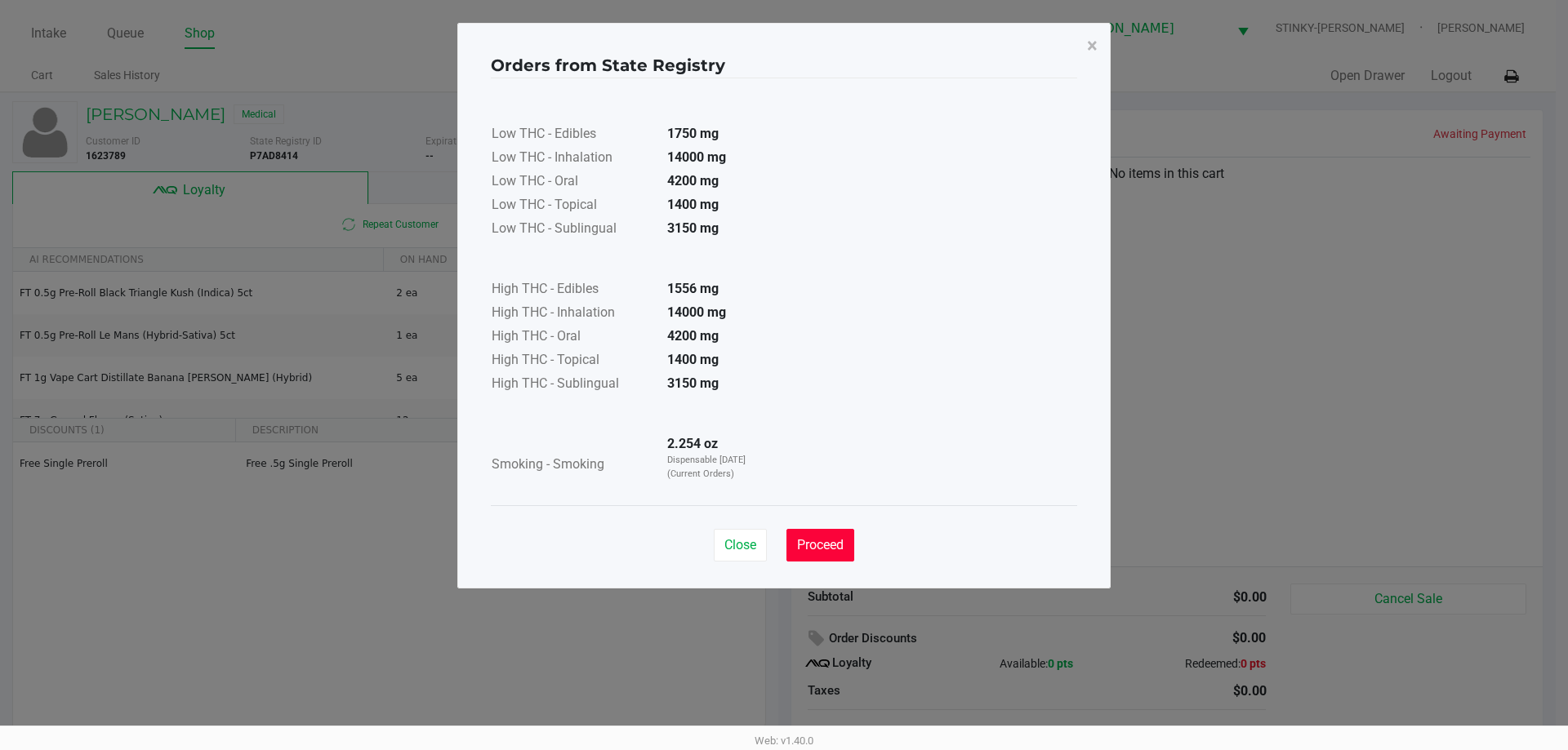
click at [822, 544] on span "Proceed" at bounding box center [820, 544] width 47 height 15
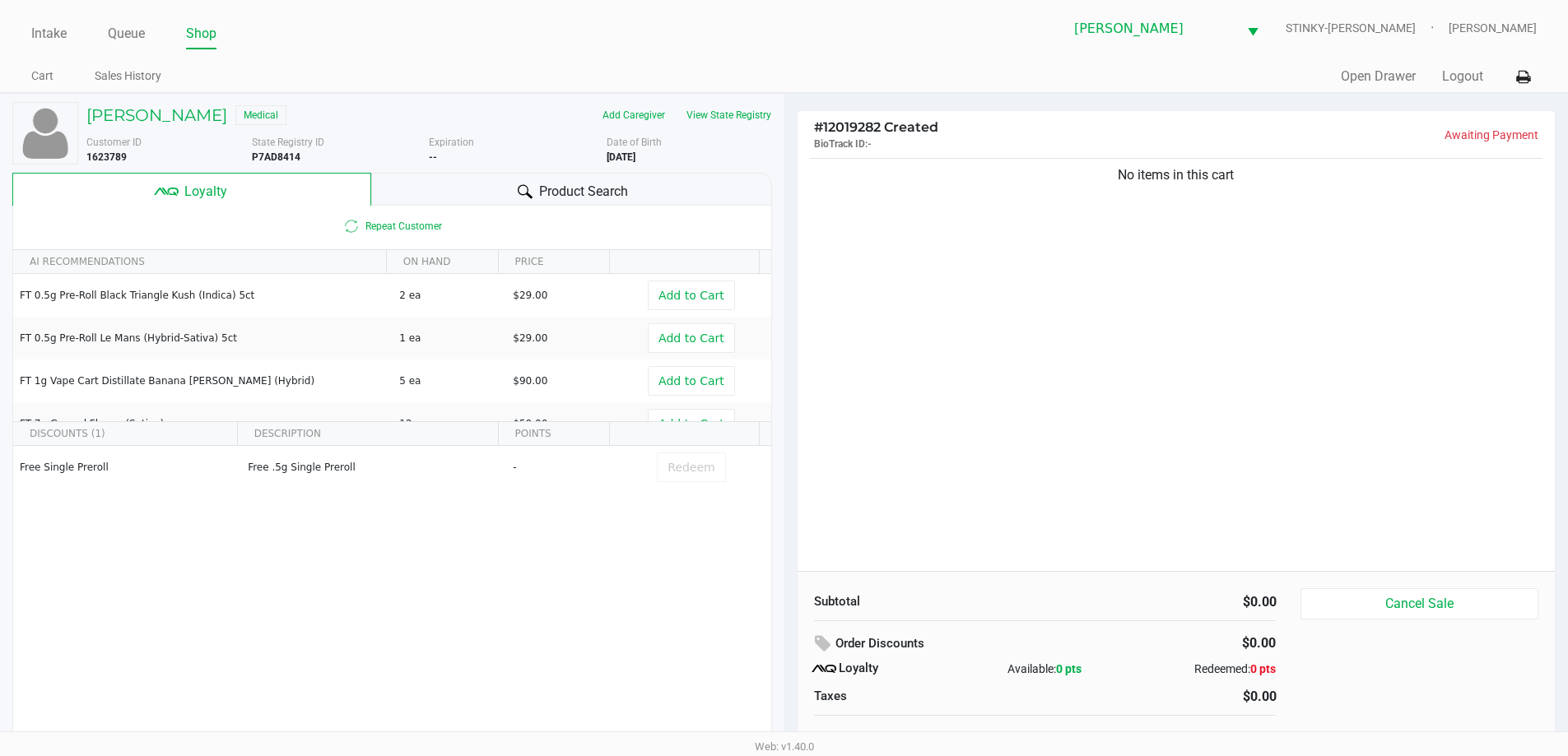
click at [969, 303] on div "Low THC - Edibles 1750 mg Low THC - Inhalation 14000 mg Low THC - Oral 4200 mg …" at bounding box center [784, 253] width 591 height 414
click at [518, 177] on div "Product Search" at bounding box center [571, 189] width 401 height 33
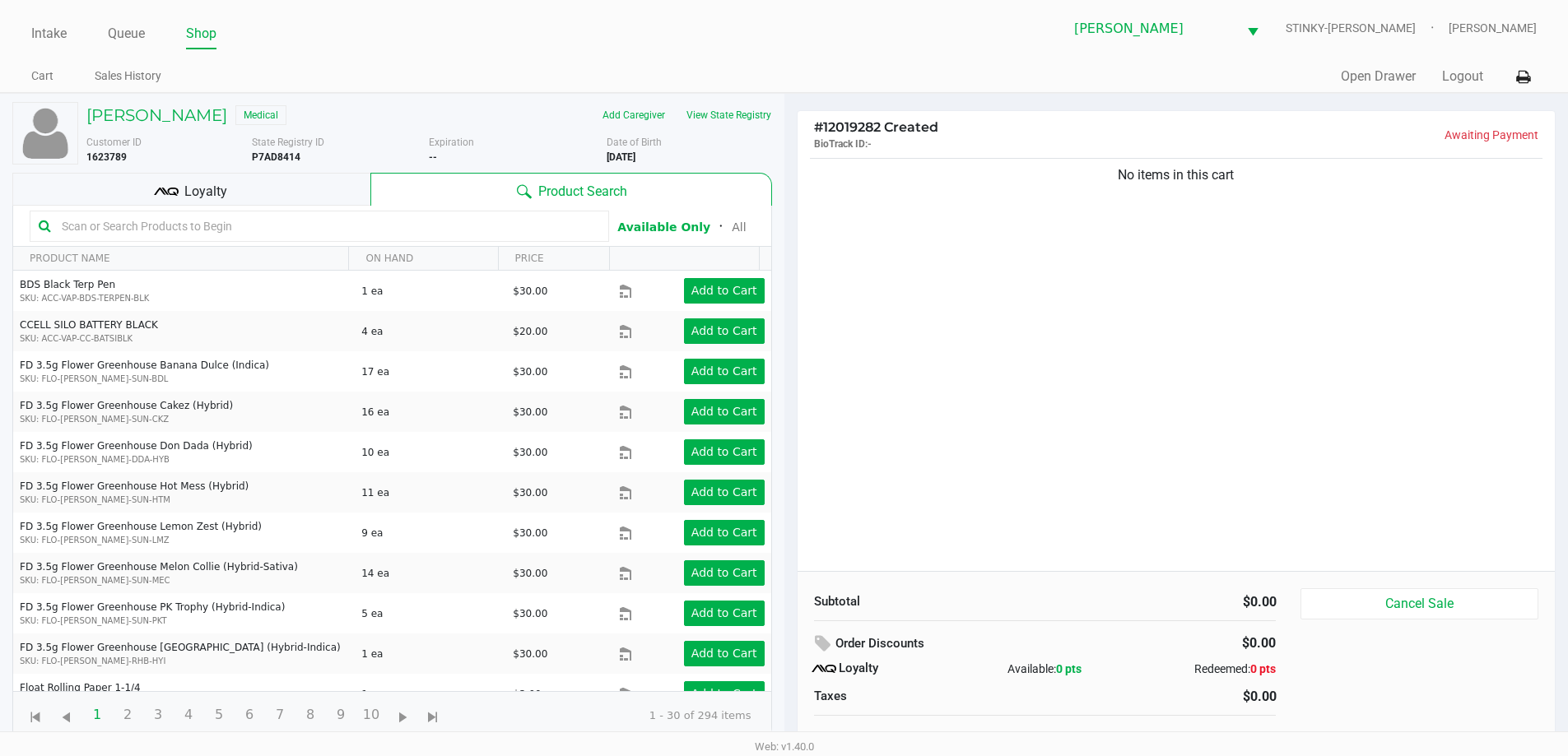
click at [272, 193] on div "Loyalty" at bounding box center [191, 189] width 358 height 33
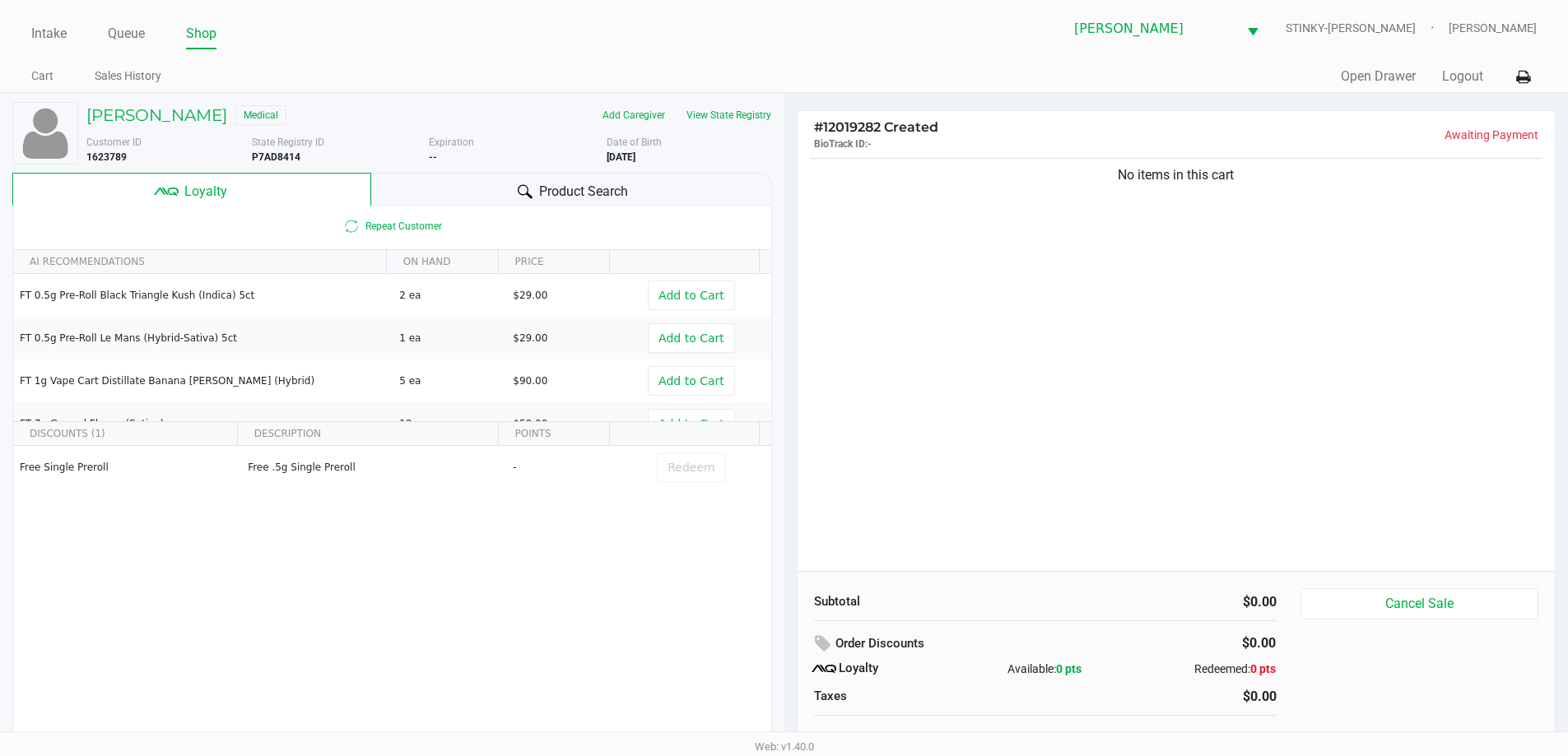
click at [423, 172] on div "TERRY OAKES Medical Add Caregiver View State Registry Customer ID 1623789 State…" at bounding box center [393, 421] width 760 height 654
click at [417, 185] on div "Product Search" at bounding box center [571, 189] width 401 height 33
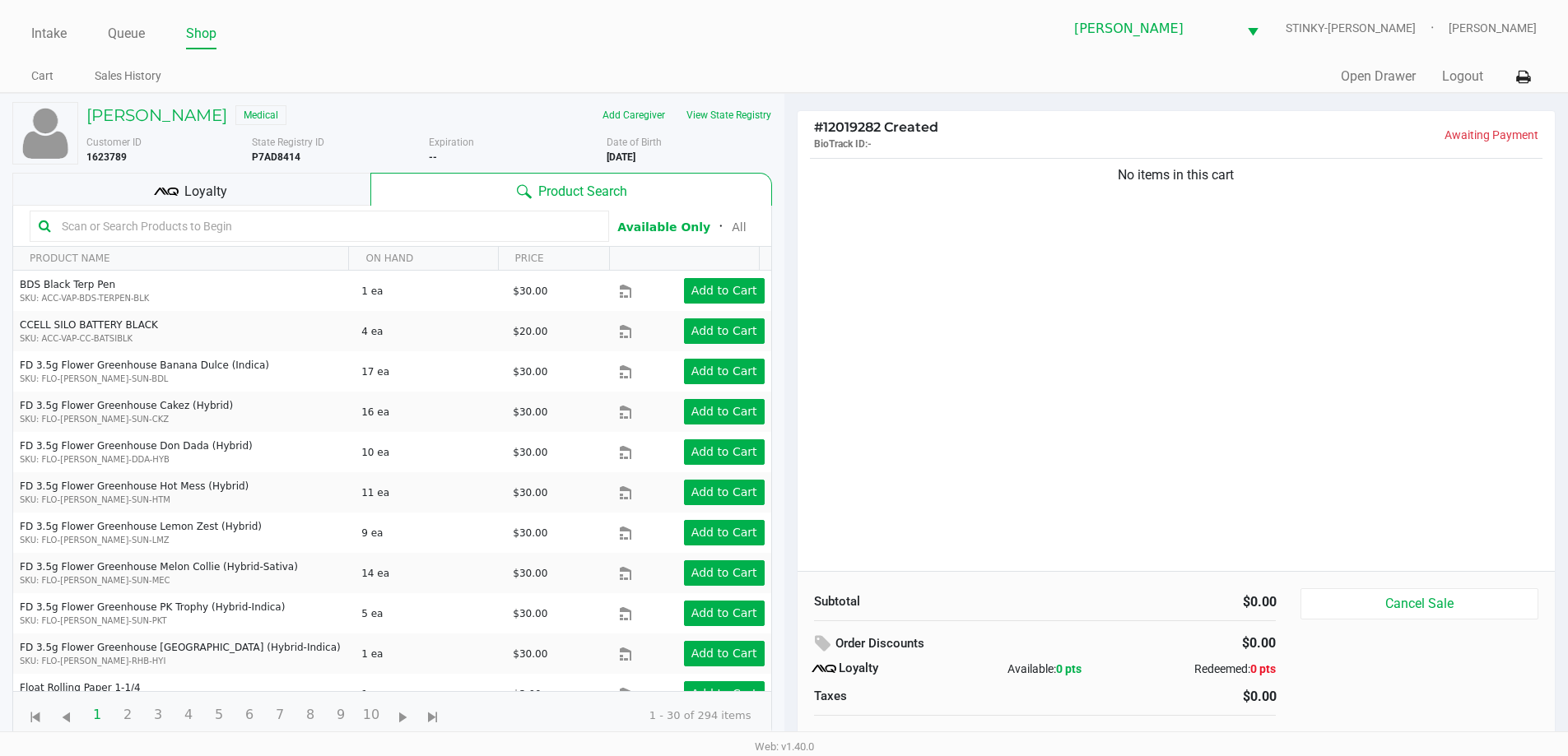
click at [165, 237] on input "text" at bounding box center [327, 226] width 545 height 24
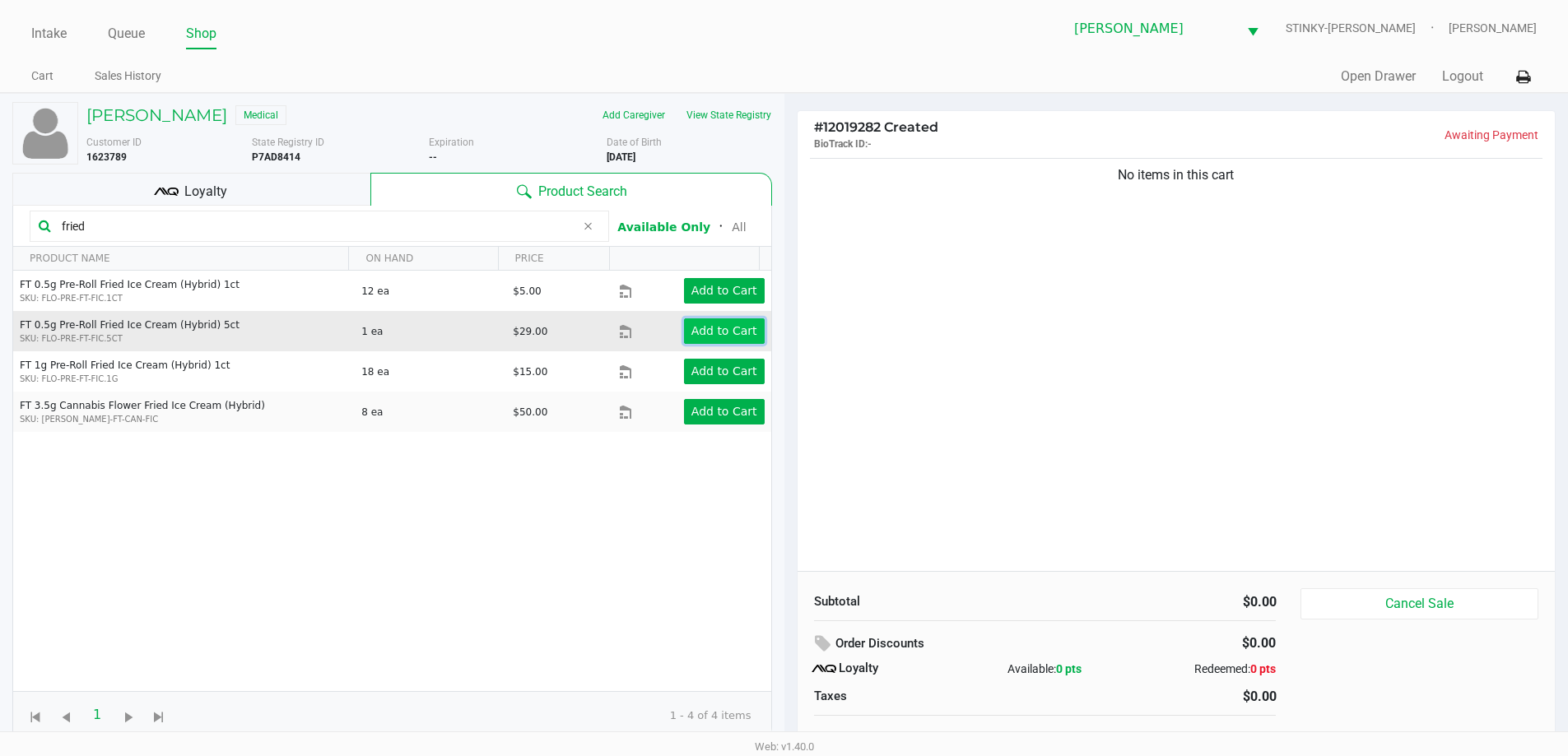
click at [736, 326] on app-button-loader "Add to Cart" at bounding box center [724, 331] width 66 height 14
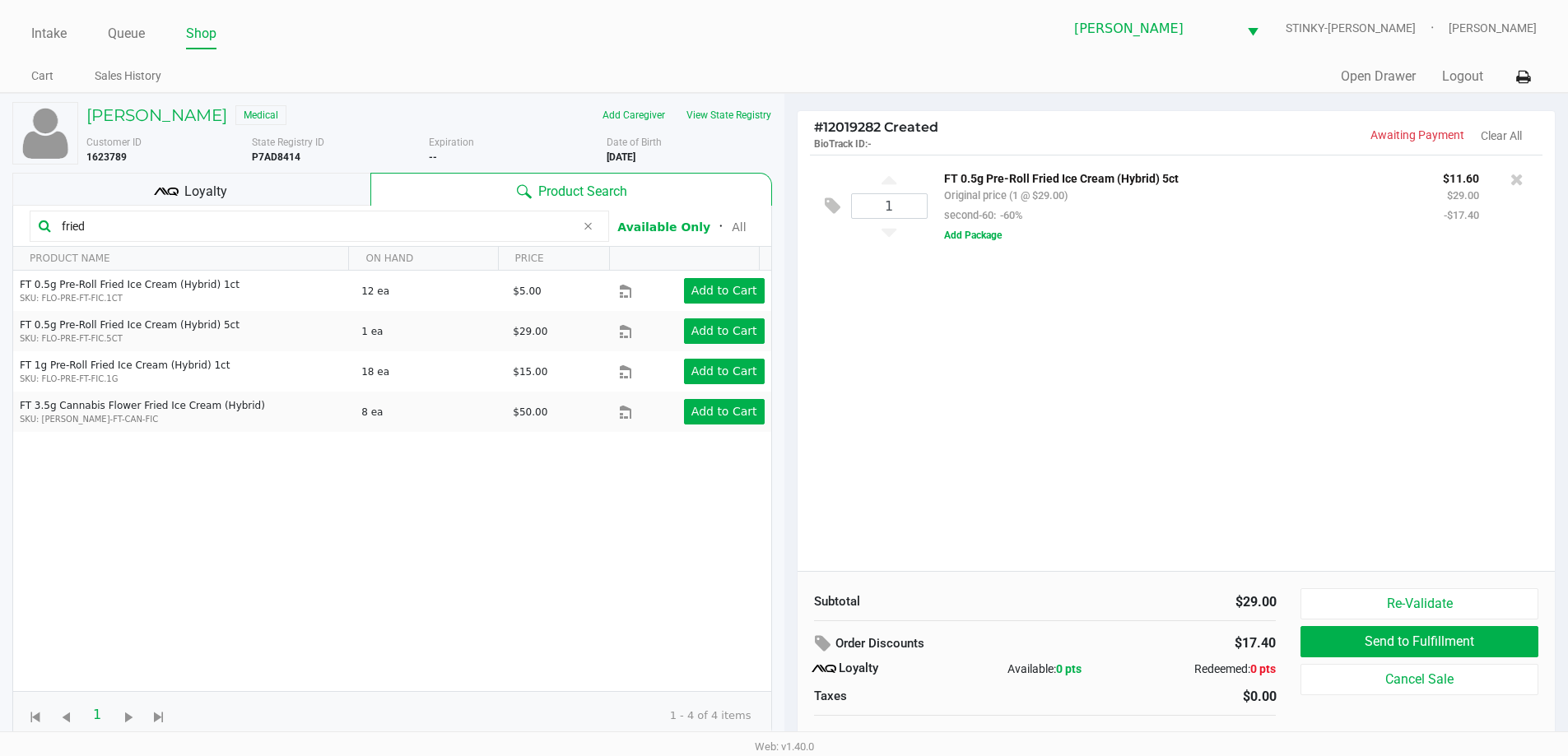
click at [306, 237] on input "fried" at bounding box center [316, 226] width 521 height 24
click at [302, 229] on input "fried" at bounding box center [316, 226] width 521 height 24
click at [296, 228] on input "fried" at bounding box center [316, 226] width 521 height 24
click at [295, 234] on input "fried" at bounding box center [316, 226] width 521 height 24
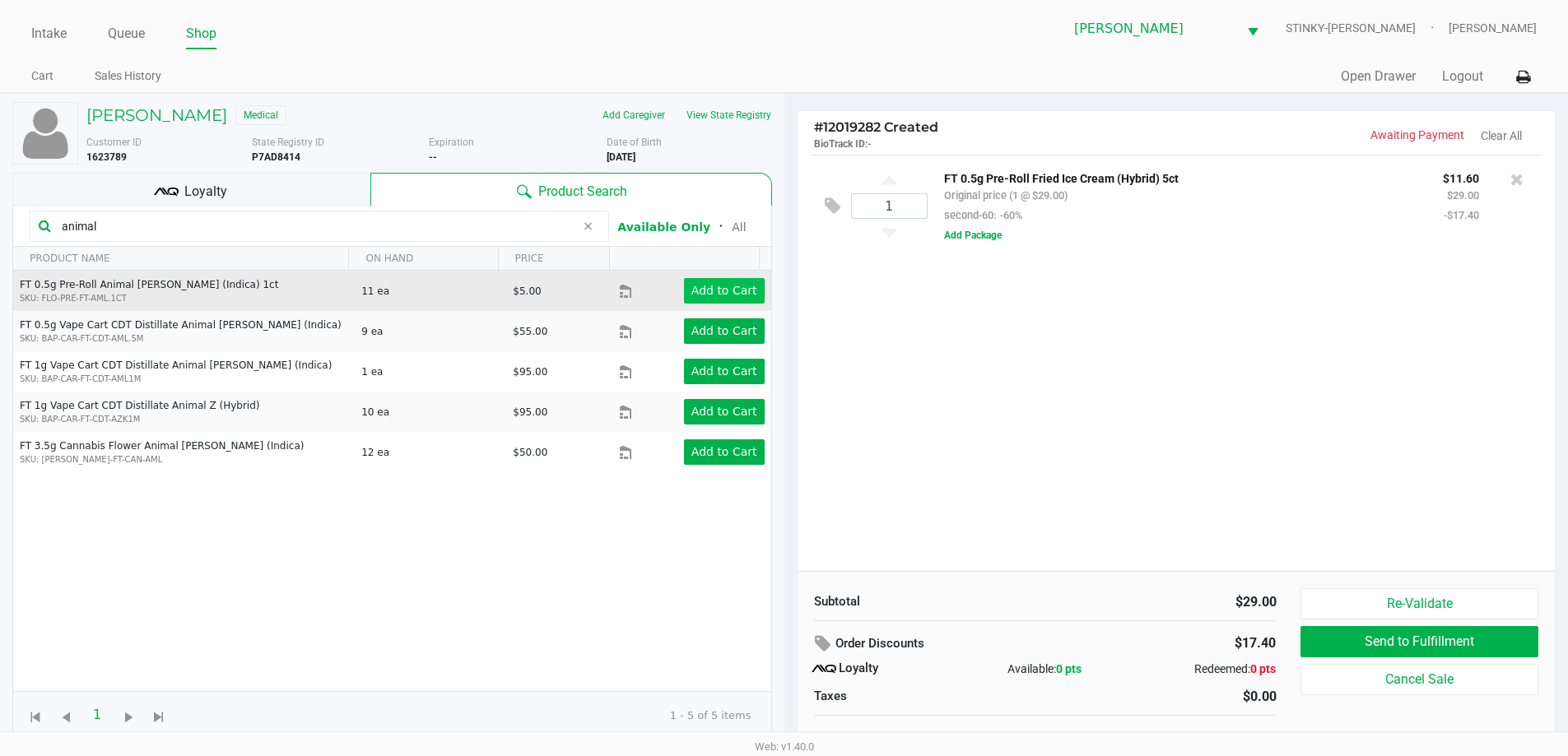
type input "animal"
click at [691, 288] on app-button-loader "Add to Cart" at bounding box center [724, 290] width 66 height 14
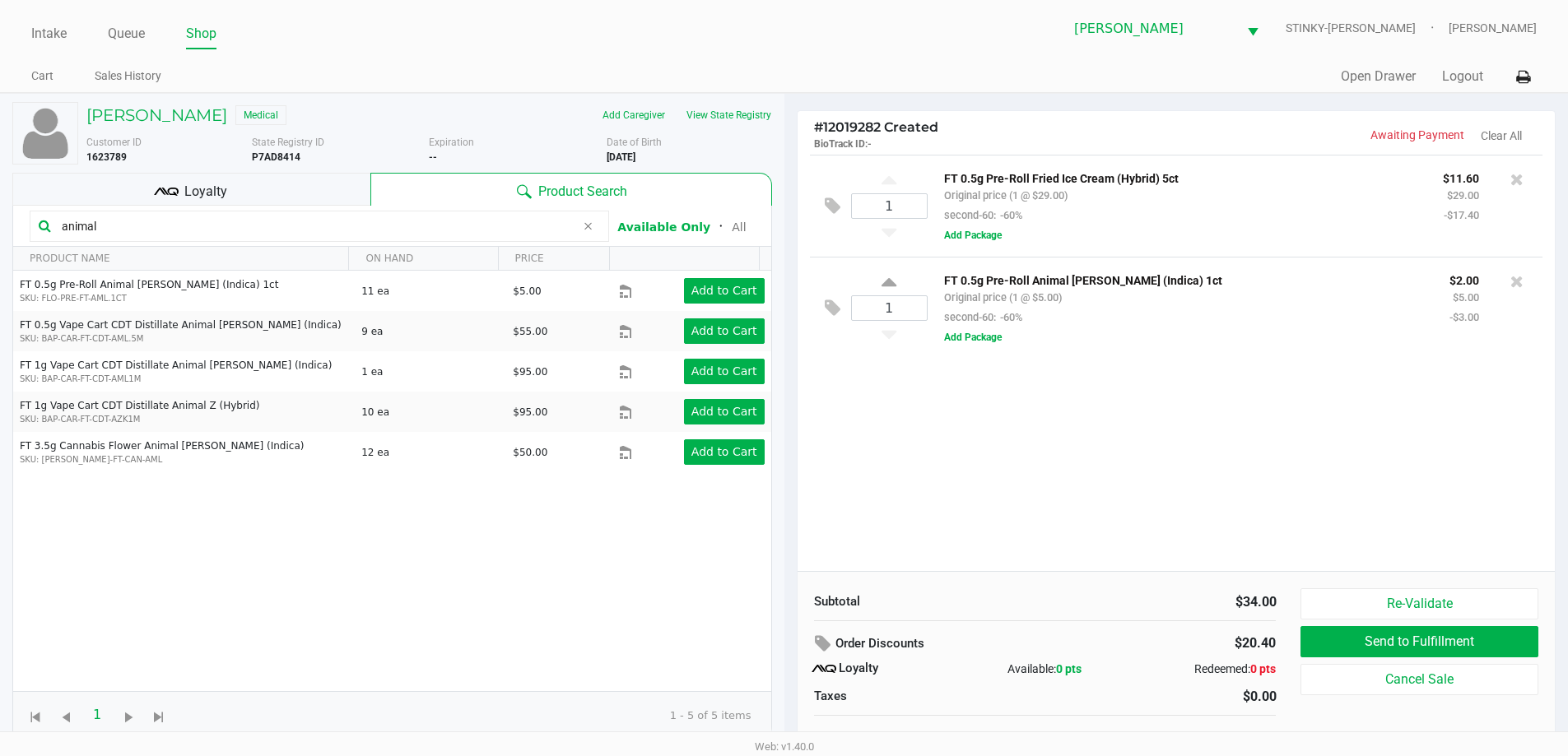
click at [252, 197] on div "Loyalty" at bounding box center [191, 189] width 358 height 33
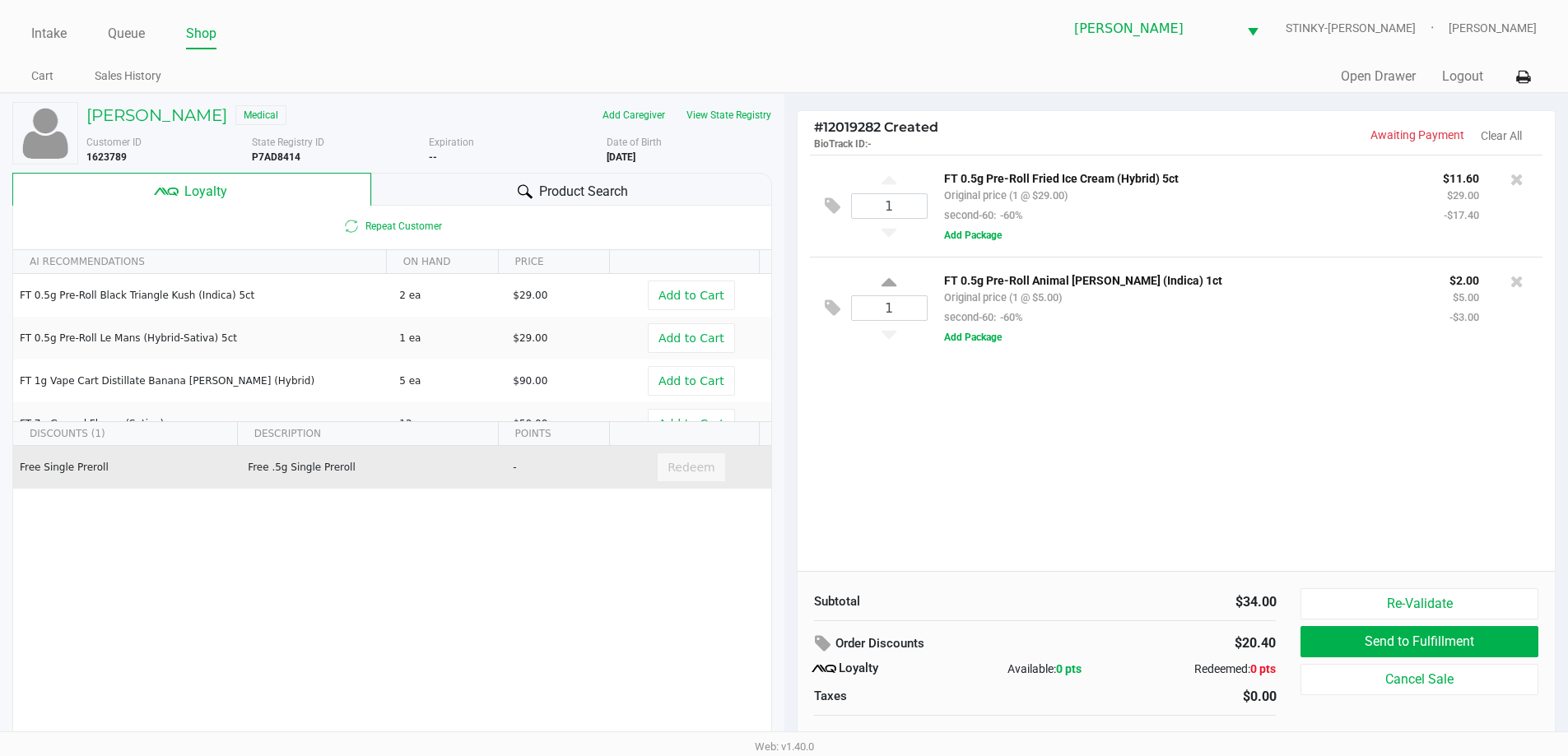
click at [683, 466] on div "Redeem" at bounding box center [690, 467] width 68 height 30
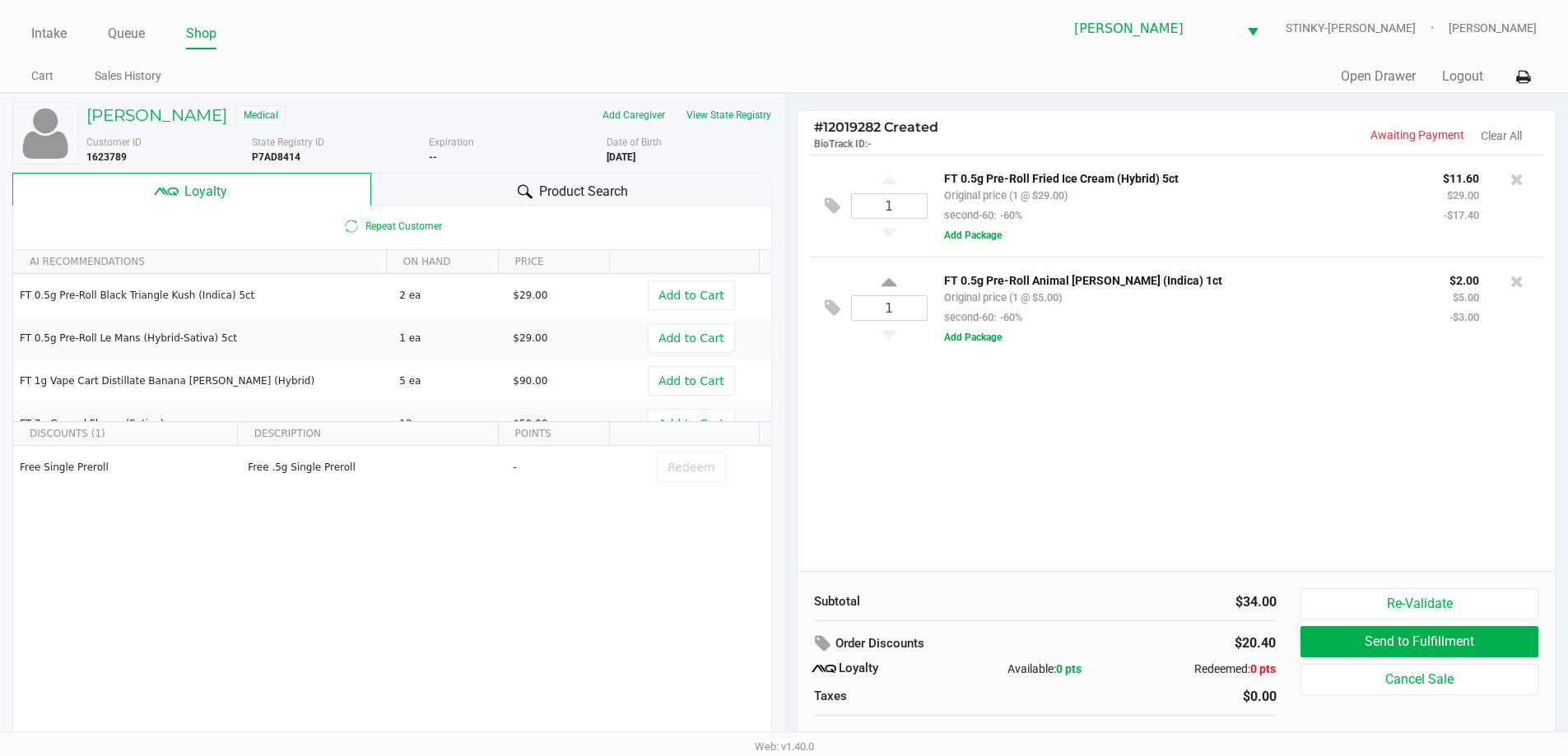
click at [915, 496] on div "1 FT 0.5g Pre-Roll Fried Ice Cream (Hybrid) 5ct Original price (1 @ $29.00) sec…" at bounding box center [1177, 363] width 758 height 416
click at [469, 547] on div "Free Single Preroll Free .5g Single Preroll - Redeem" at bounding box center [393, 569] width 758 height 247
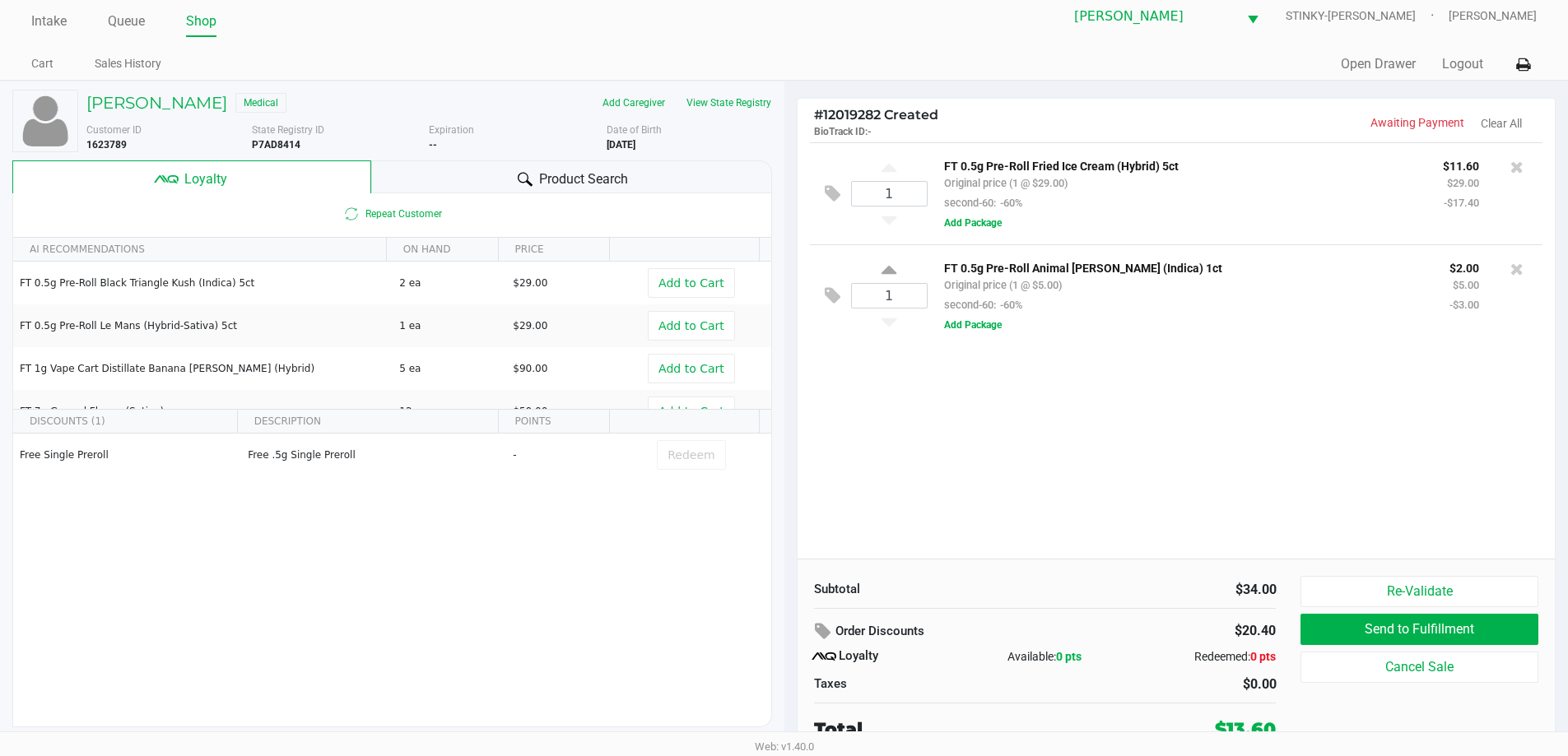
scroll to position [16, 0]
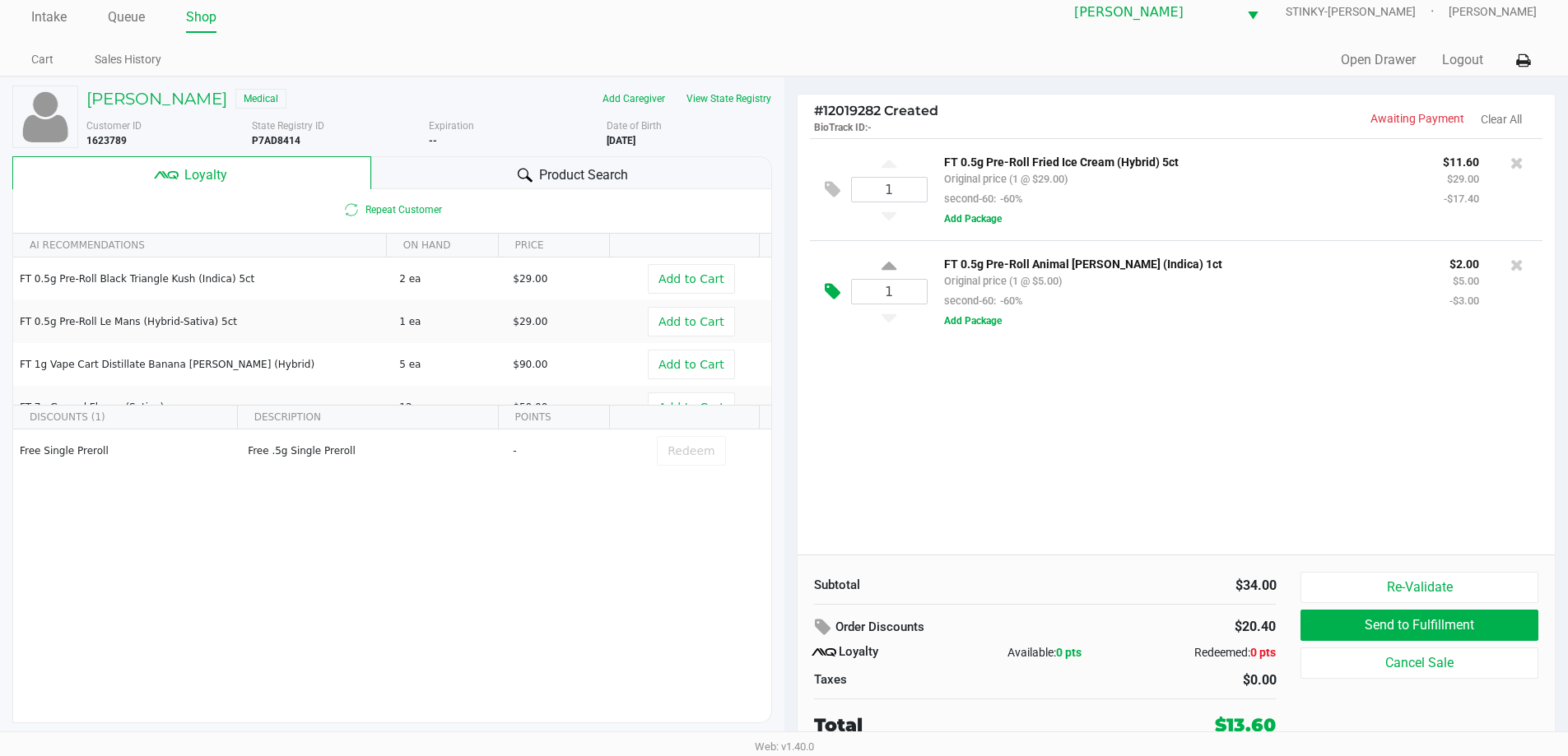
click at [825, 297] on icon at bounding box center [833, 291] width 15 height 19
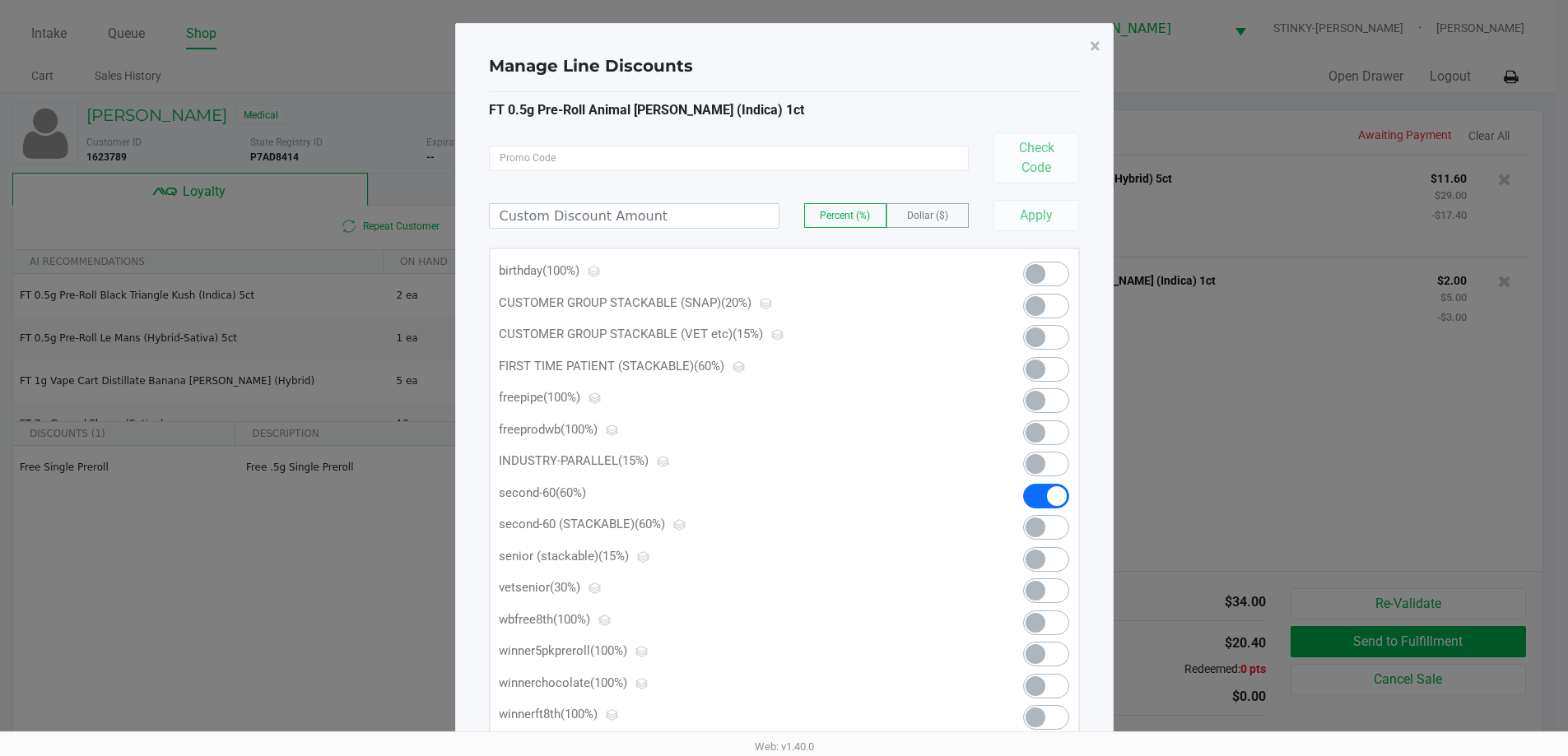
scroll to position [0, 0]
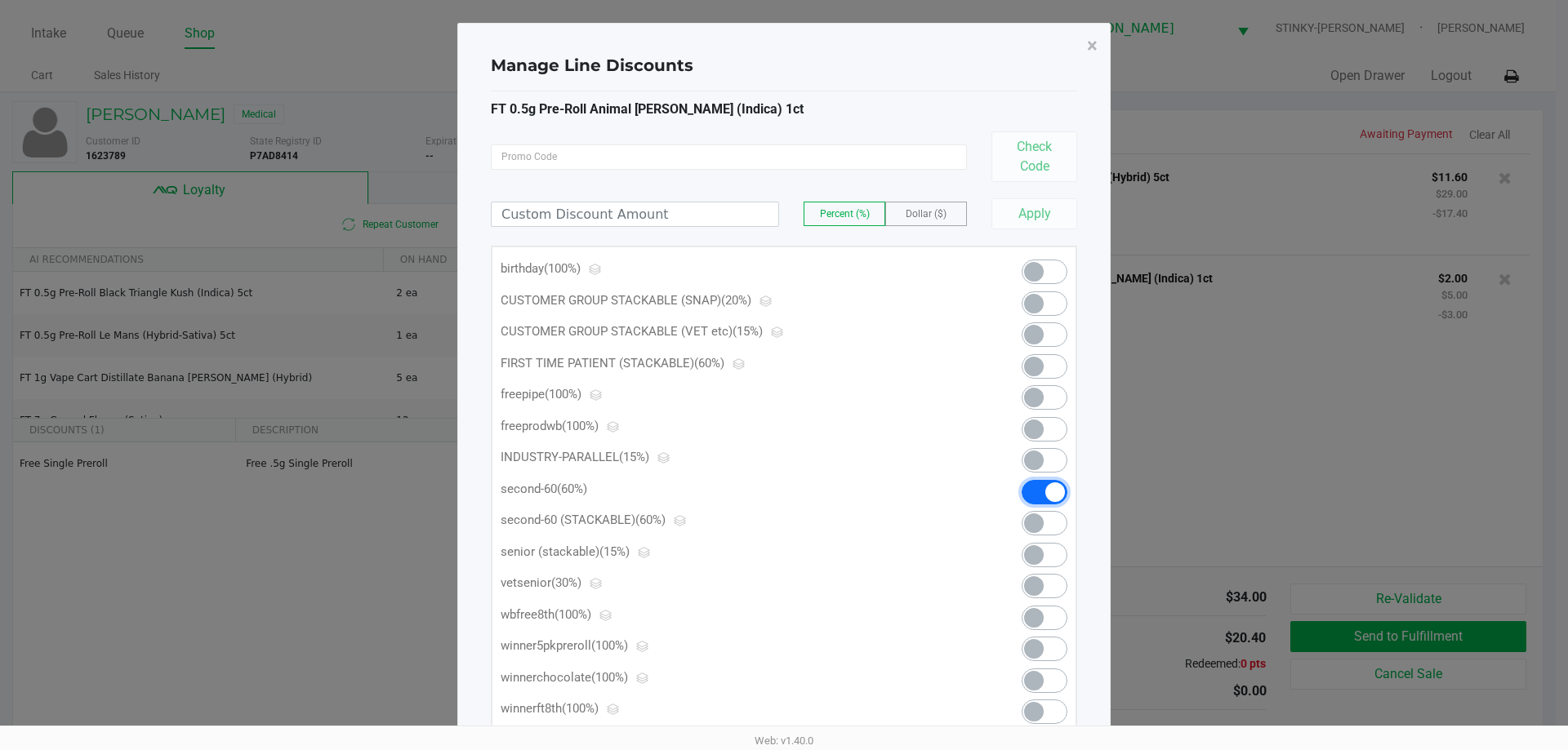
click at [1040, 496] on span at bounding box center [1044, 492] width 46 height 24
click at [1090, 49] on span "×" at bounding box center [1092, 45] width 11 height 22
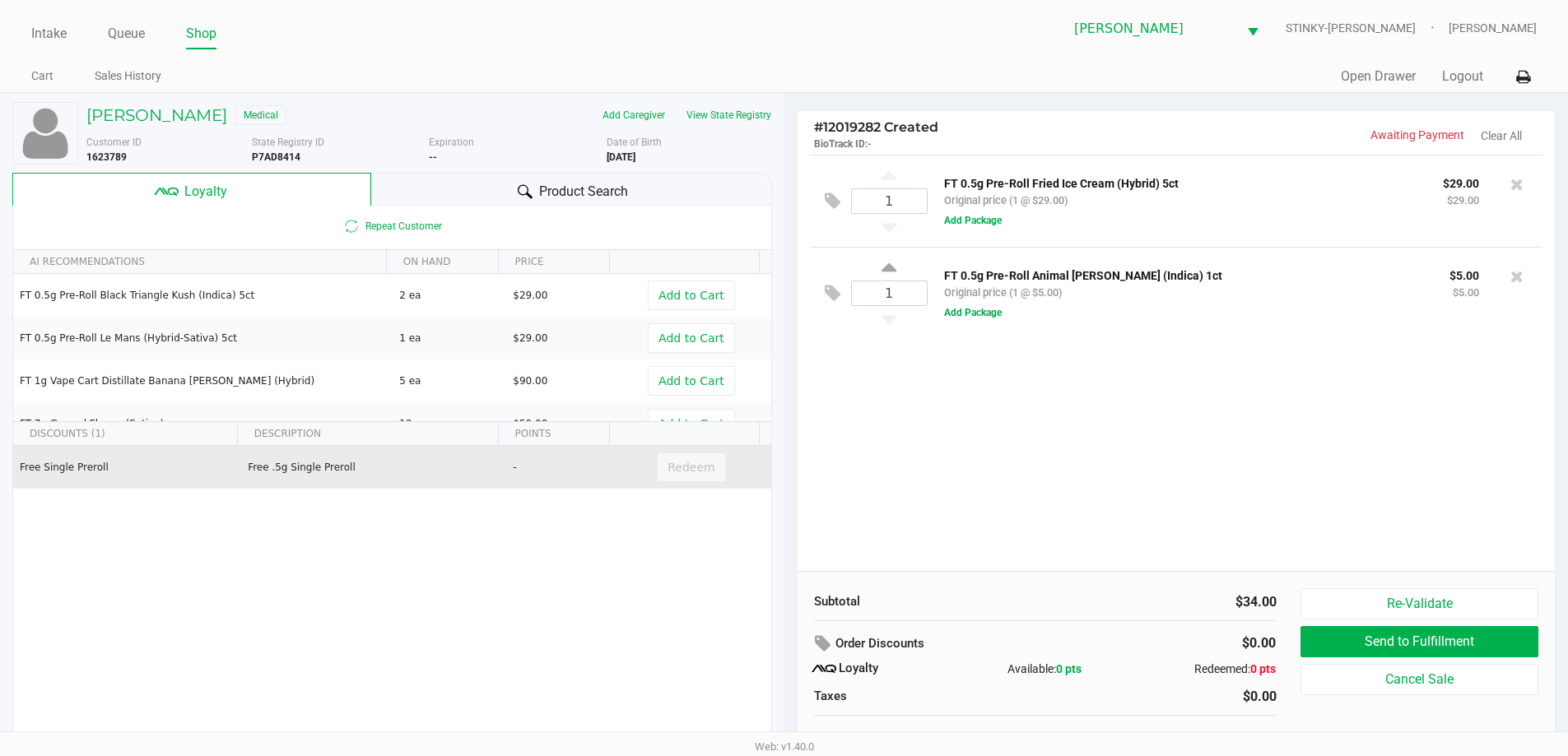
click at [689, 469] on div "Redeem" at bounding box center [690, 467] width 68 height 30
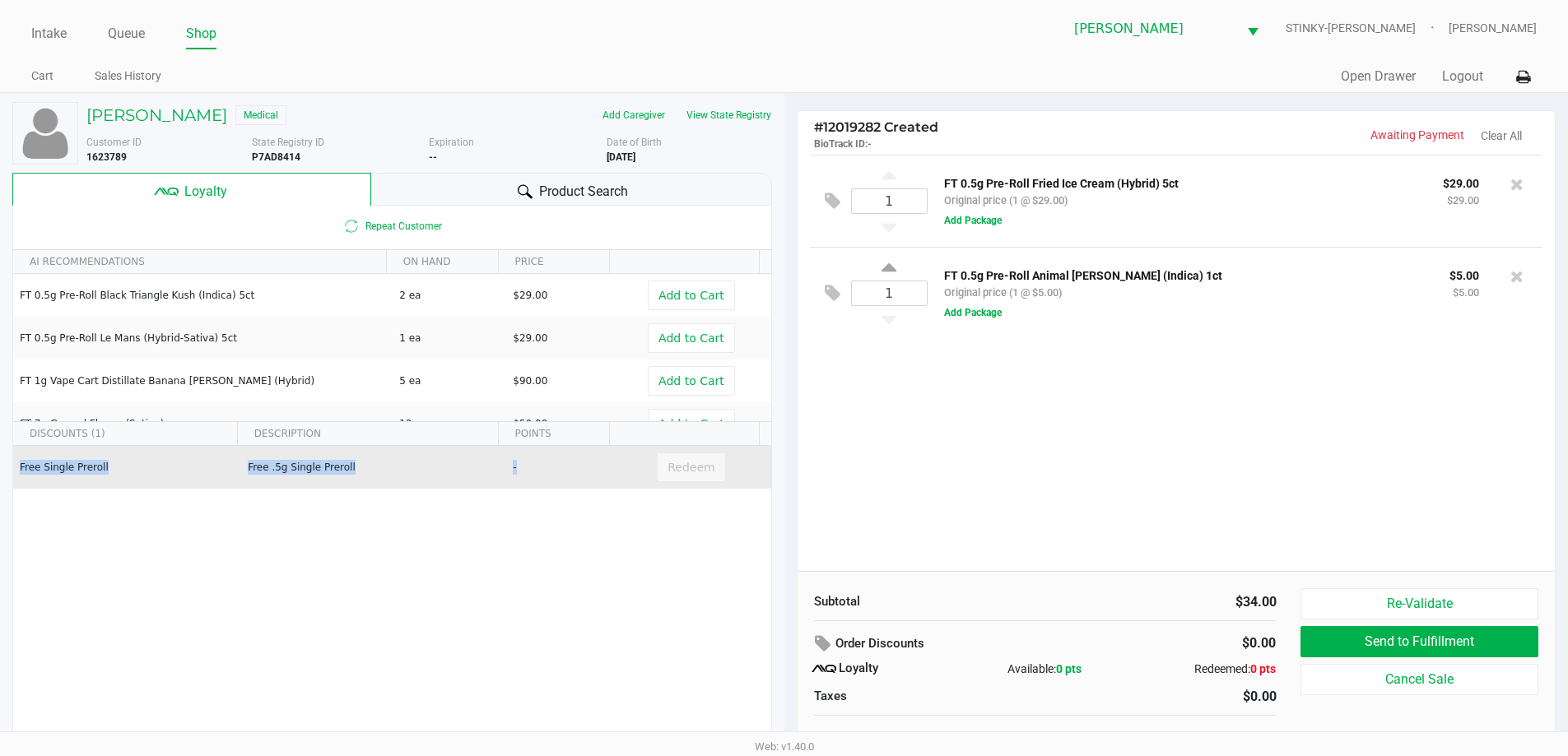
click at [689, 469] on div "Redeem" at bounding box center [690, 467] width 68 height 30
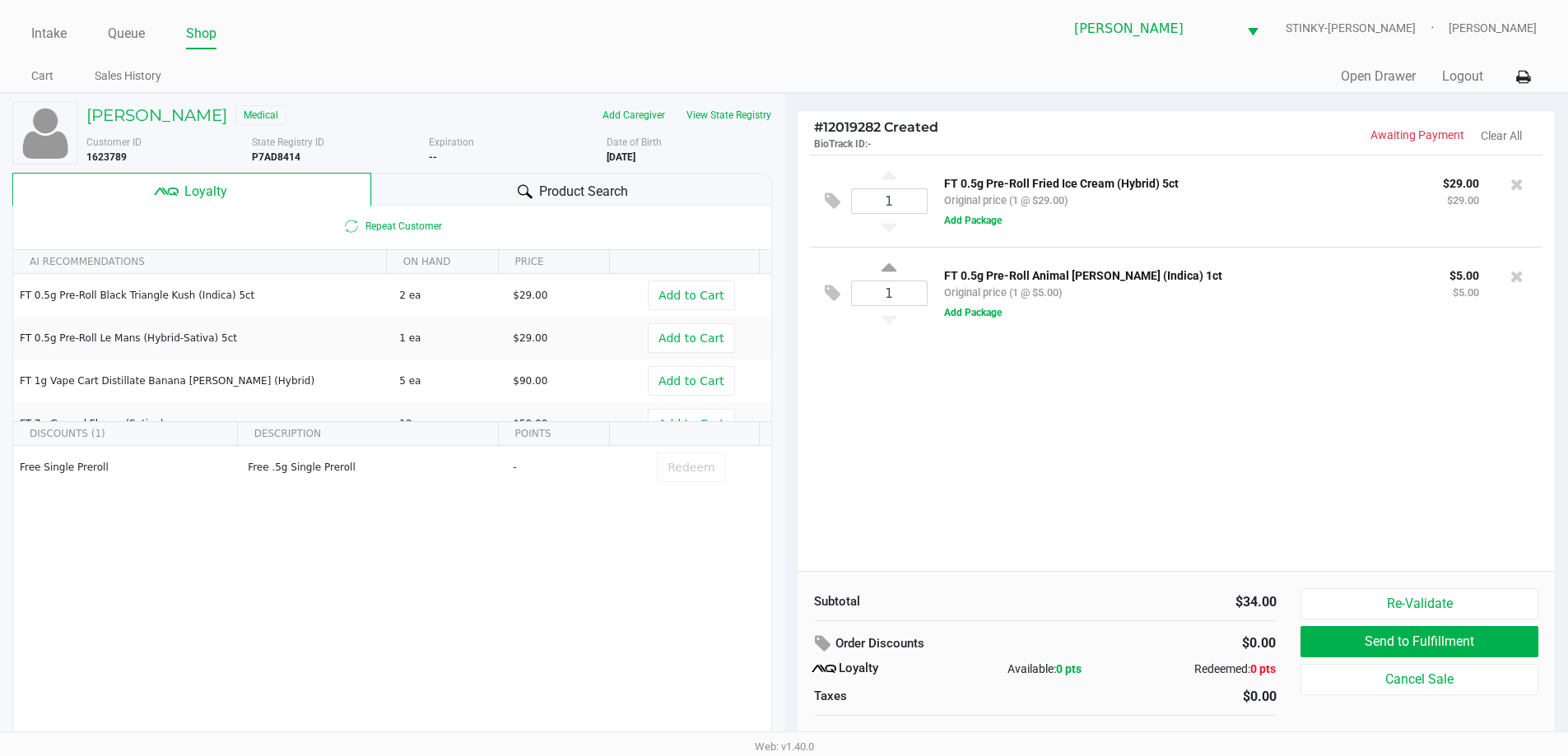
click at [922, 470] on div "1 FT 0.5g Pre-Roll Fried Ice Cream (Hybrid) 5ct Original price (1 @ $29.00) $29…" at bounding box center [1177, 363] width 758 height 416
click at [981, 470] on div "1 FT 0.5g Pre-Roll Fried Ice Cream (Hybrid) 5ct Original price (1 @ $29.00) $29…" at bounding box center [1177, 363] width 758 height 416
click at [521, 192] on icon at bounding box center [525, 191] width 15 height 15
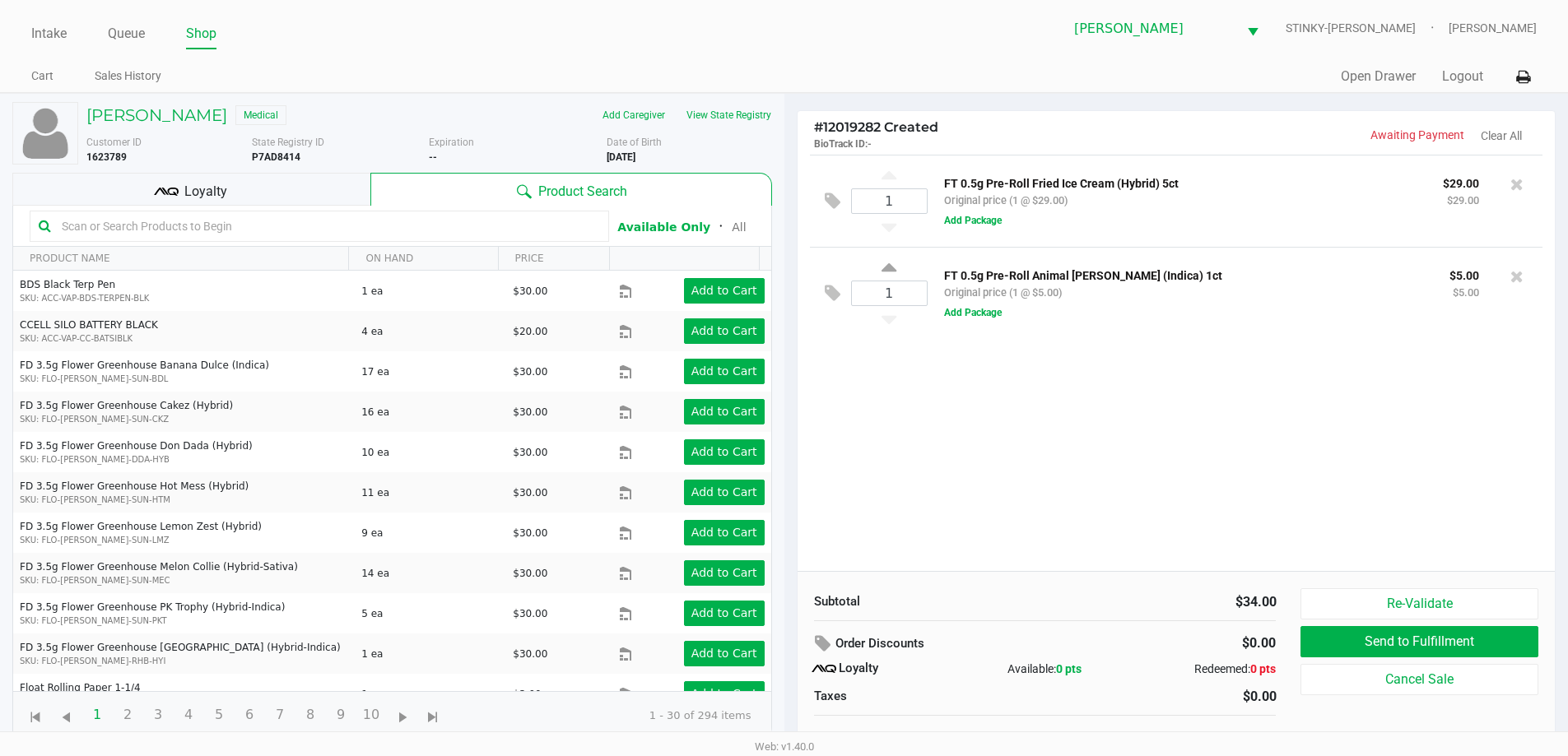
drag, startPoint x: 463, startPoint y: 100, endPoint x: 375, endPoint y: 126, distance: 91.8
click at [462, 99] on div "TERRY OAKES Medical Add Caregiver View State Registry Customer ID 1623789 State…" at bounding box center [393, 421] width 760 height 654
click at [272, 228] on input "text" at bounding box center [327, 226] width 545 height 24
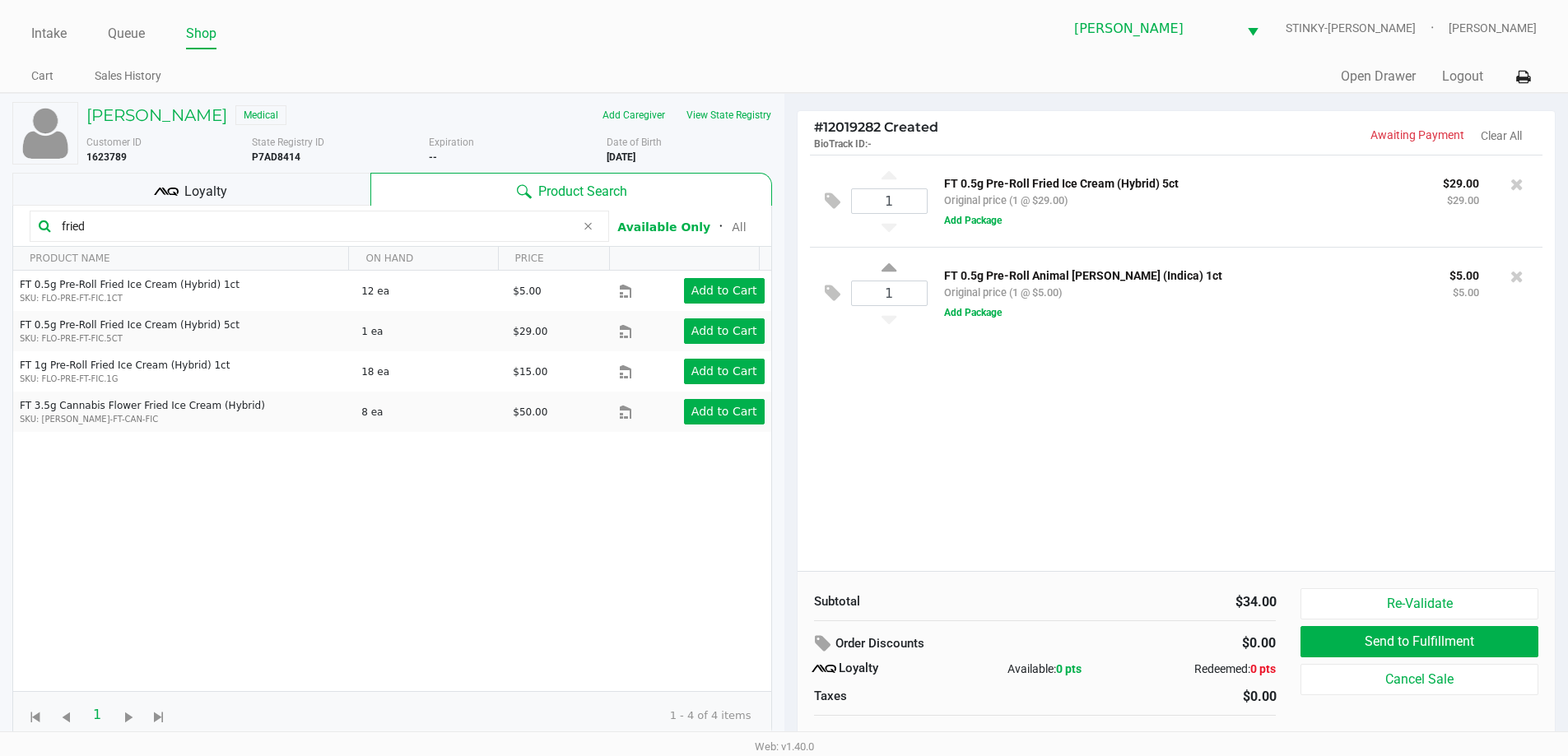
click at [522, 44] on ul "Intake Queue Shop" at bounding box center [407, 34] width 753 height 28
click at [164, 219] on input "fried" at bounding box center [316, 226] width 521 height 24
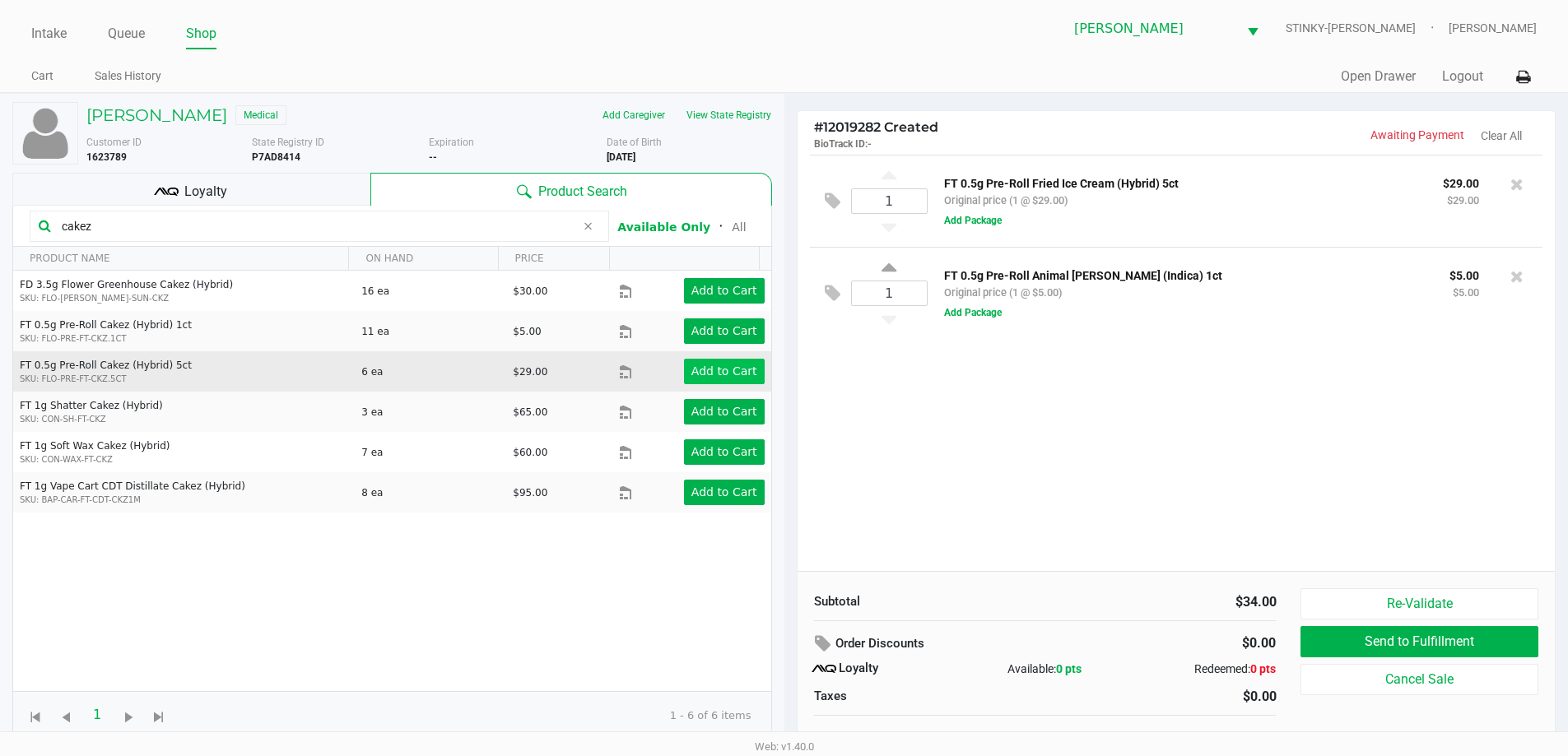
type input "cakez"
click at [720, 370] on app-button-loader "Add to Cart" at bounding box center [724, 371] width 66 height 14
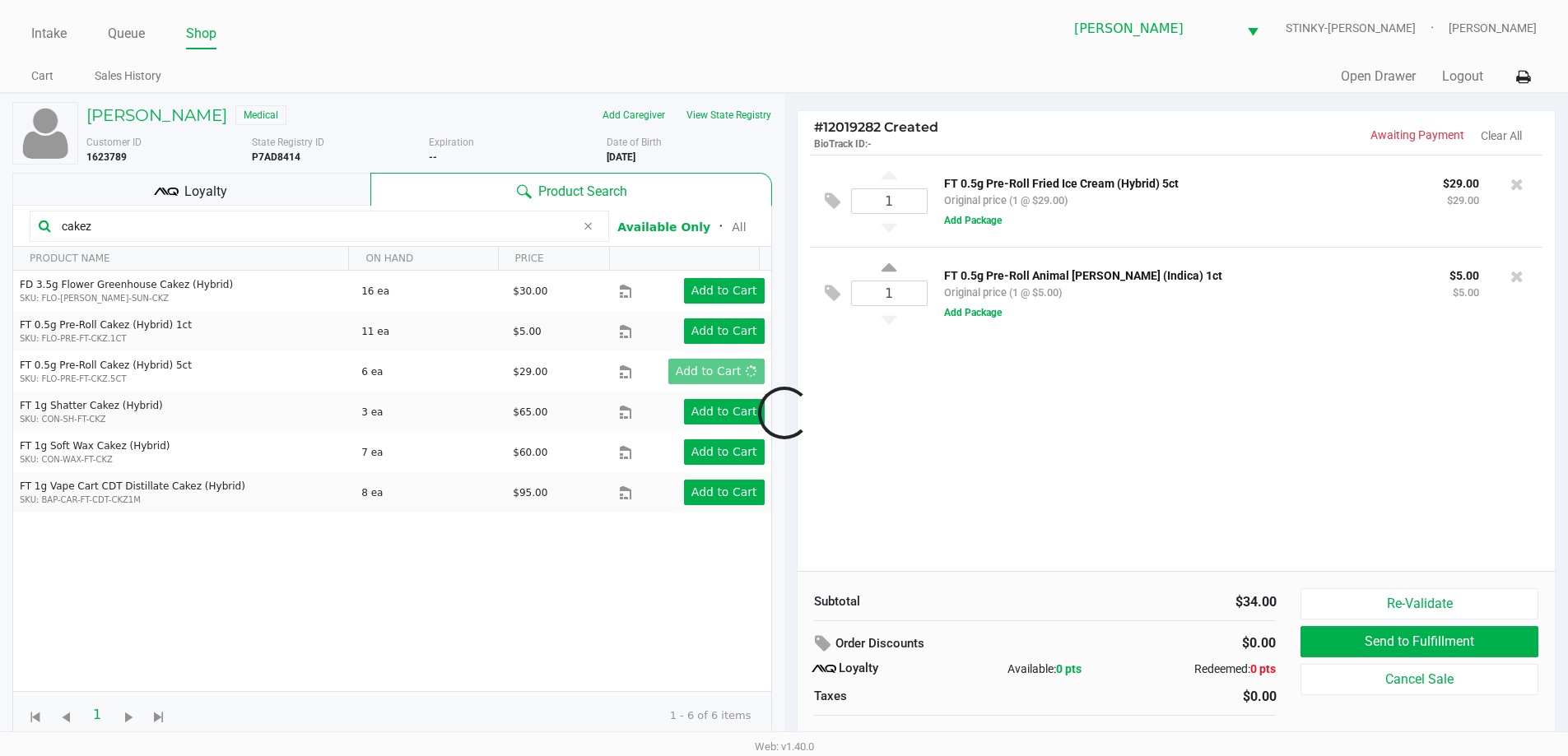
click at [925, 409] on div at bounding box center [784, 412] width 1568 height 476
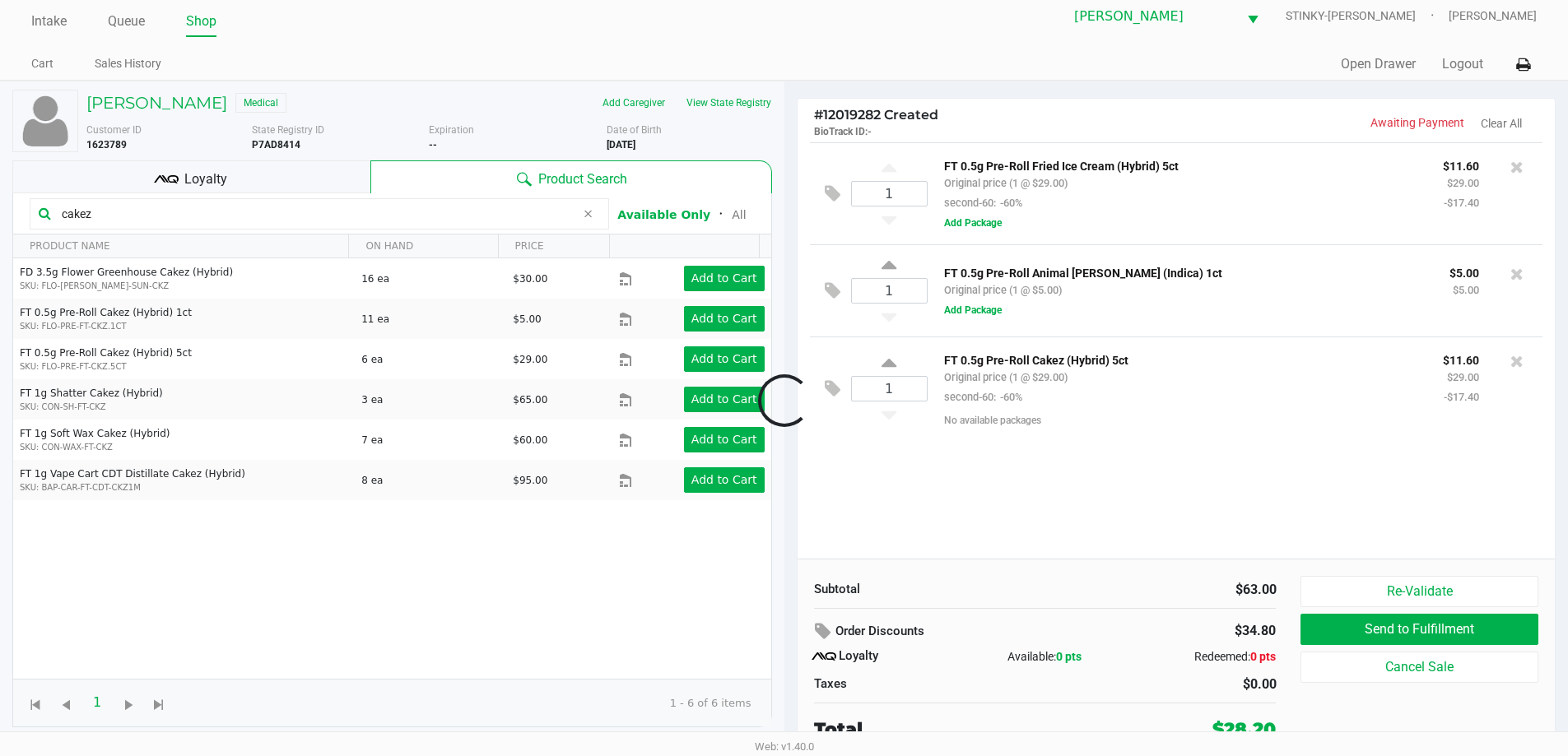
scroll to position [16, 0]
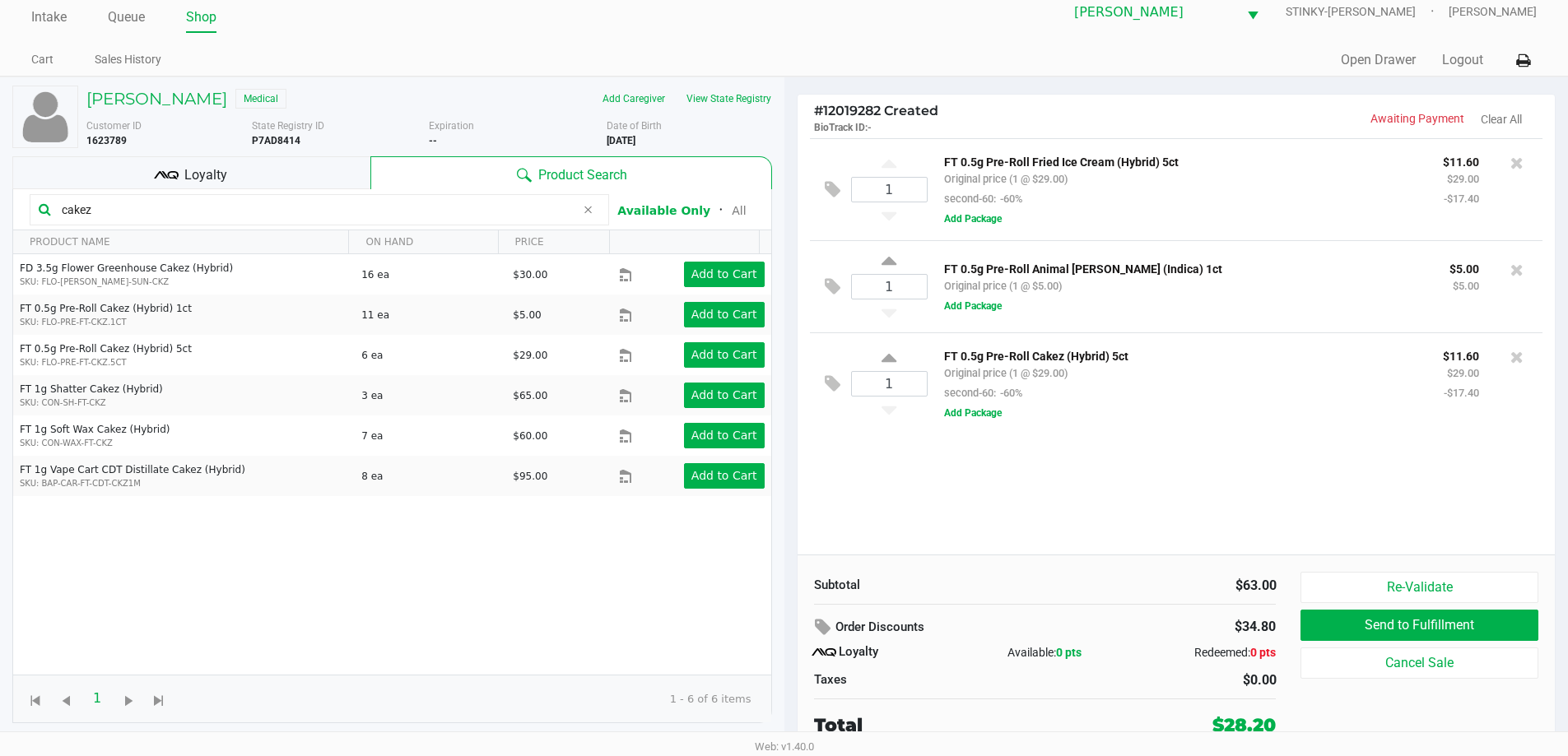
click at [238, 170] on div "Loyalty" at bounding box center [191, 172] width 358 height 33
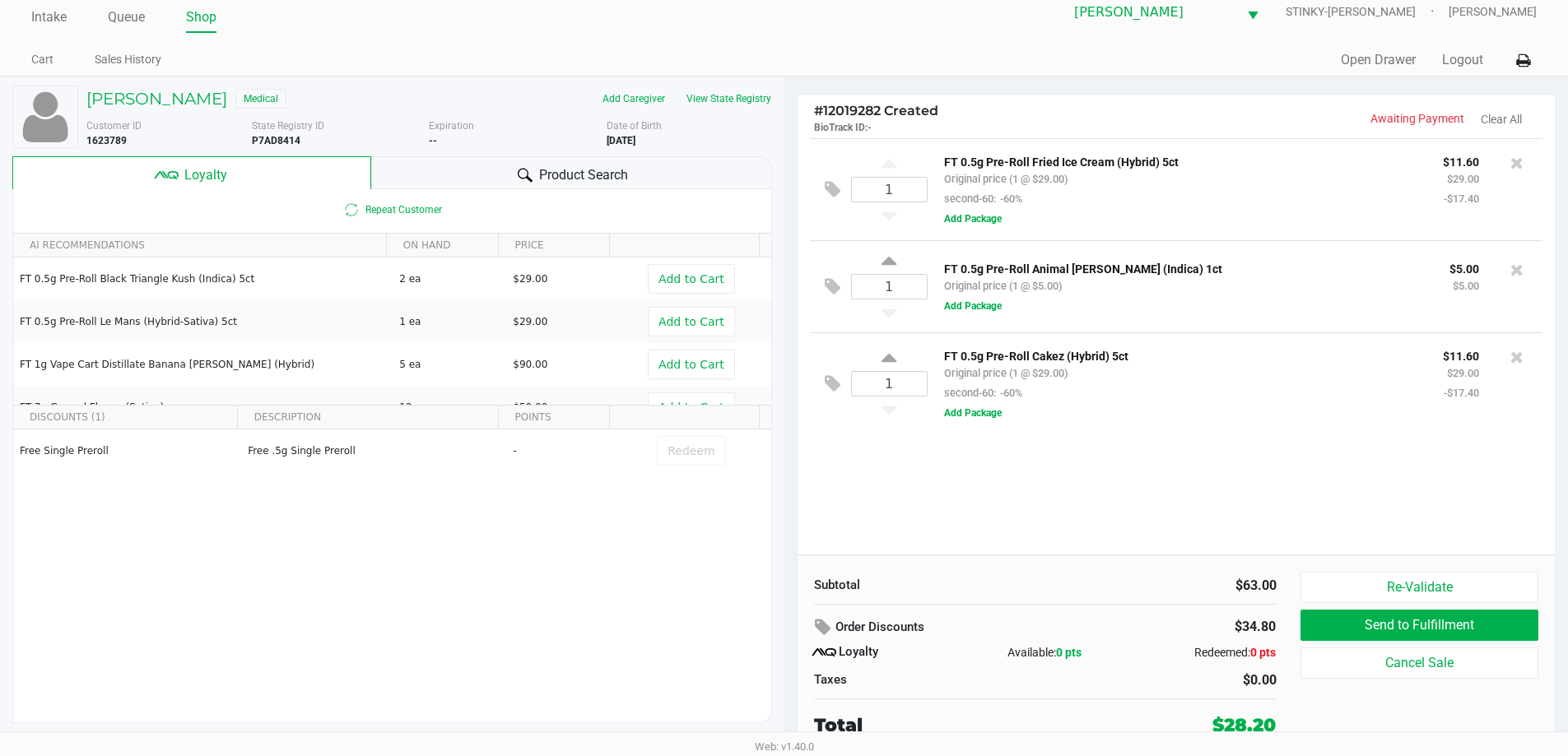
click at [496, 184] on div "Product Search" at bounding box center [571, 172] width 401 height 33
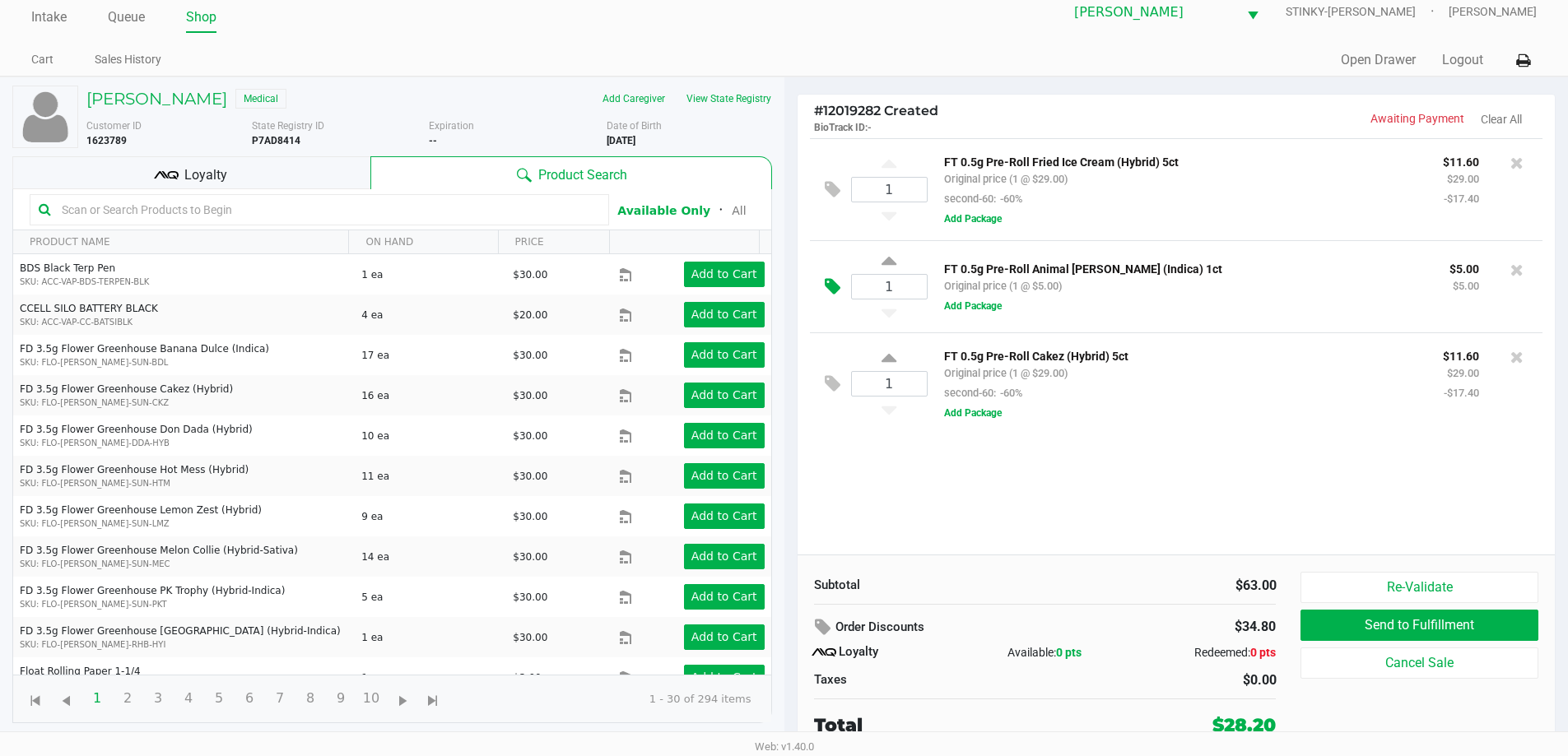
click at [826, 284] on icon at bounding box center [833, 286] width 15 height 19
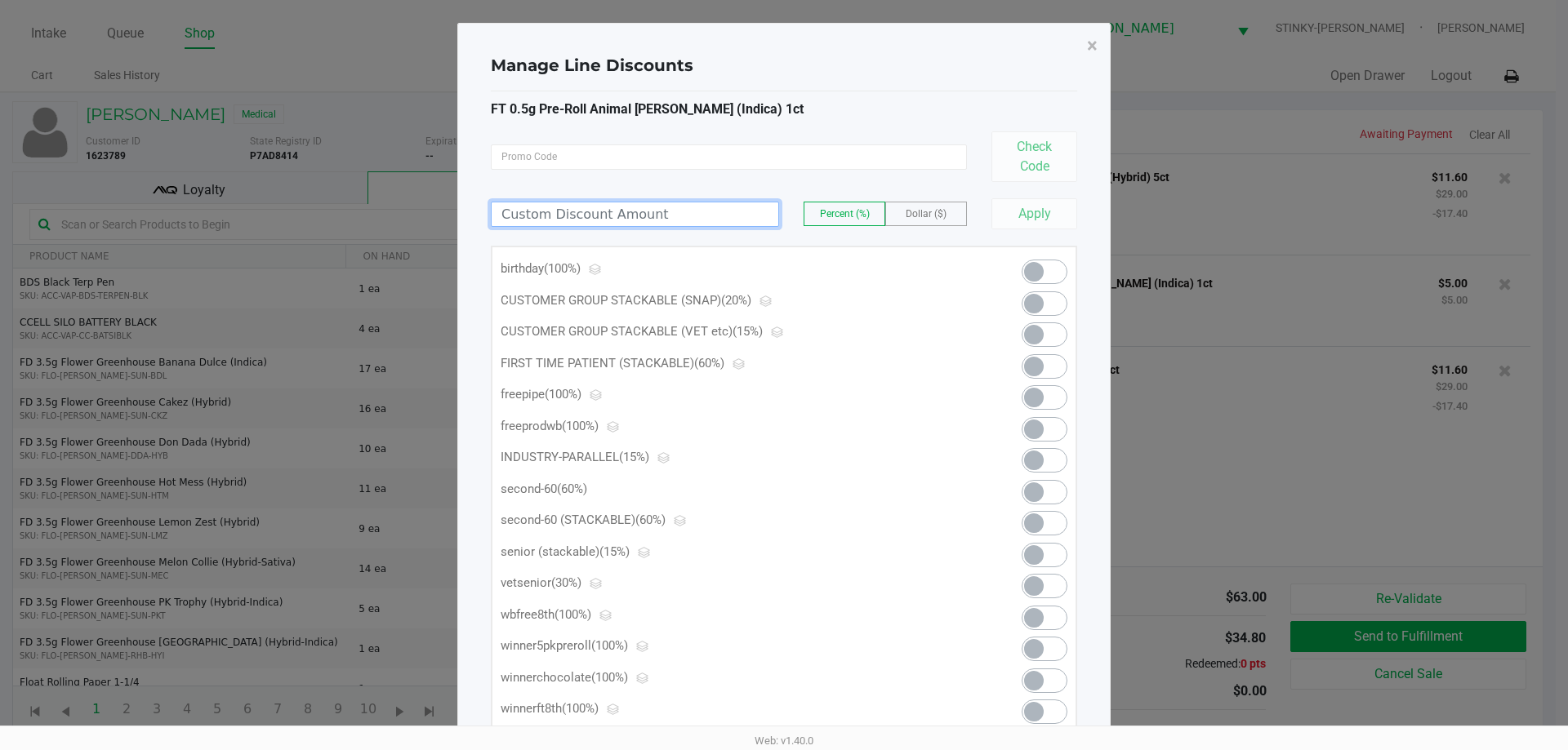
click at [572, 217] on input at bounding box center [634, 214] width 287 height 23
type input "100.00"
click at [1036, 212] on button "Apply" at bounding box center [1034, 214] width 85 height 31
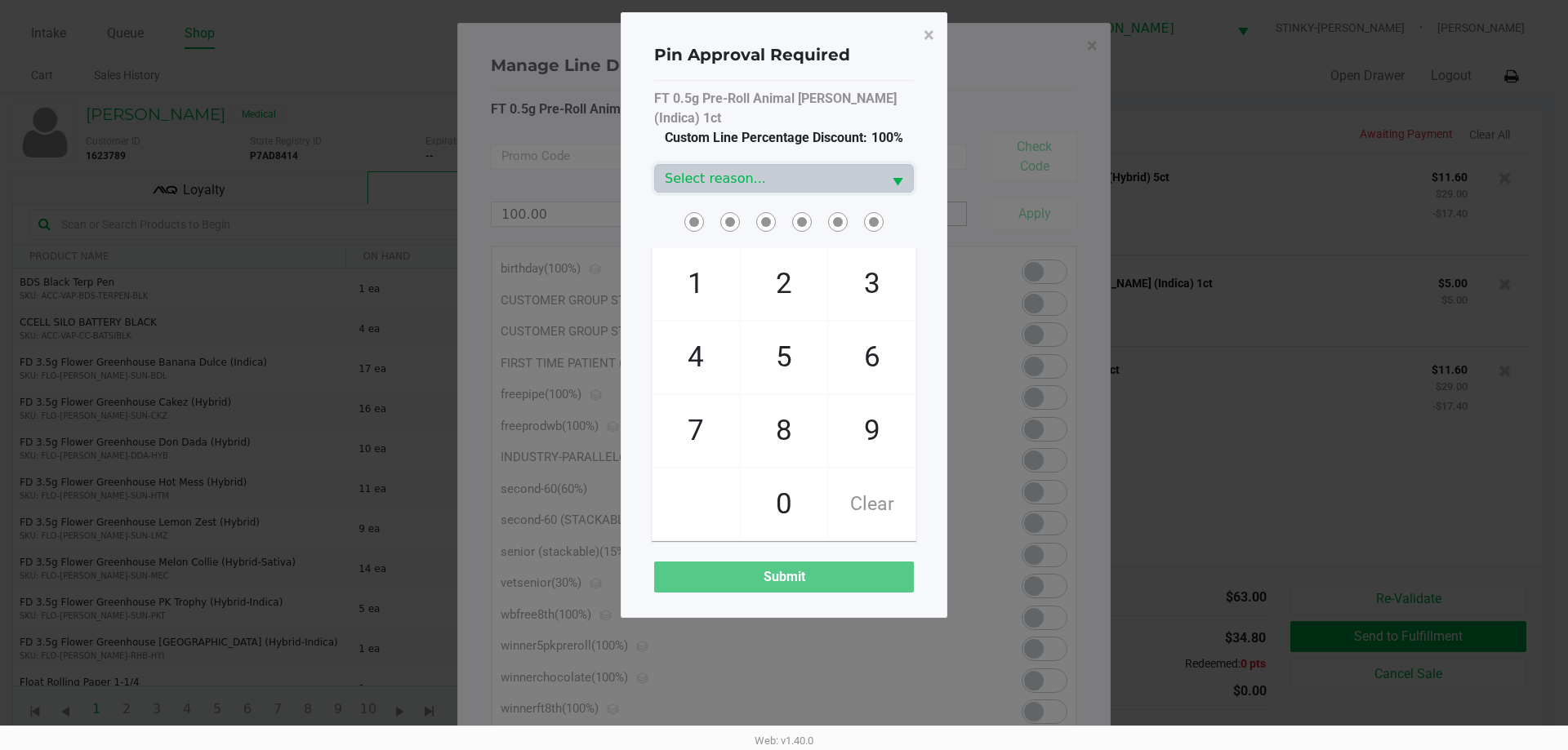
click at [793, 137] on div "FT 0.5g Pre-Roll Animal Larry (Indica) 1ct Custom Line Percentage Discount: 100…" at bounding box center [784, 341] width 260 height 504
click at [792, 169] on span "Select reason..." at bounding box center [768, 179] width 208 height 20
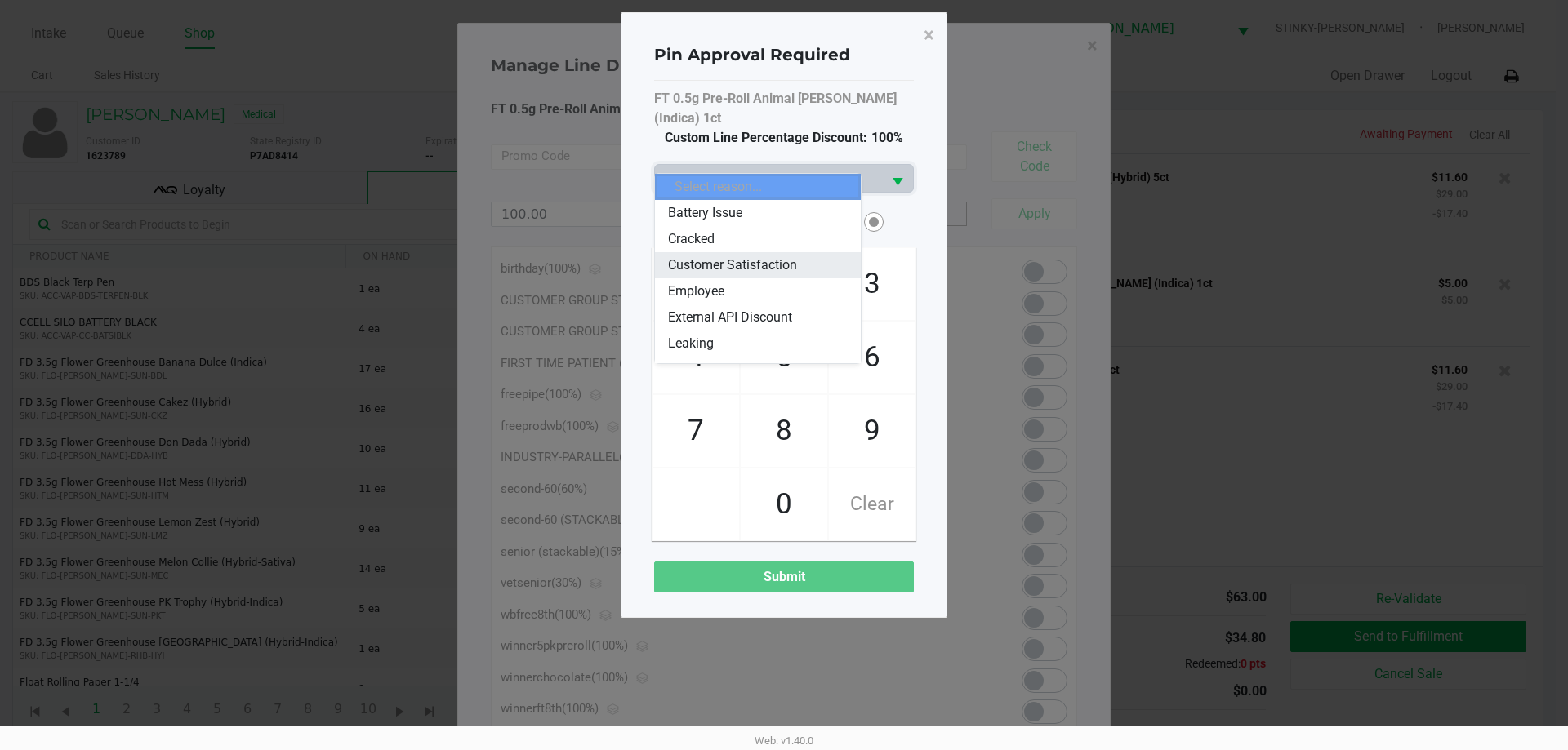
click at [753, 262] on span "Customer Satisfaction" at bounding box center [732, 265] width 129 height 20
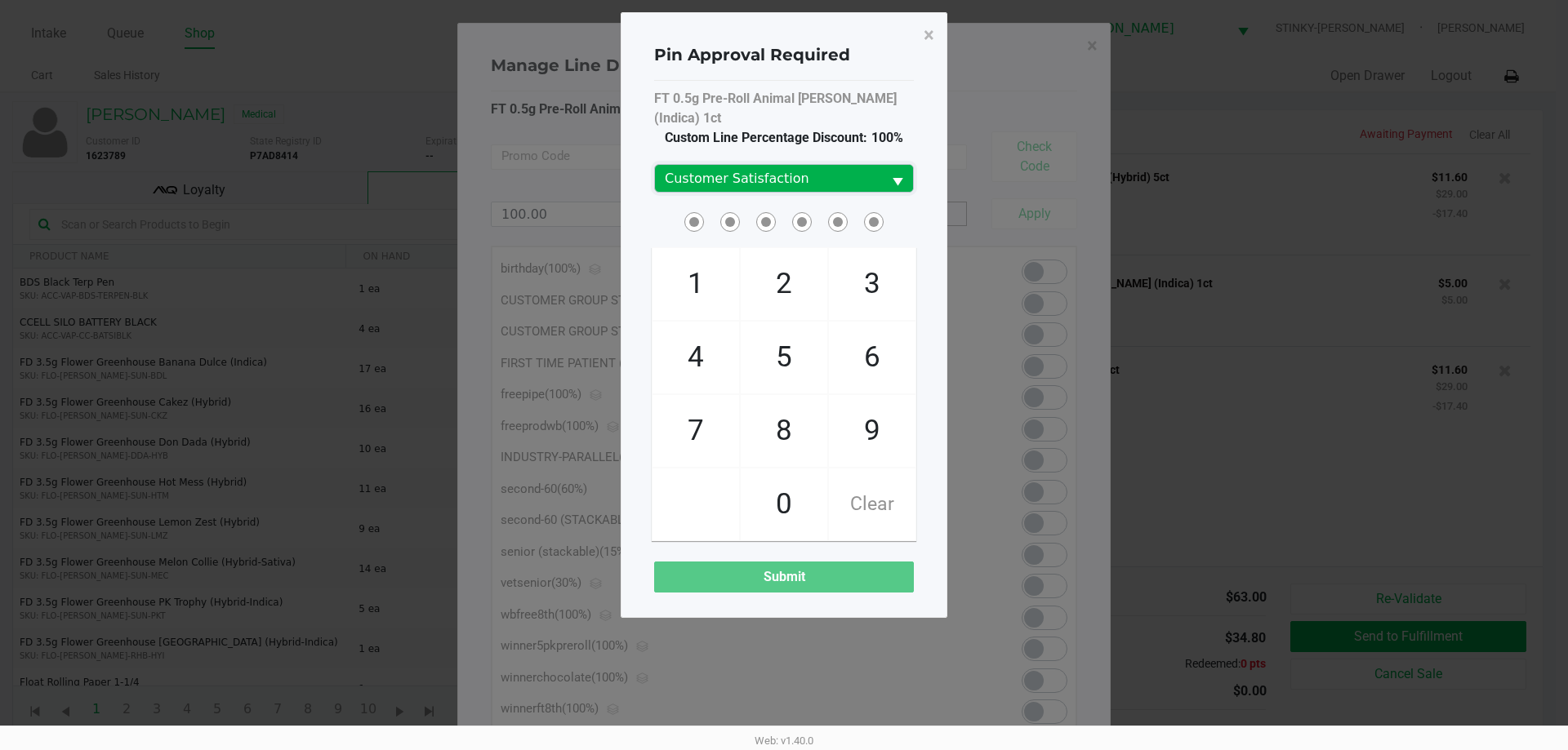
click at [896, 173] on span "Select" at bounding box center [898, 183] width 21 height 21
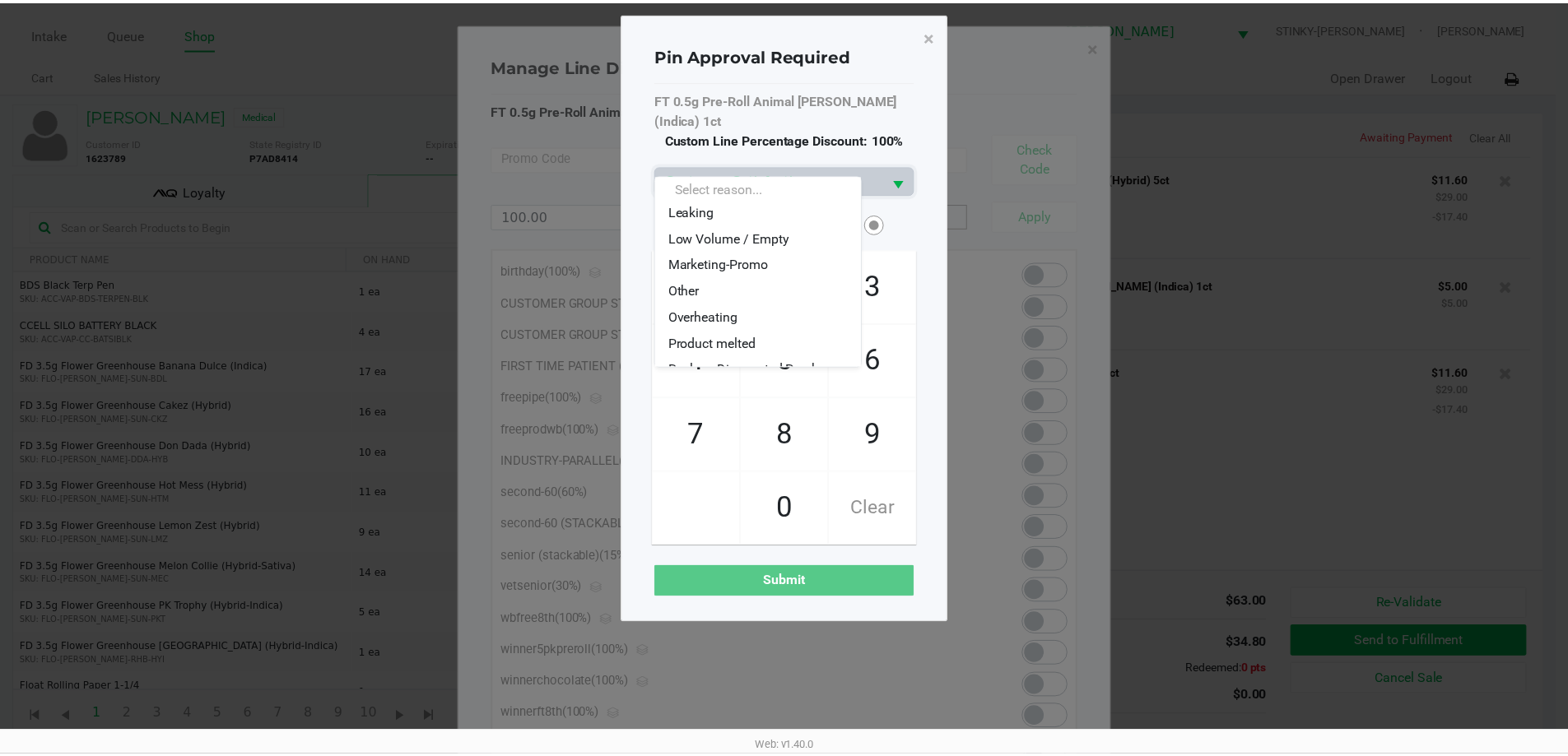
scroll to position [165, 0]
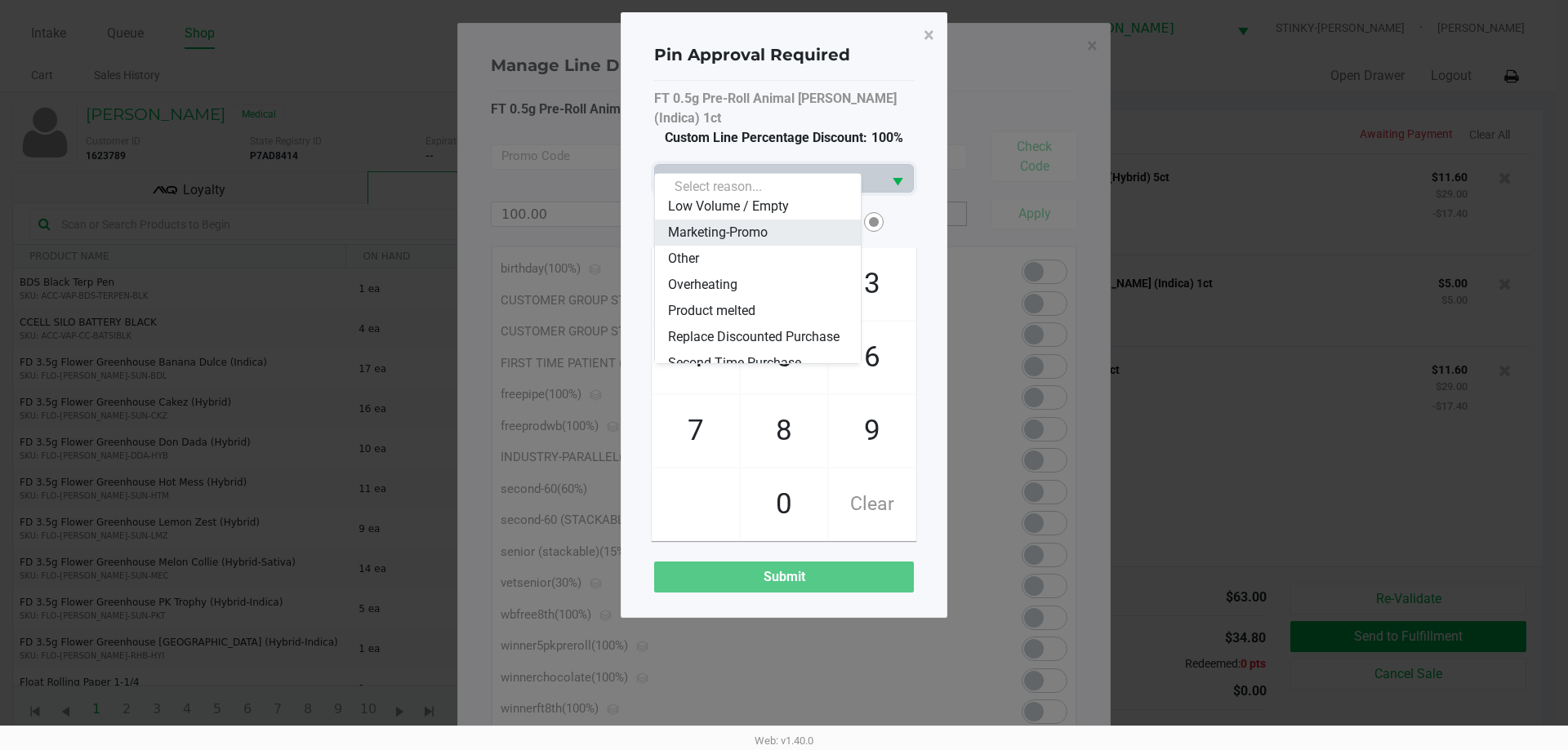
click at [748, 234] on span "Marketing-Promo" at bounding box center [718, 233] width 100 height 20
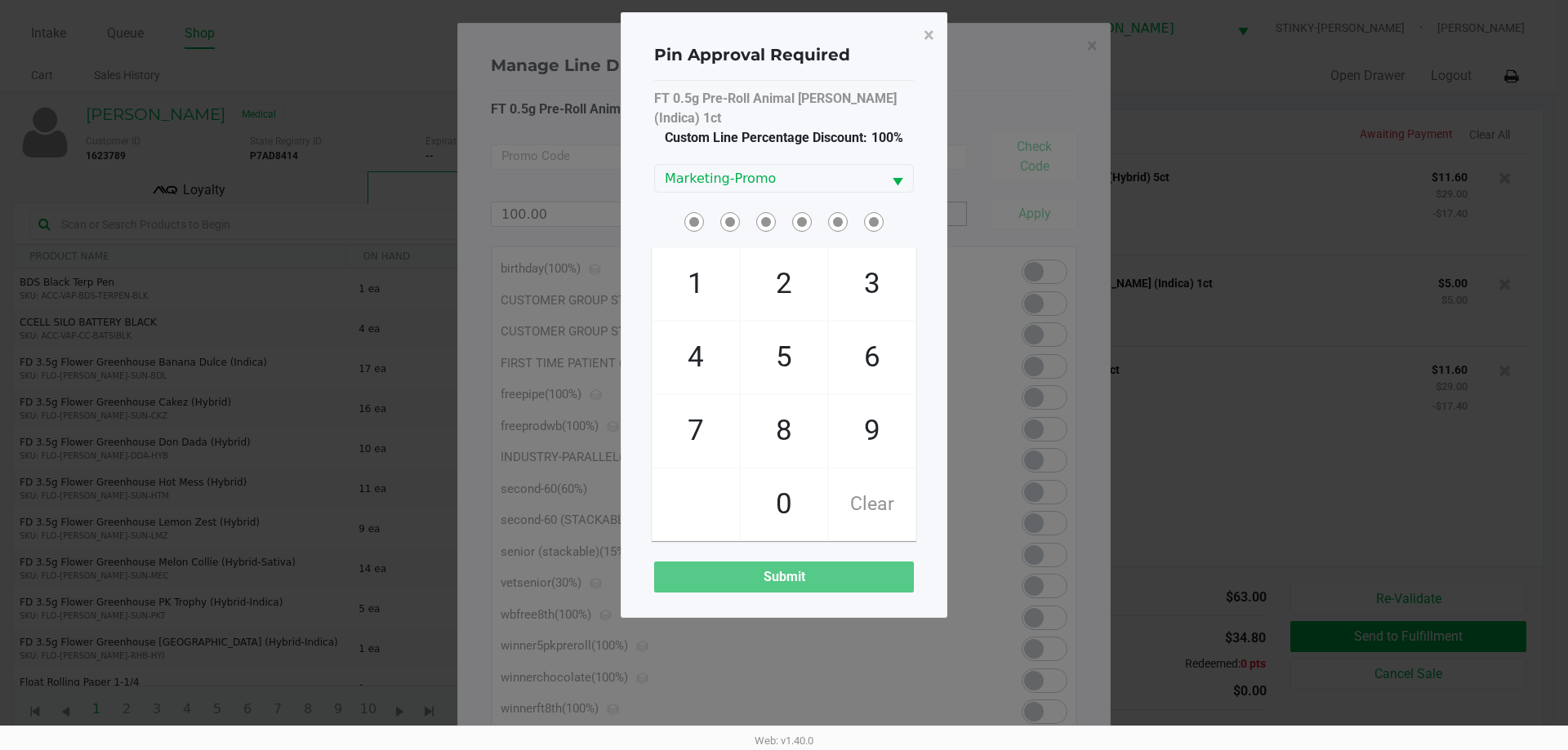
click at [891, 209] on span at bounding box center [784, 221] width 260 height 25
checkbox input "true"
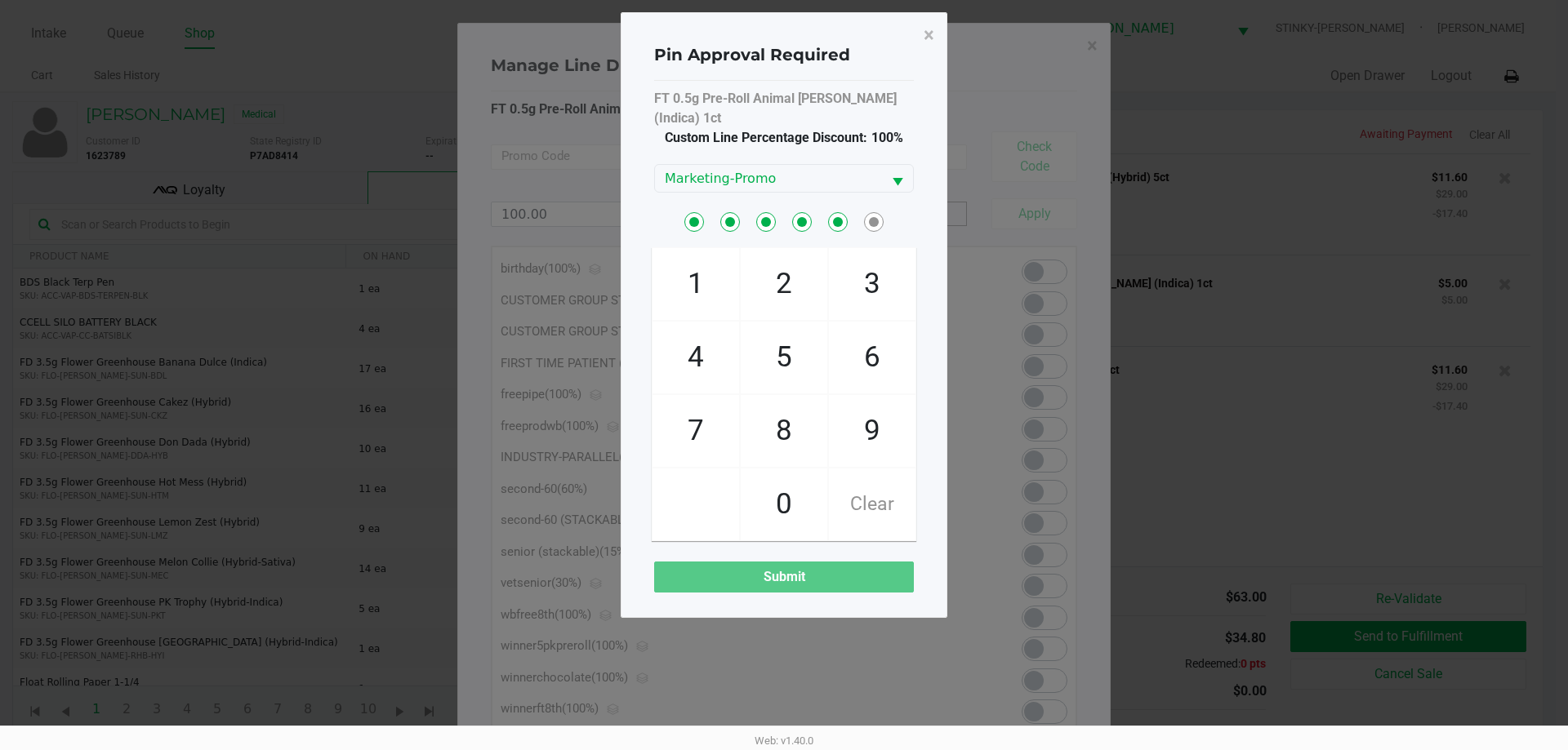
checkbox input "true"
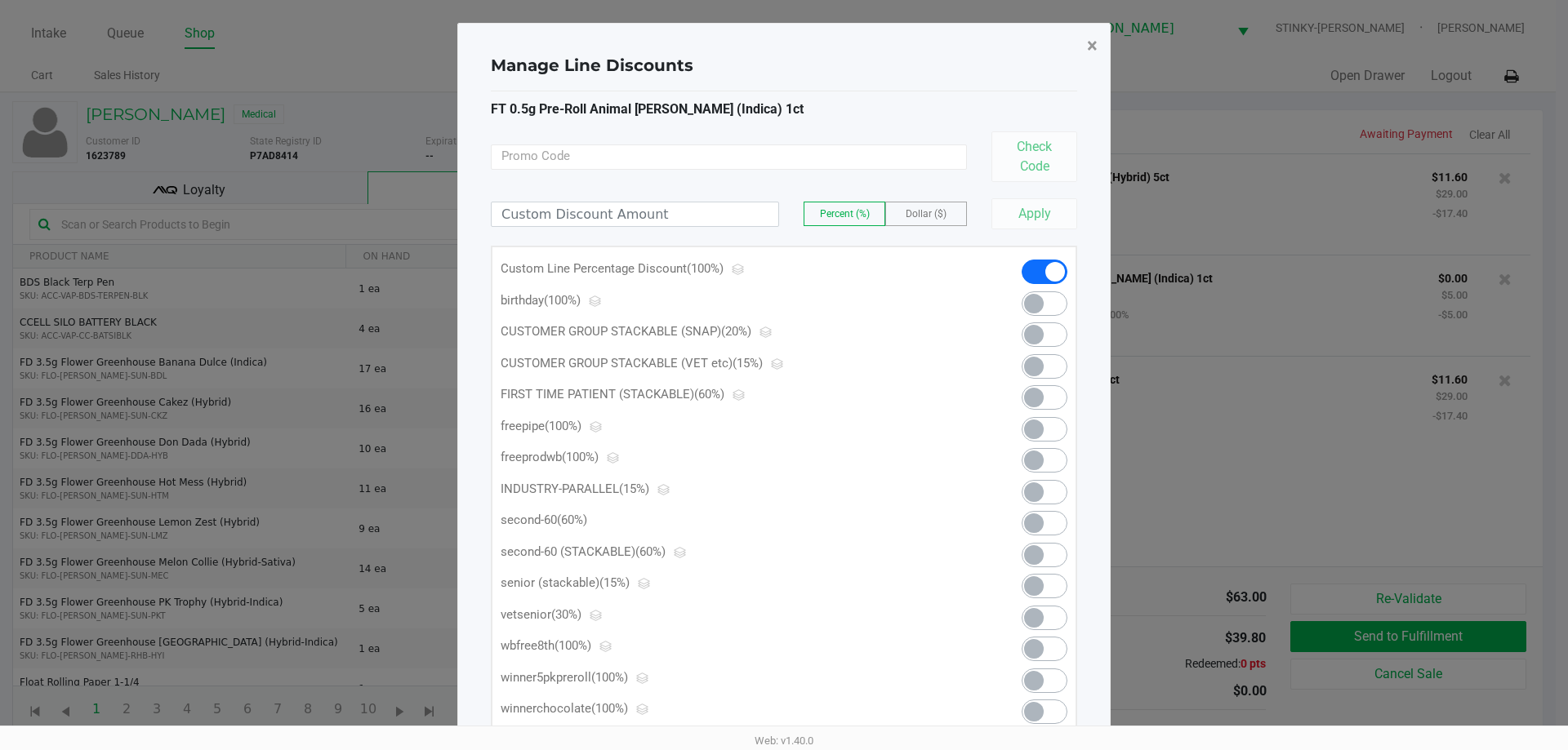
click at [1093, 40] on span "×" at bounding box center [1092, 45] width 11 height 22
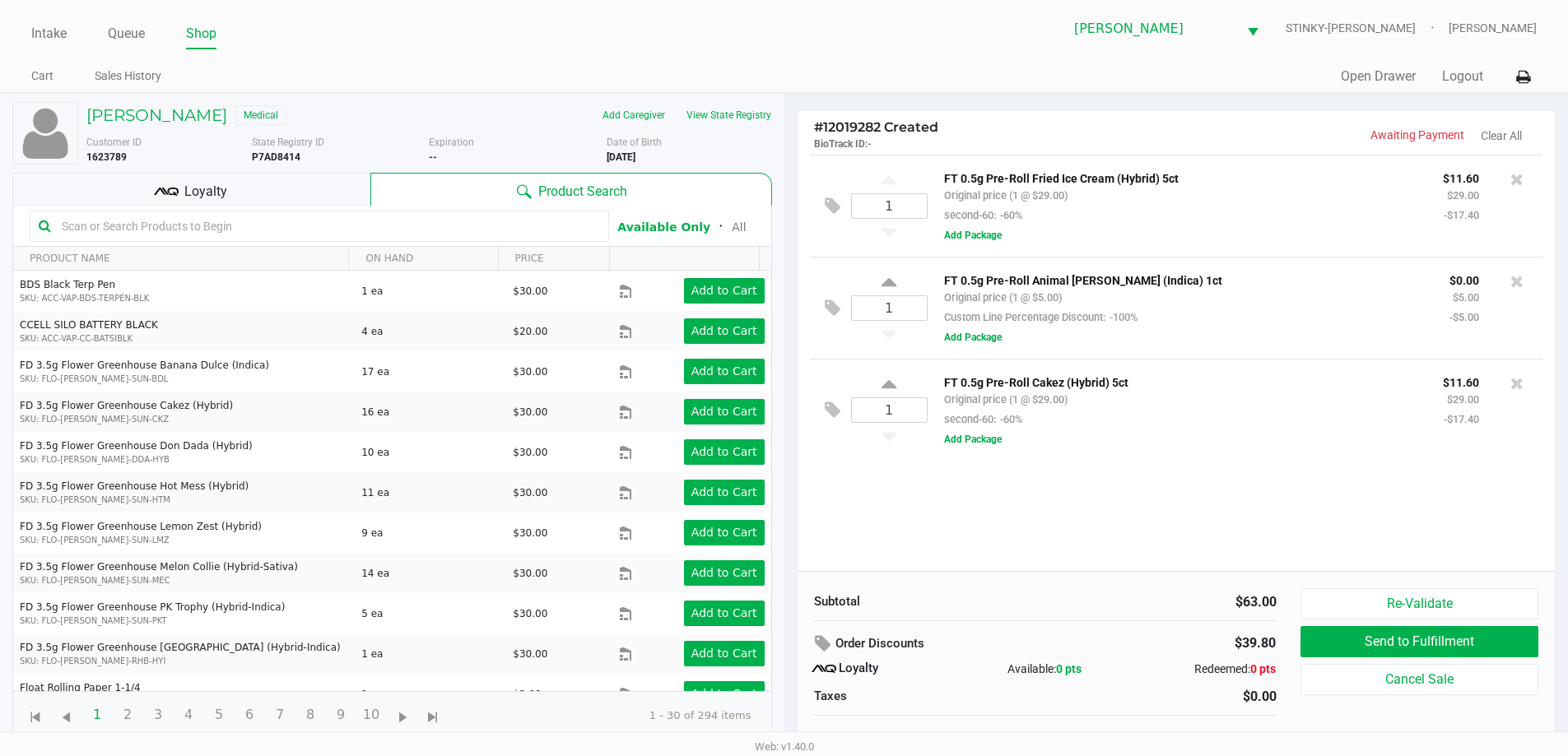
click at [201, 176] on div "Loyalty" at bounding box center [191, 189] width 358 height 33
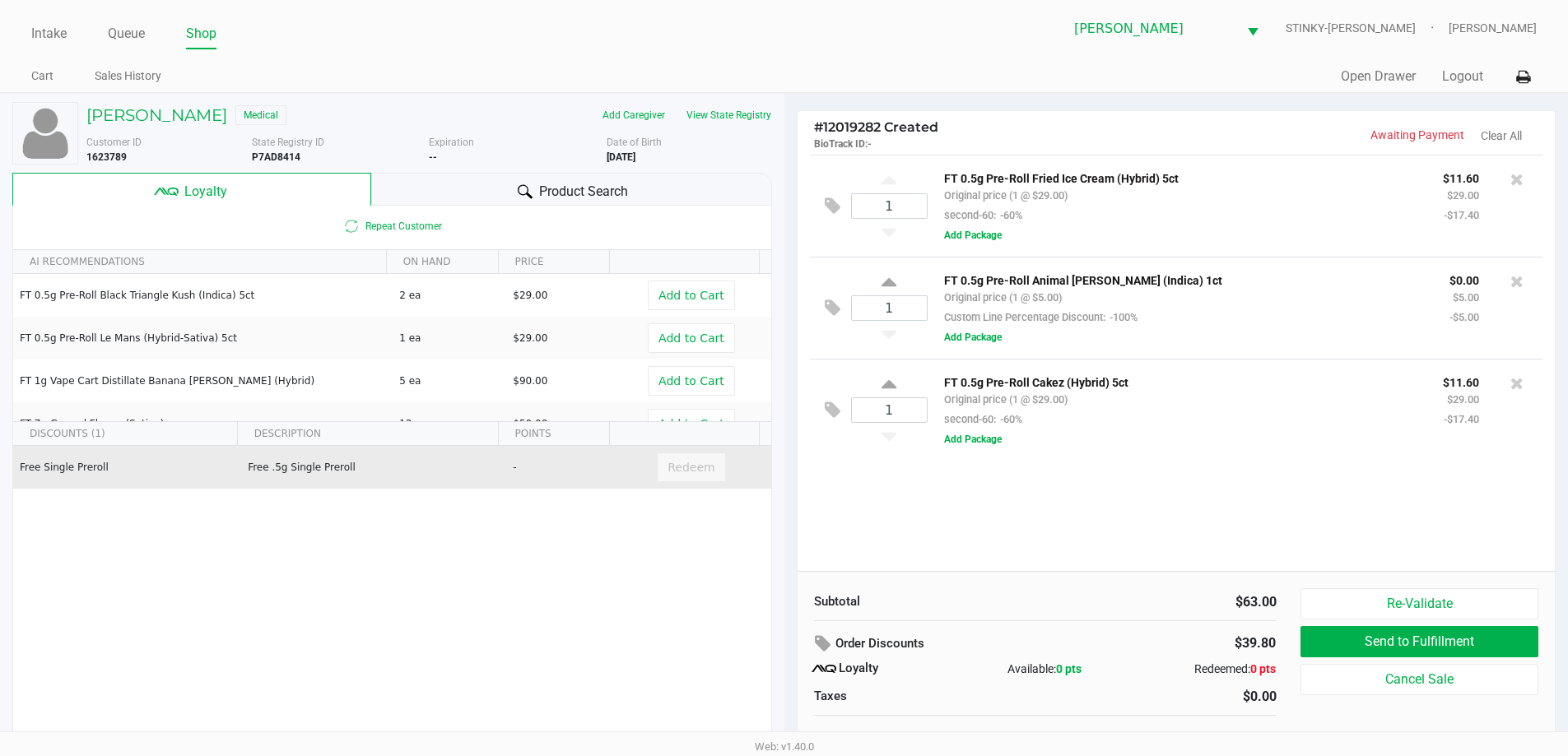
click at [386, 472] on td "Free .5g Single Preroll" at bounding box center [373, 467] width 265 height 43
drag, startPoint x: 521, startPoint y: 485, endPoint x: 558, endPoint y: 481, distance: 37.2
click at [521, 485] on td "-" at bounding box center [561, 467] width 113 height 43
click at [602, 474] on td "-" at bounding box center [561, 467] width 113 height 43
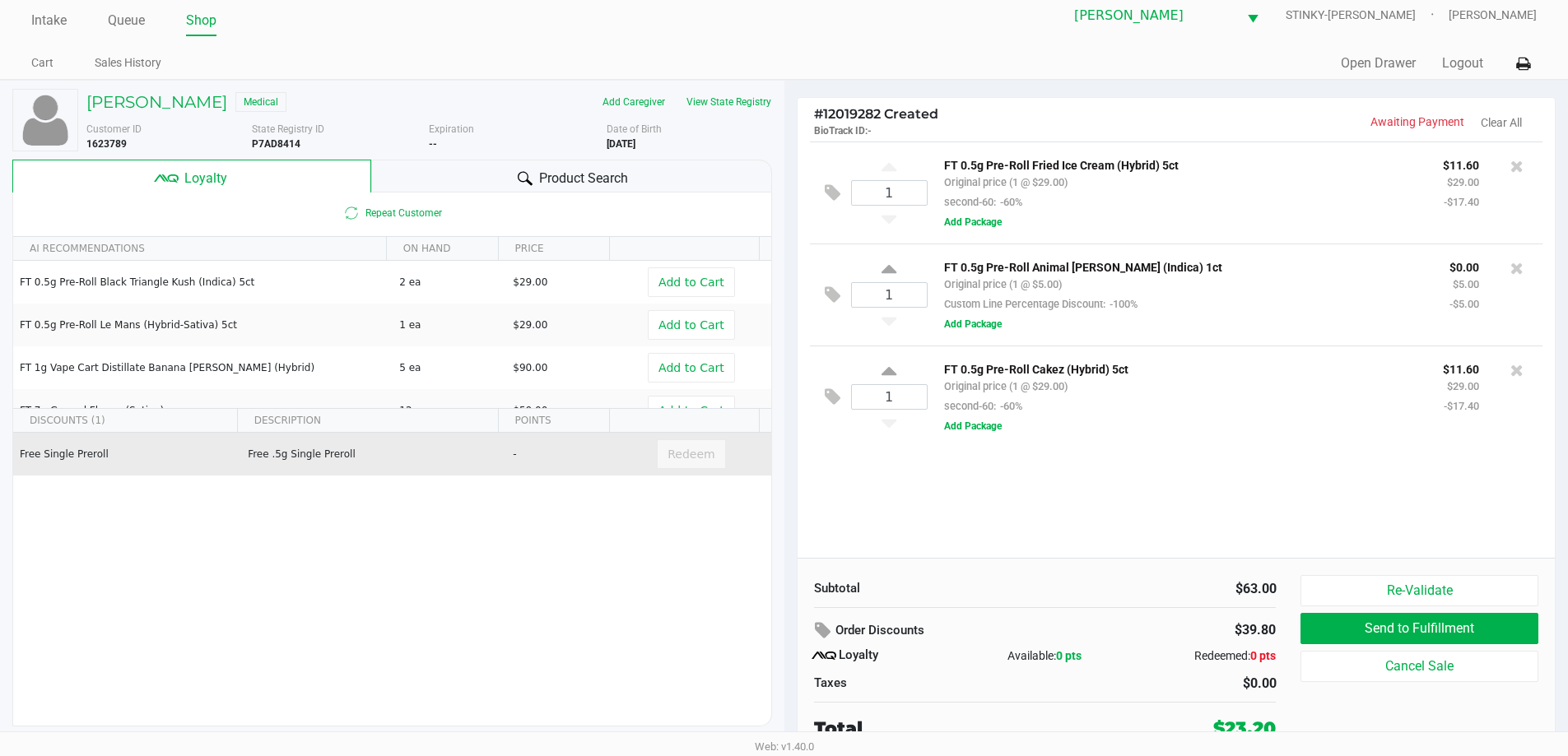
scroll to position [16, 0]
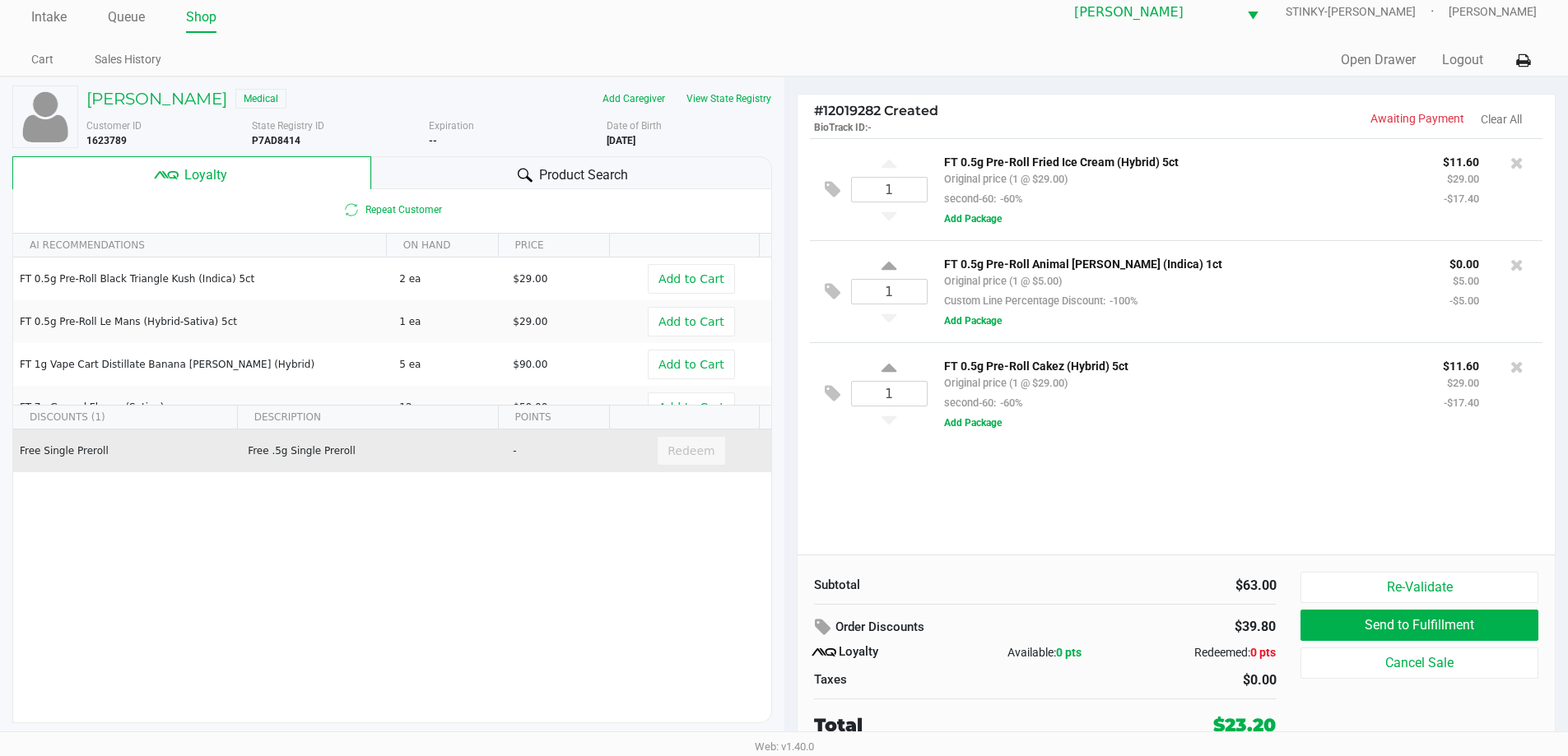
click at [149, 442] on td "Free Single Preroll" at bounding box center [127, 451] width 228 height 43
click at [483, 449] on td "Free .5g Single Preroll" at bounding box center [373, 451] width 265 height 43
click at [691, 465] on div "Redeem" at bounding box center [690, 451] width 68 height 30
drag, startPoint x: 229, startPoint y: 454, endPoint x: 344, endPoint y: 461, distance: 115.2
click at [344, 461] on tr "Free Single Preroll Free .5g Single Preroll - Redeem" at bounding box center [393, 451] width 758 height 43
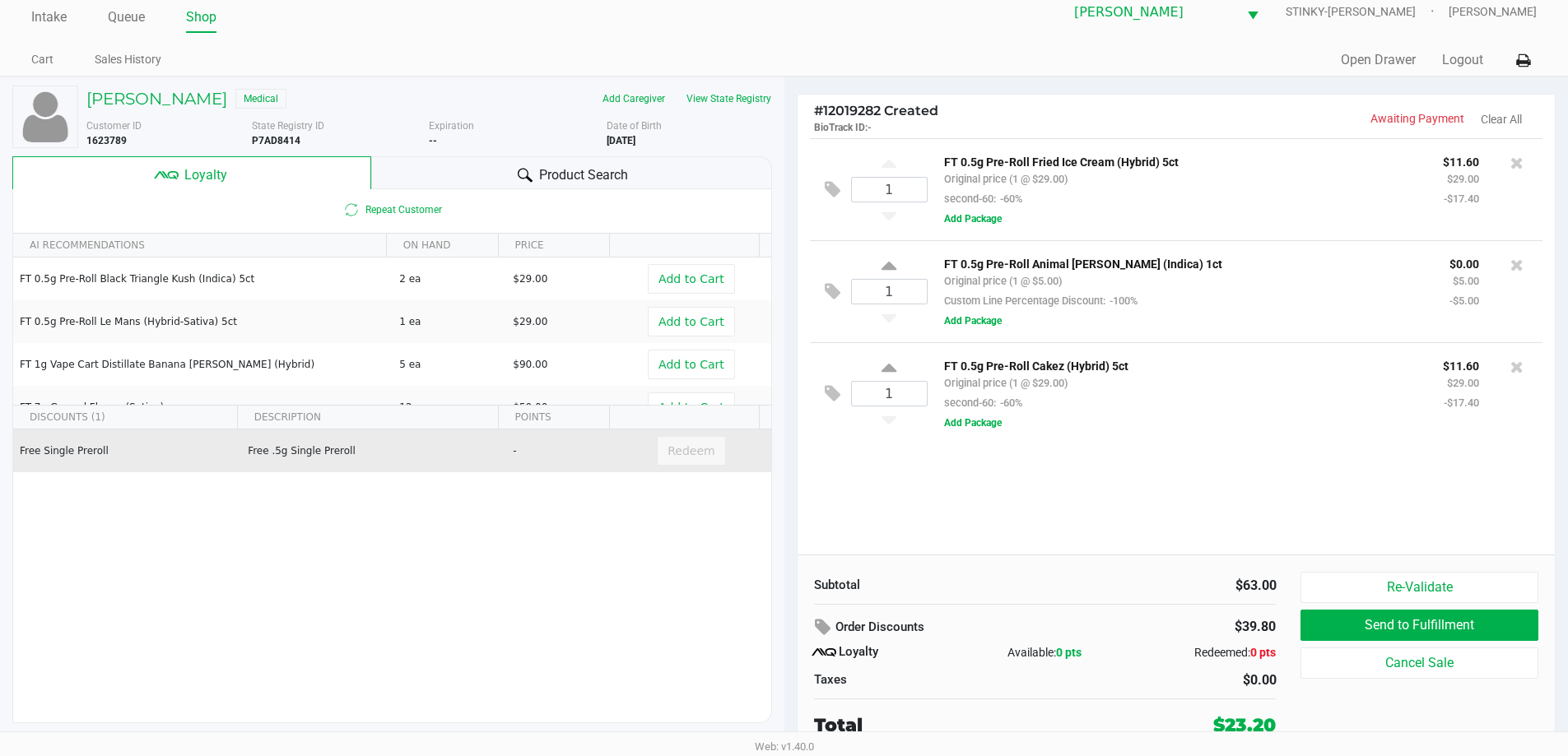
click at [344, 461] on td "Free .5g Single Preroll" at bounding box center [373, 451] width 265 height 43
click at [680, 447] on div "Redeem" at bounding box center [690, 451] width 68 height 30
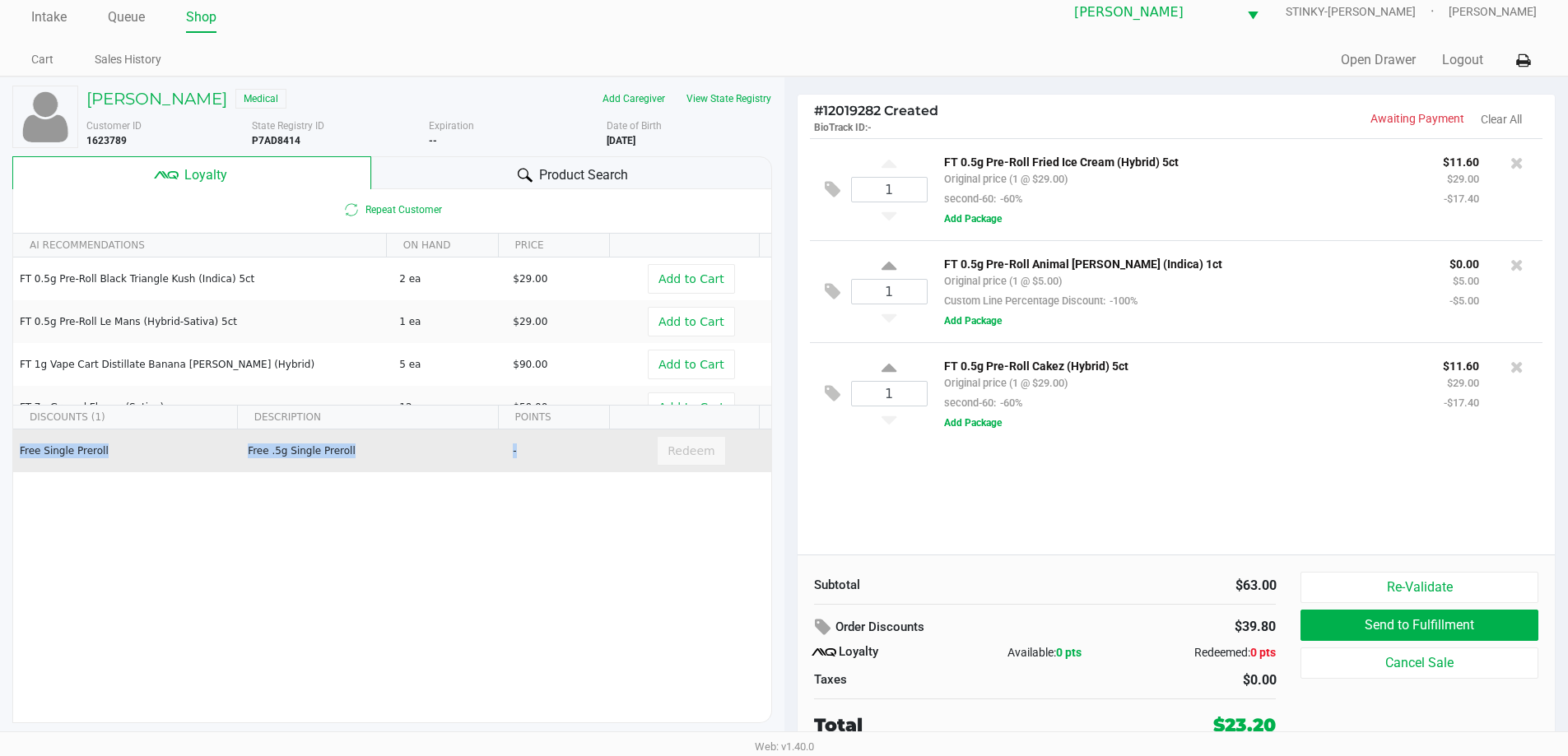
click at [680, 447] on div "Redeem" at bounding box center [690, 451] width 68 height 30
click at [680, 458] on div "Redeem" at bounding box center [690, 451] width 68 height 30
click at [690, 456] on div "Redeem" at bounding box center [690, 451] width 68 height 30
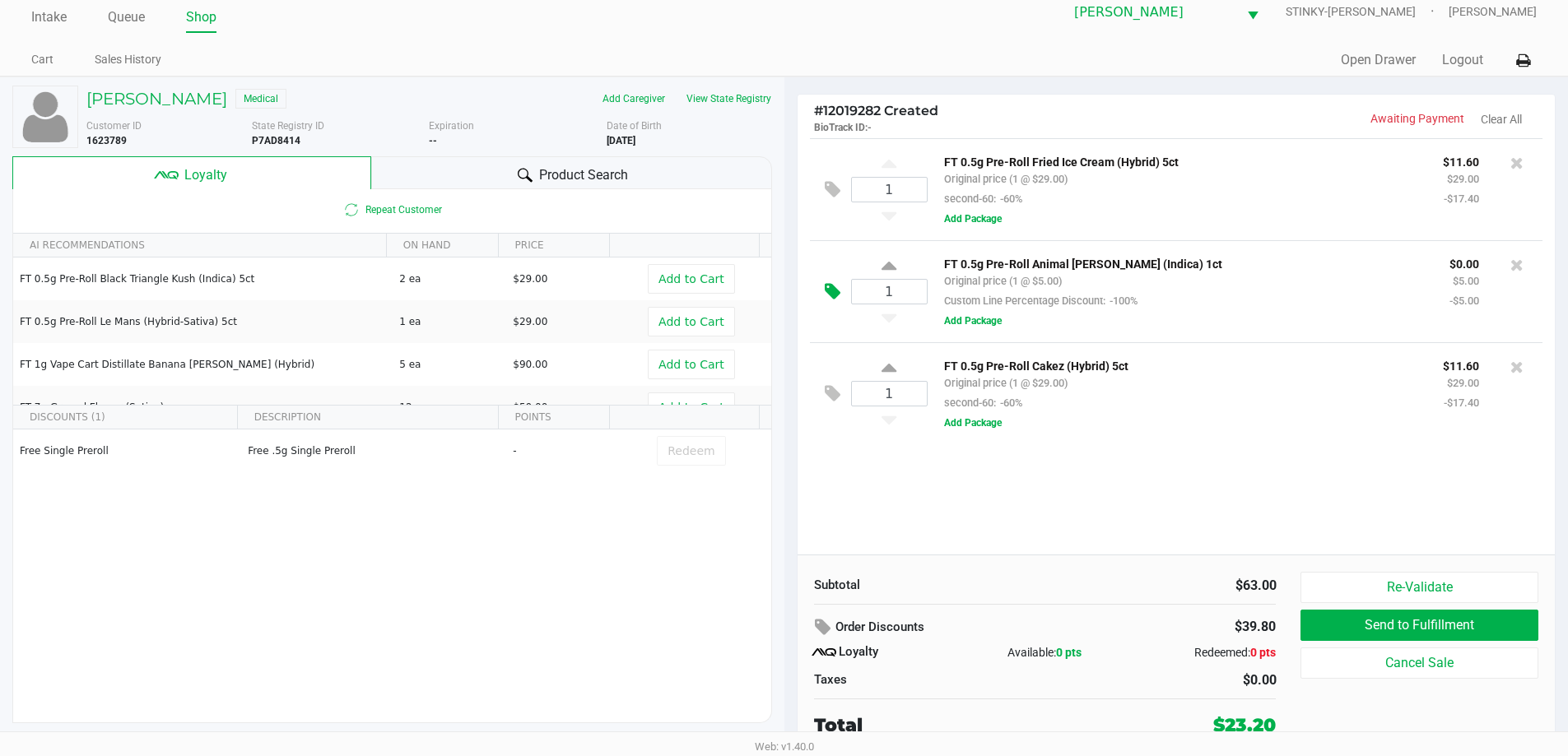
click at [835, 296] on icon at bounding box center [833, 291] width 15 height 19
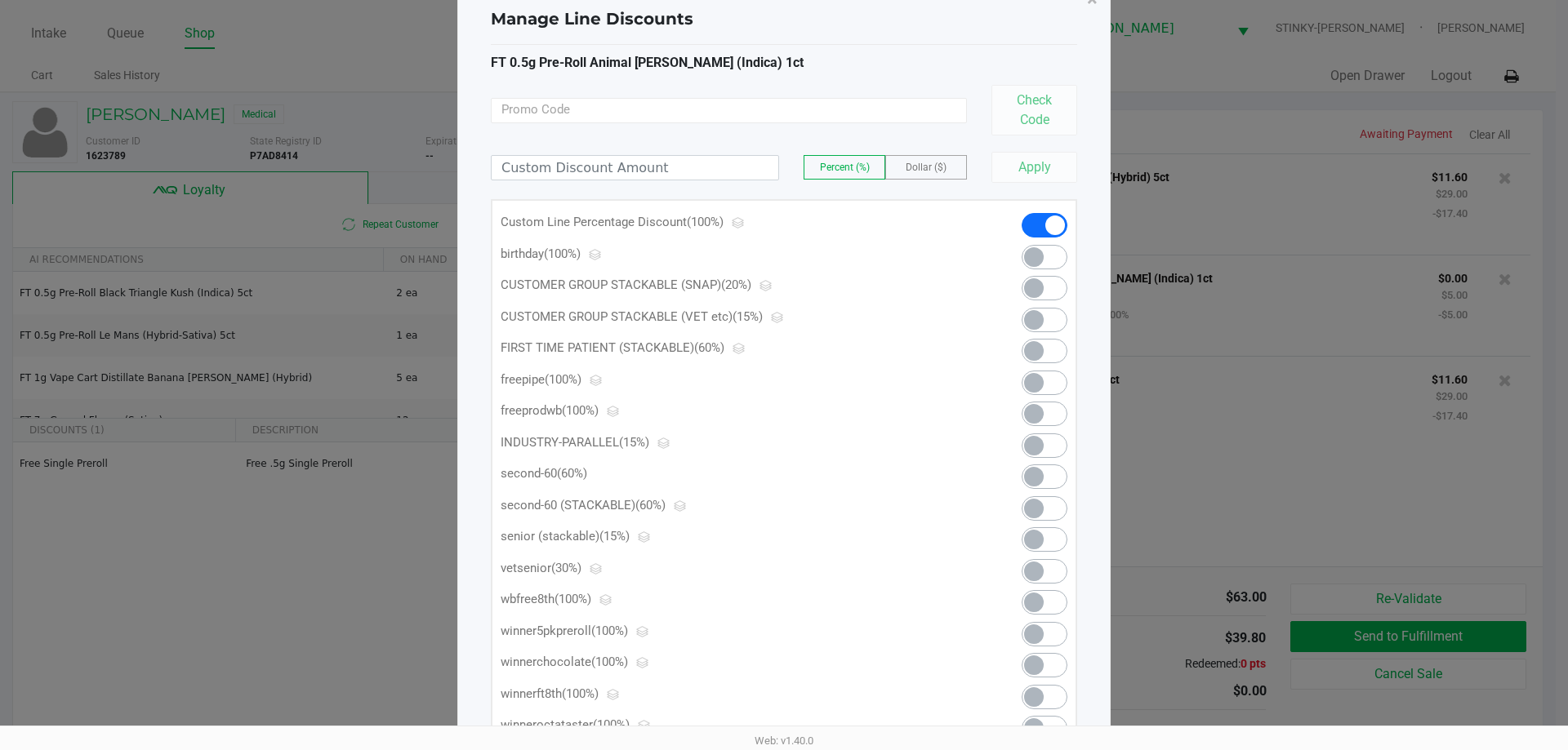
scroll to position [49, 0]
click at [1047, 215] on span at bounding box center [1044, 222] width 46 height 24
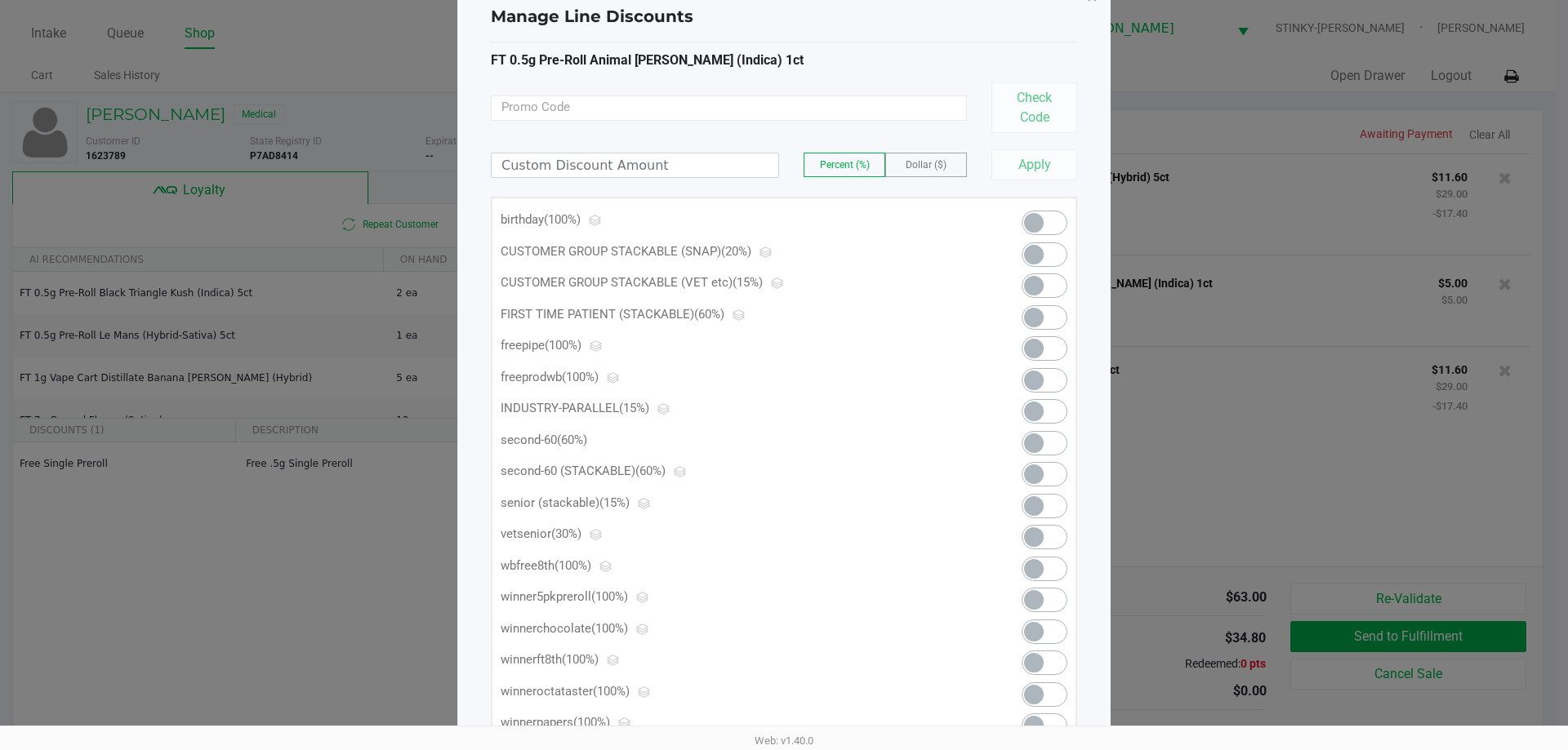
click at [1035, 384] on span at bounding box center [1034, 380] width 20 height 20
click at [1070, 42] on div "FT 0.5g Pre-Roll Animal Larry (Indica) 1ct Check Code Percent (%) Dollar ($) Ap…" at bounding box center [784, 405] width 587 height 725
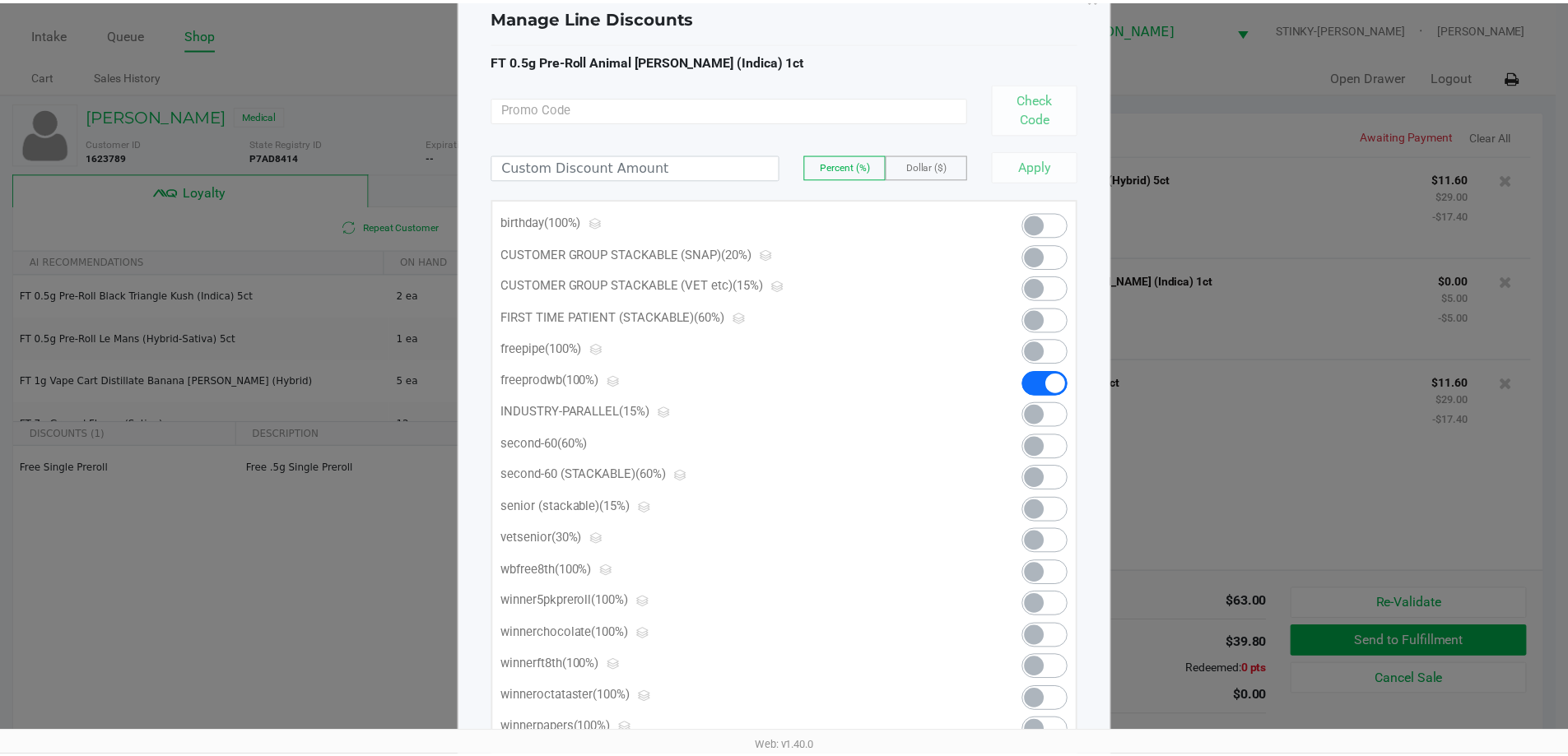
scroll to position [0, 0]
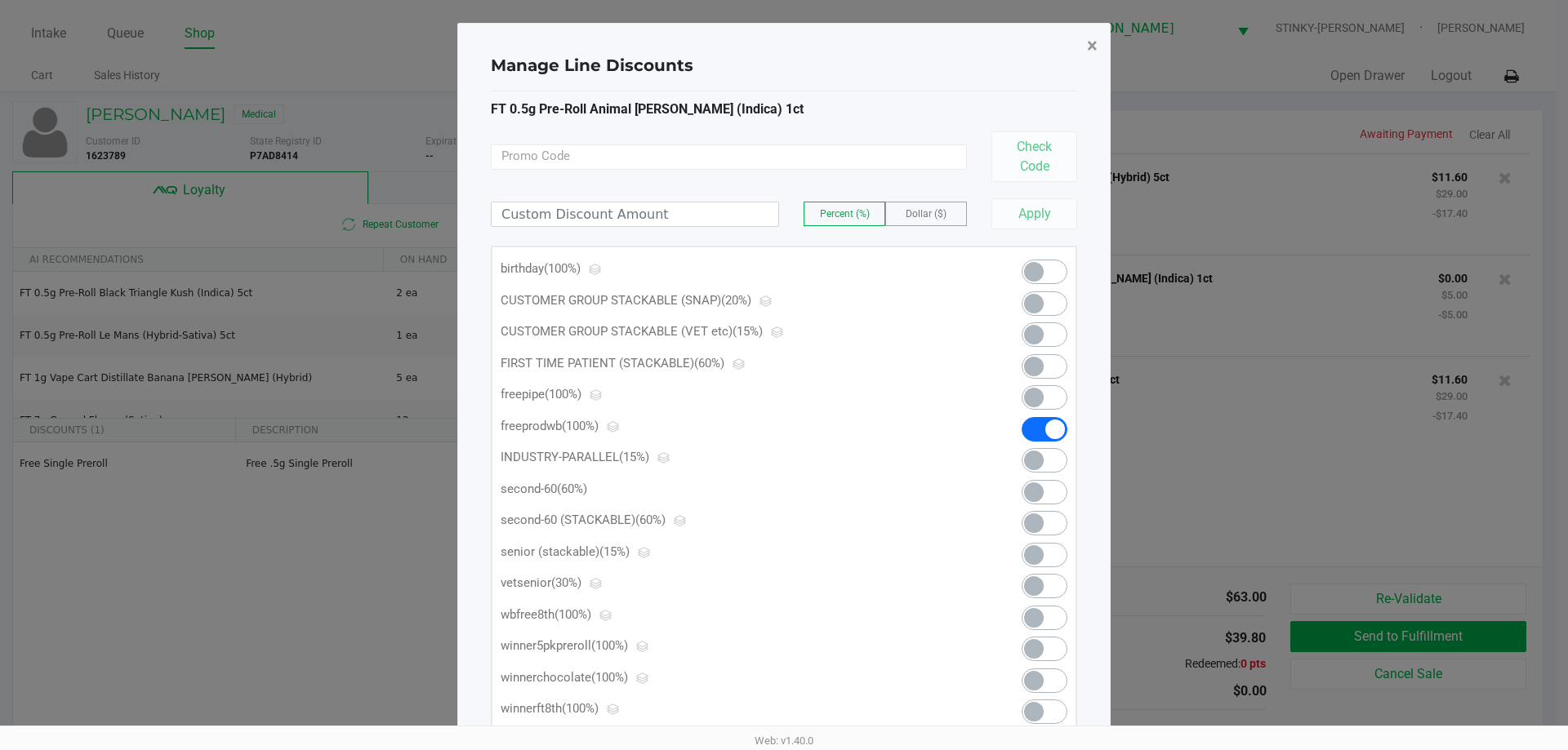
click at [1089, 43] on span "×" at bounding box center [1092, 45] width 11 height 22
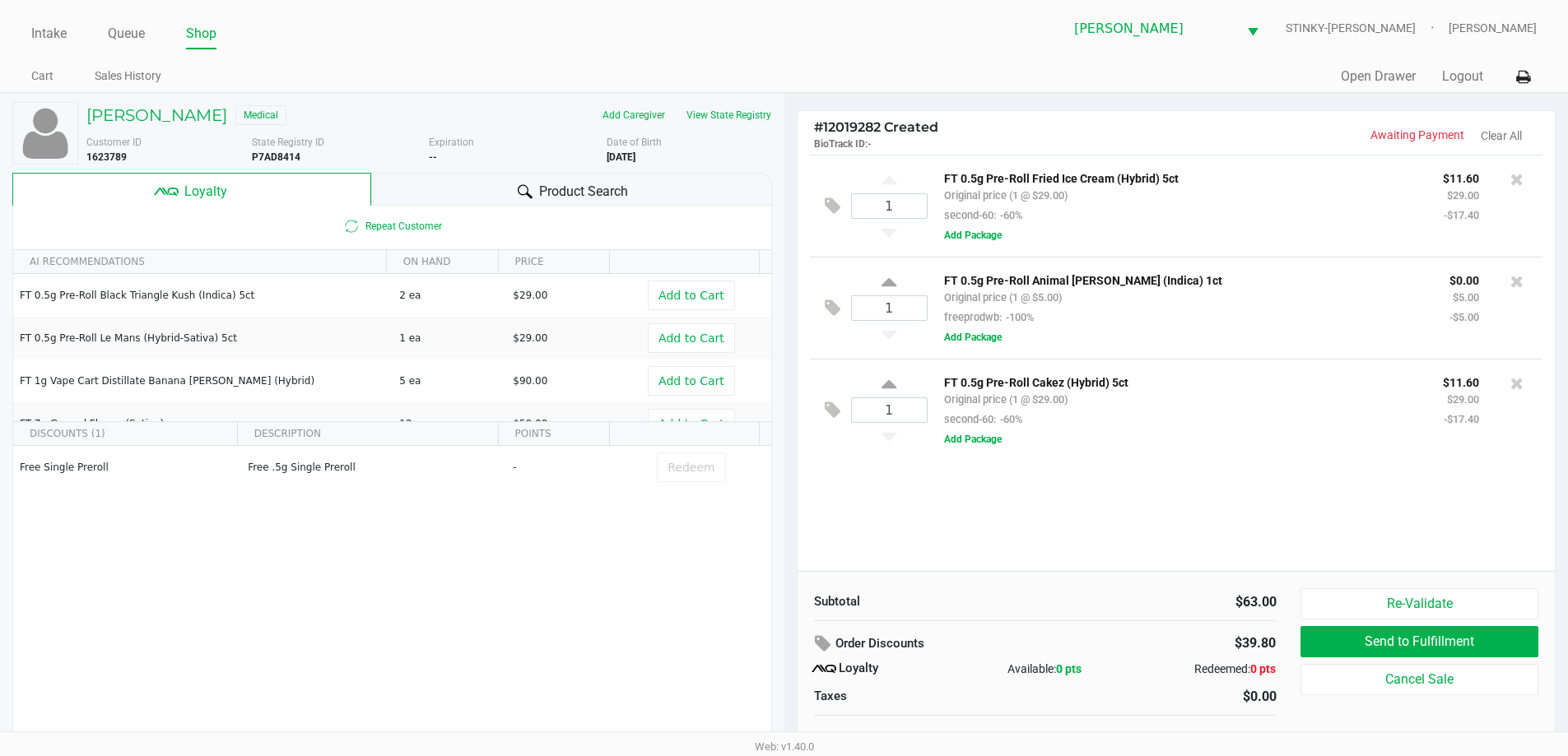
click at [1190, 149] on div "# 12019282 Created BioTrack ID: - Awaiting Payment Clear All" at bounding box center [1177, 133] width 758 height 44
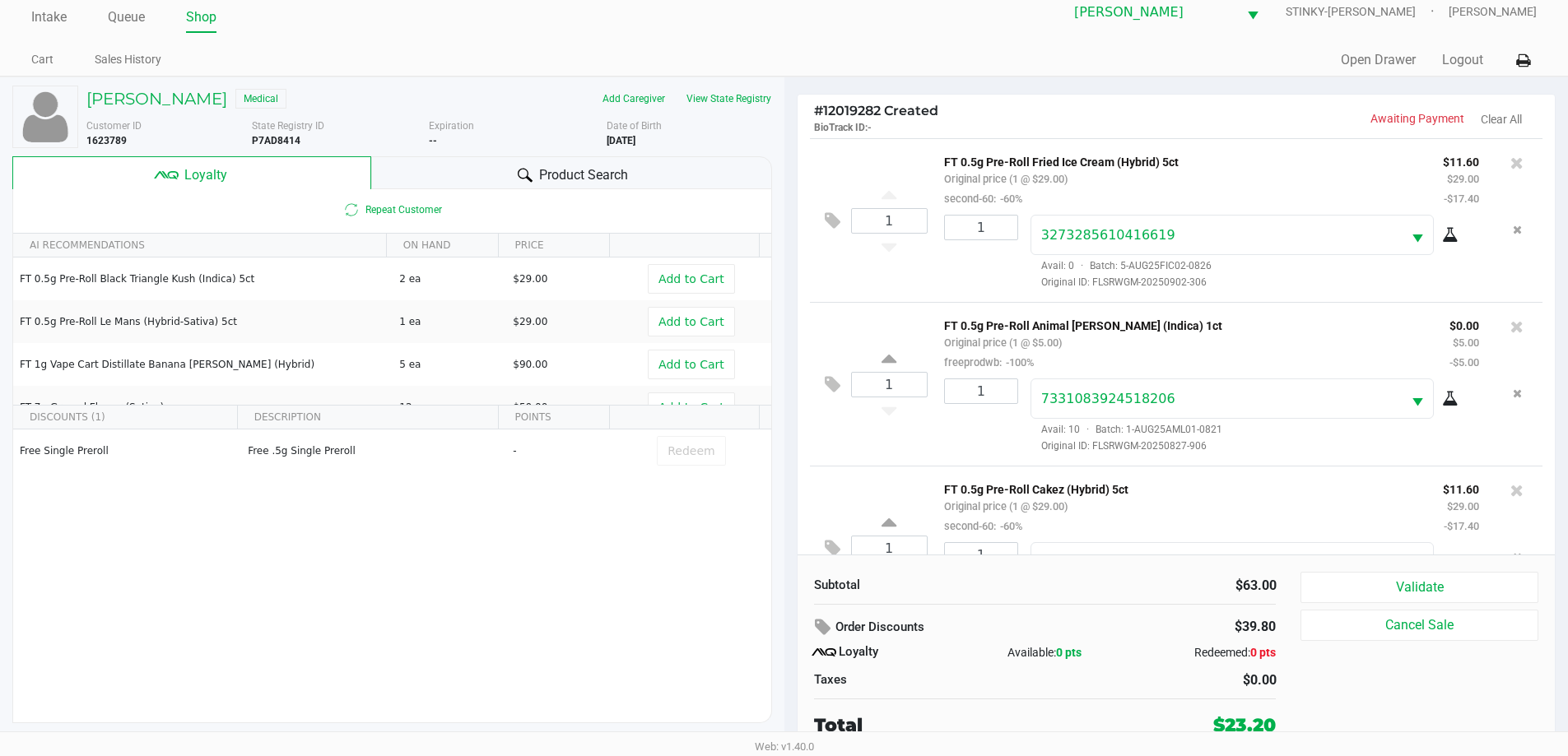
click at [914, 305] on div "1 FT 0.5g Pre-Roll Animal Larry (Indica) 1ct Original price (1 @ $5.00) freepro…" at bounding box center [1176, 383] width 734 height 164
click at [178, 100] on h5 "TERRY OAKES" at bounding box center [156, 99] width 141 height 20
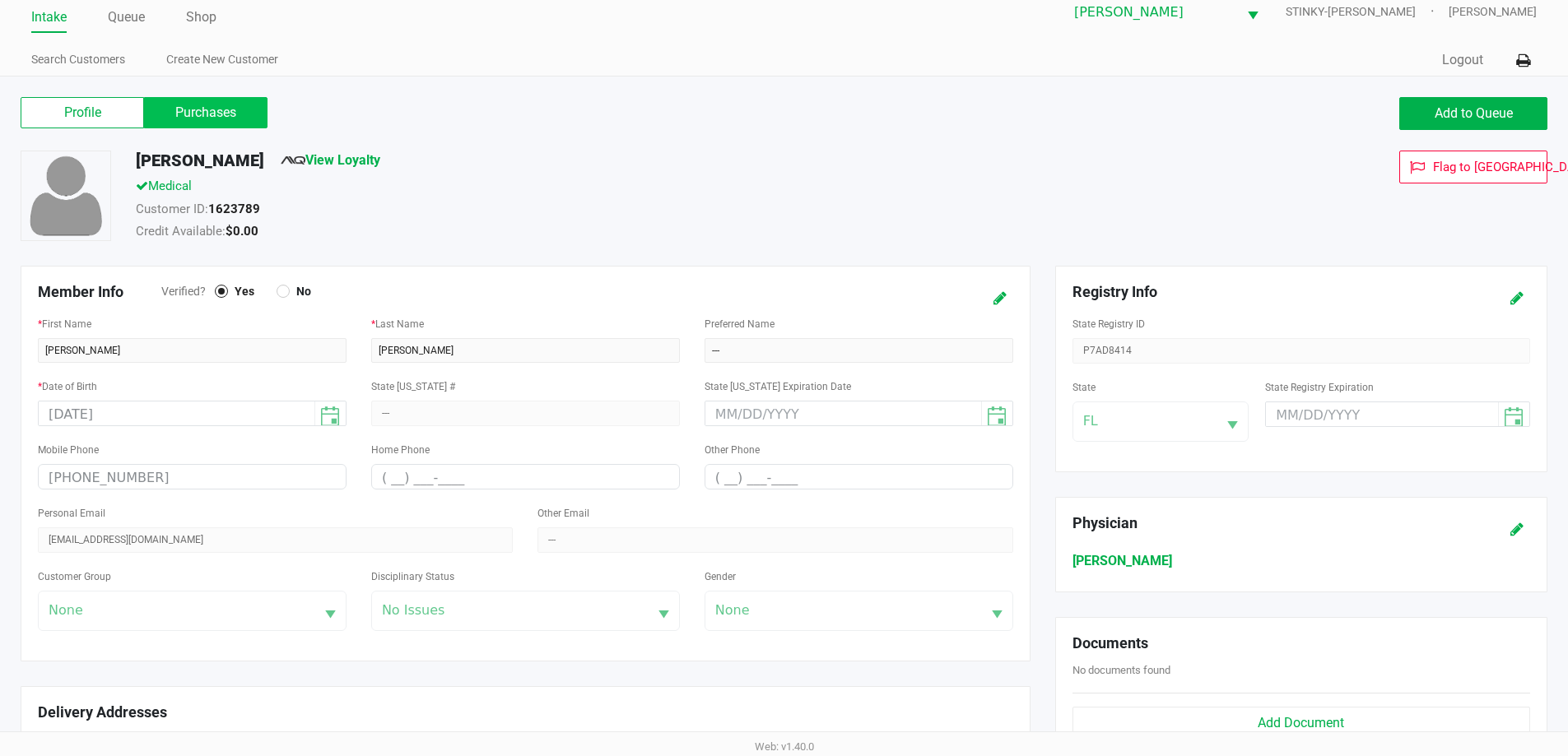
click at [237, 123] on label "Purchases" at bounding box center [206, 112] width 123 height 31
click at [0, 0] on 1 "Purchases" at bounding box center [0, 0] width 0 height 0
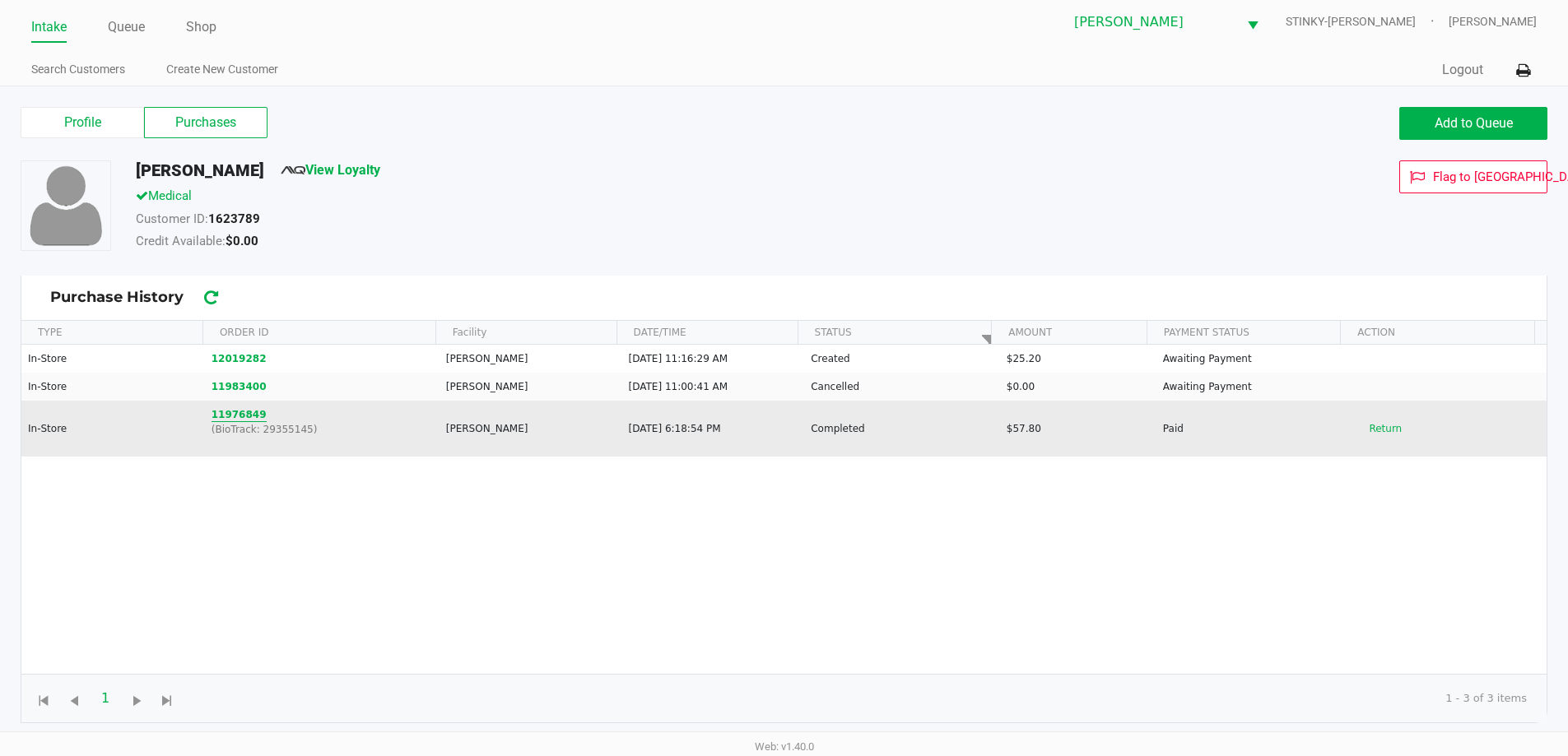
click at [232, 409] on button "11976849" at bounding box center [239, 414] width 55 height 15
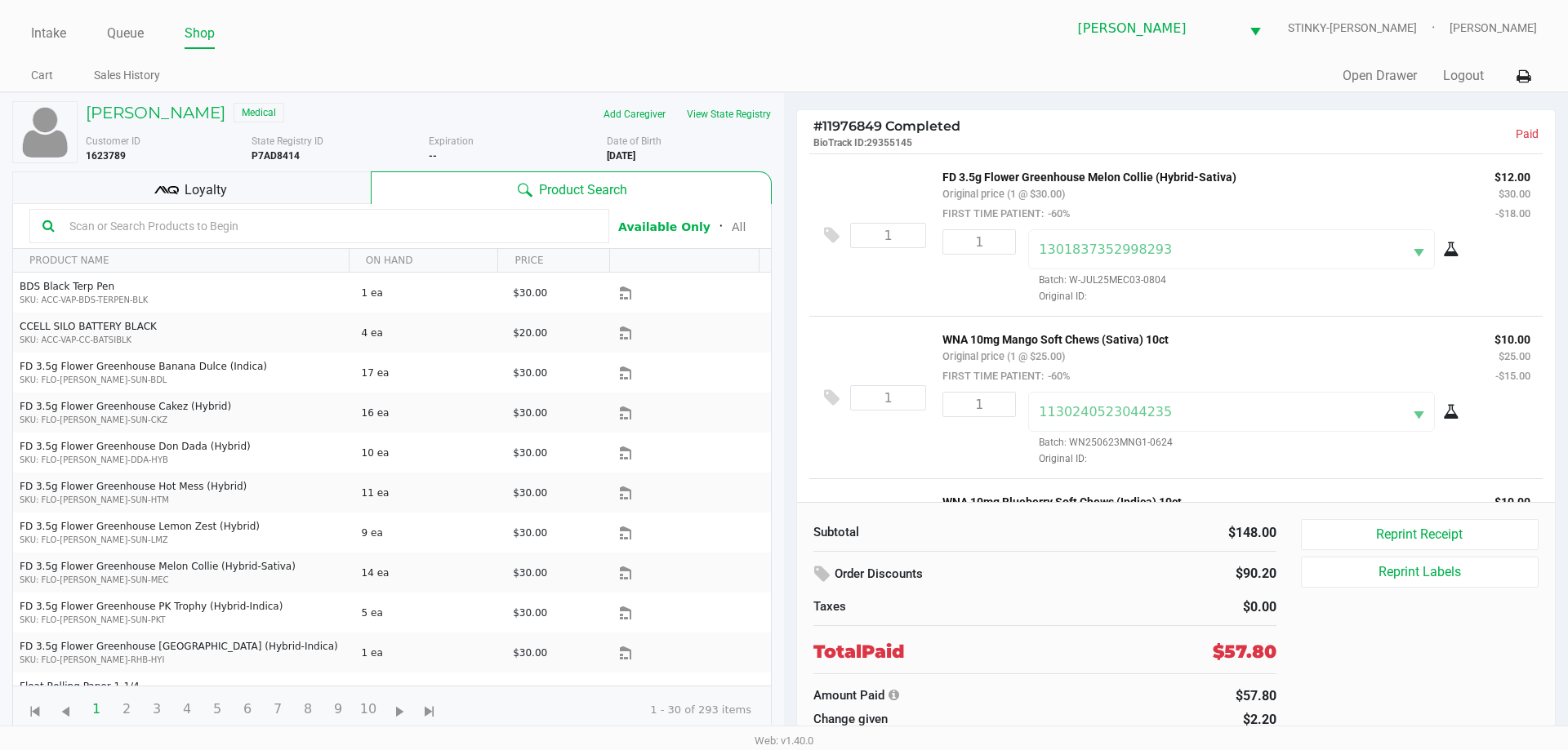
scroll to position [164, 0]
click at [273, 228] on input "text" at bounding box center [329, 226] width 533 height 24
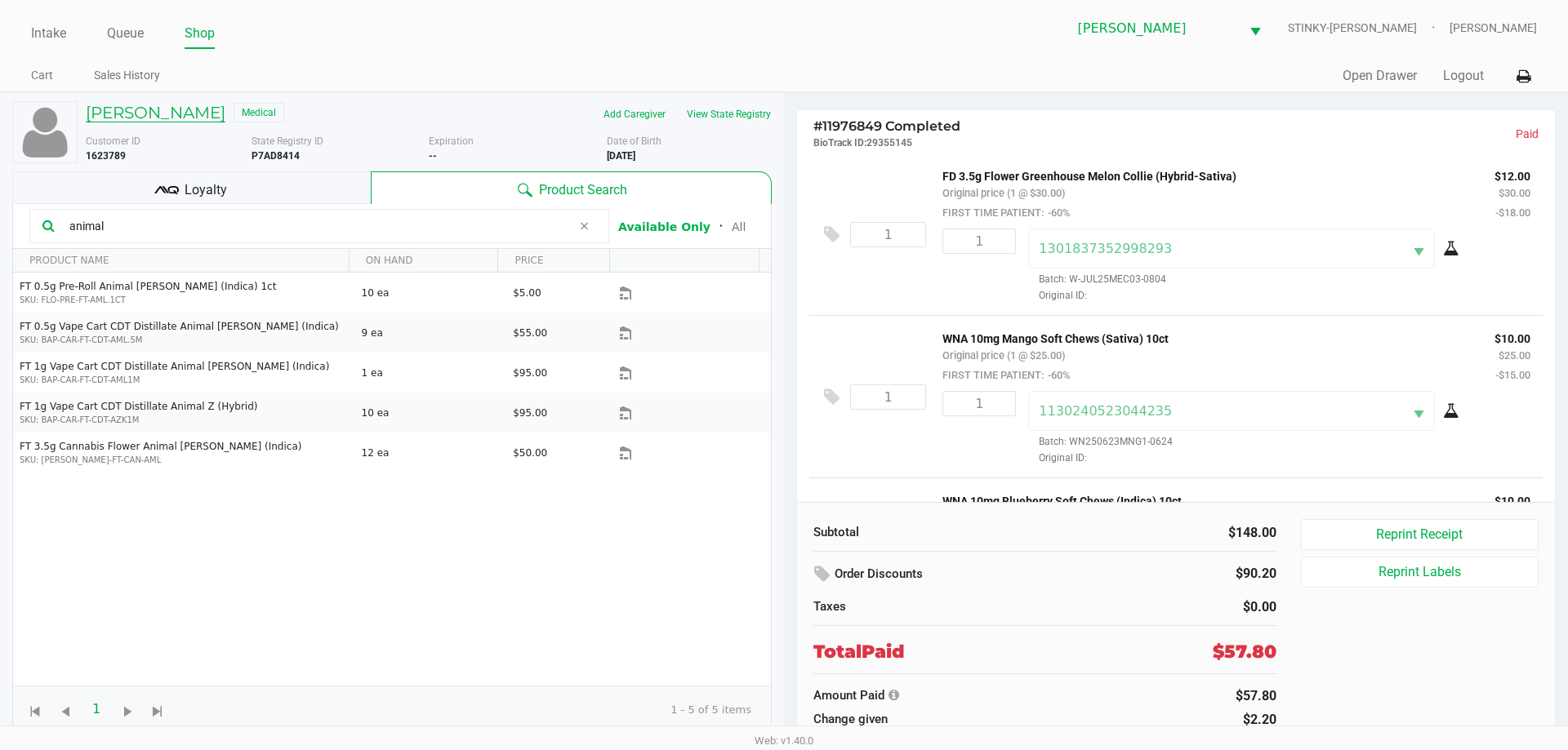
type input "animal"
click at [134, 107] on h5 "TERRY OAKES" at bounding box center [155, 112] width 139 height 20
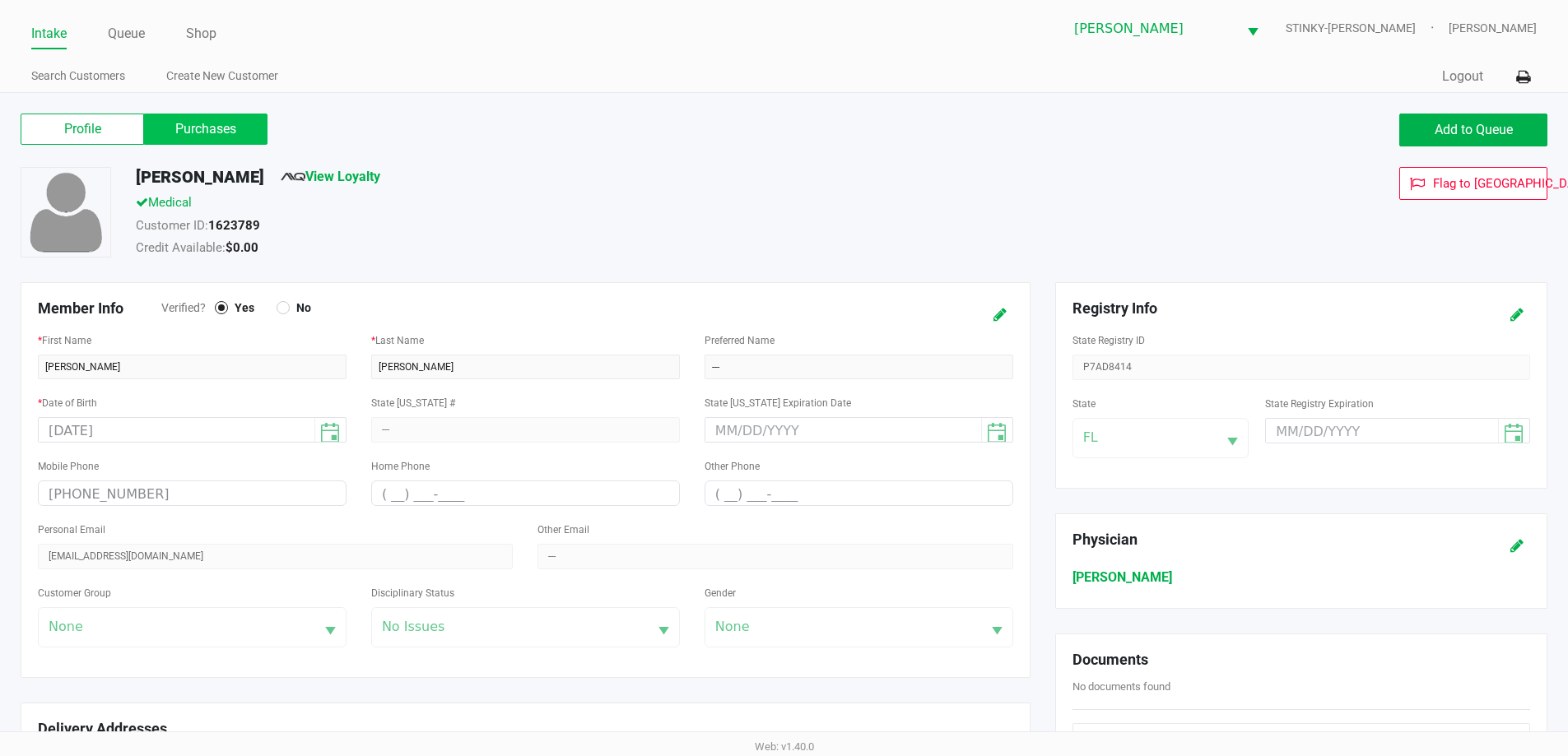
click at [209, 124] on label "Purchases" at bounding box center [206, 129] width 123 height 31
click at [0, 0] on 1 "Purchases" at bounding box center [0, 0] width 0 height 0
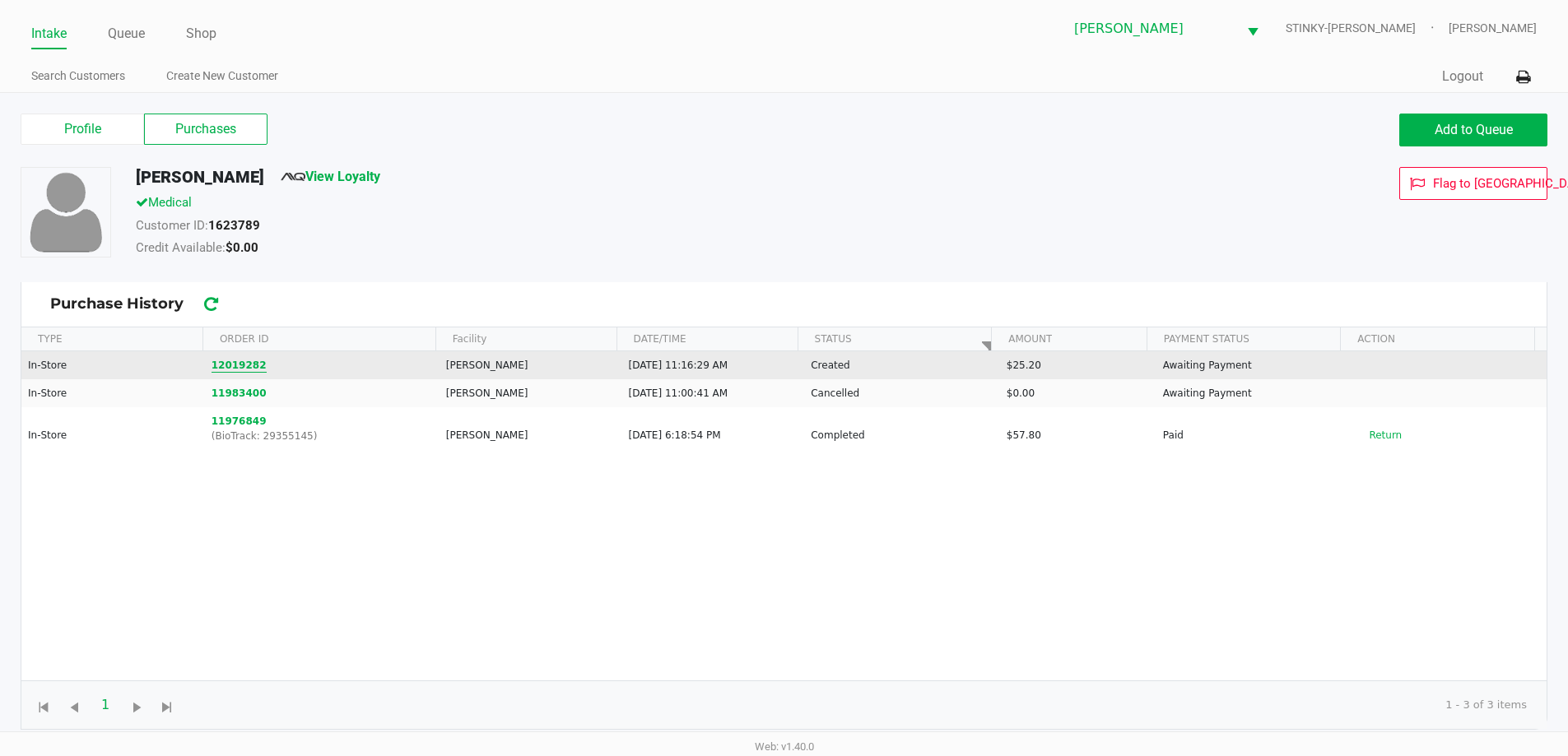
click at [220, 359] on button "12019282" at bounding box center [239, 365] width 55 height 15
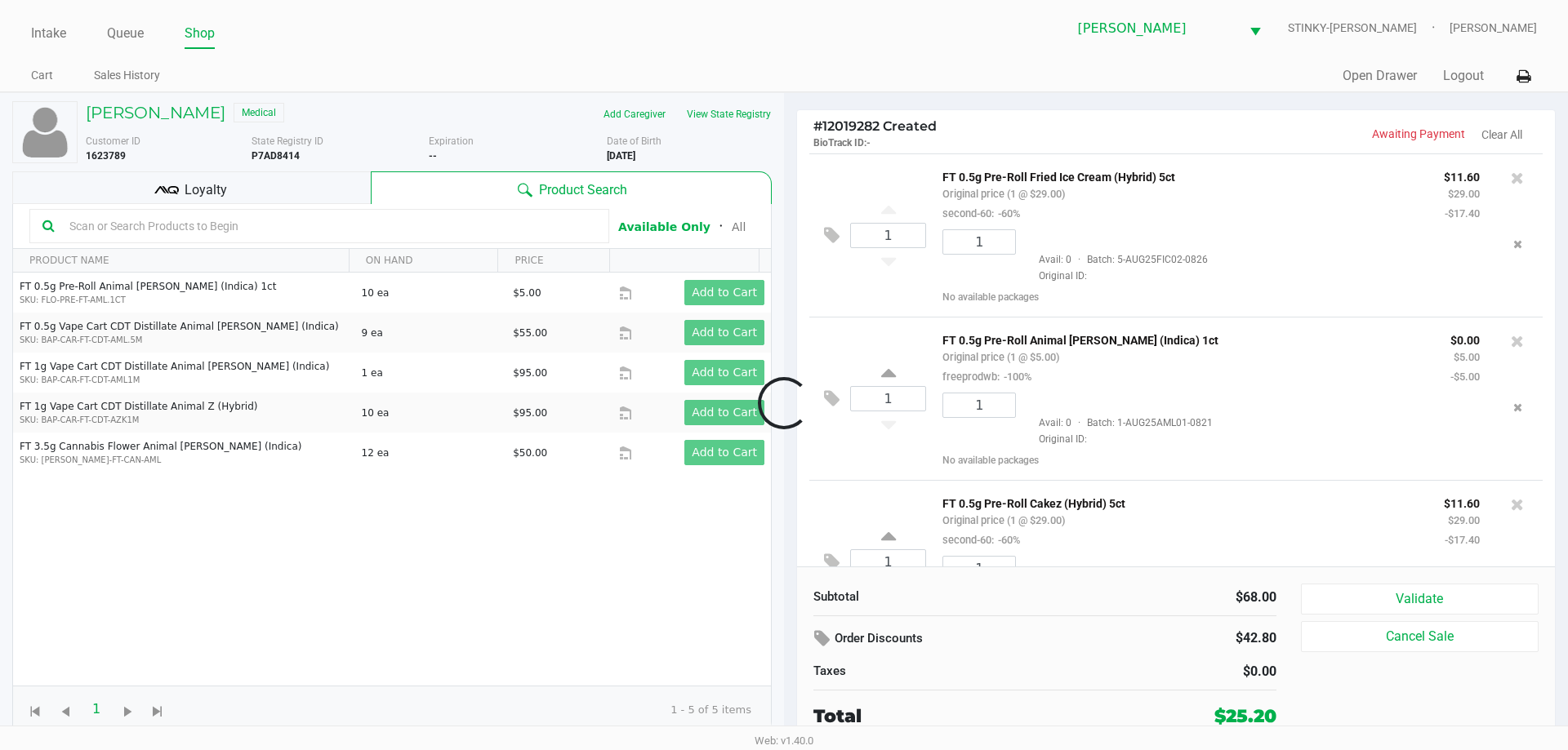
scroll to position [240, 0]
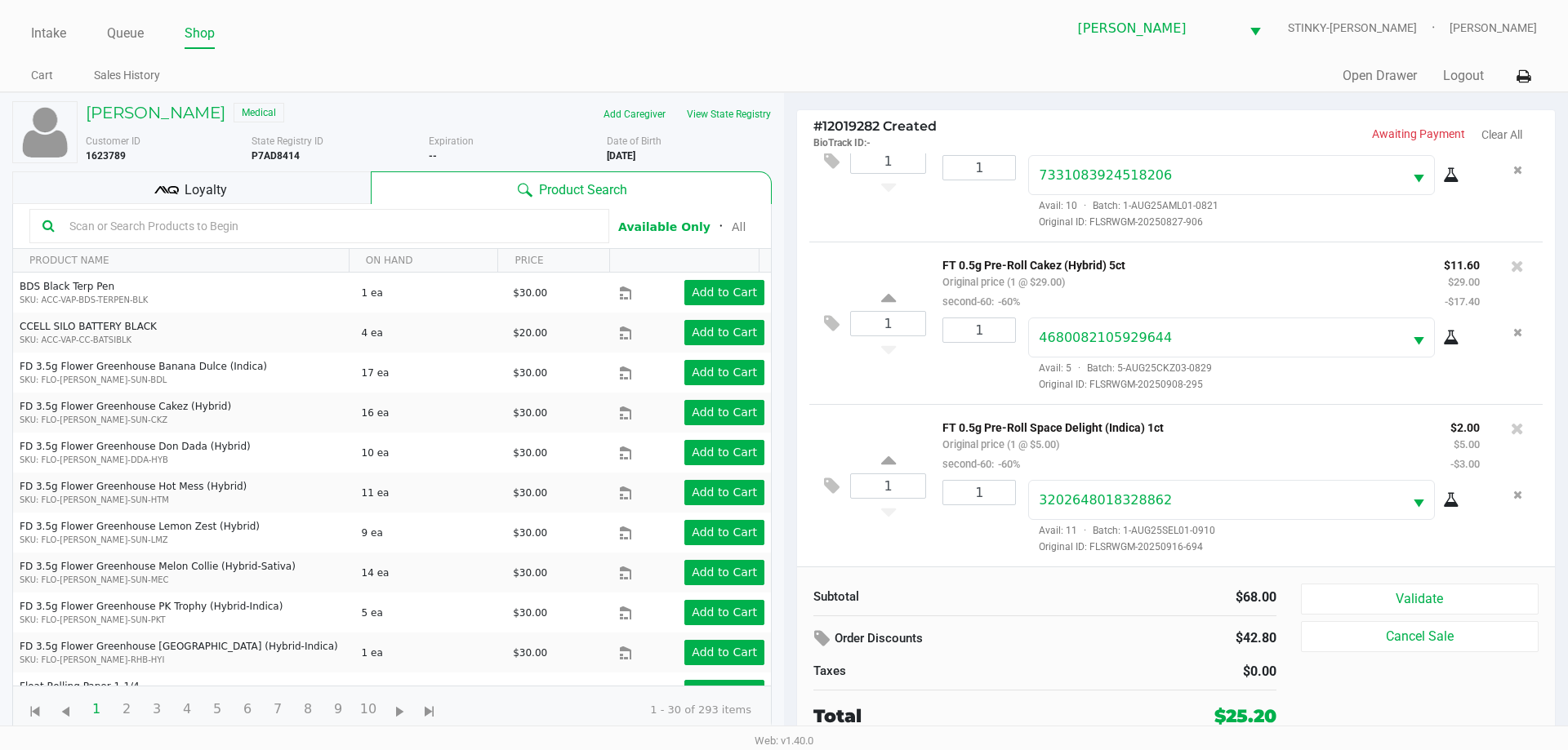
click at [372, 228] on input "text" at bounding box center [329, 226] width 533 height 24
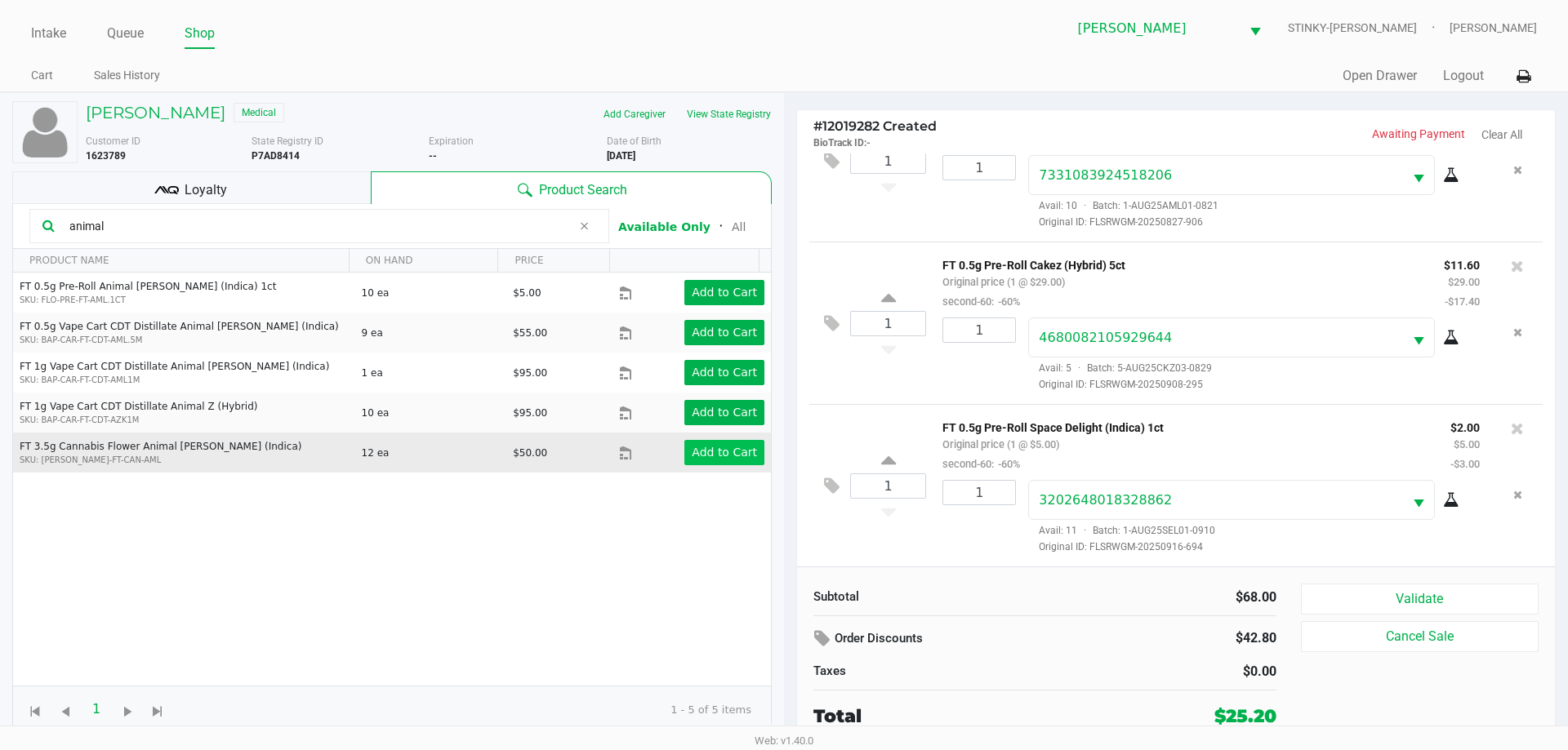
type input "animal"
click at [694, 450] on app-button-loader "Add to Cart" at bounding box center [724, 452] width 66 height 13
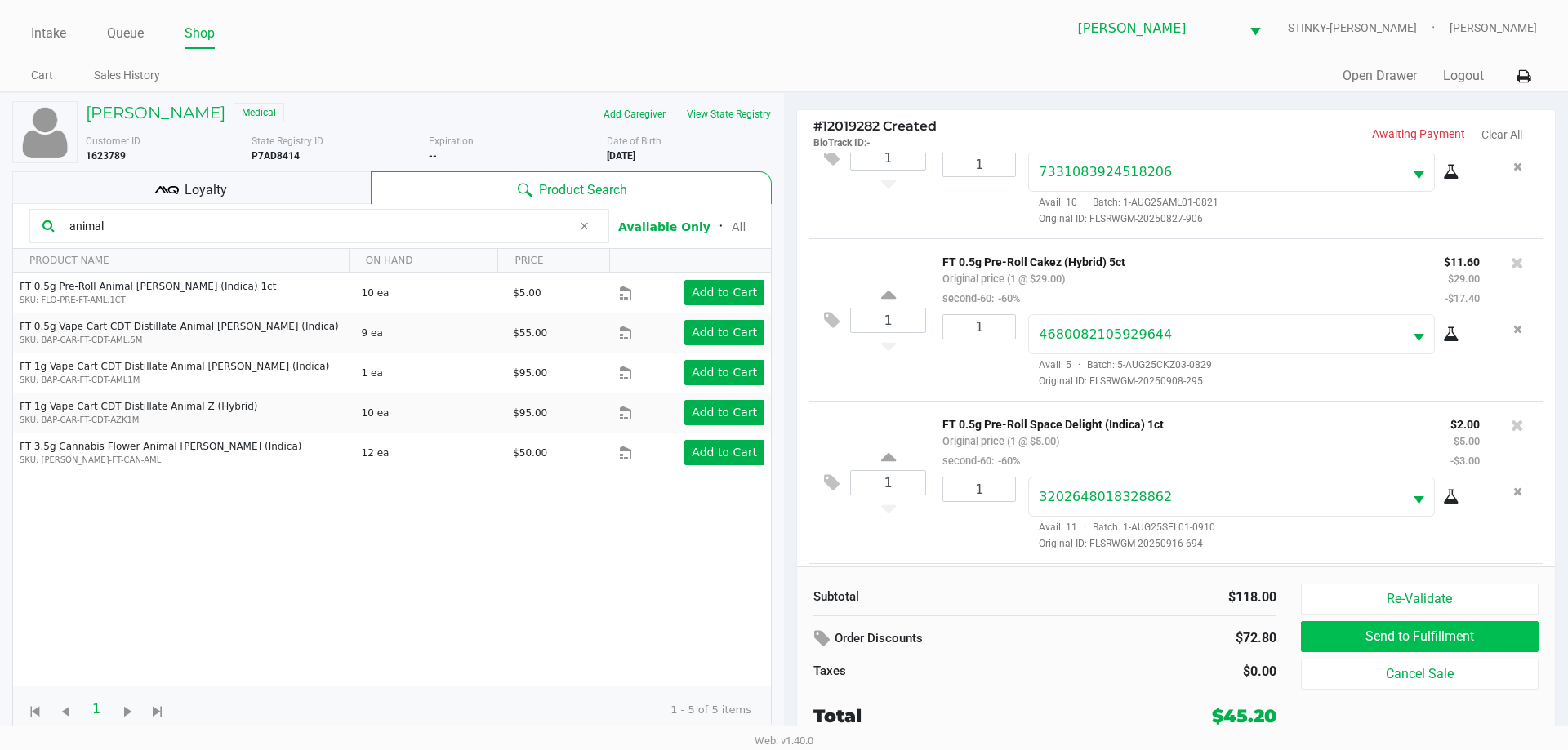
scroll to position [342, 0]
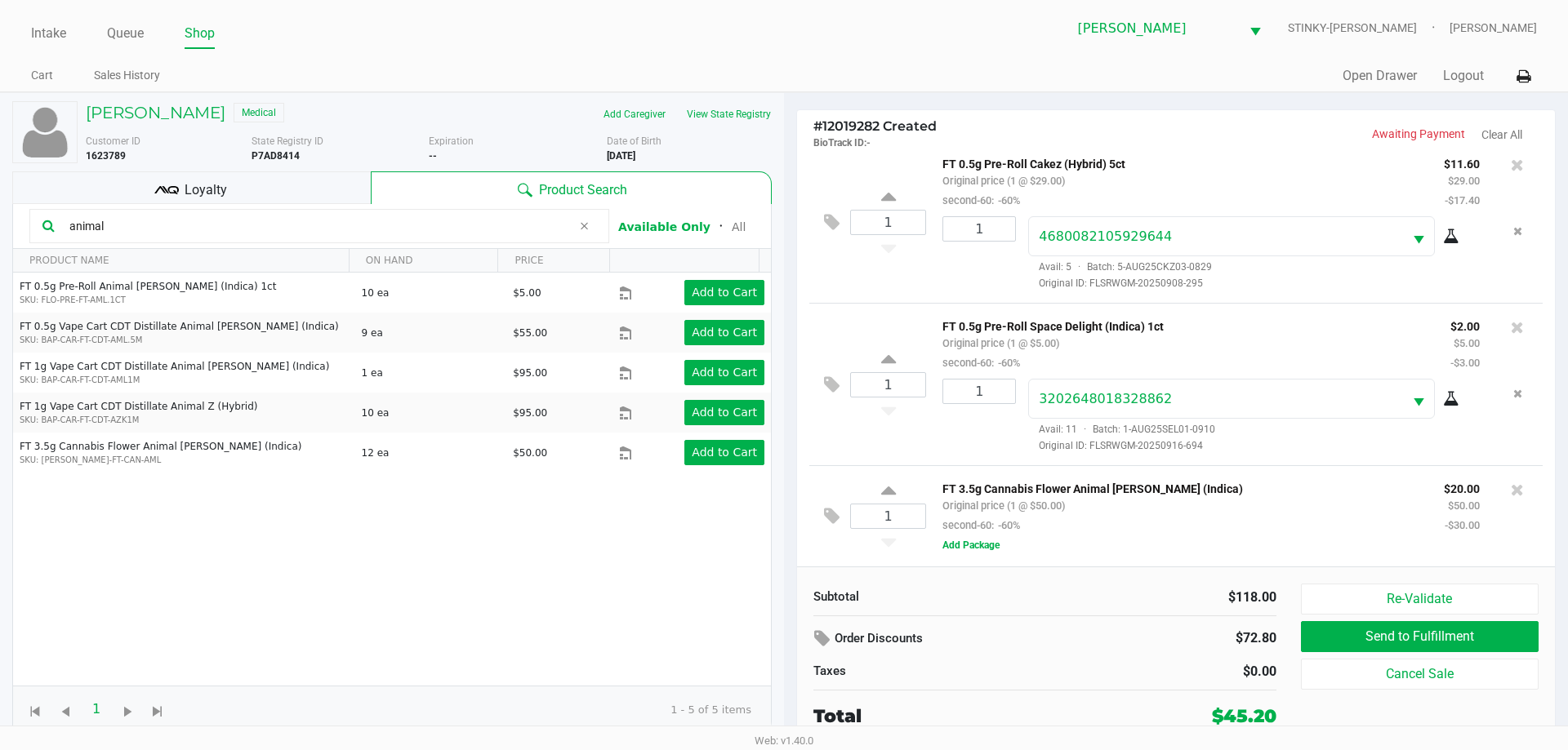
click at [839, 303] on div "1 FT 0.5g Pre-Roll Space Delight (Indica) 1ct Original price (1 @ $5.00) second…" at bounding box center [1176, 384] width 733 height 163
click at [1353, 484] on p "FT 3.5g Cannabis Flower Animal Larry (Indica)" at bounding box center [1181, 487] width 477 height 17
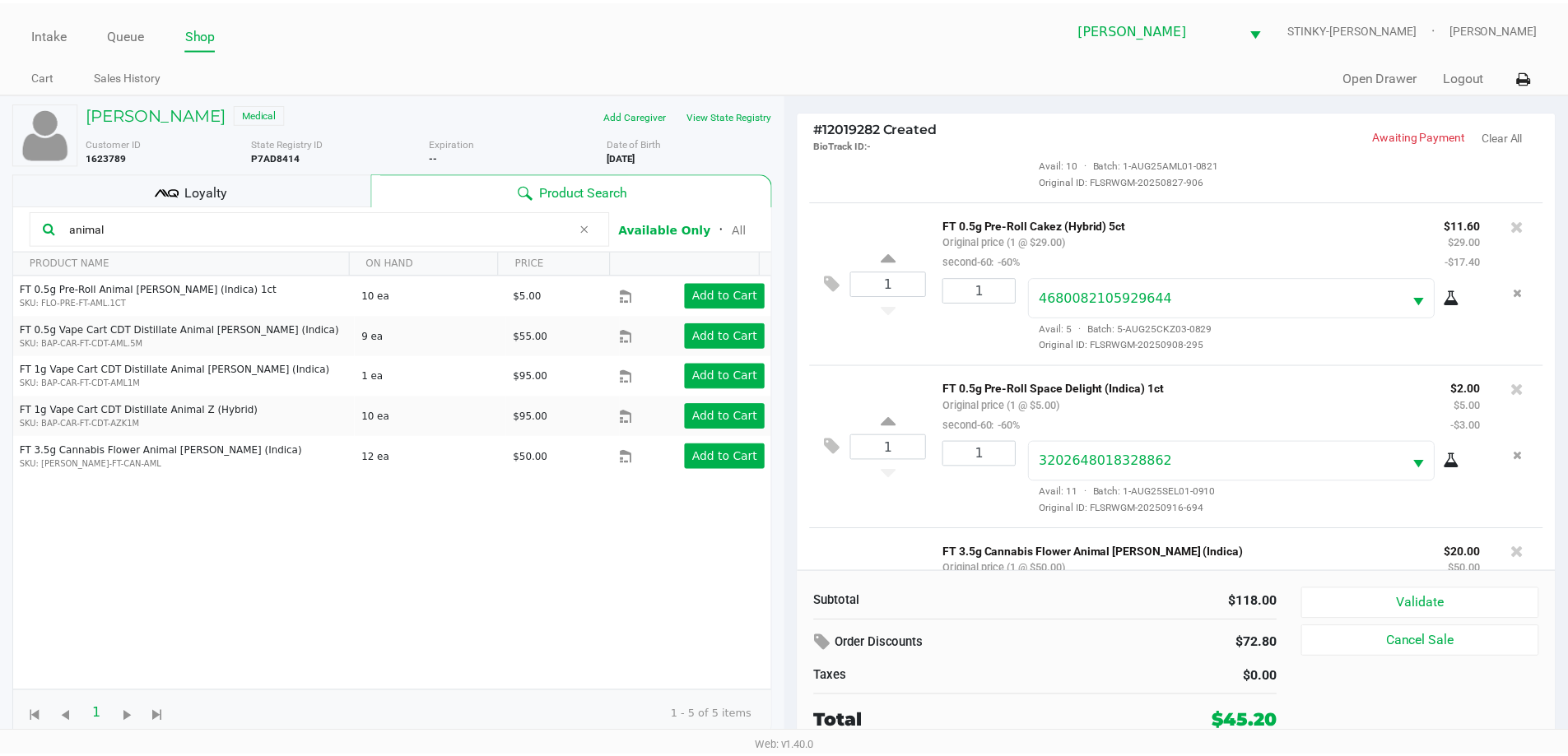
scroll to position [406, 0]
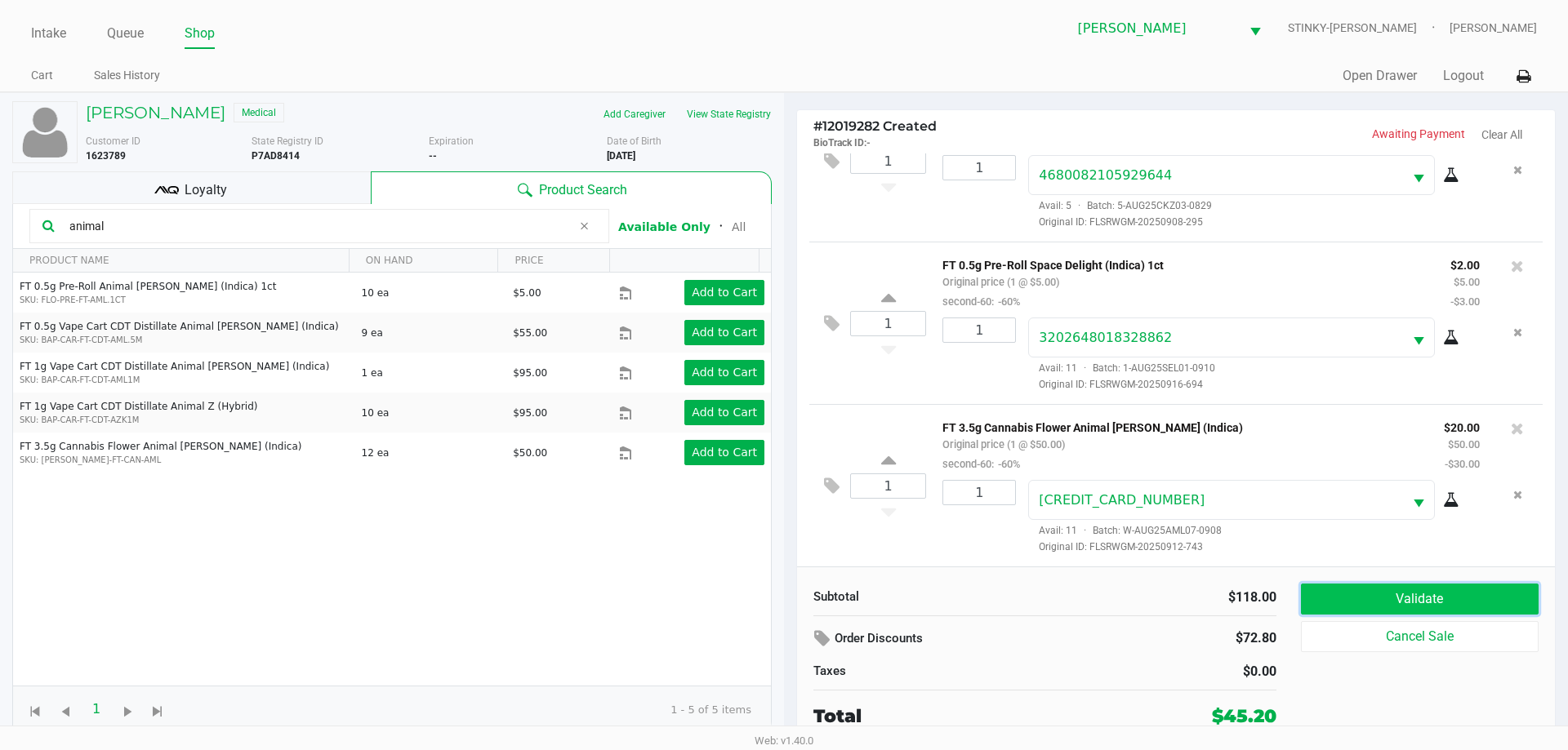
click at [1383, 600] on button "Validate" at bounding box center [1420, 599] width 237 height 31
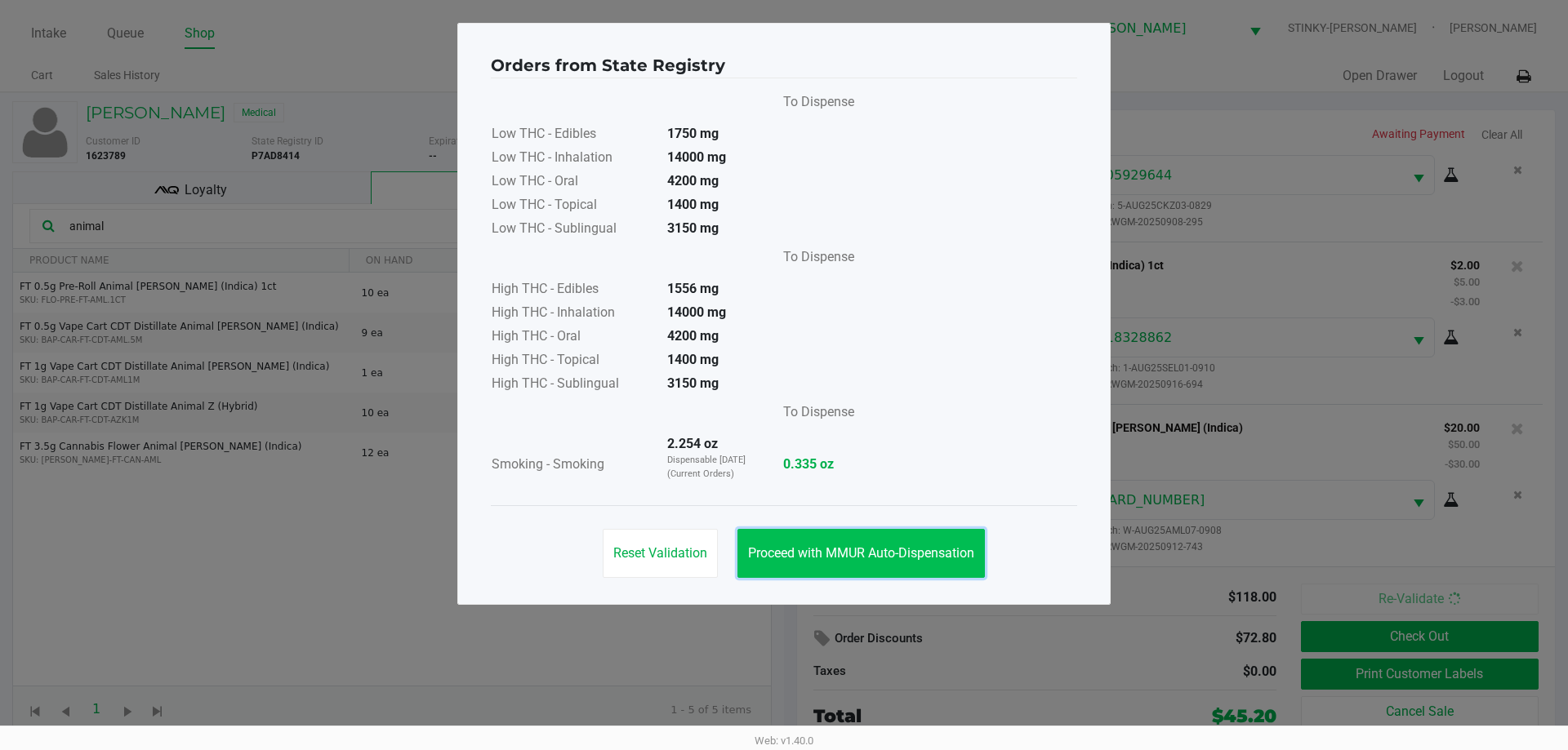
click at [831, 547] on span "Proceed with MMUR Auto-Dispensation" at bounding box center [860, 552] width 226 height 15
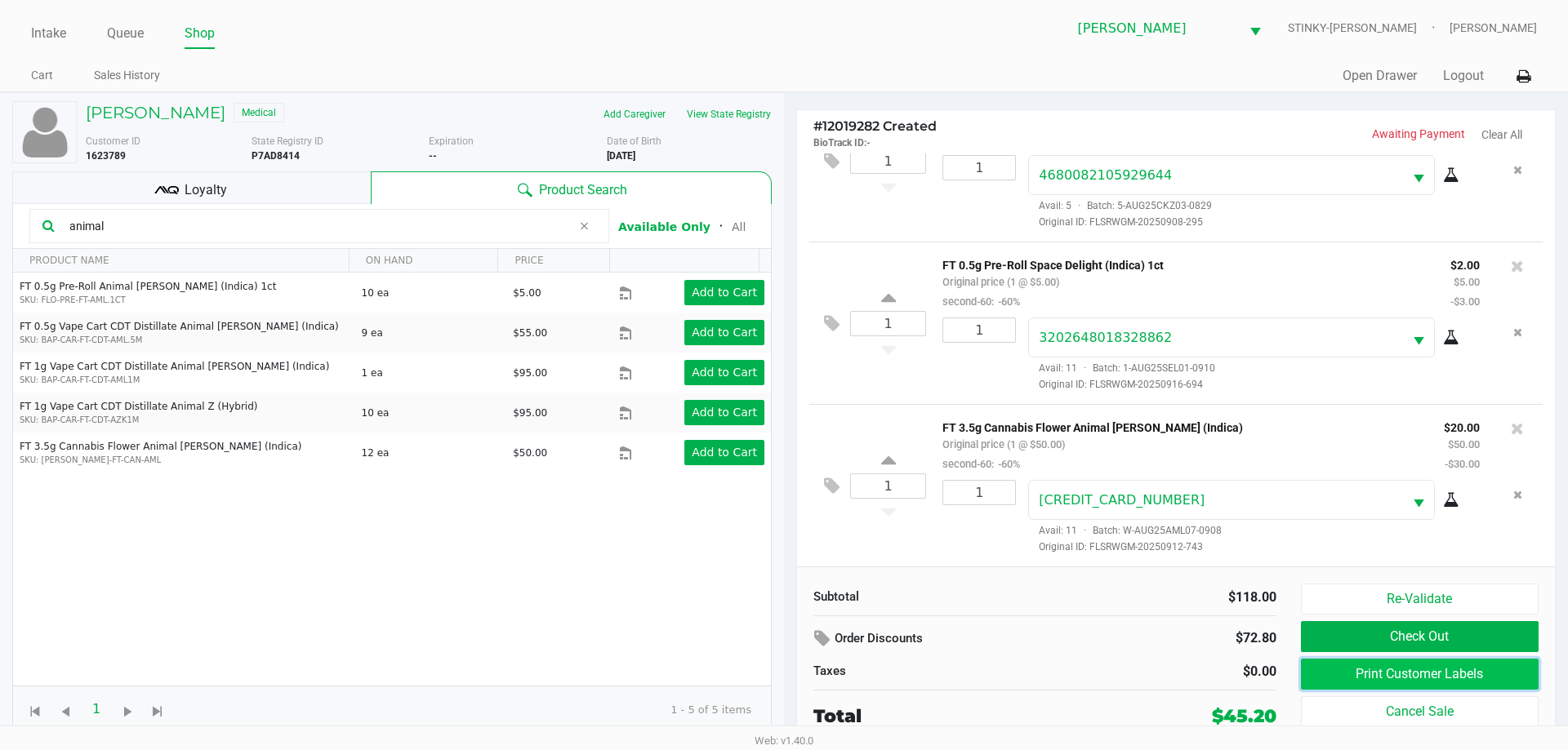
click at [1365, 671] on button "Print Customer Labels" at bounding box center [1420, 674] width 237 height 31
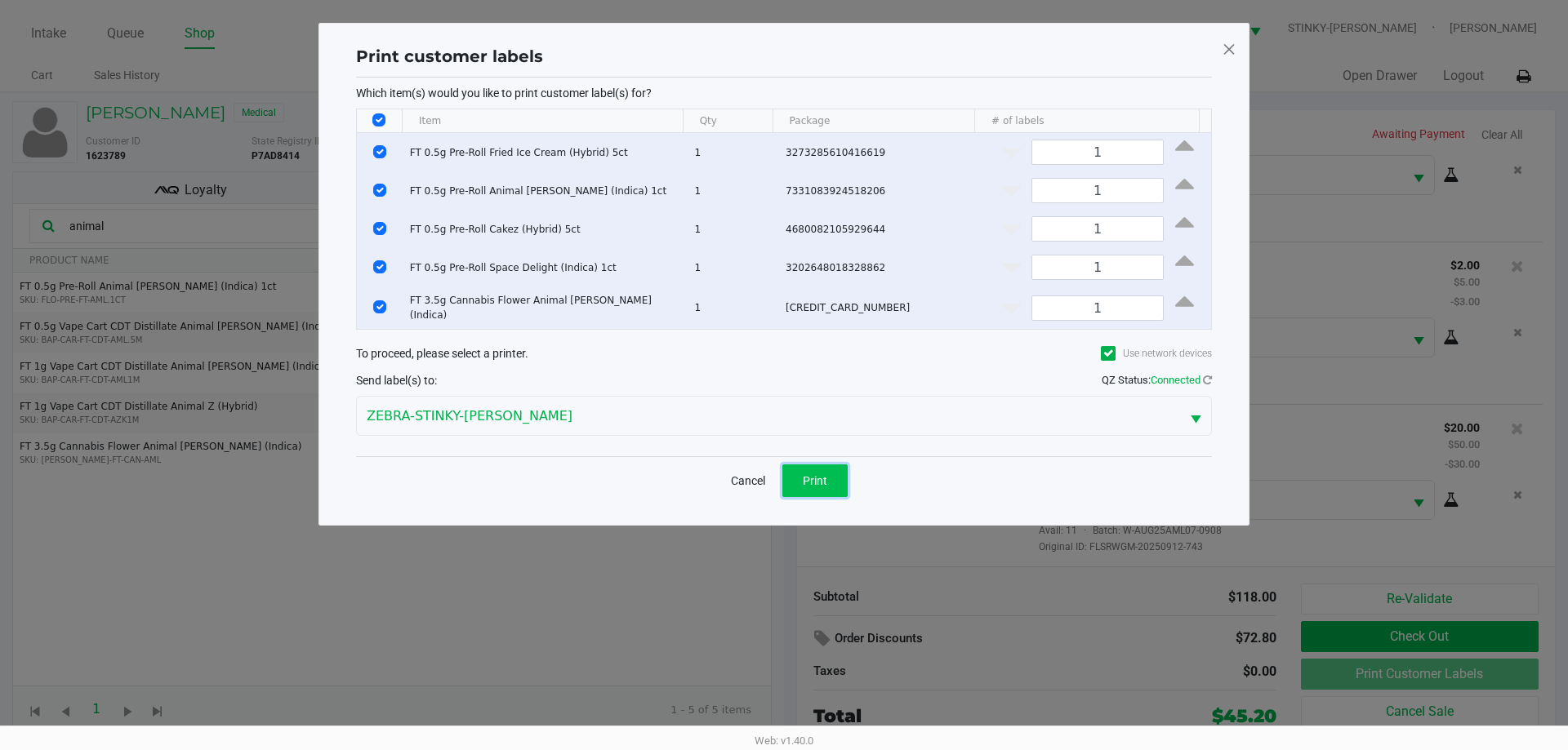
click at [822, 481] on span "Print" at bounding box center [814, 480] width 24 height 13
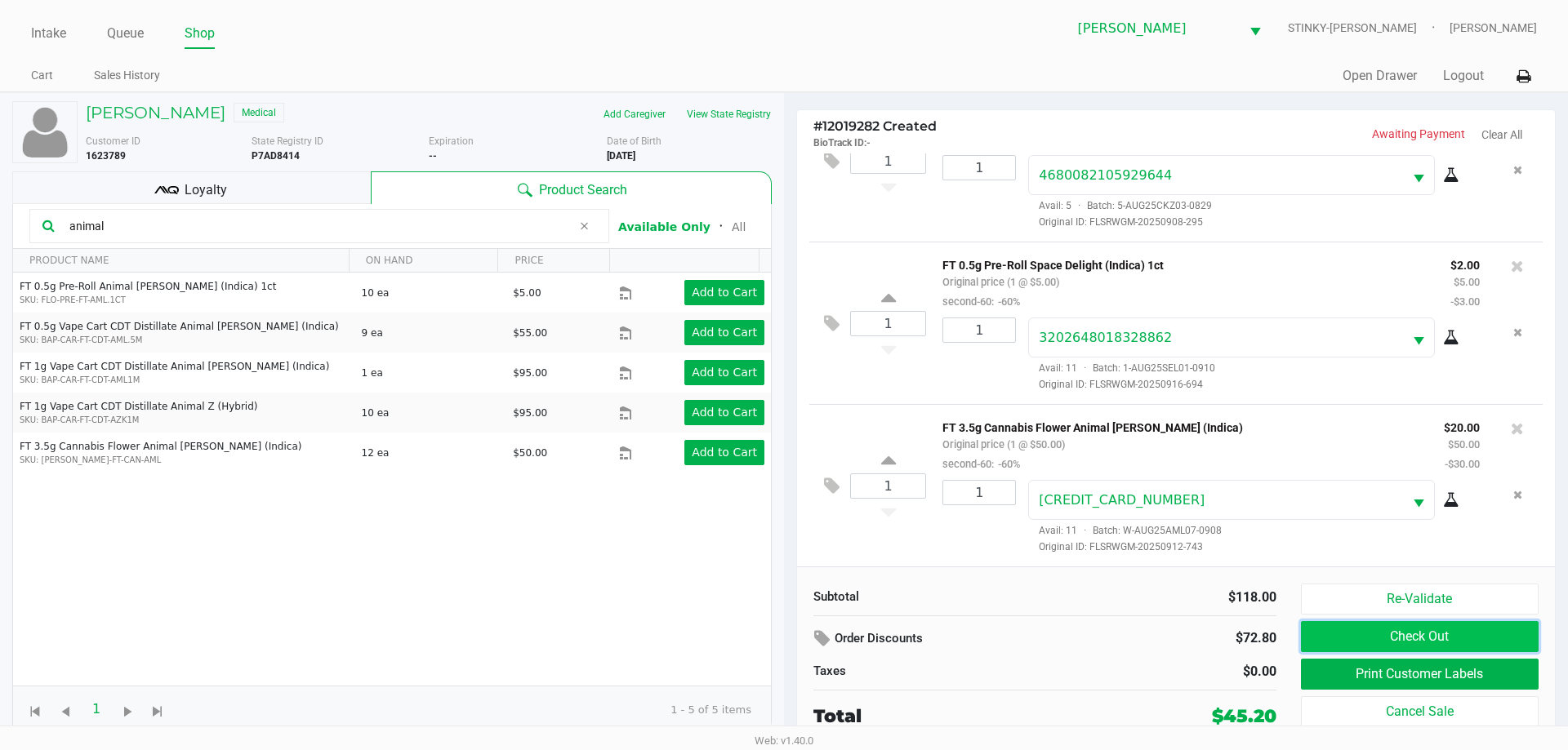
click at [1385, 629] on button "Check Out" at bounding box center [1420, 637] width 237 height 31
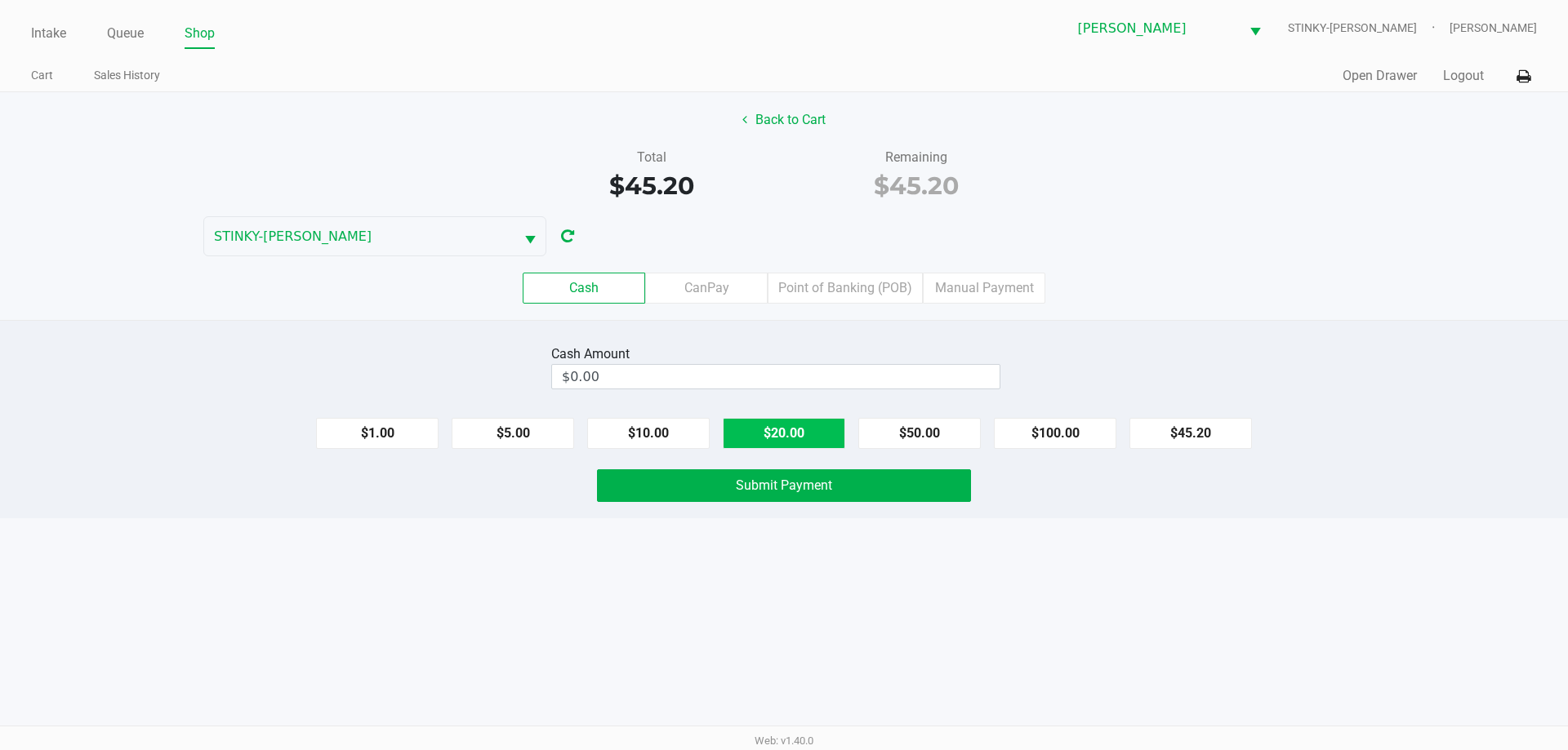
click at [812, 443] on button "$20.00" at bounding box center [784, 433] width 122 height 31
type input "$60.00"
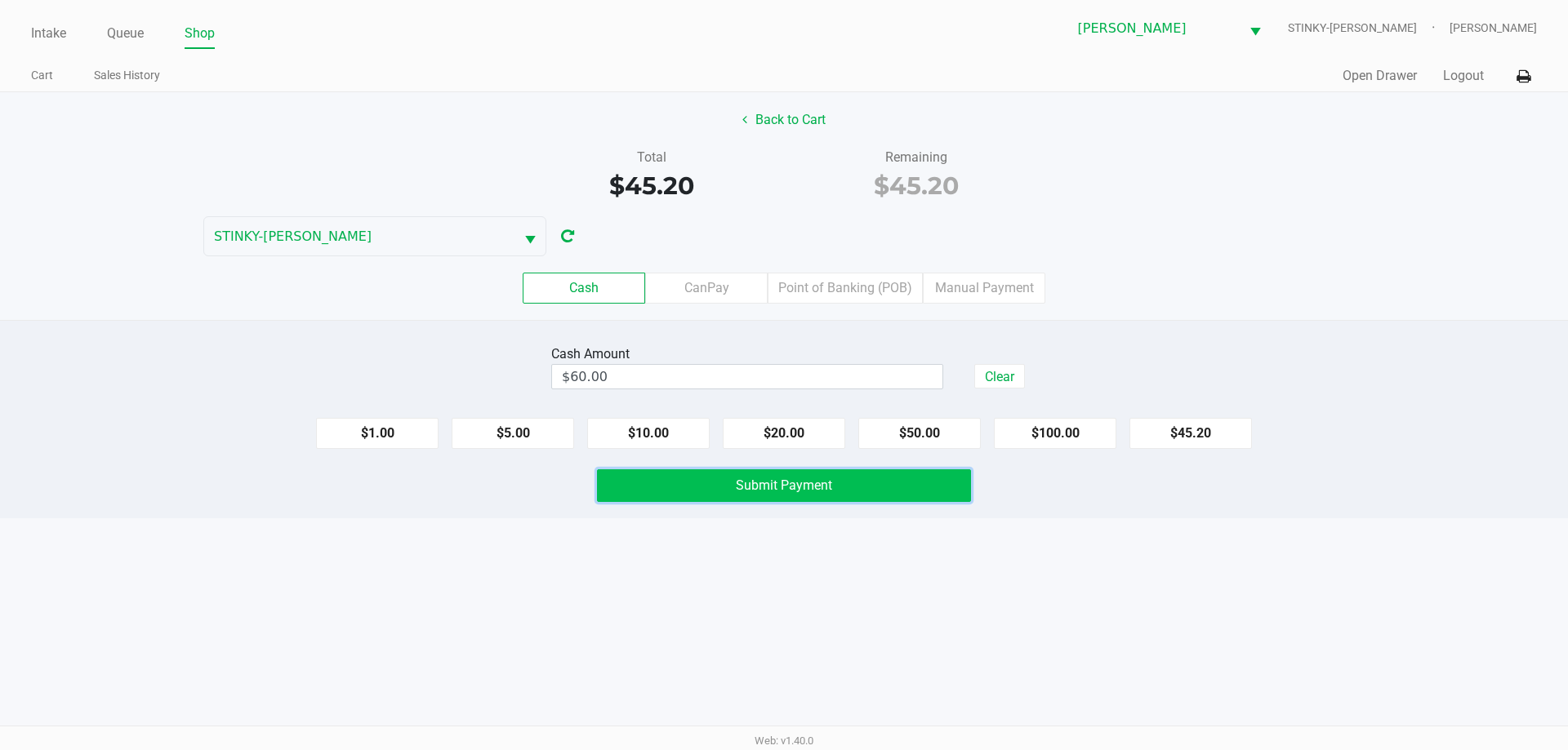
click at [810, 489] on span "Submit Payment" at bounding box center [784, 485] width 96 height 15
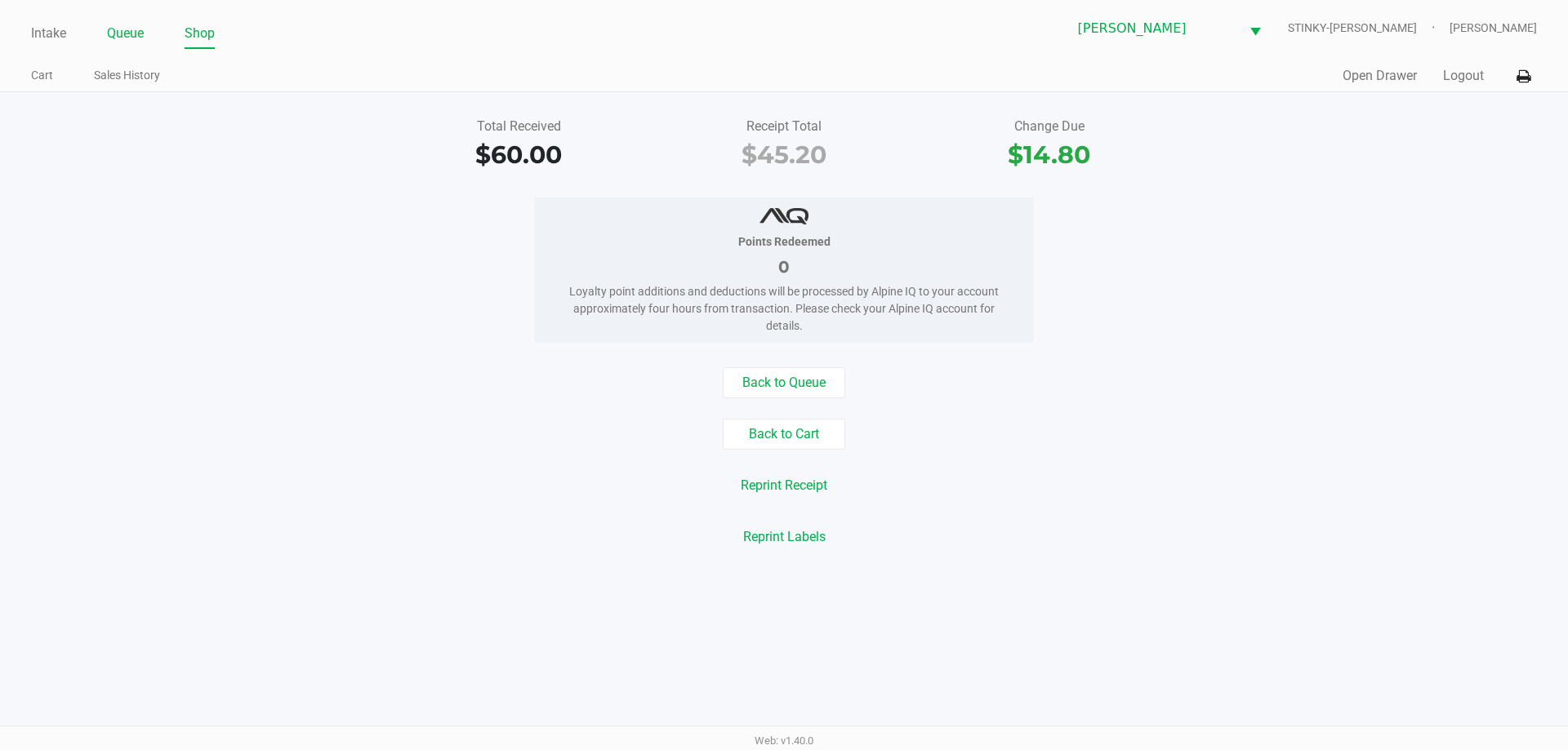
click at [120, 35] on link "Queue" at bounding box center [125, 33] width 37 height 22
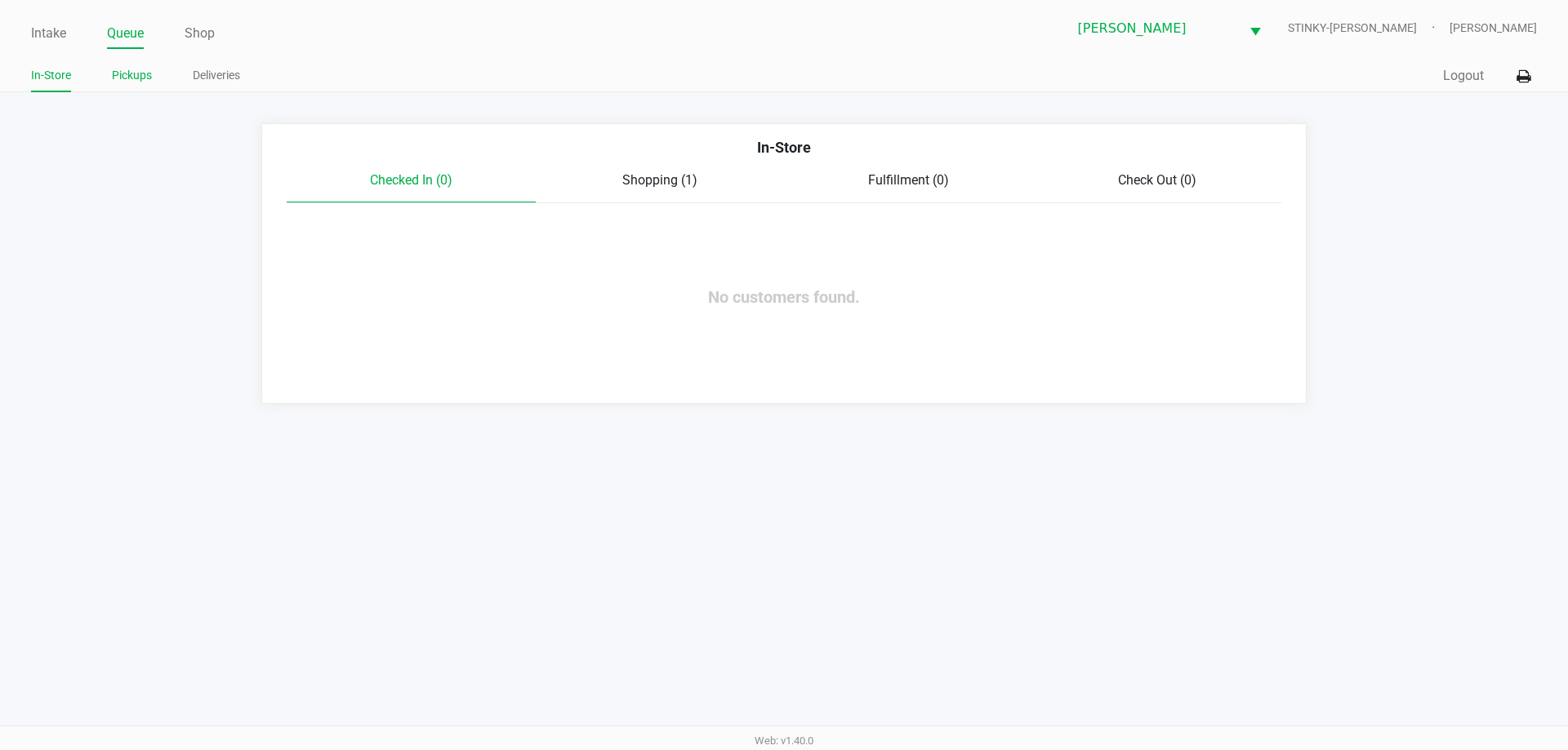
click at [130, 66] on link "Pickups" at bounding box center [131, 76] width 40 height 21
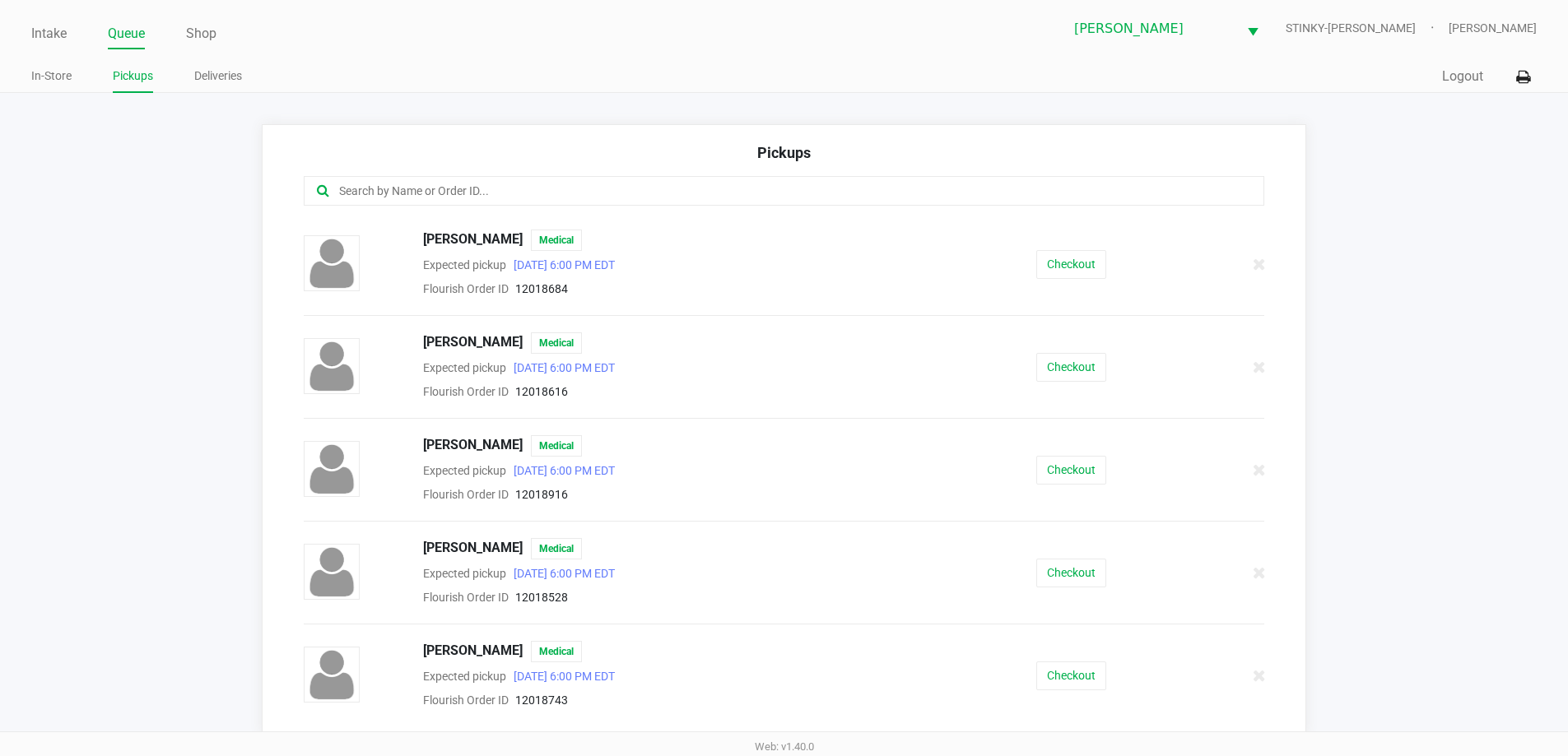
scroll to position [401, 0]
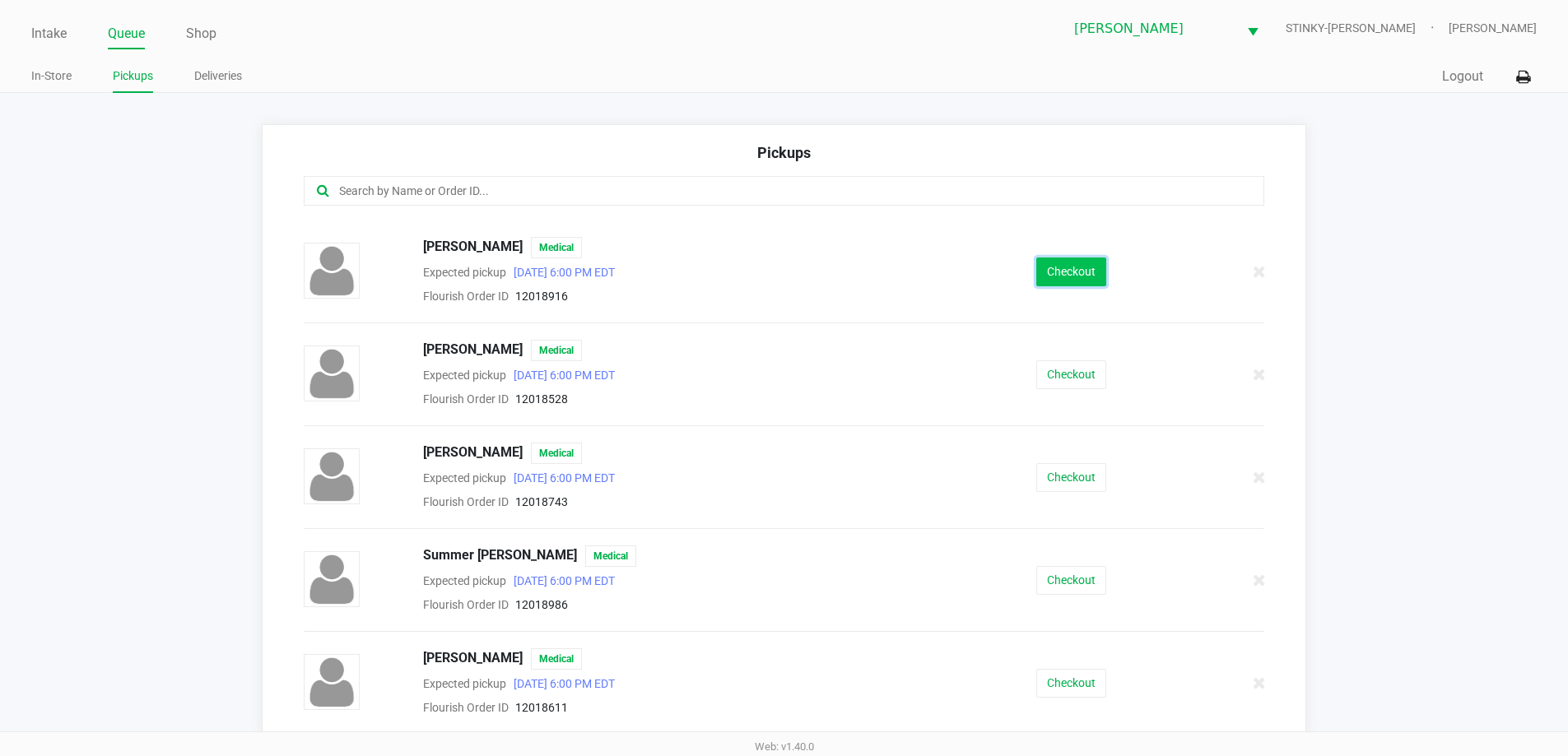
click at [1061, 274] on button "Checkout" at bounding box center [1071, 272] width 70 height 29
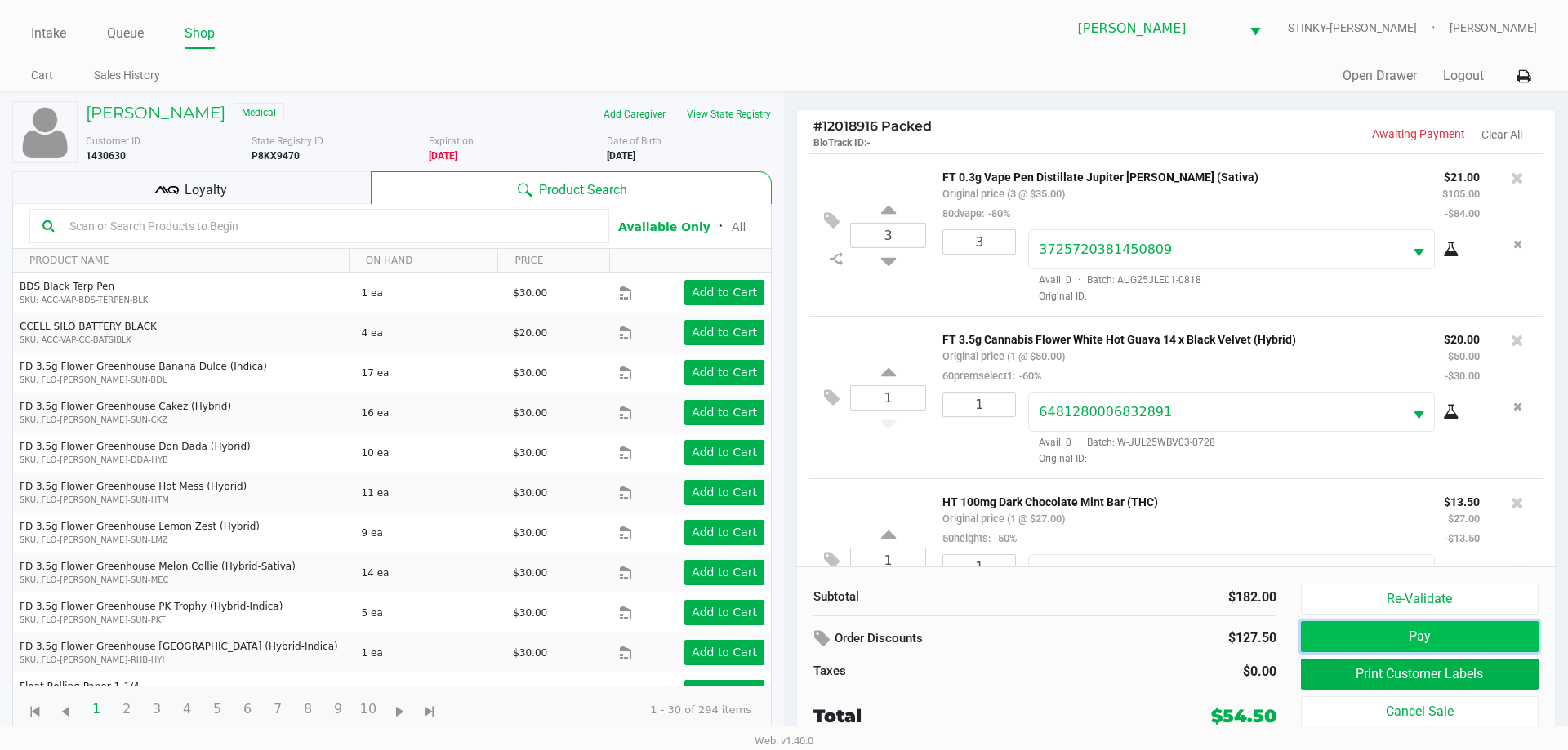
click at [1316, 627] on button "Pay" at bounding box center [1420, 637] width 237 height 31
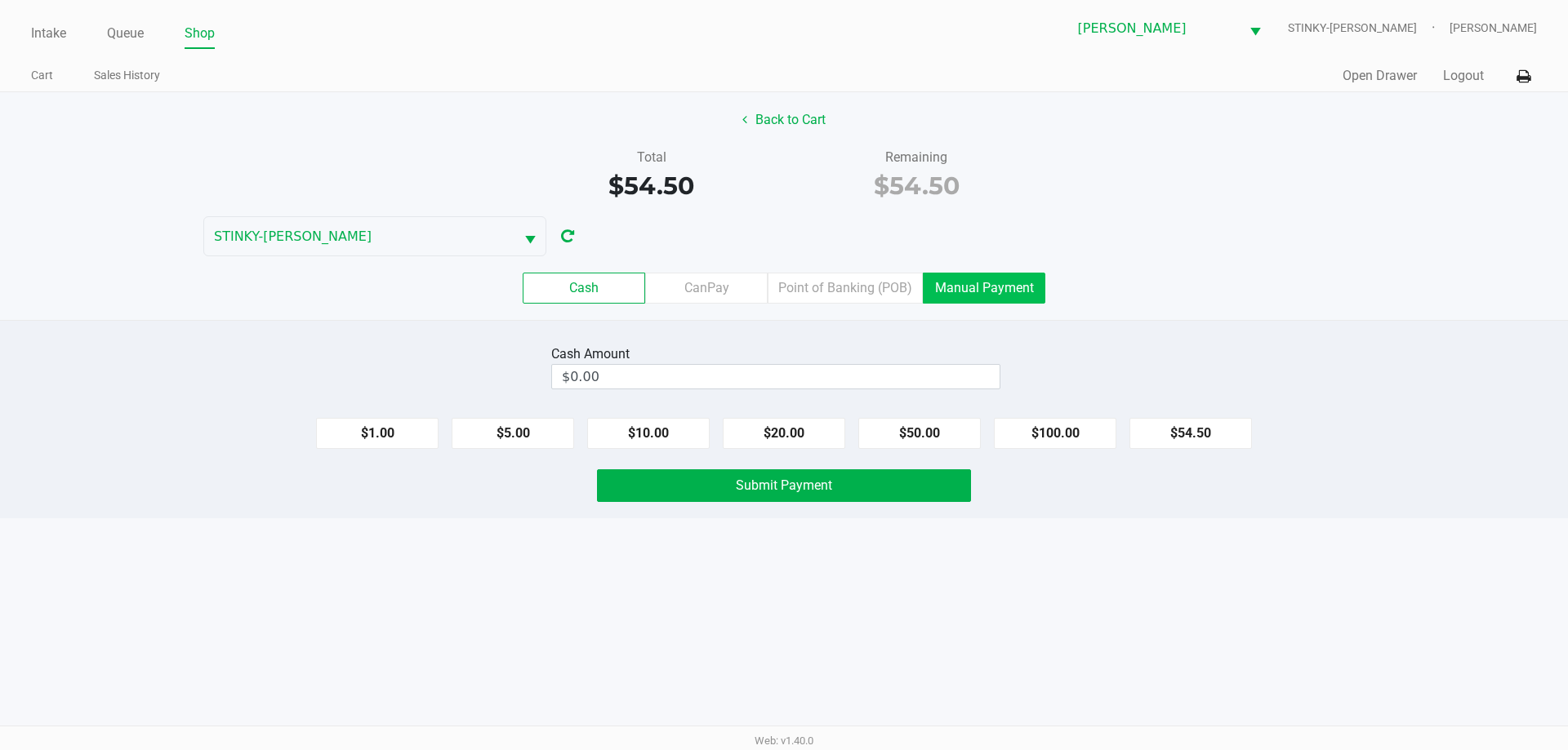
click at [1021, 289] on label "Manual Payment" at bounding box center [984, 288] width 122 height 31
click at [0, 0] on 8 "Manual Payment" at bounding box center [0, 0] width 0 height 0
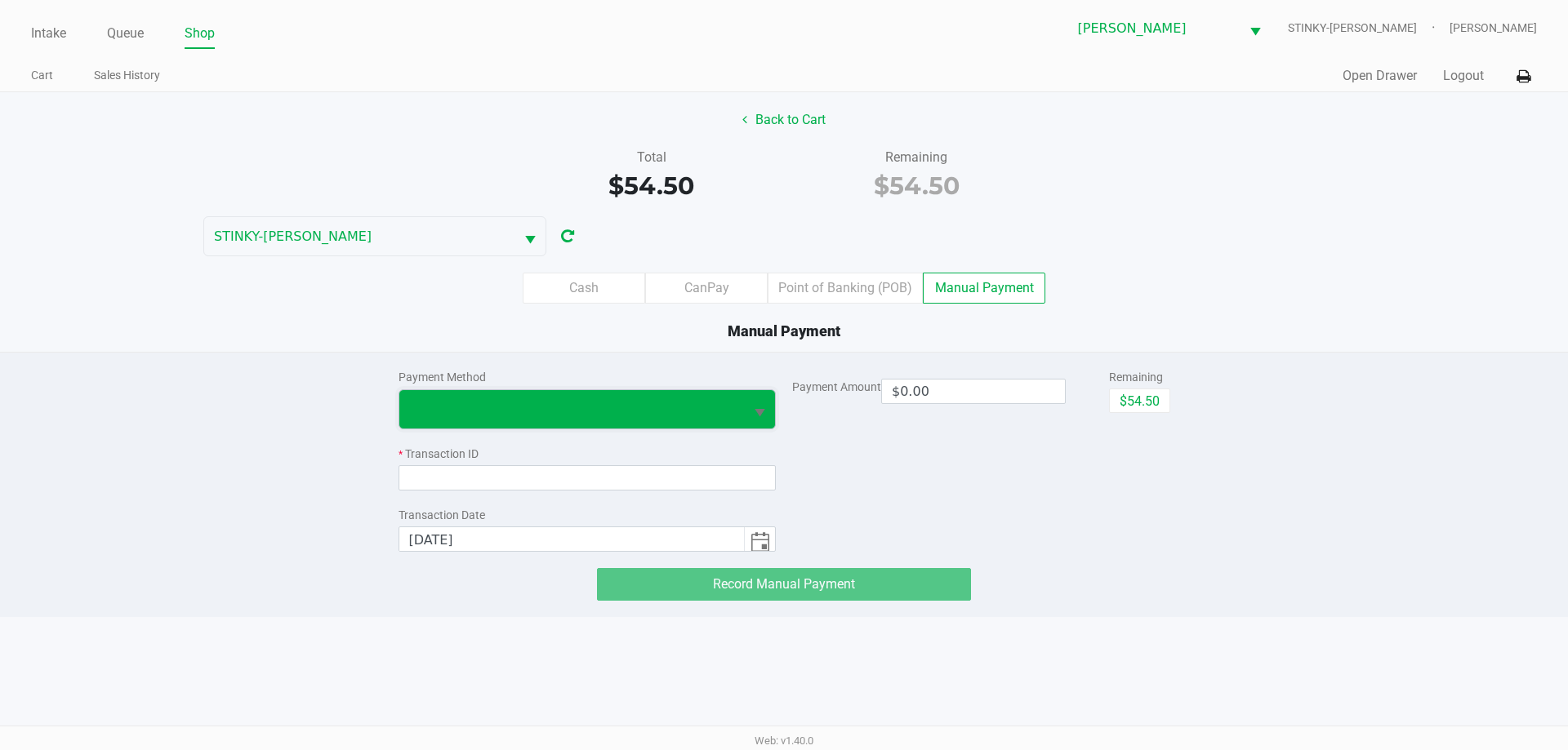
click at [694, 406] on span at bounding box center [572, 409] width 326 height 20
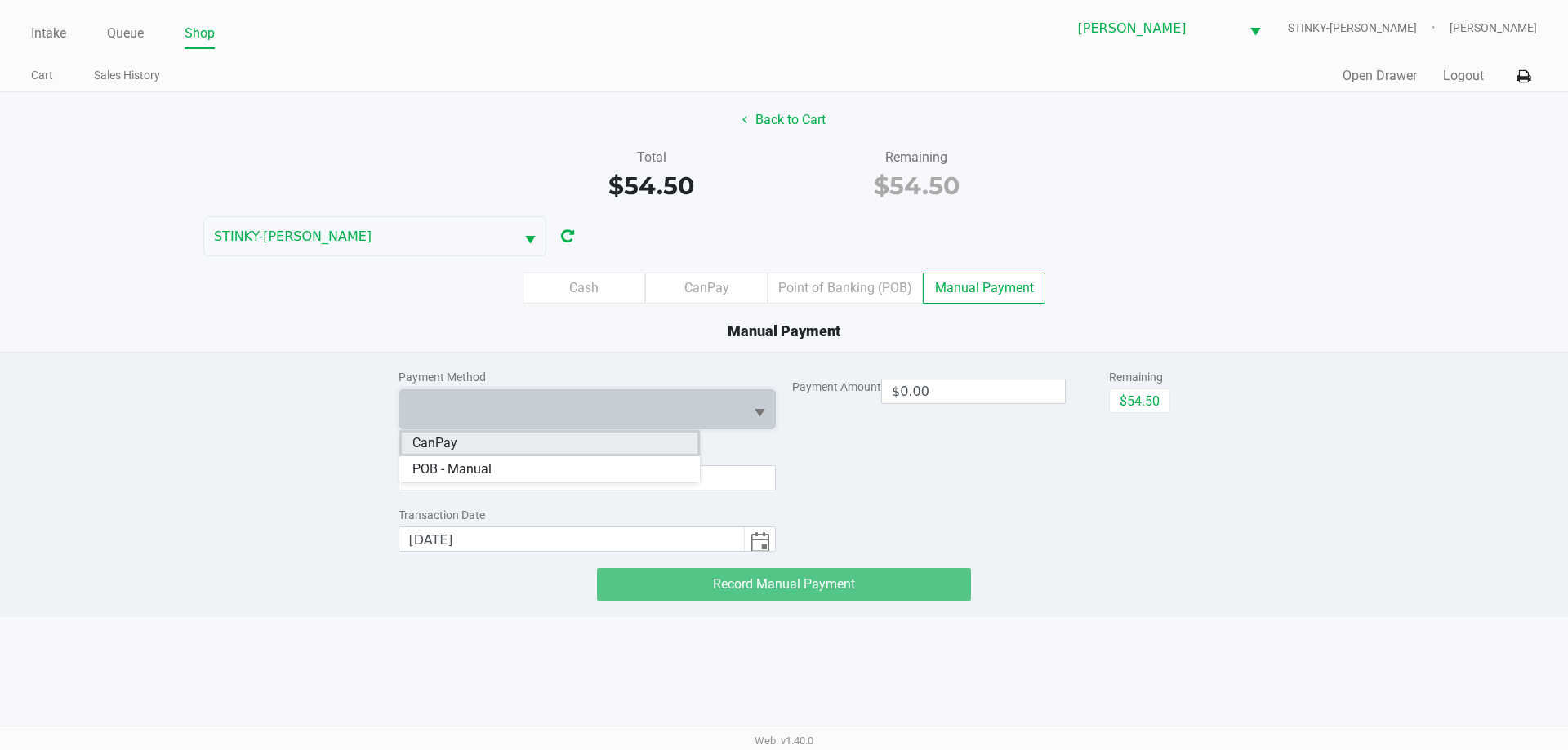
click at [520, 440] on li "CanPay" at bounding box center [550, 442] width 300 height 26
click at [1160, 404] on button "$54.50" at bounding box center [1140, 400] width 61 height 24
type input "$54.50"
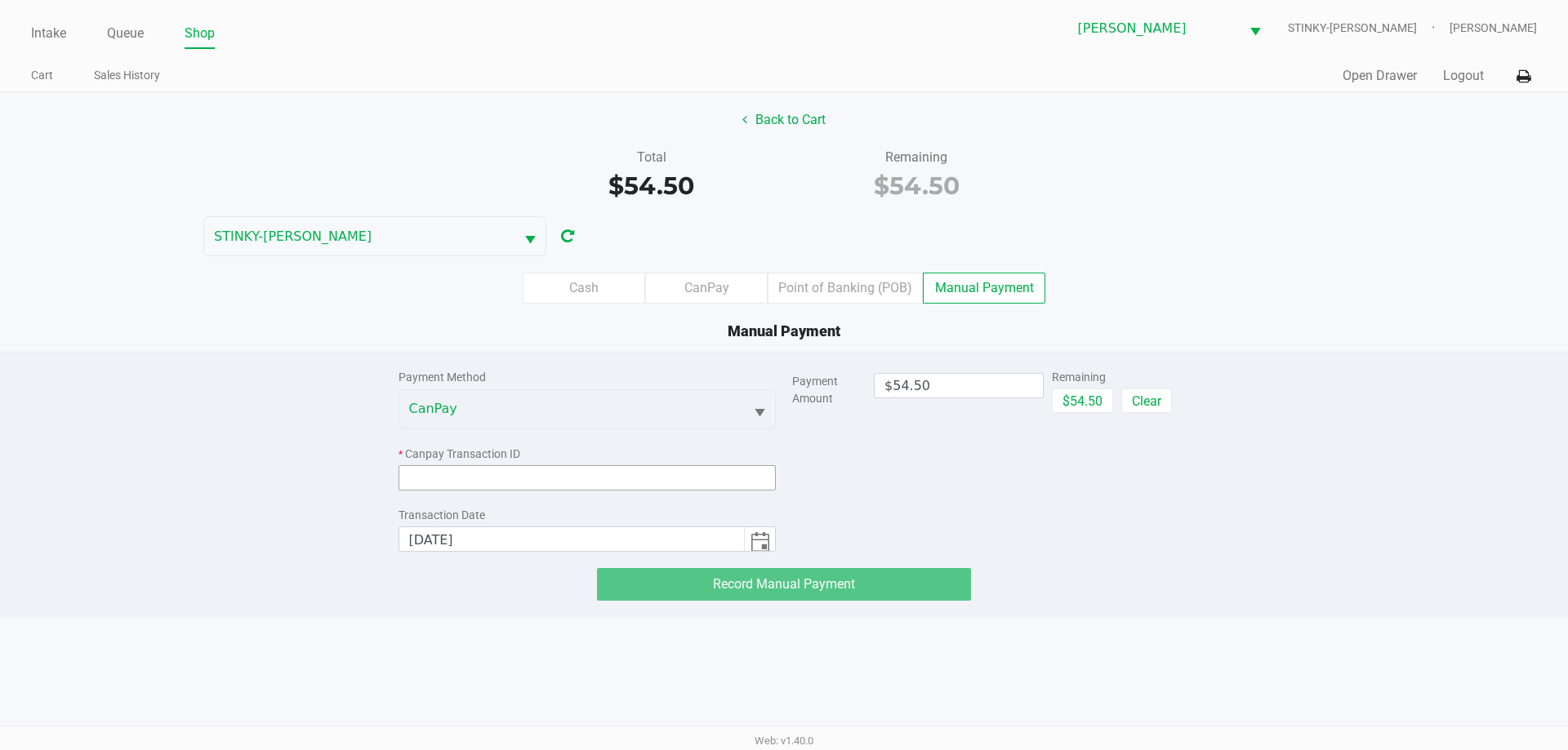
click at [597, 484] on input at bounding box center [587, 478] width 378 height 25
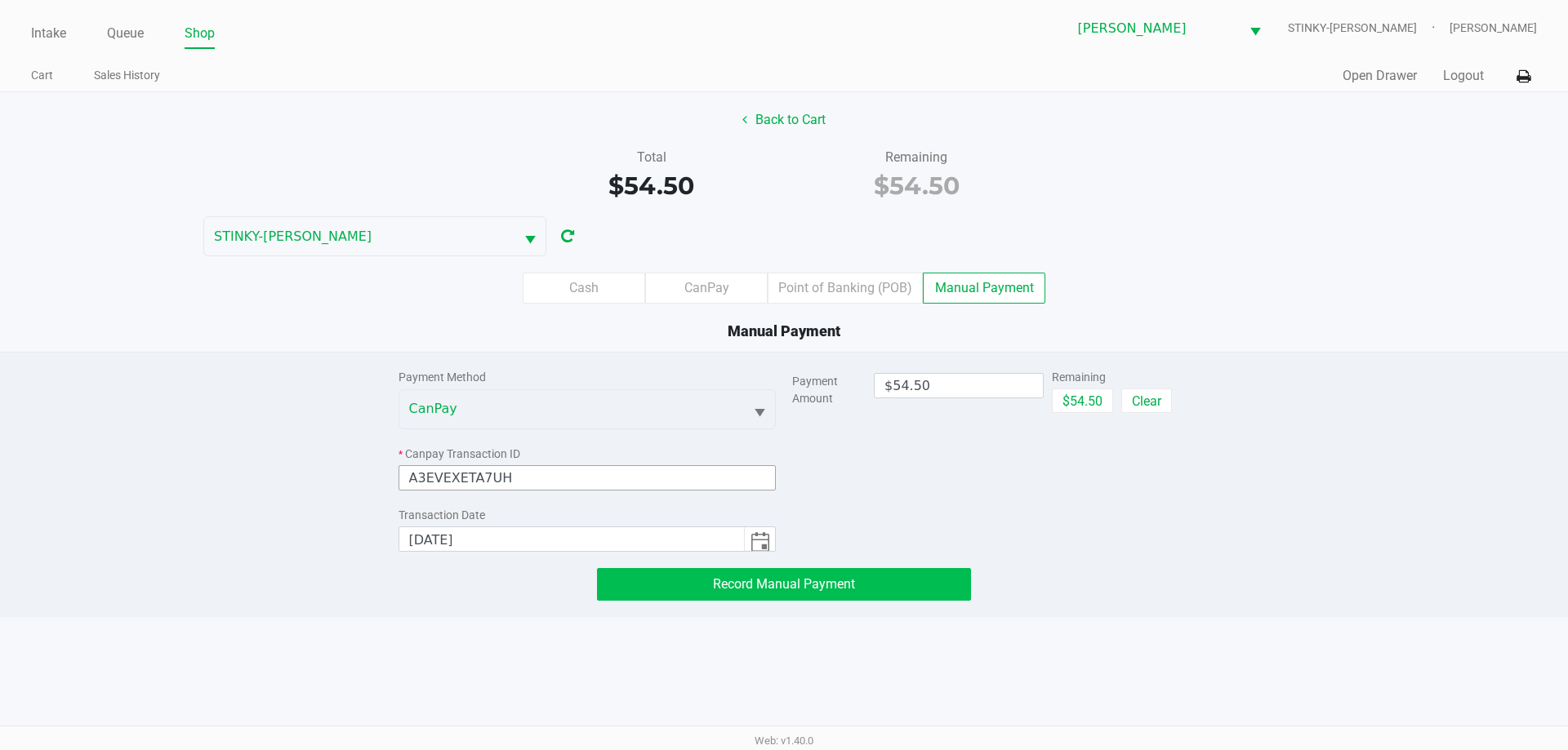
type input "A3EVEXETA7UH"
click at [845, 587] on span "Record Manual Payment" at bounding box center [784, 584] width 142 height 15
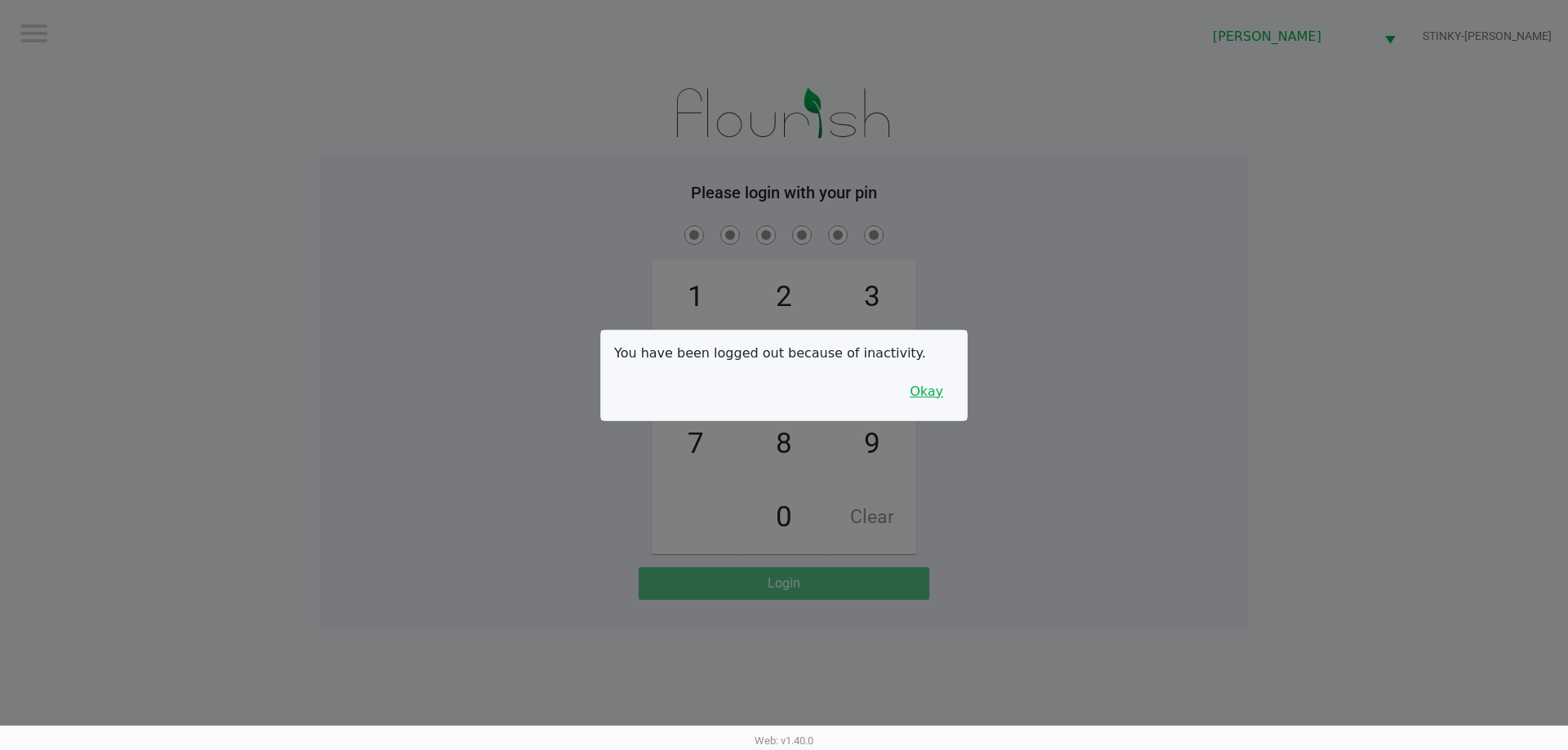
click at [940, 398] on button "Okay" at bounding box center [926, 391] width 55 height 31
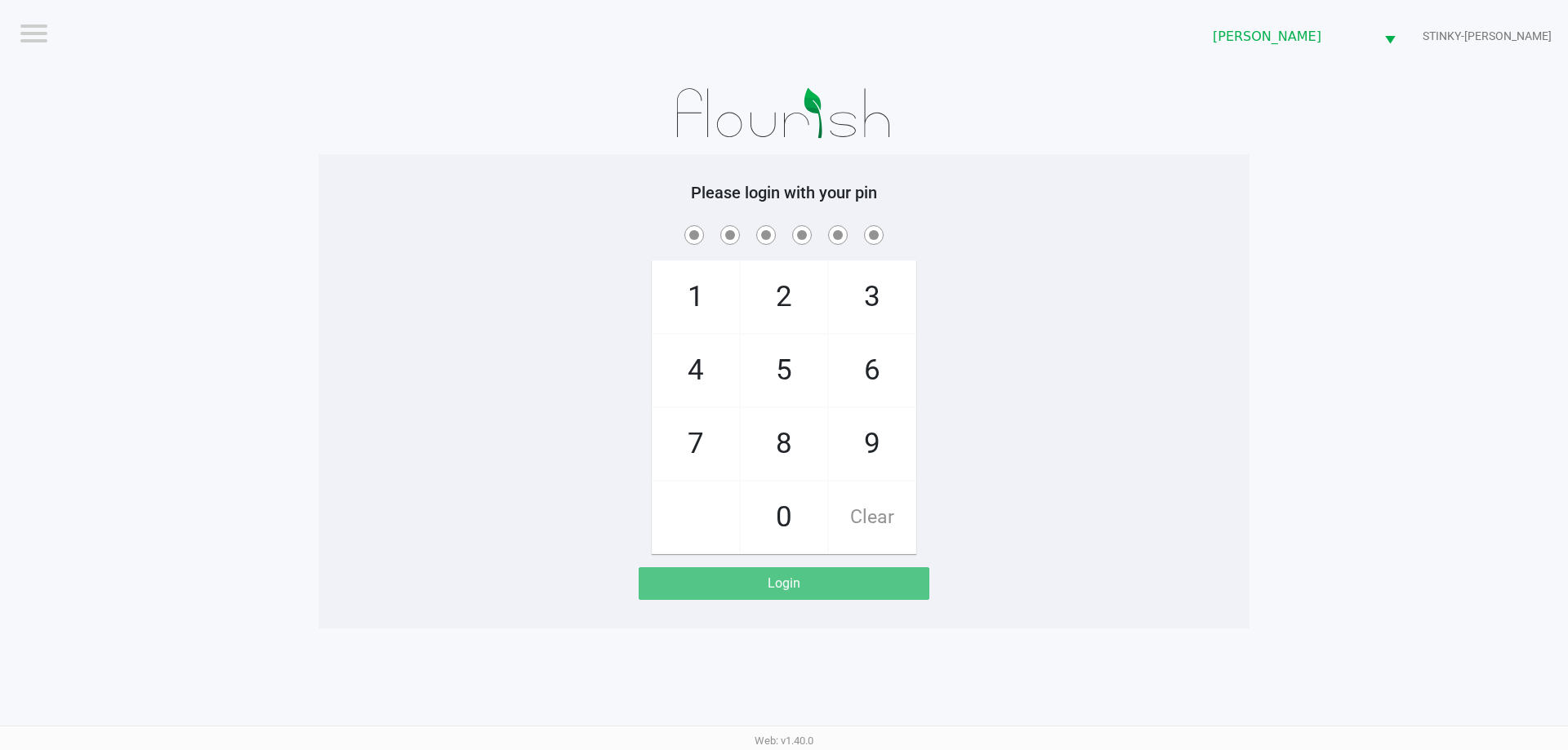
click at [970, 374] on div "1 4 7 2 5 8 0 3 6 9 Clear" at bounding box center [784, 388] width 931 height 332
checkbox input "true"
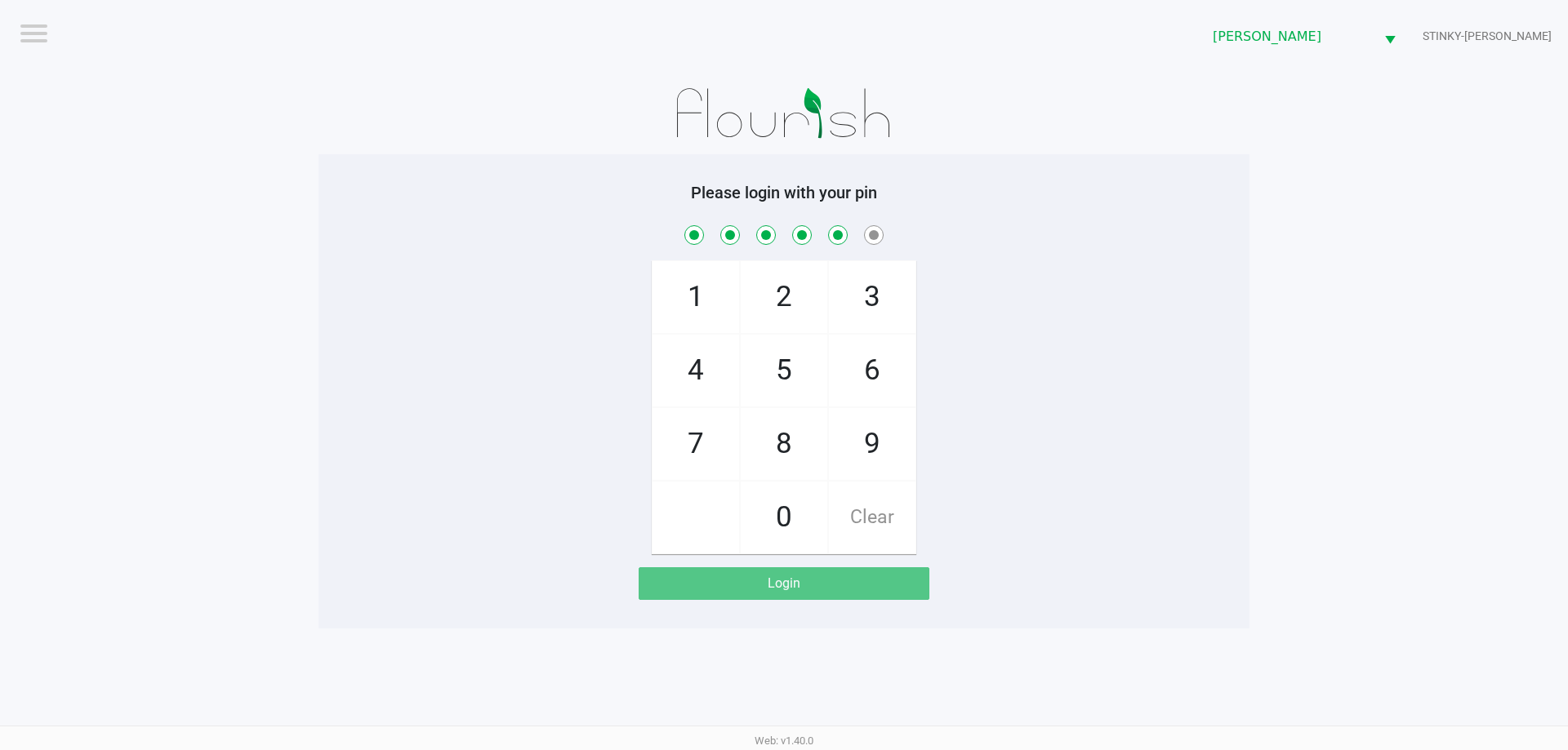
checkbox input "true"
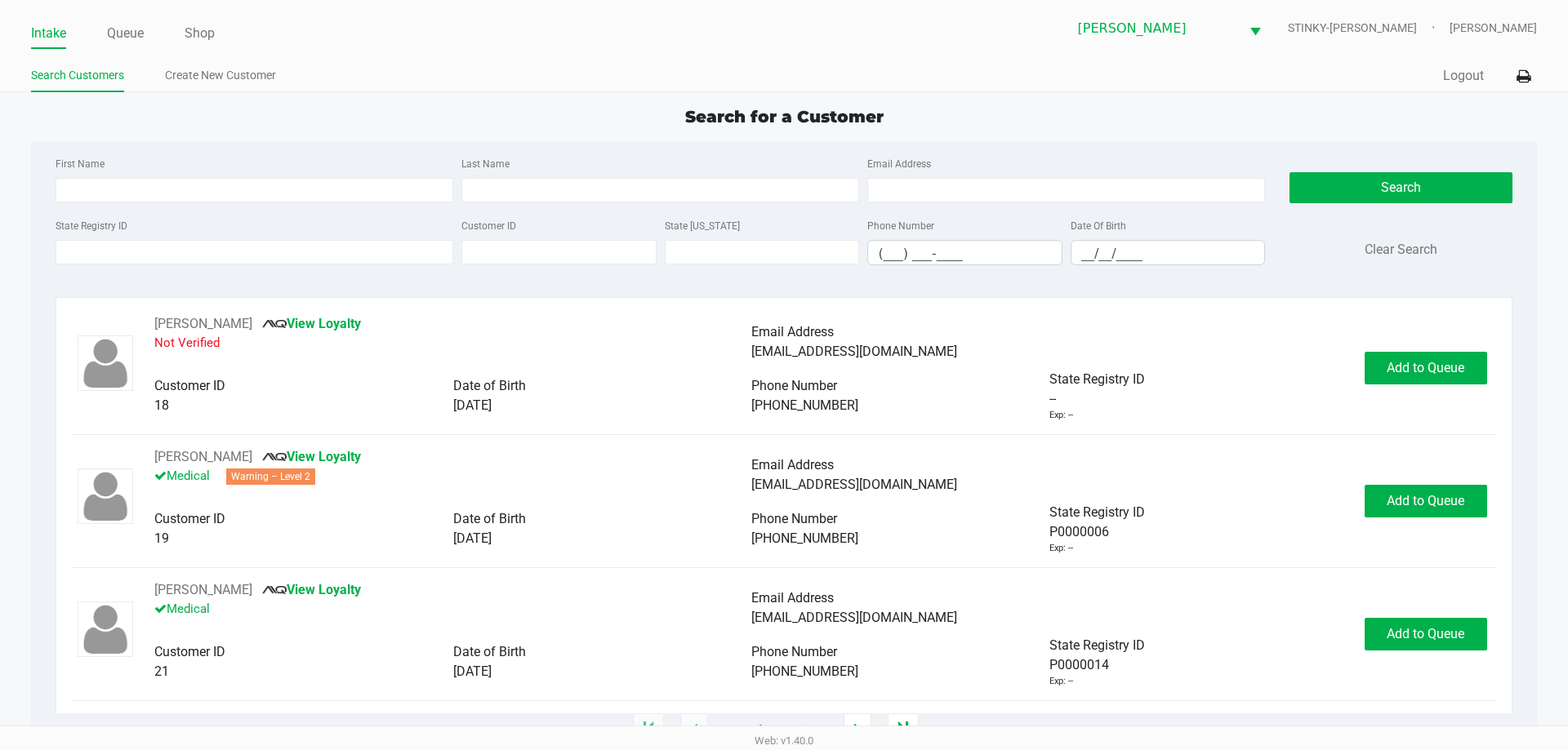
click at [506, 129] on div "Search for a Customer" at bounding box center [784, 116] width 1529 height 24
type input "SCOTT"
type input "BARBER"
type input "04/20/1965"
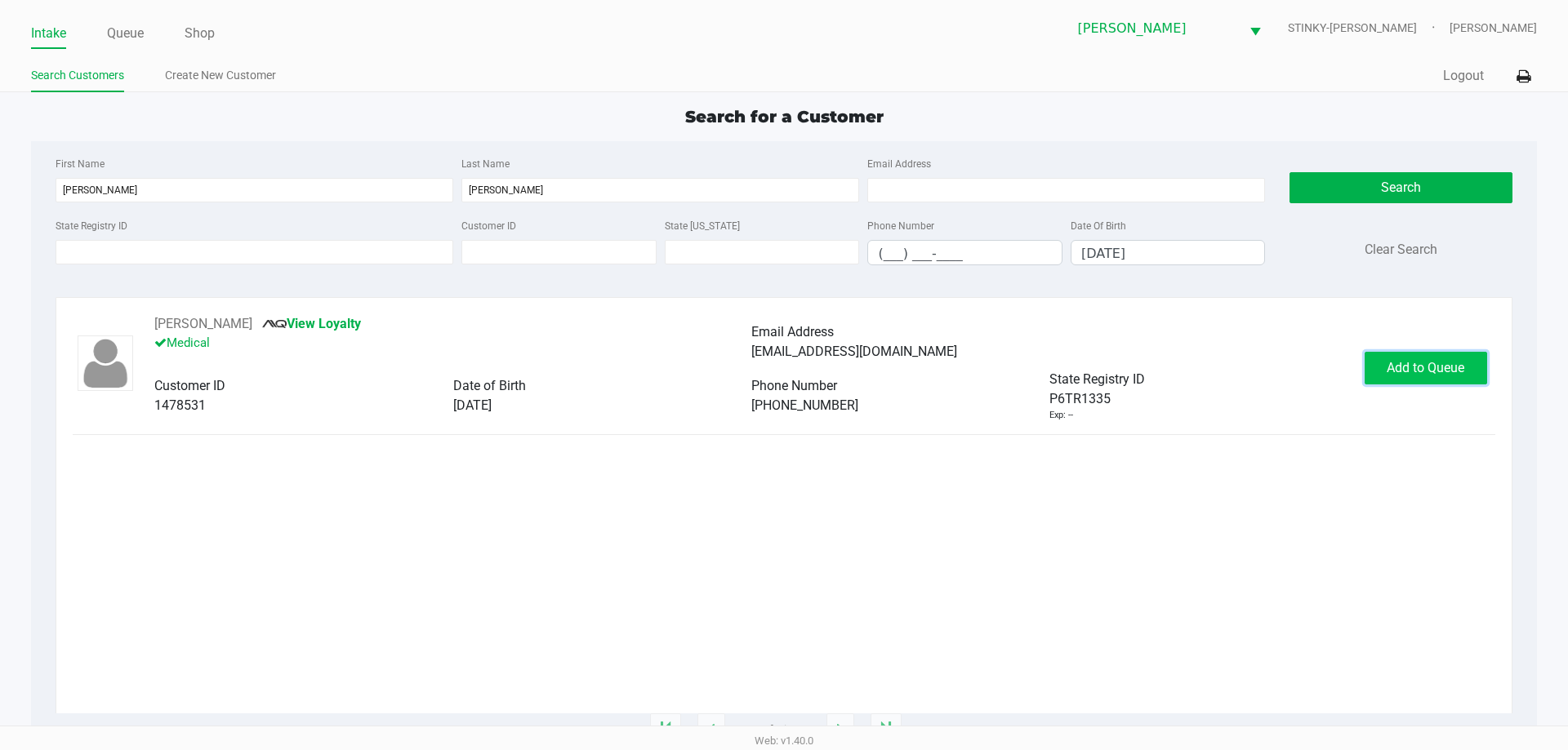
click at [1426, 358] on button "Add to Queue" at bounding box center [1426, 368] width 122 height 32
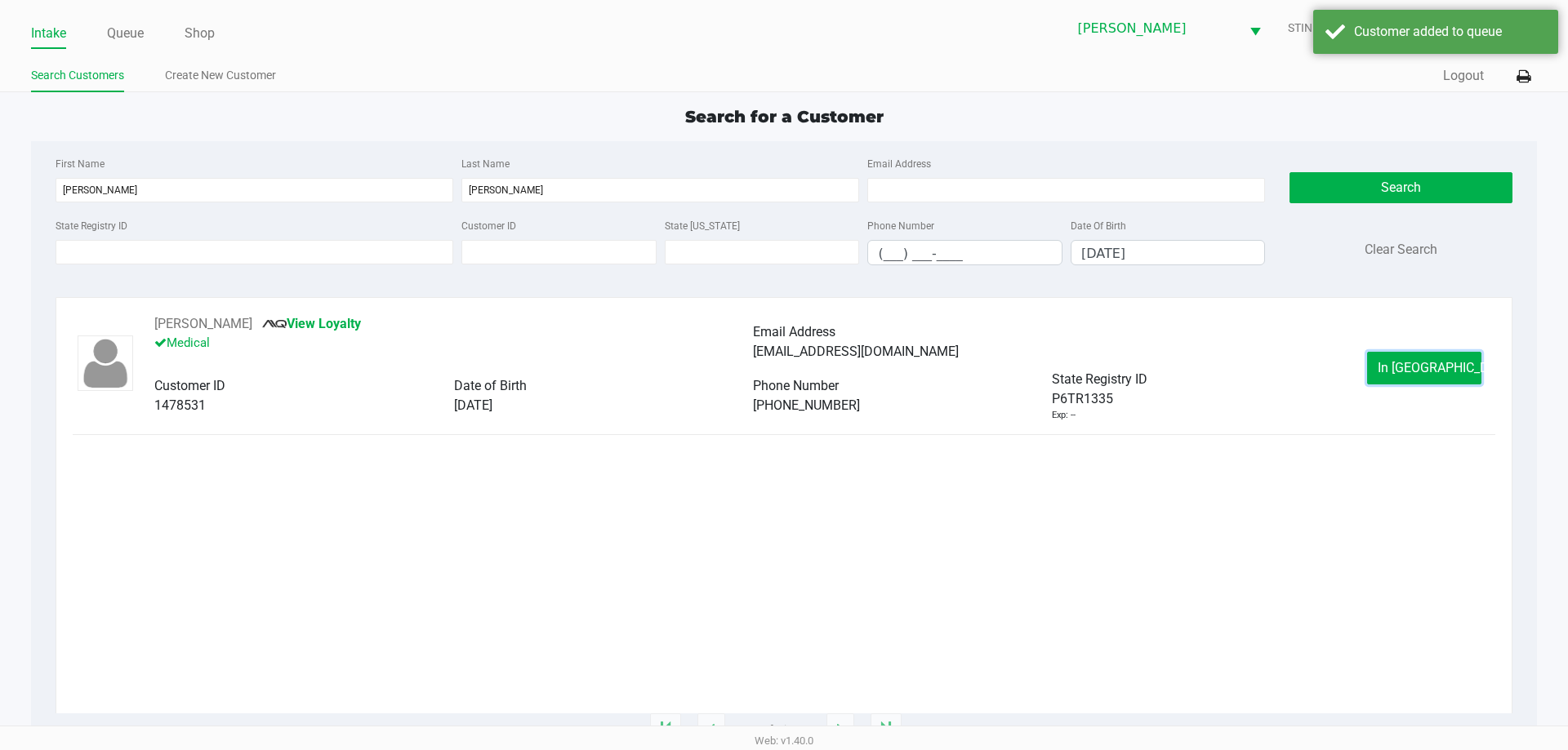
click at [1406, 378] on button "In Queue" at bounding box center [1424, 368] width 114 height 32
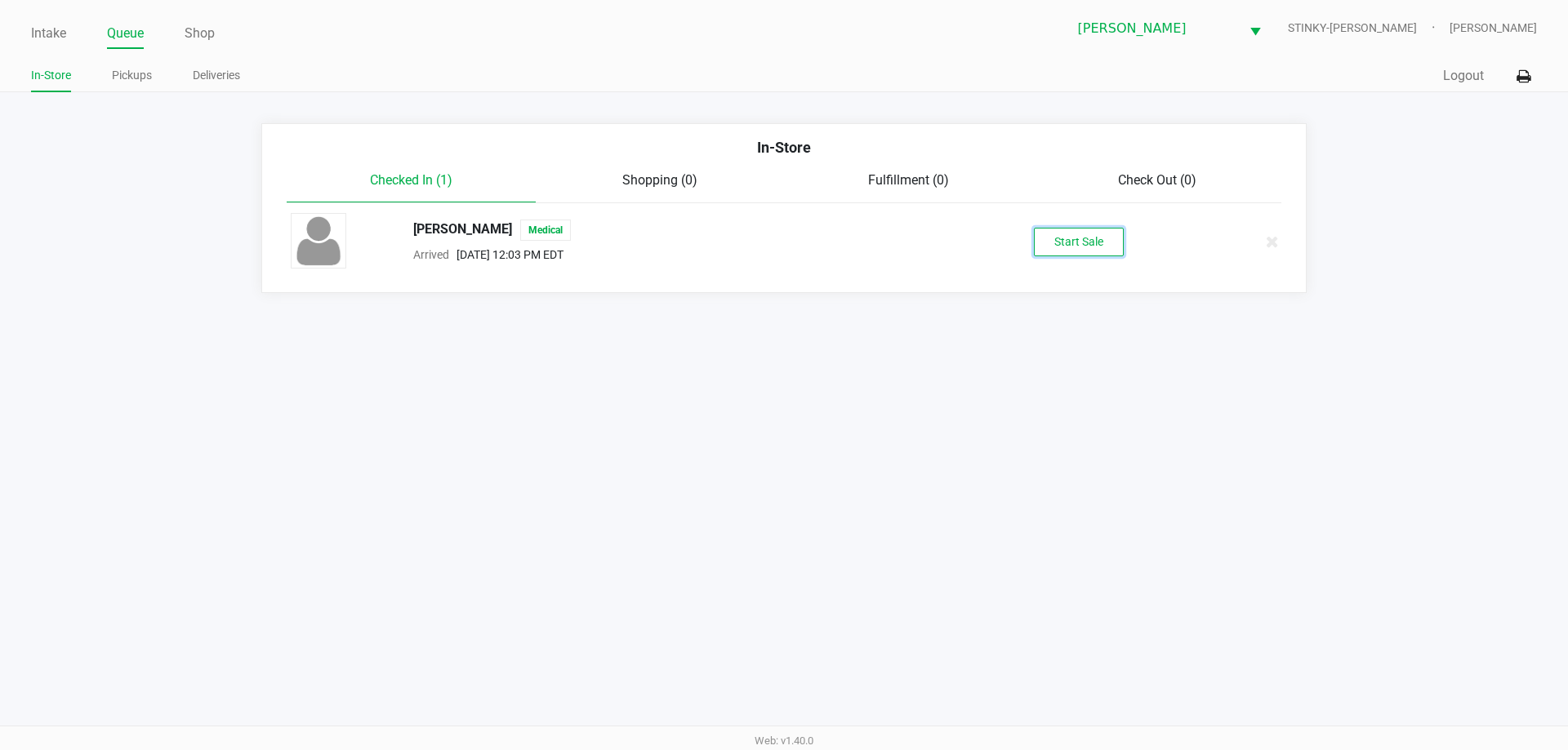
drag, startPoint x: 1102, startPoint y: 237, endPoint x: 1092, endPoint y: 228, distance: 13.5
click at [1096, 240] on button "Start Sale" at bounding box center [1079, 242] width 90 height 29
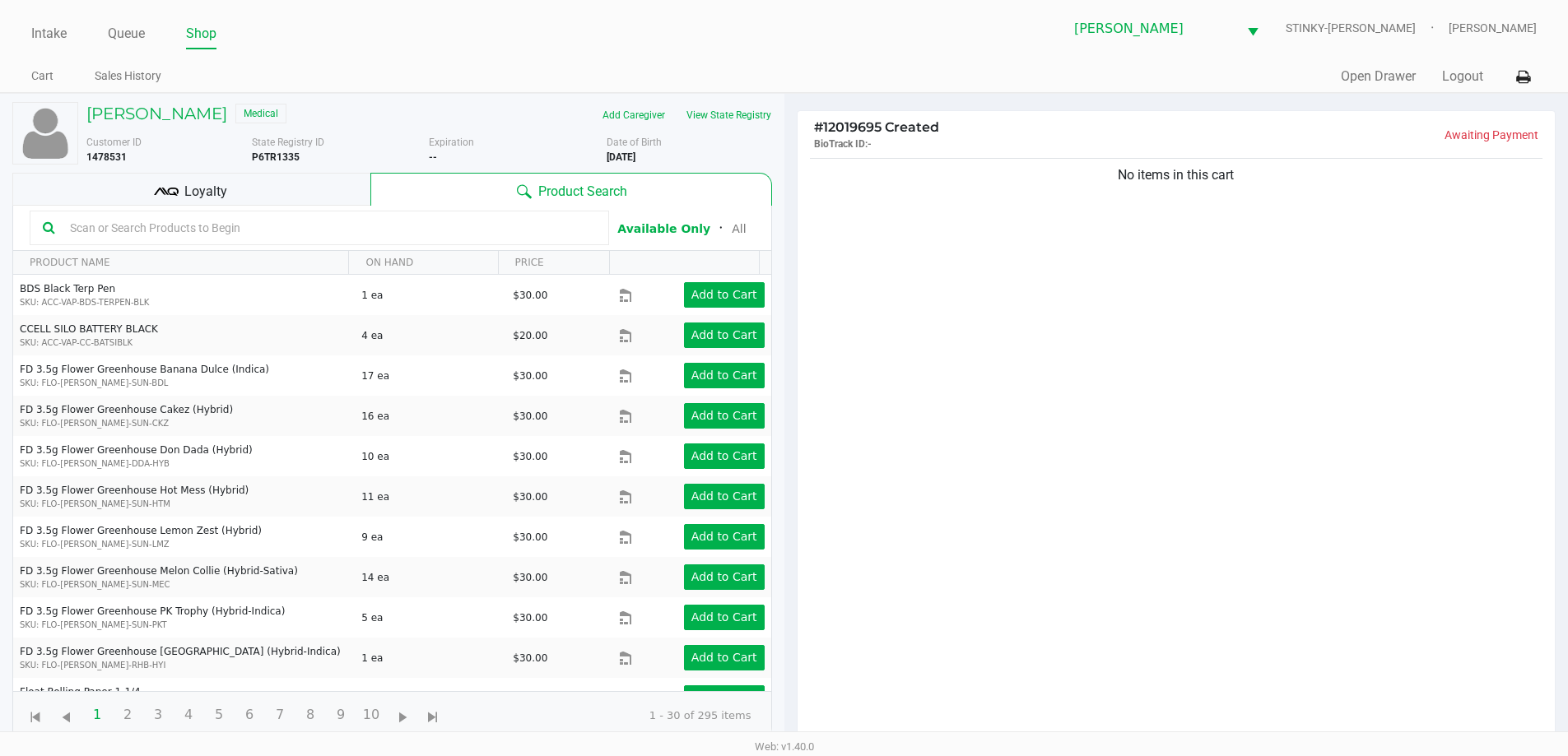
click at [1100, 239] on div "No items in this cart" at bounding box center [1177, 453] width 758 height 597
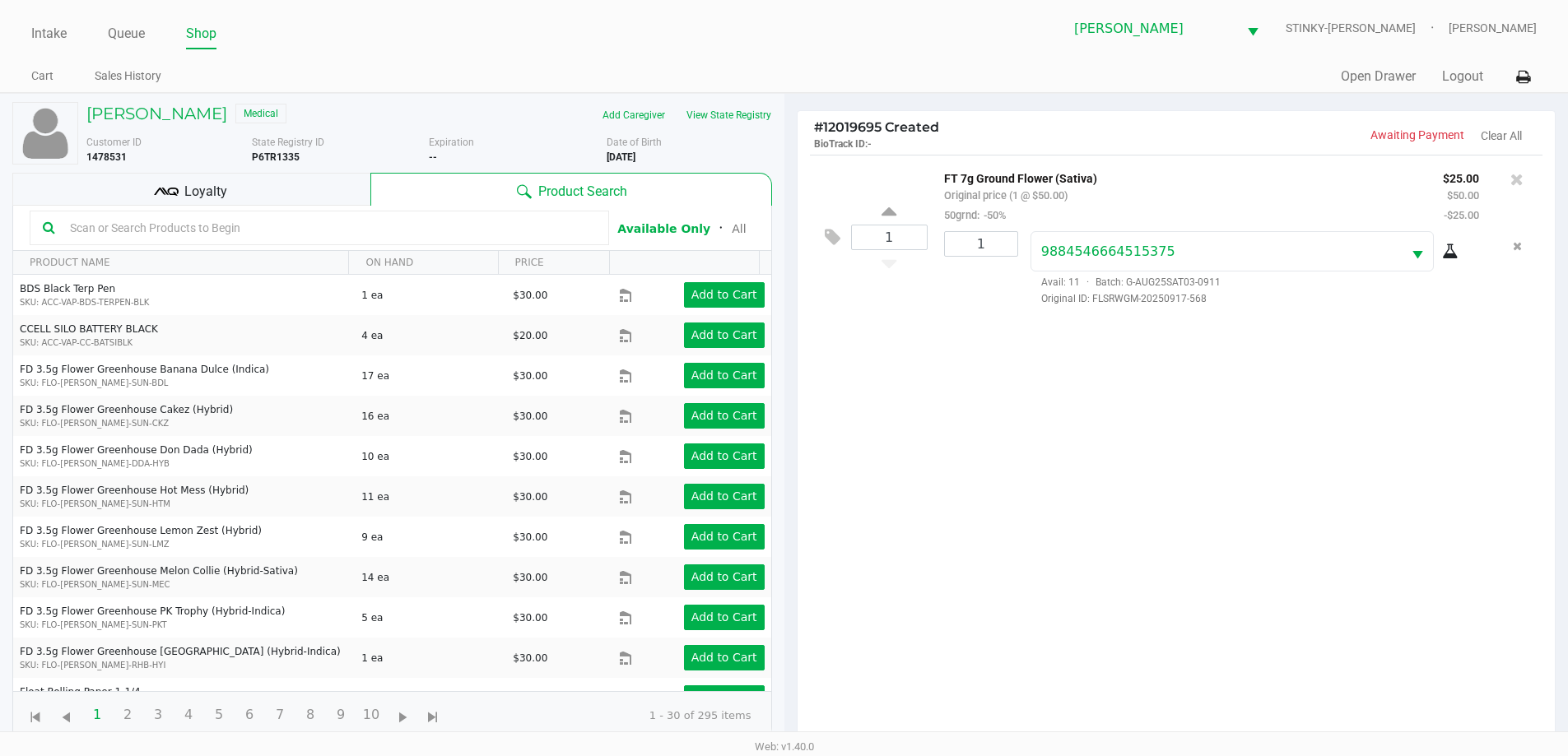
click at [232, 183] on div "Loyalty" at bounding box center [191, 189] width 358 height 33
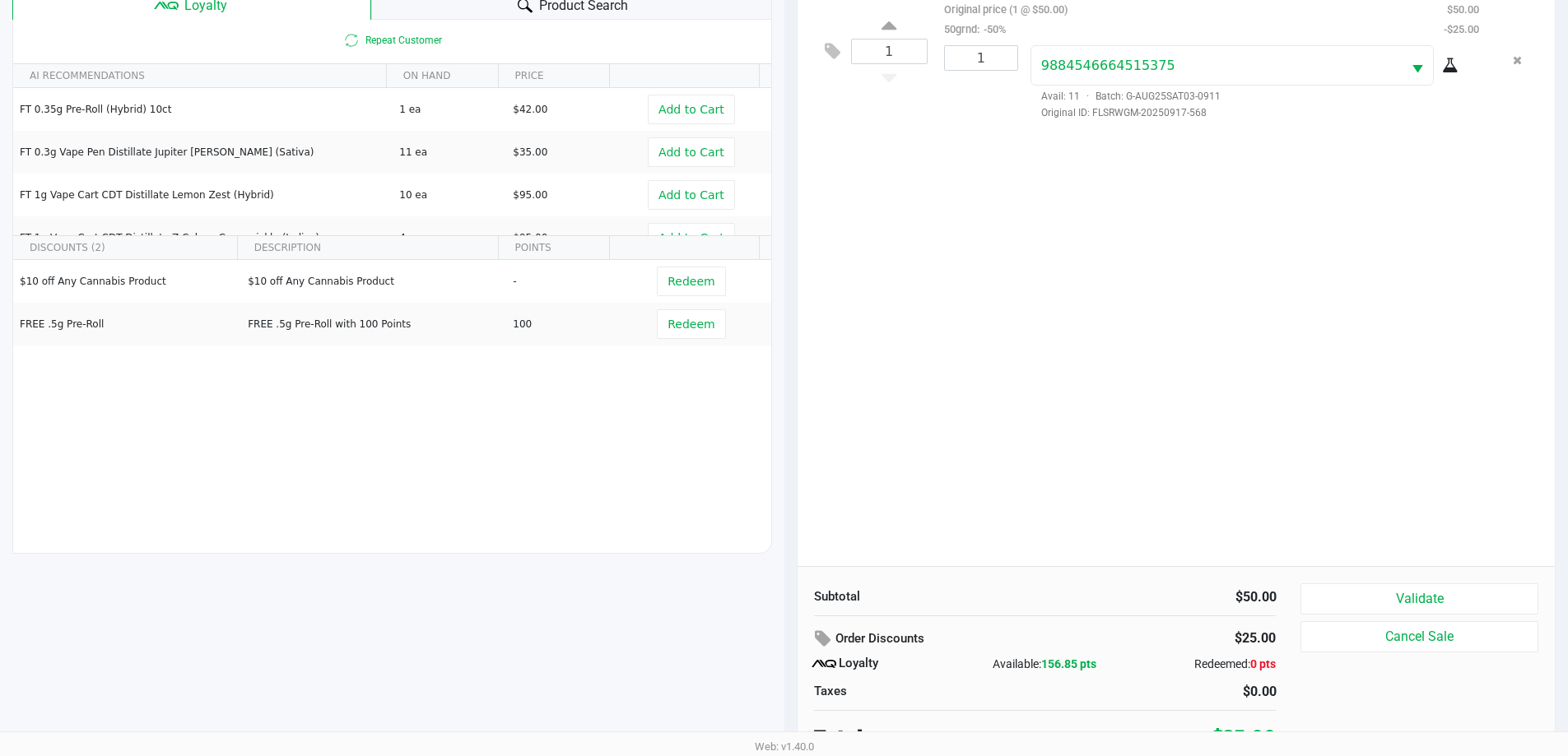
scroll to position [198, 0]
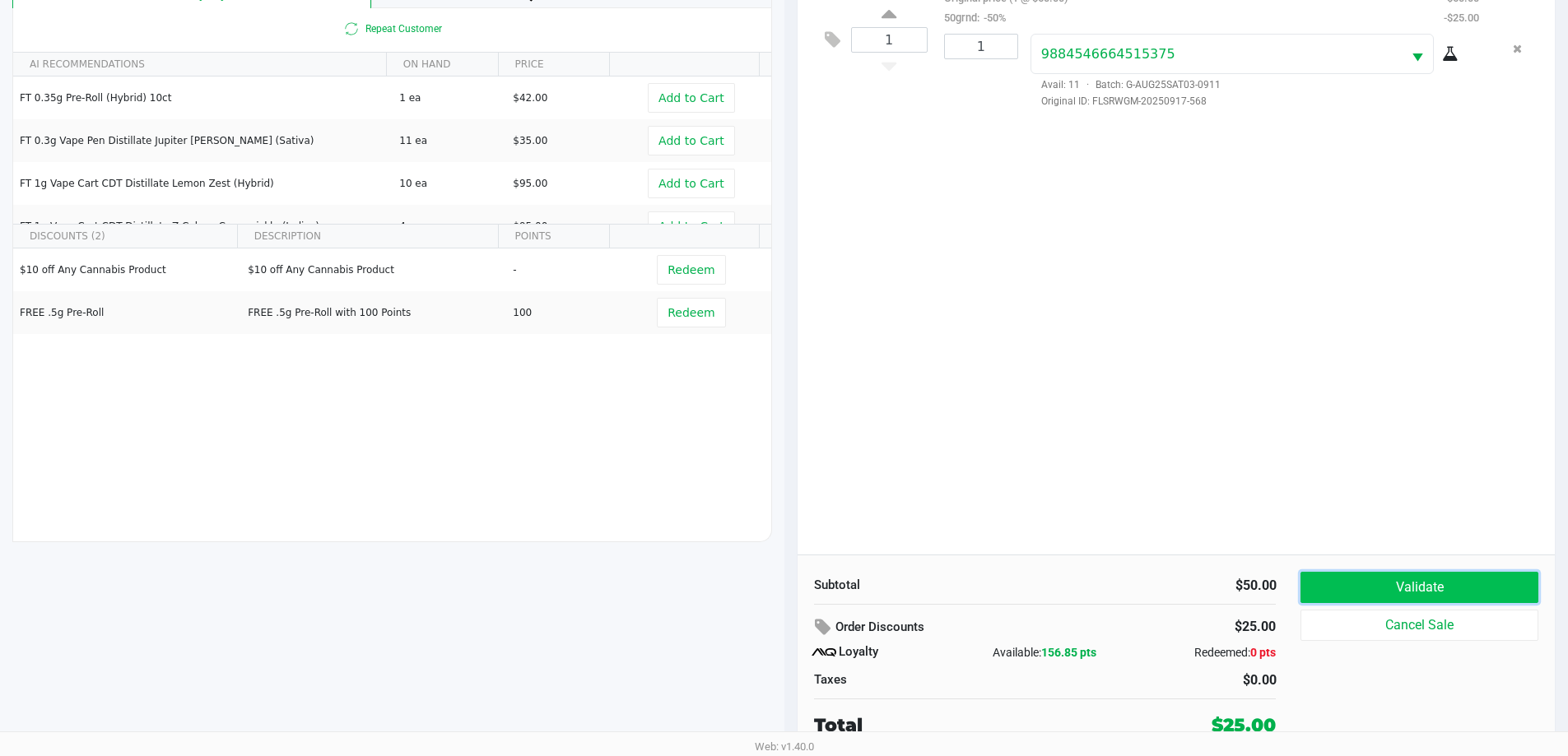
click at [1394, 581] on button "Validate" at bounding box center [1418, 587] width 237 height 31
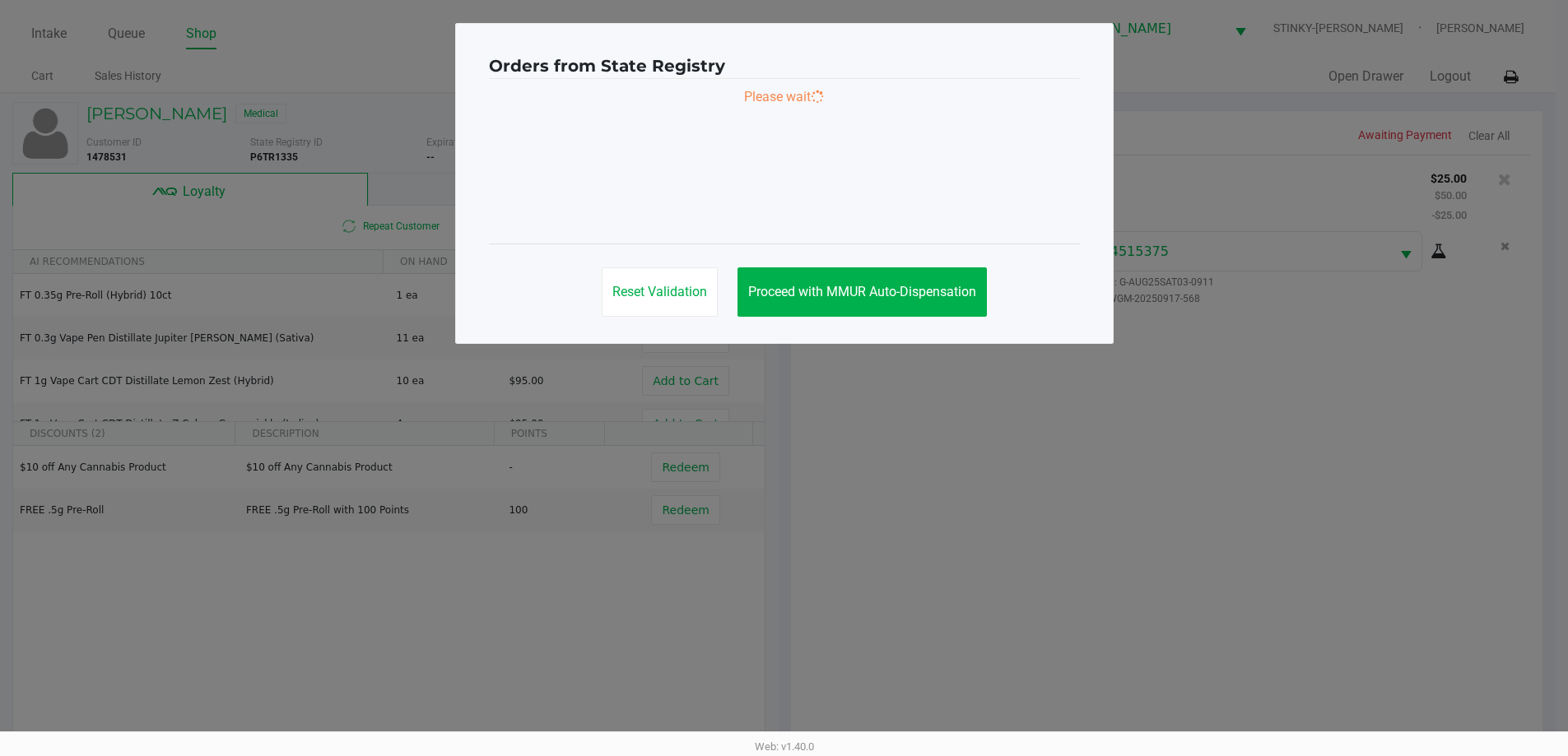
scroll to position [0, 0]
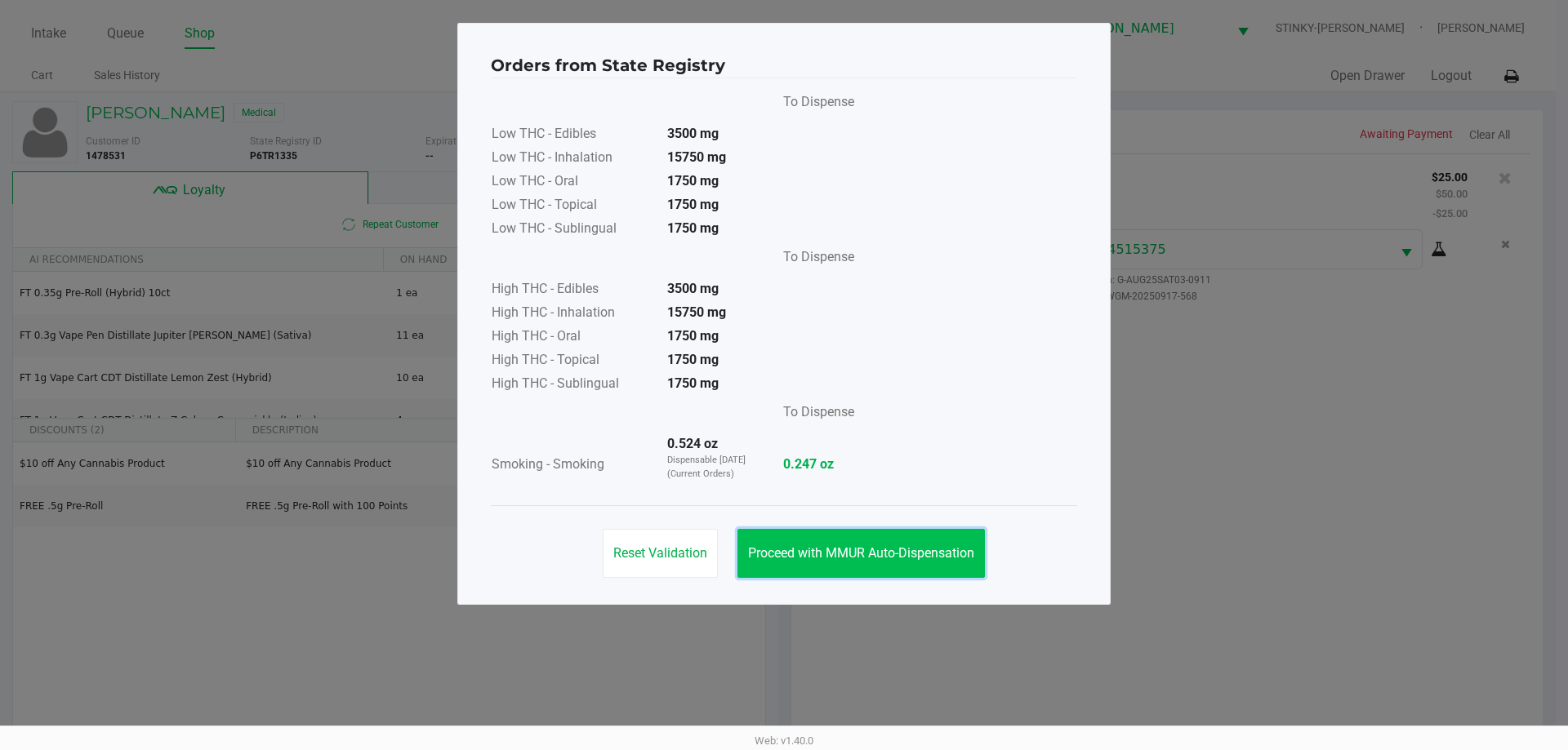
click at [849, 537] on button "Proceed with MMUR Auto-Dispensation" at bounding box center [861, 553] width 247 height 49
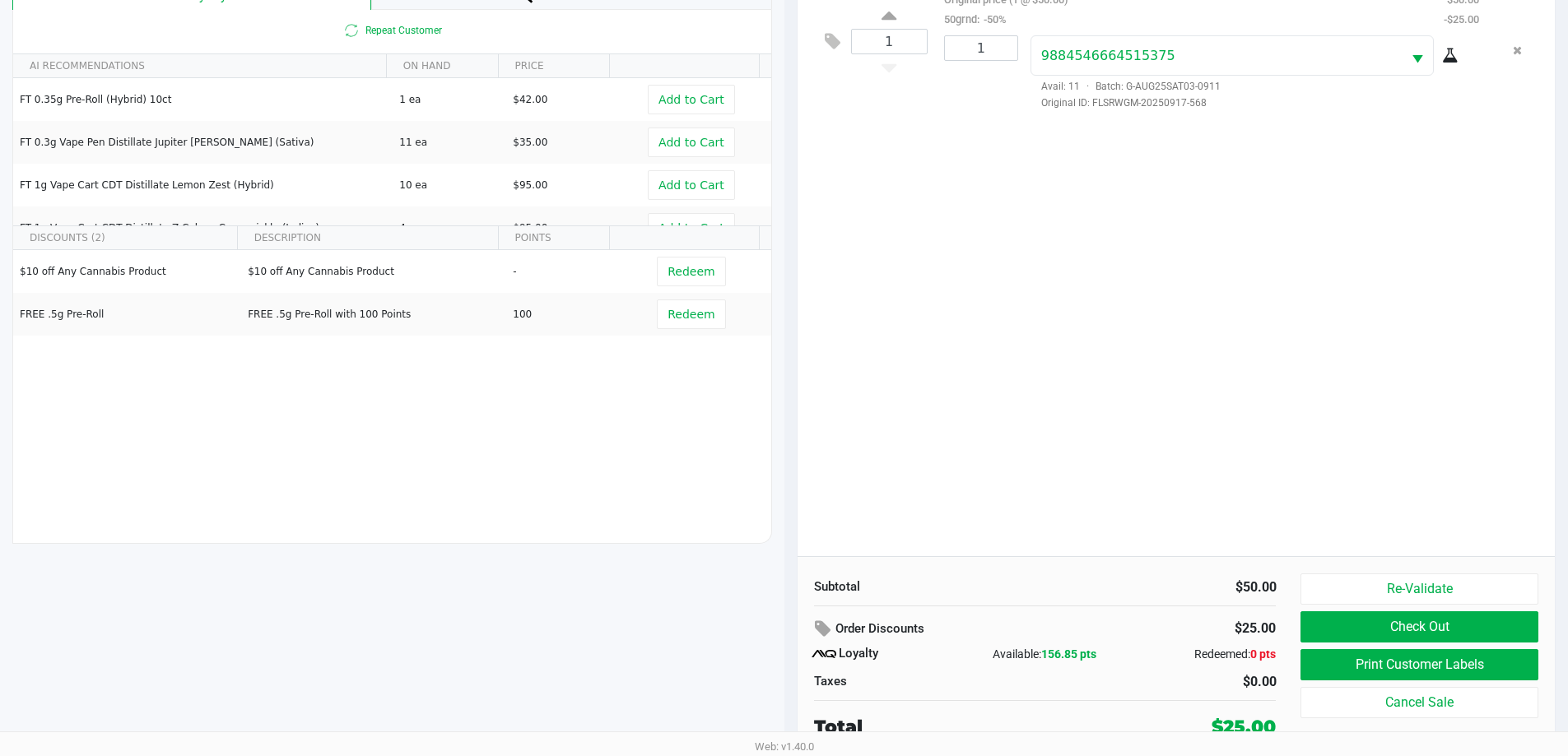
scroll to position [198, 0]
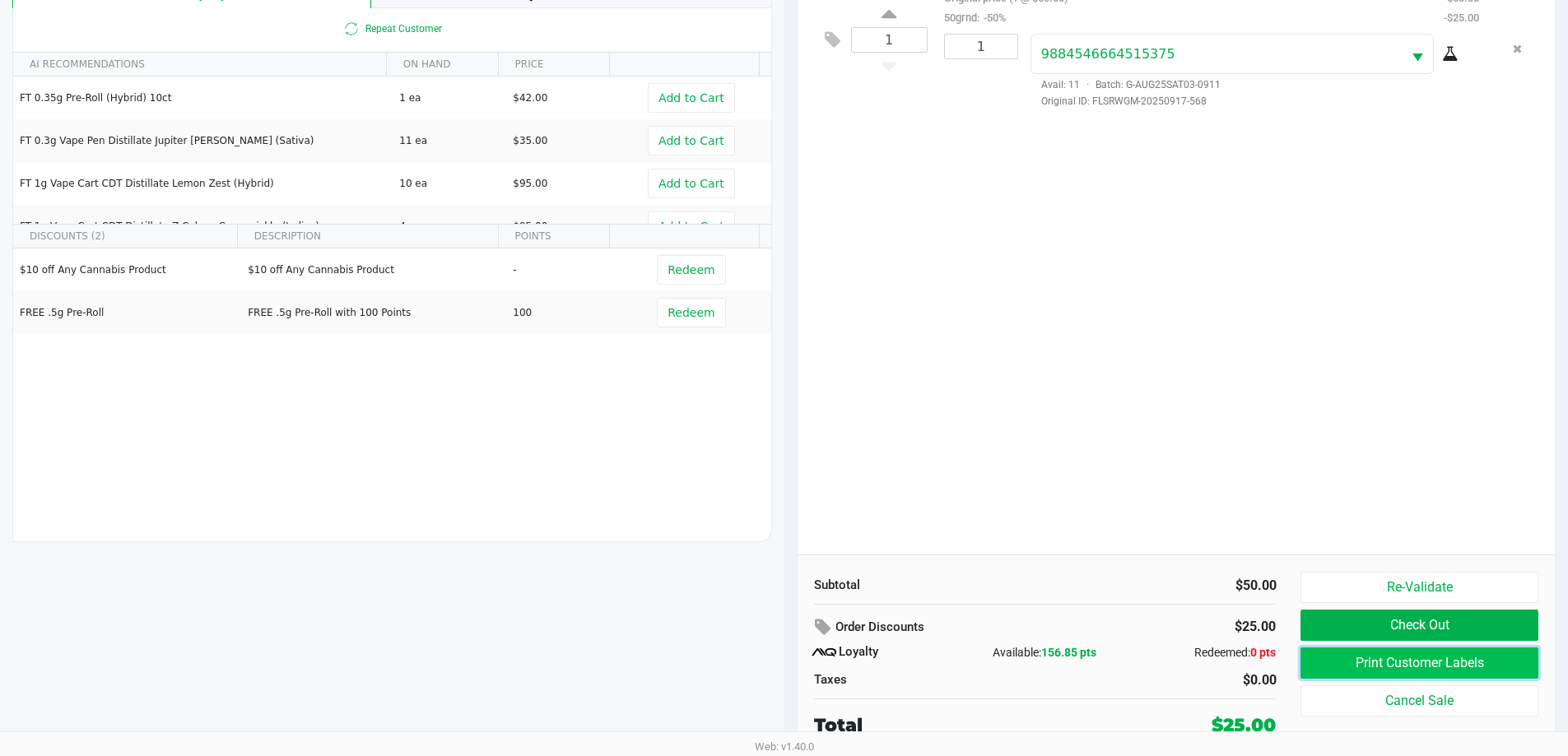
click at [1358, 655] on button "Print Customer Labels" at bounding box center [1418, 663] width 237 height 31
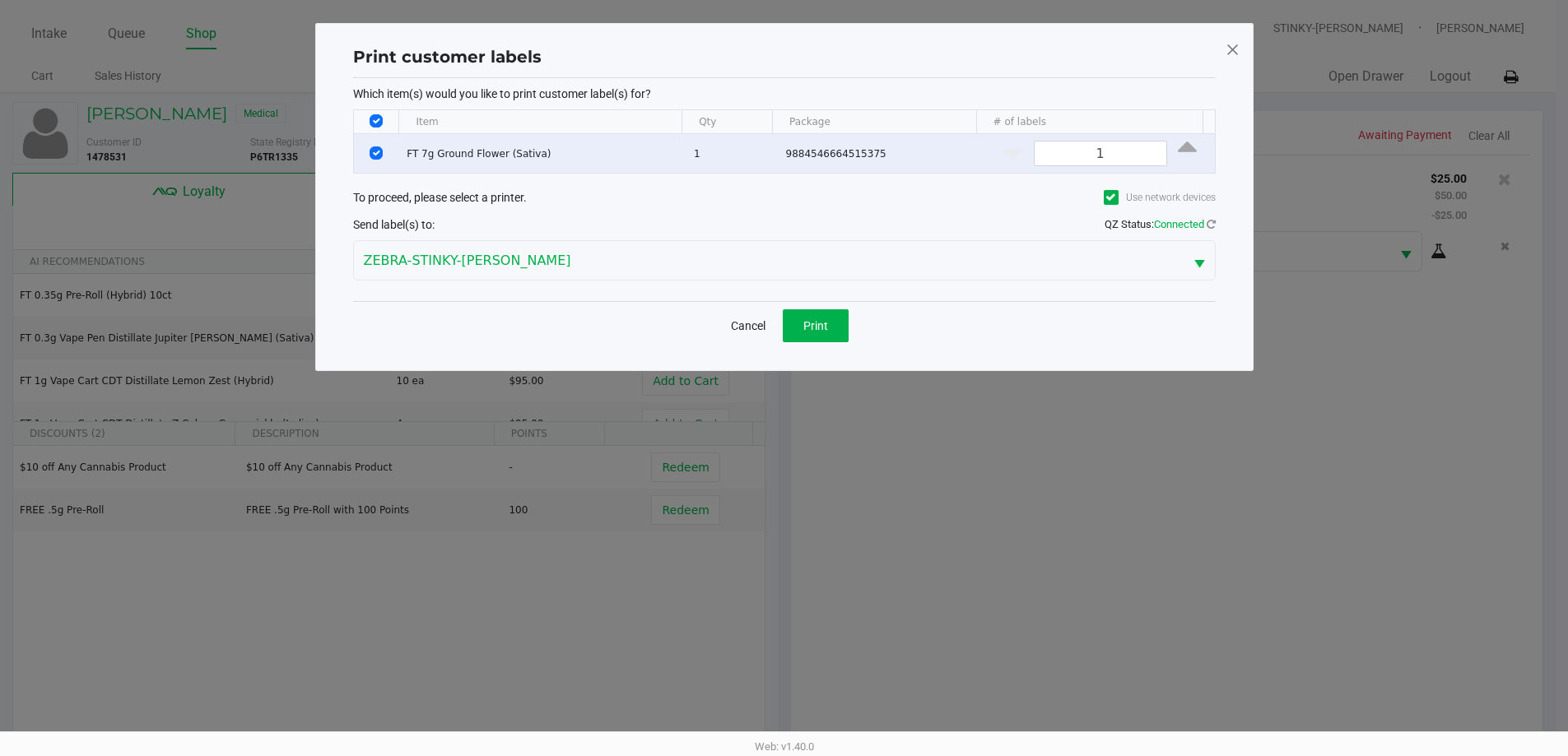
scroll to position [0, 0]
click at [735, 317] on button "Cancel" at bounding box center [755, 325] width 56 height 33
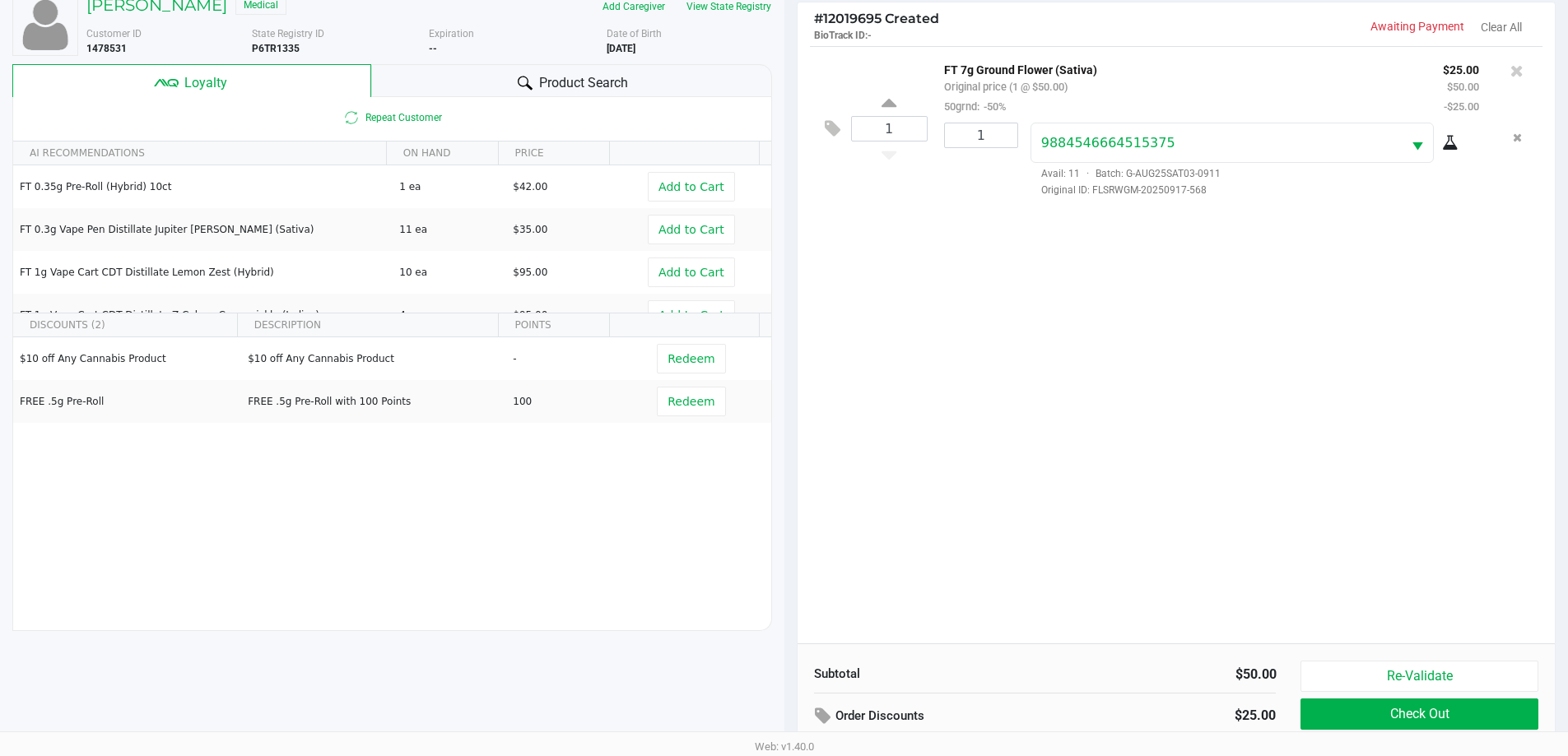
scroll to position [198, 0]
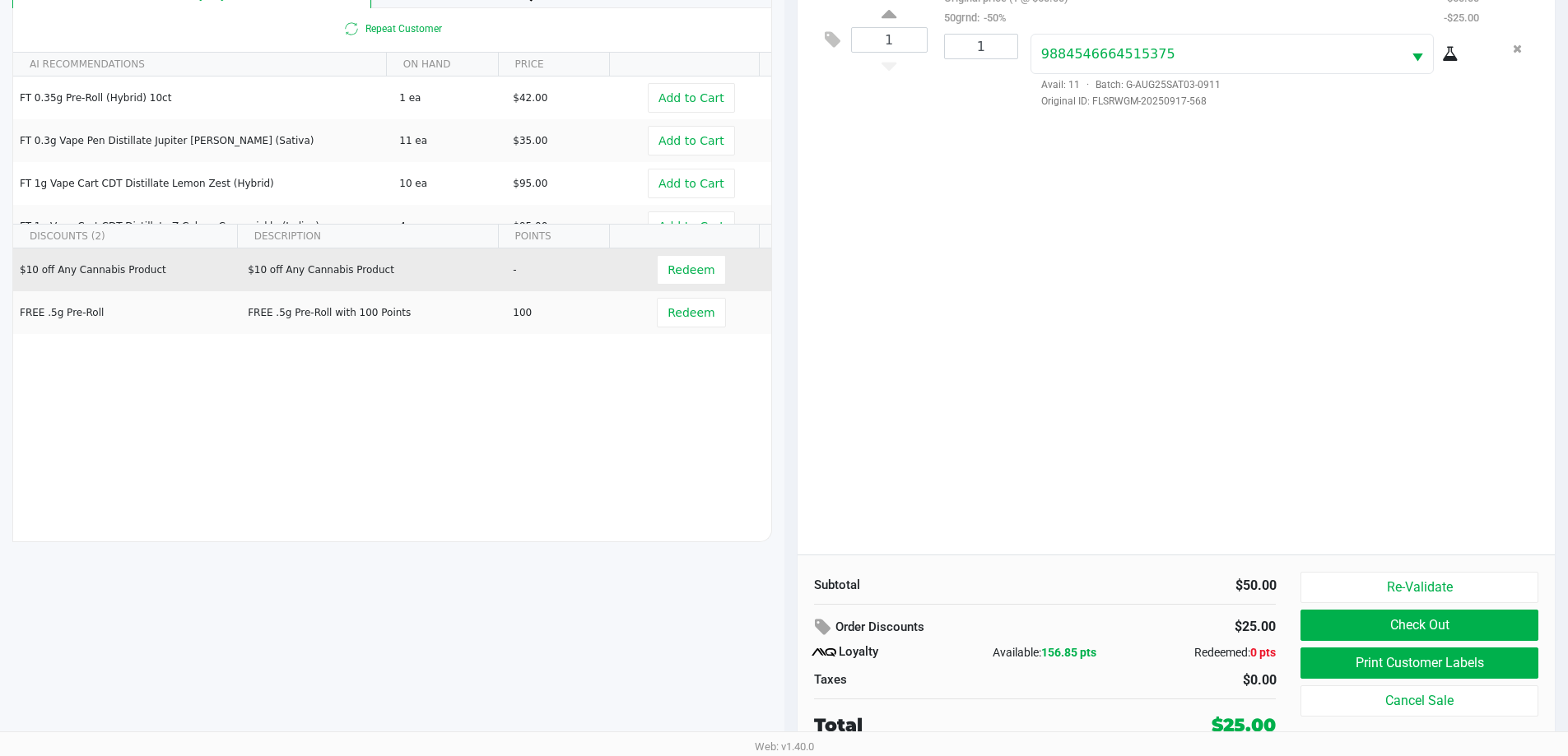
drag, startPoint x: 415, startPoint y: 267, endPoint x: 210, endPoint y: 263, distance: 205.0
click at [210, 263] on tr "$10 off Any Cannabis Product $10 off Any Cannabis Product - Redeem" at bounding box center [393, 269] width 758 height 43
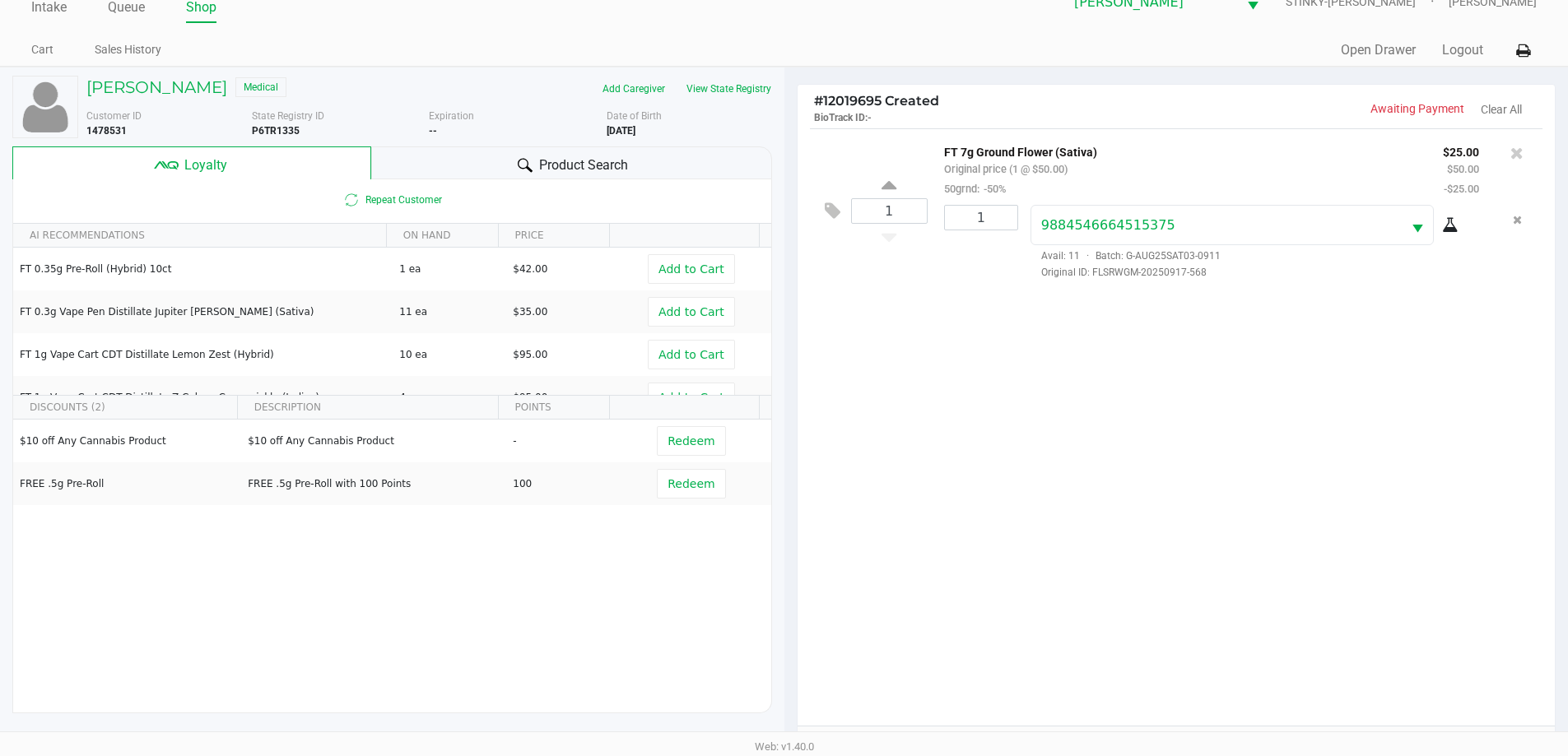
scroll to position [0, 0]
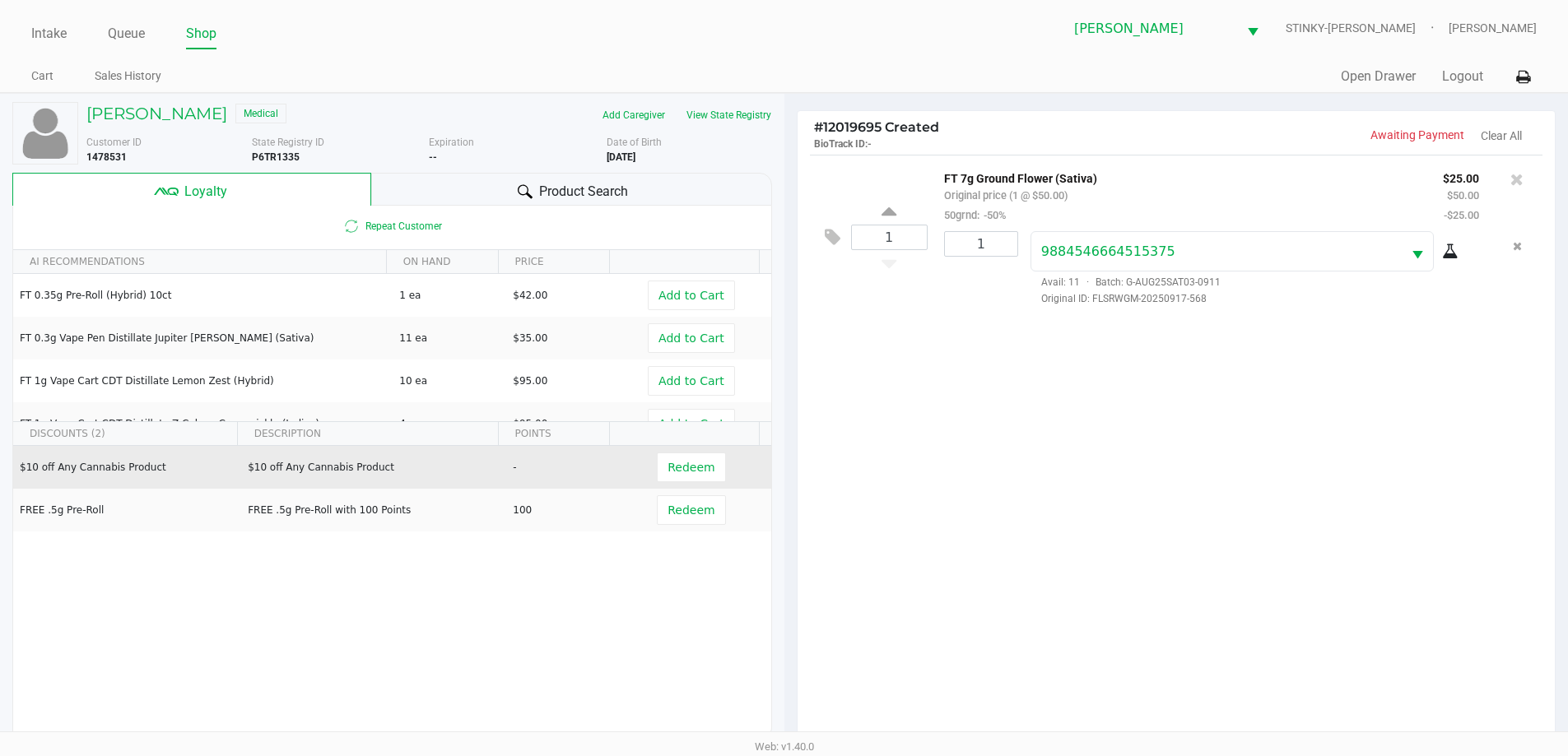
click at [395, 468] on td "$10 off Any Cannabis Product" at bounding box center [373, 467] width 265 height 43
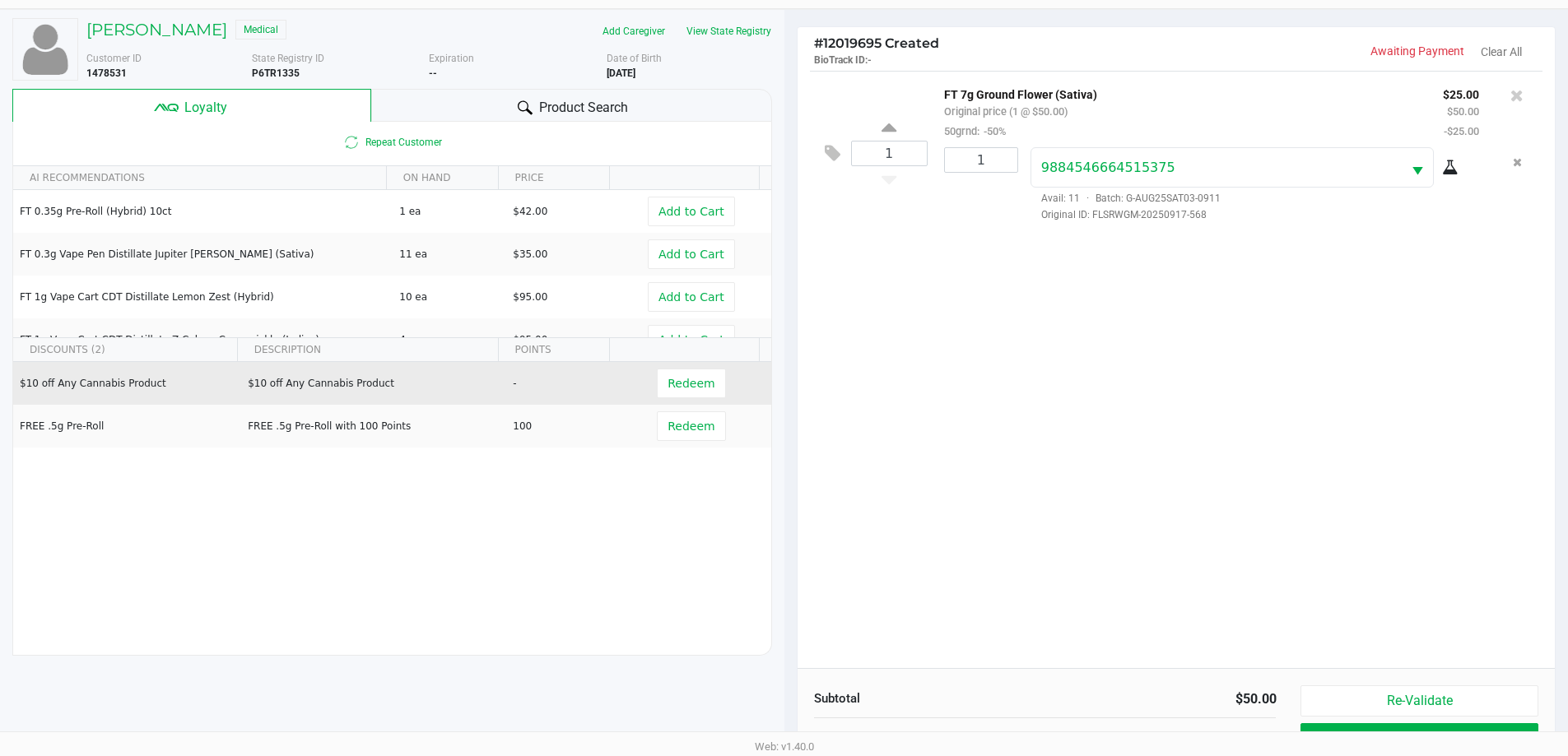
scroll to position [198, 0]
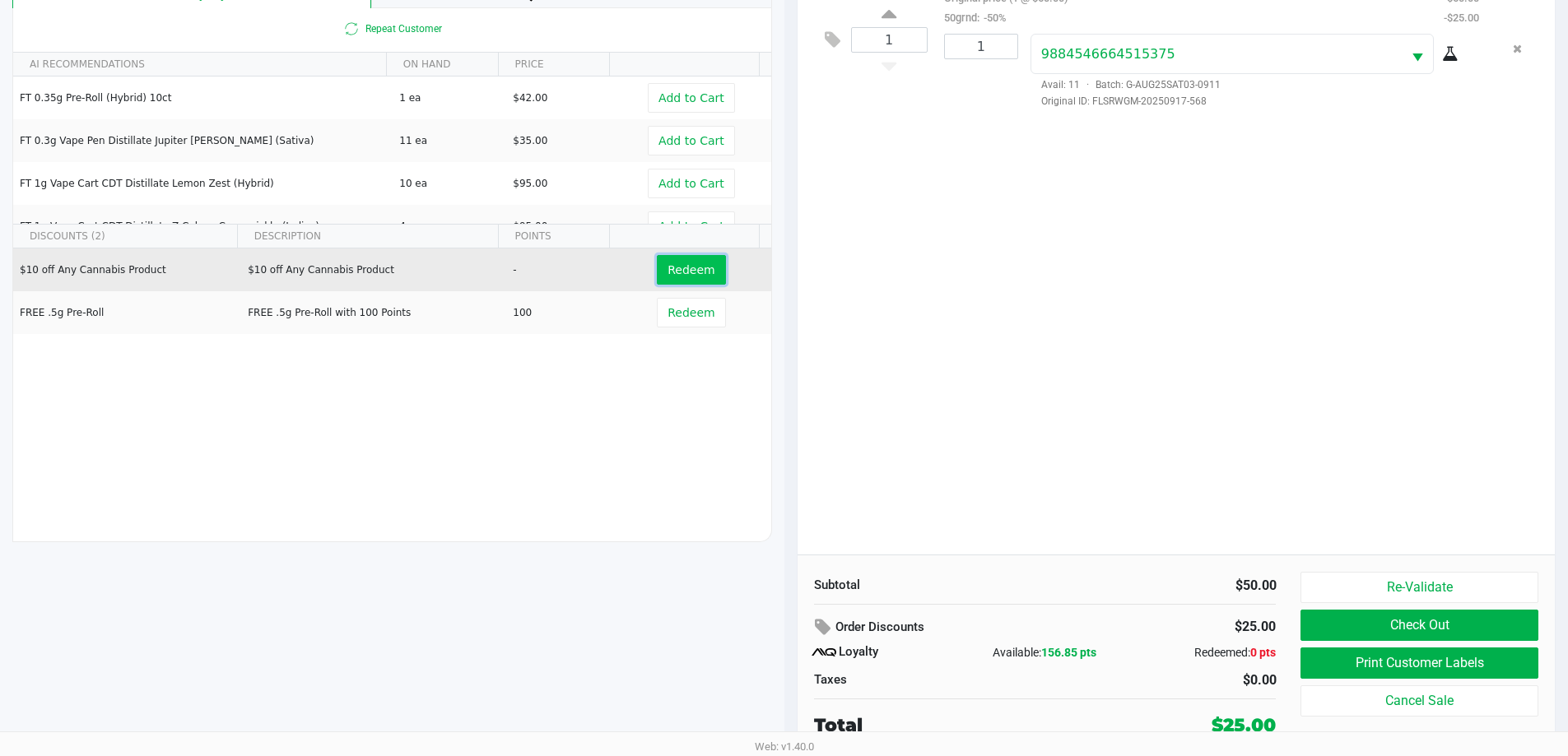
click at [680, 276] on span "Redeem" at bounding box center [691, 269] width 47 height 14
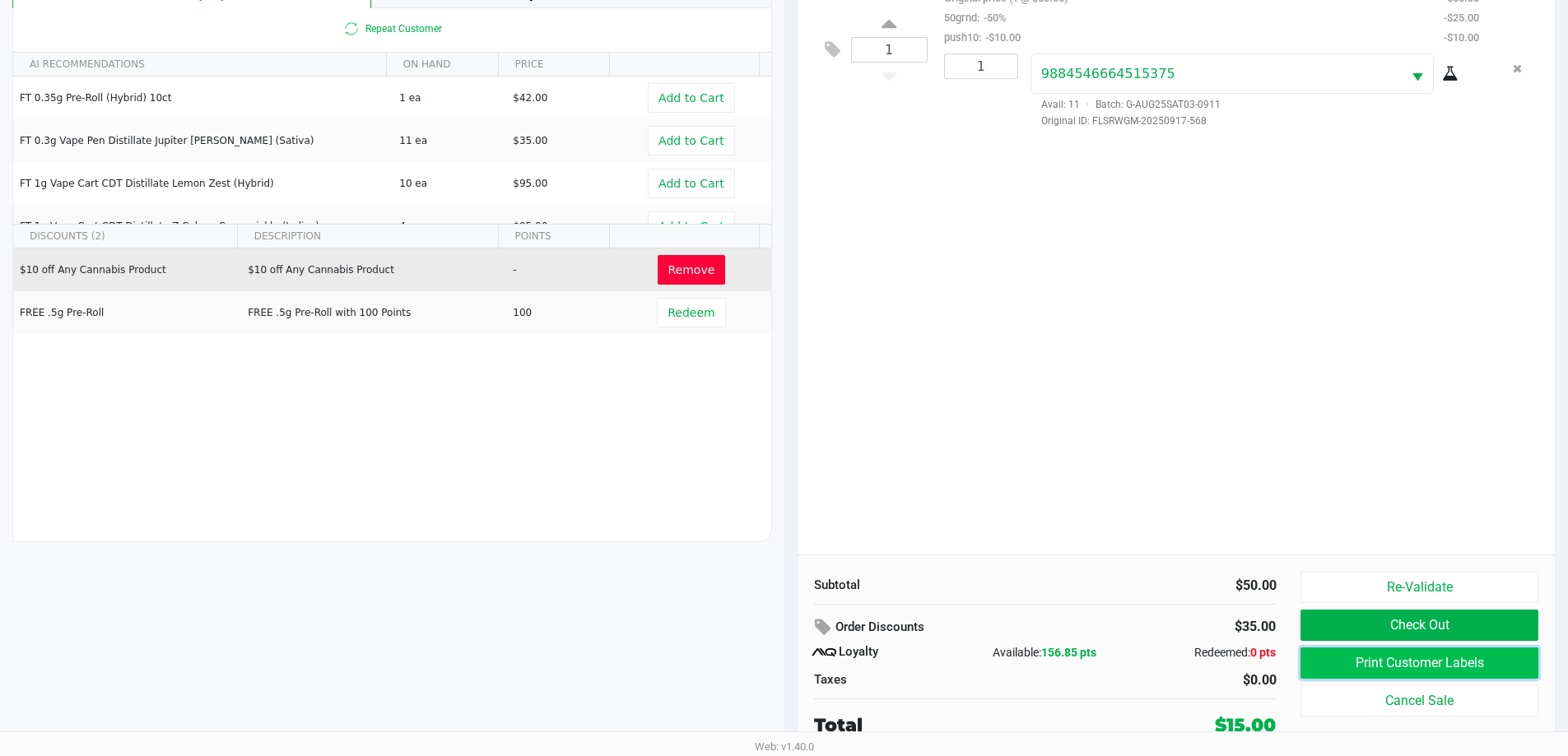
click at [1369, 655] on button "Print Customer Labels" at bounding box center [1418, 663] width 237 height 31
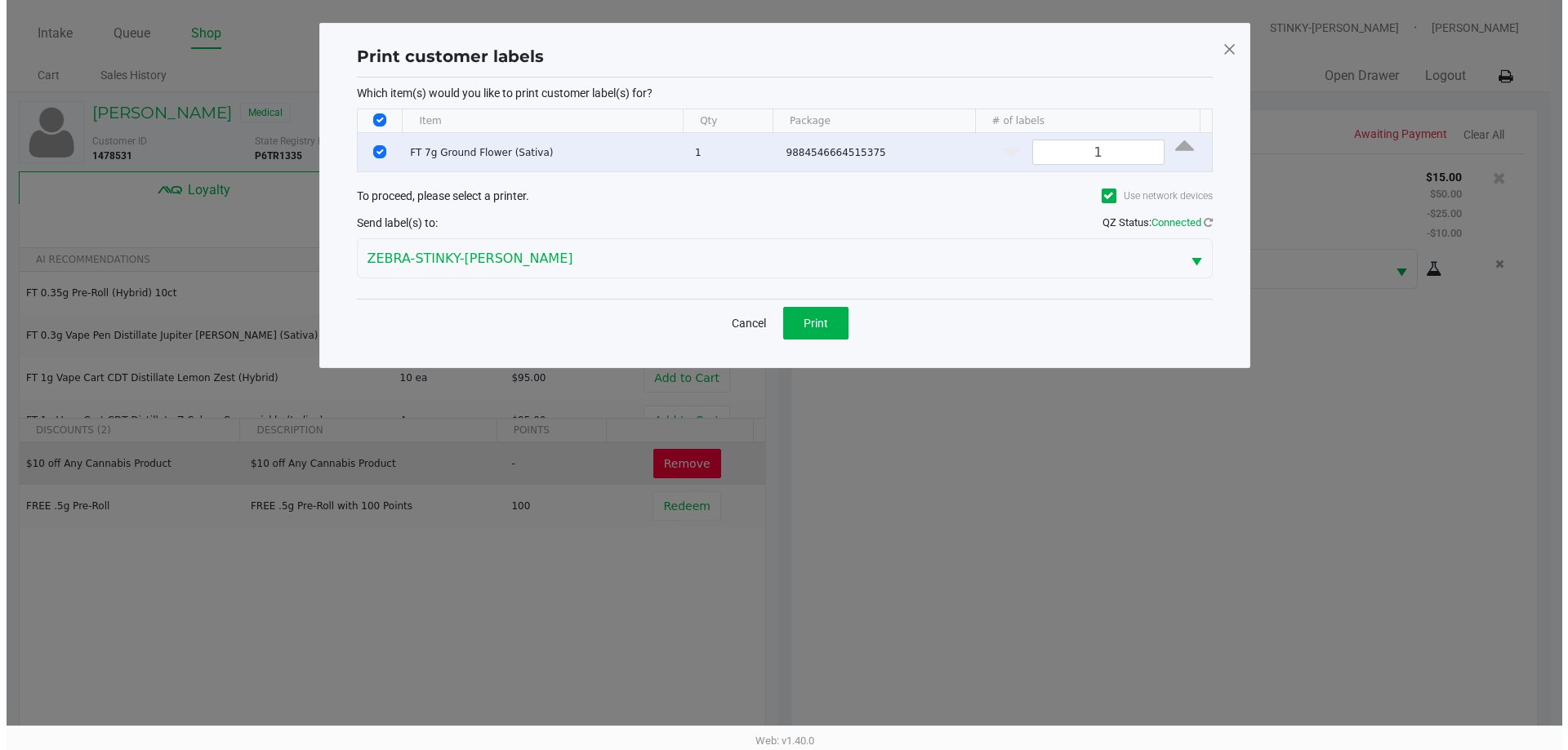
scroll to position [0, 0]
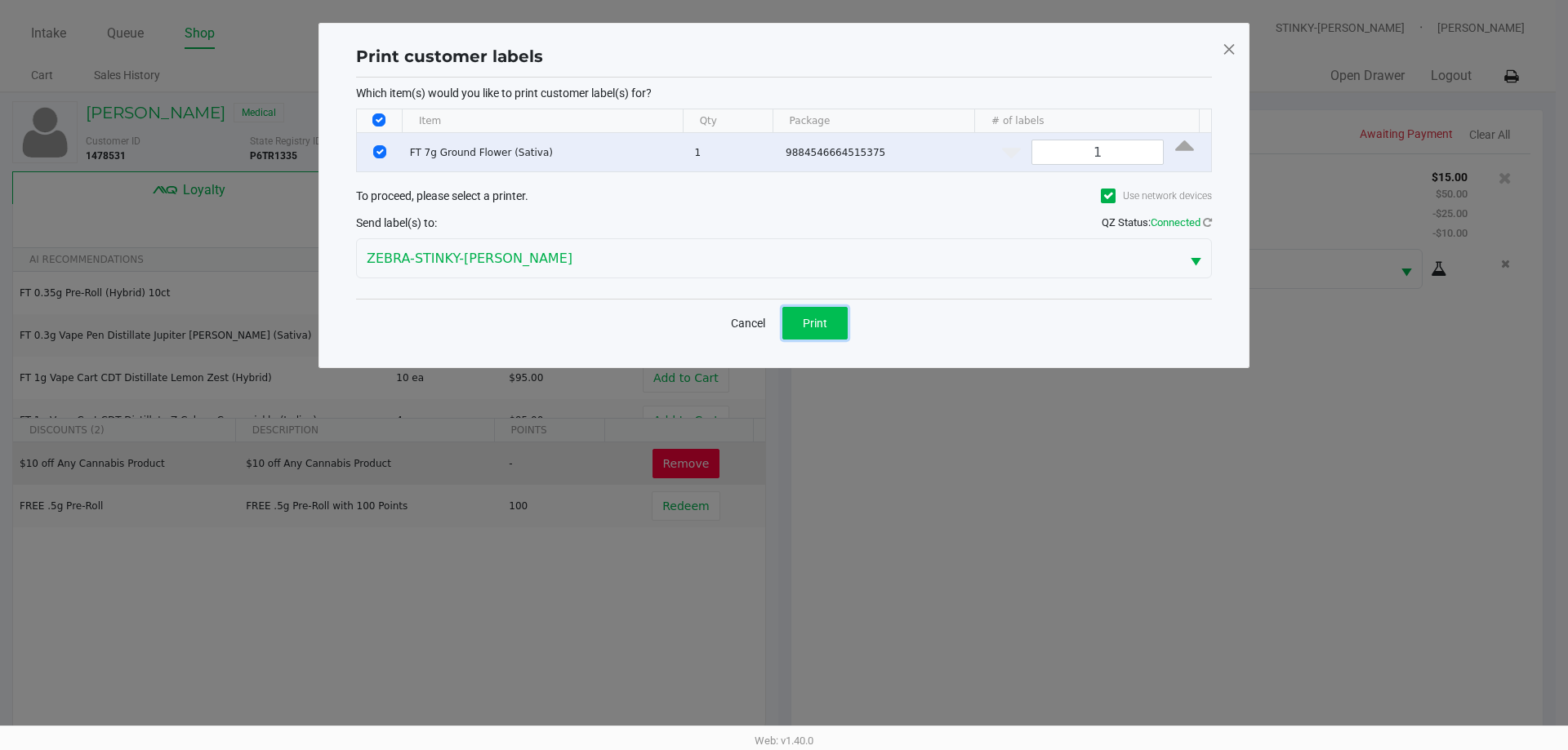
click at [820, 314] on button "Print" at bounding box center [815, 323] width 66 height 32
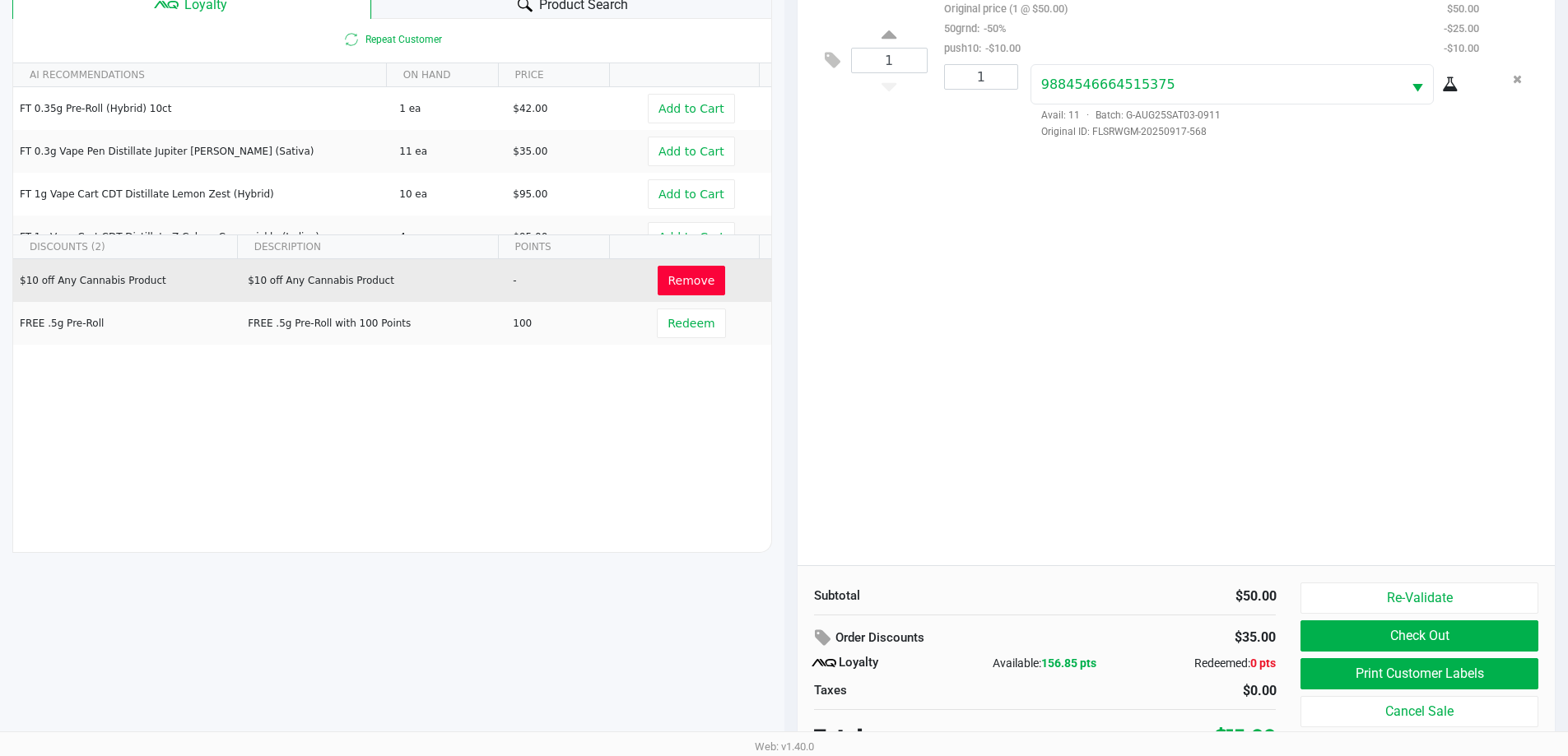
scroll to position [198, 0]
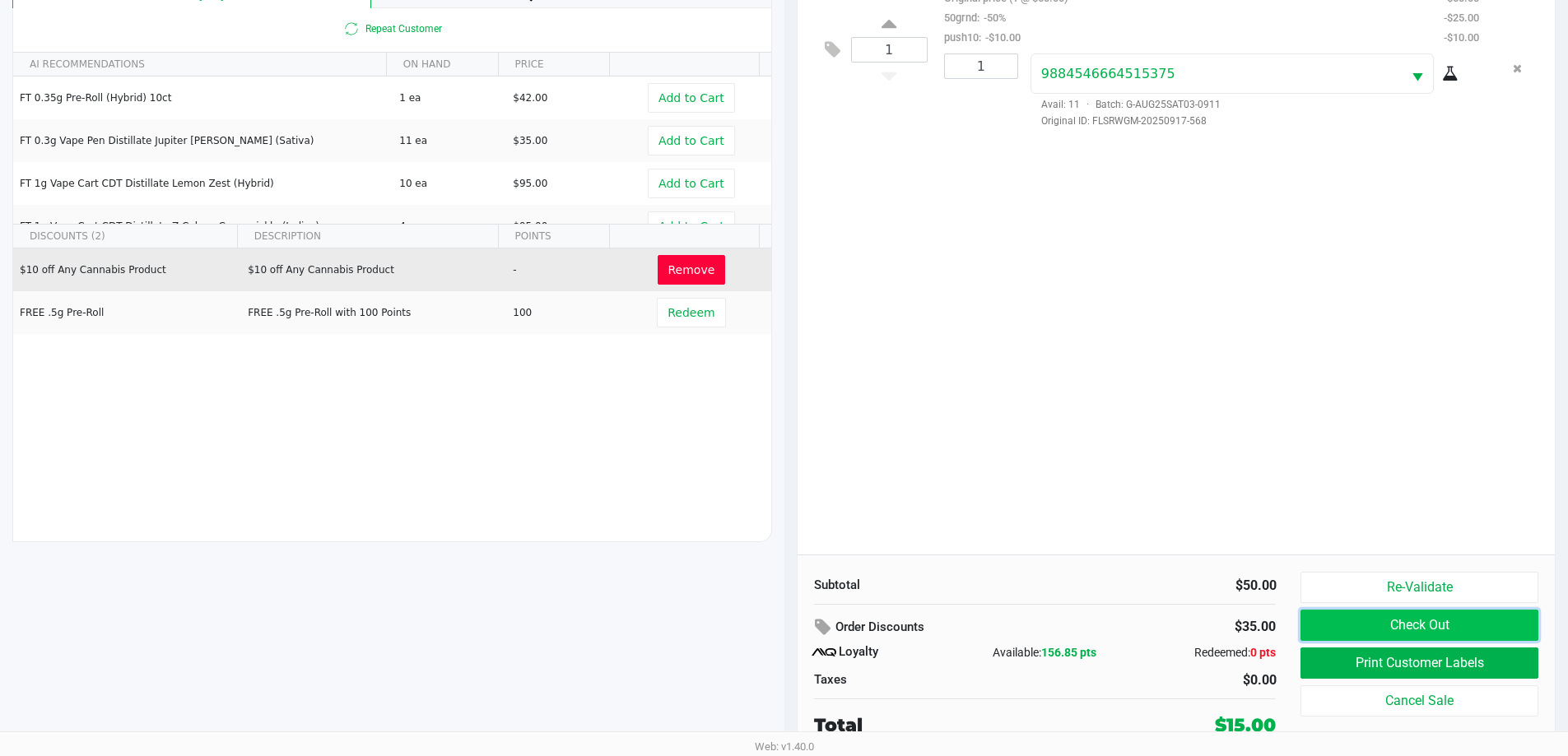
click at [1405, 623] on button "Check Out" at bounding box center [1418, 625] width 237 height 31
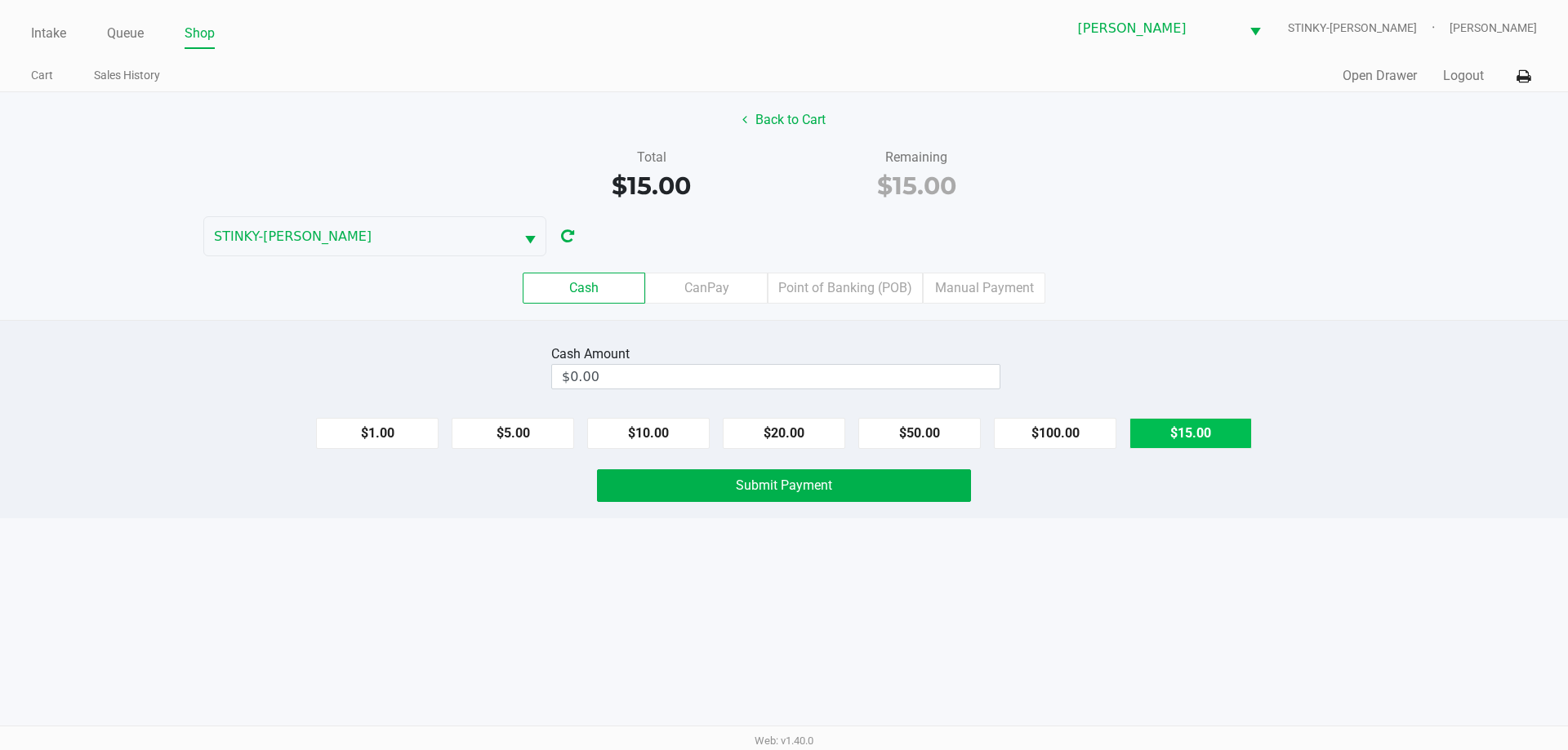
click at [1184, 447] on button "$15.00" at bounding box center [1190, 433] width 122 height 31
type input "$15.00"
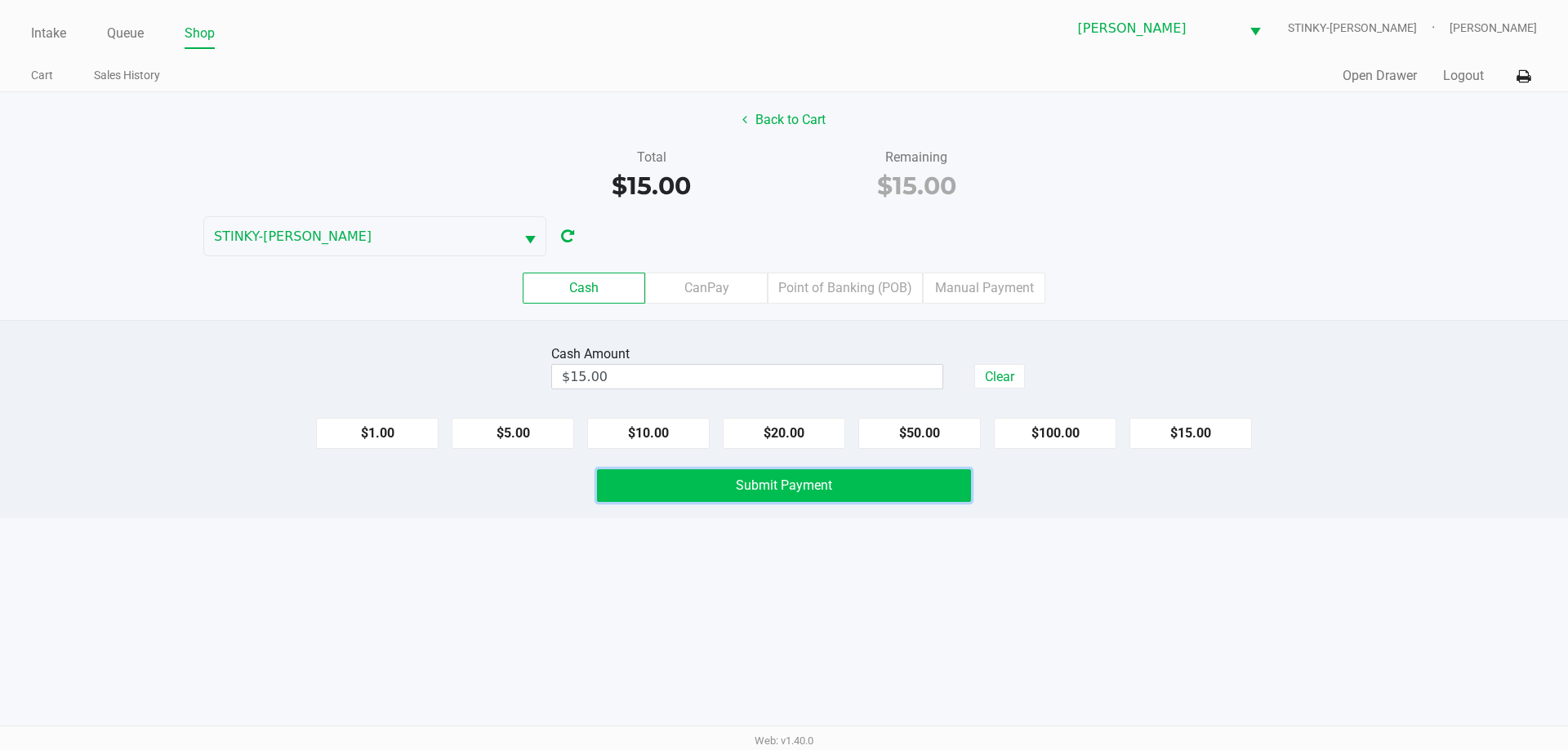
click at [775, 495] on button "Submit Payment" at bounding box center [784, 486] width 374 height 32
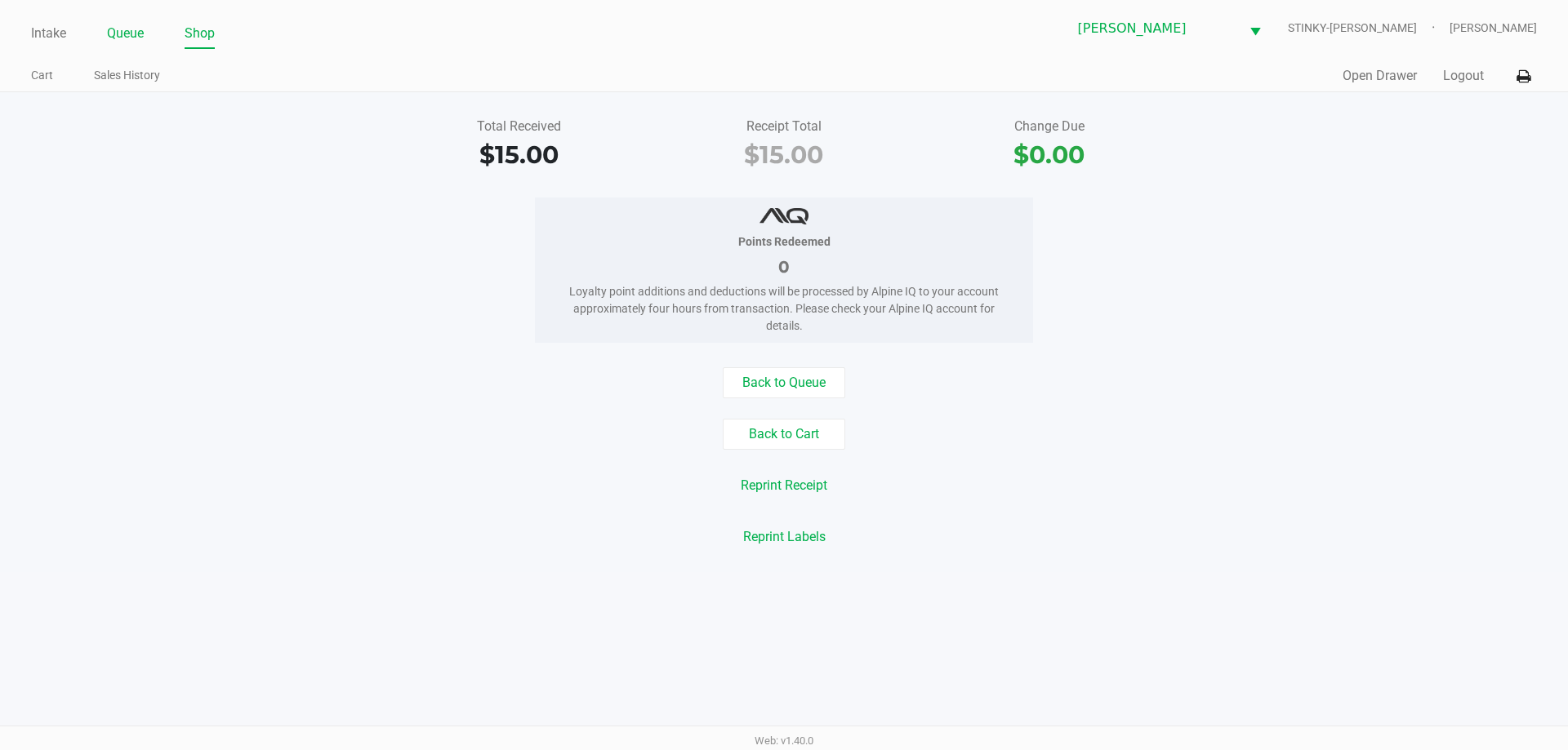
click at [136, 34] on link "Queue" at bounding box center [125, 33] width 37 height 22
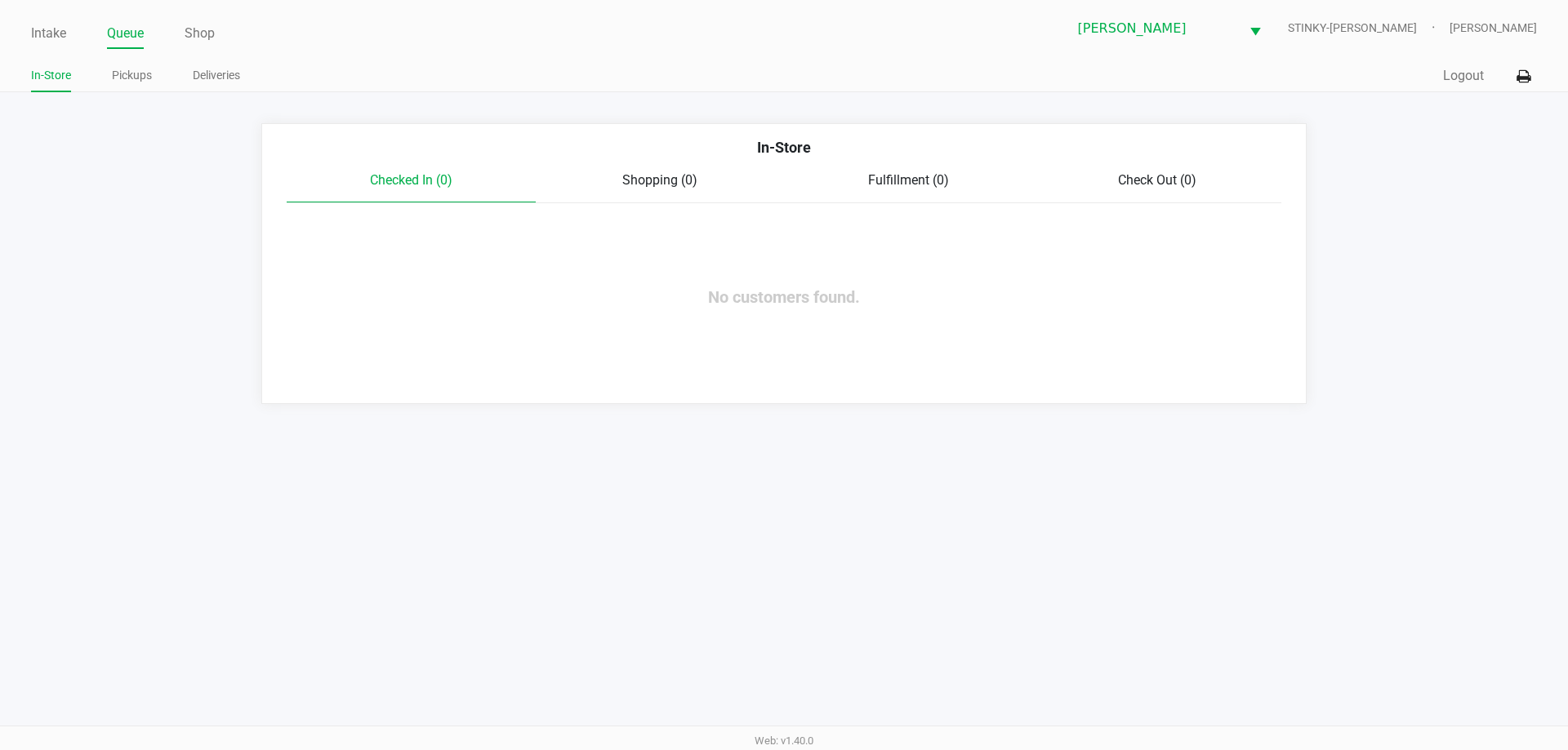
click at [419, 73] on ul "In-Store Pickups Deliveries" at bounding box center [407, 77] width 753 height 28
click at [140, 67] on link "Pickups" at bounding box center [131, 76] width 40 height 21
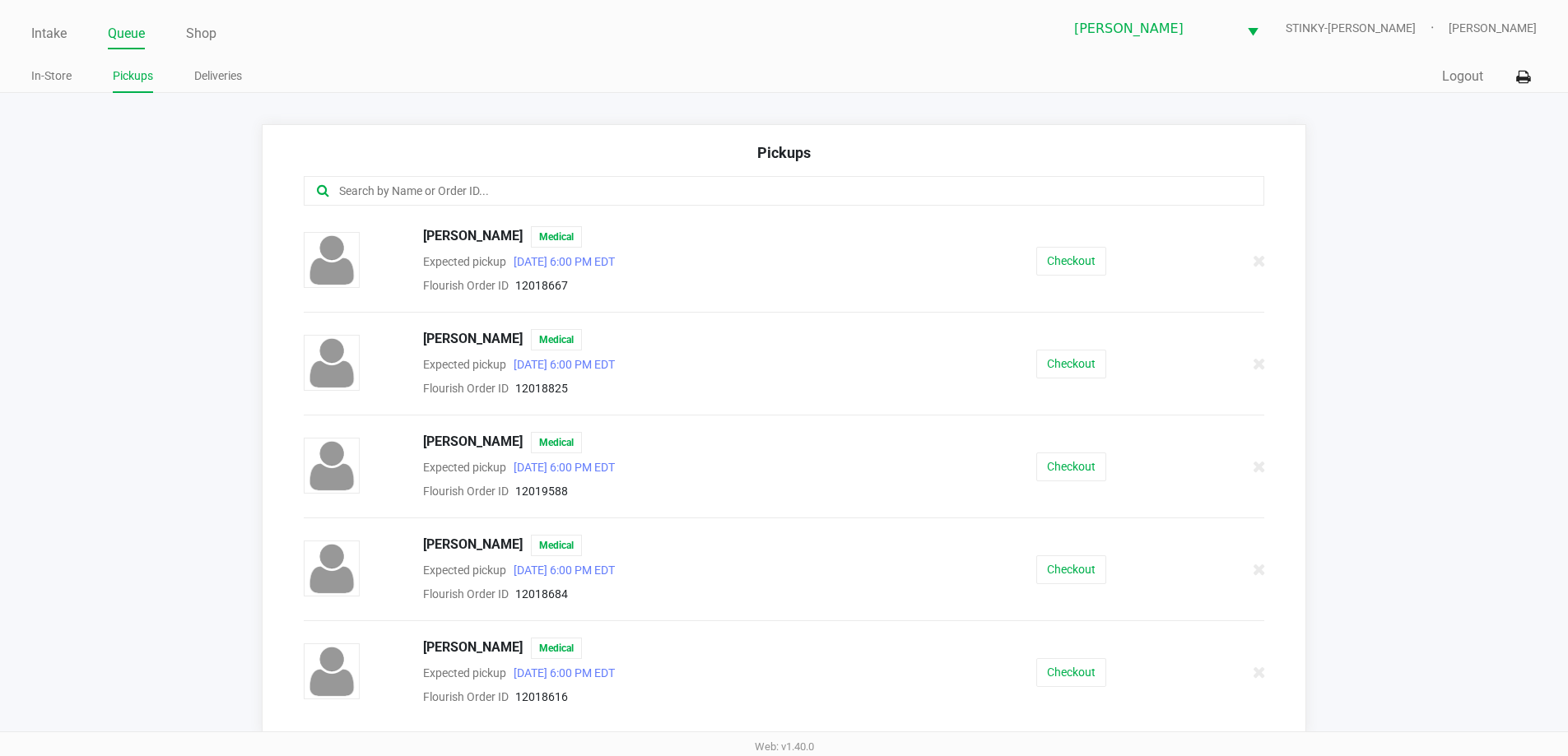
click at [416, 53] on div "Intake Queue Shop Summerfield WC STINKY-PETE James Bader In-Store Pickups Deliv…" at bounding box center [784, 46] width 1568 height 93
click at [221, 165] on app-pickups "Pickups ANTHONY KLESZ Medical Expected pickup Sep 28, 2025 6:00 PM EDT Flourish…" at bounding box center [784, 430] width 1568 height 611
click at [154, 175] on app-pickups "Pickups ANTHONY KLESZ Medical Expected pickup Sep 28, 2025 6:00 PM EDT Flourish…" at bounding box center [784, 430] width 1568 height 611
click at [133, 35] on link "Queue" at bounding box center [126, 34] width 37 height 23
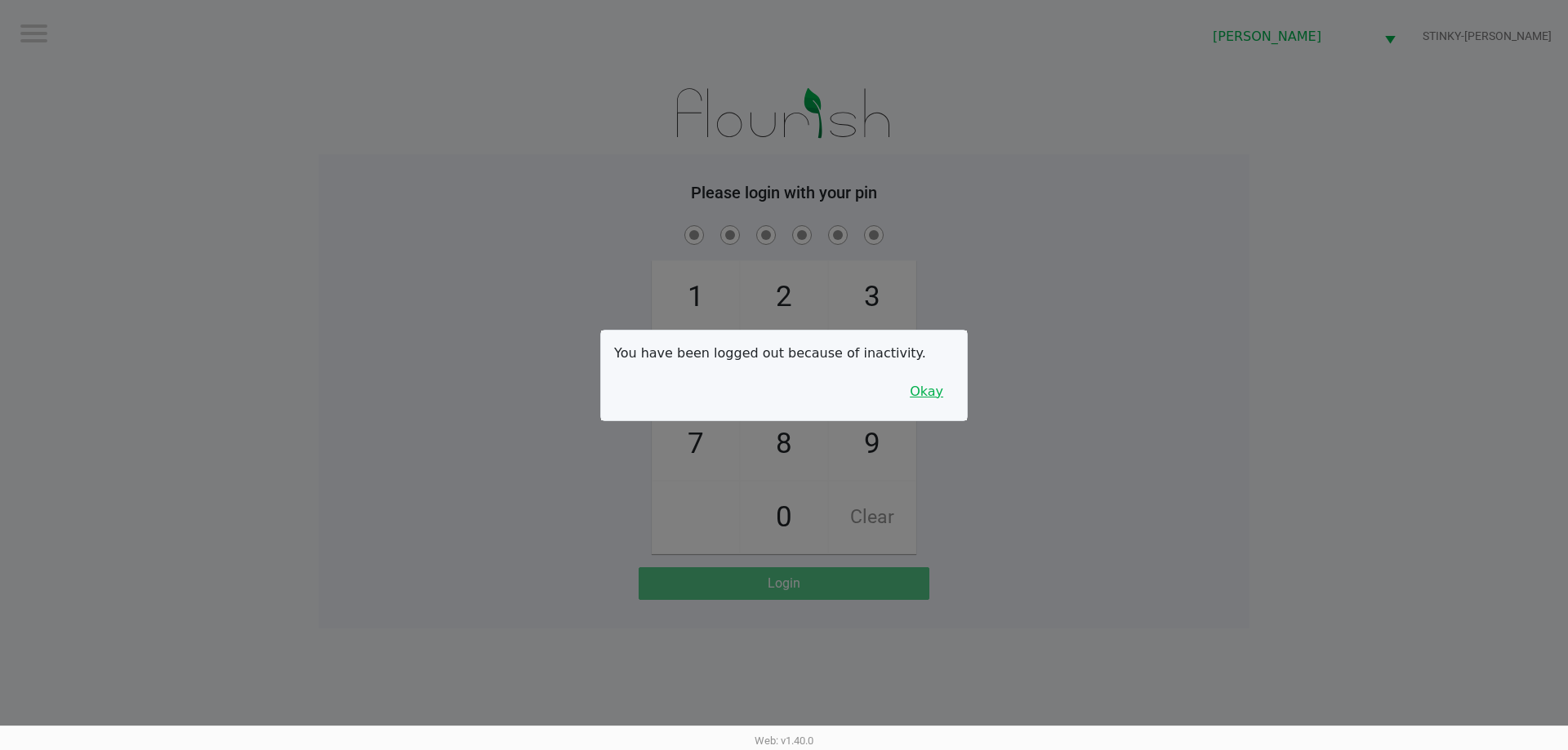
click at [944, 403] on button "Okay" at bounding box center [926, 391] width 55 height 31
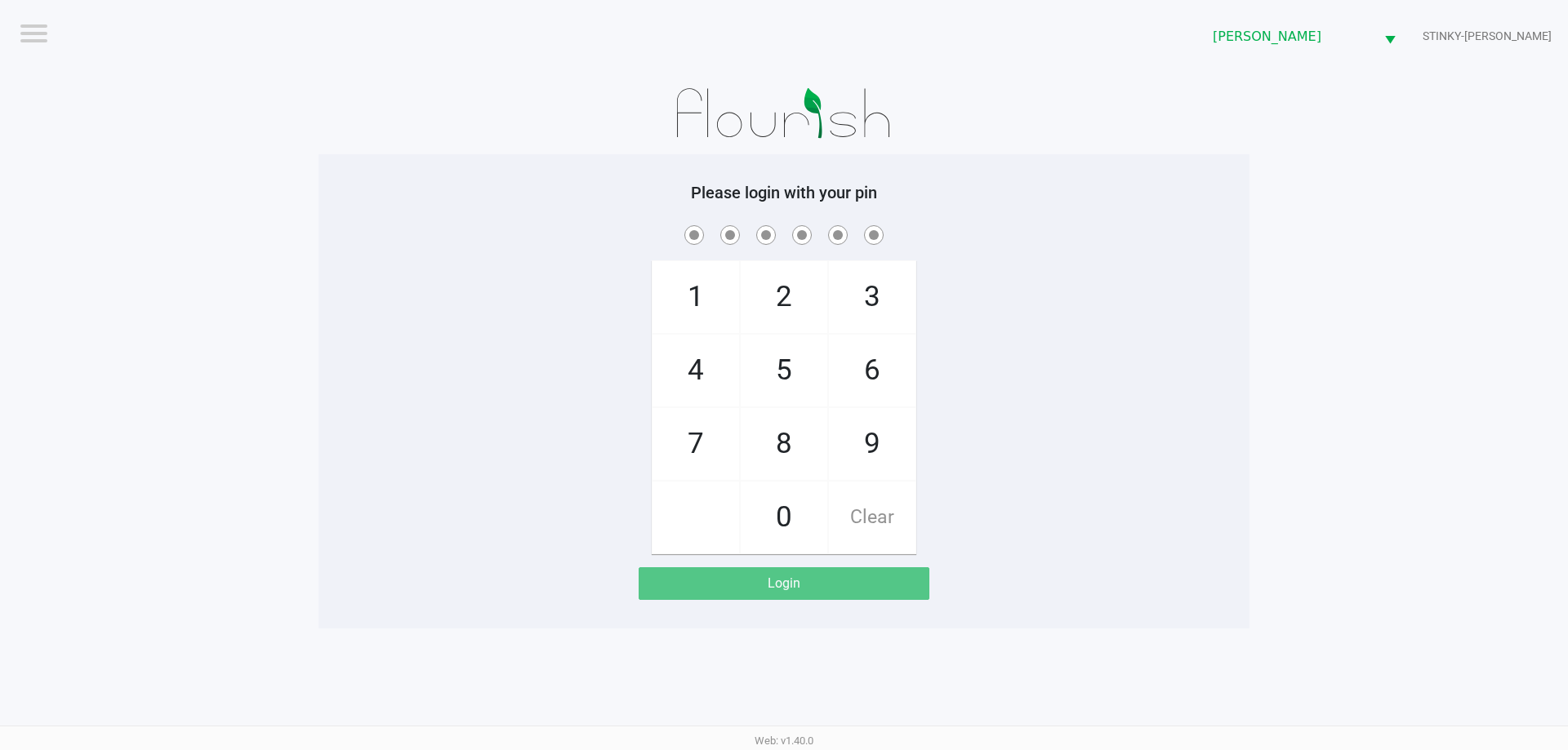
drag, startPoint x: 944, startPoint y: 402, endPoint x: 936, endPoint y: 397, distance: 9.4
click at [941, 400] on div "1 4 7 2 5 8 0 3 6 9 Clear" at bounding box center [784, 388] width 931 height 332
checkbox input "true"
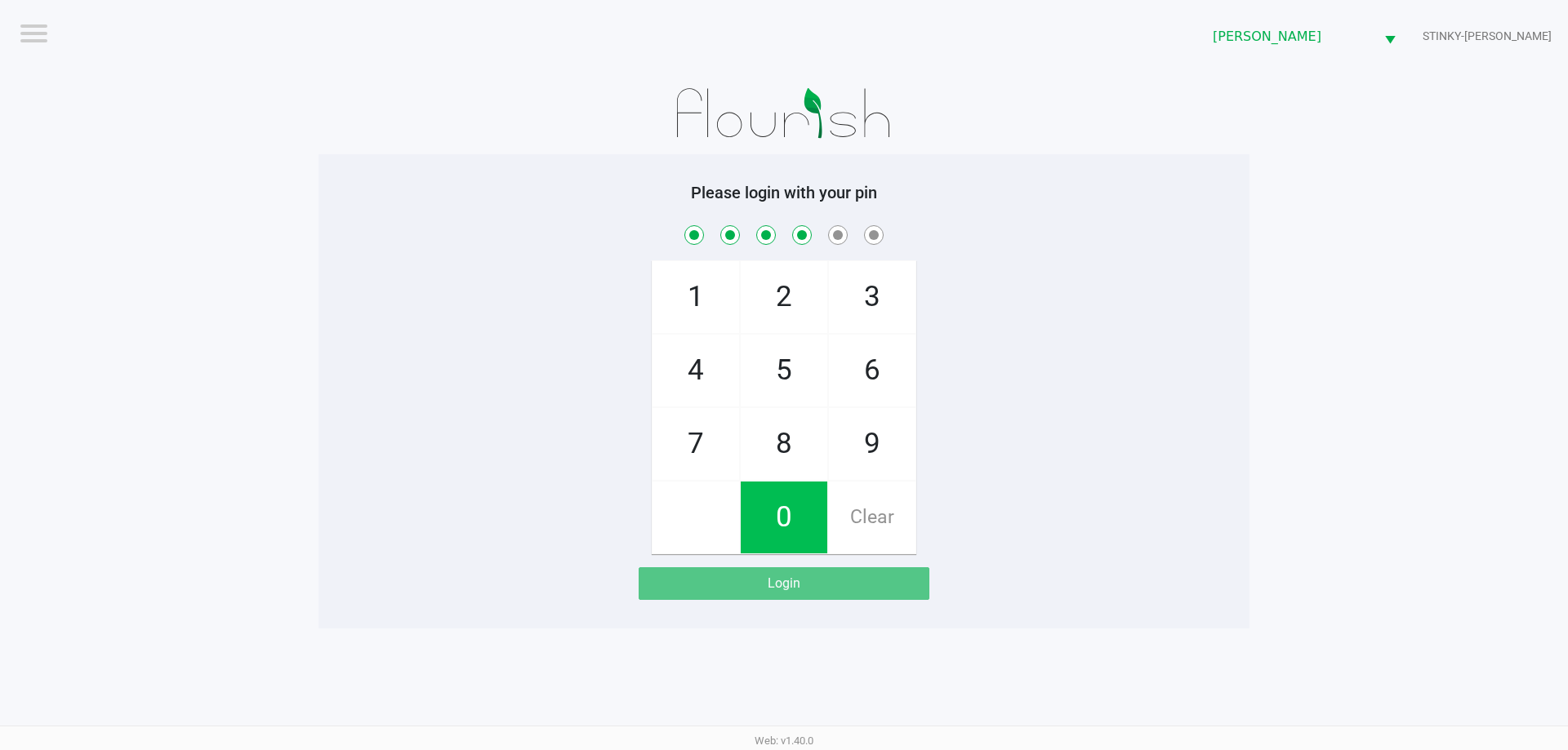
checkbox input "true"
checkbox input "false"
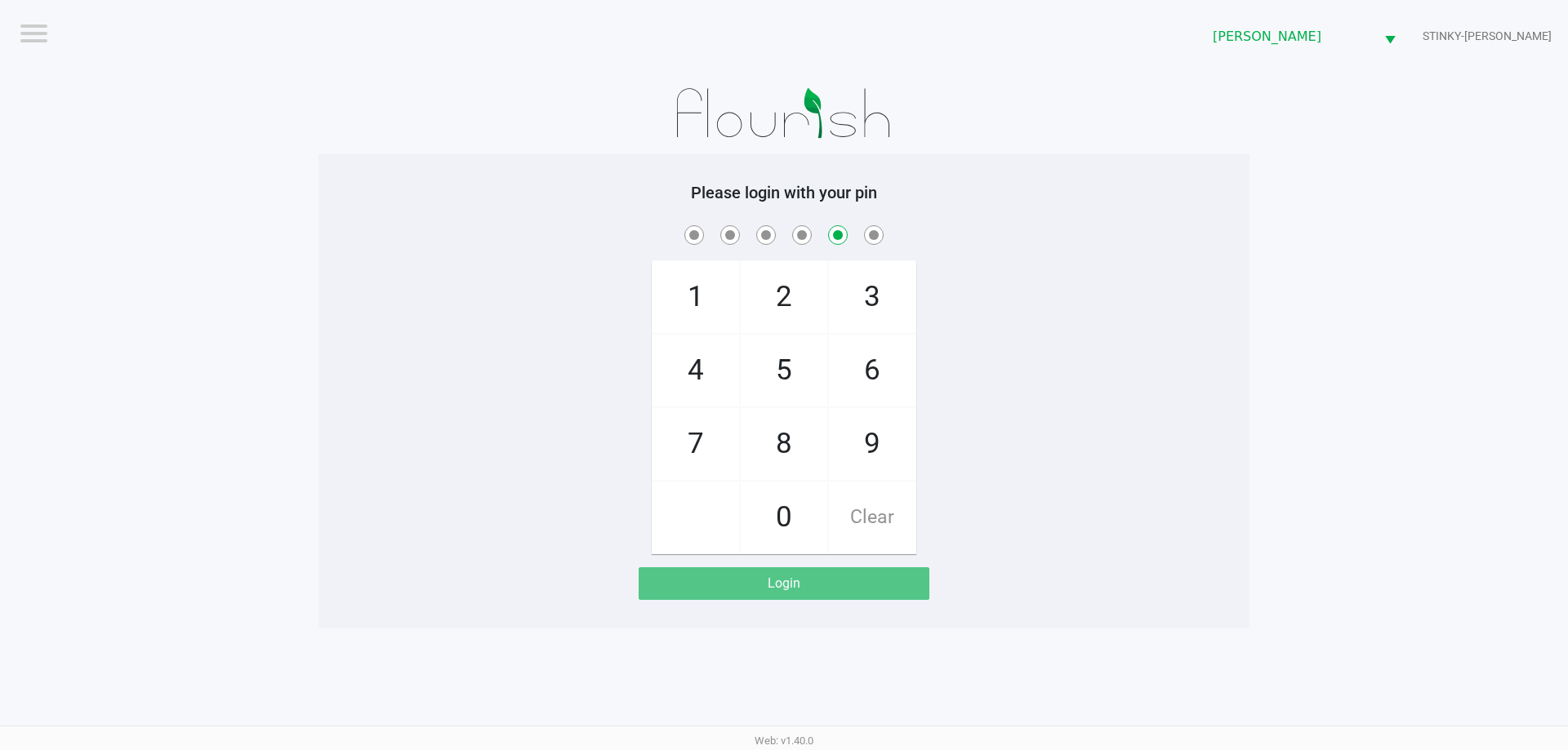
checkbox input "false"
checkbox input "true"
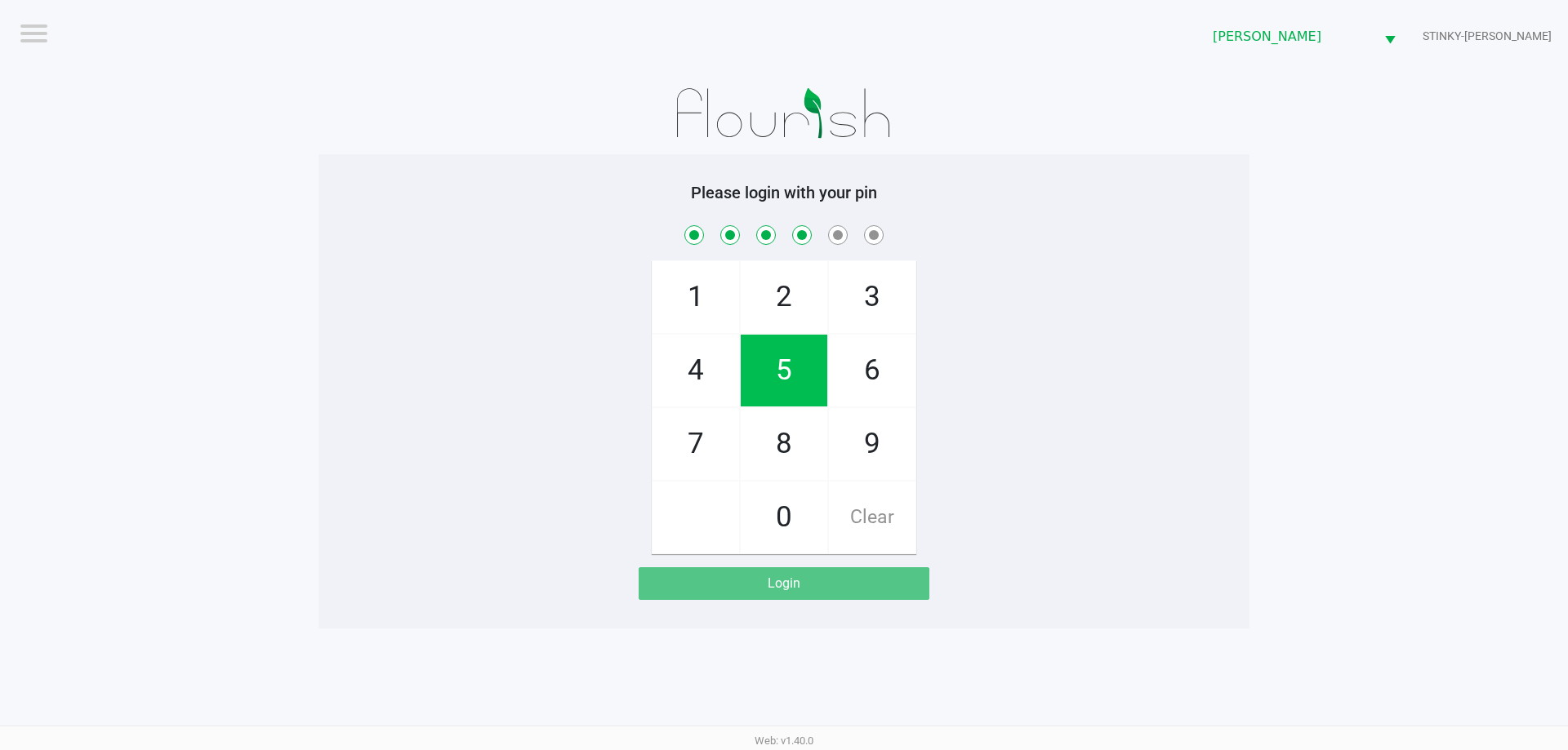
checkbox input "true"
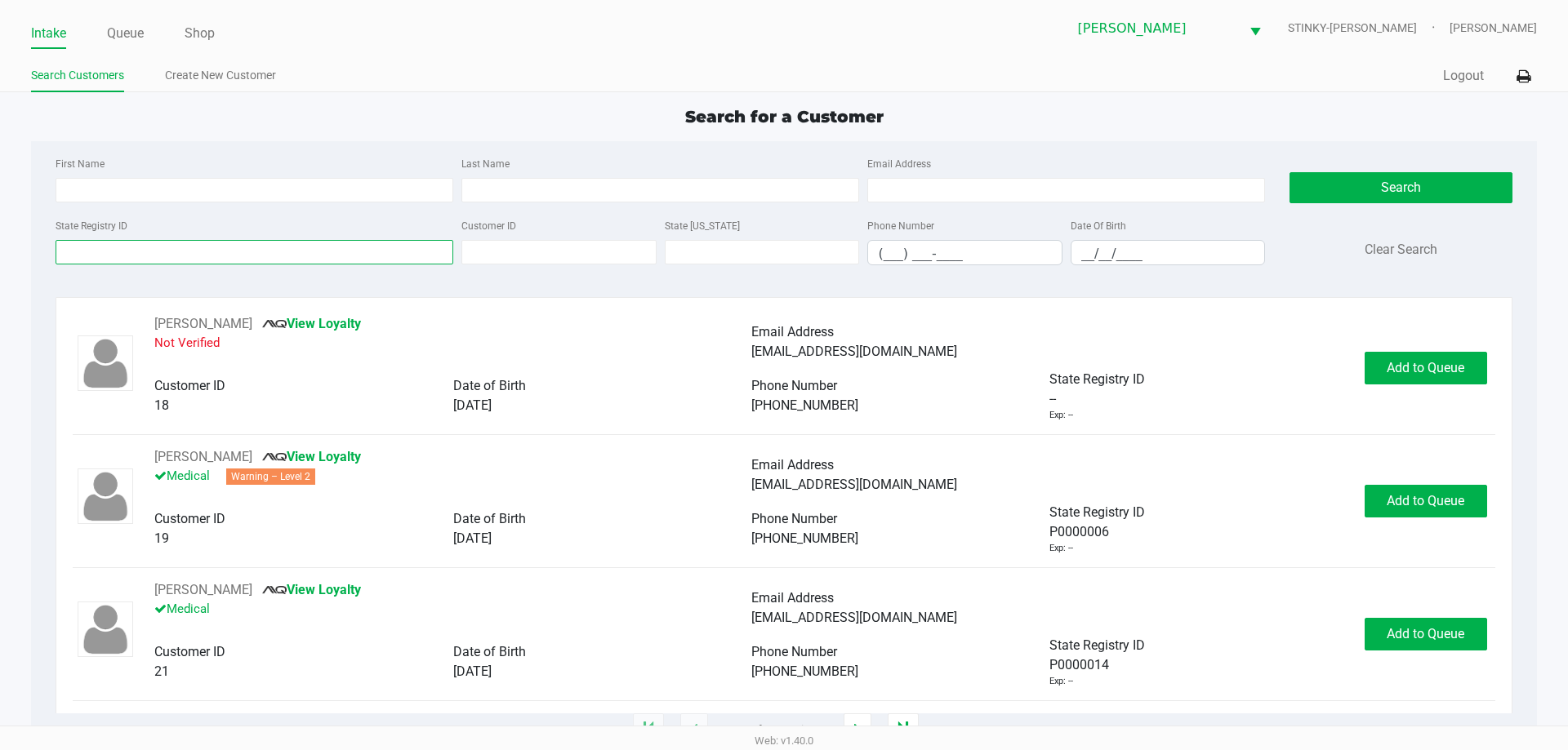
click at [283, 250] on input "State Registry ID" at bounding box center [255, 252] width 398 height 24
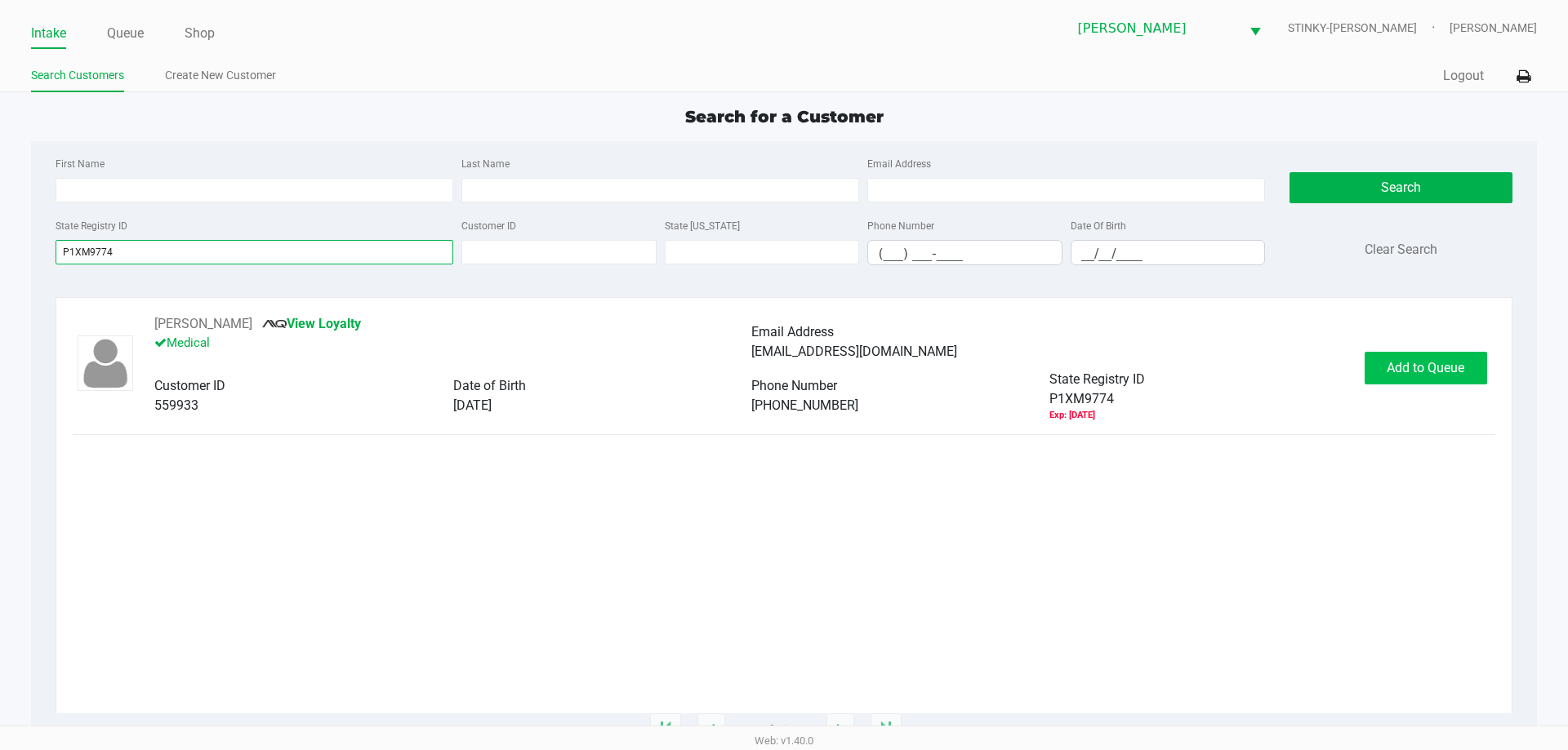
type input "P1XM9774"
click at [1383, 360] on button "Add to Queue" at bounding box center [1426, 368] width 122 height 32
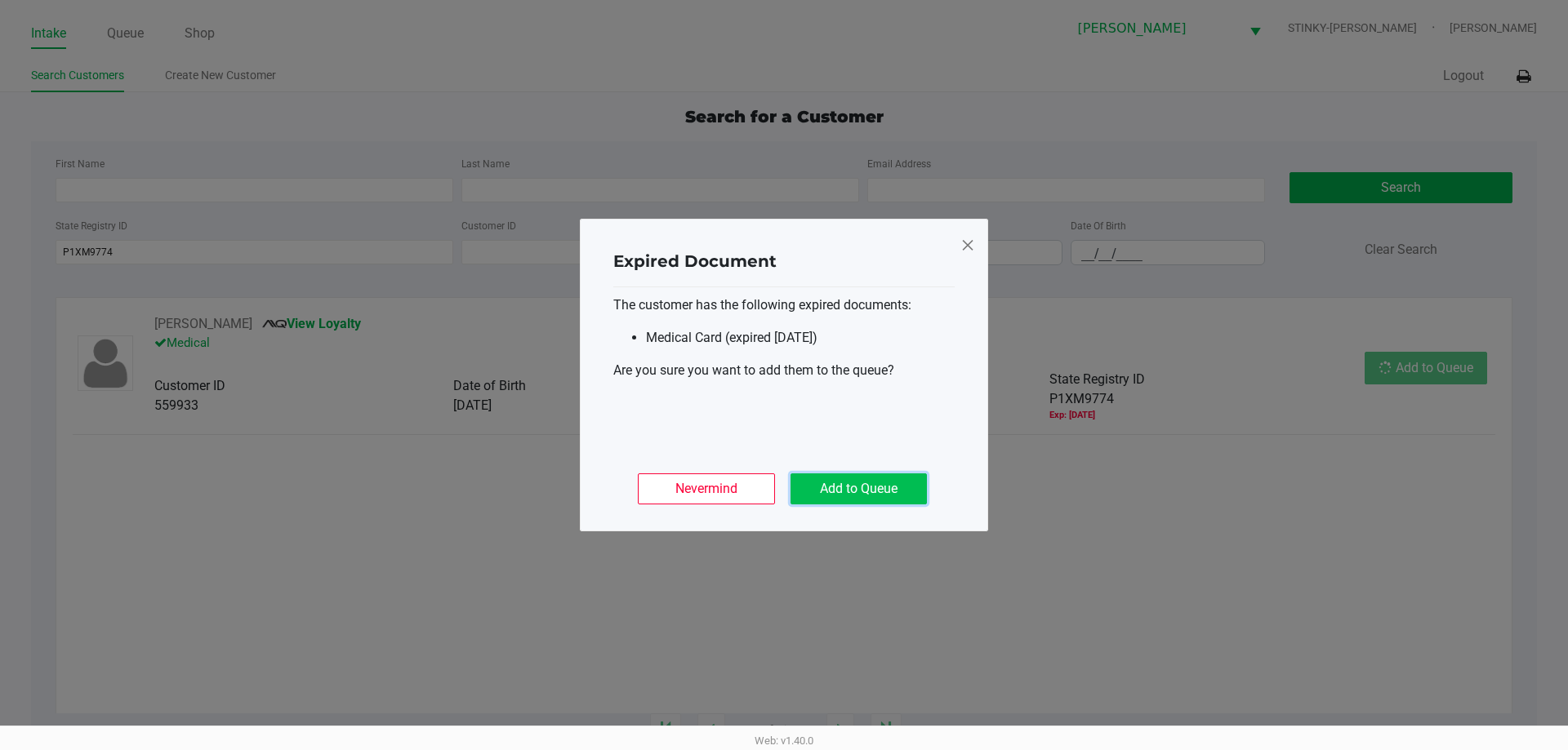
click at [879, 487] on button "Add to Queue" at bounding box center [859, 488] width 137 height 31
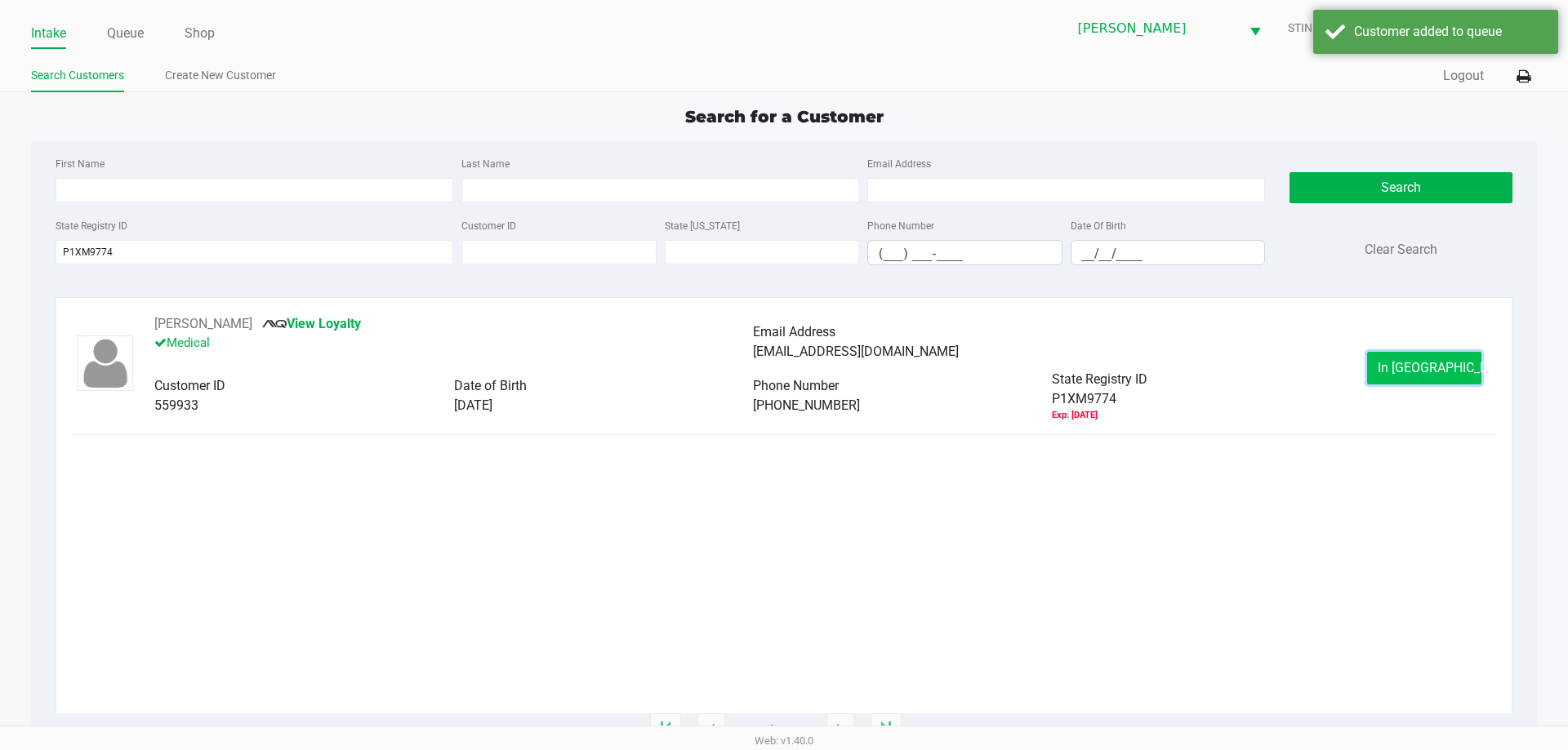
click at [1390, 367] on button "In Queue" at bounding box center [1424, 368] width 114 height 32
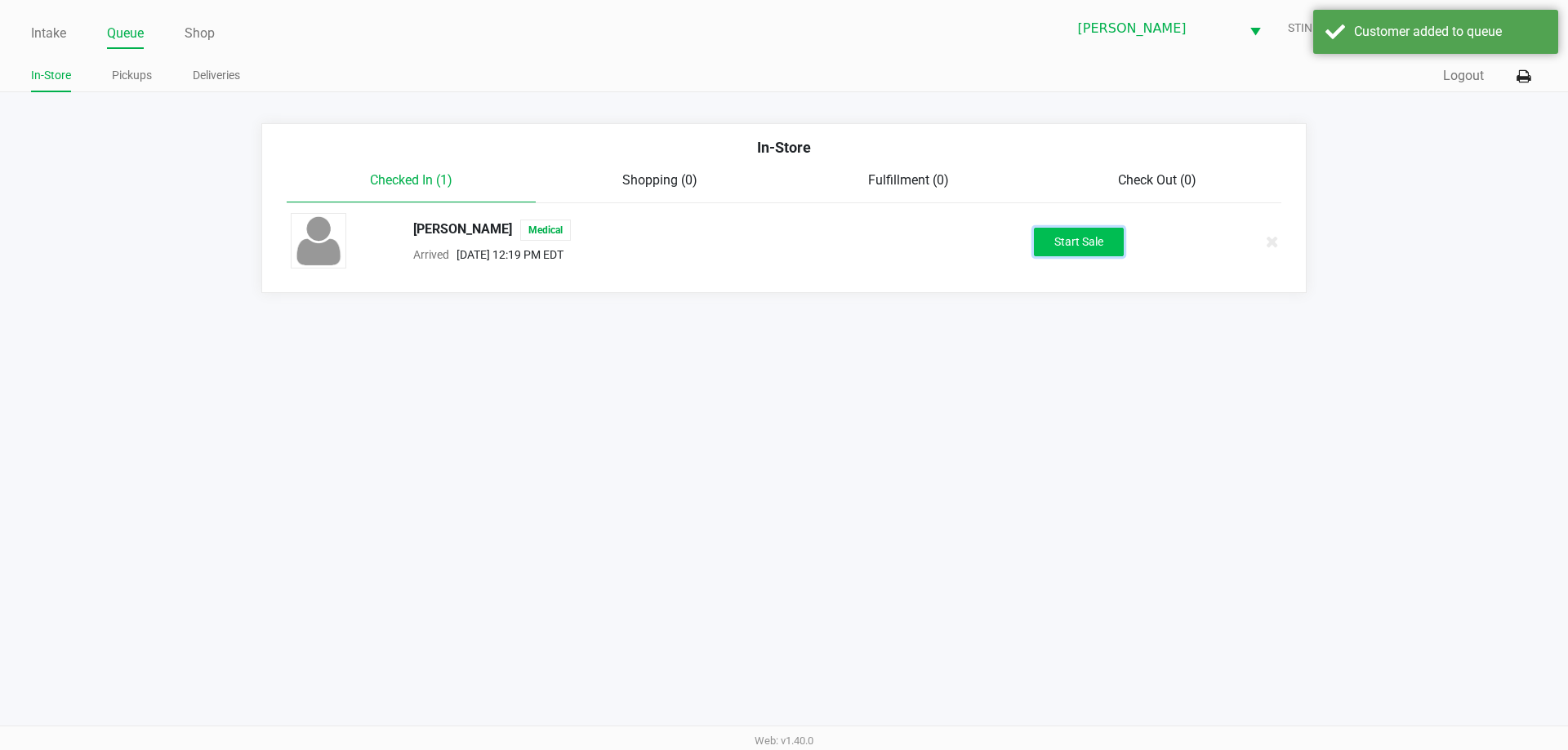
click at [1047, 237] on button "Start Sale" at bounding box center [1079, 242] width 90 height 29
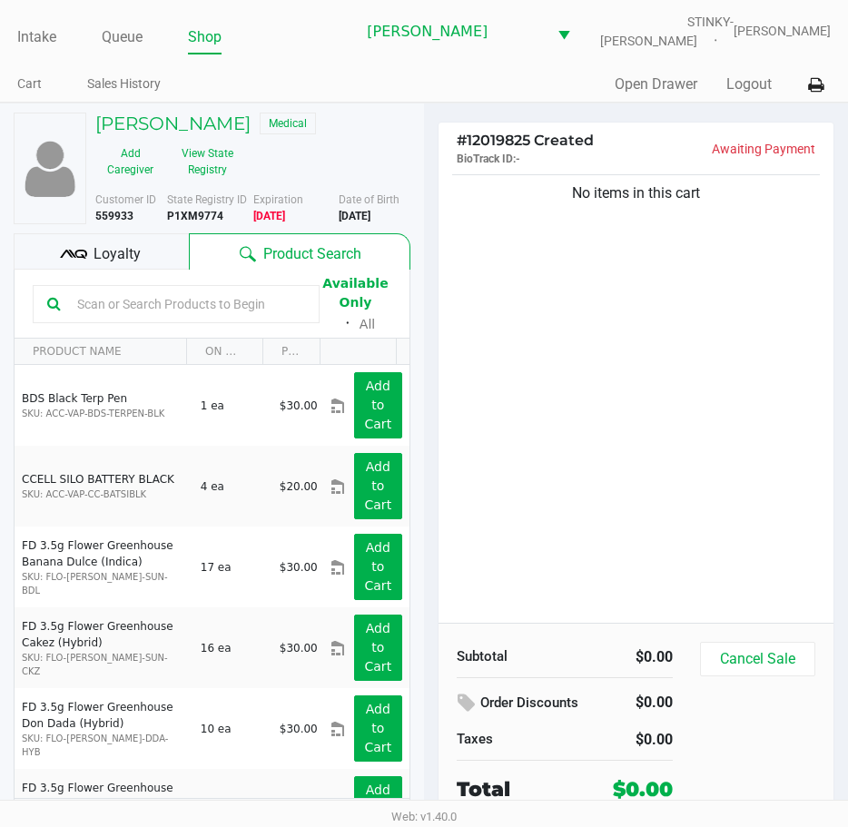
drag, startPoint x: 347, startPoint y: 113, endPoint x: 352, endPoint y: 144, distance: 32.2
click at [347, 113] on div "DAVID CSASZAR Medical" at bounding box center [253, 126] width 342 height 26
click at [220, 310] on input "text" at bounding box center [187, 303] width 235 height 27
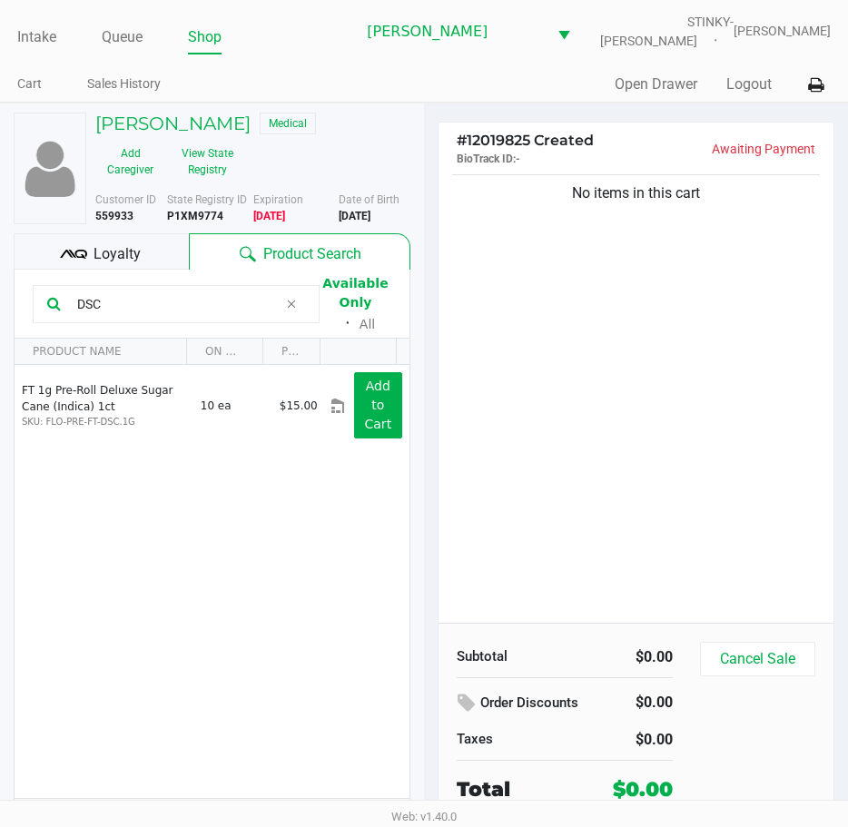
type input "DSC"
click at [290, 303] on icon at bounding box center [291, 304] width 11 height 15
click at [169, 310] on input "text" at bounding box center [187, 303] width 235 height 27
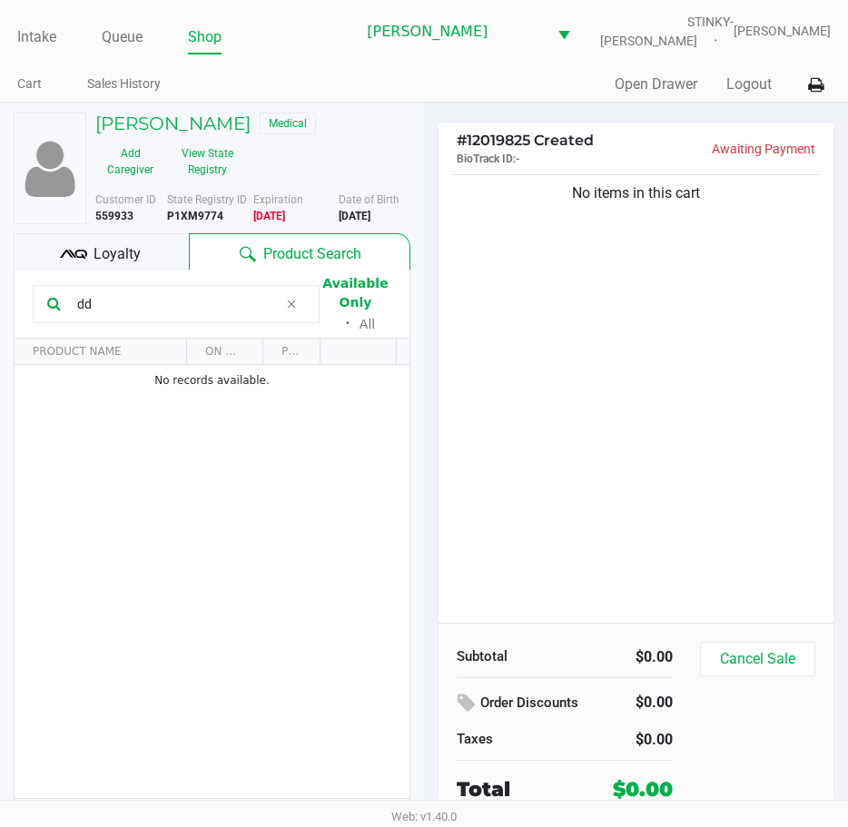
type input "d"
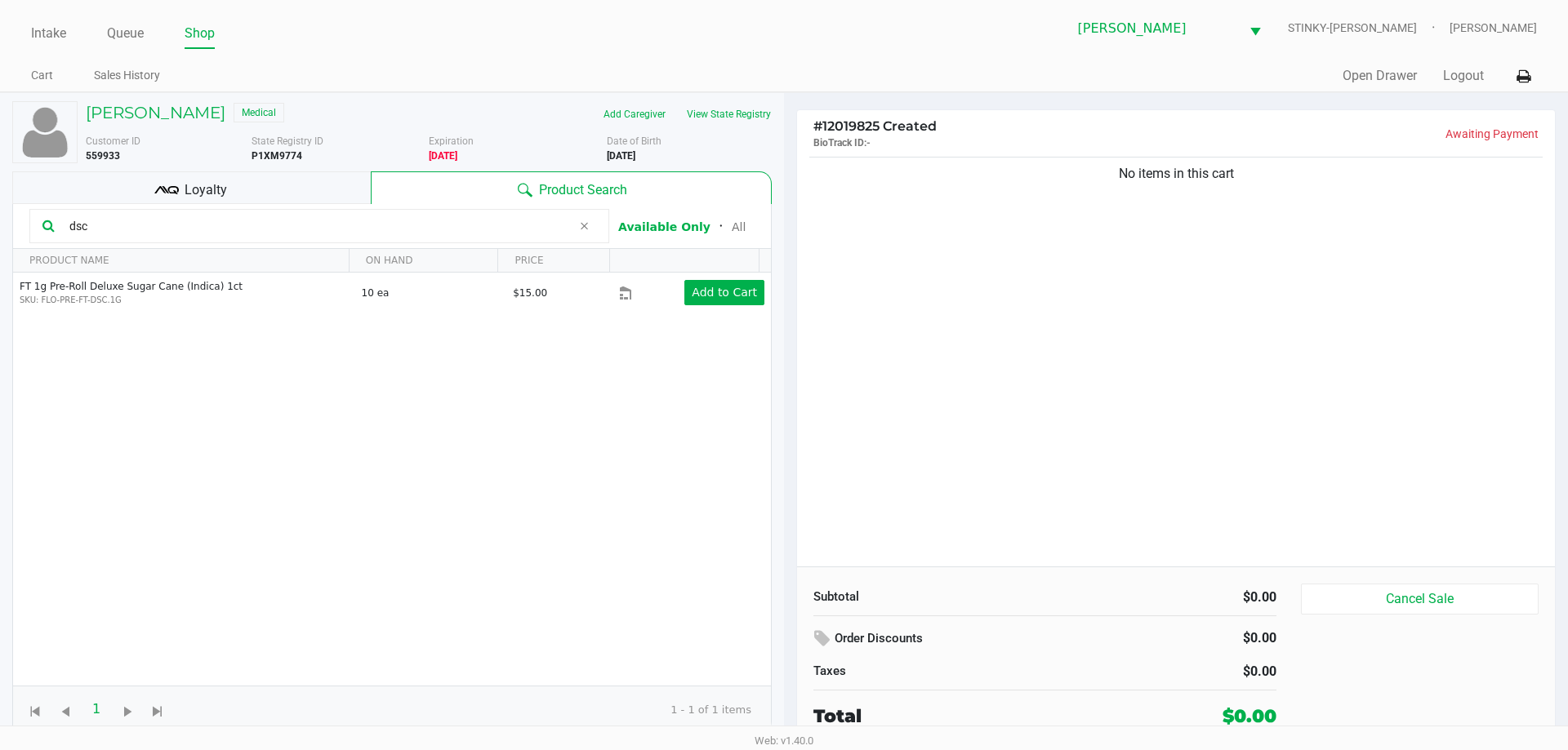
click at [141, 228] on input "dsc" at bounding box center [318, 226] width 509 height 24
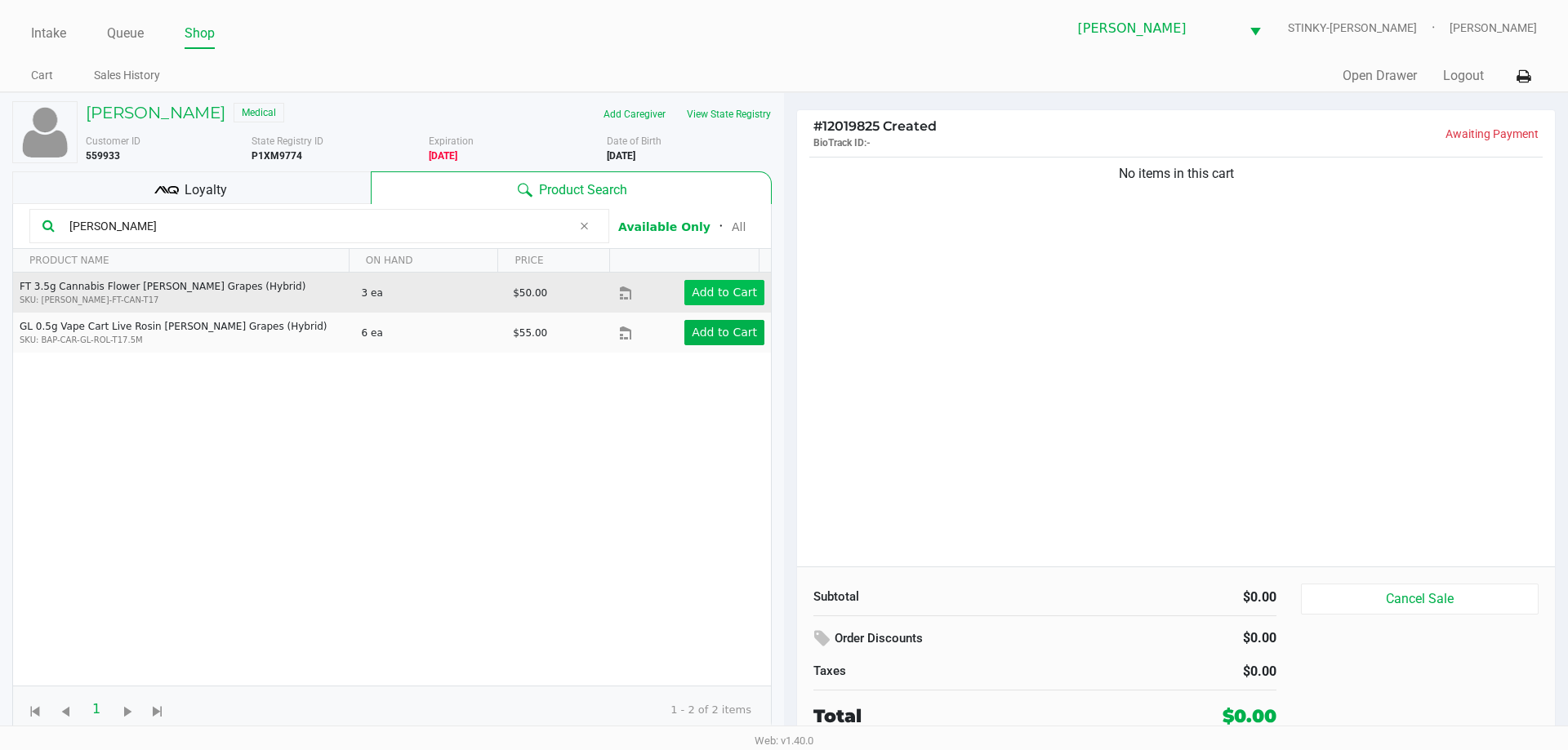
type input "gaspar"
click at [707, 295] on app-button-loader "Add to Cart" at bounding box center [724, 292] width 66 height 13
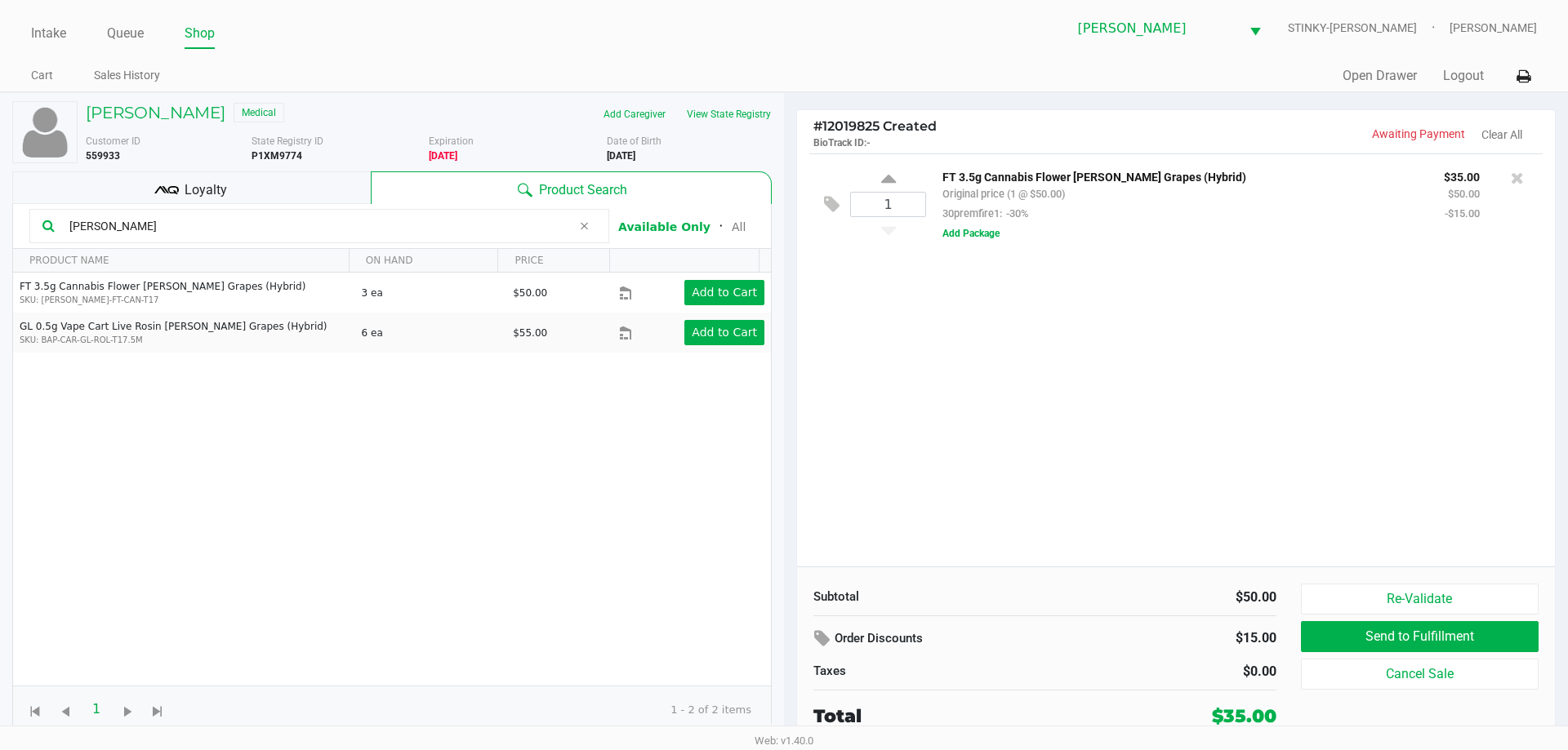
click at [771, 140] on div "More Date of Birth 6/04/1964" at bounding box center [695, 148] width 178 height 30
click at [738, 110] on button "View State Registry" at bounding box center [724, 114] width 95 height 26
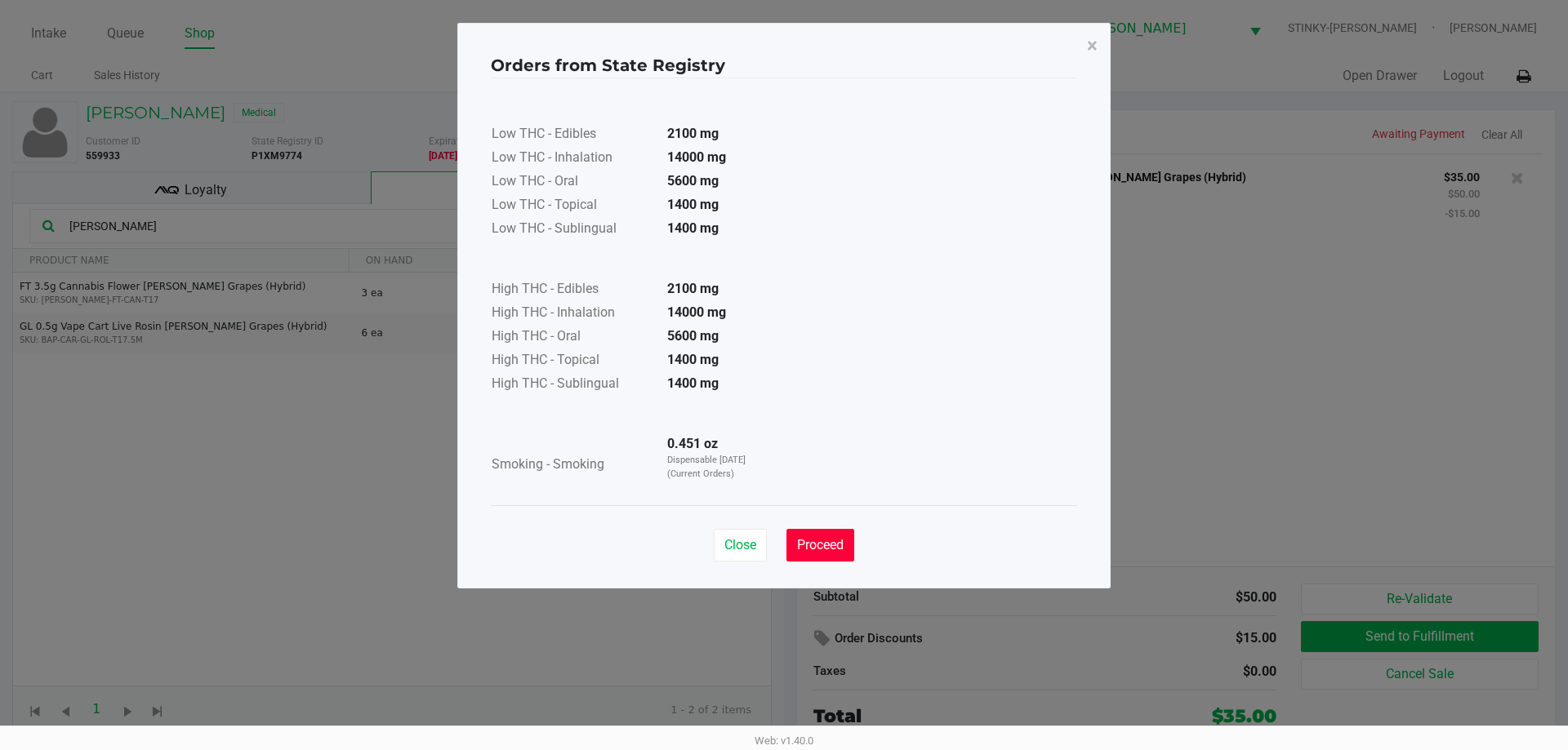
click at [802, 548] on span "Proceed" at bounding box center [820, 544] width 47 height 15
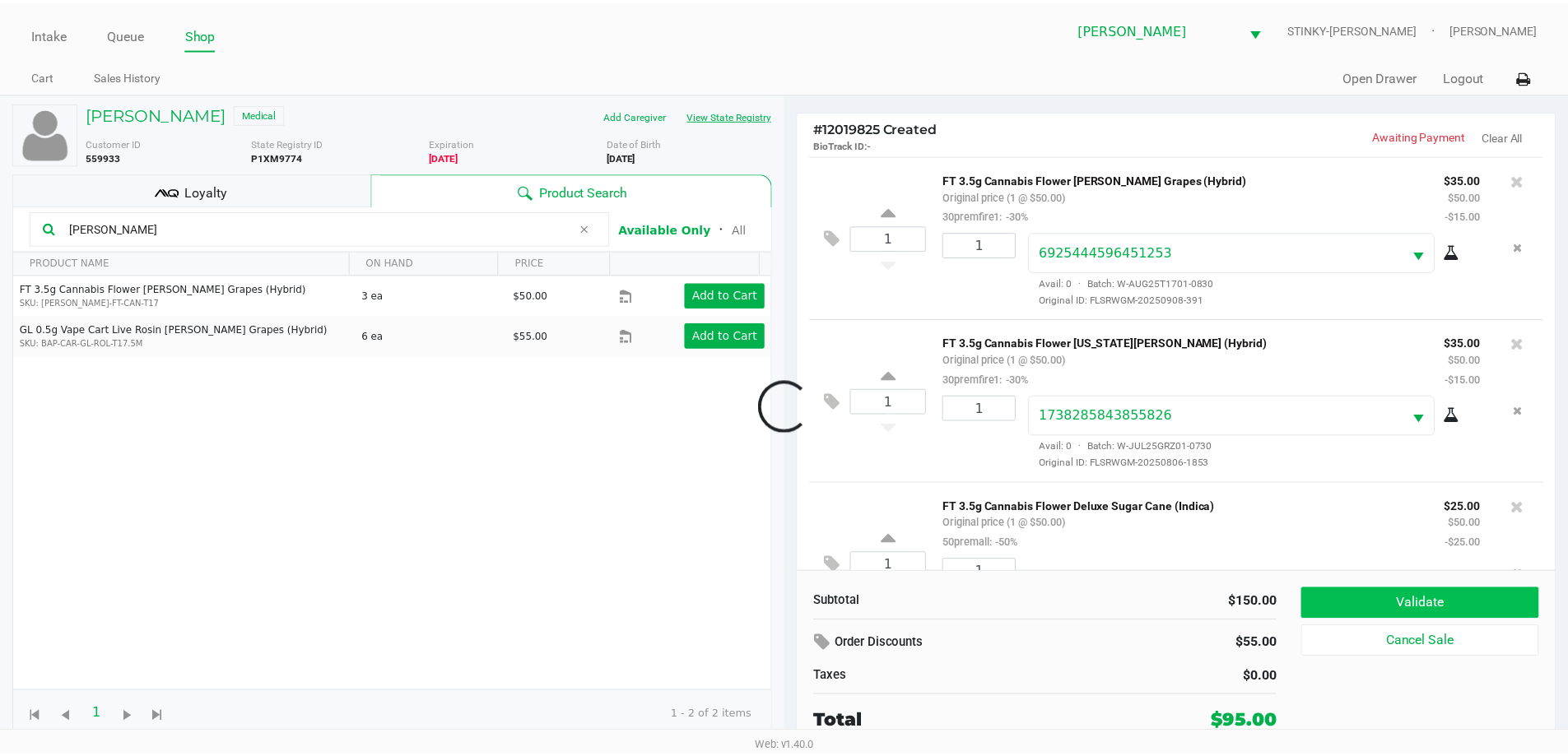
scroll to position [77, 0]
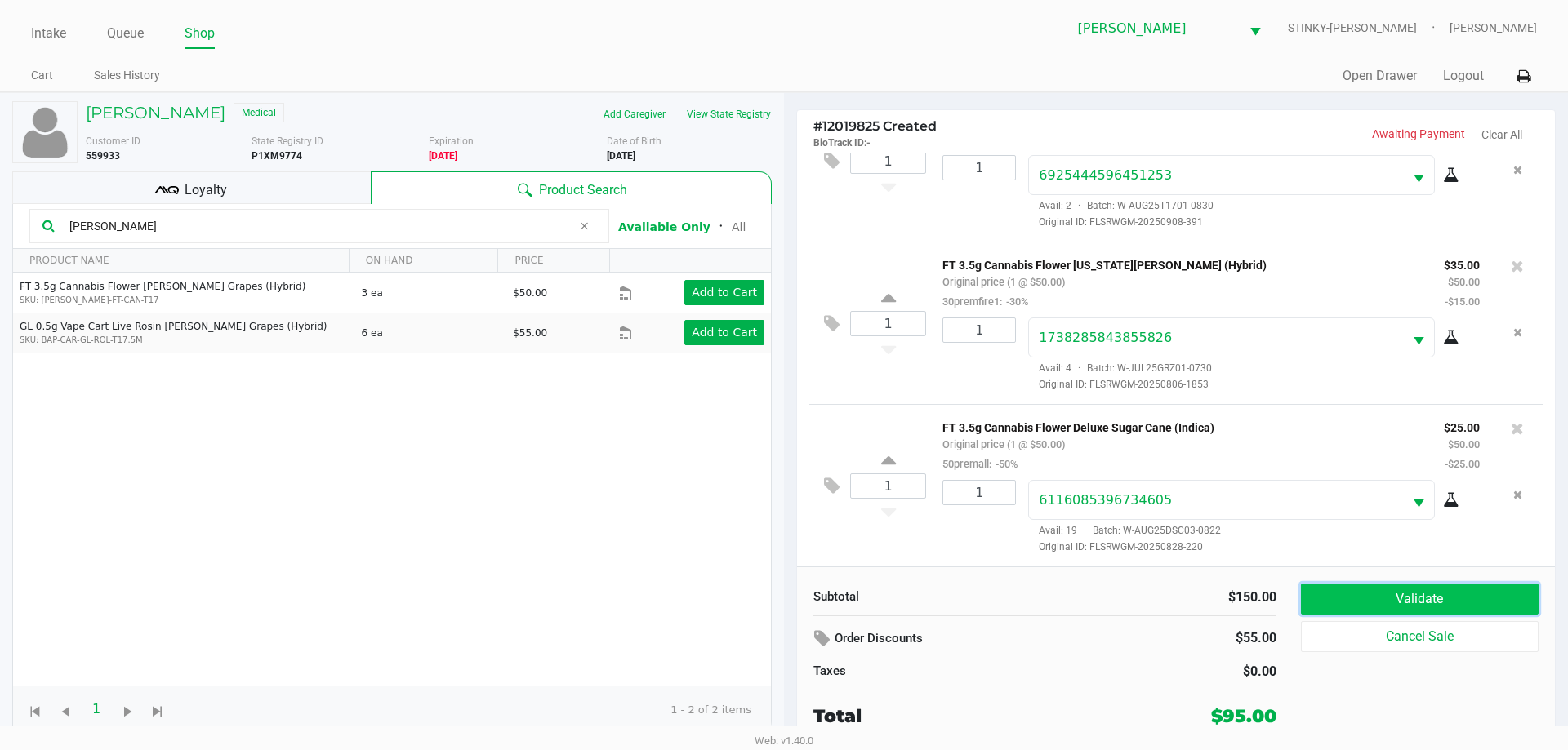
click at [1409, 606] on button "Validate" at bounding box center [1420, 599] width 237 height 31
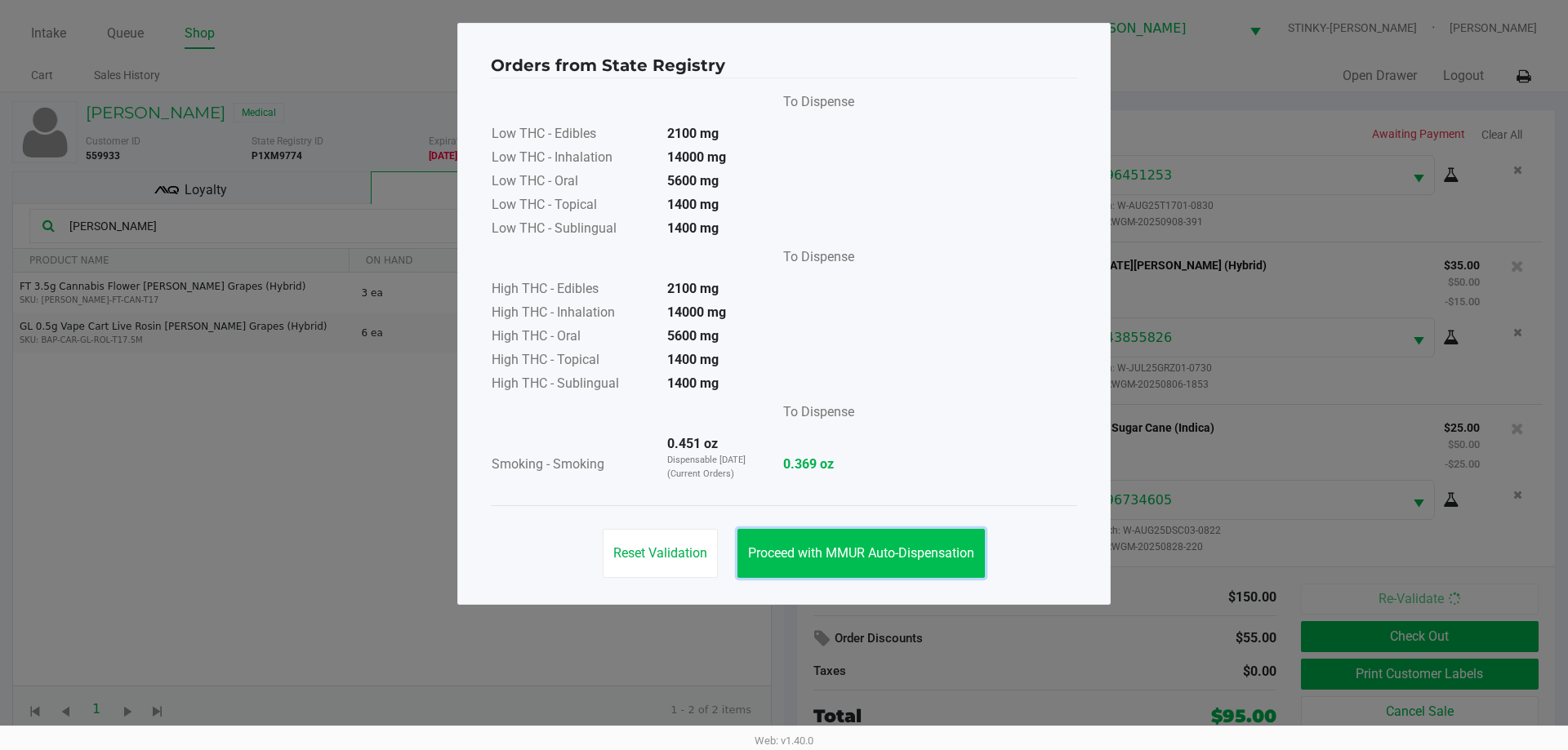
click at [823, 558] on span "Proceed with MMUR Auto-Dispensation" at bounding box center [860, 552] width 226 height 15
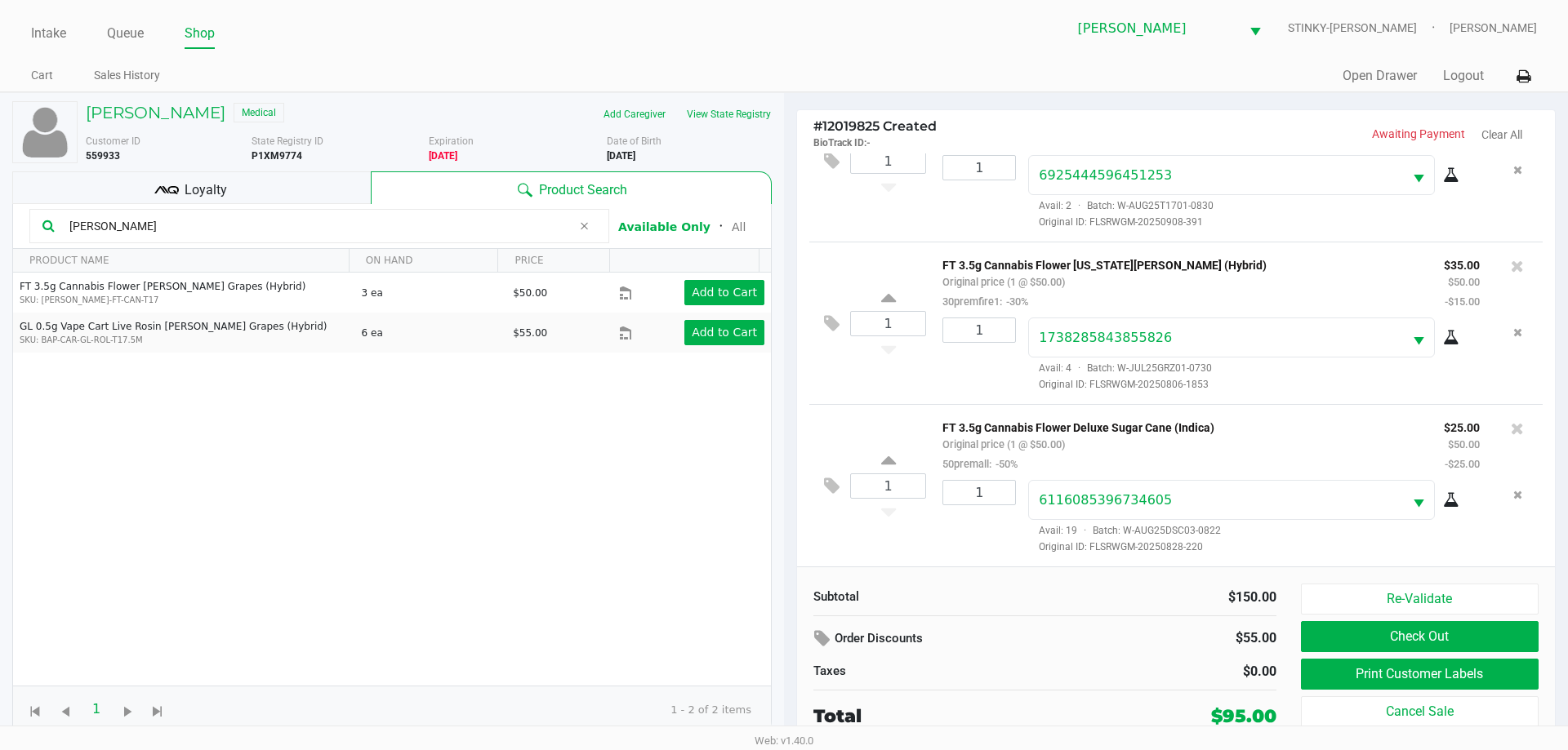
drag, startPoint x: 374, startPoint y: 462, endPoint x: 336, endPoint y: 260, distance: 205.5
click at [374, 461] on div "FT 3.5g Cannabis Flower Gaspar's Grapes (Hybrid) SKU: FLO-BUD-FT-CAN-T17 3 ea $…" at bounding box center [392, 478] width 757 height 413
click at [285, 183] on div "Loyalty" at bounding box center [192, 188] width 358 height 32
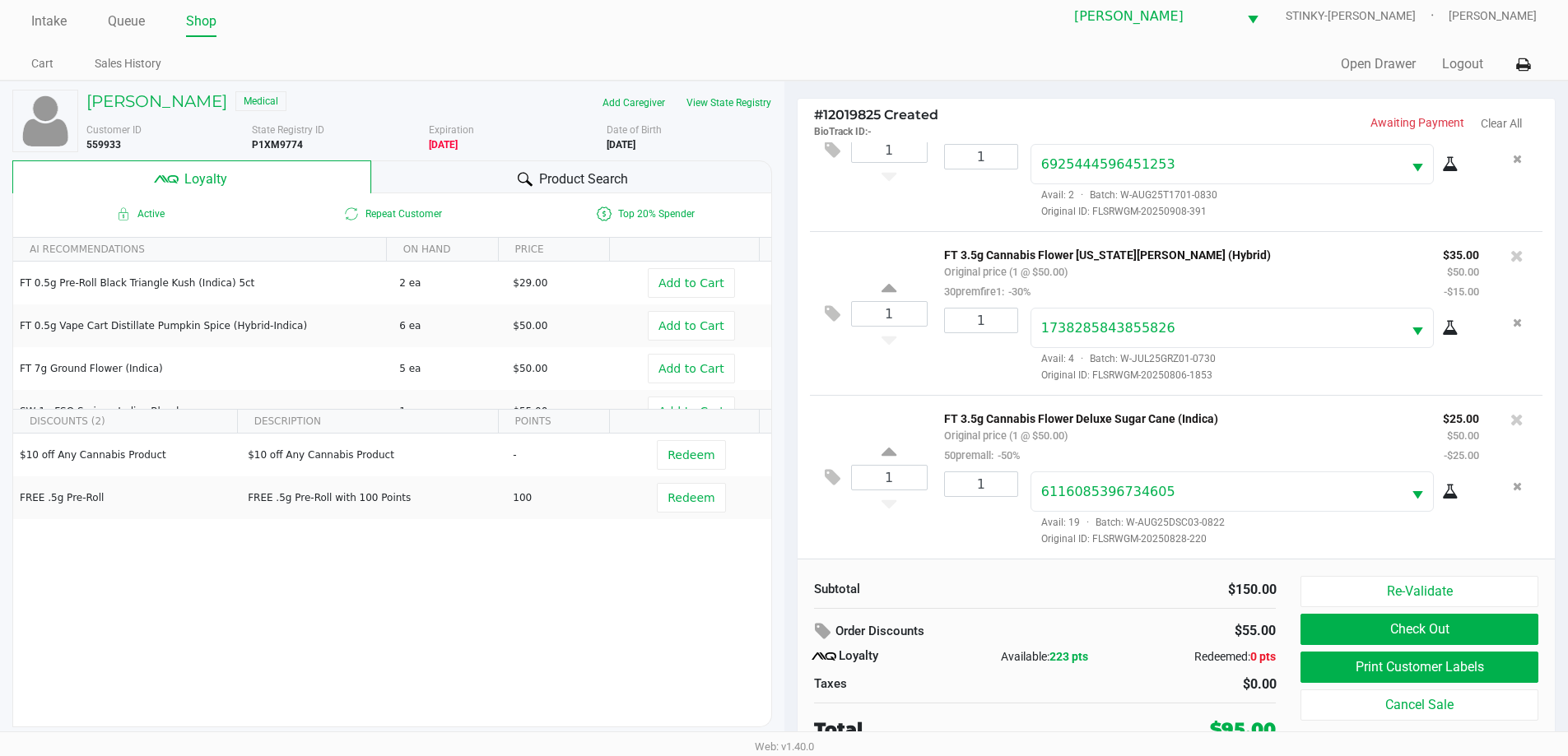
scroll to position [16, 0]
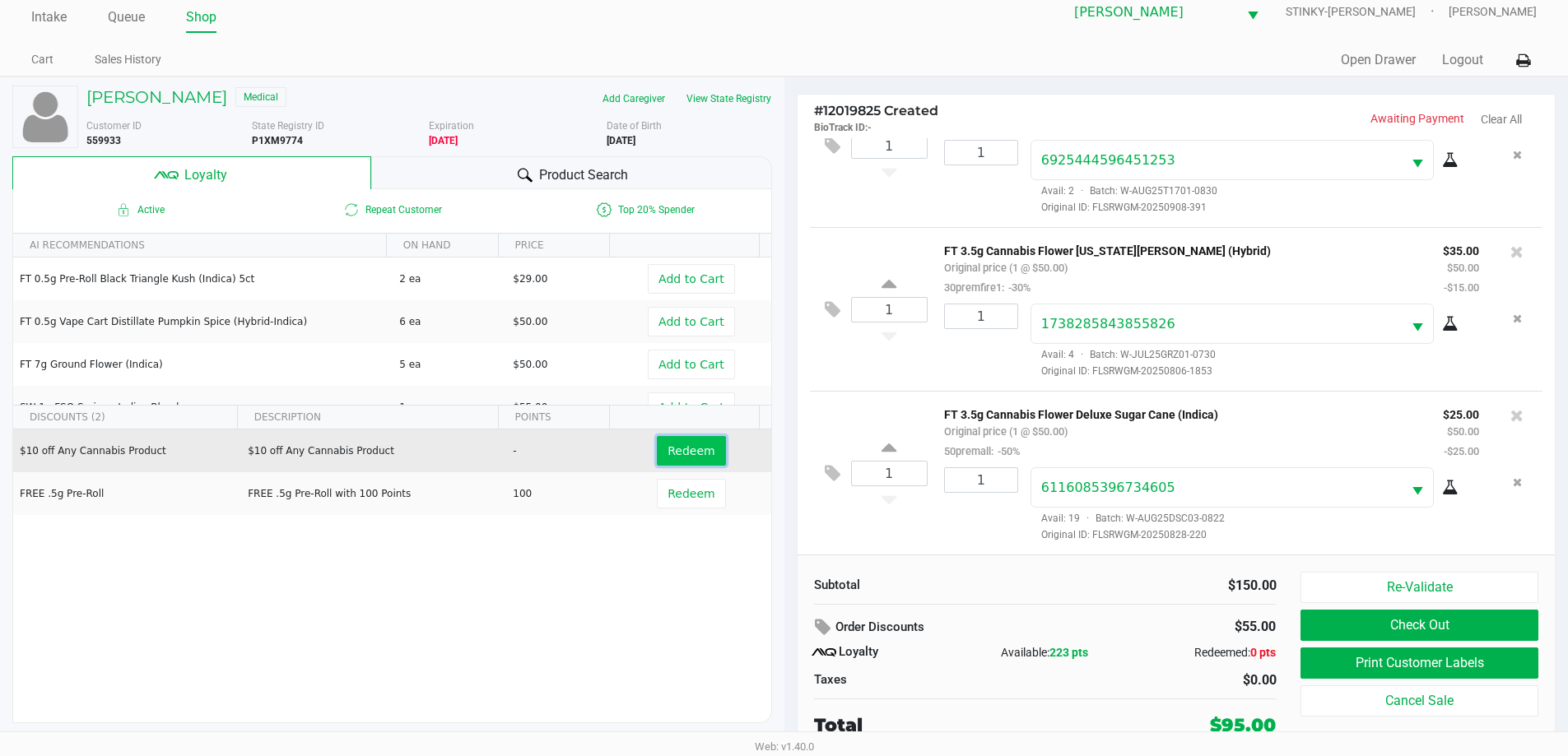
click at [677, 442] on button "Redeem" at bounding box center [690, 451] width 68 height 30
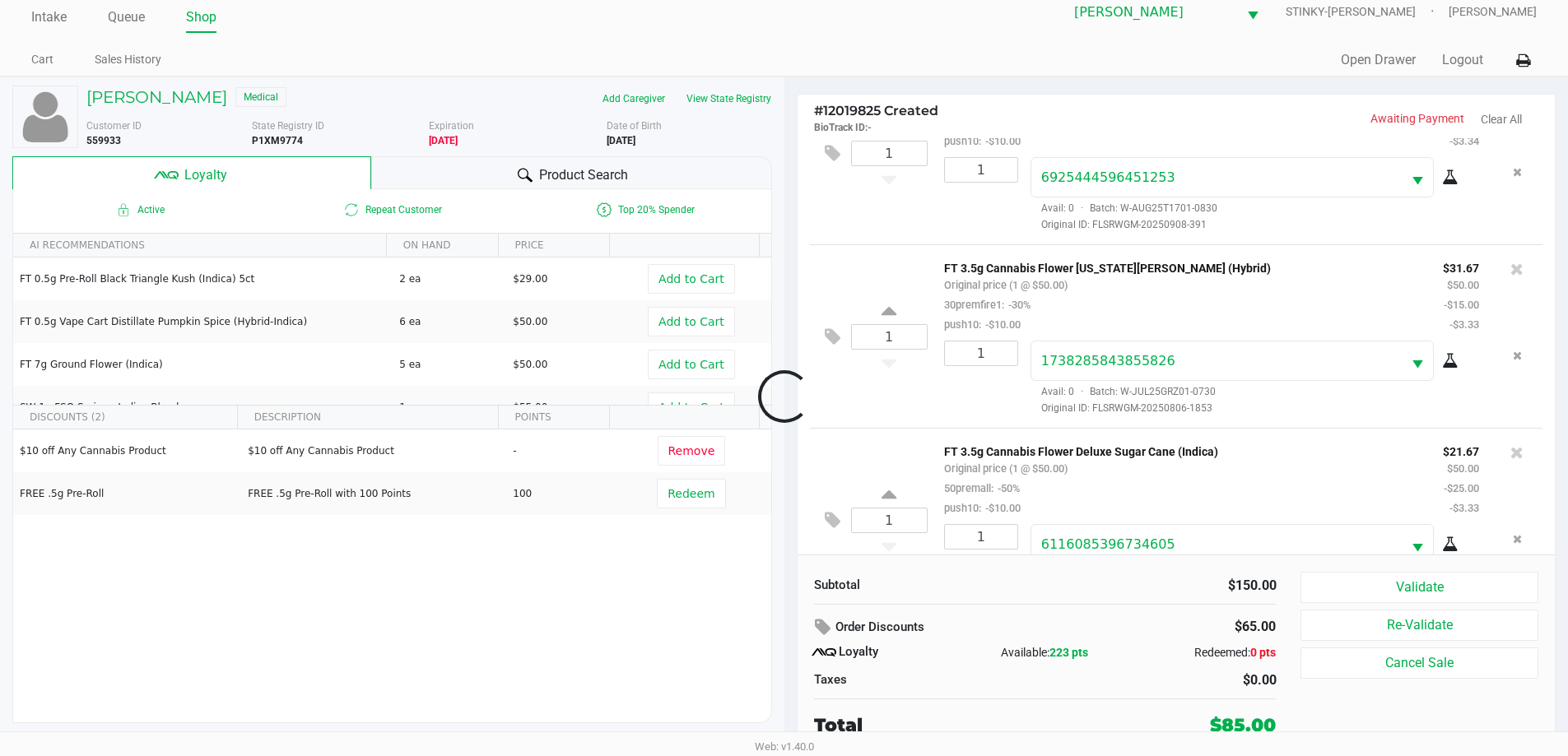
scroll to position [137, 0]
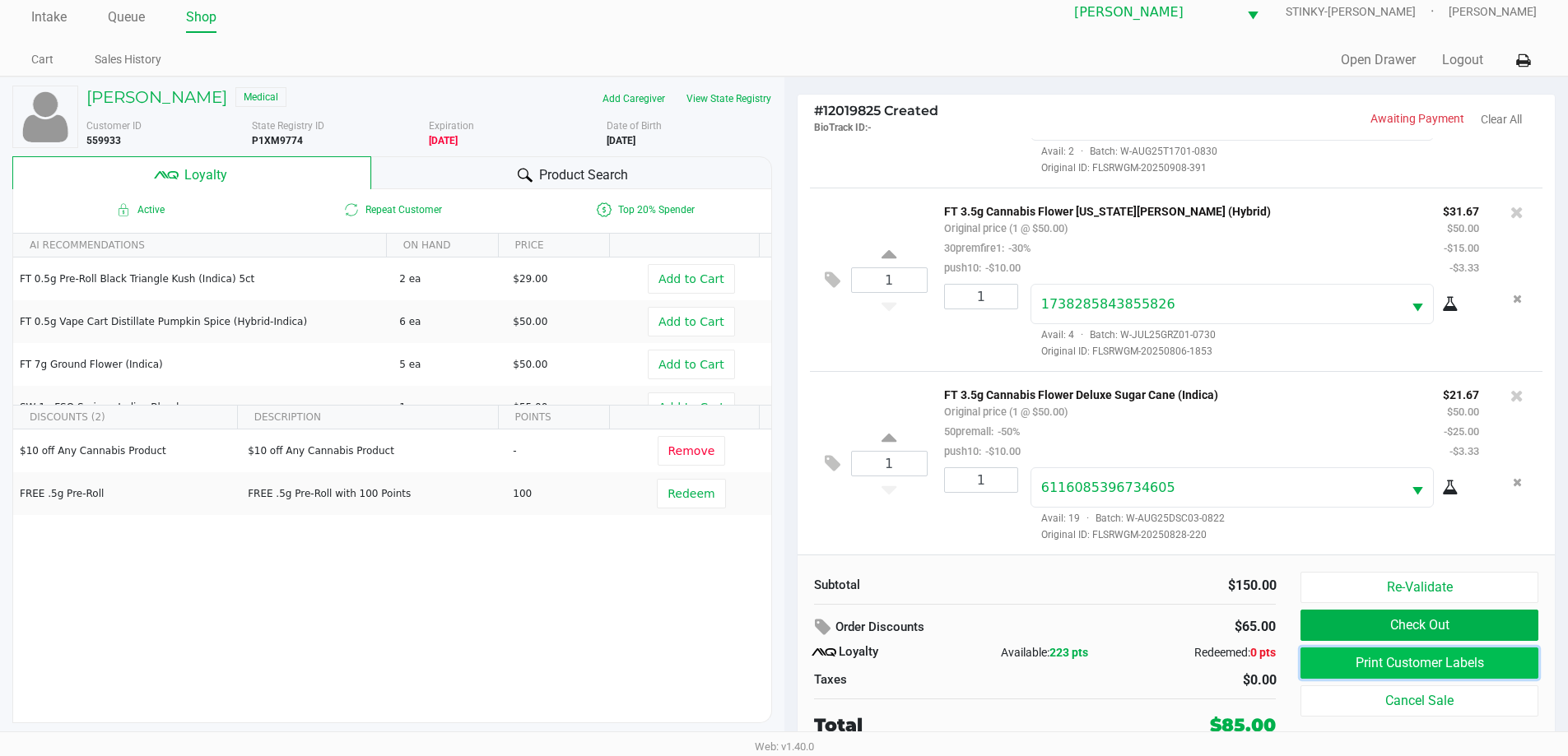
click at [1423, 664] on button "Print Customer Labels" at bounding box center [1418, 663] width 237 height 31
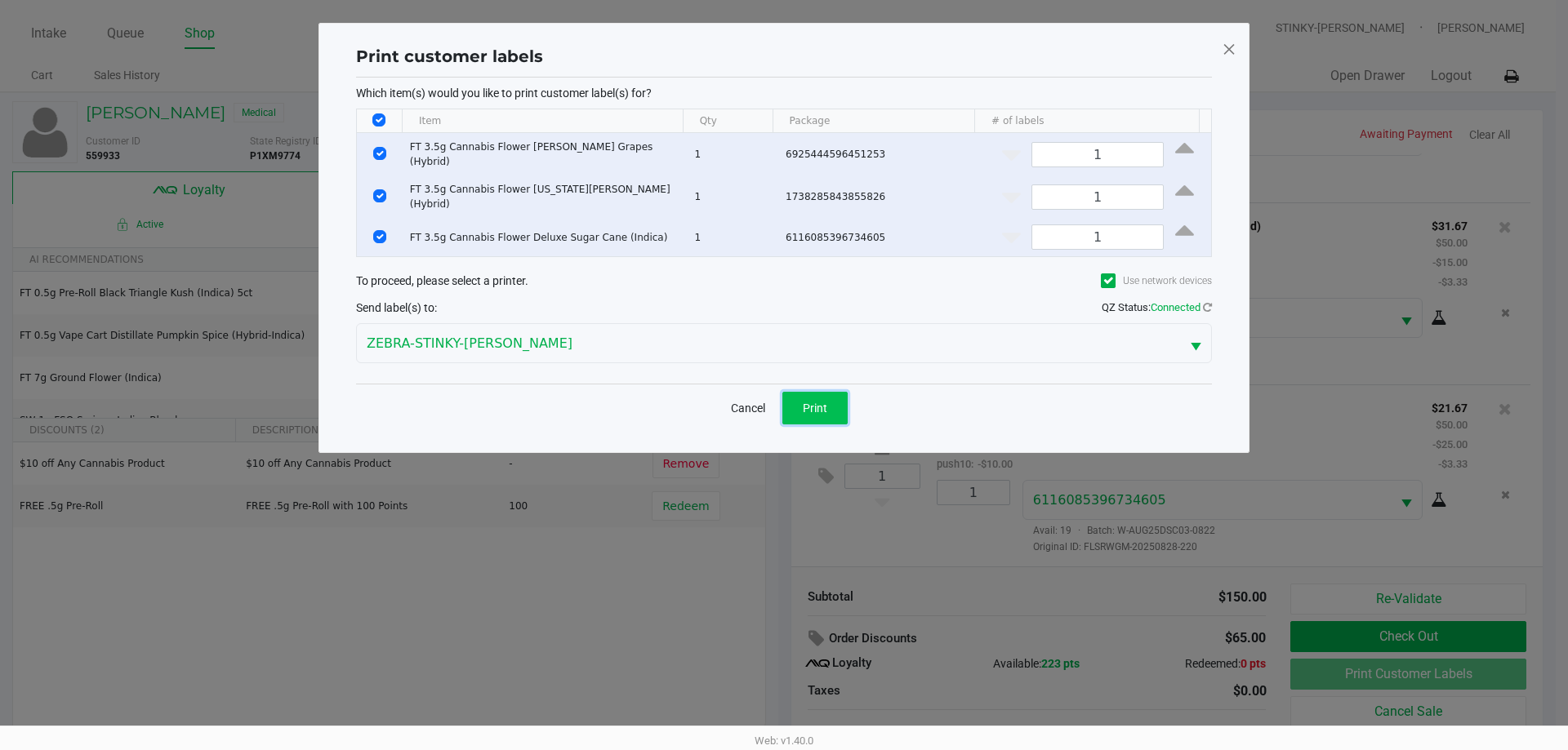
click at [802, 409] on button "Print" at bounding box center [815, 408] width 66 height 32
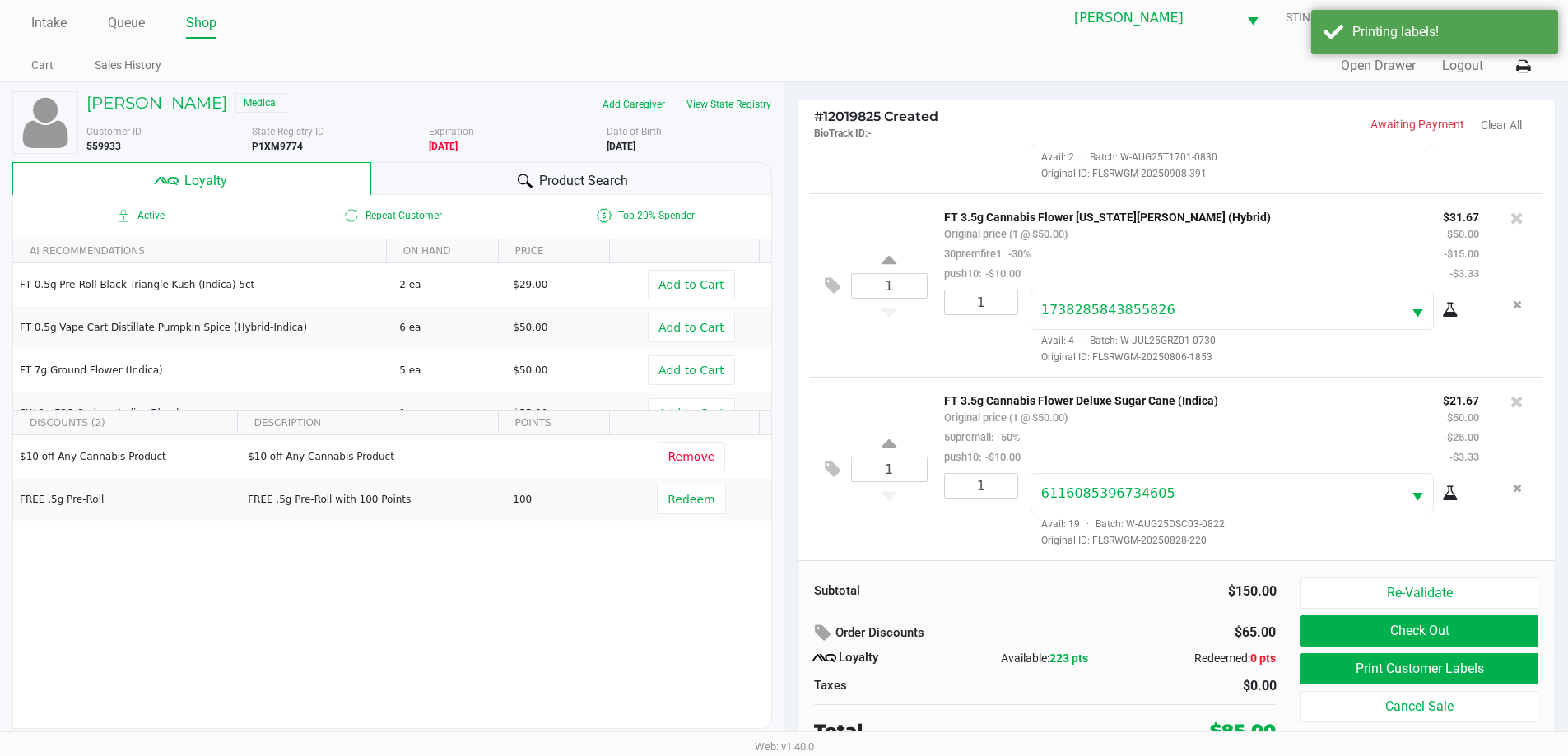
scroll to position [16, 0]
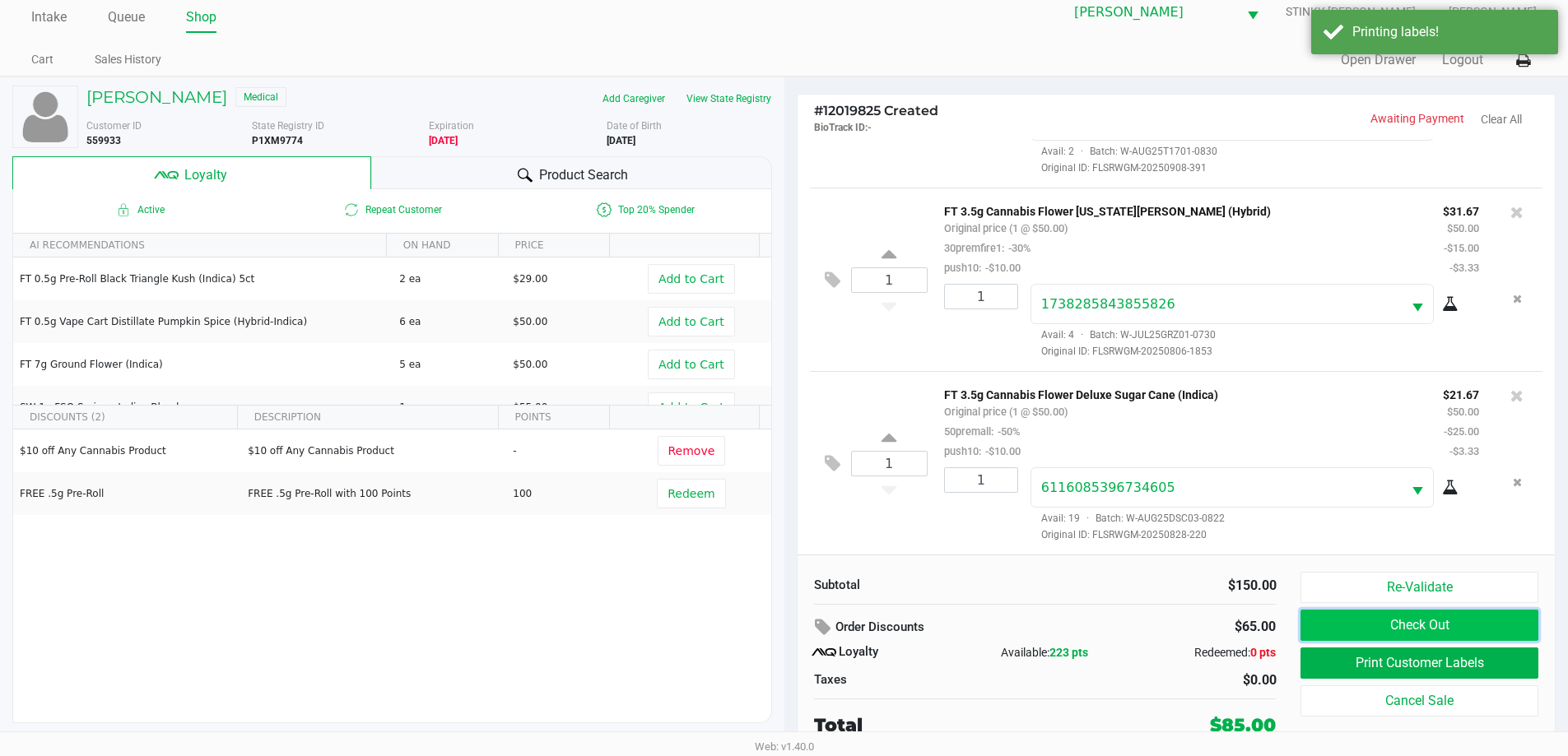
click at [1319, 613] on button "Check Out" at bounding box center [1418, 625] width 237 height 31
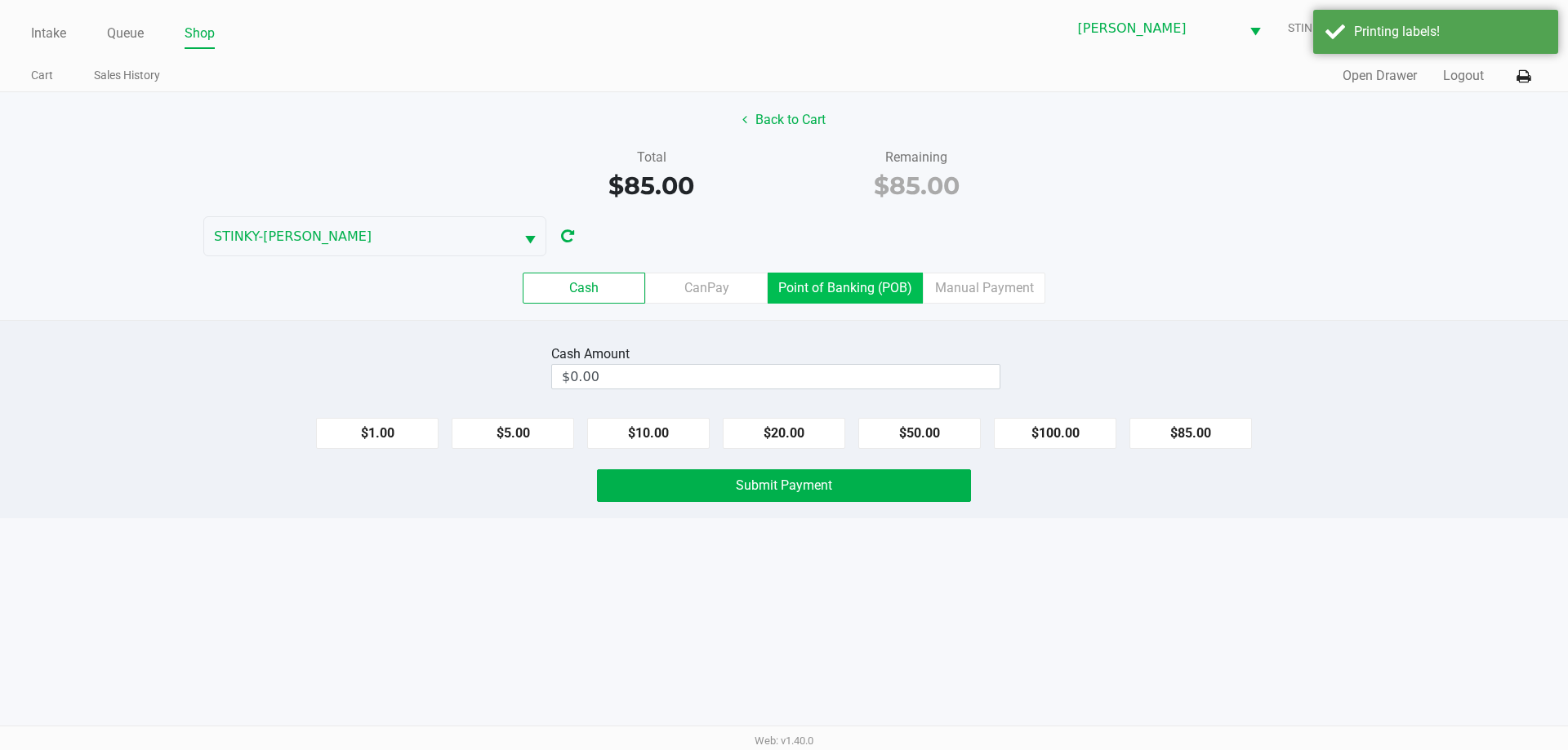
click at [822, 289] on label "Point of Banking (POB)" at bounding box center [845, 288] width 155 height 31
click at [0, 0] on 7 "Point of Banking (POB)" at bounding box center [0, 0] width 0 height 0
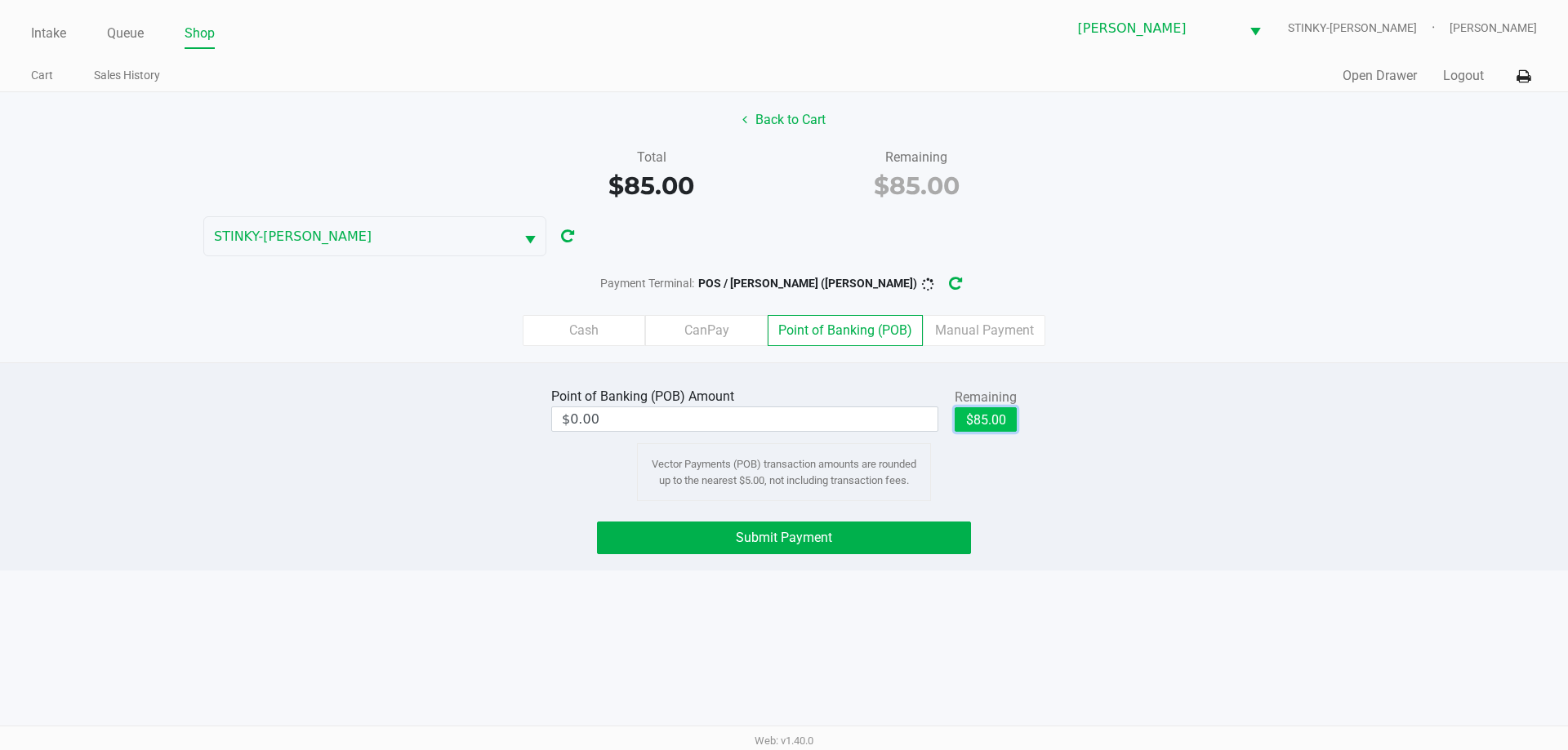
click at [978, 428] on button "$85.00" at bounding box center [985, 419] width 62 height 24
type input "$85.00"
click at [876, 526] on button "Submit Payment" at bounding box center [784, 538] width 374 height 32
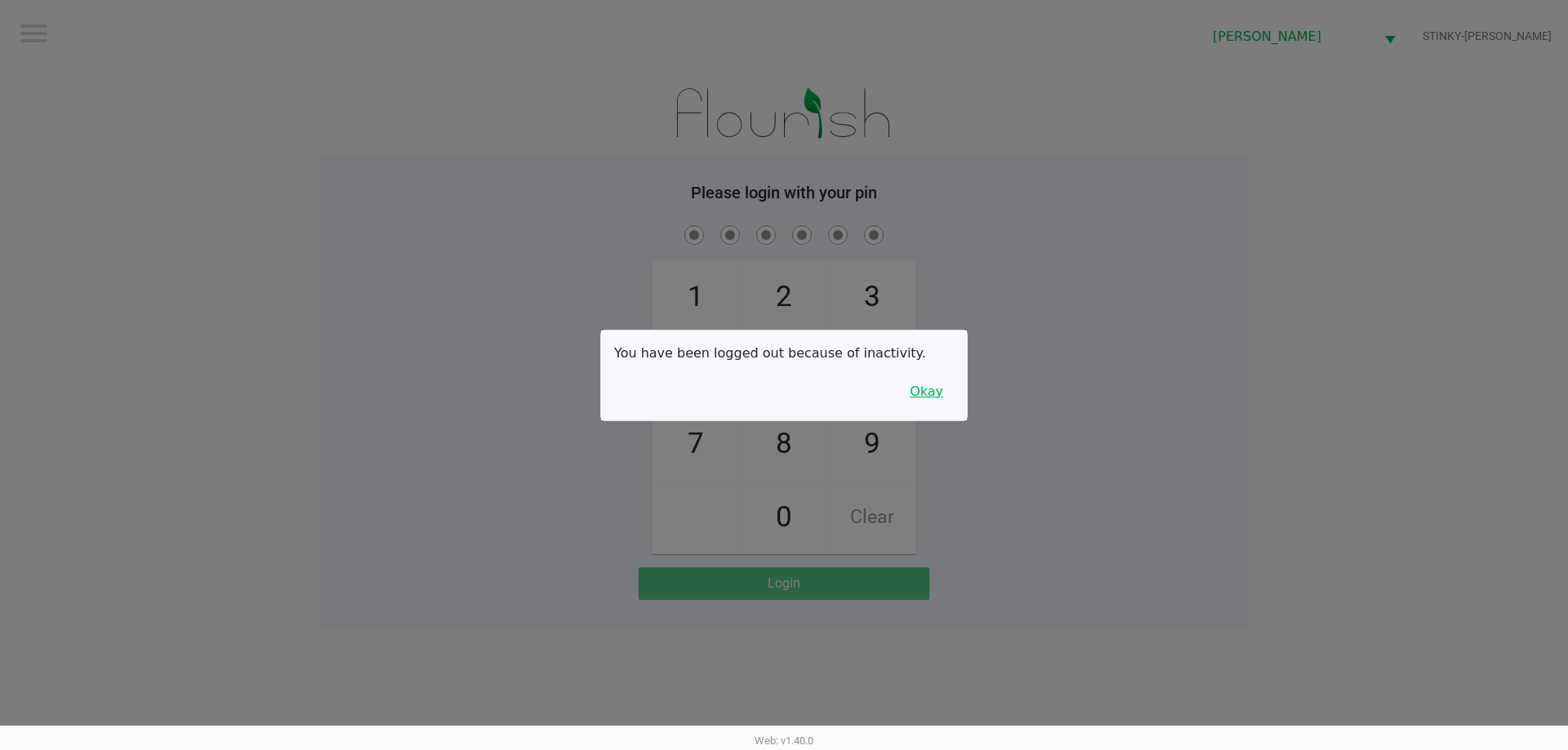
click at [933, 401] on button "Okay" at bounding box center [926, 391] width 55 height 31
click at [933, 401] on div "1 4 7 2 5 8 0 3 6 9 Clear" at bounding box center [784, 388] width 931 height 332
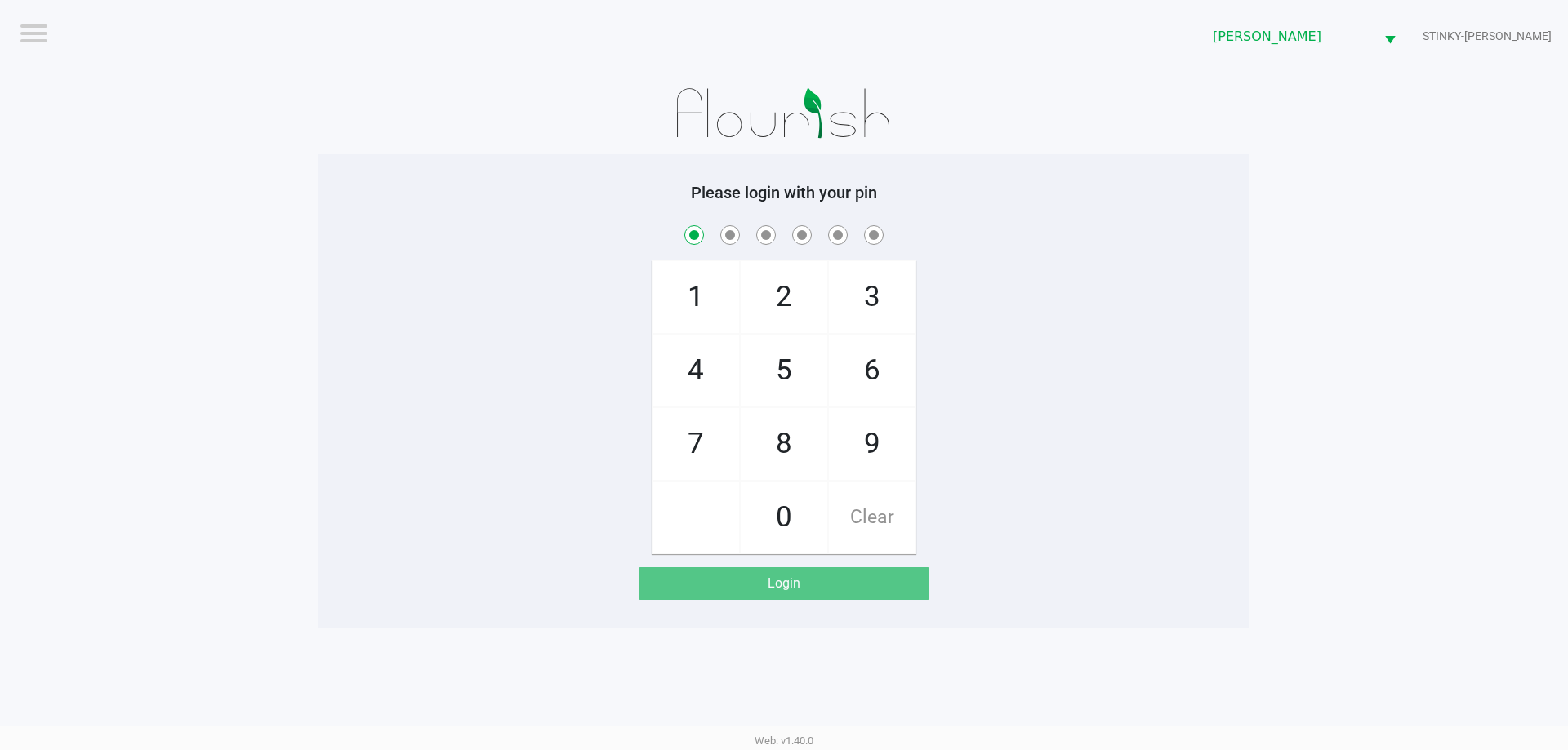
checkbox input "true"
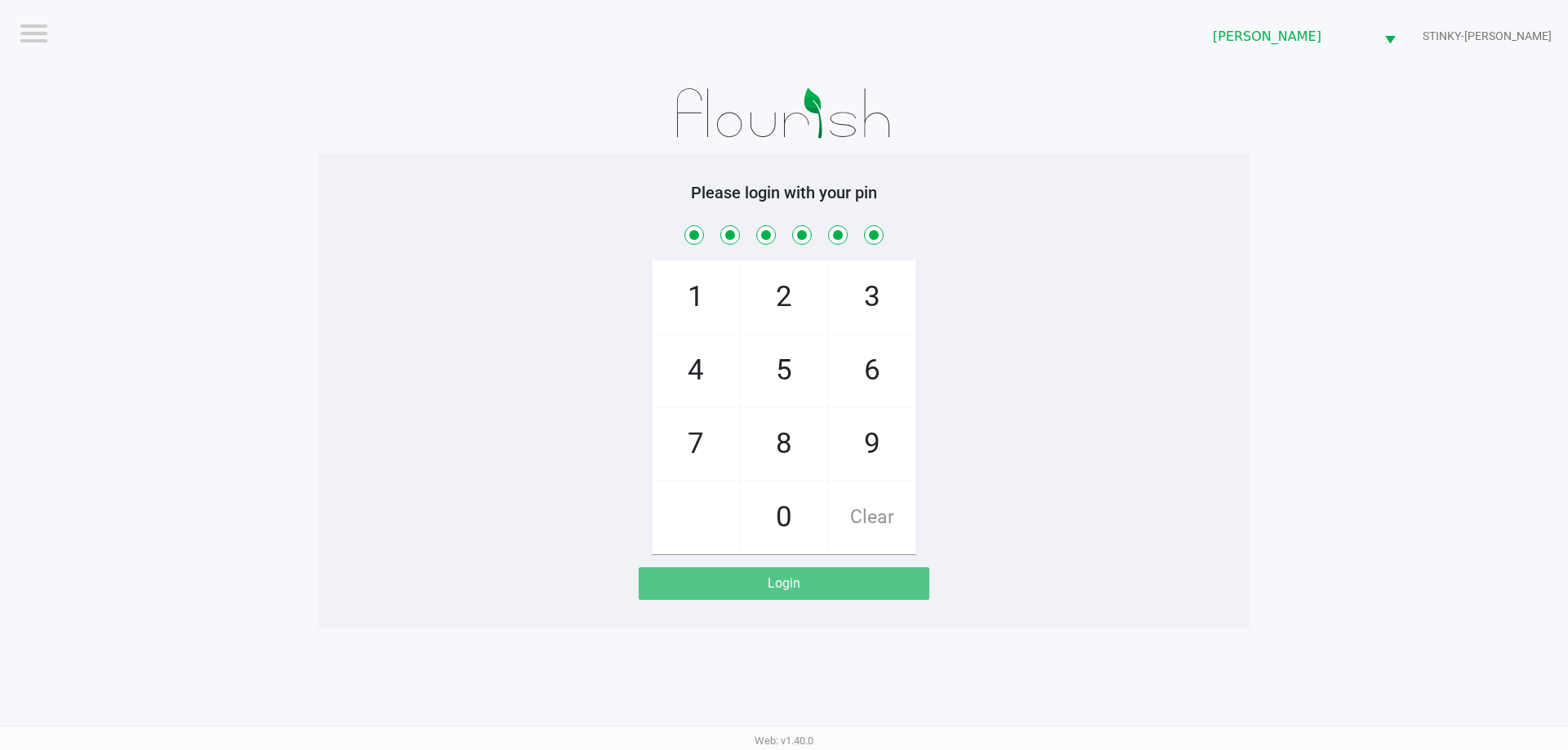
checkbox input "true"
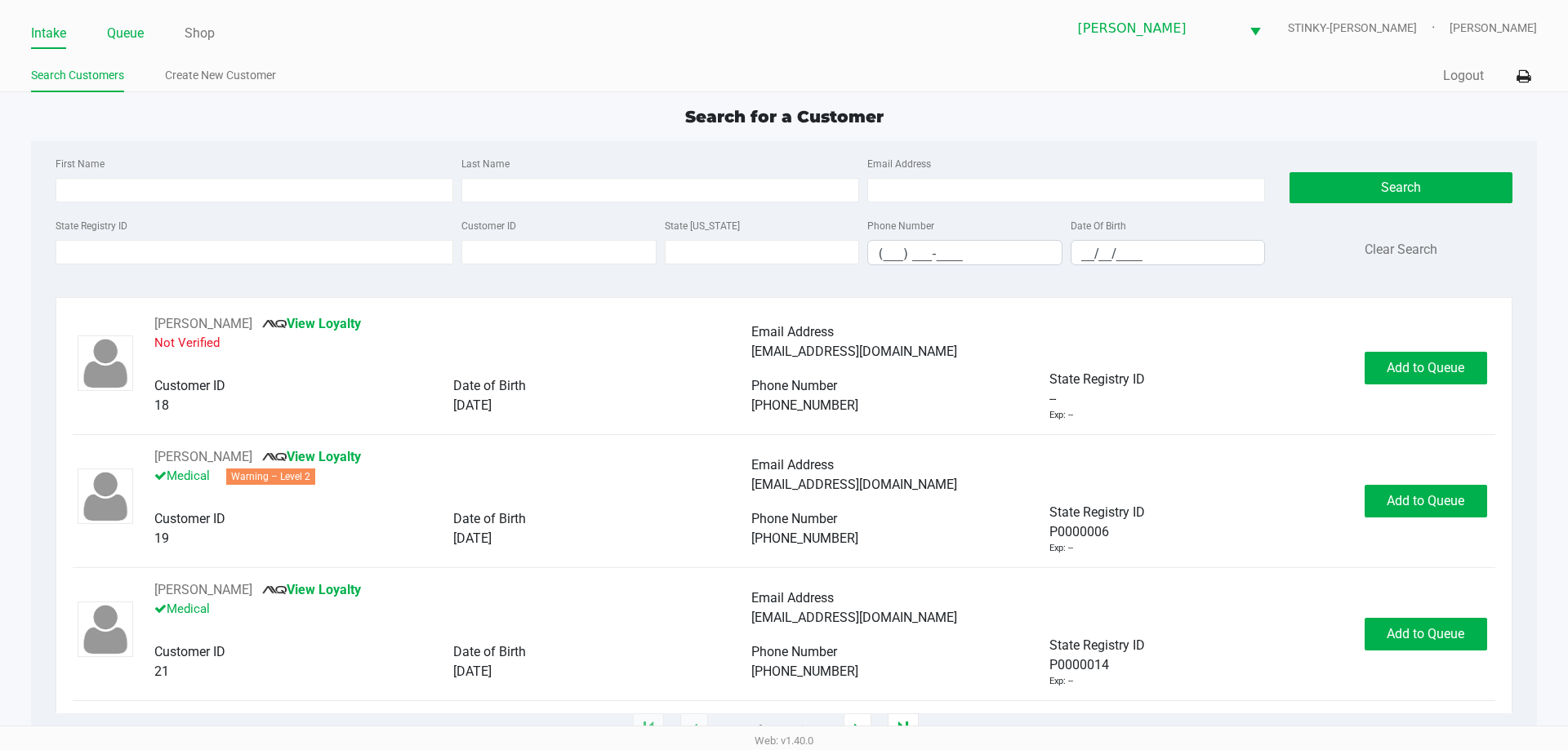
click at [145, 35] on ul "Intake Queue Shop" at bounding box center [407, 34] width 753 height 28
click at [144, 35] on link "Queue" at bounding box center [125, 33] width 37 height 22
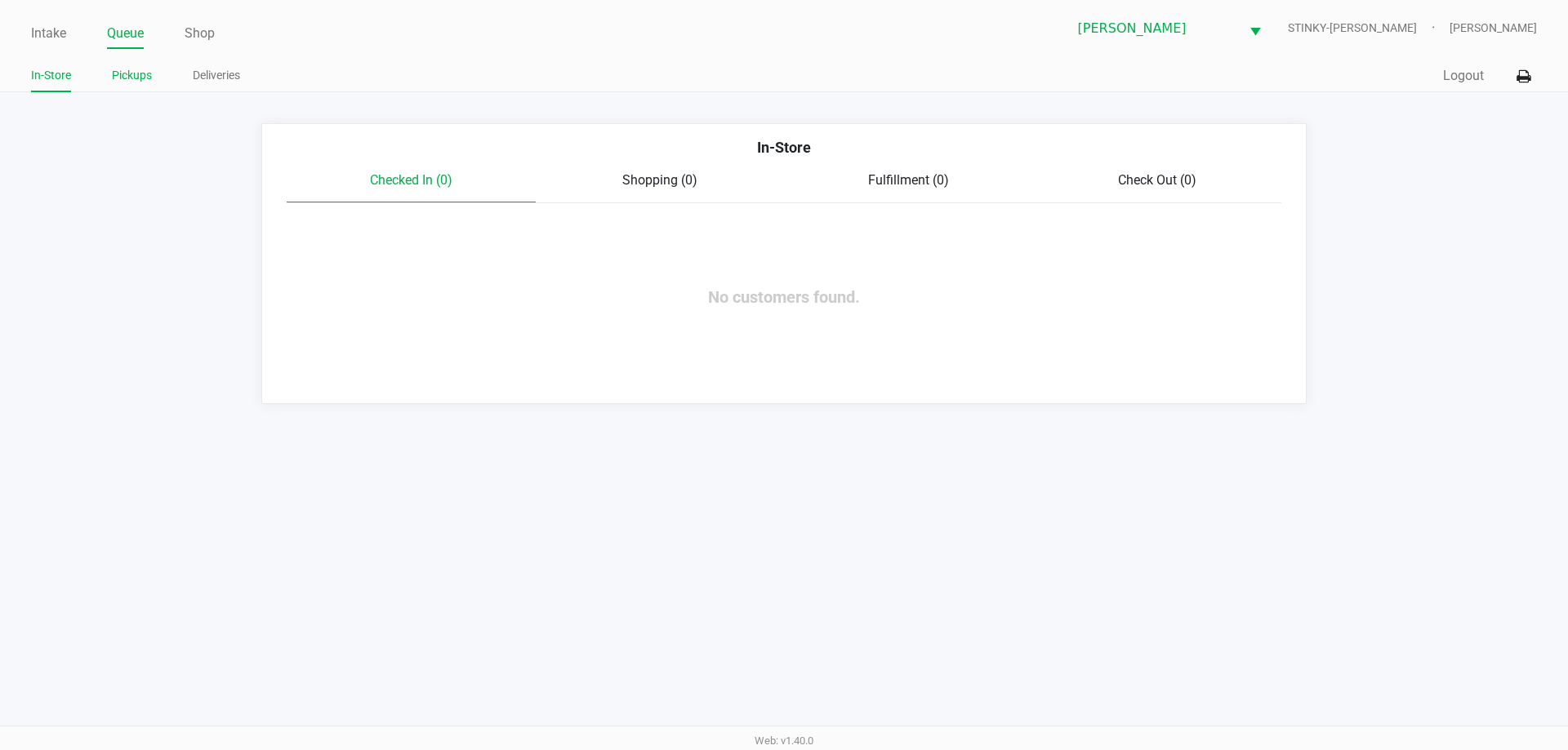
click at [144, 76] on link "Pickups" at bounding box center [131, 76] width 40 height 21
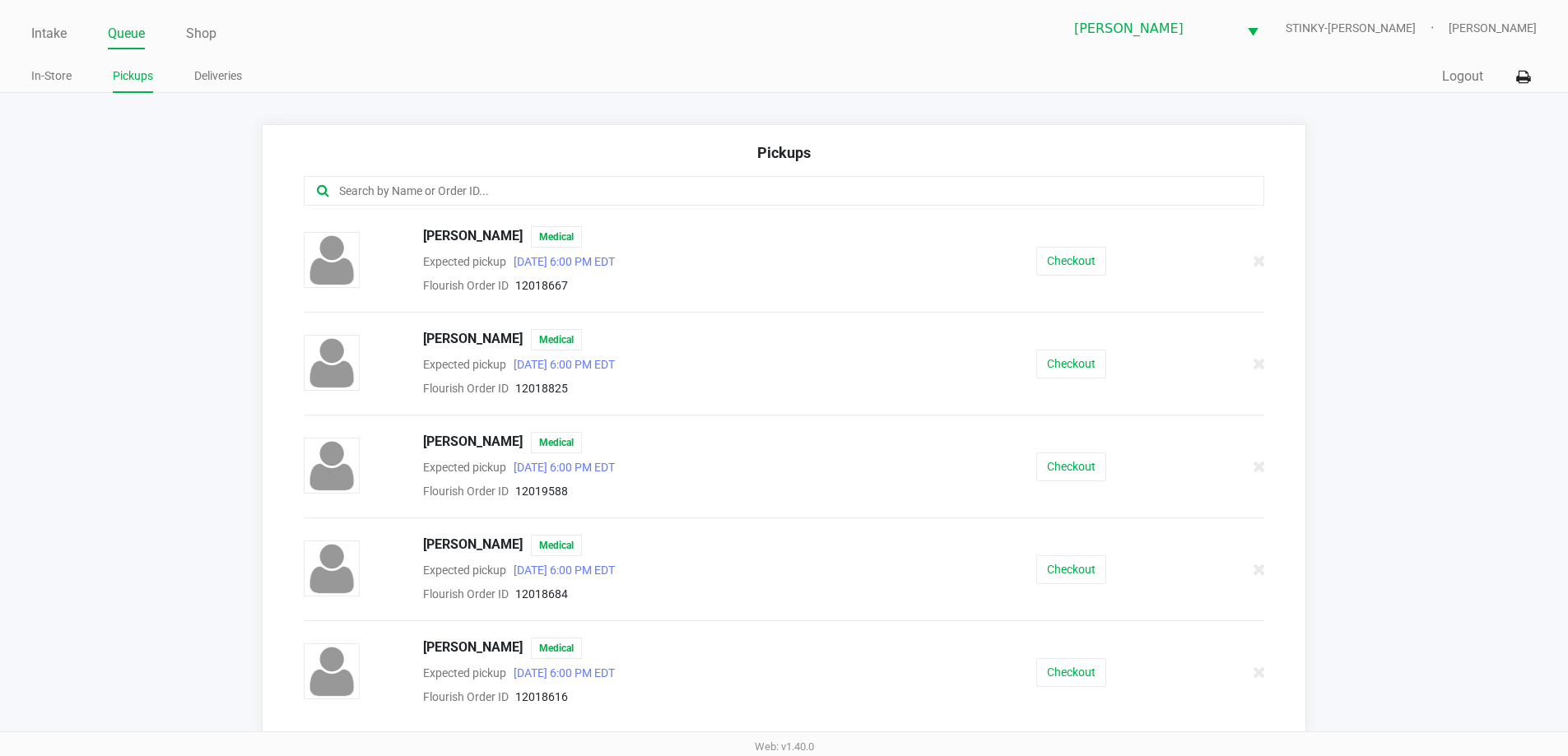
scroll to position [329, 0]
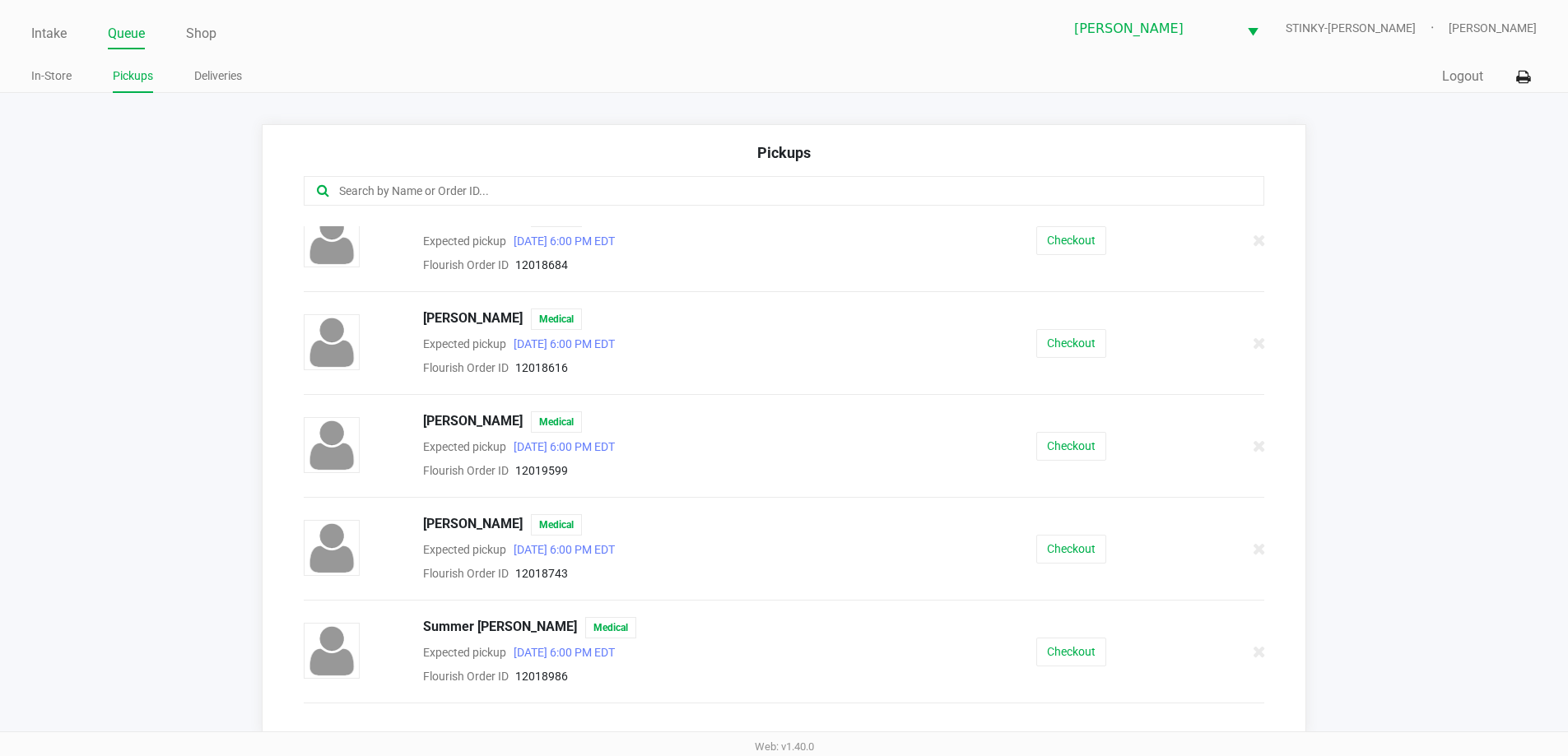
click at [1050, 326] on div "JACQUELINE CRAWFORD Medical Expected pickup Sep 28, 2025 6:00 PM EDT Flourish O…" at bounding box center [784, 343] width 986 height 69
click at [1052, 334] on button "Checkout" at bounding box center [1071, 344] width 70 height 29
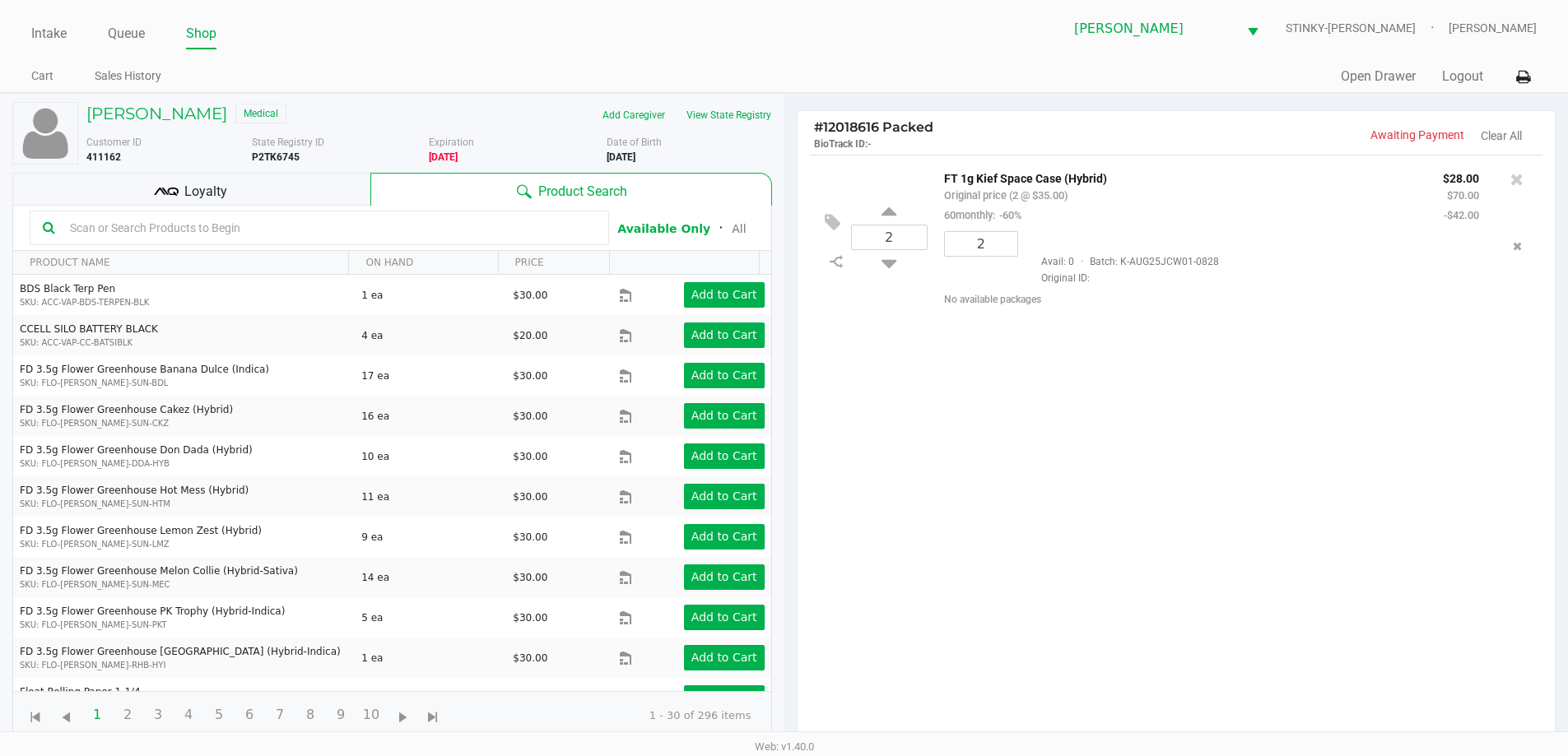
click at [281, 181] on div "Loyalty" at bounding box center [191, 189] width 358 height 33
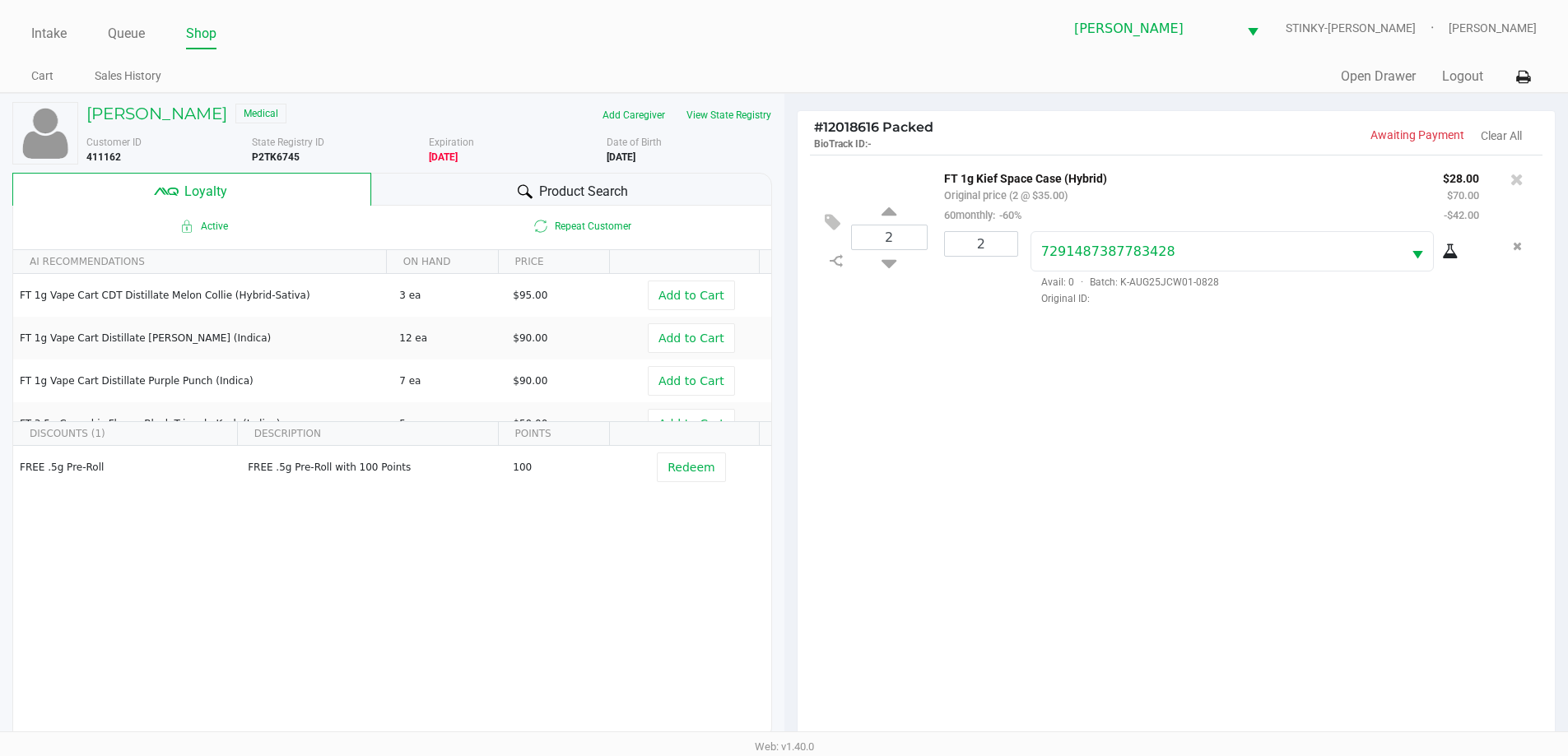
click at [869, 433] on div "2 FT 1g Kief Space Case (Hybrid) Original price (2 @ $35.00) 60monthly: -60% $2…" at bounding box center [1177, 453] width 758 height 597
click at [794, 78] on div "Quick Sale Open Drawer Logout" at bounding box center [1161, 77] width 753 height 31
click at [798, 117] on div "# 12018616 Packed BioTrack ID: - Awaiting Payment Clear All" at bounding box center [1177, 133] width 758 height 44
click at [808, 81] on div "Quick Sale Open Drawer Logout" at bounding box center [1161, 77] width 753 height 31
click at [569, 83] on ul "Cart Sales History" at bounding box center [407, 78] width 753 height 28
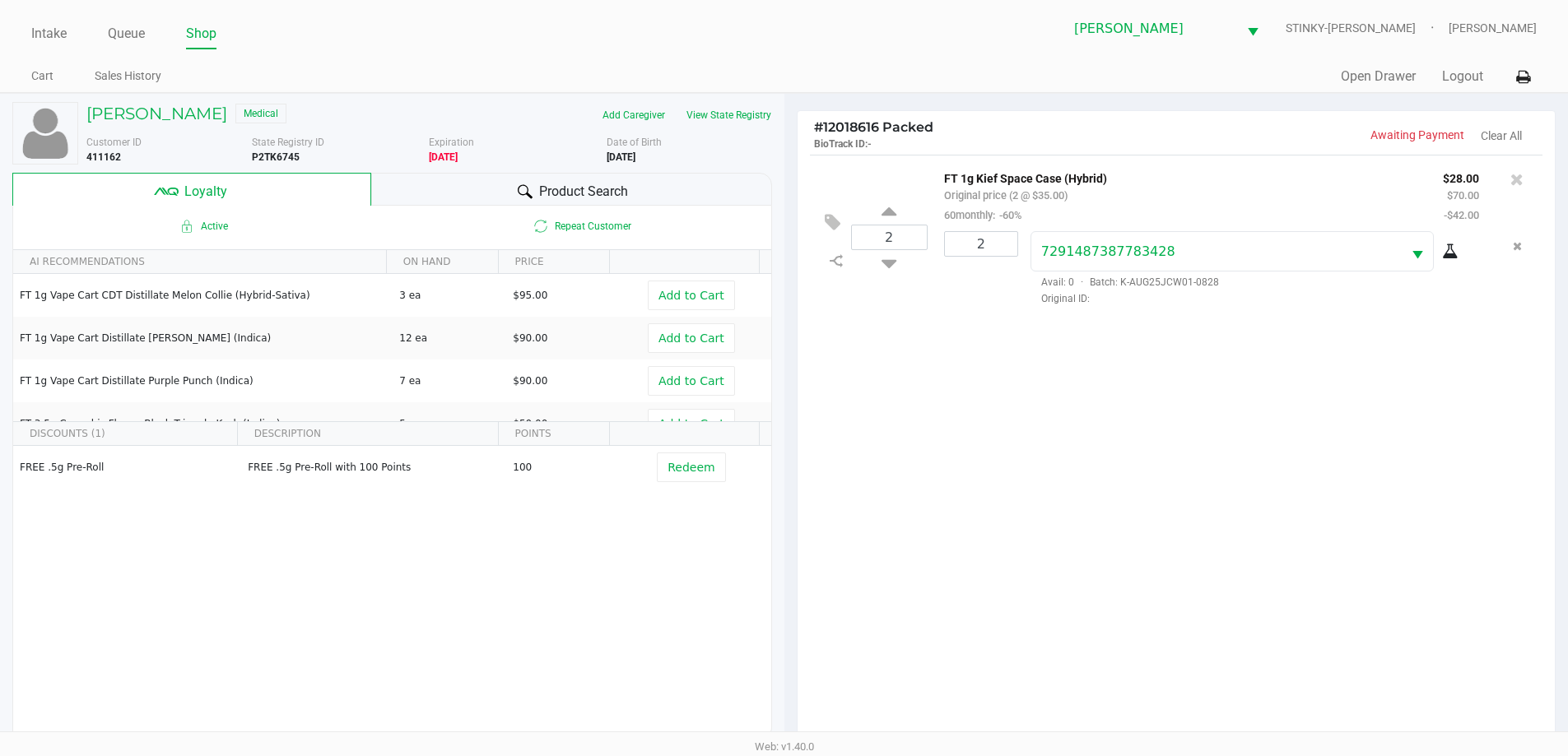
click at [440, 201] on div "Product Search" at bounding box center [571, 189] width 401 height 33
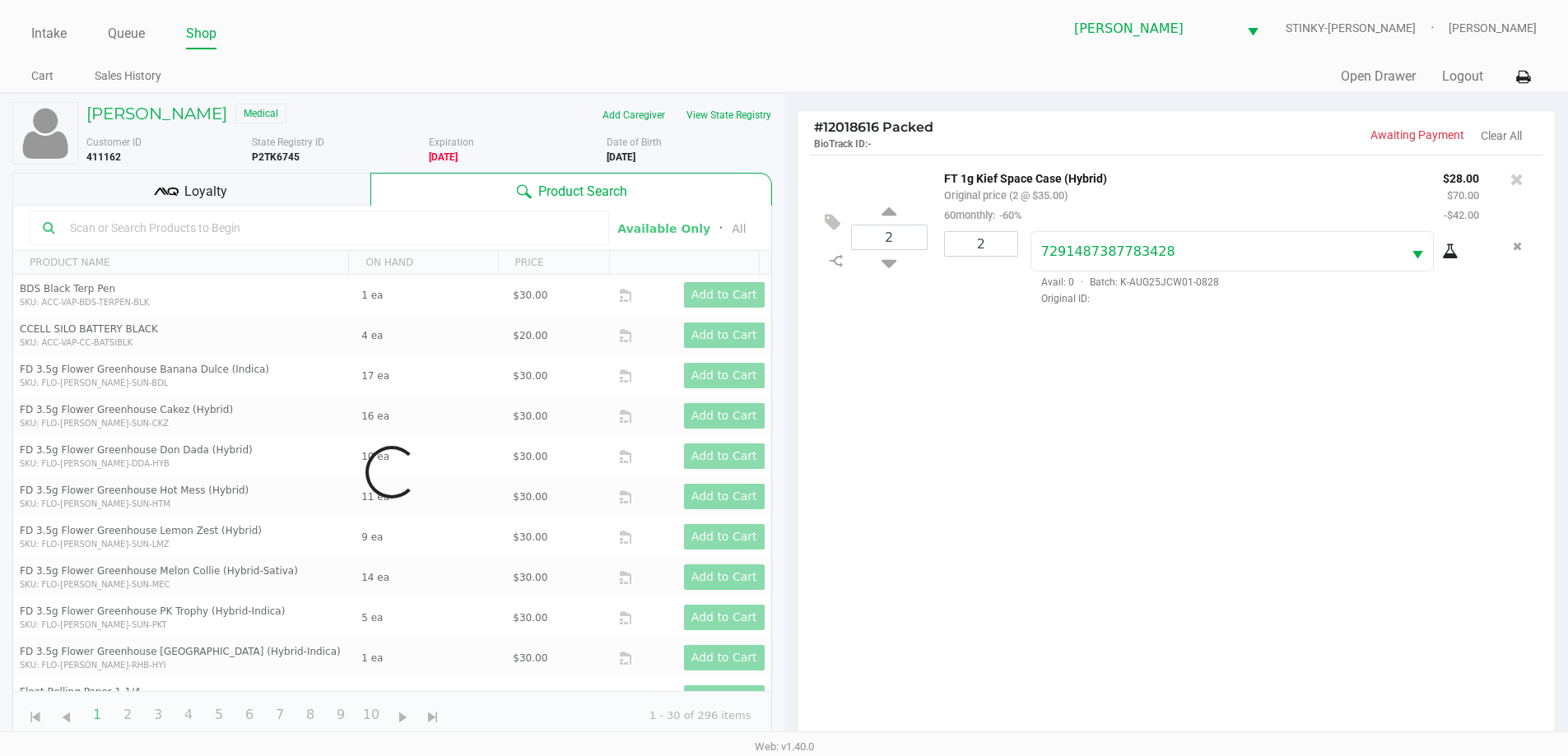
click at [327, 191] on div "Loyalty" at bounding box center [191, 189] width 358 height 33
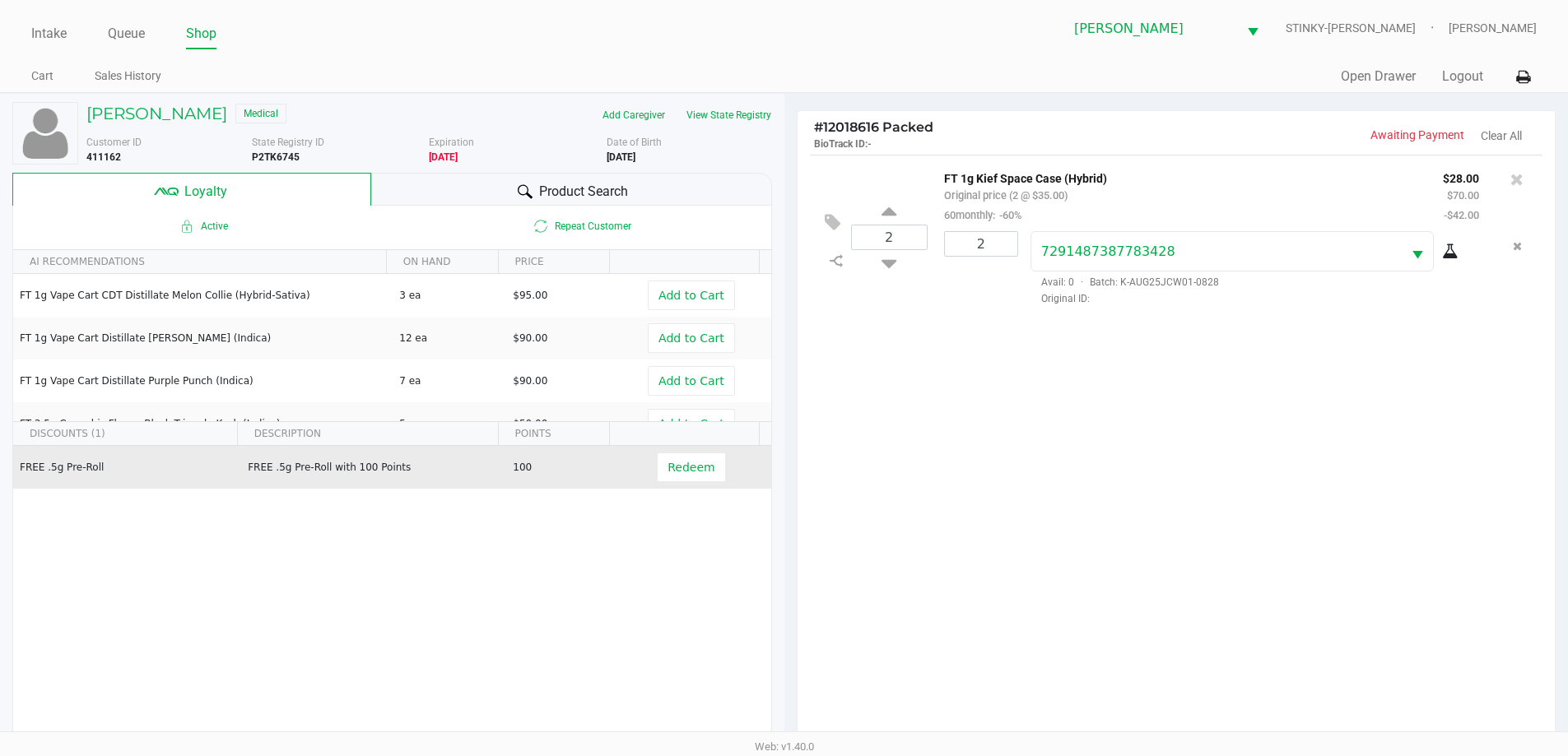
drag, startPoint x: 315, startPoint y: 460, endPoint x: 327, endPoint y: 536, distance: 76.9
click at [315, 470] on td "FREE .5g Pre-Roll with 100 Points" at bounding box center [373, 467] width 265 height 43
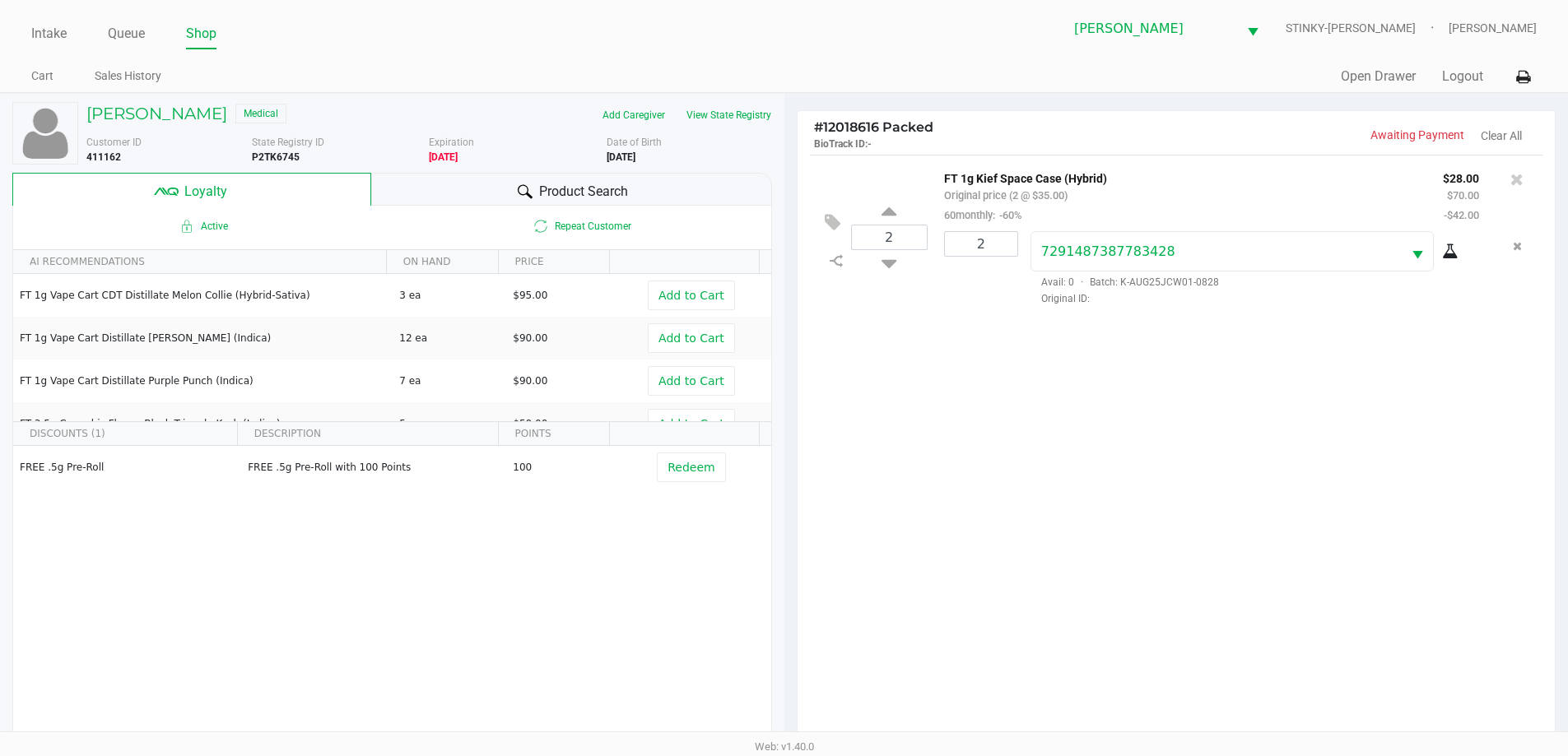
drag, startPoint x: 327, startPoint y: 557, endPoint x: 950, endPoint y: 623, distance: 626.5
click at [327, 557] on div "FREE .5g Pre-Roll FREE .5g Pre-Roll with 100 Points 100 Redeem" at bounding box center [393, 569] width 758 height 247
click at [1018, 493] on div "2 FT 1g Kief Space Case (Hybrid) Original price (2 @ $35.00) 60monthly: -60% $2…" at bounding box center [1177, 453] width 758 height 597
drag, startPoint x: 652, startPoint y: 75, endPoint x: 638, endPoint y: 75, distance: 14.0
click at [652, 74] on ul "Cart Sales History" at bounding box center [407, 78] width 753 height 28
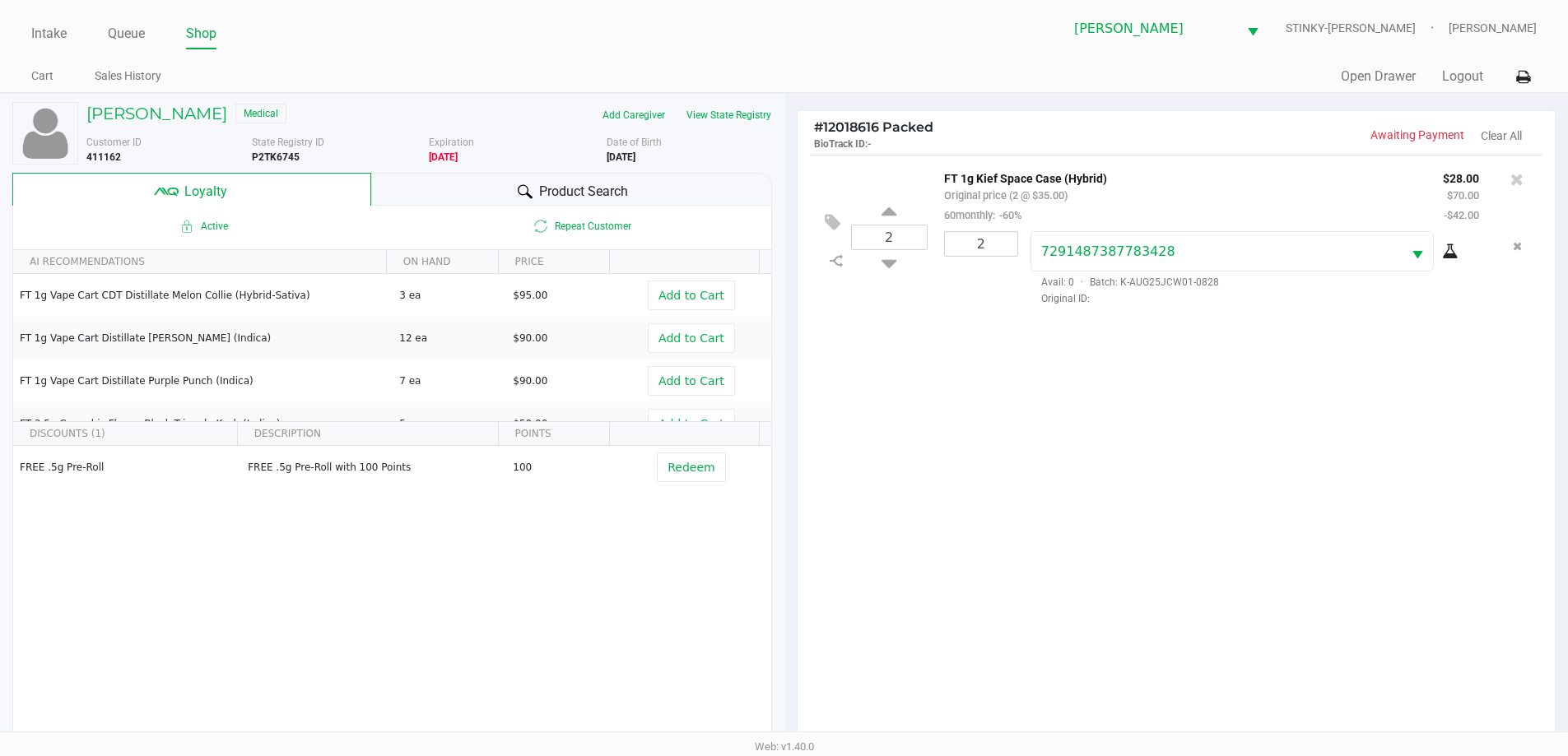
click at [526, 82] on ul "Cart Sales History" at bounding box center [407, 78] width 753 height 28
click at [595, 95] on div "JACQUELINE CRAWFORD Medical Add Caregiver View State Registry Customer ID 41116…" at bounding box center [393, 421] width 760 height 654
click at [798, 121] on div "# 12018616 Packed BioTrack ID: - Awaiting Payment Clear All" at bounding box center [1177, 133] width 758 height 44
click at [404, 82] on ul "Cart Sales History" at bounding box center [407, 78] width 753 height 28
click at [790, 92] on div "Intake Queue Shop Summerfield WC STINKY-PETE James Bader Cart Sales History Qui…" at bounding box center [784, 46] width 1568 height 93
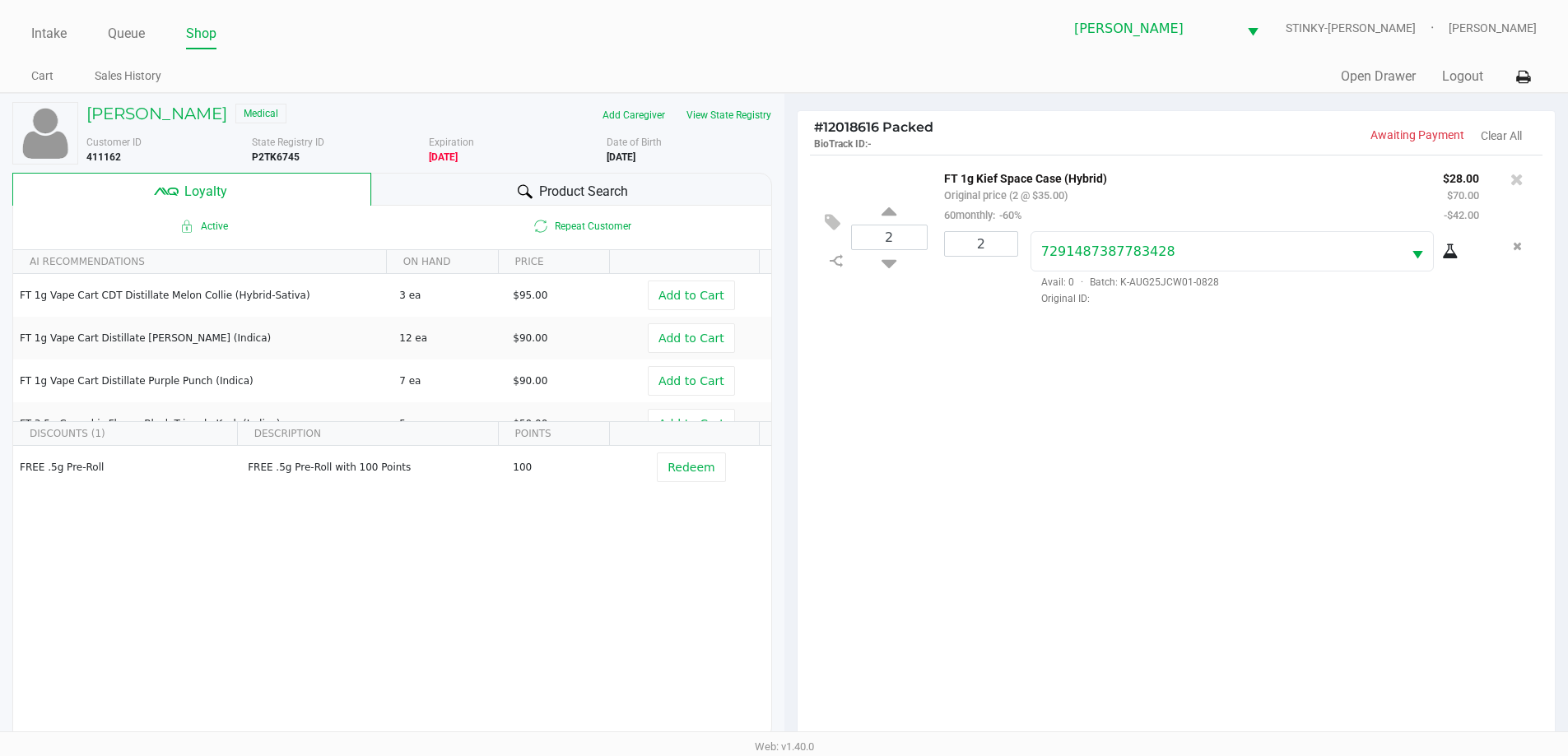
click at [379, 84] on ul "Cart Sales History" at bounding box center [407, 78] width 753 height 28
click at [836, 96] on div "# 12018616 Packed BioTrack ID: - Awaiting Payment Clear All 2 FT 1g Kief Space …" at bounding box center [1176, 523] width 784 height 860
click at [790, 135] on div "# 12018616 Packed BioTrack ID: - Awaiting Payment Clear All 2 FT 1g Kief Space …" at bounding box center [1176, 523] width 784 height 860
click at [745, 112] on button "View State Registry" at bounding box center [724, 115] width 96 height 26
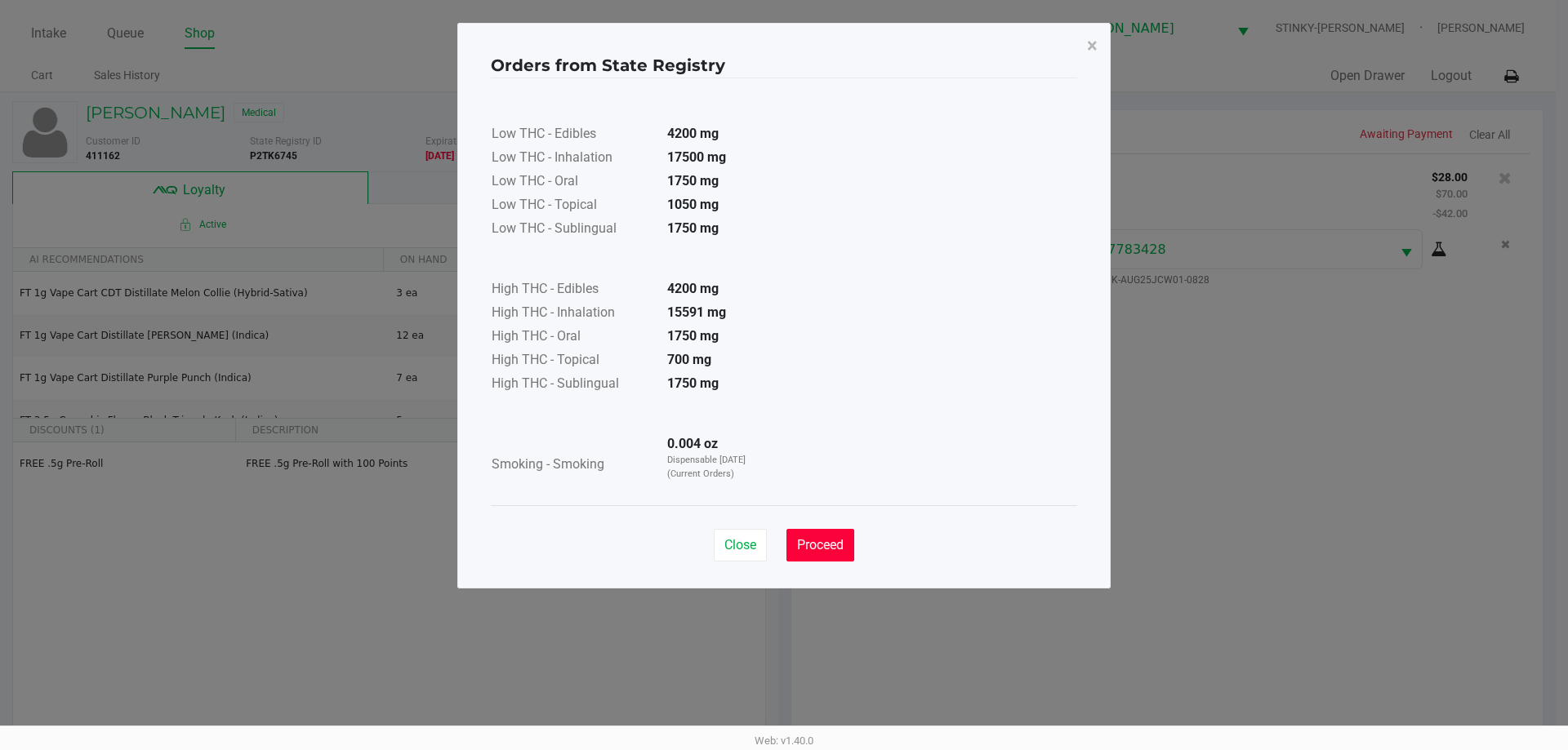
click at [837, 549] on span "Proceed" at bounding box center [820, 544] width 47 height 15
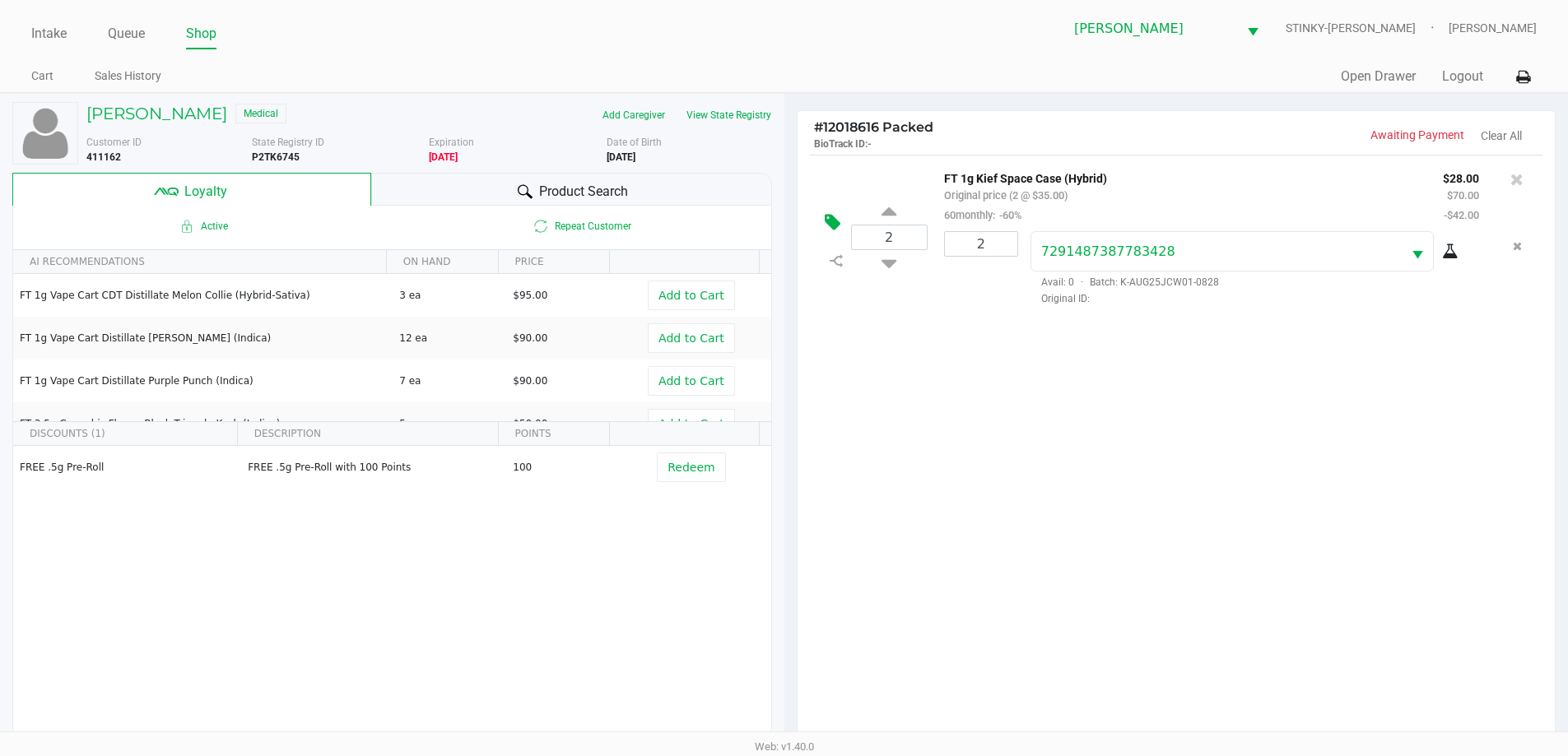
click at [838, 223] on icon at bounding box center [833, 222] width 15 height 19
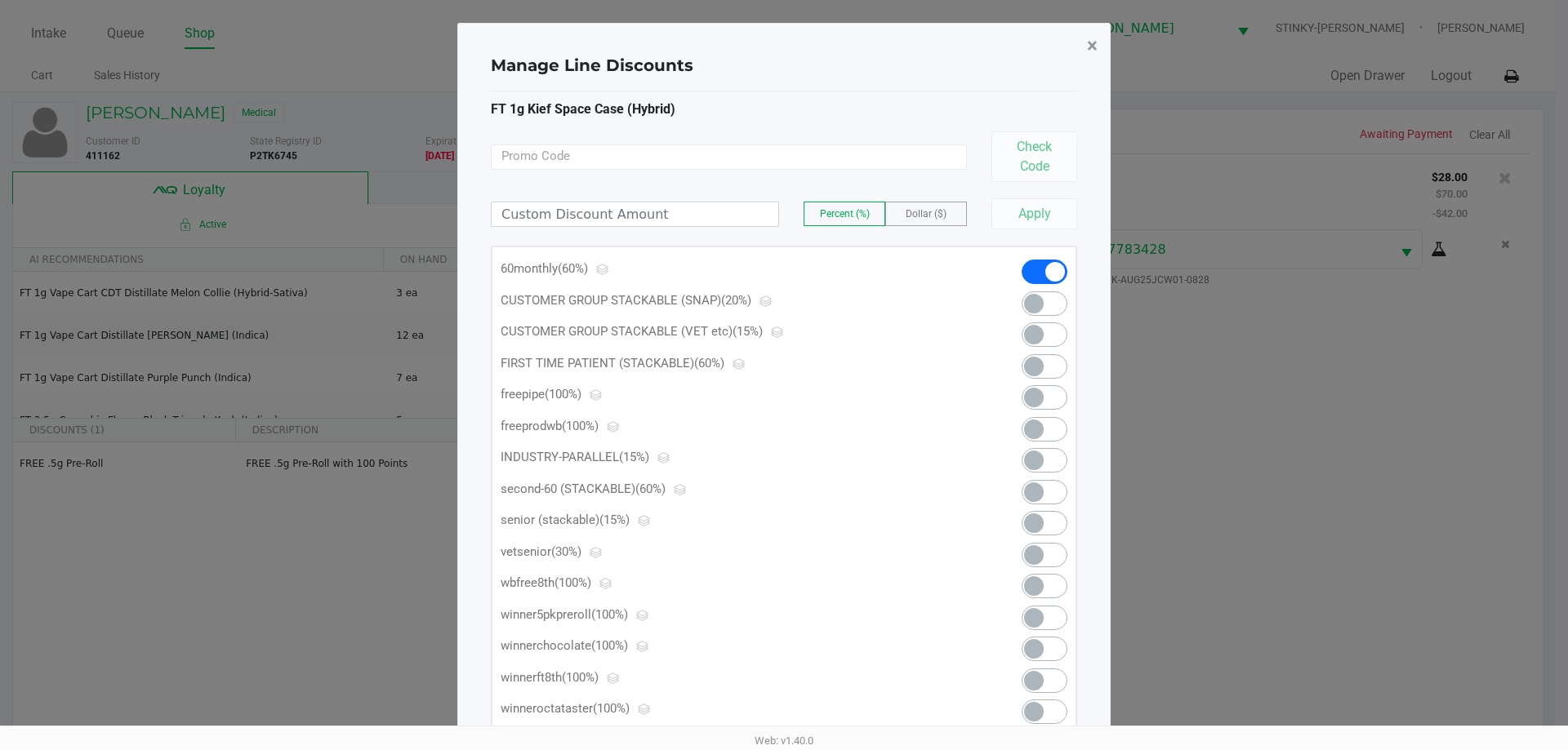
click at [1089, 49] on span "×" at bounding box center [1092, 45] width 11 height 22
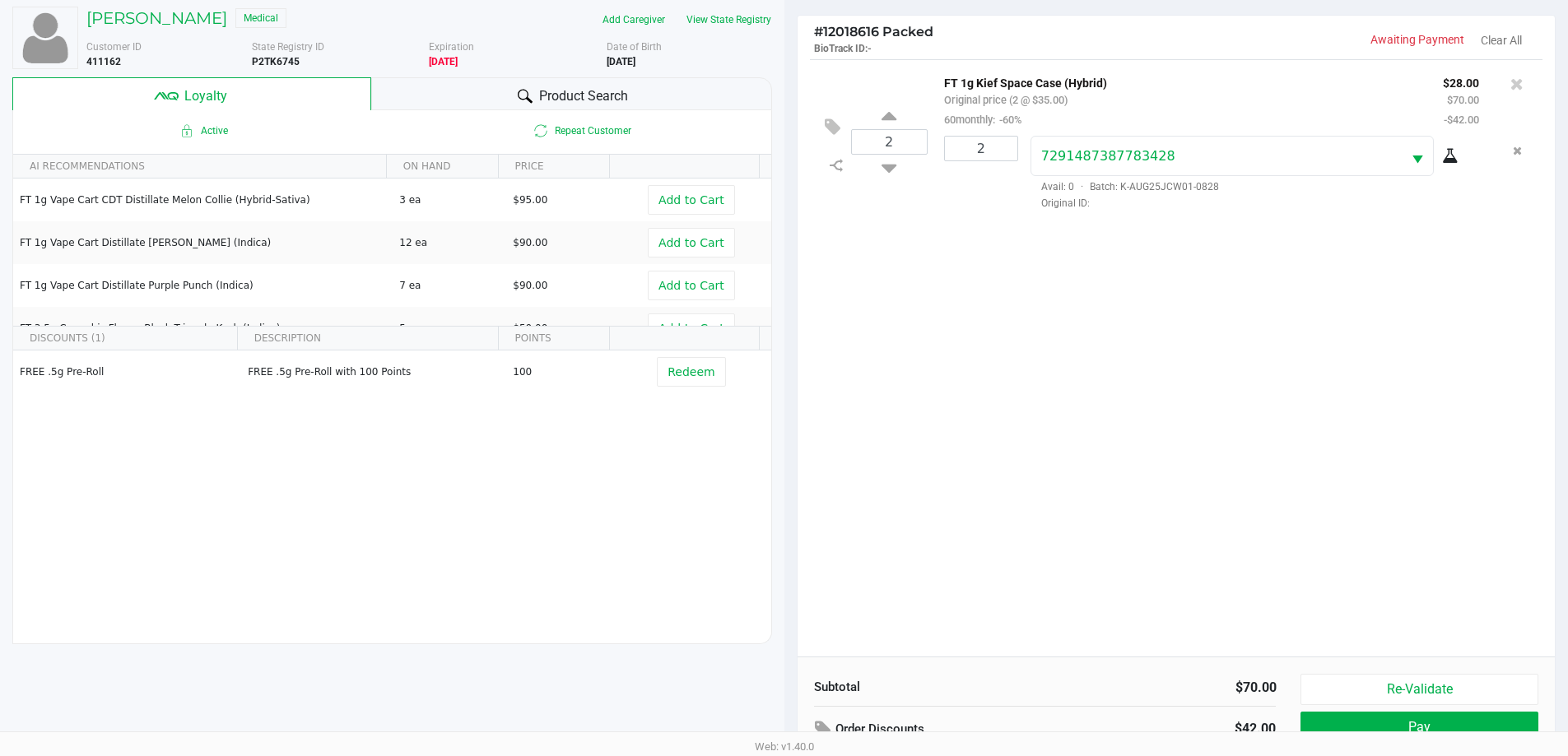
scroll to position [198, 0]
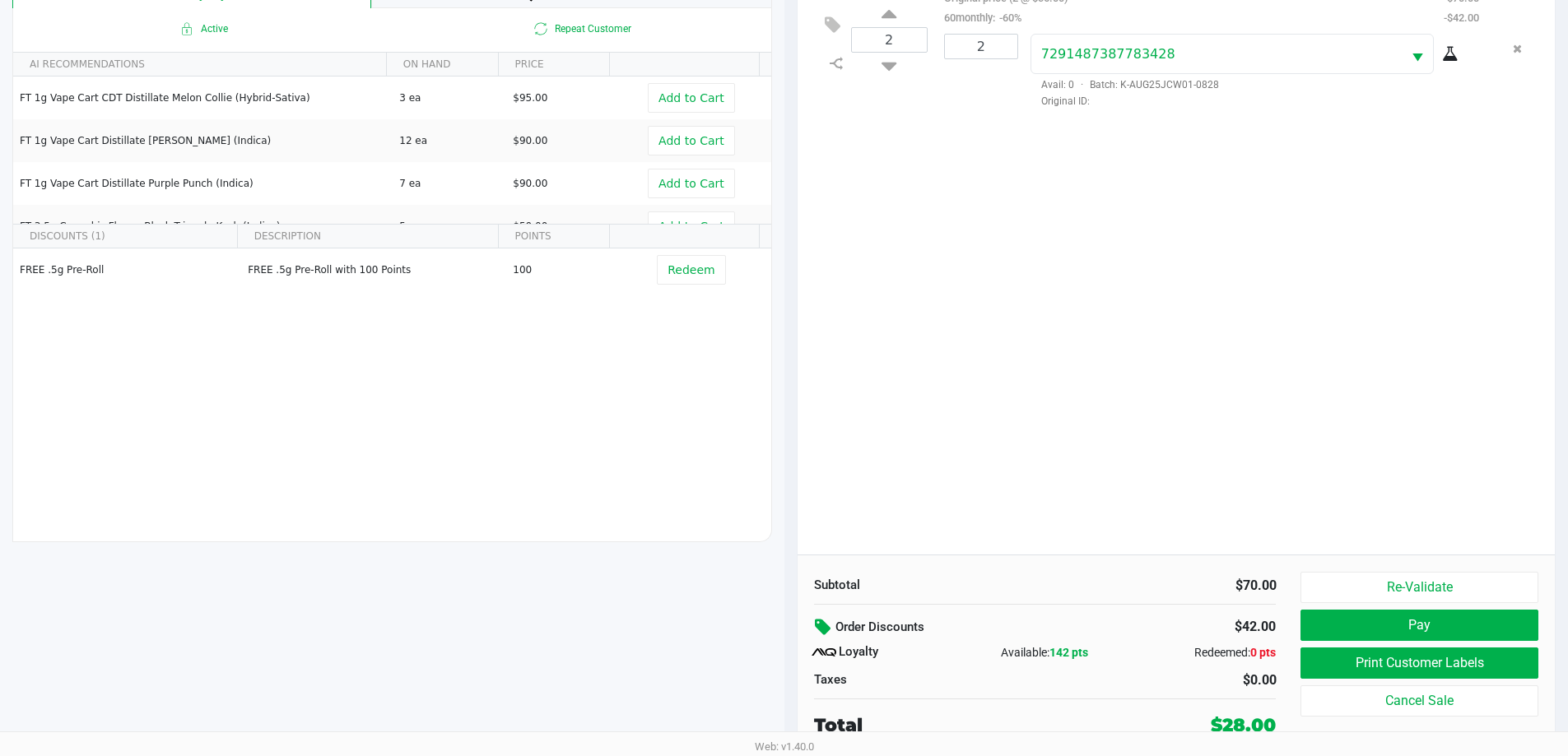
click at [823, 631] on icon at bounding box center [825, 627] width 20 height 19
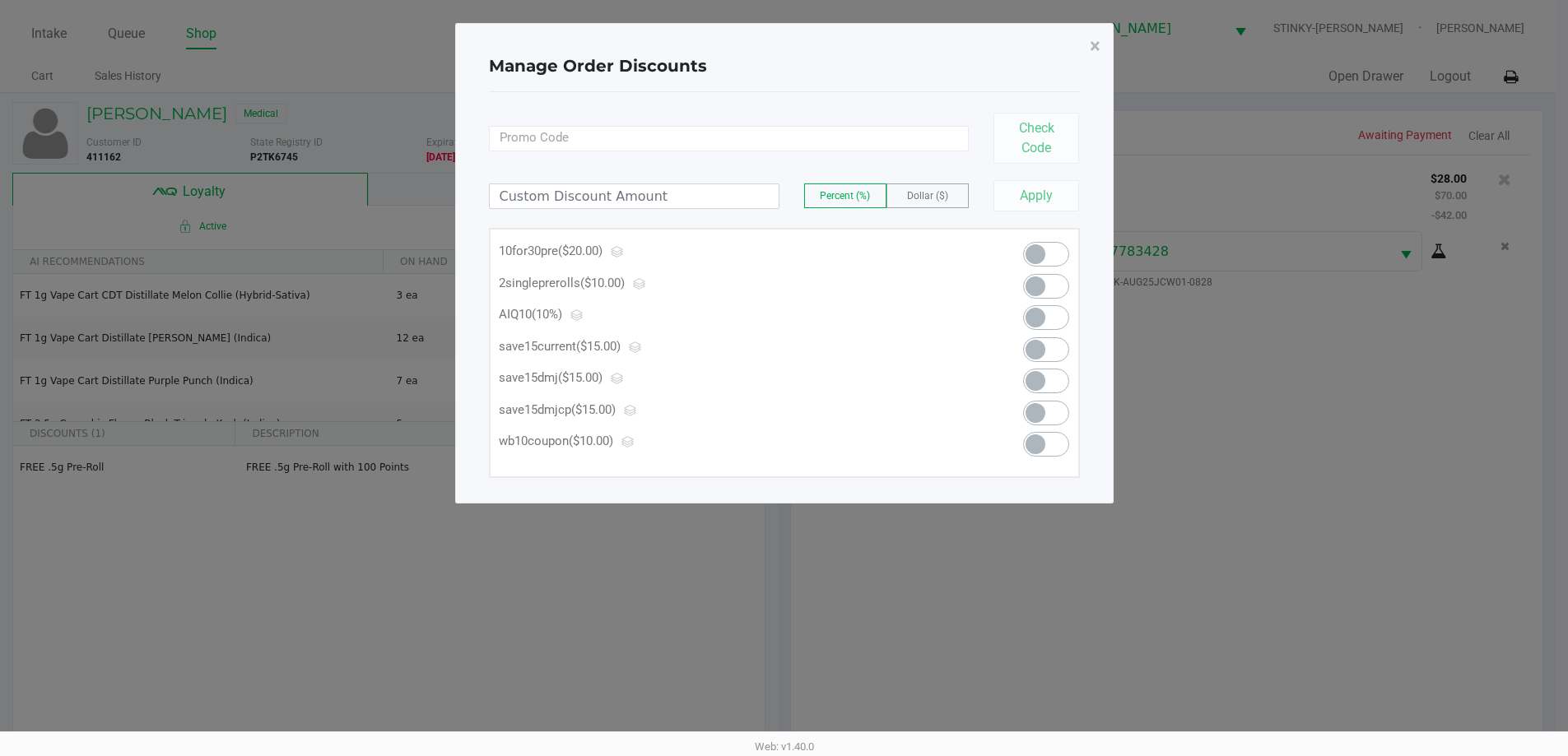
scroll to position [0, 0]
click at [1061, 441] on span at bounding box center [1053, 444] width 46 height 24
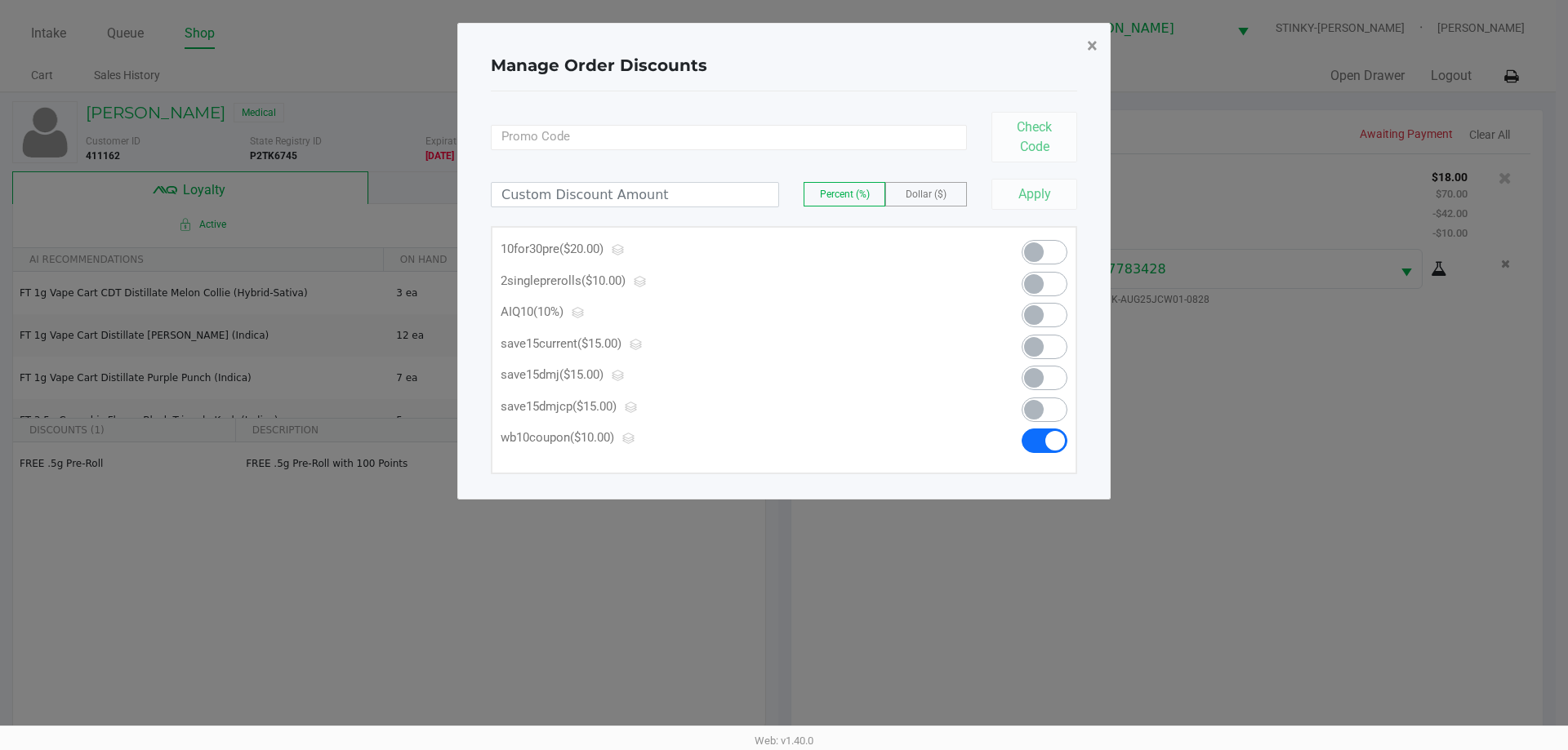
click at [1096, 50] on span "×" at bounding box center [1092, 45] width 11 height 22
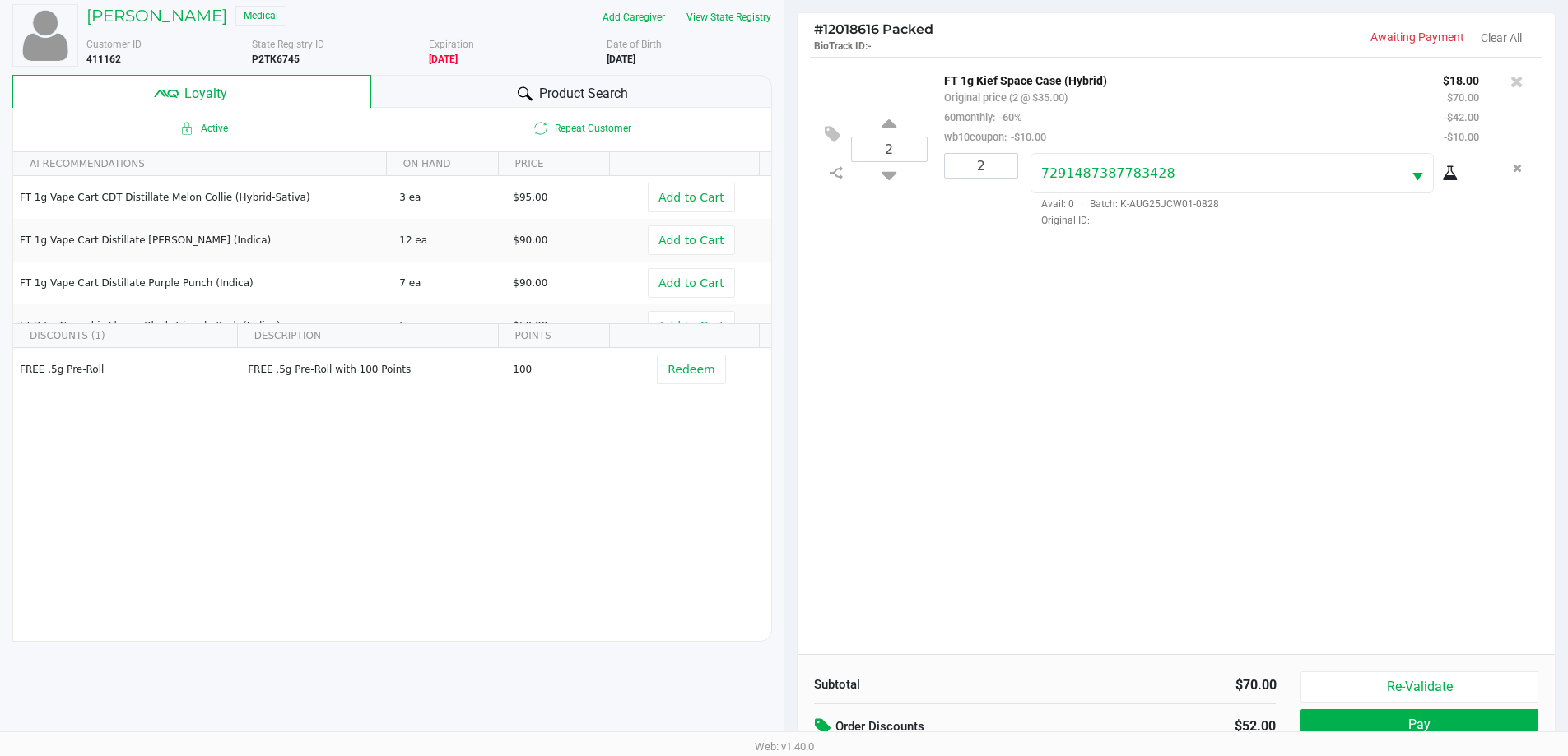
scroll to position [198, 0]
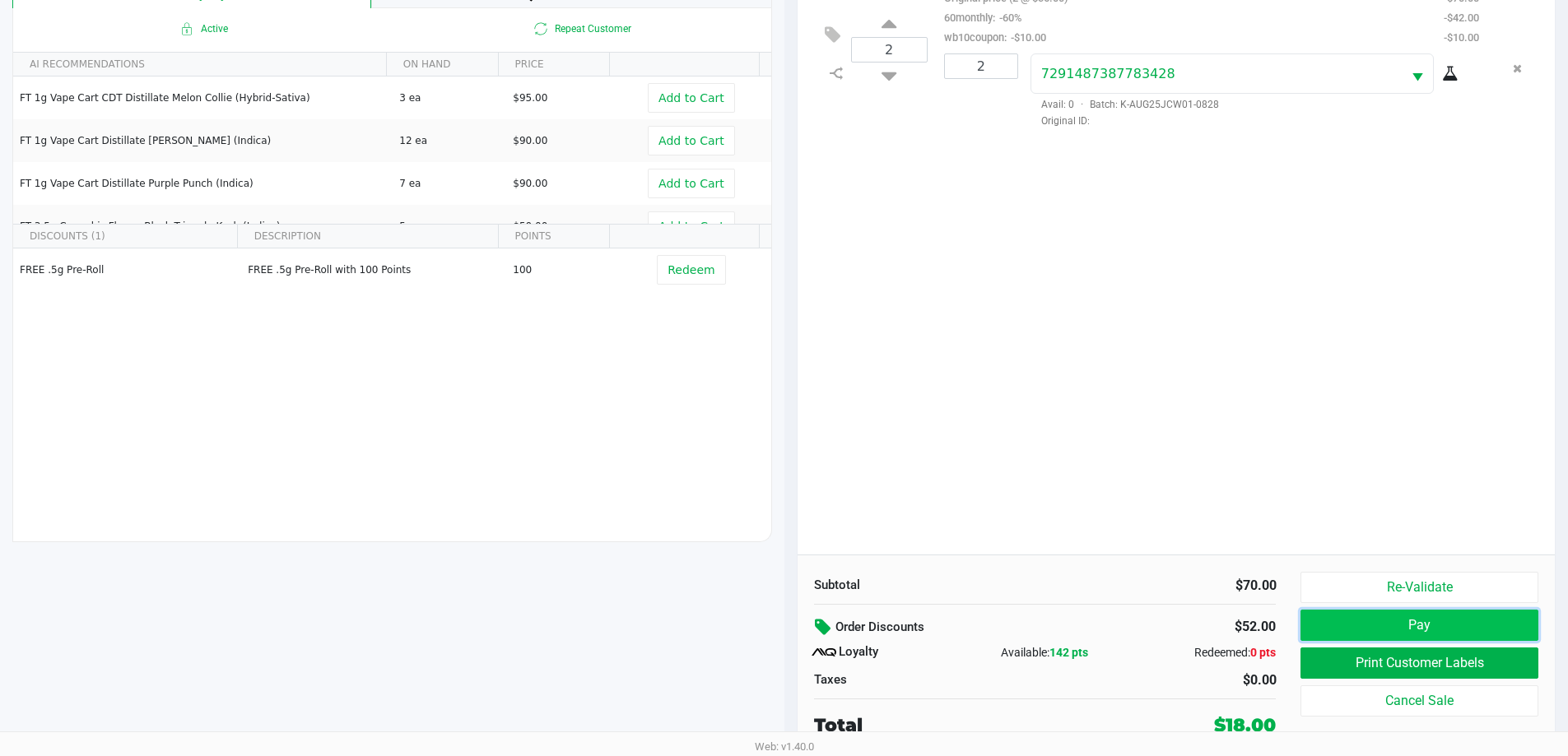
click at [1374, 623] on button "Pay" at bounding box center [1418, 625] width 237 height 31
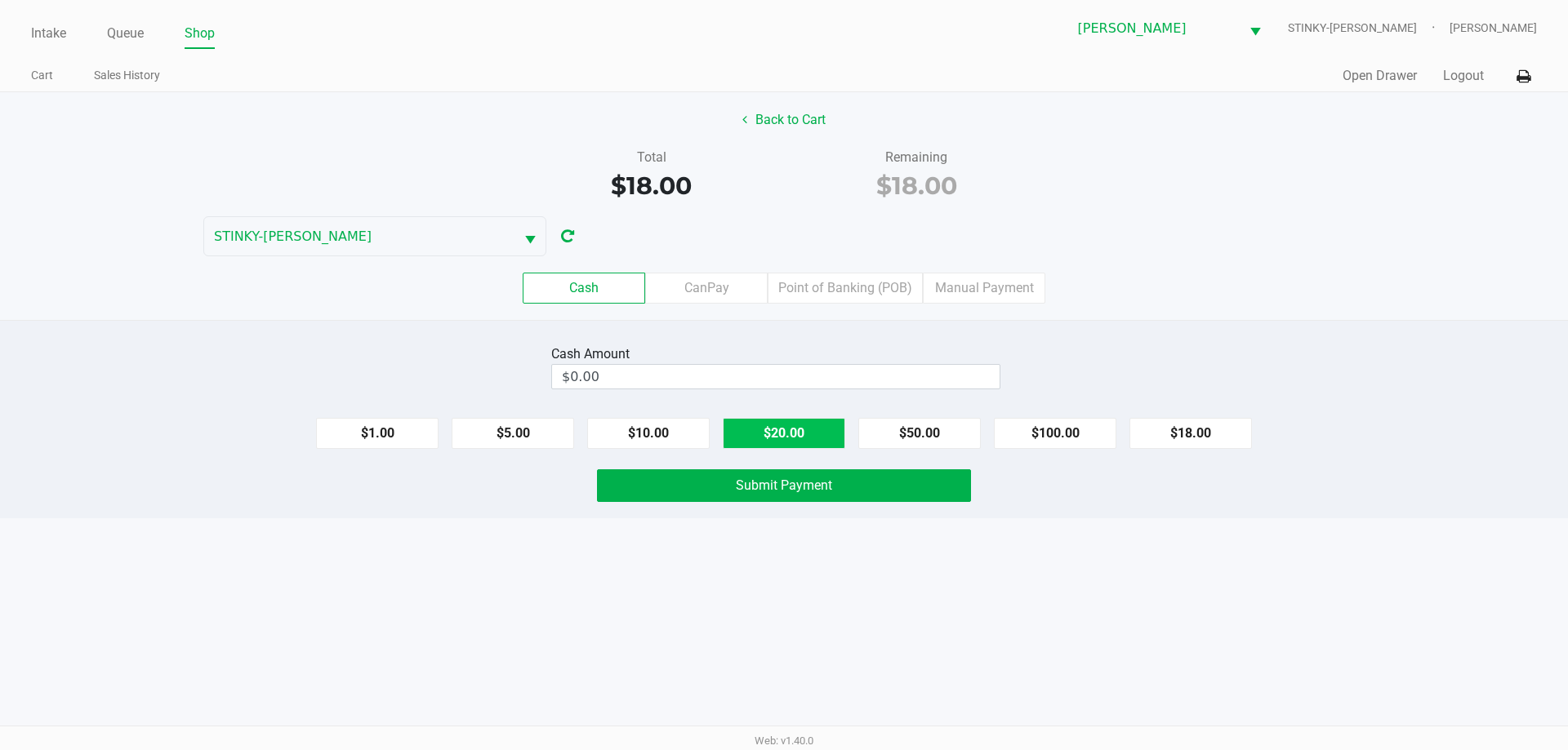
click at [782, 423] on button "$20.00" at bounding box center [784, 433] width 122 height 31
type input "$20.00"
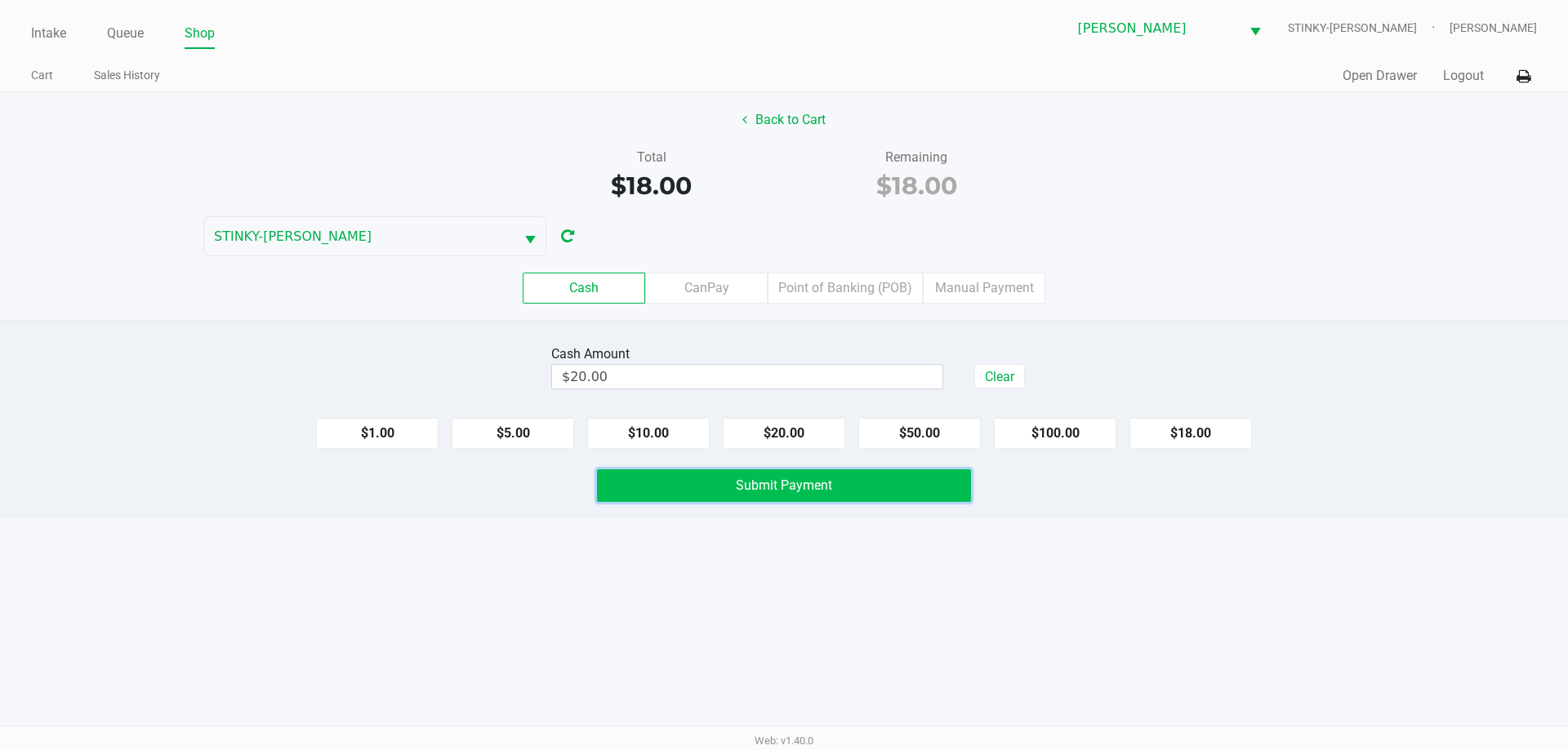
click at [793, 489] on span "Submit Payment" at bounding box center [784, 485] width 96 height 15
